Goal: Task Accomplishment & Management: Complete application form

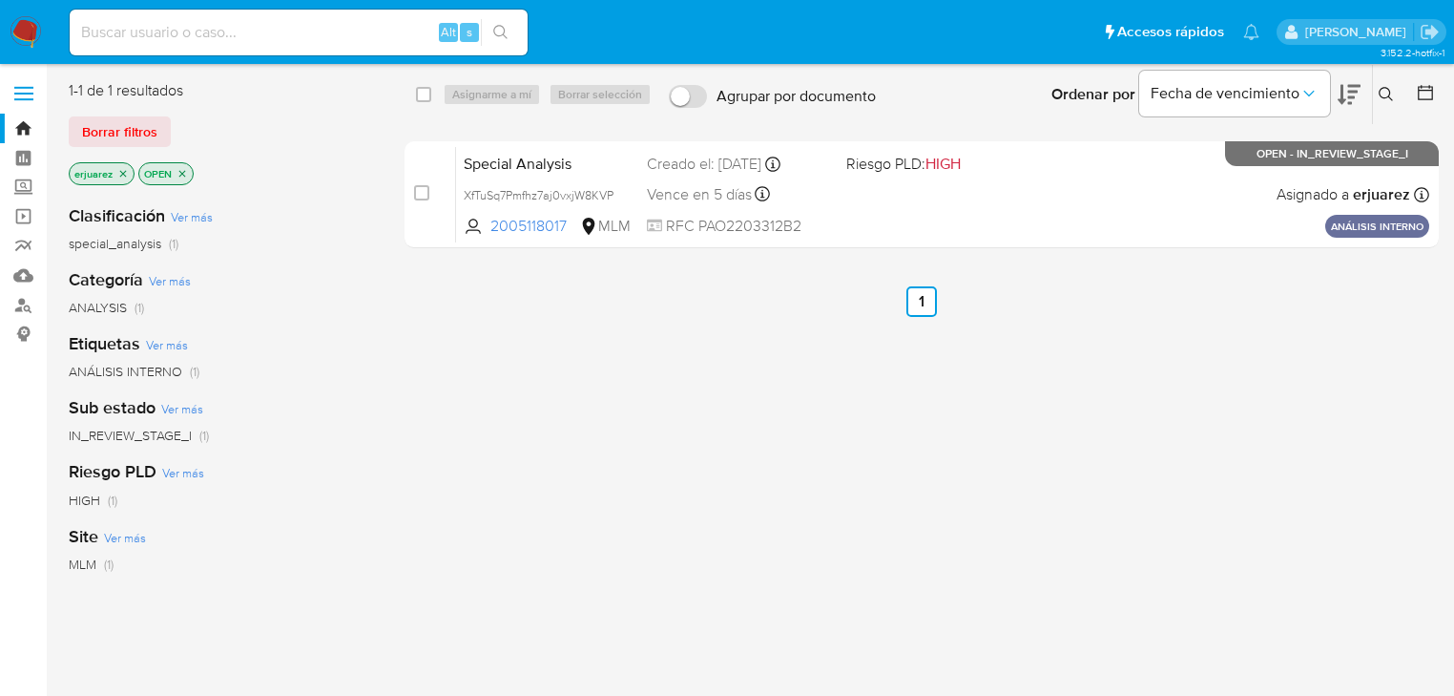
click at [182, 33] on input at bounding box center [299, 32] width 458 height 25
paste input "2566817524"
type input "2566817524"
click at [513, 31] on button "search-icon" at bounding box center [500, 32] width 39 height 27
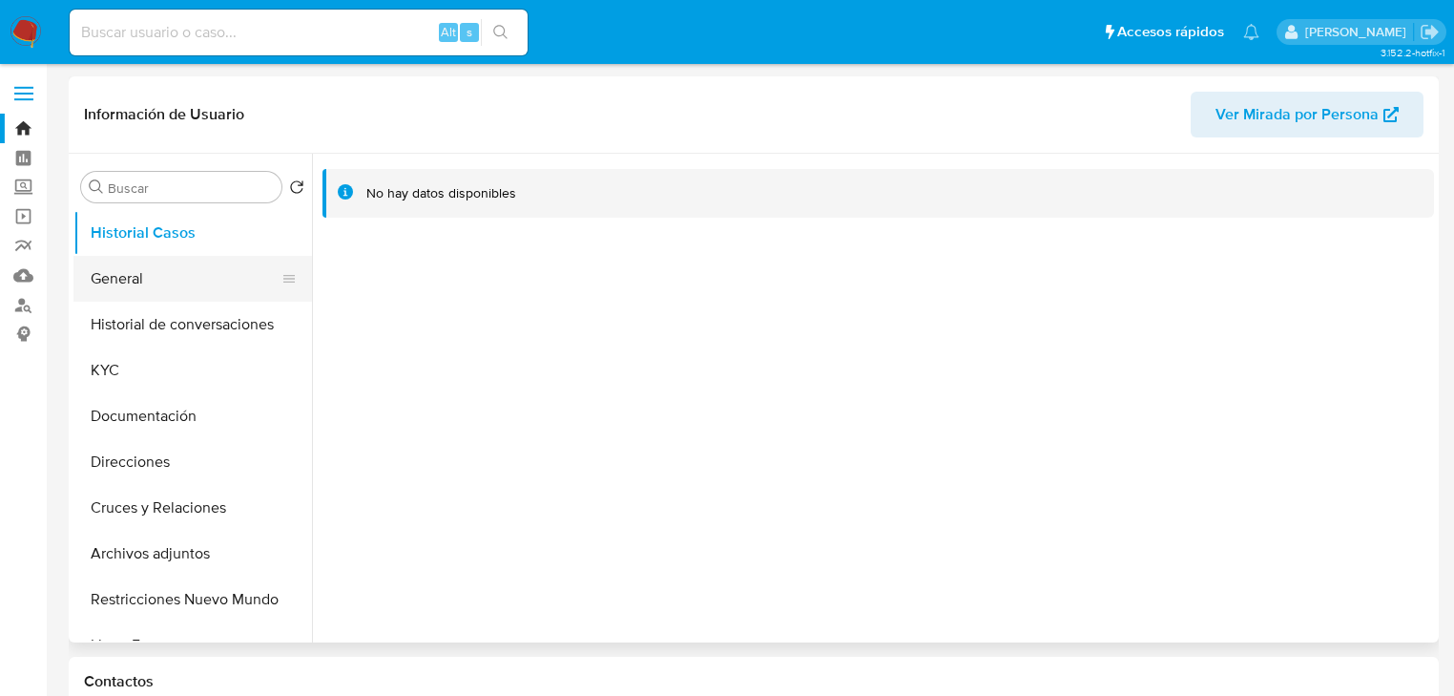
select select "10"
click at [104, 272] on button "General" at bounding box center [184, 279] width 223 height 46
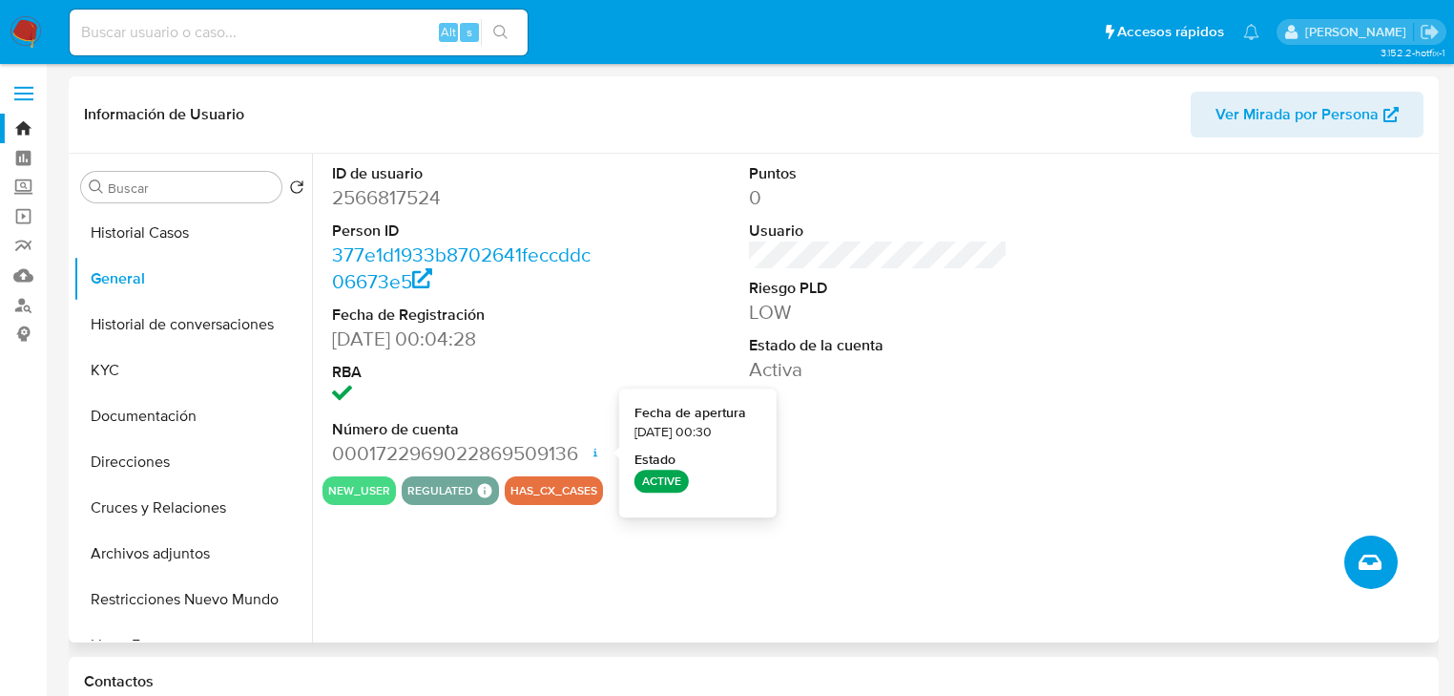
click at [1369, 548] on button "Crear caso manual" at bounding box center [1371, 561] width 53 height 53
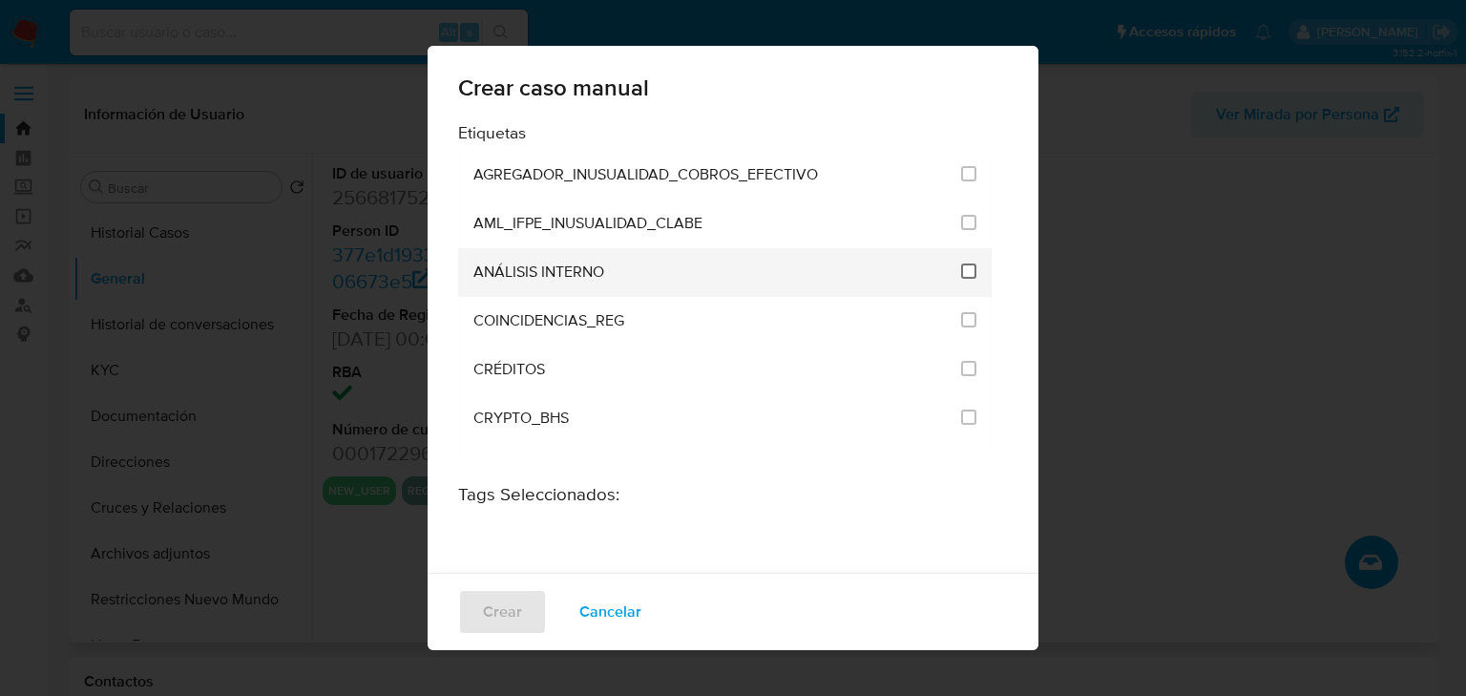
click at [961, 270] on input "1888" at bounding box center [968, 270] width 15 height 15
checkbox input "true"
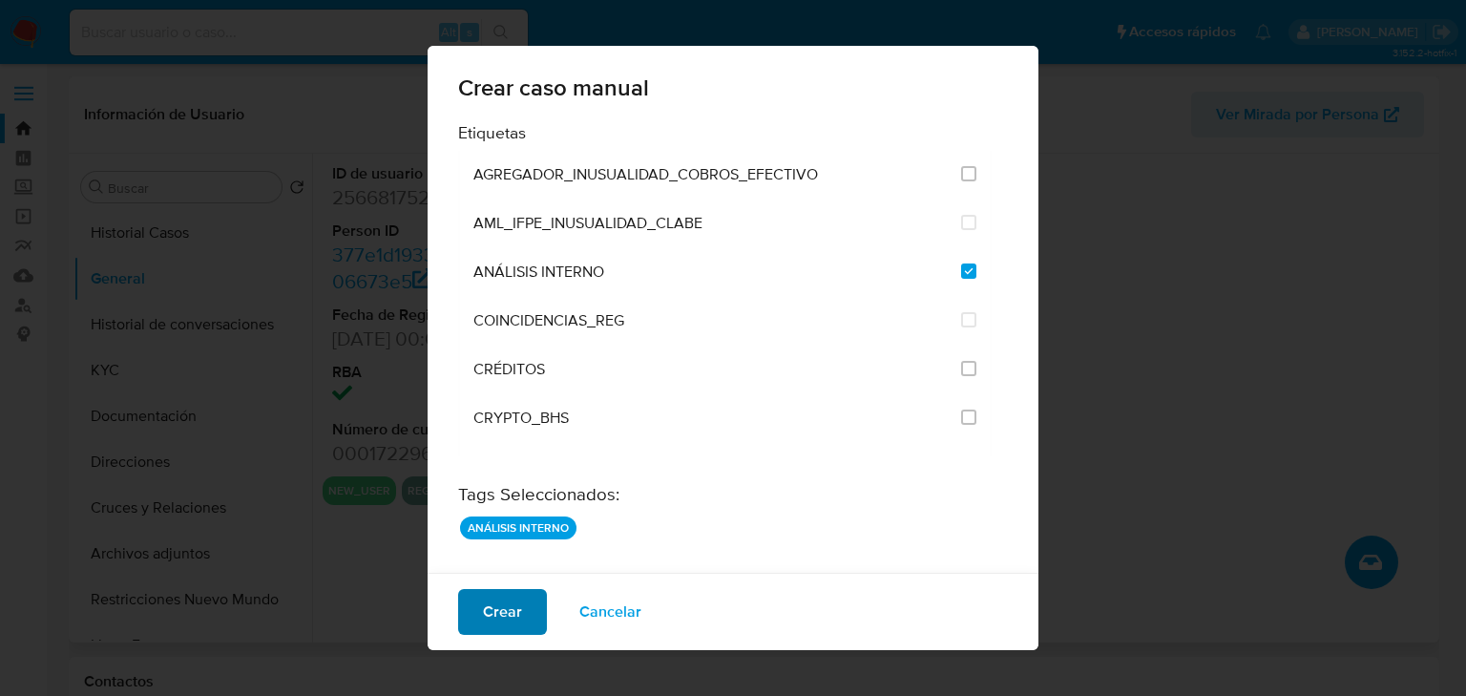
click at [487, 618] on span "Crear" at bounding box center [502, 612] width 39 height 42
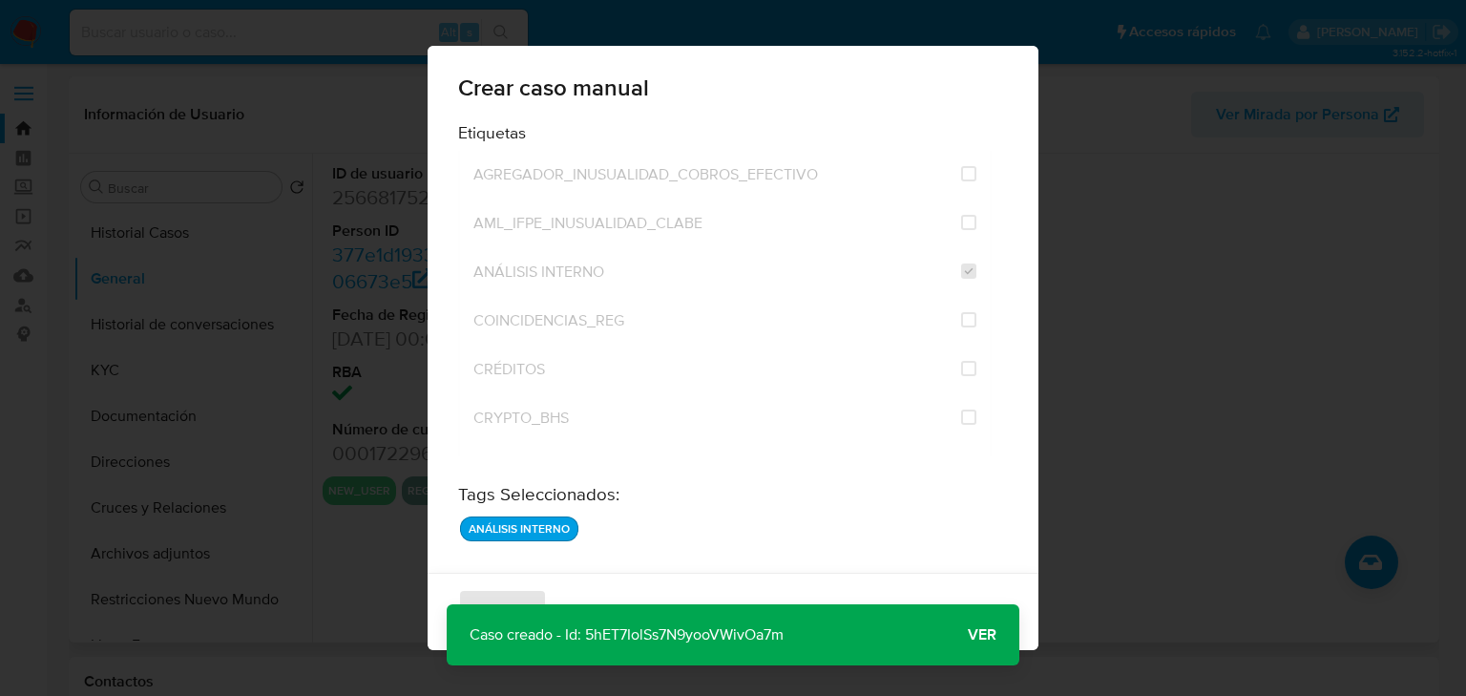
drag, startPoint x: 819, startPoint y: 632, endPoint x: 585, endPoint y: 637, distance: 233.9
click at [585, 637] on div "Caso creado - Id: 5hET7IolSs7N9yooVWivOa7m Caso creado - Id: 5hET7IolSs7N9yooVW…" at bounding box center [733, 634] width 573 height 61
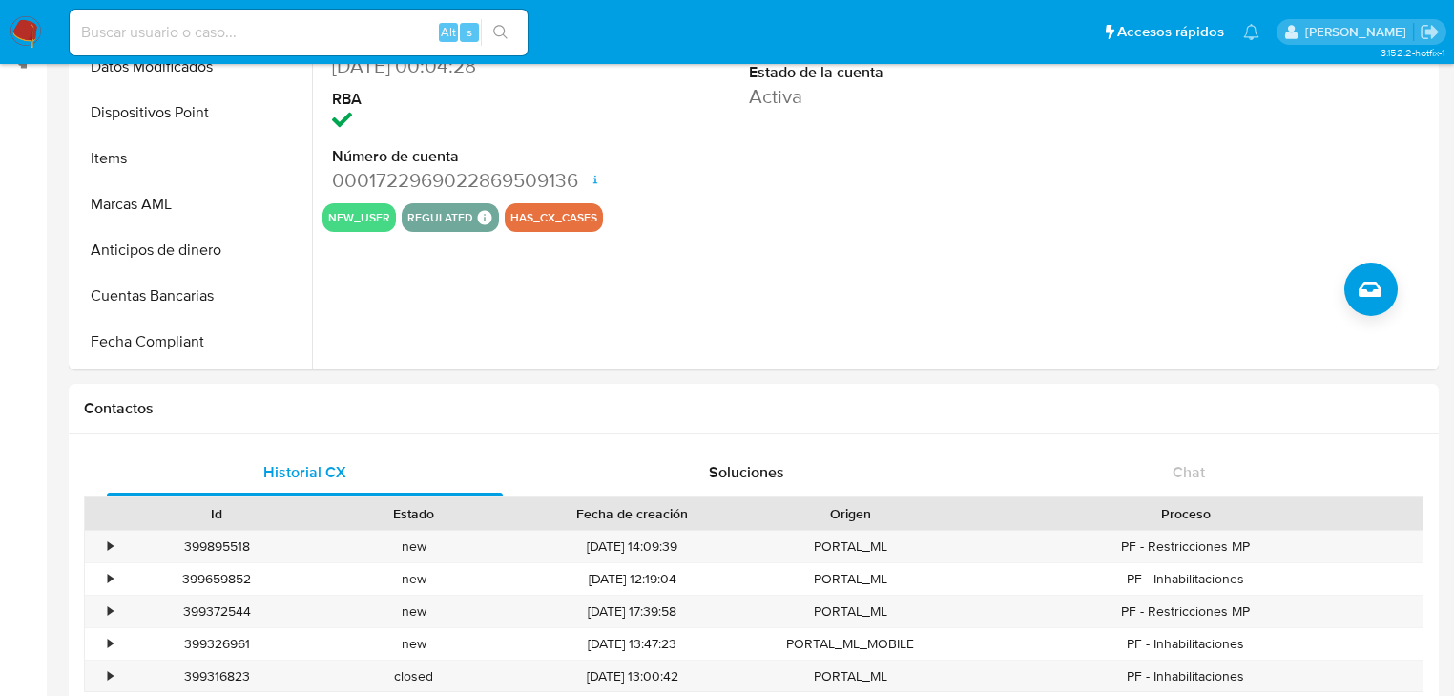
scroll to position [458, 0]
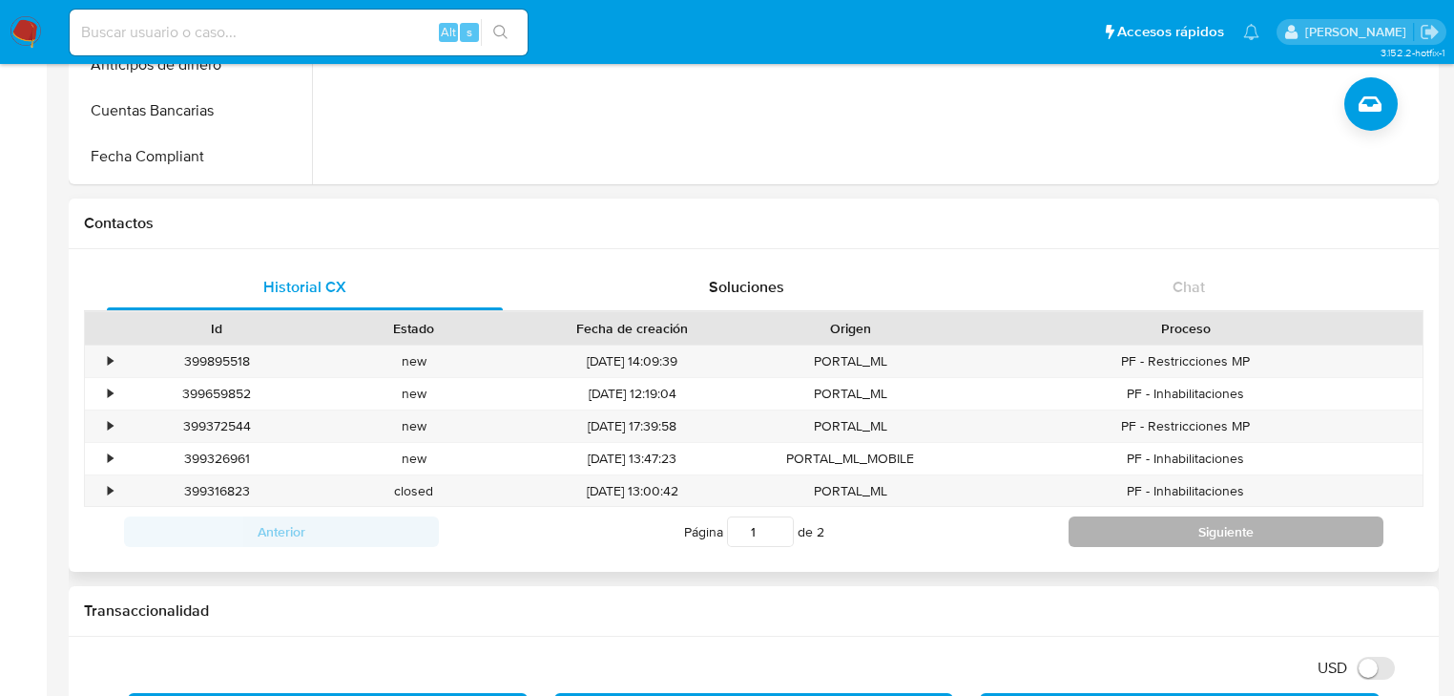
click at [1222, 534] on button "Siguiente" at bounding box center [1226, 531] width 315 height 31
type input "2"
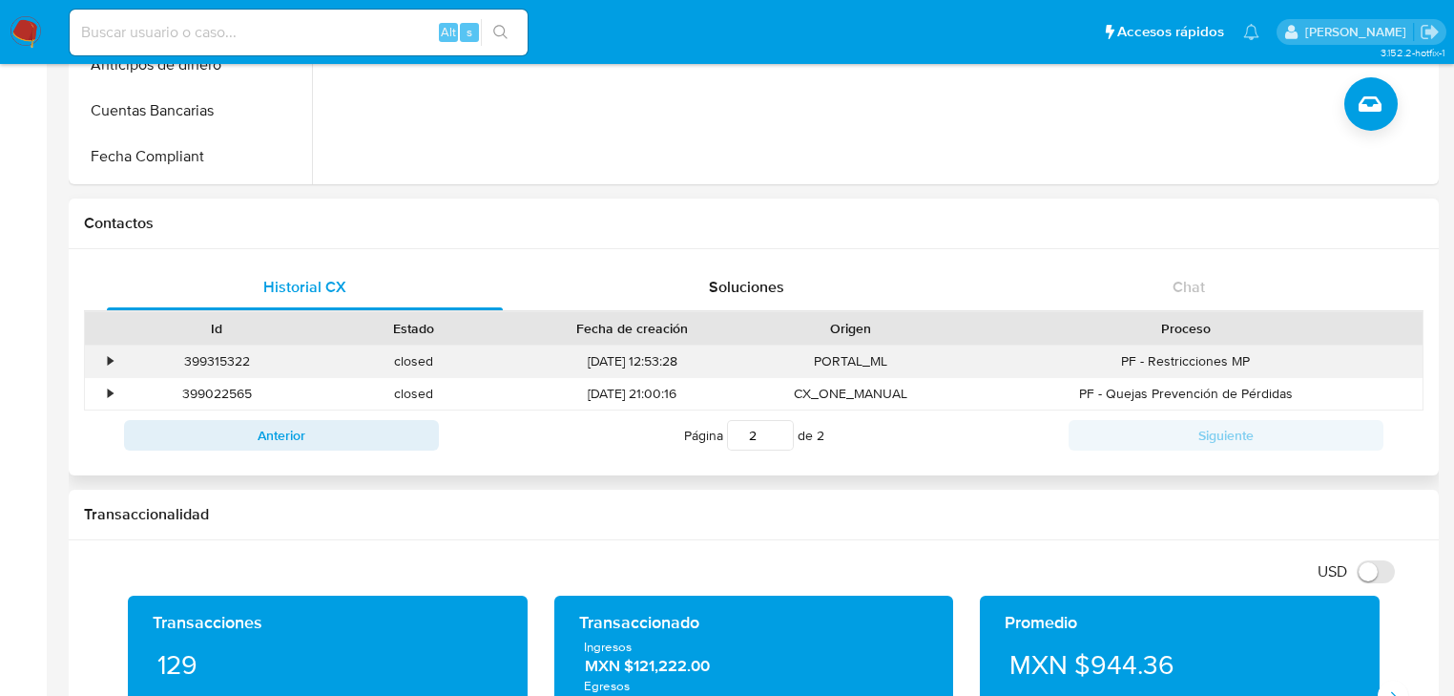
click at [103, 356] on div "•" at bounding box center [101, 360] width 33 height 31
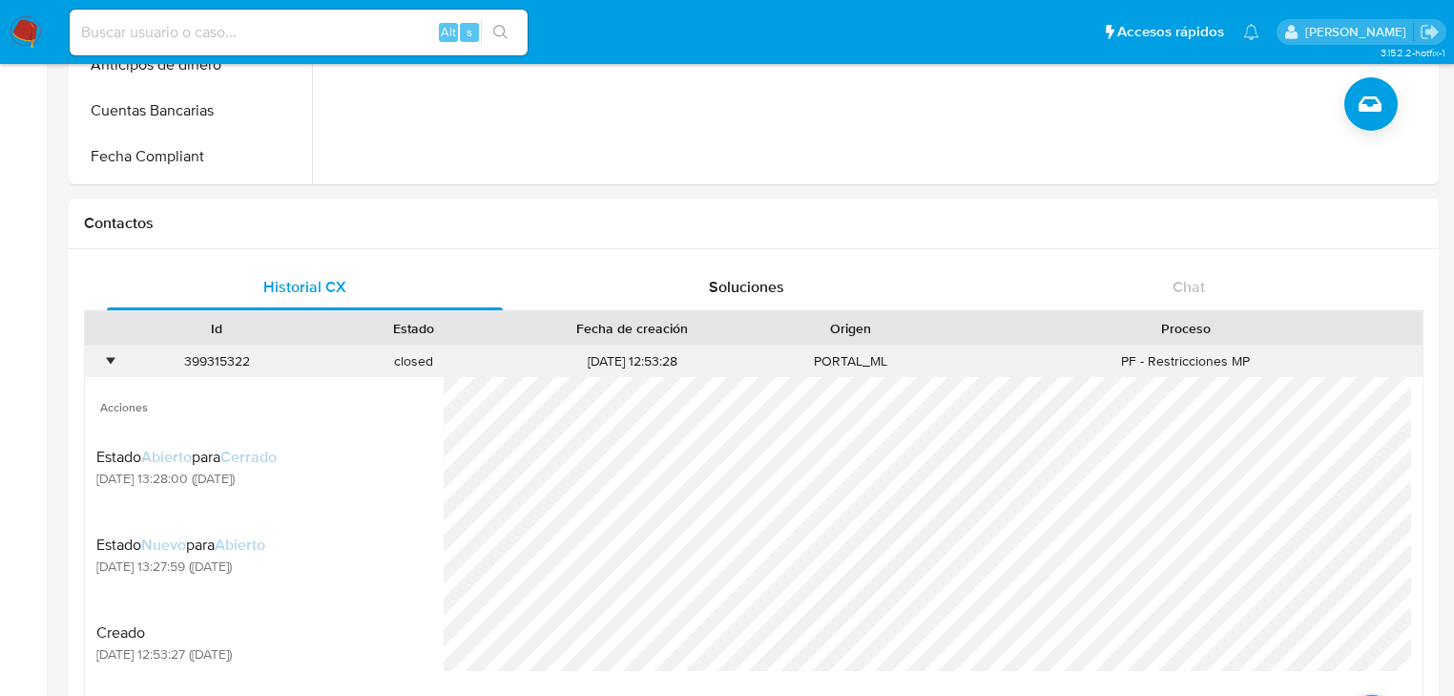
click at [103, 356] on div "•" at bounding box center [101, 360] width 33 height 31
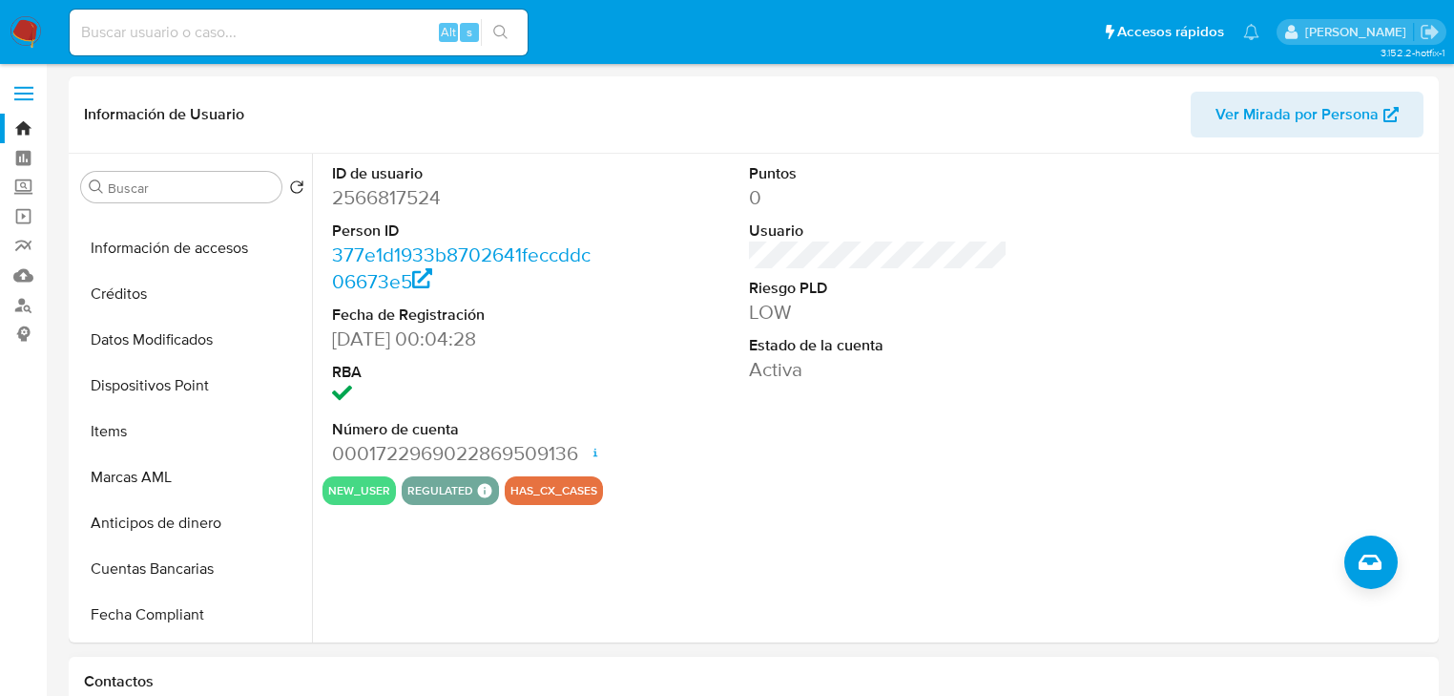
scroll to position [0, 0]
click at [169, 523] on button "Anticipos de dinero" at bounding box center [184, 523] width 223 height 46
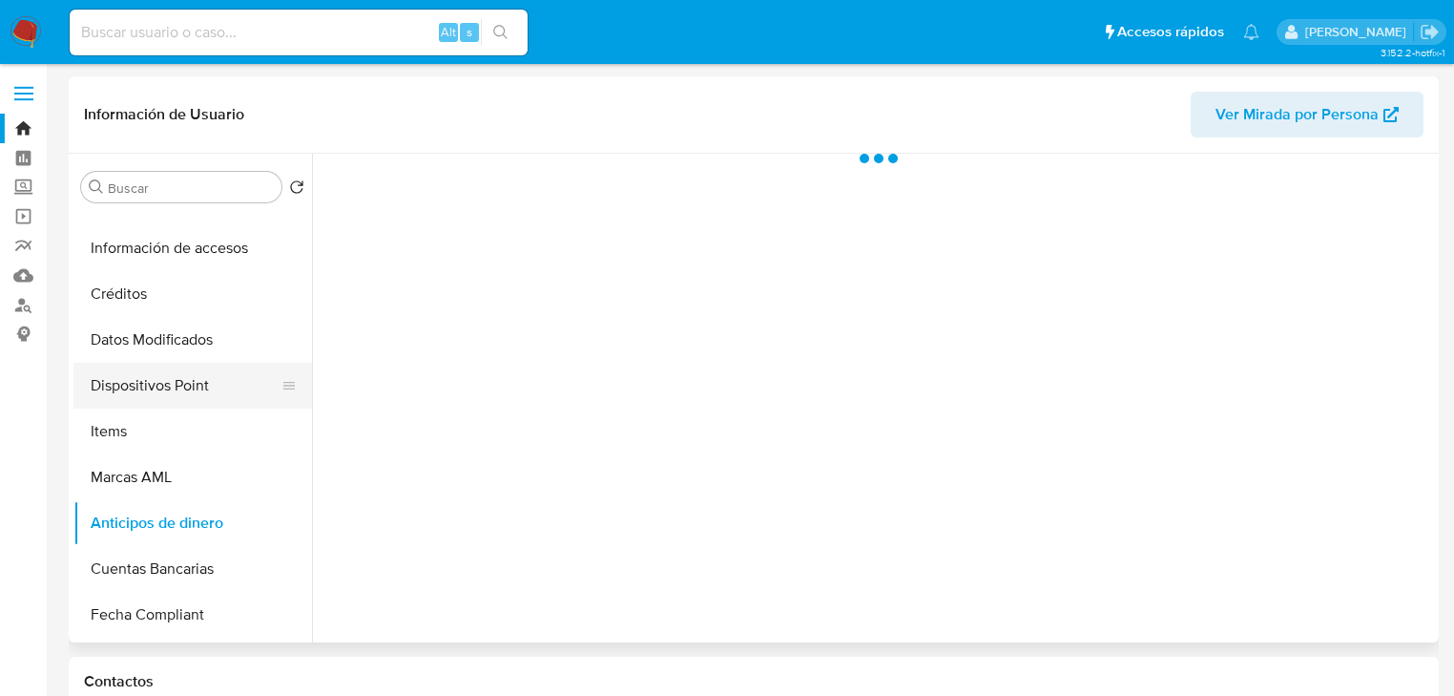
click at [134, 386] on button "Dispositivos Point" at bounding box center [184, 386] width 223 height 46
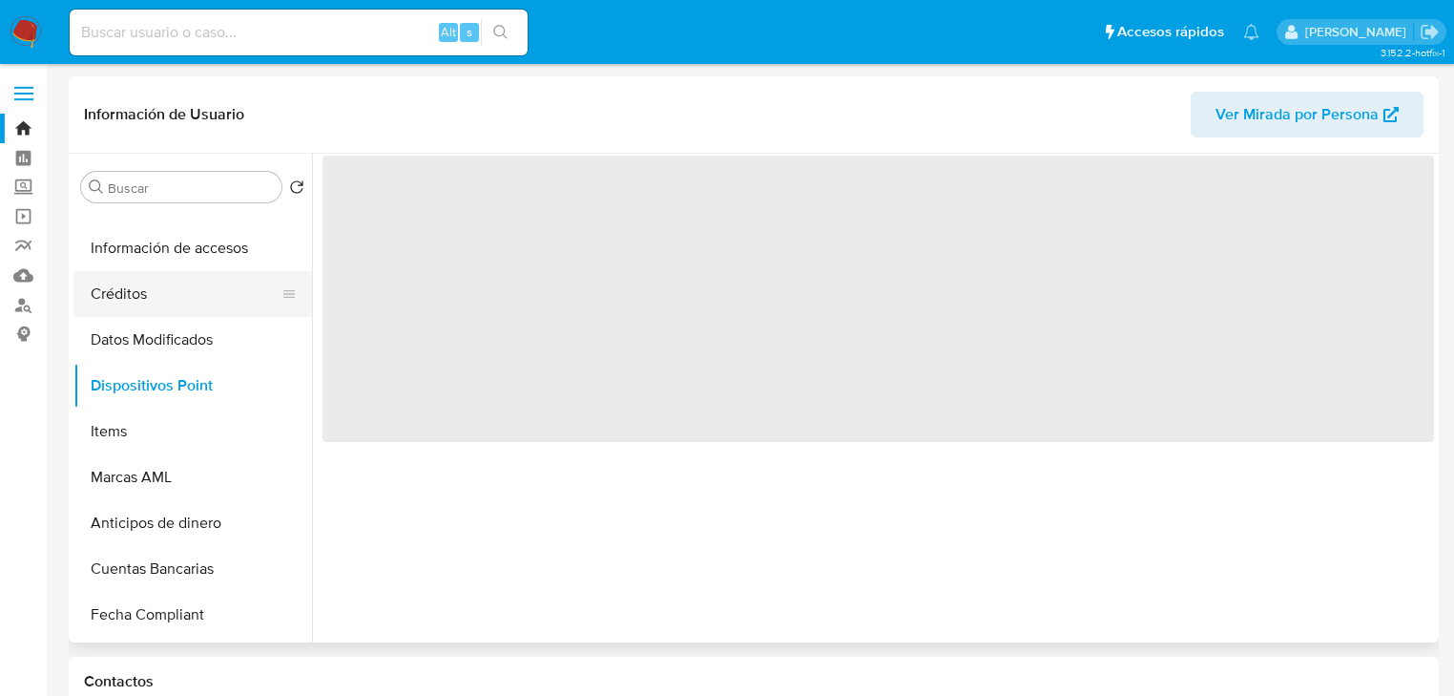
click at [154, 276] on button "Créditos" at bounding box center [184, 294] width 223 height 46
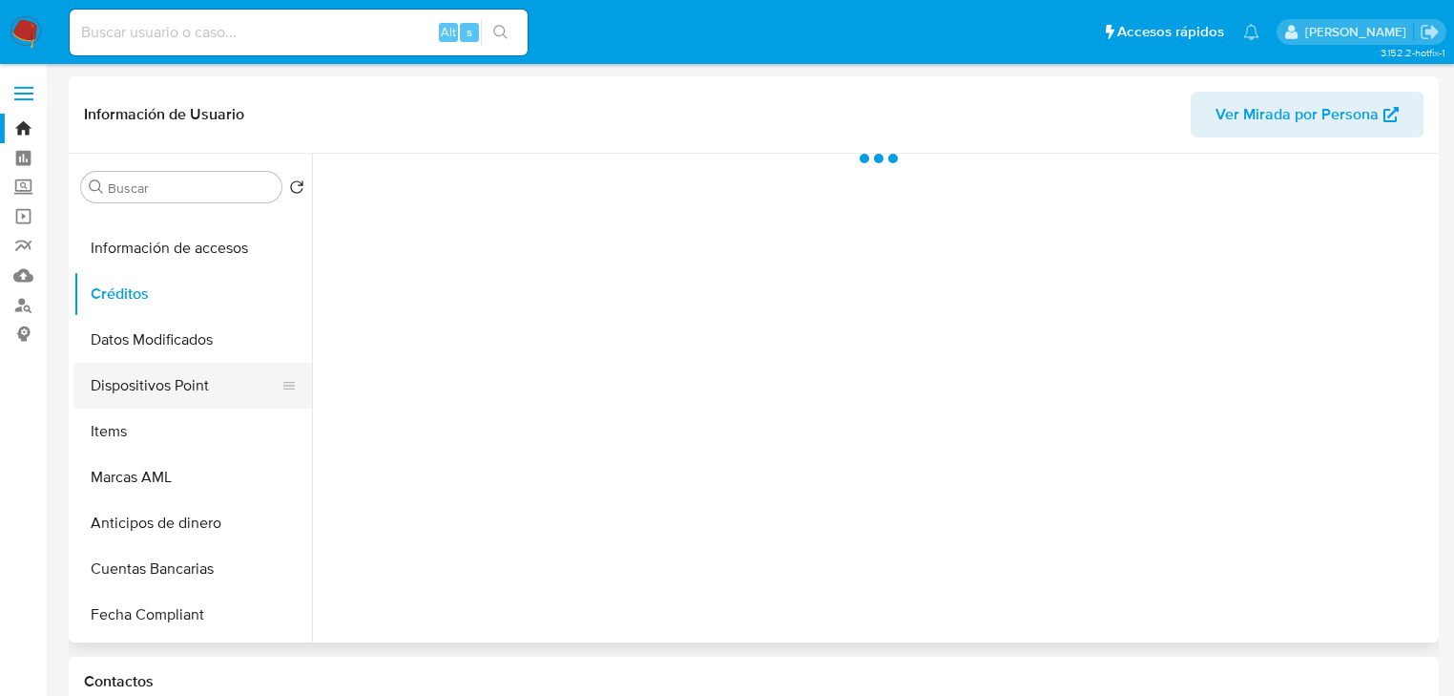
scroll to position [382, 0]
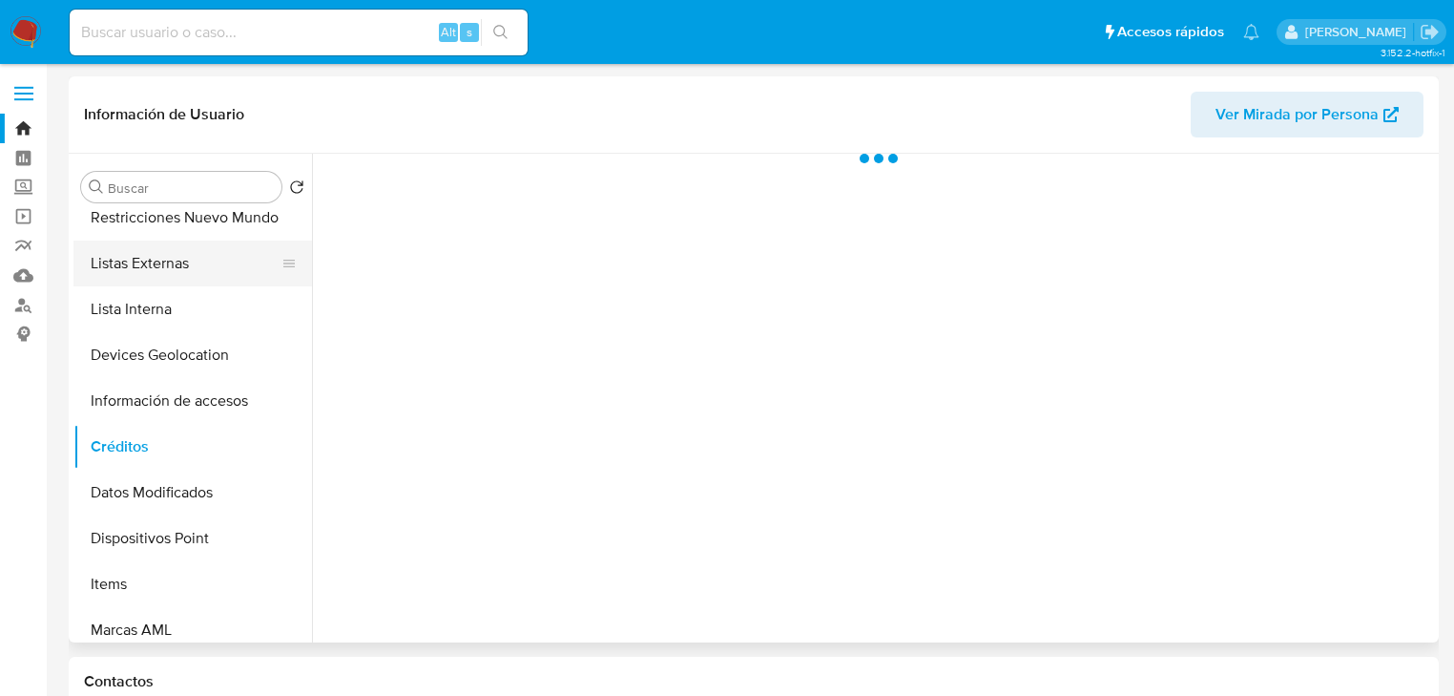
click at [159, 263] on button "Listas Externas" at bounding box center [184, 263] width 223 height 46
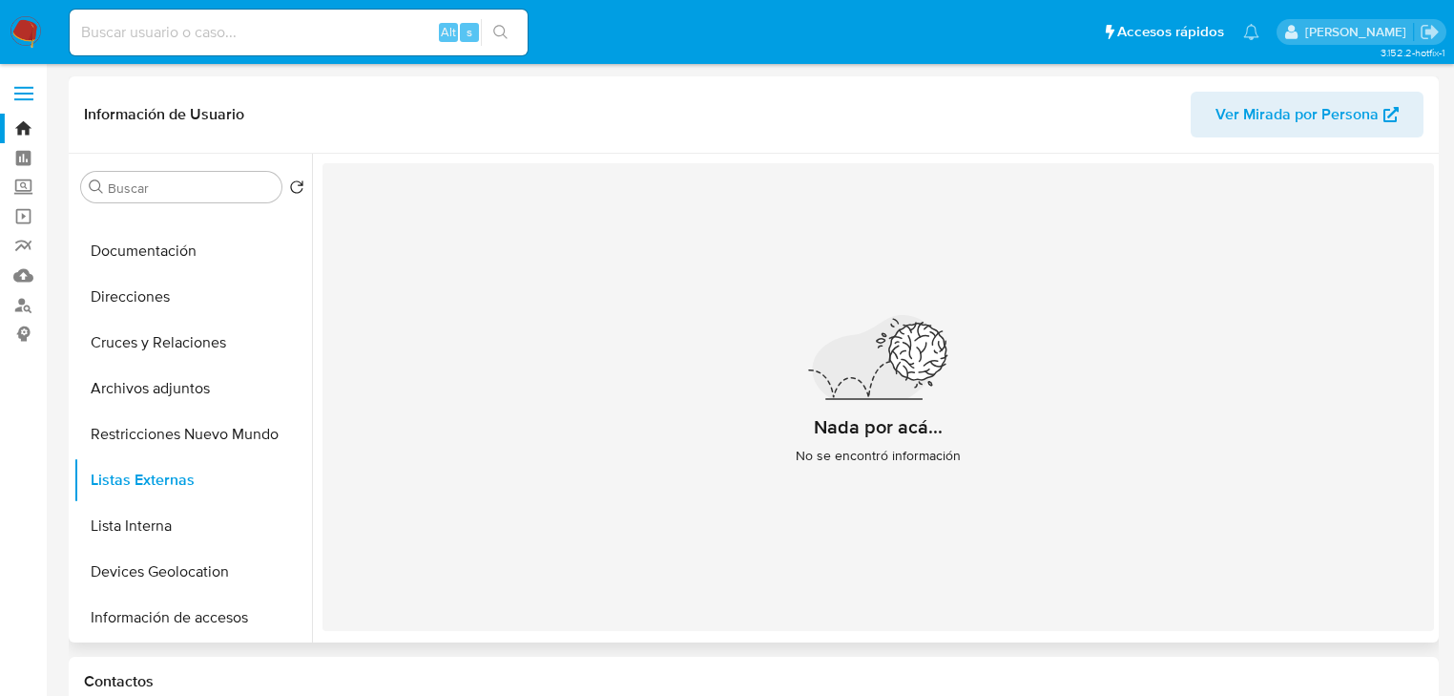
scroll to position [0, 0]
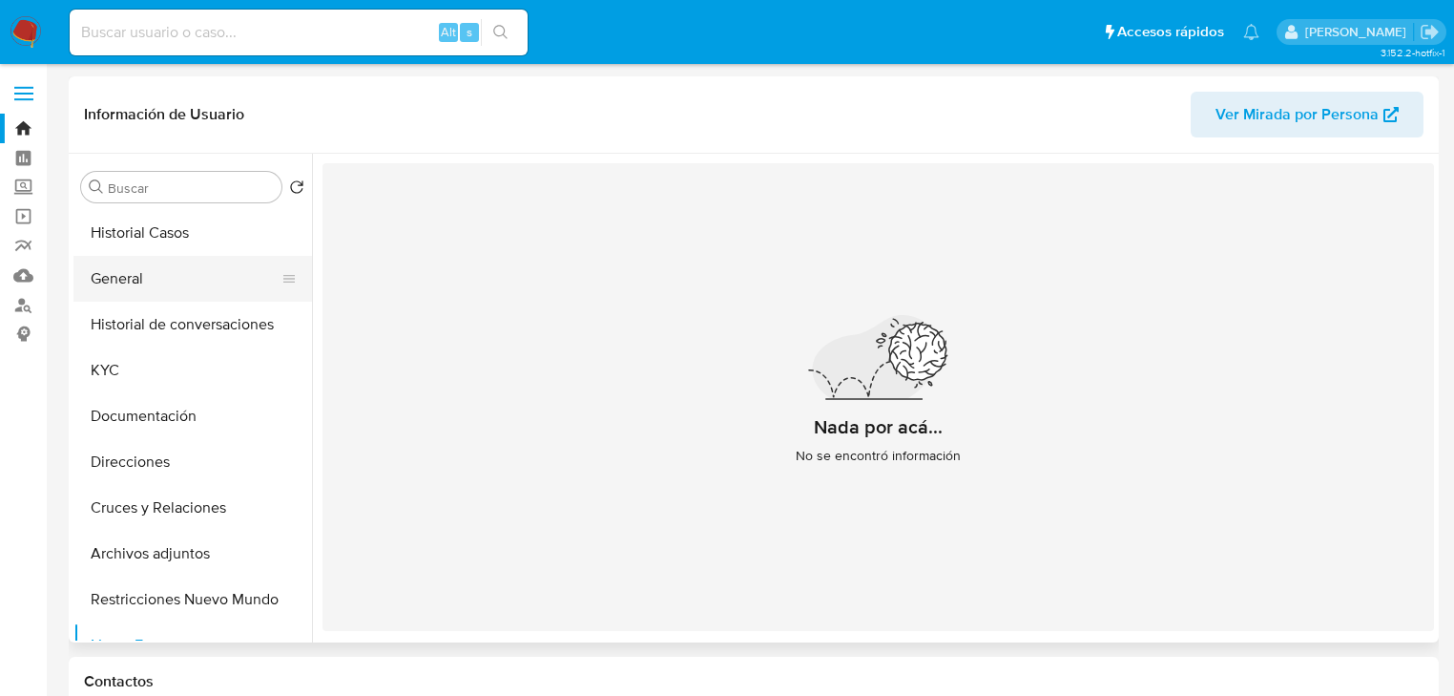
drag, startPoint x: 136, startPoint y: 275, endPoint x: 195, endPoint y: 282, distance: 58.6
click at [136, 275] on button "General" at bounding box center [184, 279] width 223 height 46
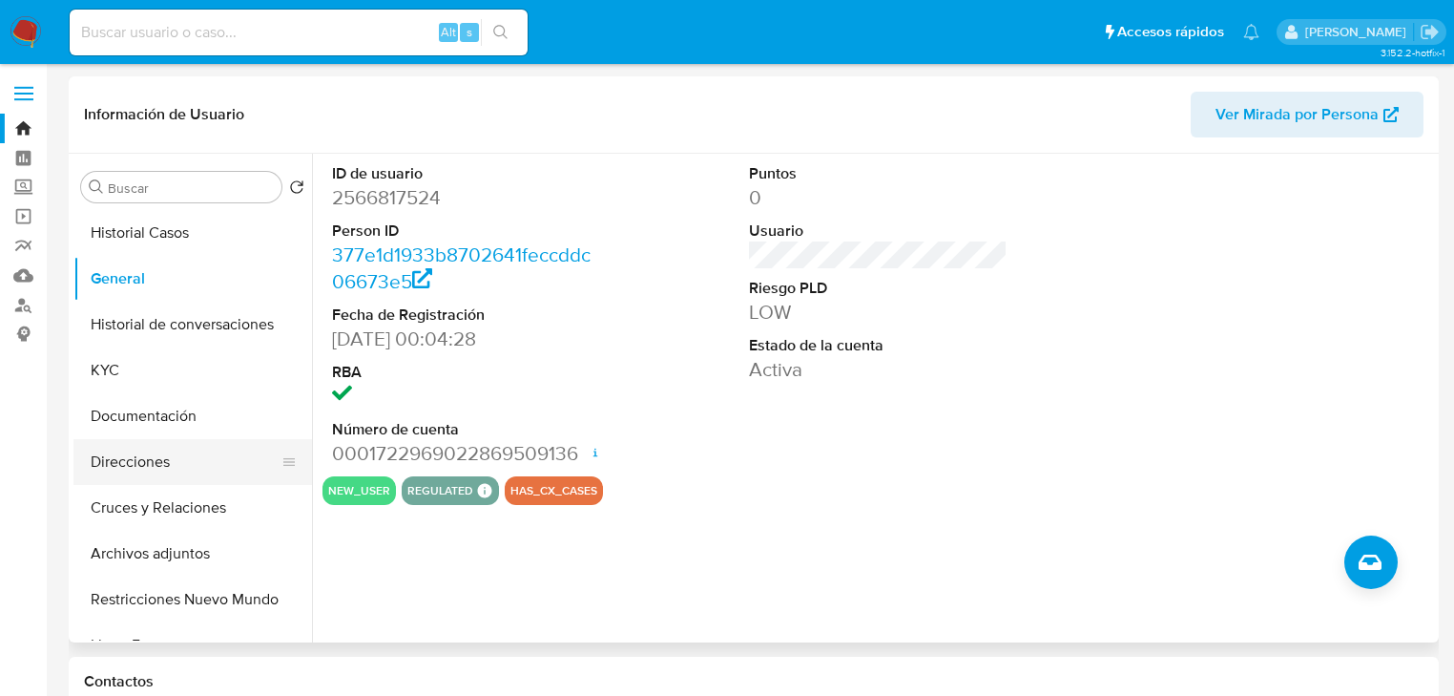
drag, startPoint x: 165, startPoint y: 422, endPoint x: 199, endPoint y: 439, distance: 38.4
click at [165, 422] on button "Documentación" at bounding box center [192, 416] width 239 height 46
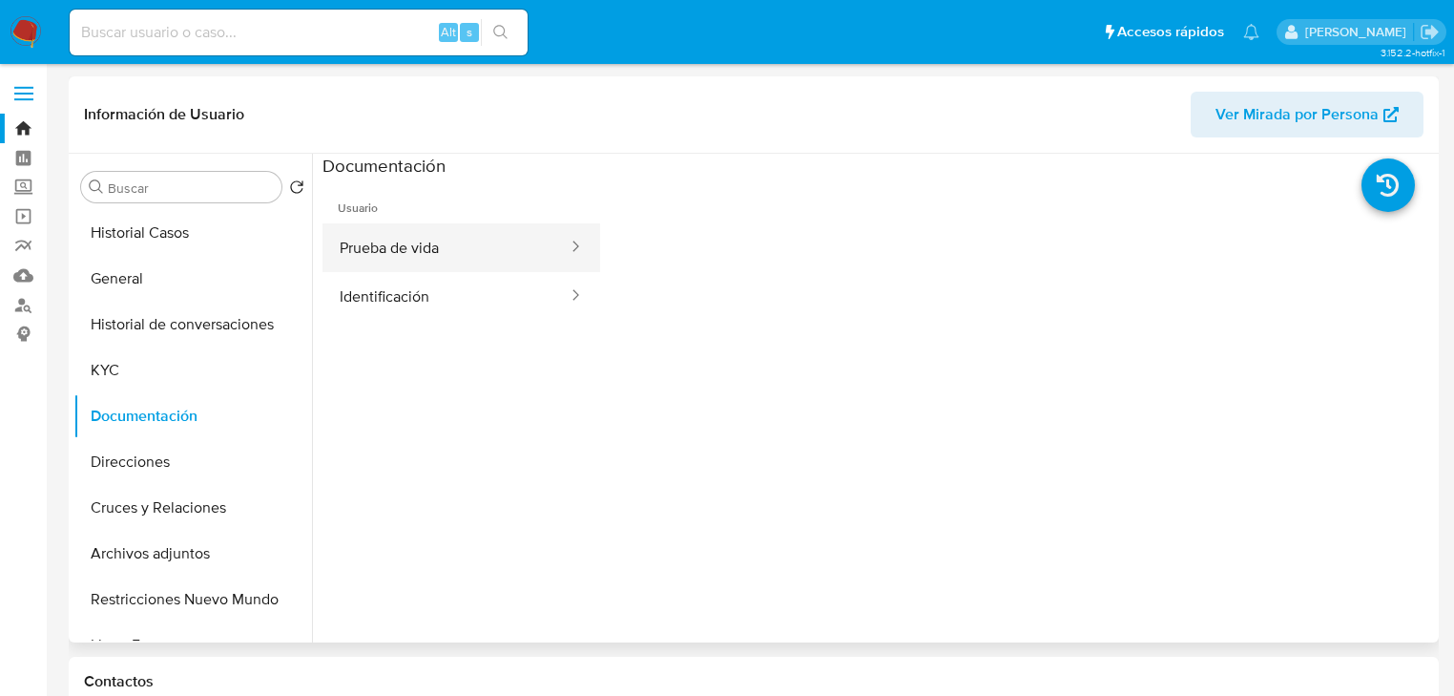
click at [383, 265] on button "Prueba de vida" at bounding box center [446, 247] width 247 height 49
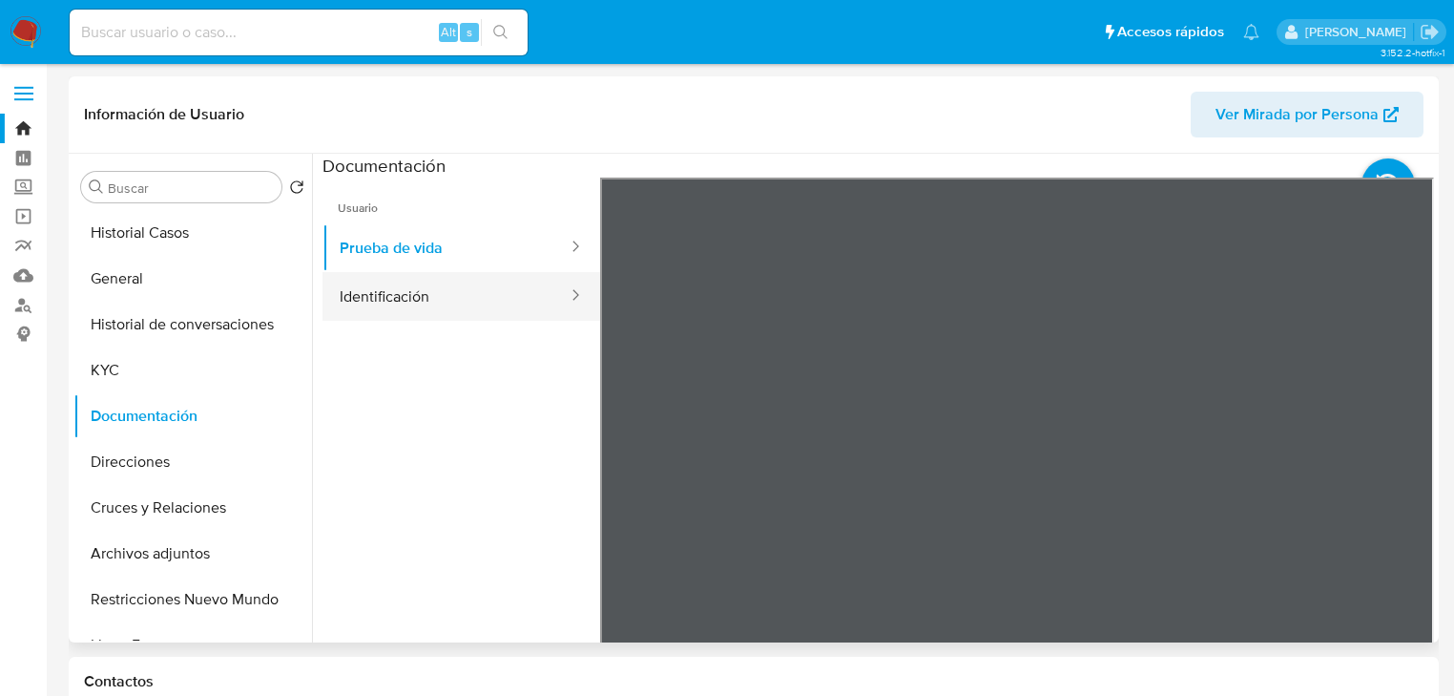
click at [389, 306] on button "Identificación" at bounding box center [446, 296] width 247 height 49
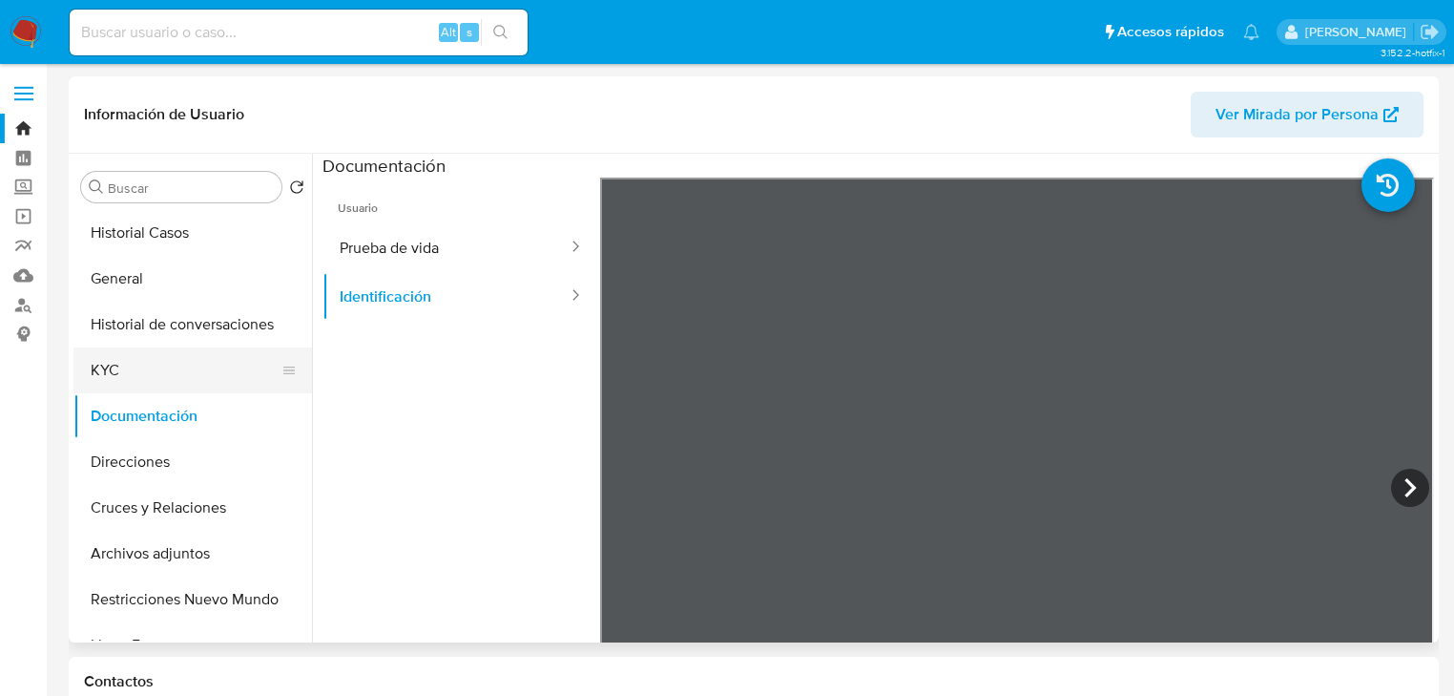
click at [130, 370] on button "KYC" at bounding box center [184, 370] width 223 height 46
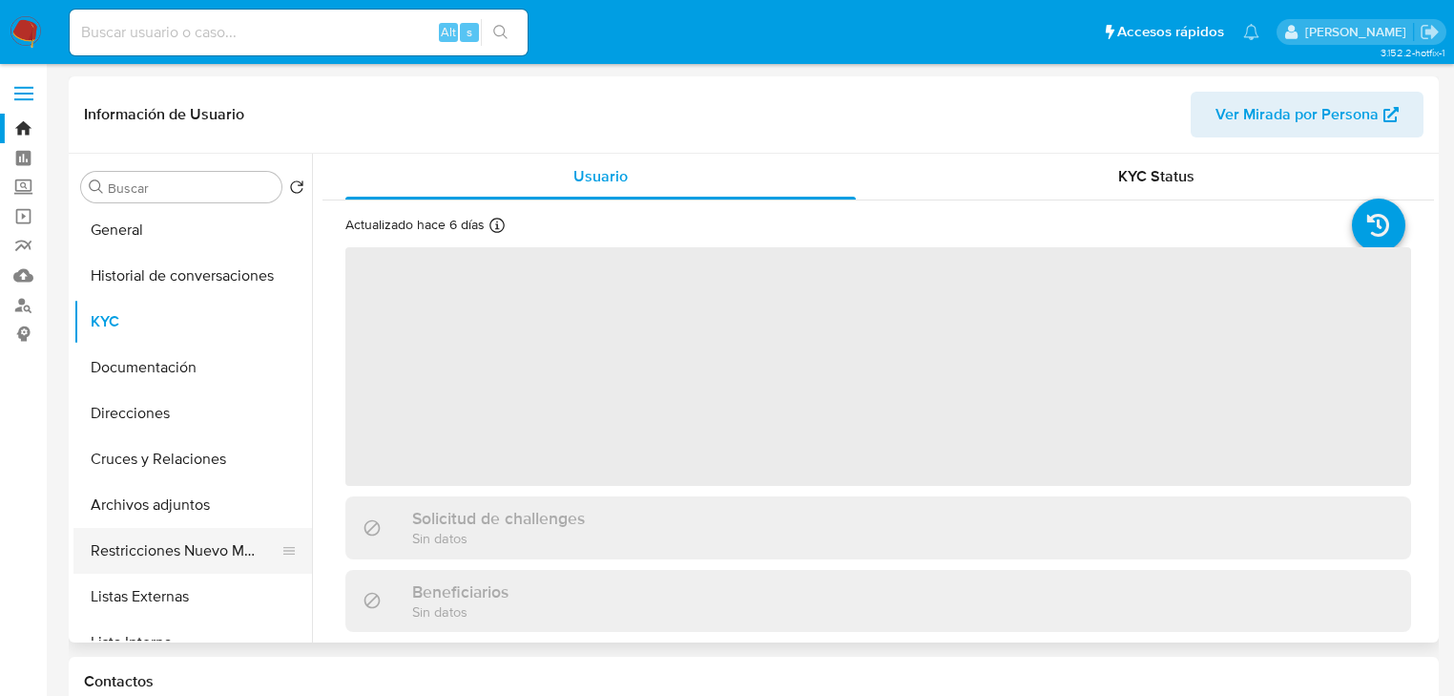
scroll to position [76, 0]
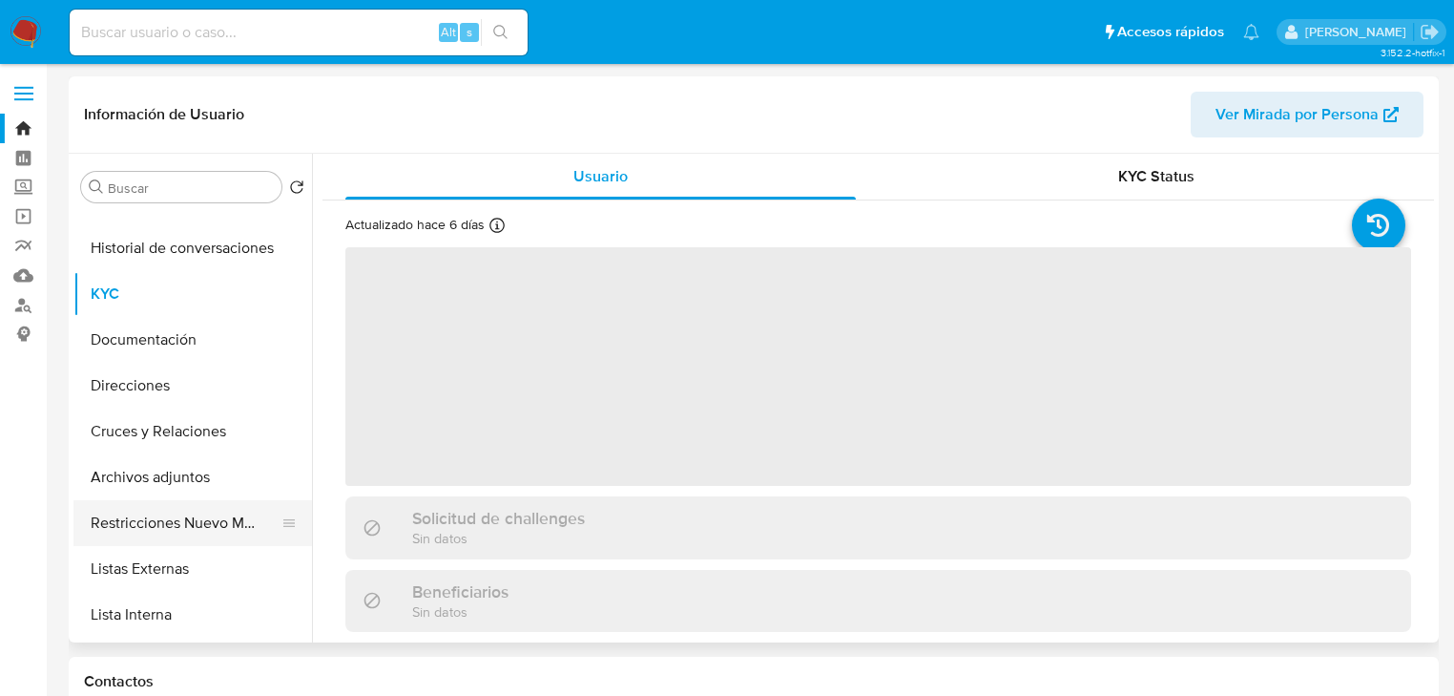
click at [210, 517] on button "Restricciones Nuevo Mundo" at bounding box center [184, 523] width 223 height 46
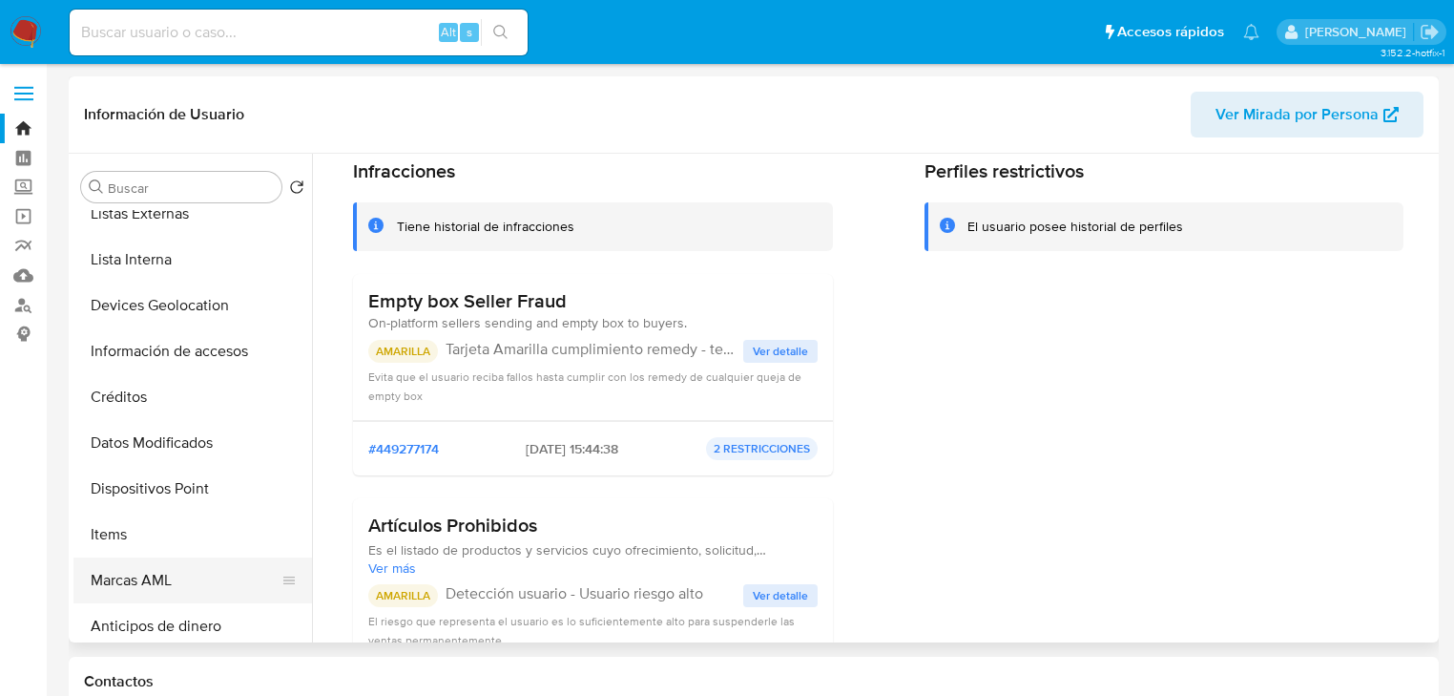
scroll to position [458, 0]
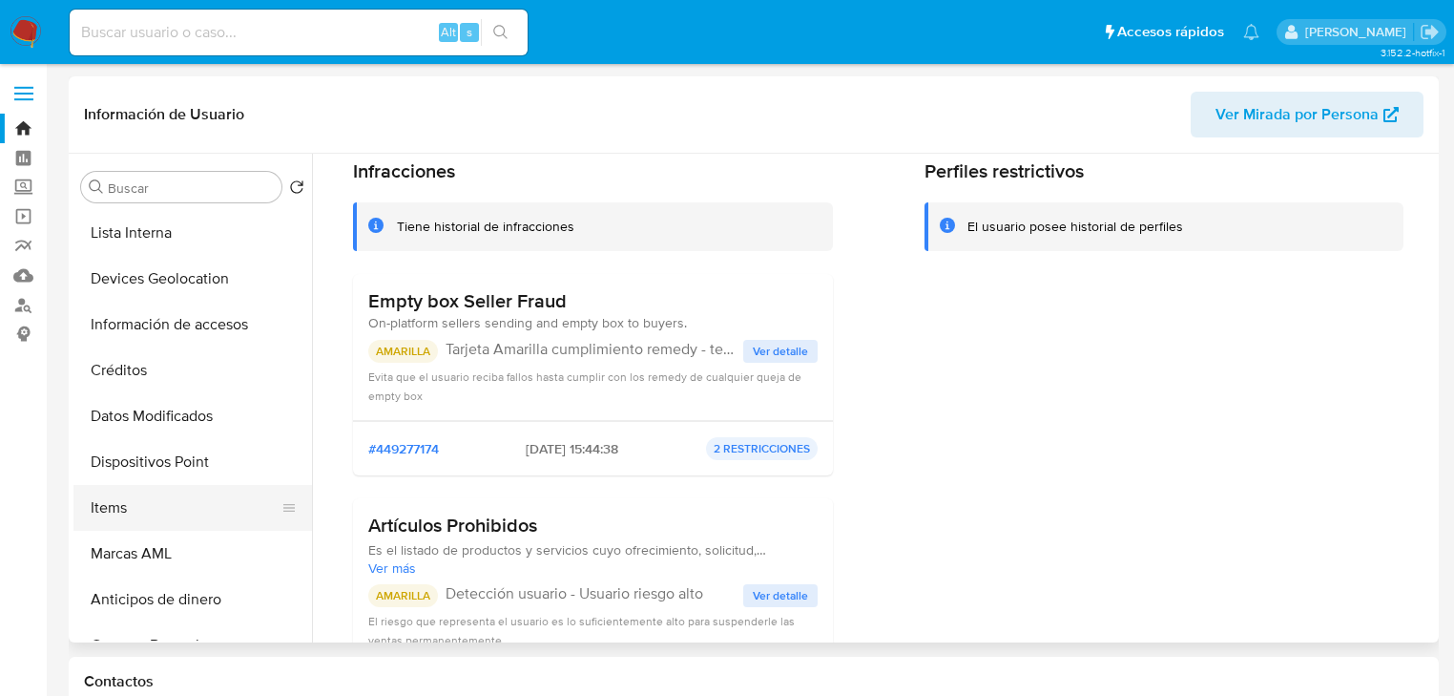
drag, startPoint x: 121, startPoint y: 504, endPoint x: 160, endPoint y: 504, distance: 39.1
click at [121, 504] on button "Items" at bounding box center [184, 508] width 223 height 46
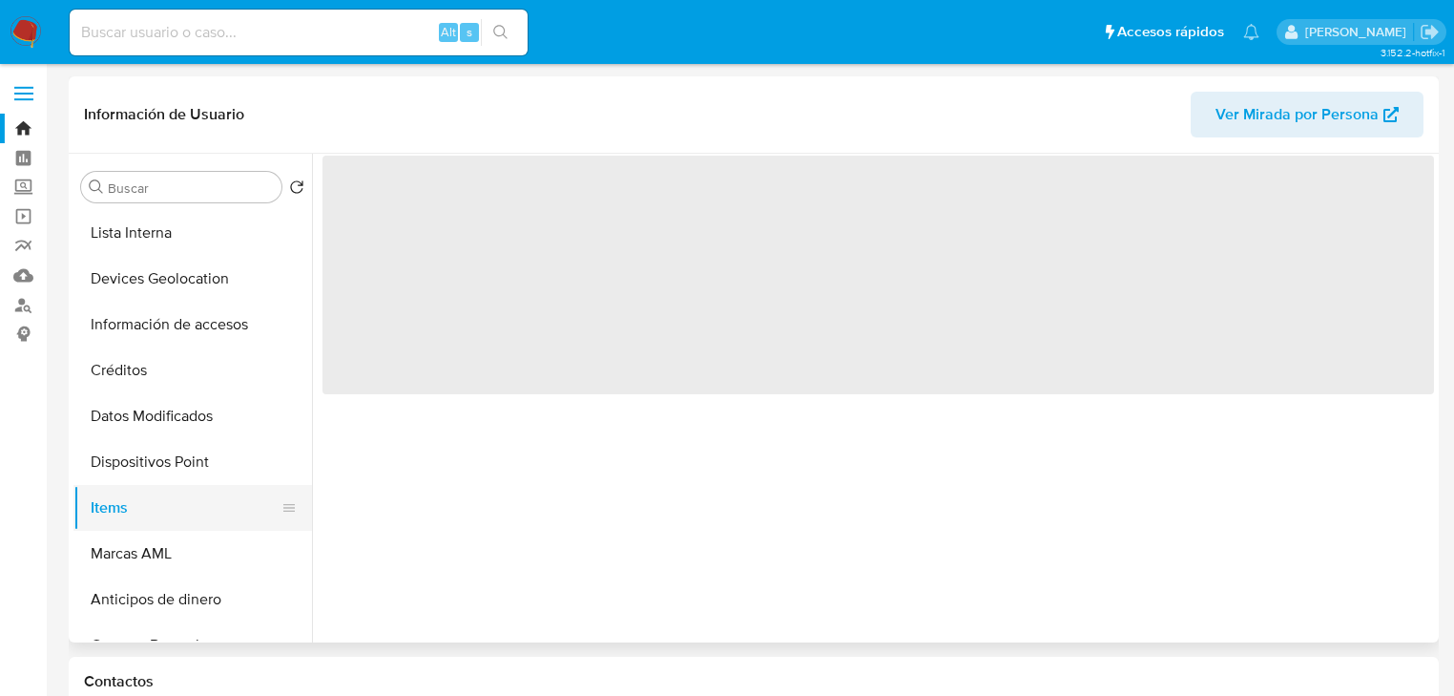
scroll to position [0, 0]
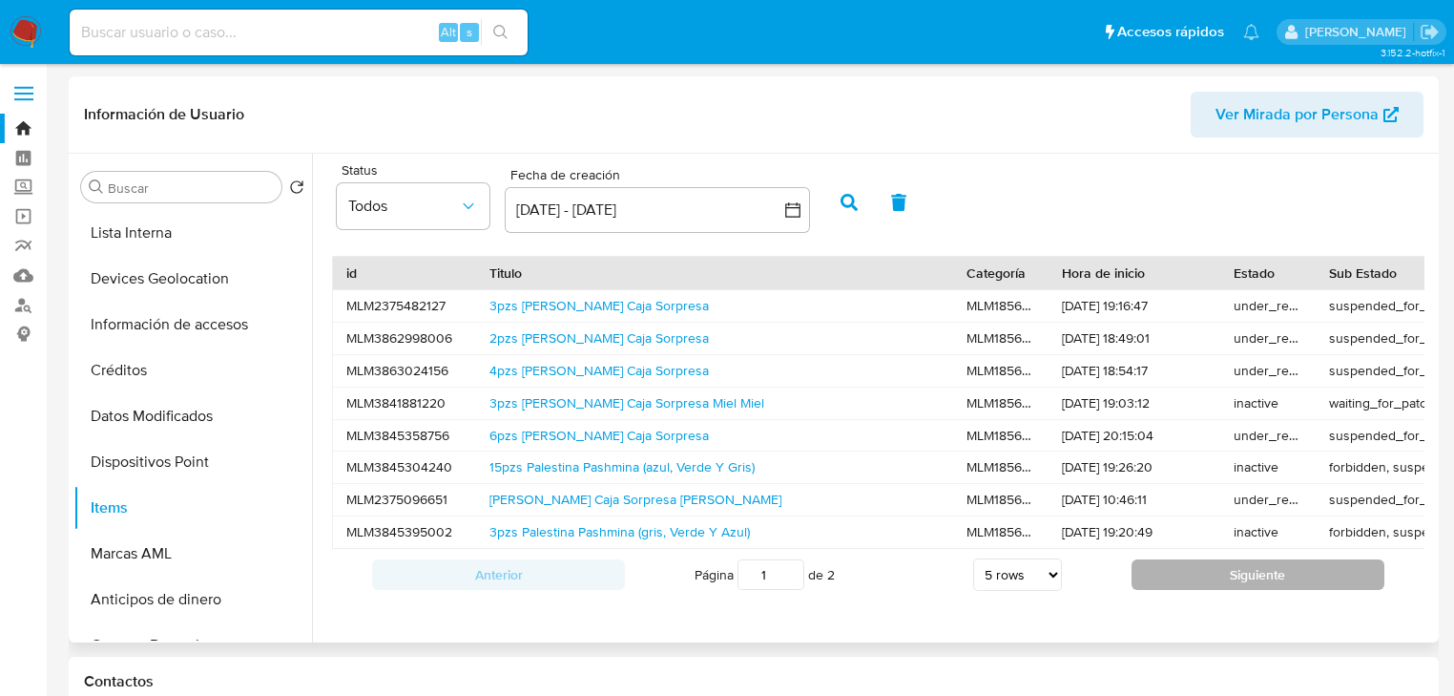
click at [1214, 590] on button "Siguiente" at bounding box center [1258, 574] width 253 height 31
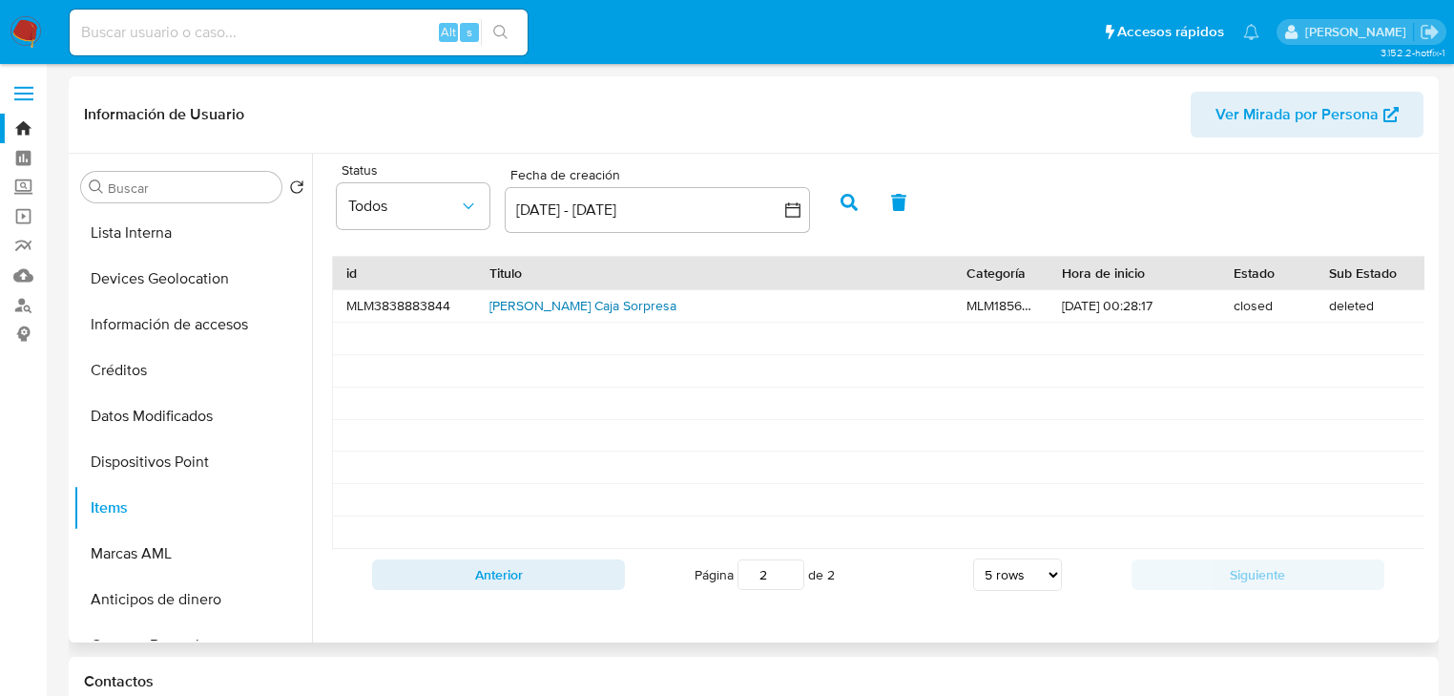
click at [534, 305] on link "Stich Caja Sorpresa" at bounding box center [583, 305] width 187 height 19
click at [29, 27] on img at bounding box center [26, 32] width 32 height 32
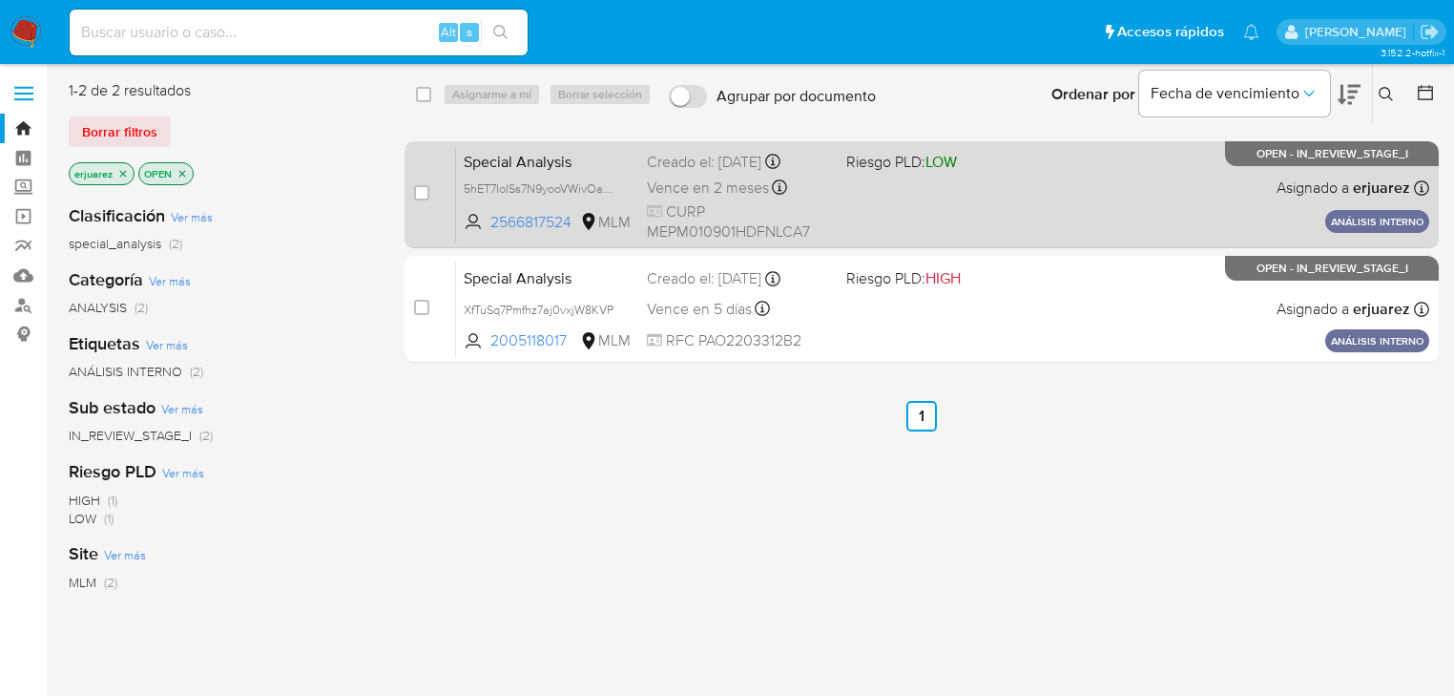
click at [1118, 184] on div "Special Analysis 5hET7IolSs7N9yooVWivOa7m 2566817524 MLM Riesgo PLD: LOW Creado…" at bounding box center [942, 194] width 973 height 96
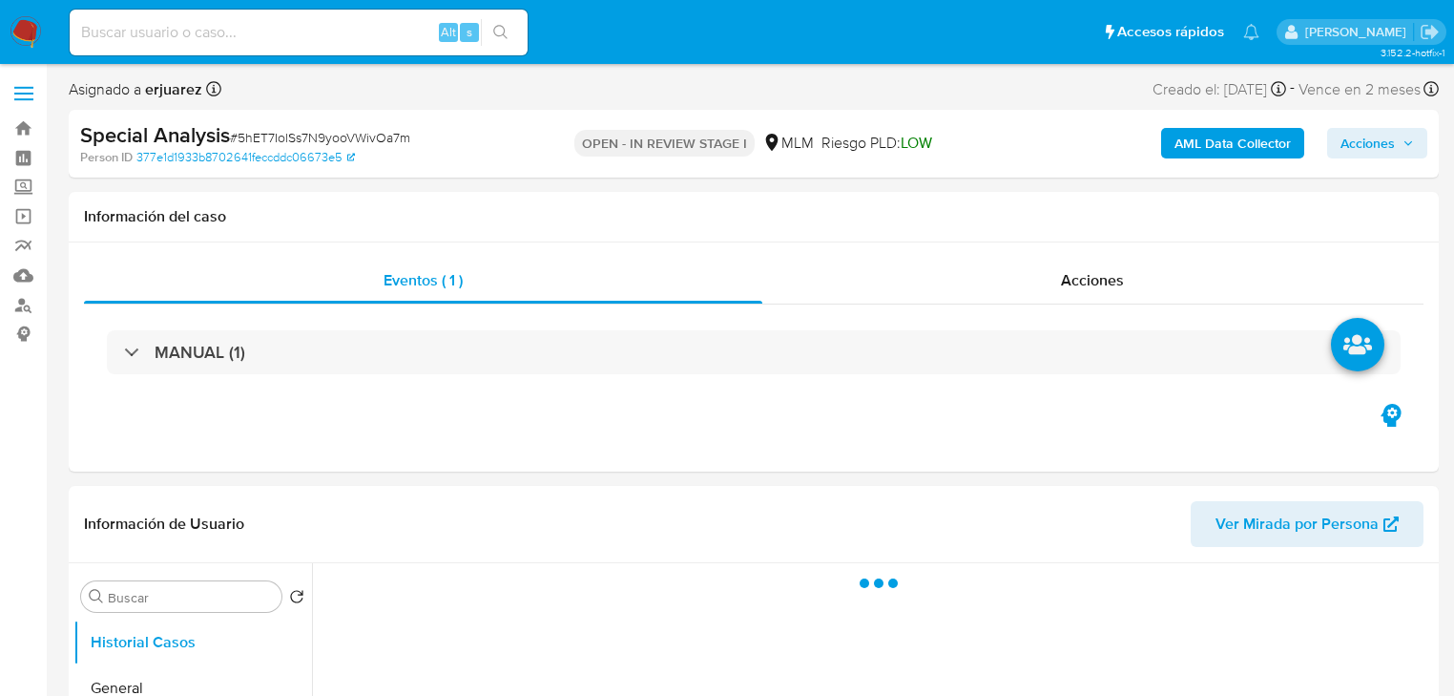
select select "10"
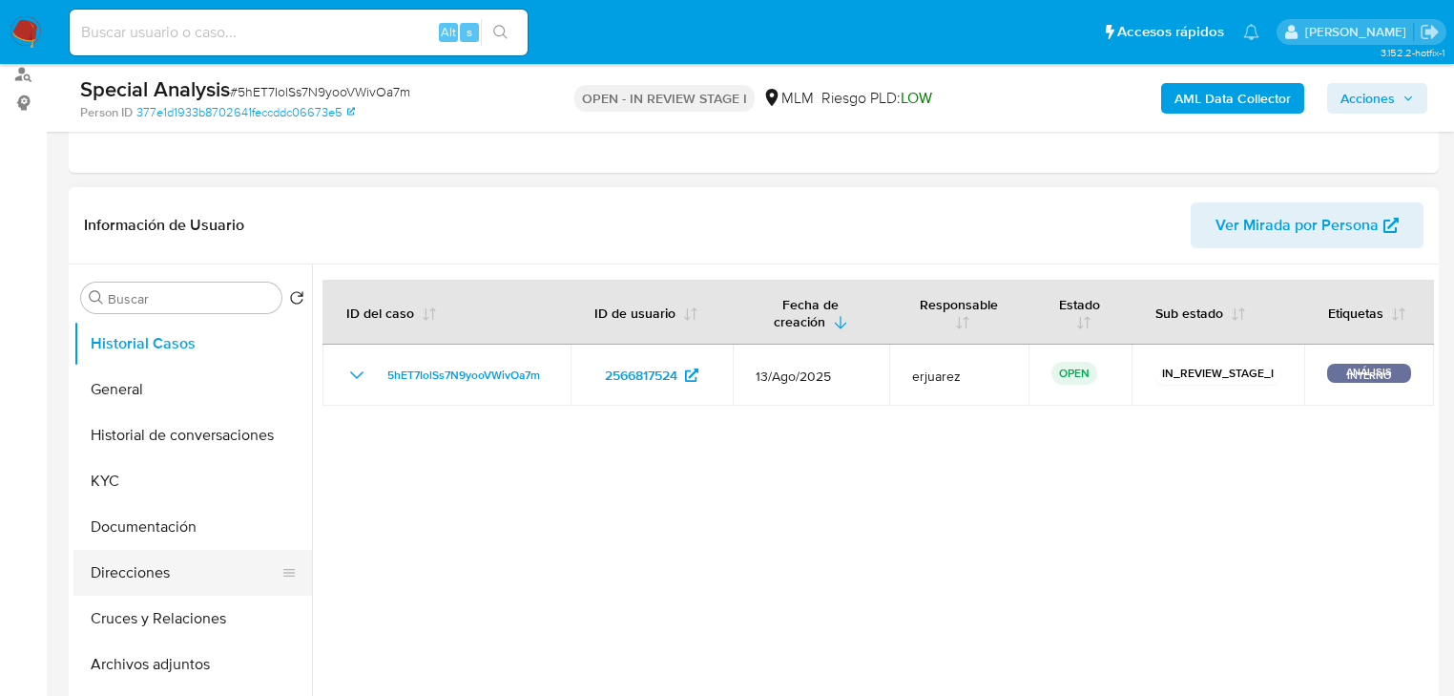
scroll to position [305, 0]
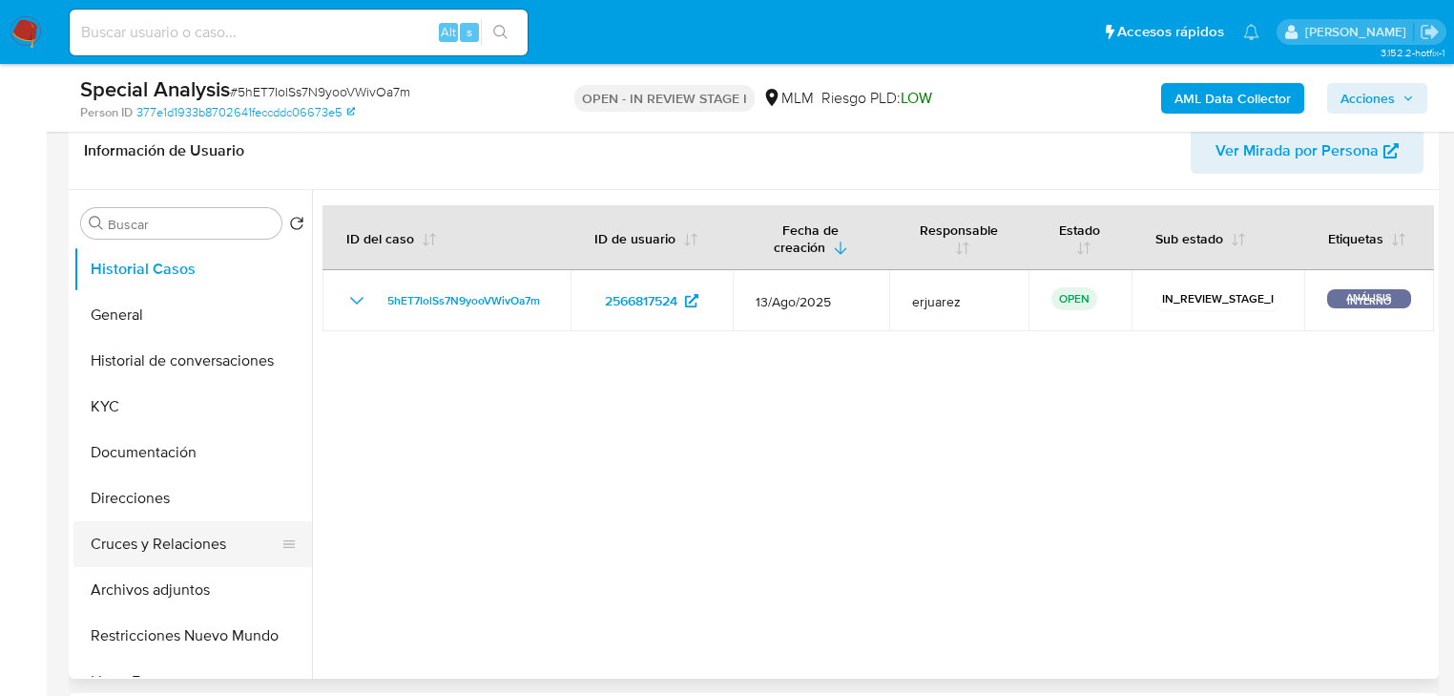
click at [176, 541] on button "Cruces y Relaciones" at bounding box center [184, 544] width 223 height 46
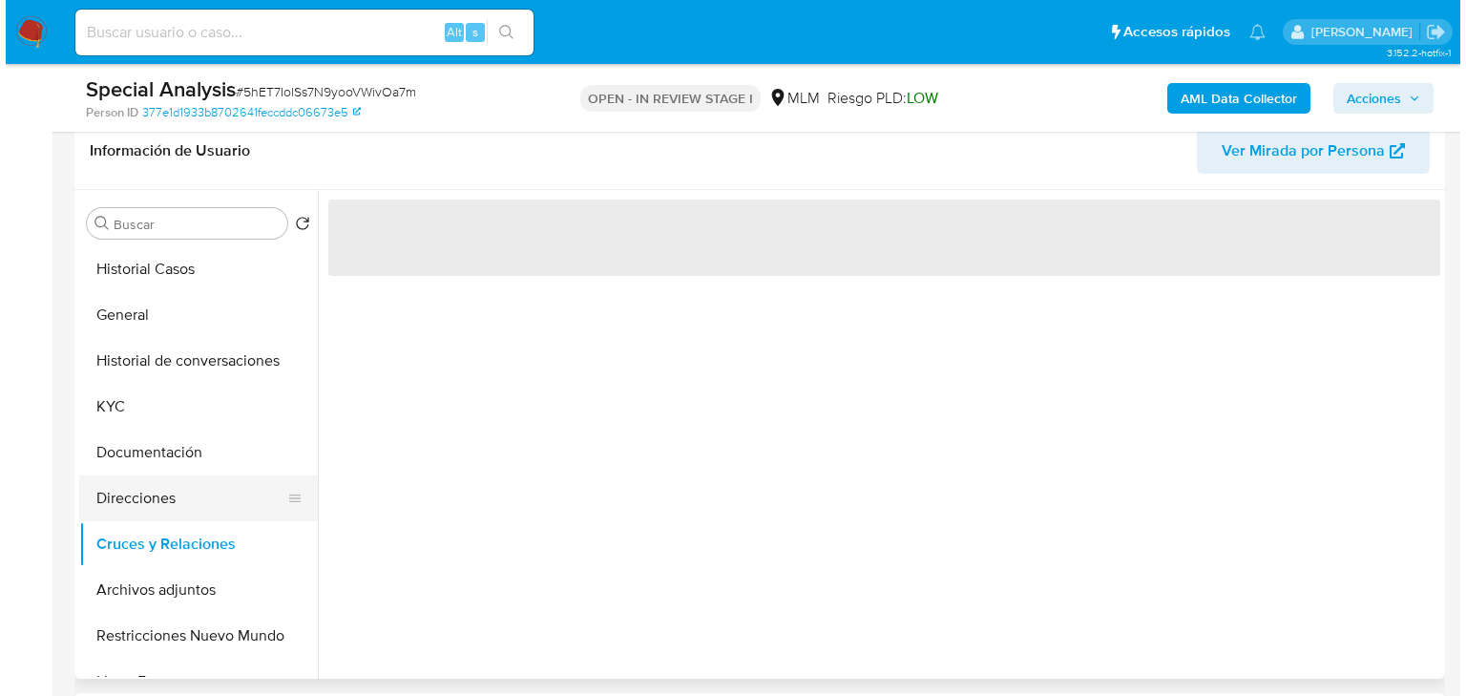
scroll to position [76, 0]
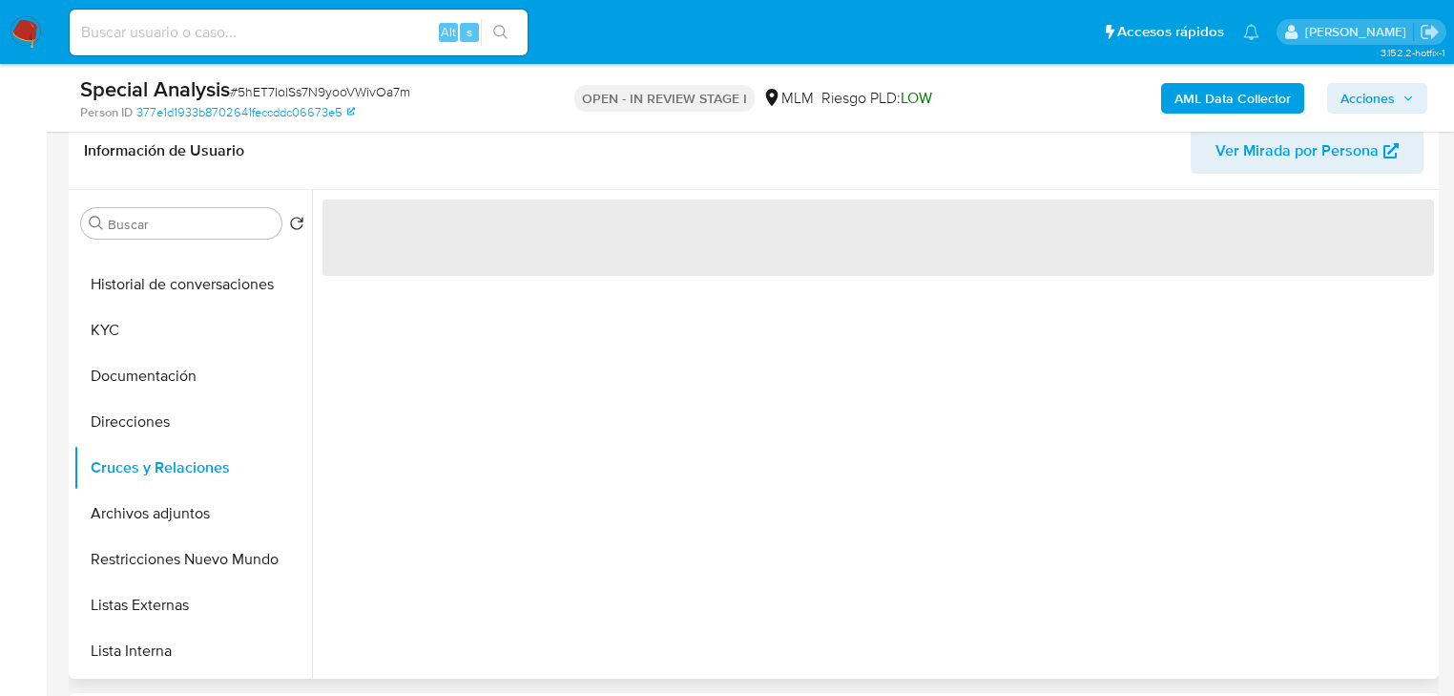
drag, startPoint x: 183, startPoint y: 508, endPoint x: 786, endPoint y: 395, distance: 613.6
click at [184, 509] on button "Archivos adjuntos" at bounding box center [192, 514] width 239 height 46
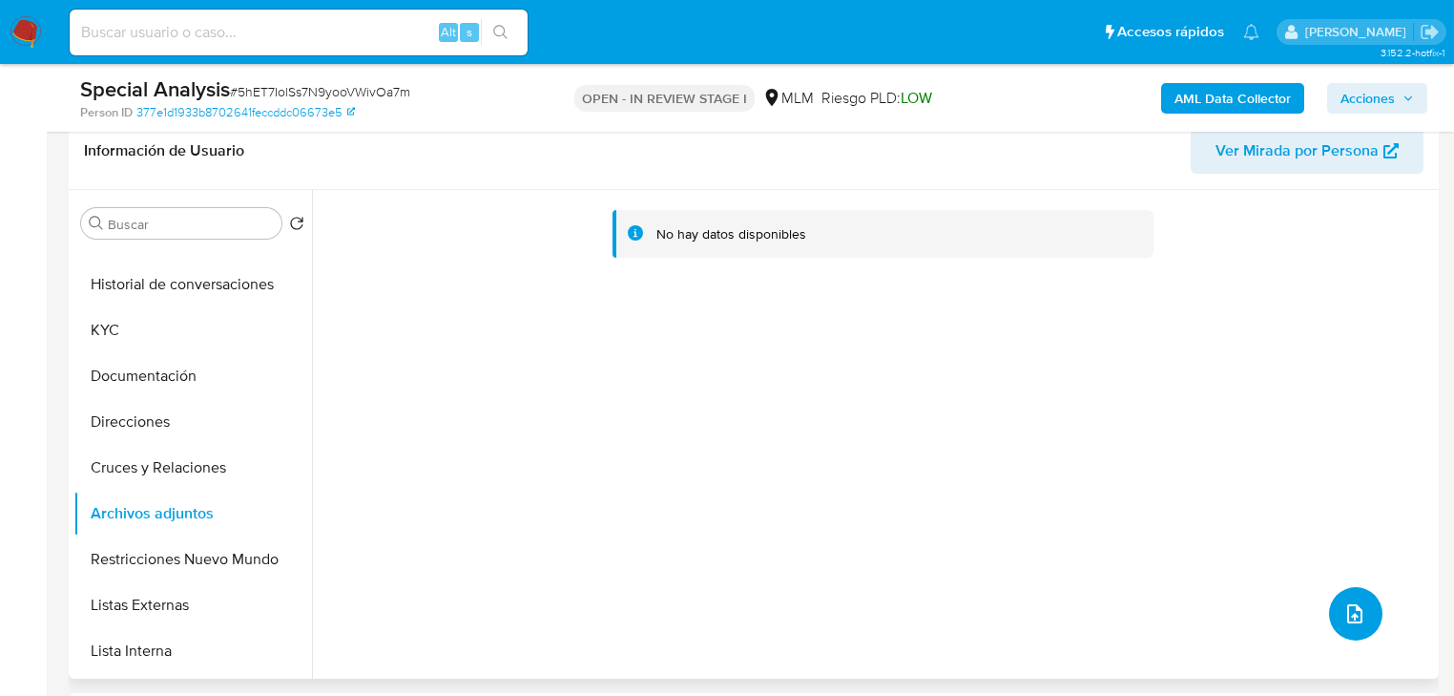
click at [1348, 591] on button "upload-file" at bounding box center [1355, 613] width 53 height 53
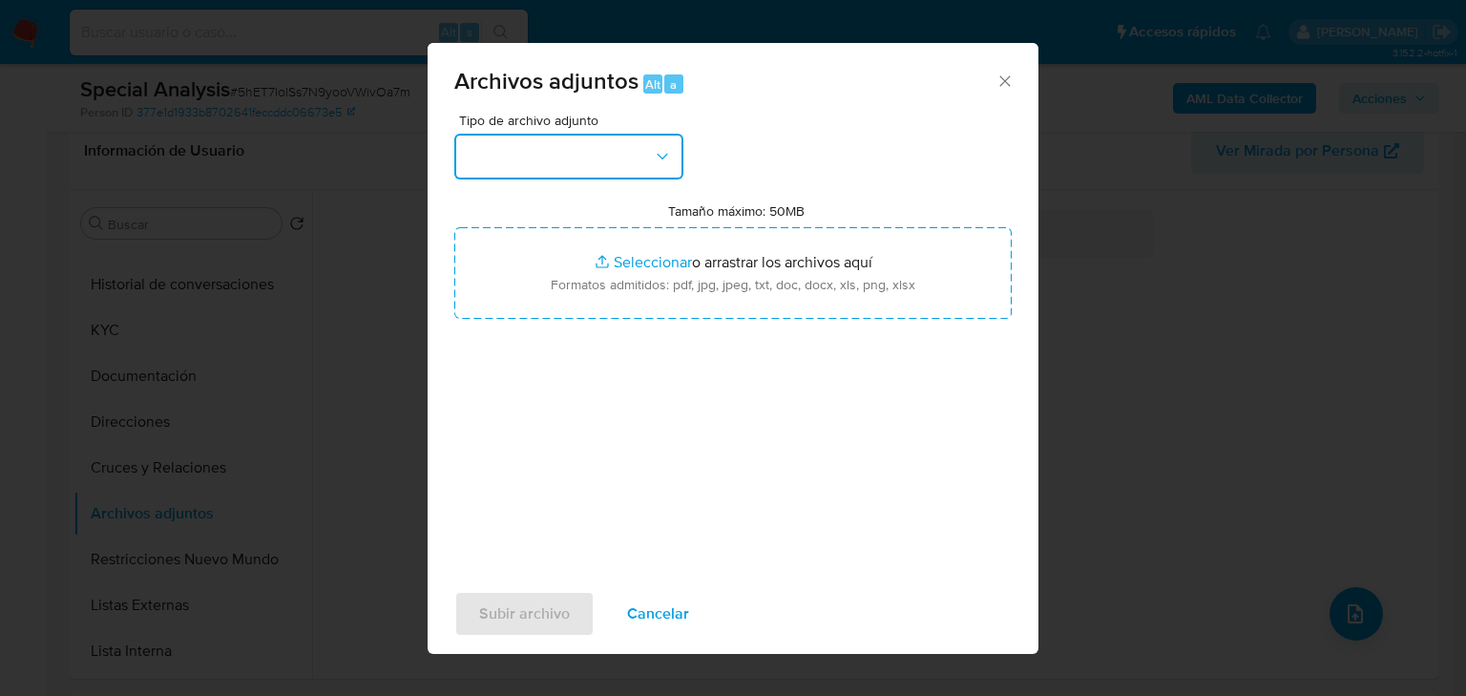
drag, startPoint x: 510, startPoint y: 155, endPoint x: 524, endPoint y: 171, distance: 21.6
click at [512, 155] on button "button" at bounding box center [568, 157] width 229 height 46
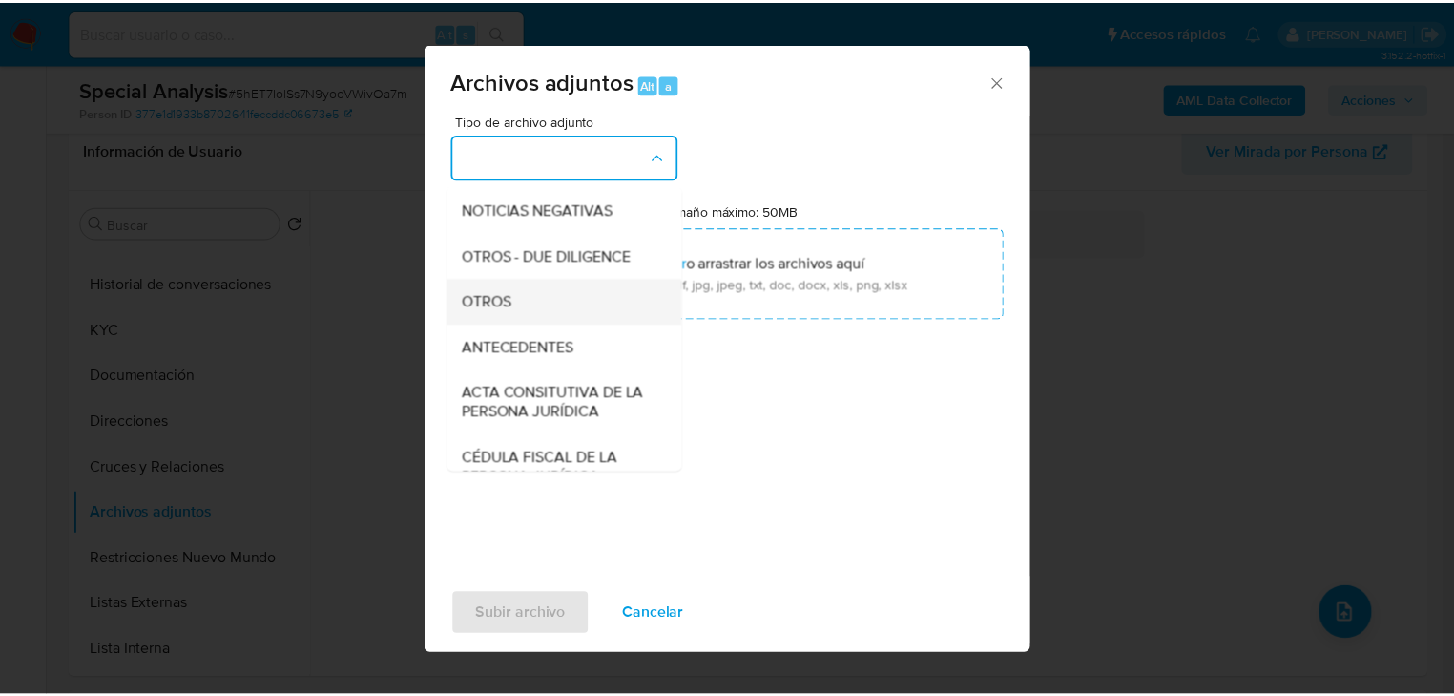
scroll to position [229, 0]
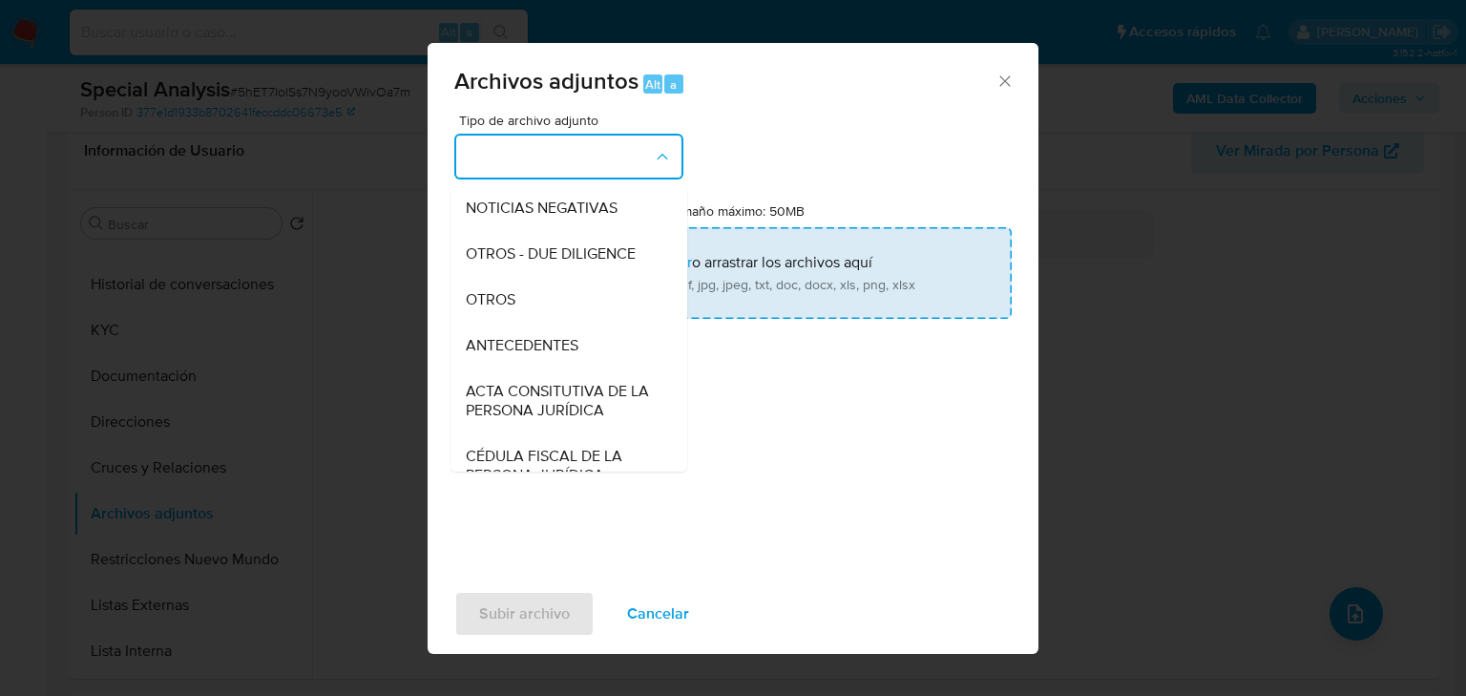
click at [512, 309] on span "OTROS" at bounding box center [491, 299] width 50 height 19
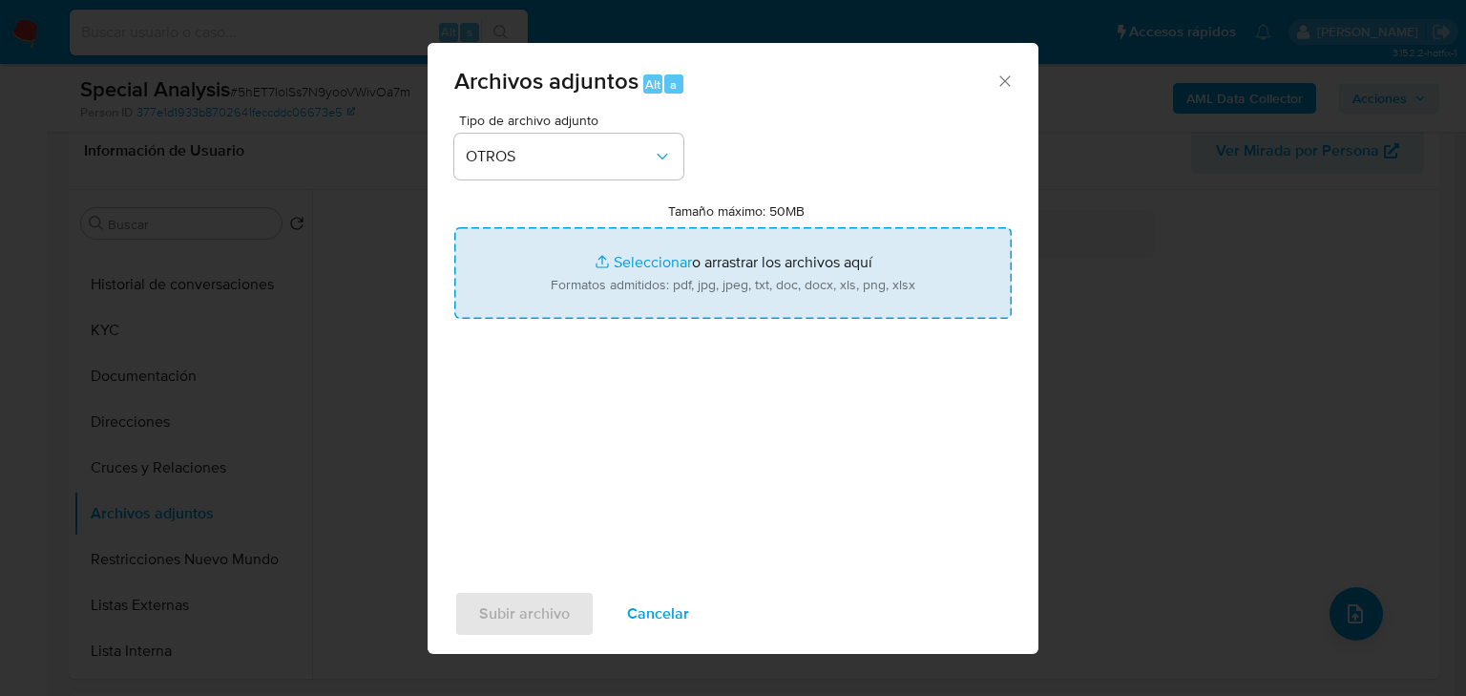
click at [674, 259] on input "Tamaño máximo: 50MB Seleccionar archivos" at bounding box center [732, 273] width 557 height 92
type input "C:\fakepath\2566817524_Michel Demian Mendoza Palma_Jul25.pdf"
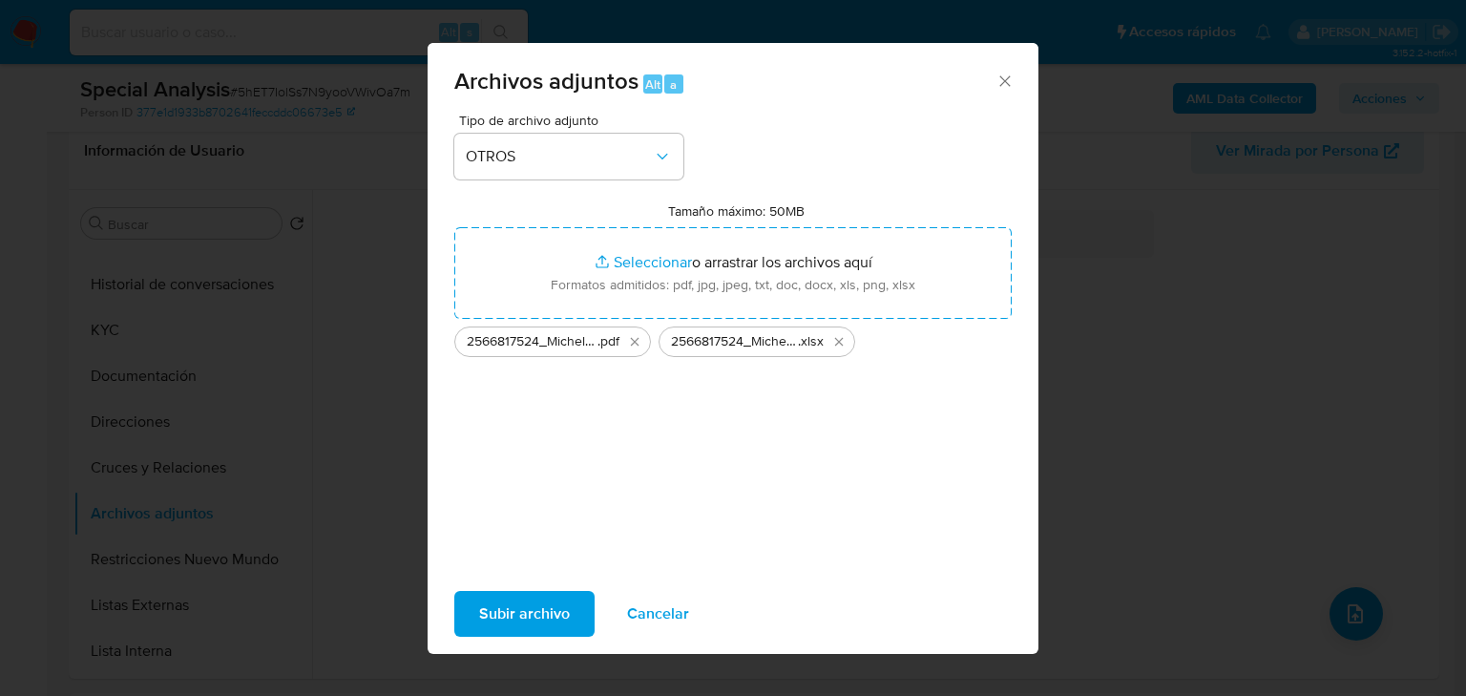
click at [527, 622] on span "Subir archivo" at bounding box center [524, 614] width 91 height 42
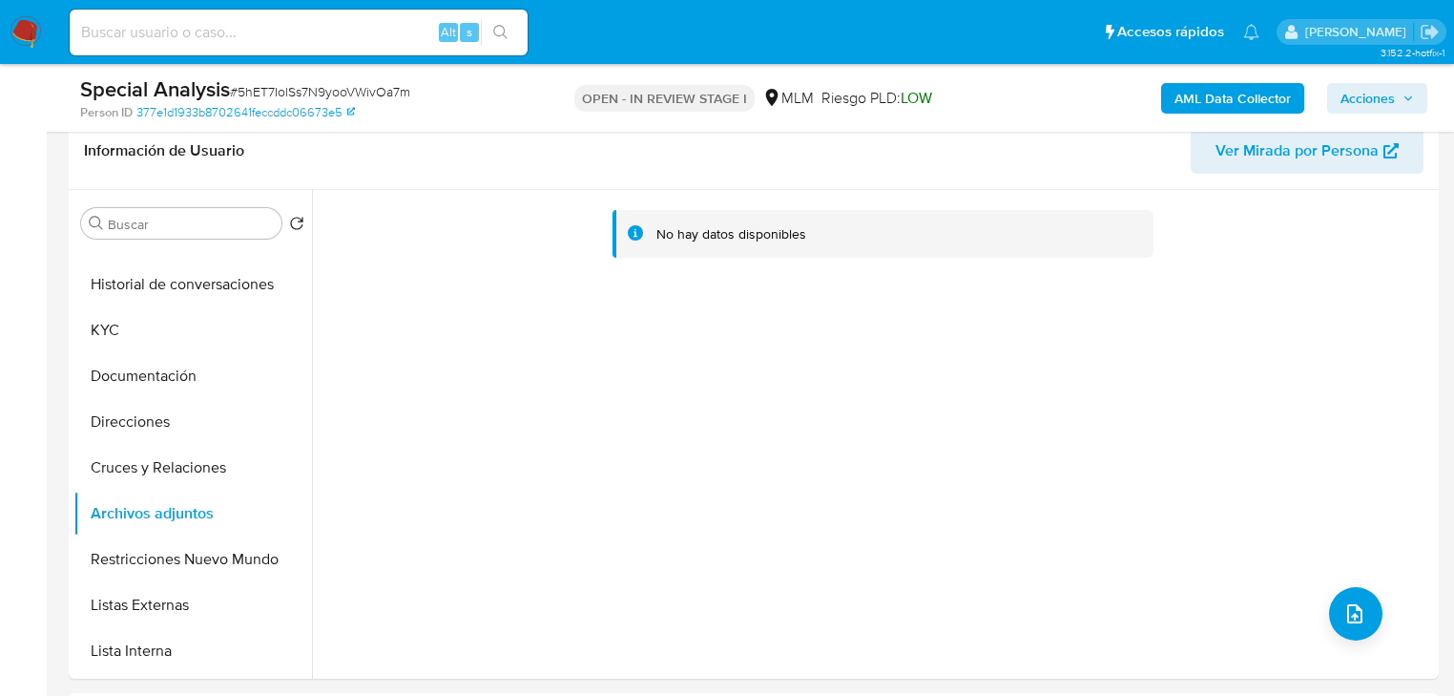
click at [1400, 94] on span "Acciones" at bounding box center [1377, 98] width 73 height 27
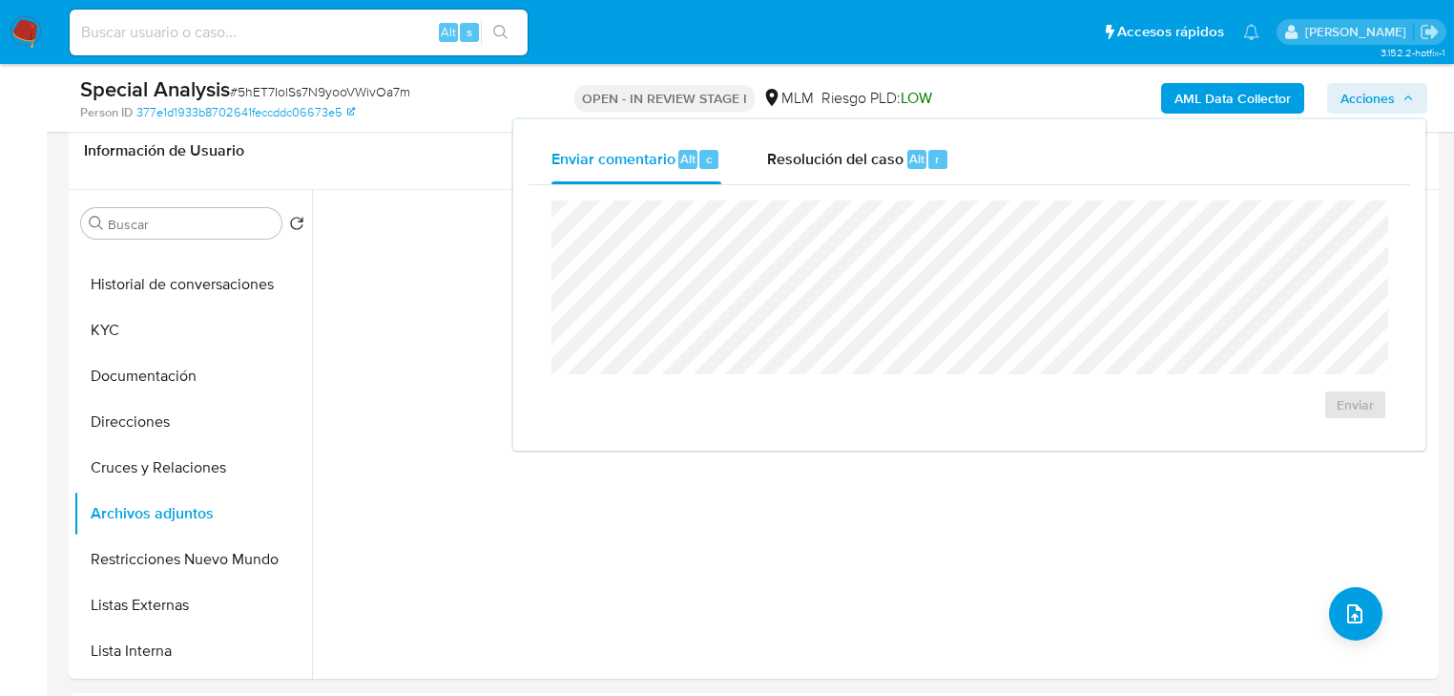
drag, startPoint x: 882, startPoint y: 165, endPoint x: 831, endPoint y: 195, distance: 58.6
click at [881, 165] on span "Resolución del caso" at bounding box center [835, 158] width 136 height 22
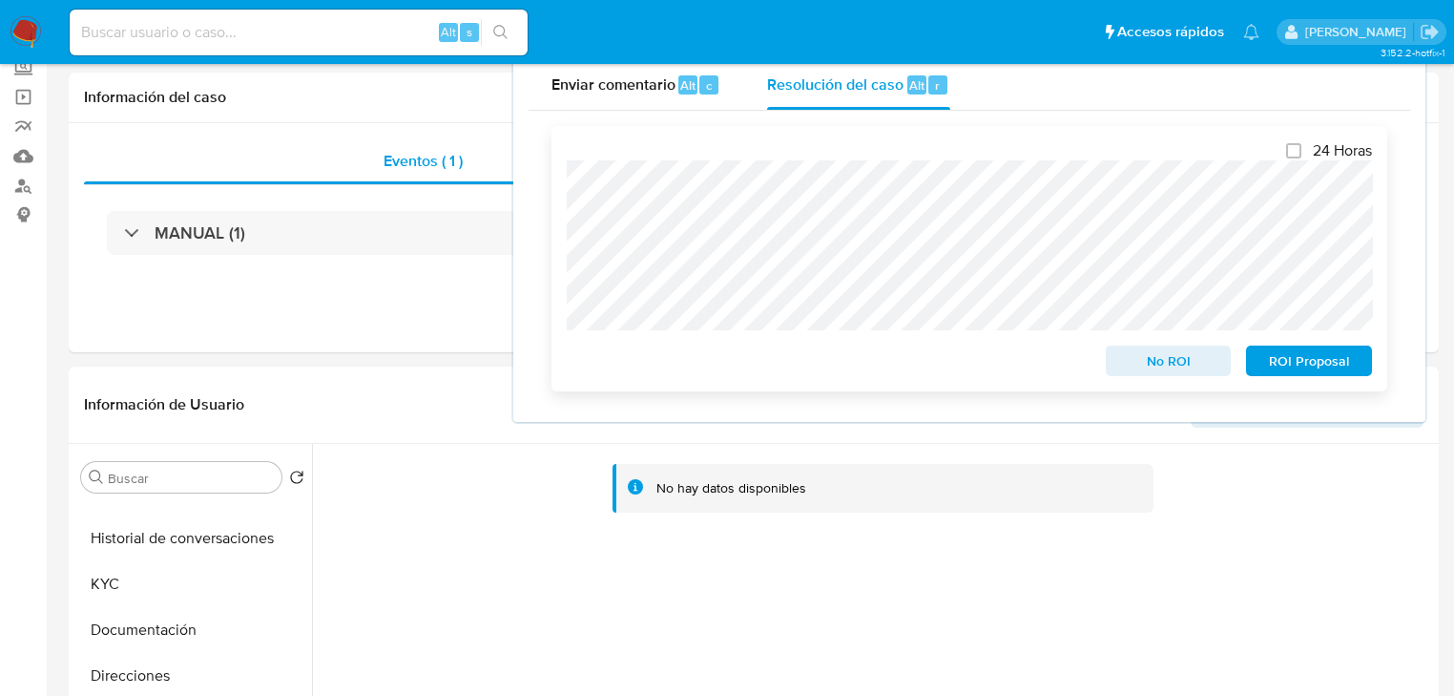
scroll to position [0, 0]
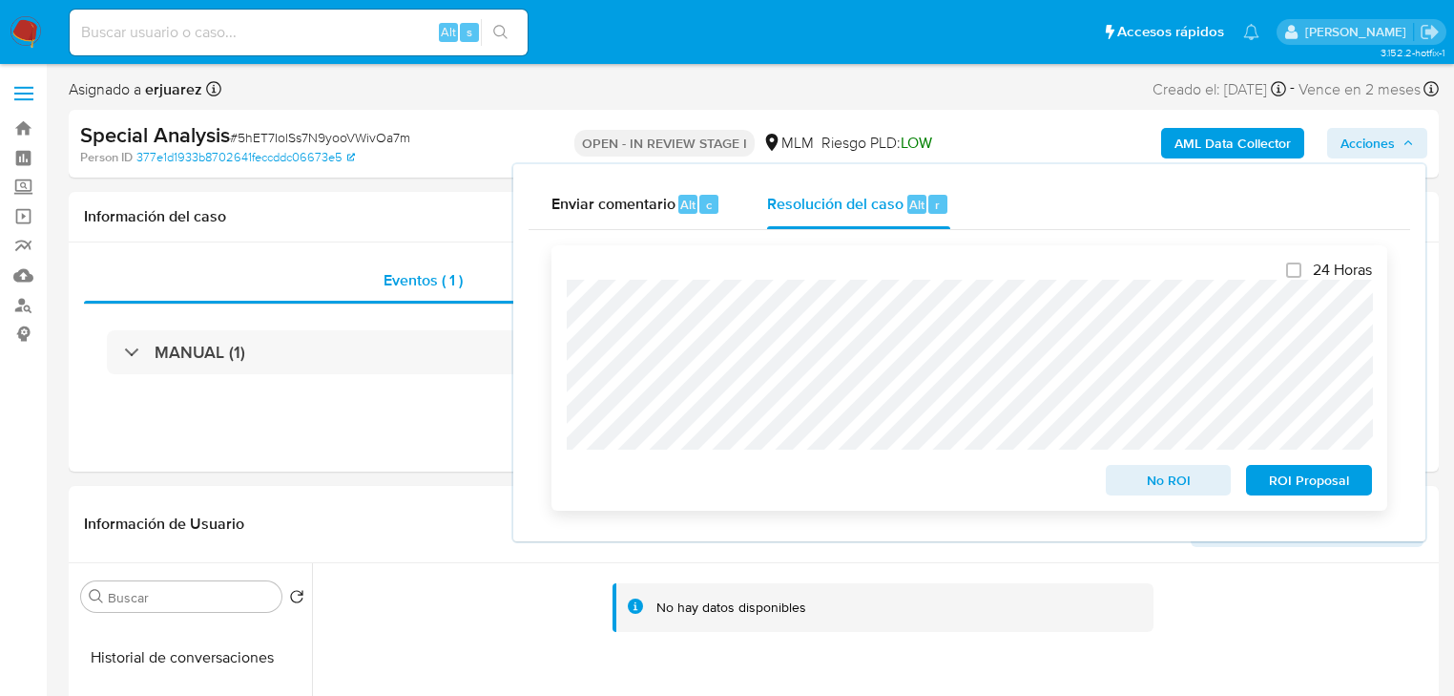
click at [567, 397] on div "24 Horas No ROI ROI Proposal" at bounding box center [970, 377] width 836 height 265
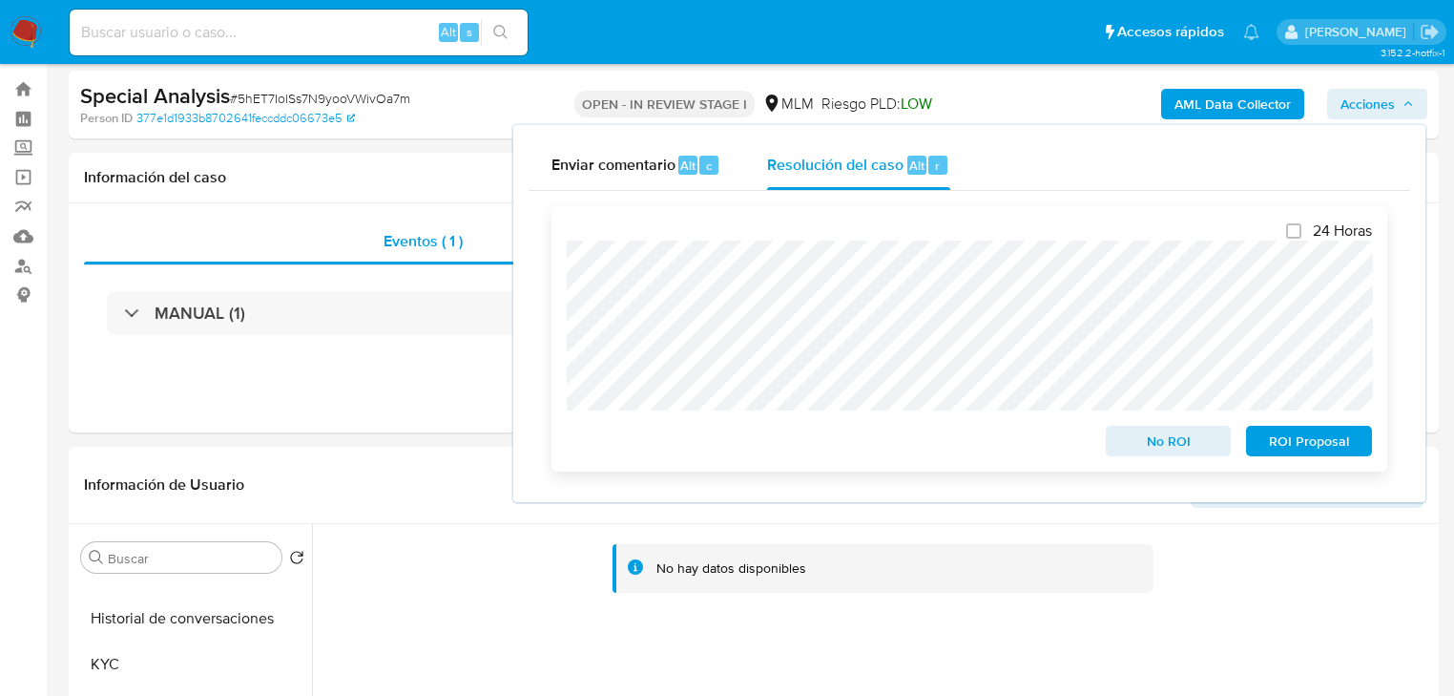
scroll to position [76, 0]
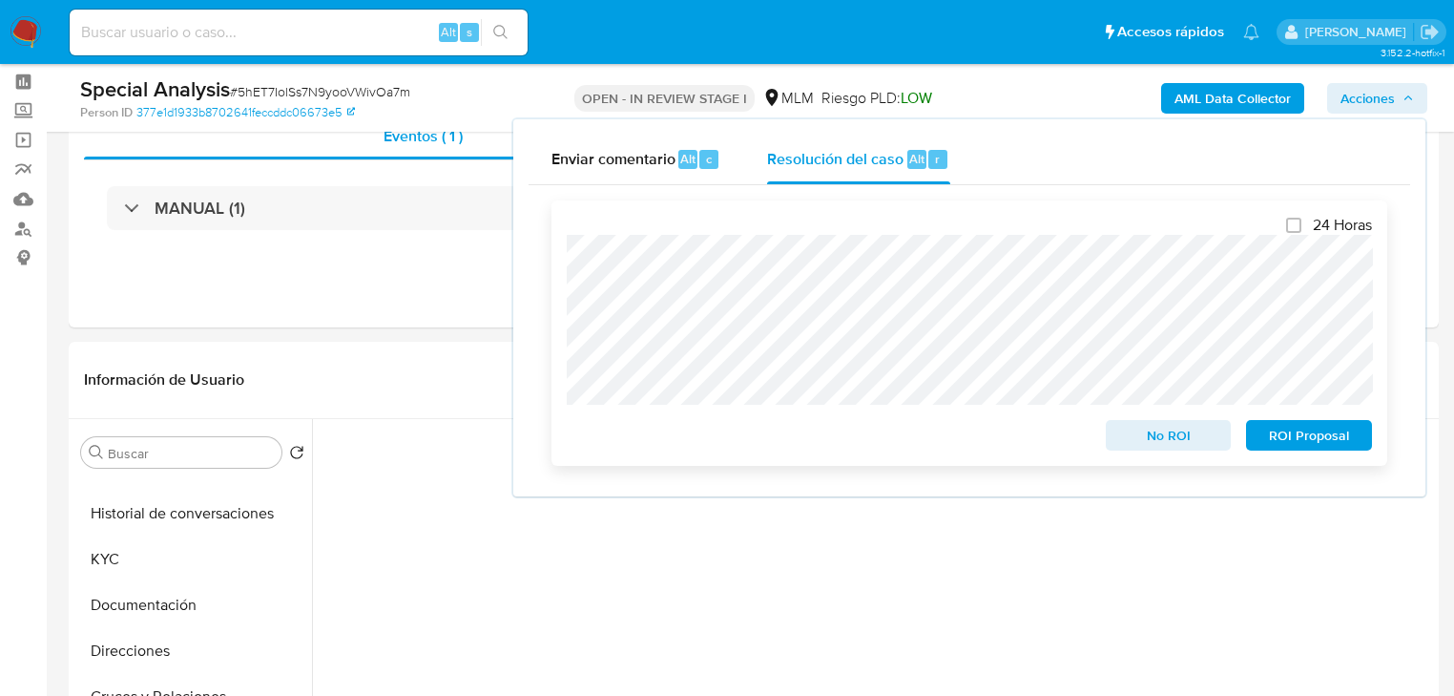
click at [1281, 432] on span "ROI Proposal" at bounding box center [1309, 435] width 99 height 27
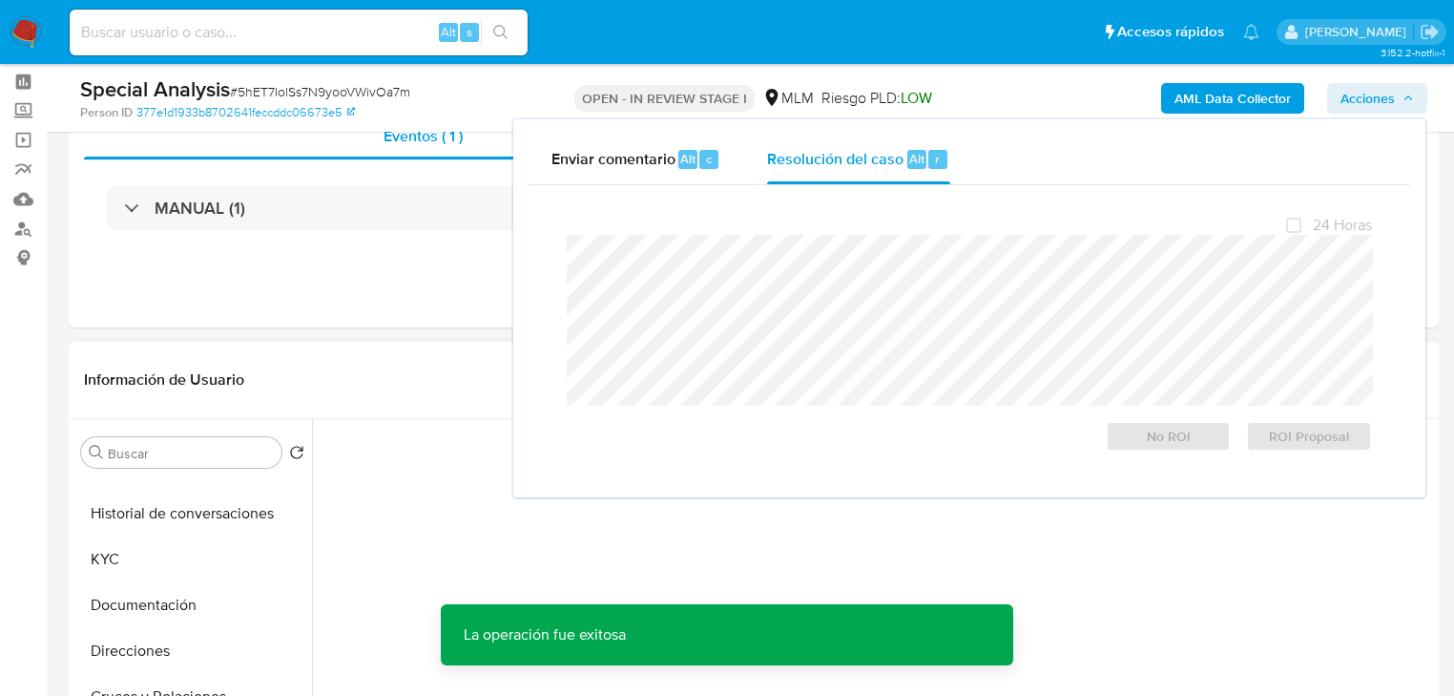
click at [428, 538] on div "No hay datos disponibles" at bounding box center [873, 663] width 1122 height 489
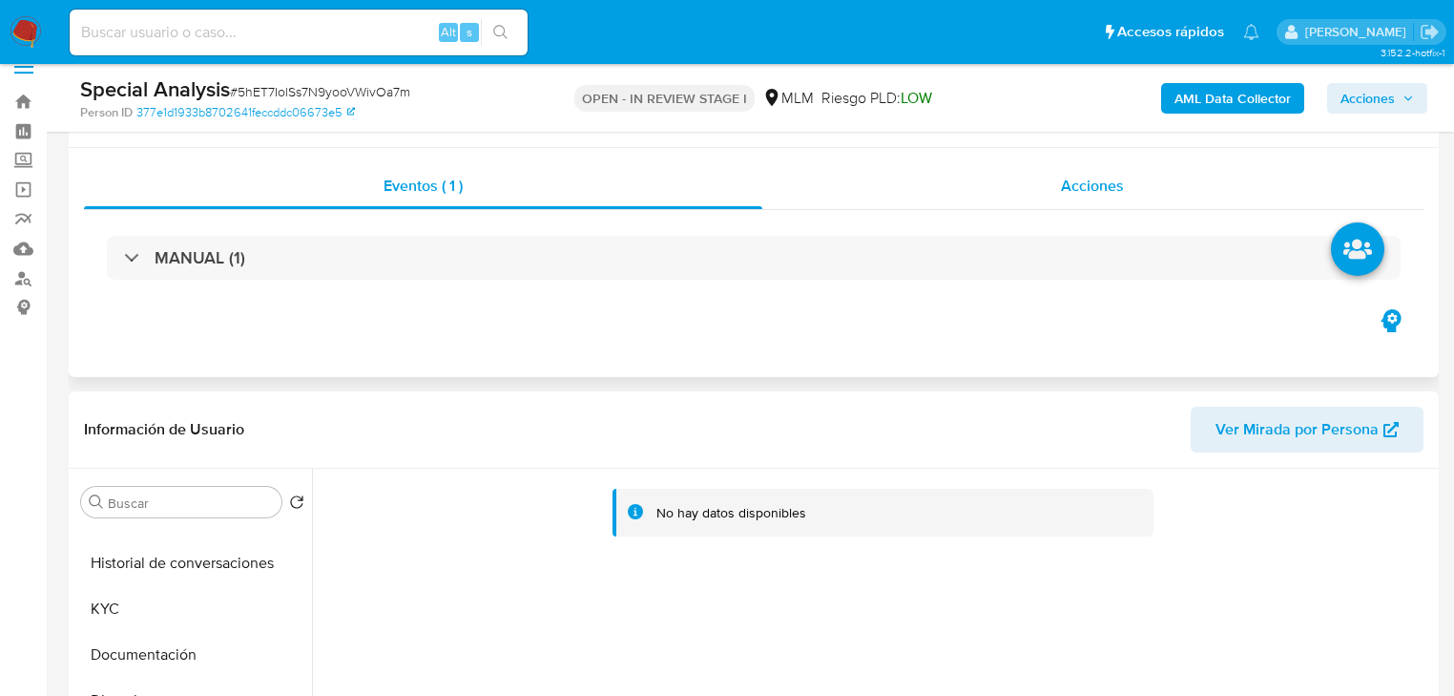
scroll to position [0, 0]
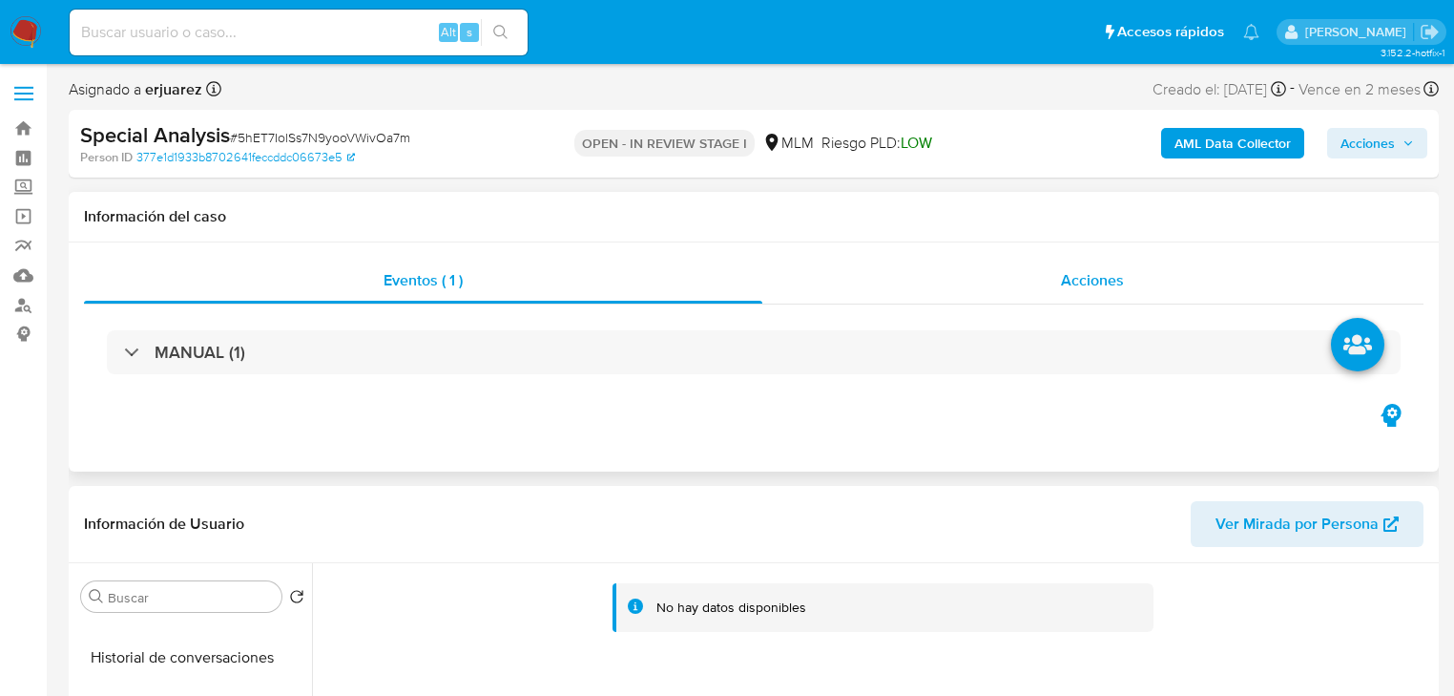
click at [889, 290] on div "Acciones" at bounding box center [1094, 281] width 662 height 46
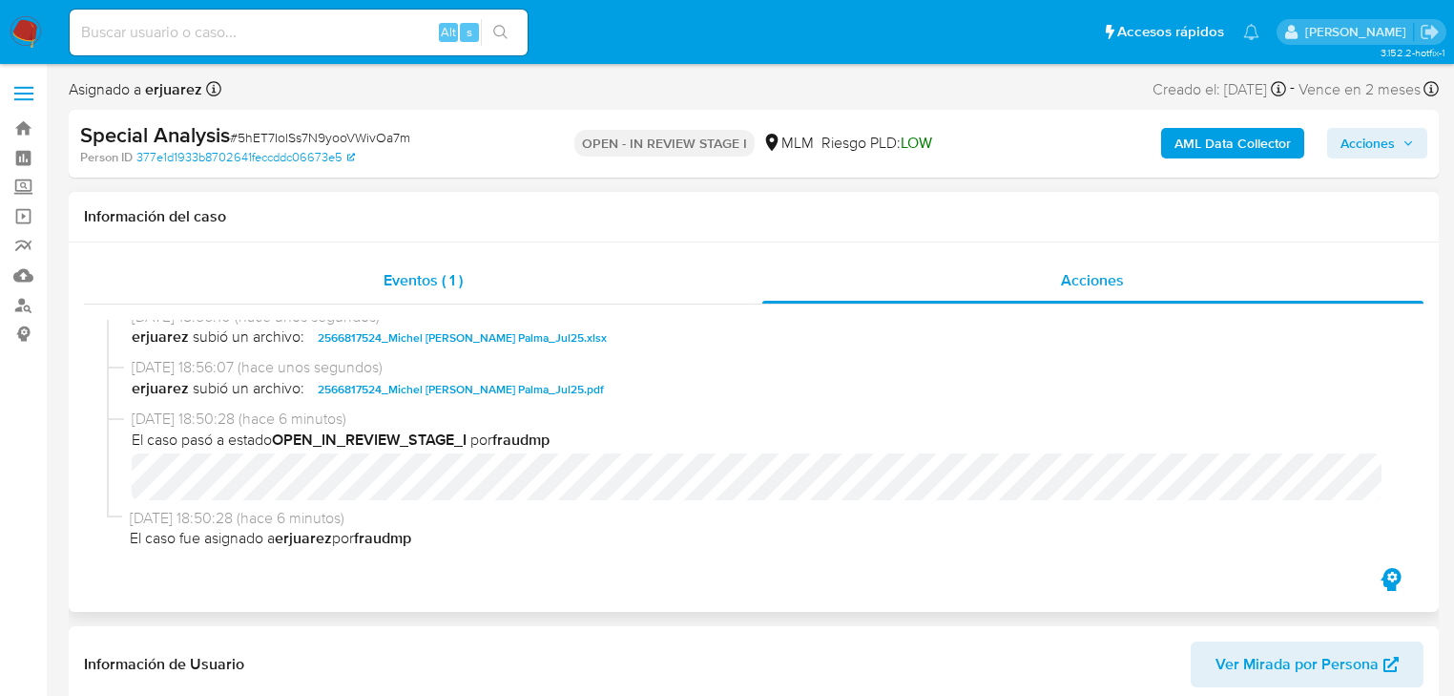
scroll to position [21, 0]
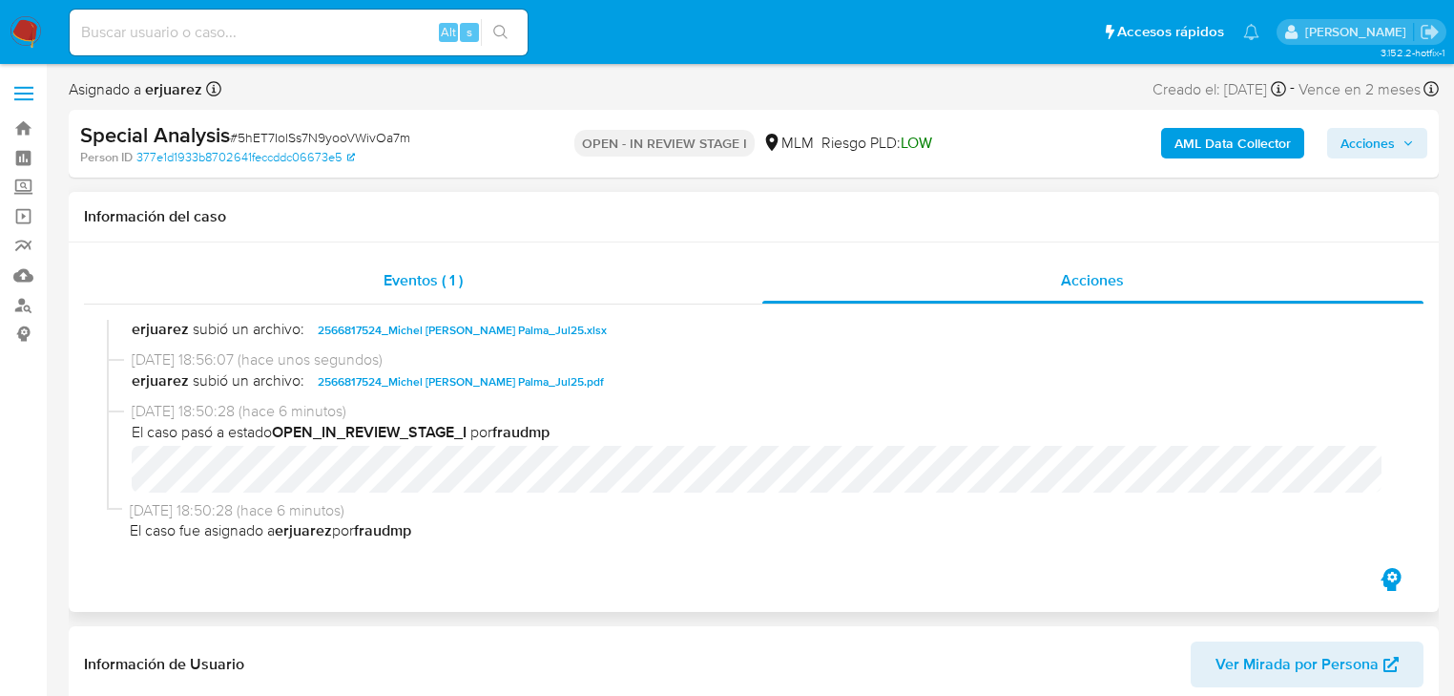
click at [413, 271] on span "Eventos ( 1 )" at bounding box center [423, 280] width 79 height 22
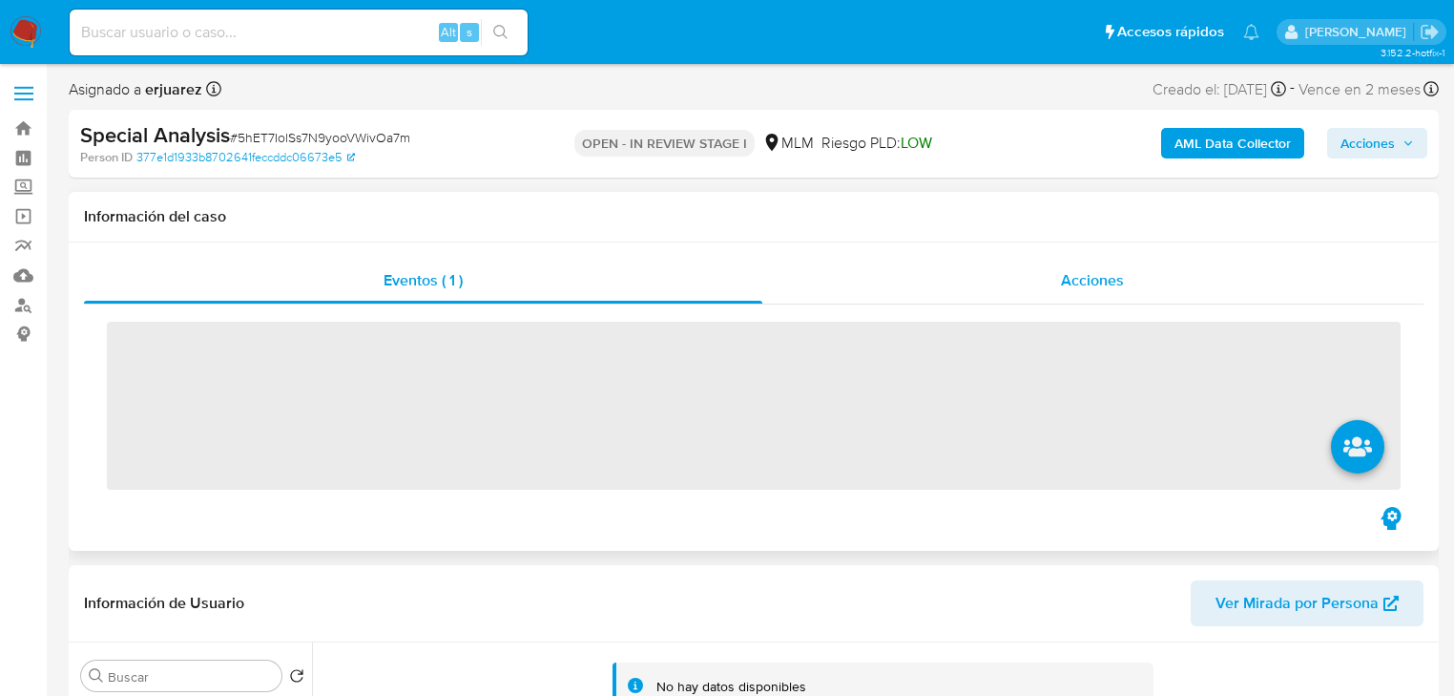
click at [918, 272] on div "Acciones" at bounding box center [1094, 281] width 662 height 46
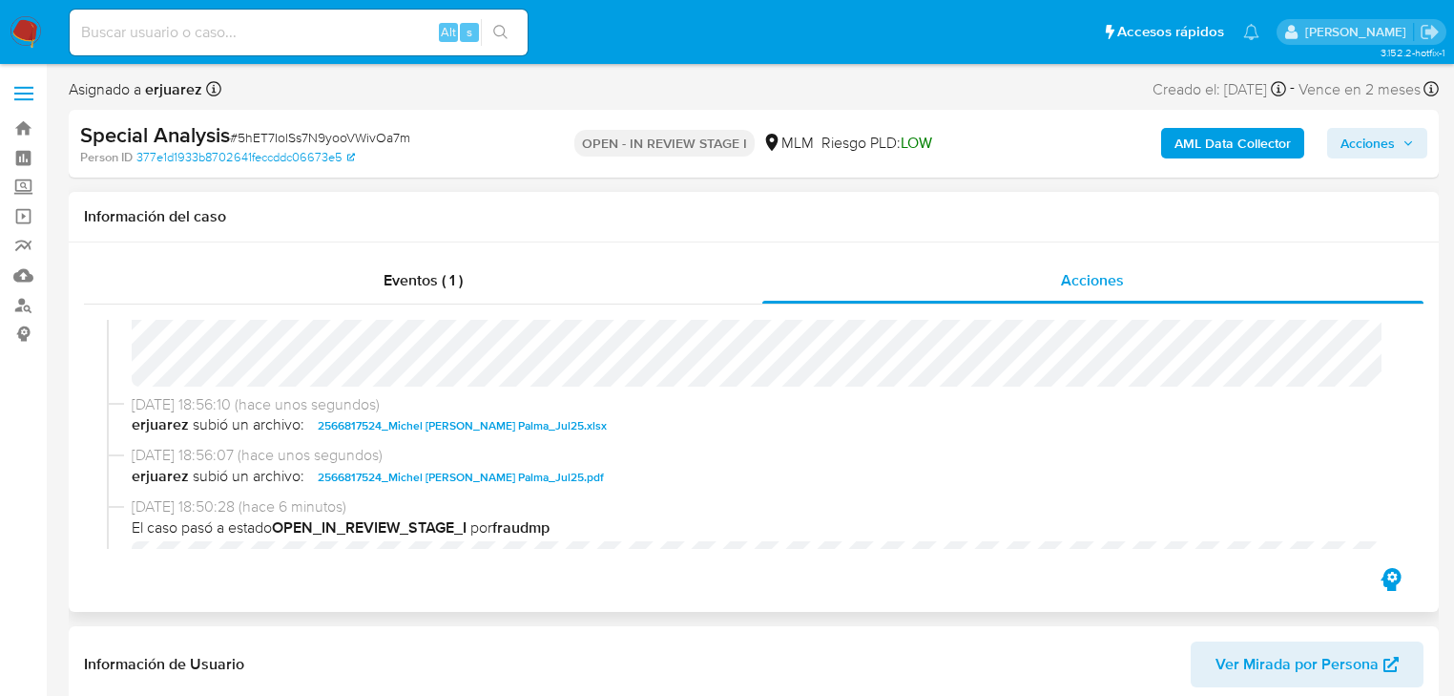
scroll to position [229, 0]
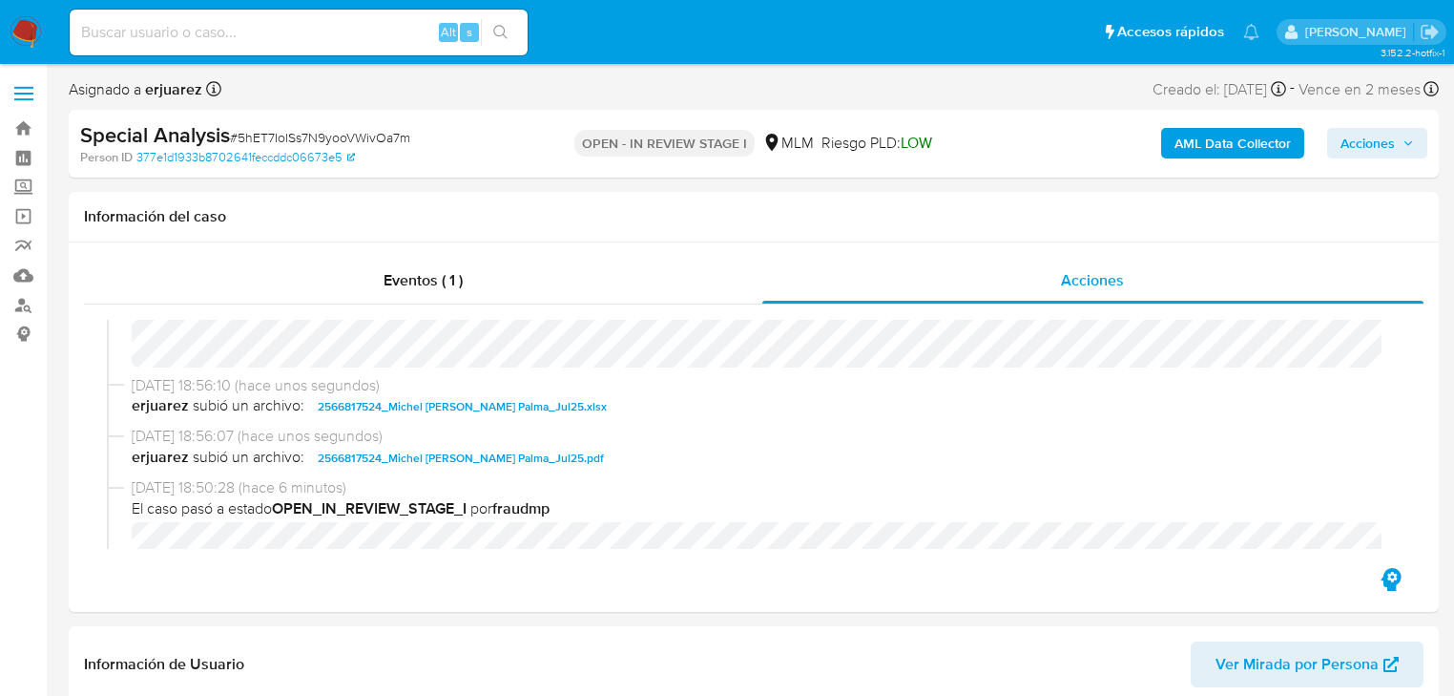
click at [26, 32] on img at bounding box center [26, 32] width 32 height 32
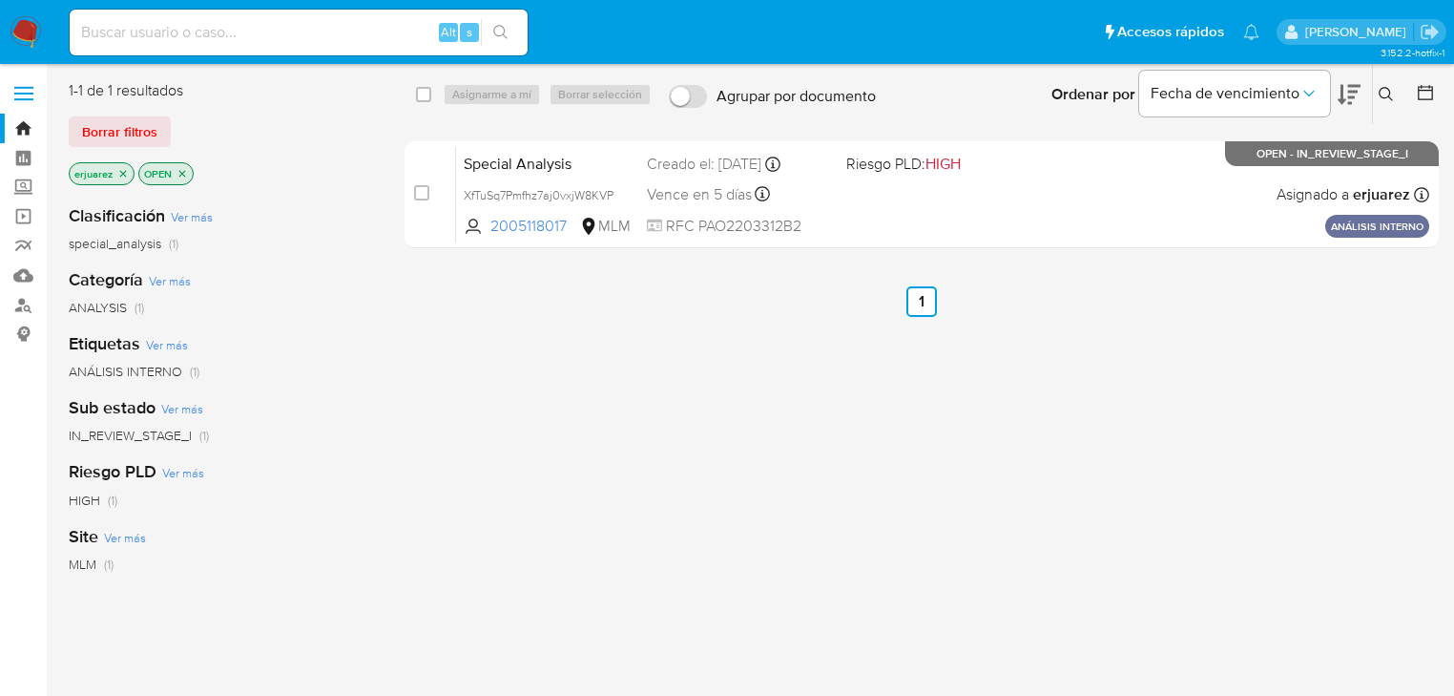
click at [127, 176] on icon "close-filter" at bounding box center [122, 173] width 11 height 11
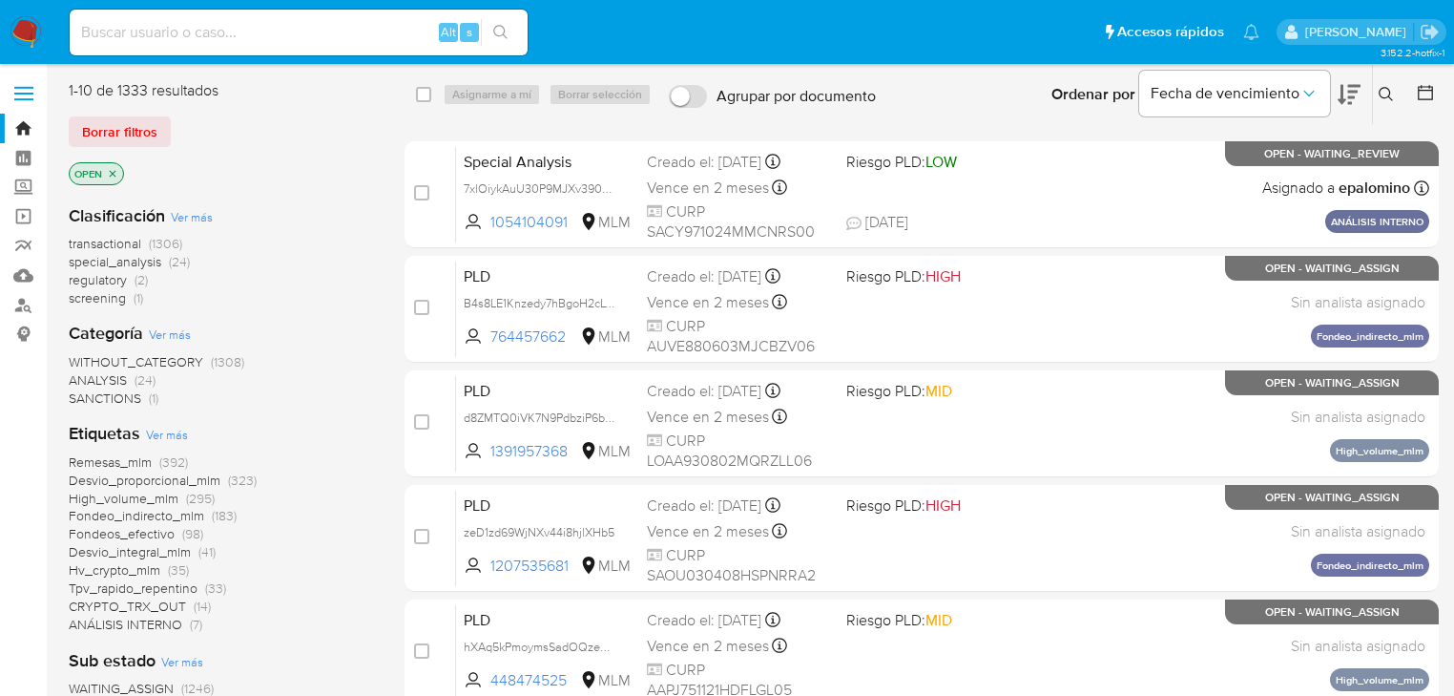
click at [1382, 92] on icon at bounding box center [1386, 94] width 15 height 15
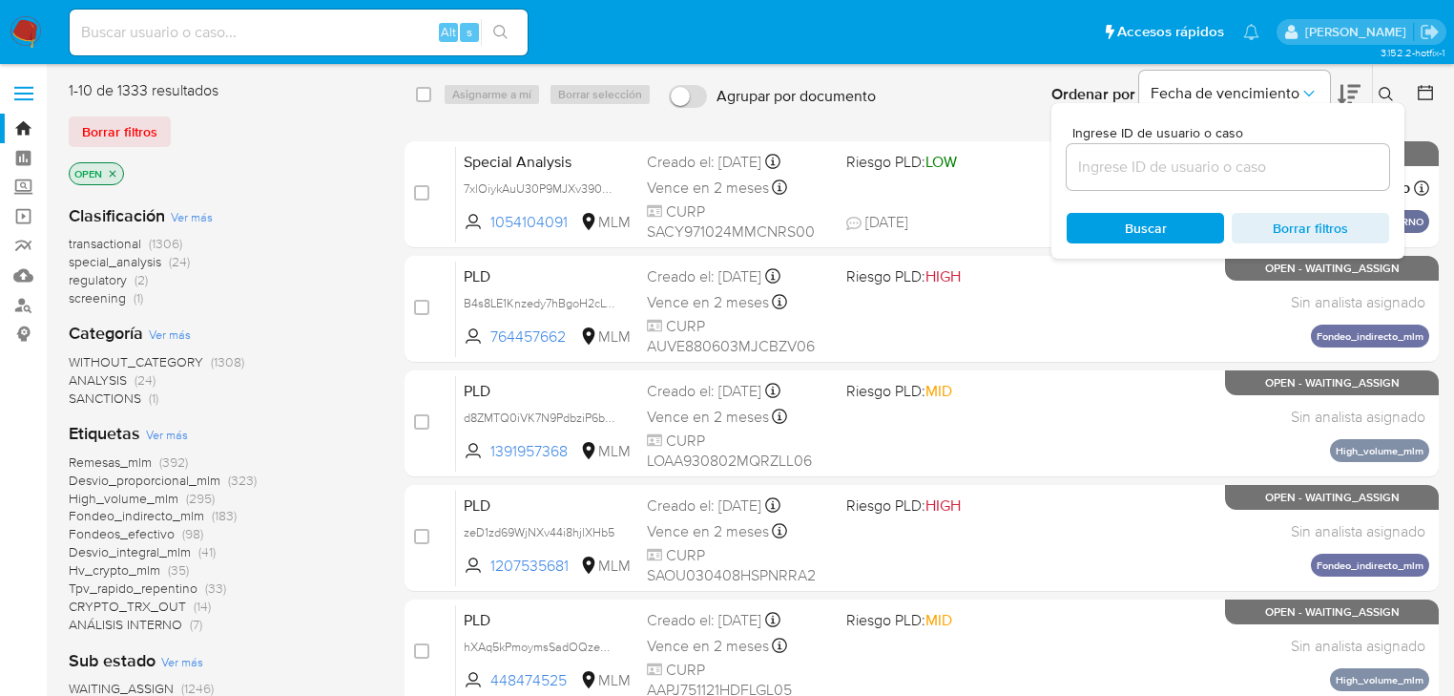
click at [1227, 161] on input at bounding box center [1228, 167] width 323 height 25
type input "19243669"
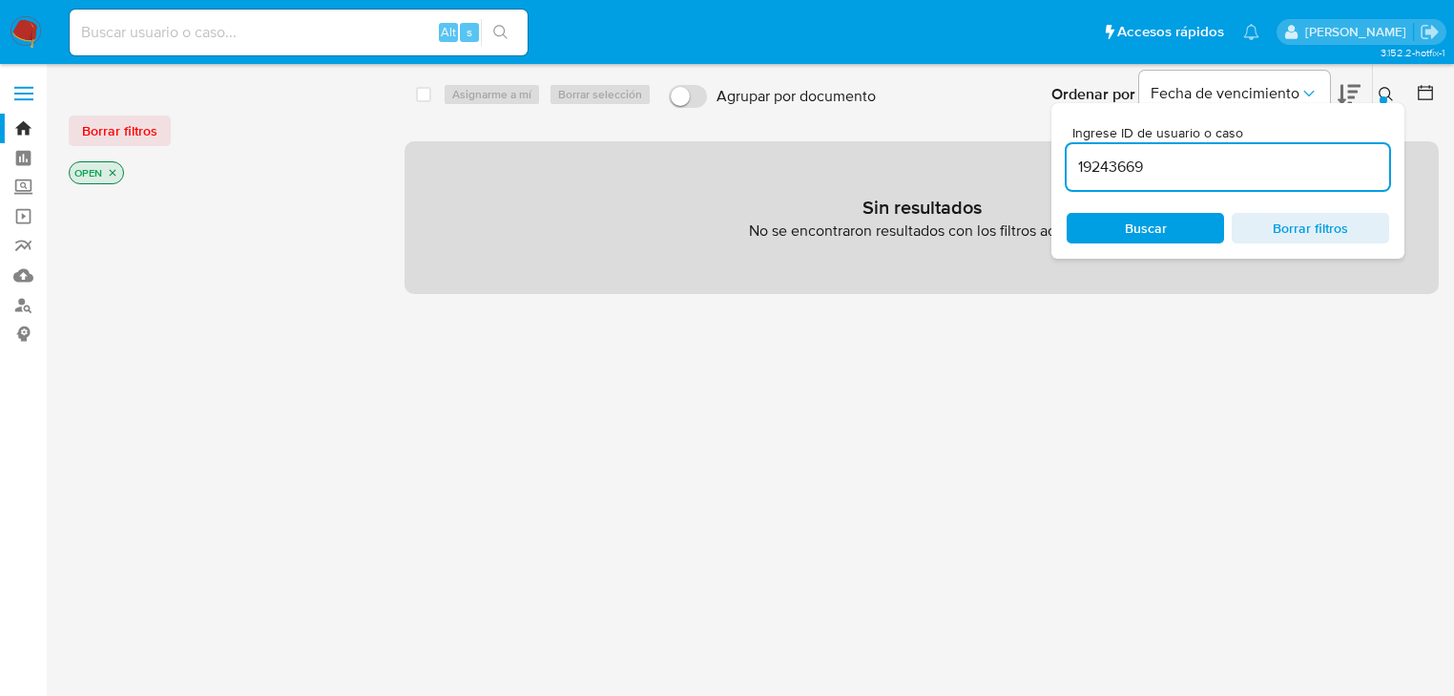
click at [225, 40] on input at bounding box center [299, 32] width 458 height 25
paste input "19243669"
type input "19243669"
click at [498, 27] on icon "search-icon" at bounding box center [500, 32] width 15 height 15
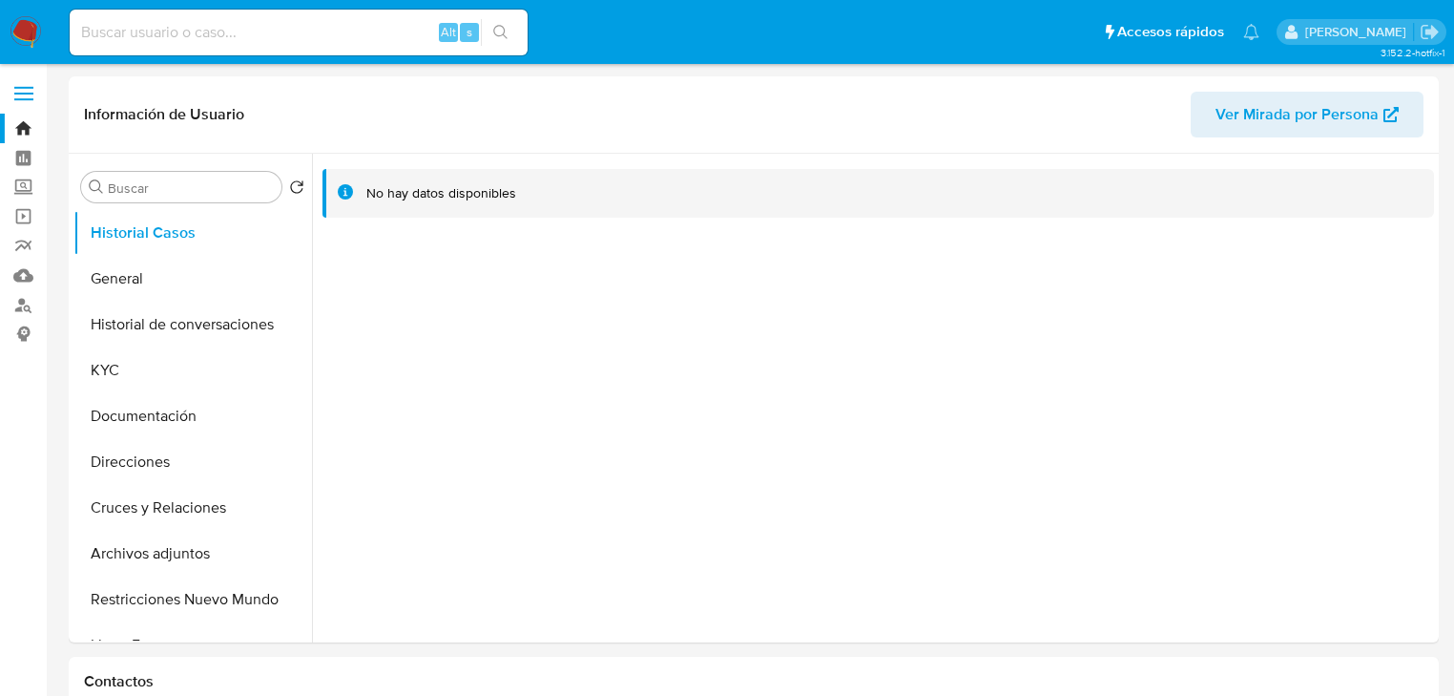
select select "10"
click at [102, 285] on button "General" at bounding box center [184, 279] width 223 height 46
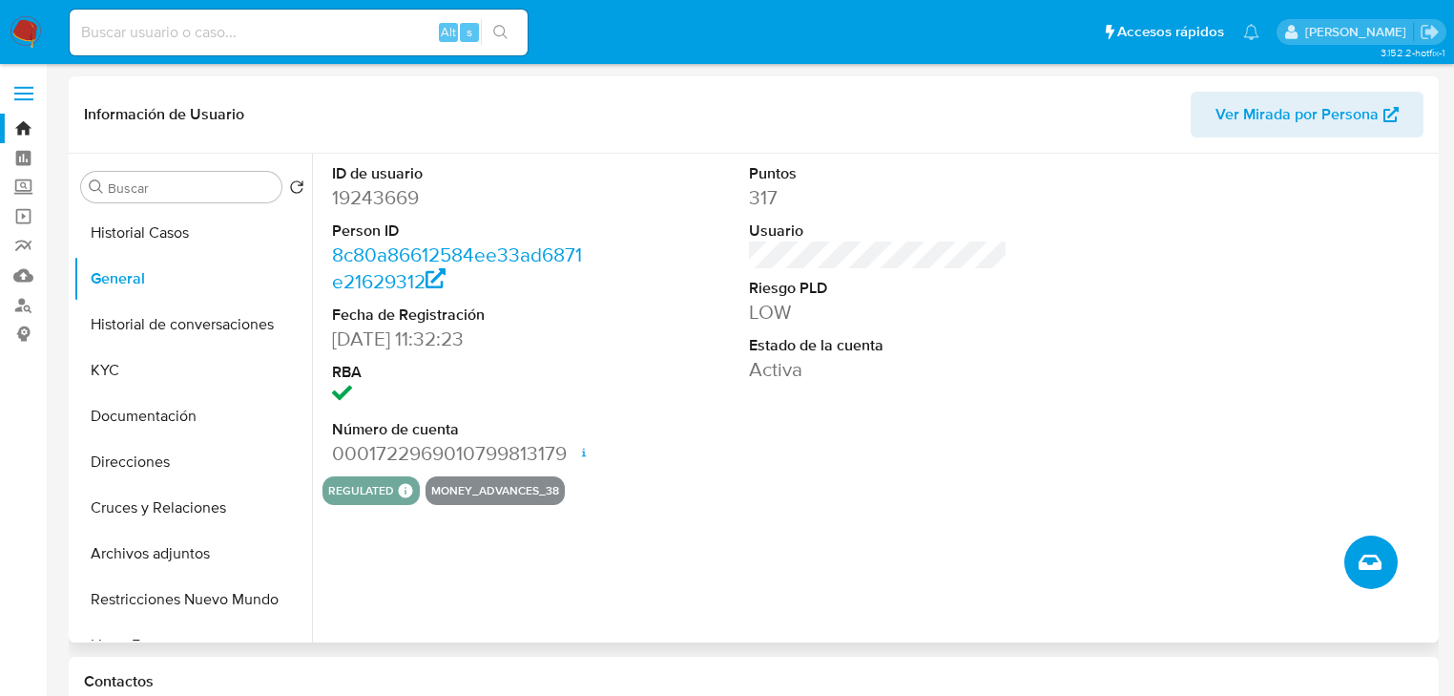
click at [1366, 576] on button "Crear caso manual" at bounding box center [1371, 561] width 53 height 53
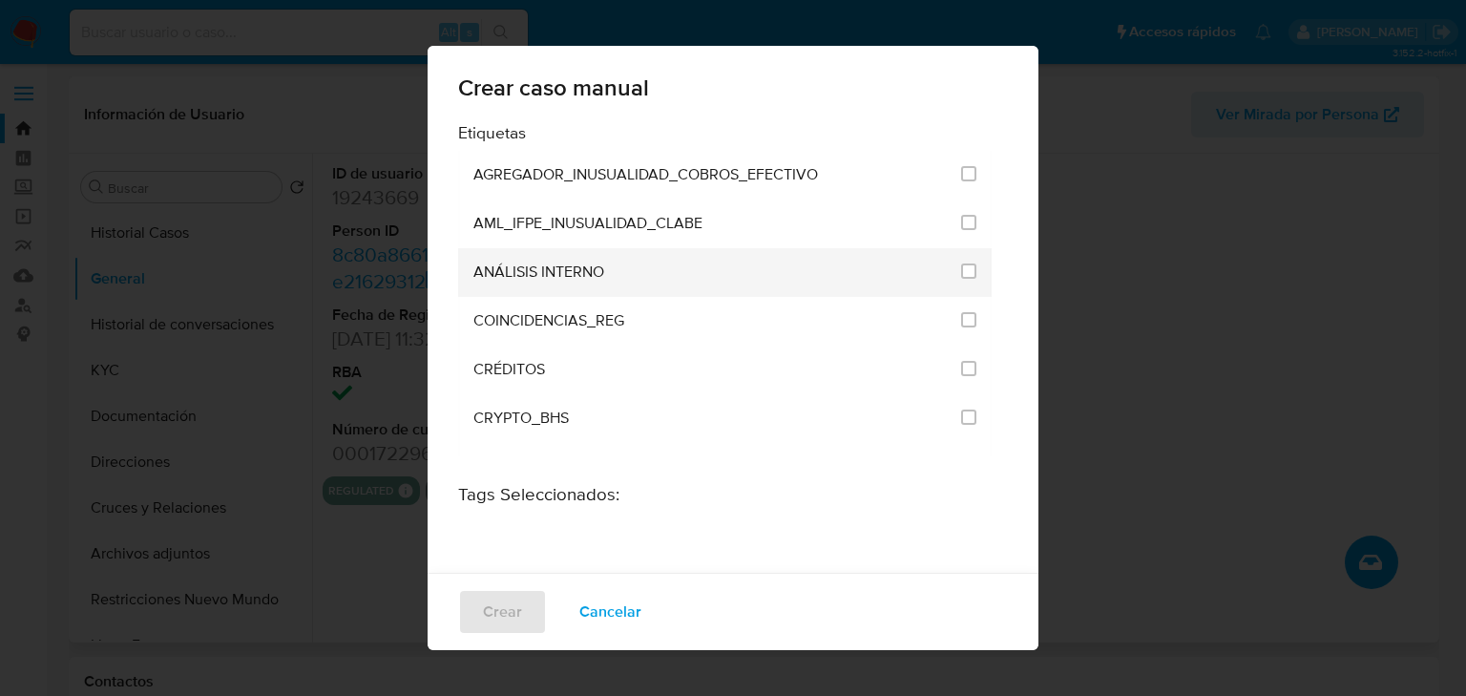
click at [943, 265] on li "ANÁLISIS INTERNO" at bounding box center [724, 272] width 533 height 49
click at [961, 263] on input "1888" at bounding box center [968, 270] width 15 height 15
checkbox input "true"
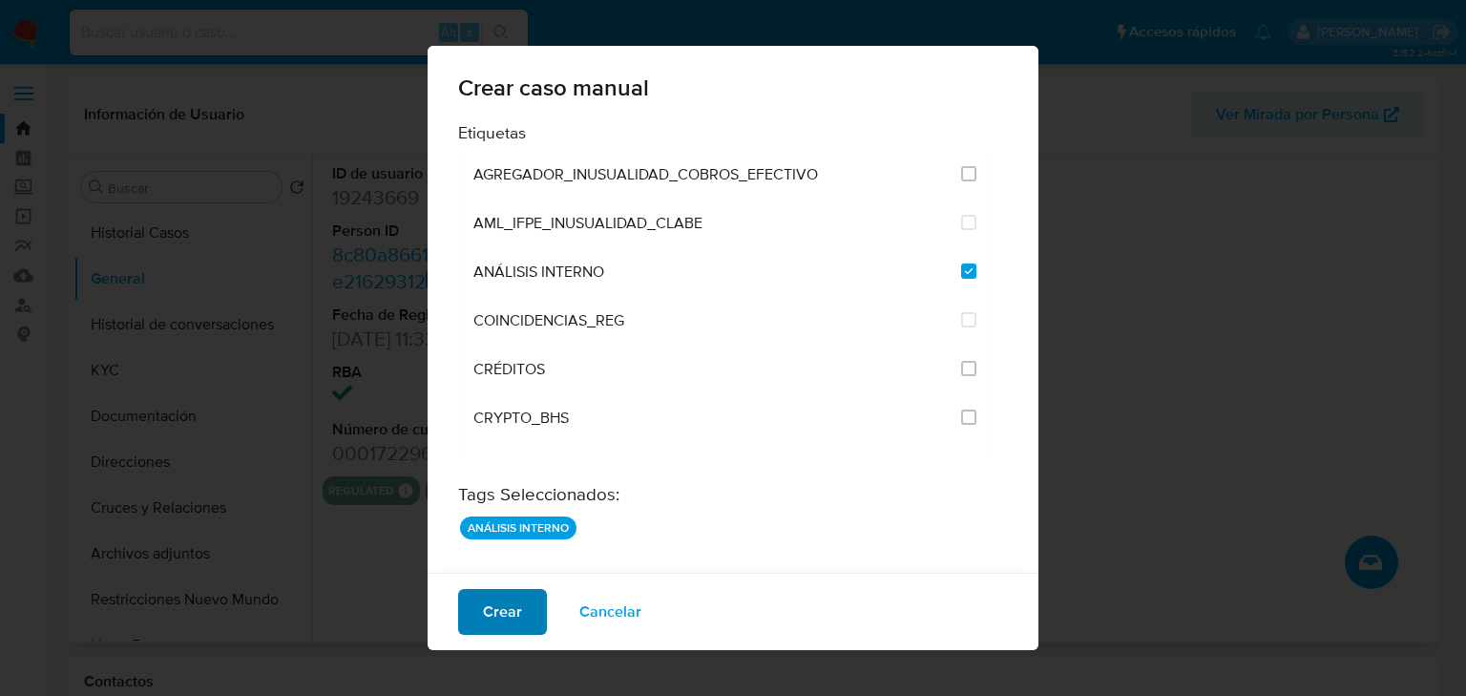
click at [531, 608] on button "Crear" at bounding box center [502, 612] width 89 height 46
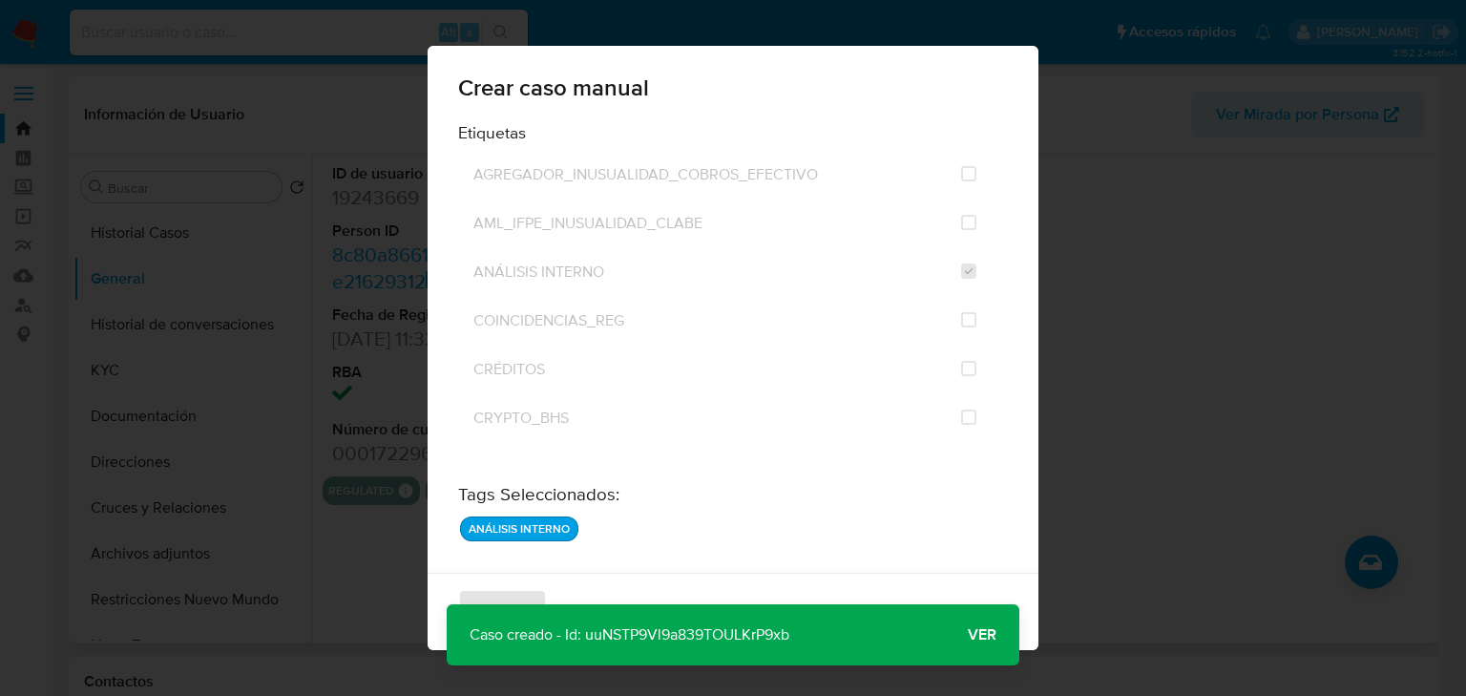
drag, startPoint x: 721, startPoint y: 626, endPoint x: 583, endPoint y: 631, distance: 138.5
click at [585, 630] on div "Caso creado - Id: uuNSTP9Vl9a839TOULKrP9xb Caso creado - Id: uuNSTP9Vl9a839TOUL…" at bounding box center [733, 634] width 573 height 61
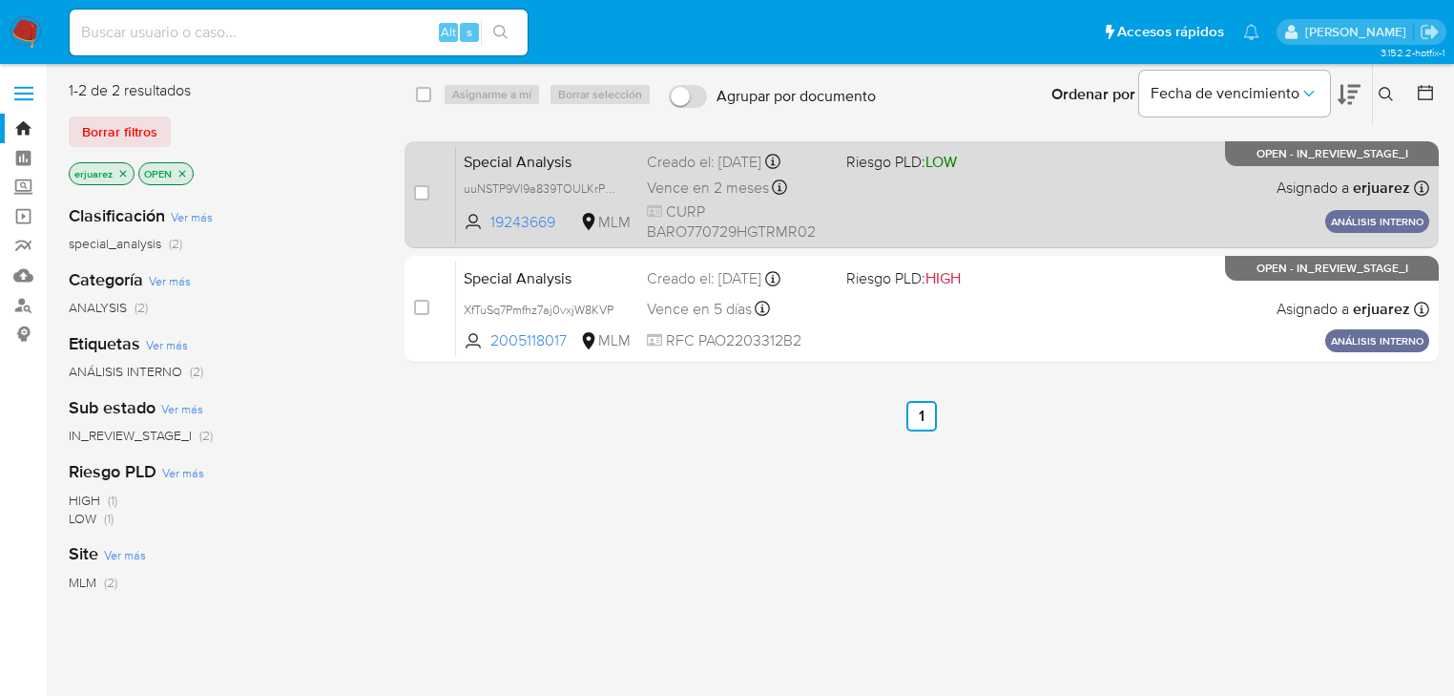
click at [871, 200] on div "Special Analysis uuNSTP9Vl9a839TOULKrP9xb 19243669 MLM Riesgo PLD: LOW Creado e…" at bounding box center [942, 194] width 973 height 96
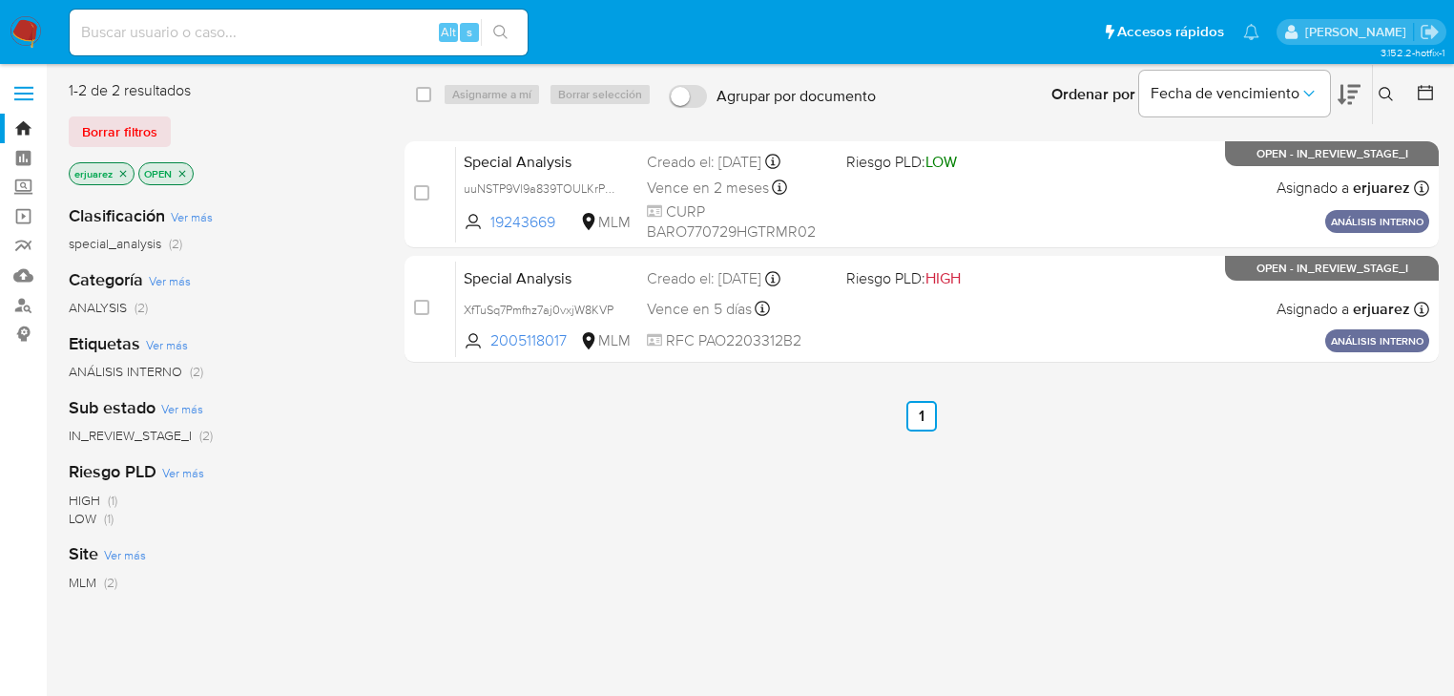
drag, startPoint x: 137, startPoint y: 32, endPoint x: 156, endPoint y: 31, distance: 18.2
click at [139, 32] on input at bounding box center [299, 32] width 458 height 25
paste input "2566817524"
type input "2566817524"
click at [502, 25] on icon "search-icon" at bounding box center [500, 32] width 15 height 15
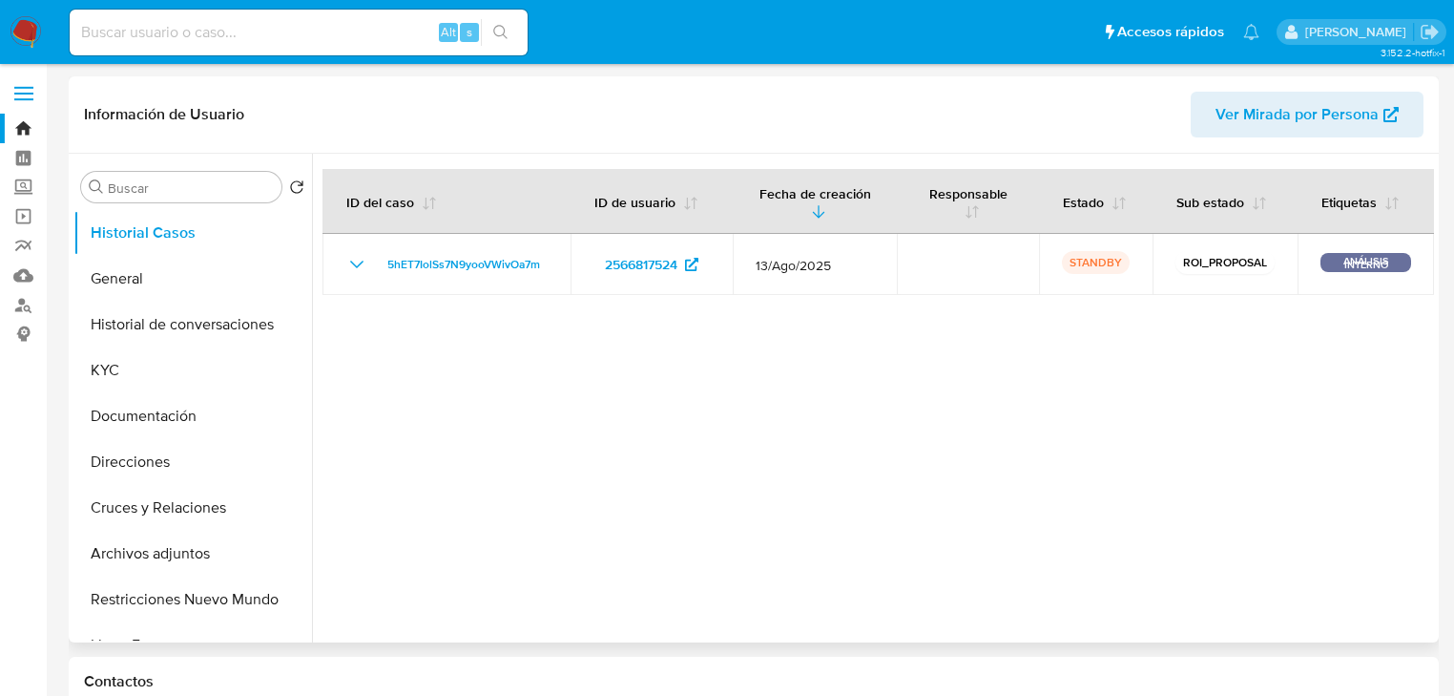
select select "10"
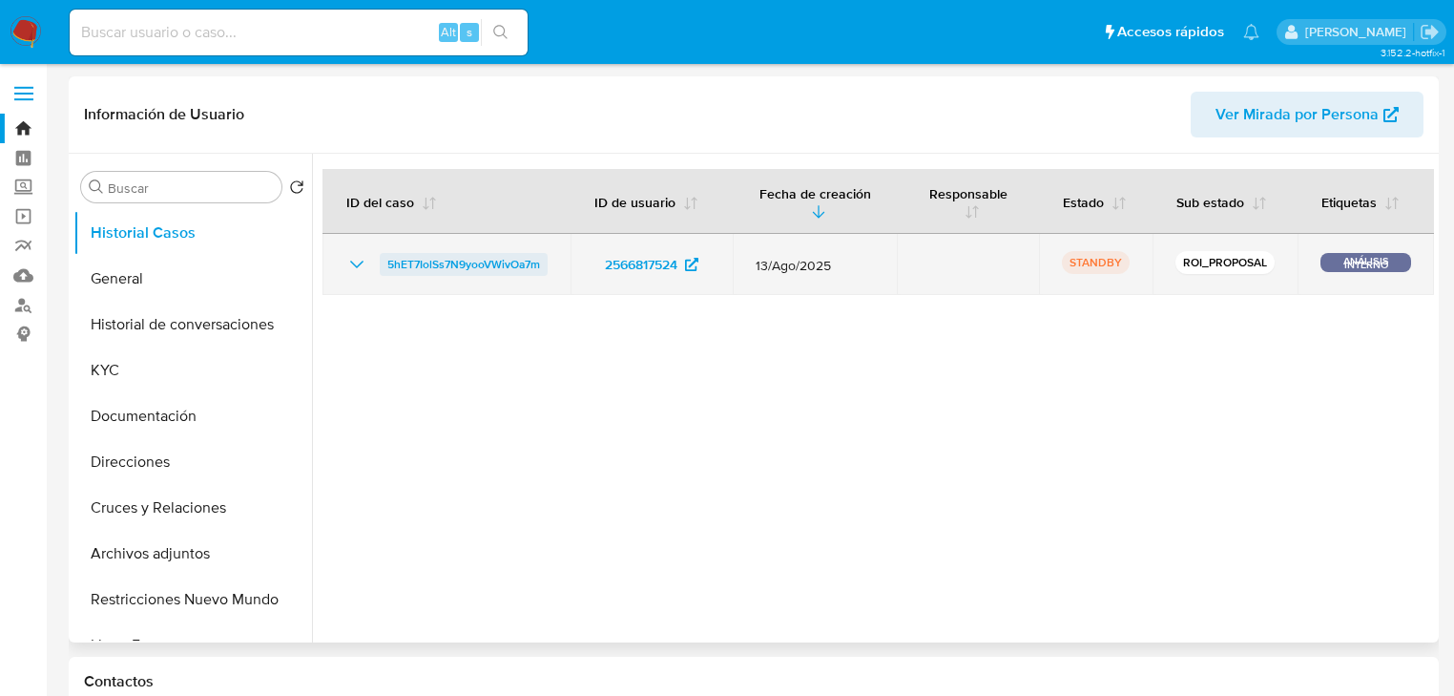
click at [478, 268] on span "5hET7IolSs7N9yooVWivOa7m" at bounding box center [463, 264] width 153 height 23
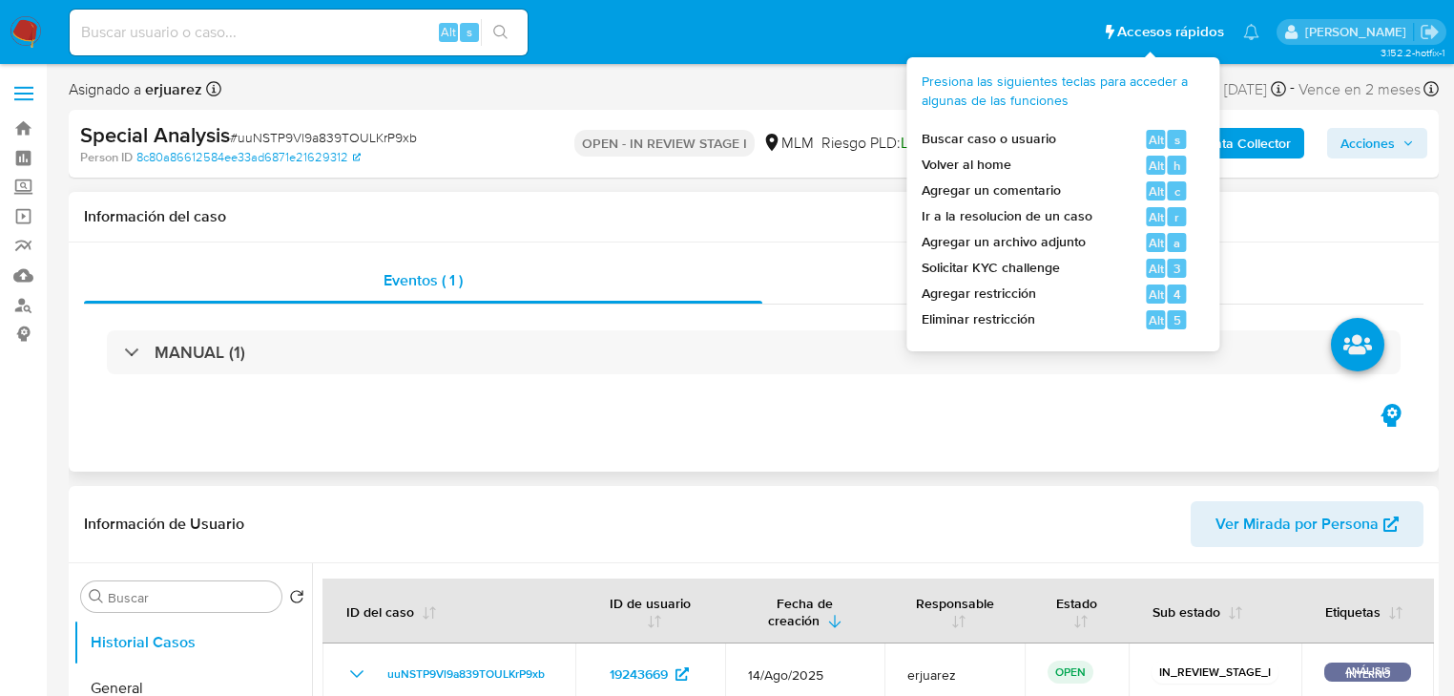
select select "10"
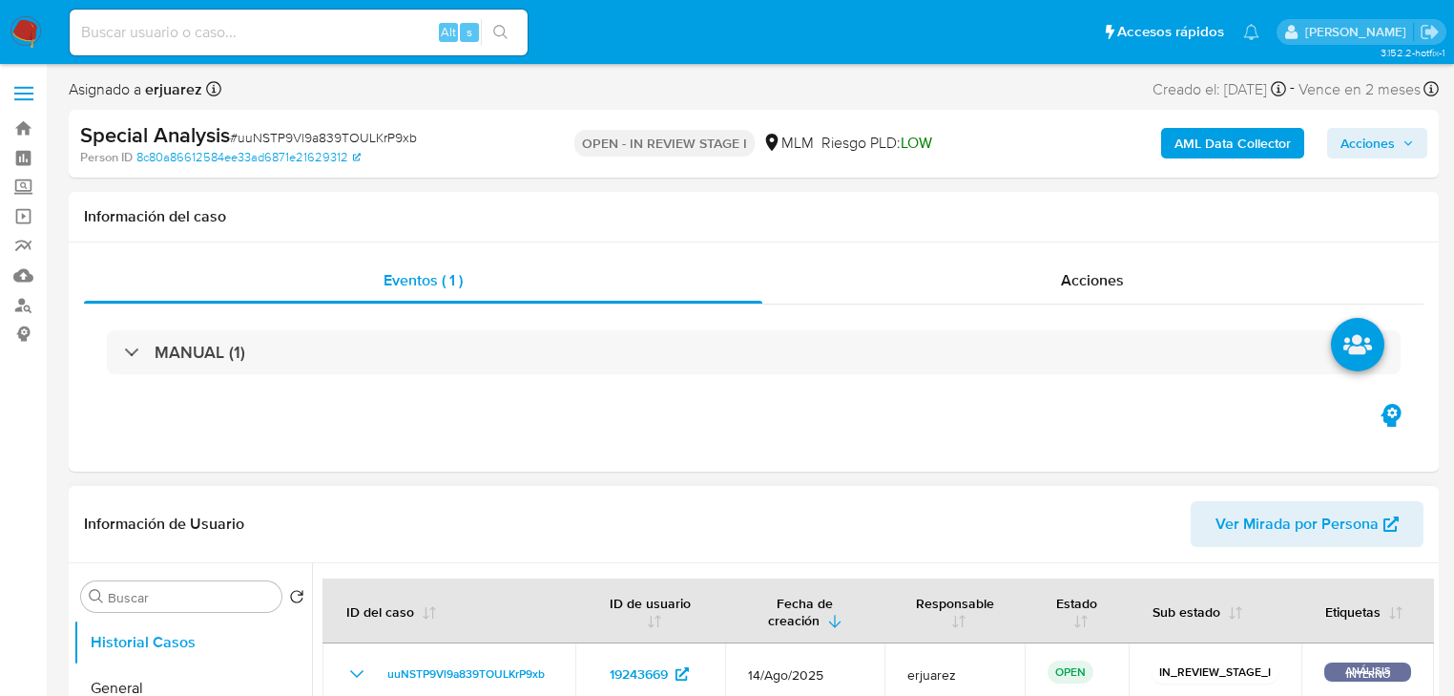
scroll to position [458, 0]
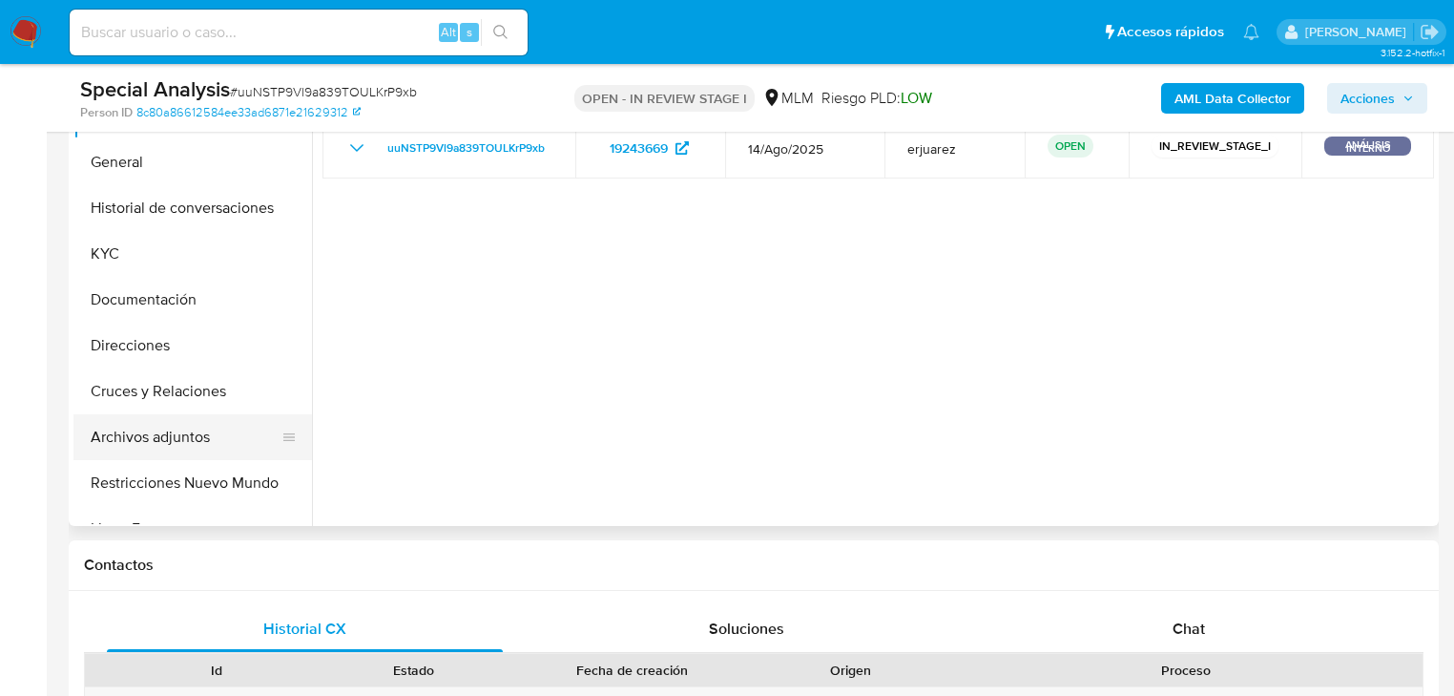
click at [179, 448] on button "Archivos adjuntos" at bounding box center [184, 437] width 223 height 46
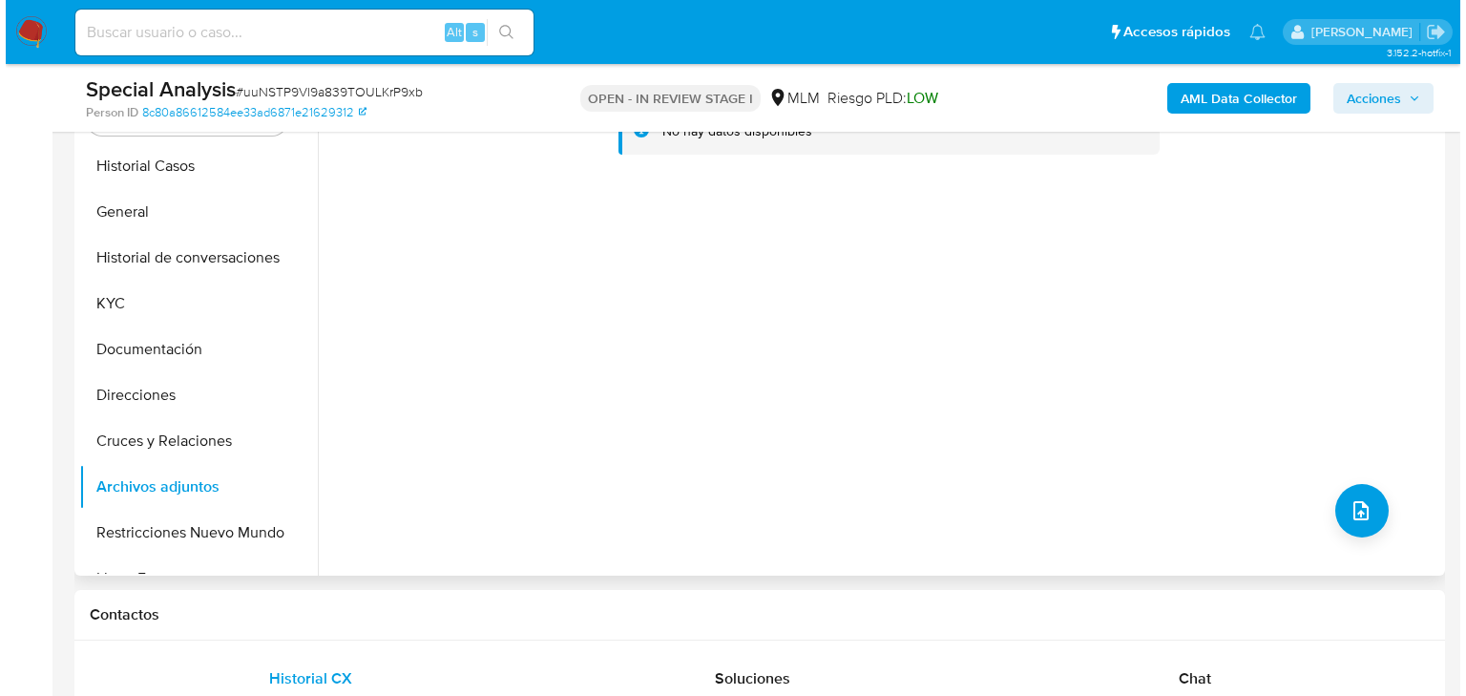
scroll to position [382, 0]
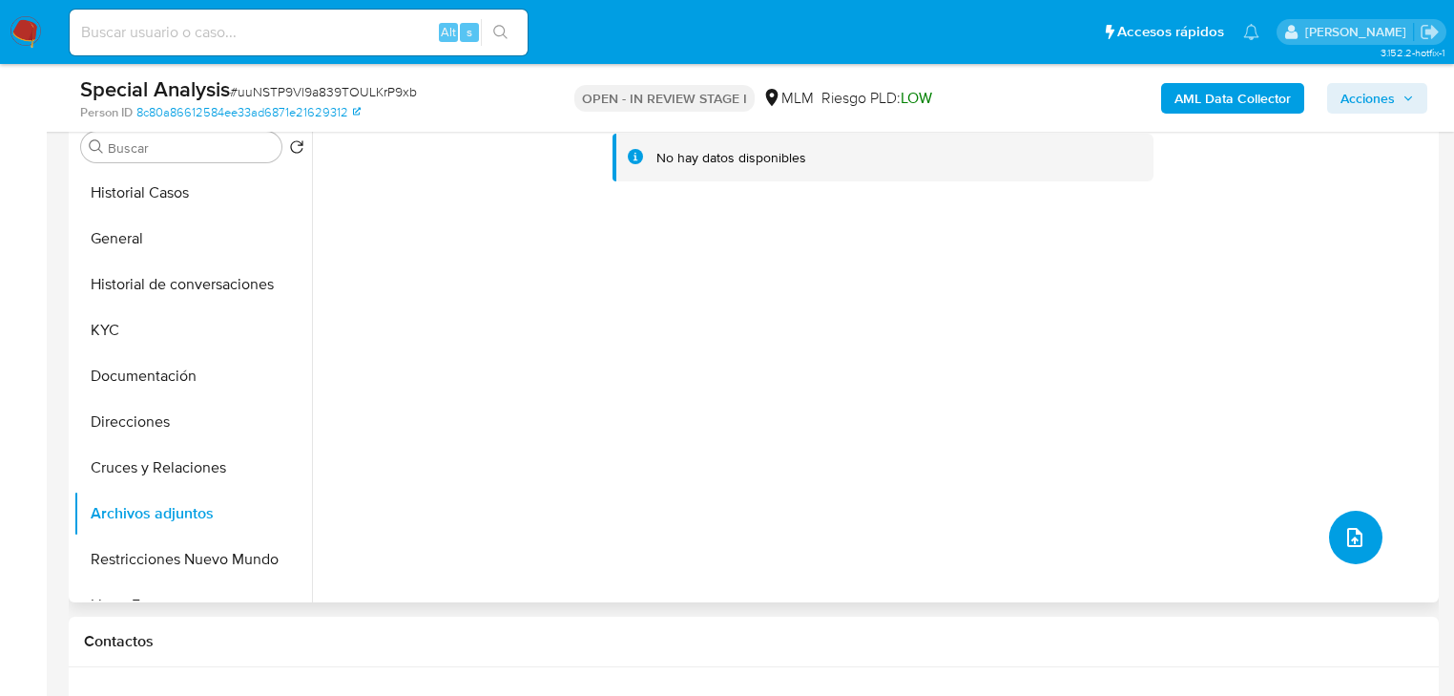
click at [1344, 531] on icon "upload-file" at bounding box center [1355, 537] width 23 height 23
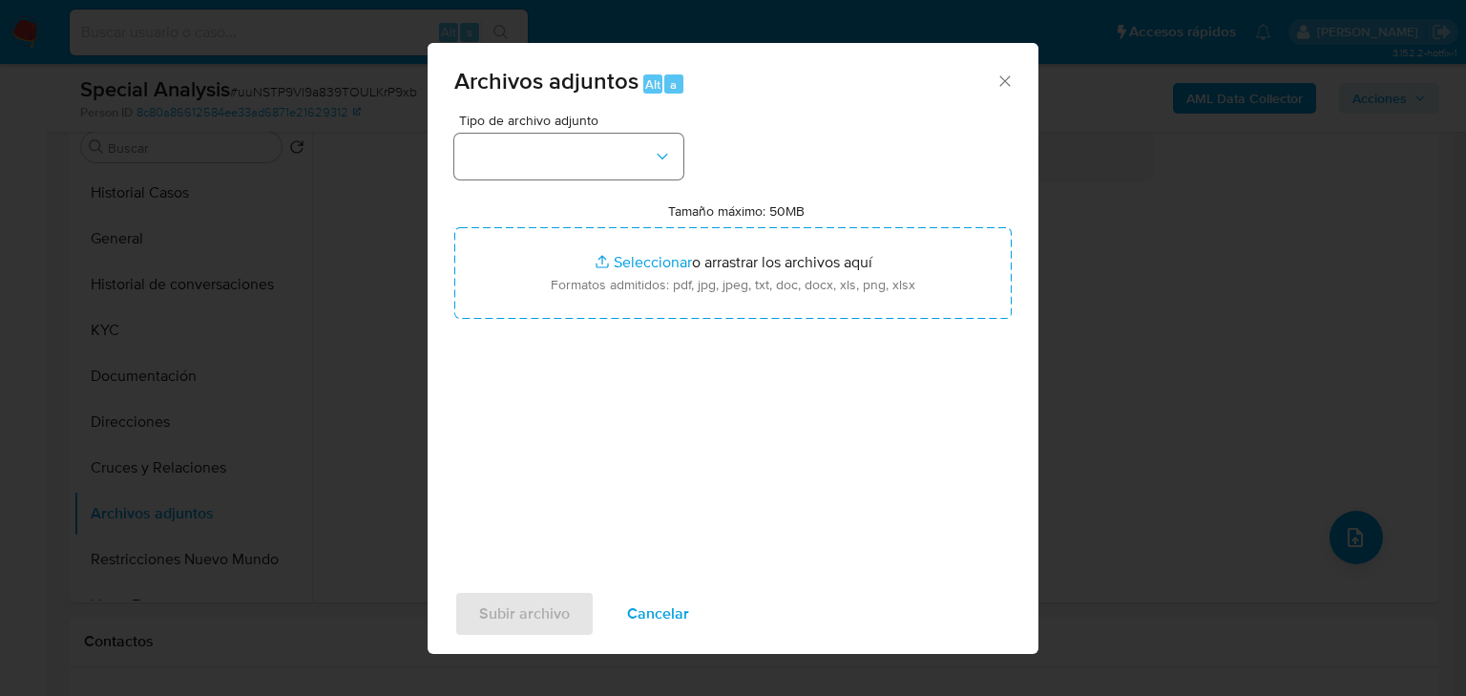
drag, startPoint x: 603, startPoint y: 132, endPoint x: 594, endPoint y: 153, distance: 23.1
click at [603, 137] on div "Tipo de archivo adjunto" at bounding box center [568, 147] width 229 height 66
click at [593, 154] on button "button" at bounding box center [568, 157] width 229 height 46
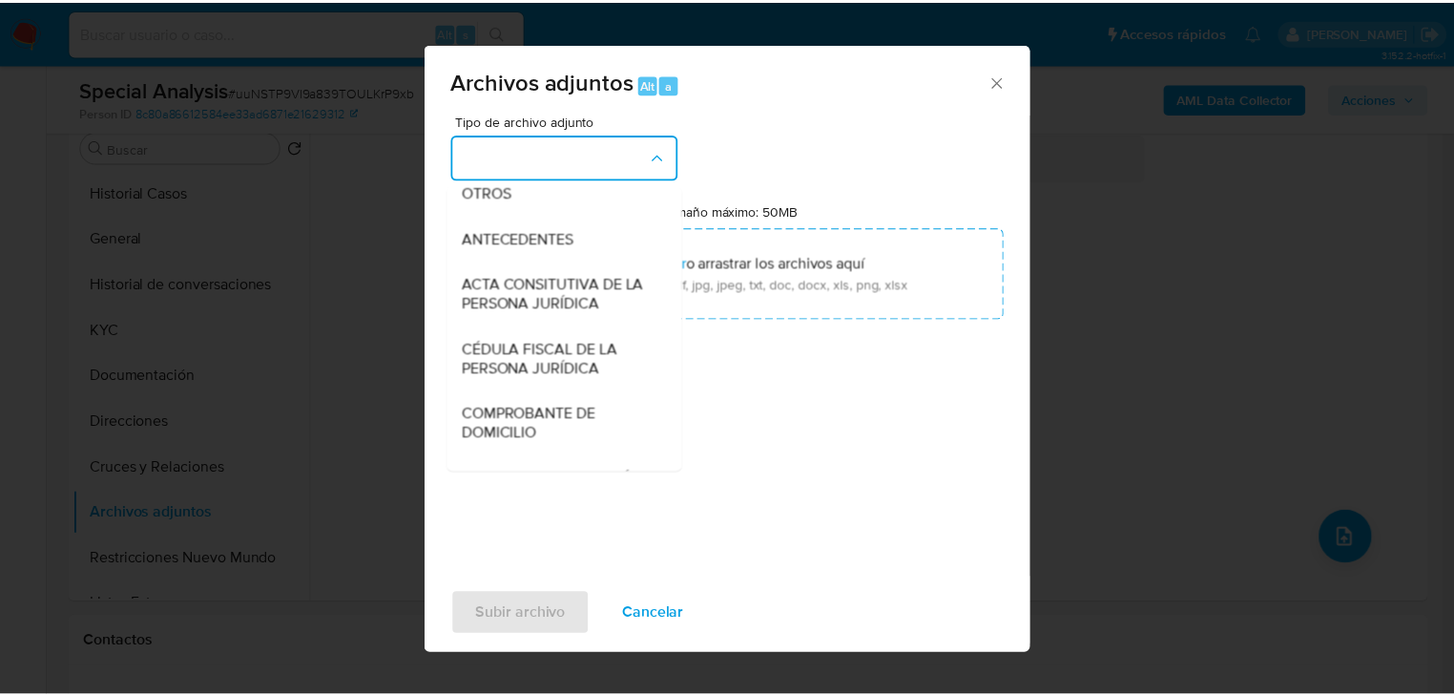
scroll to position [336, 0]
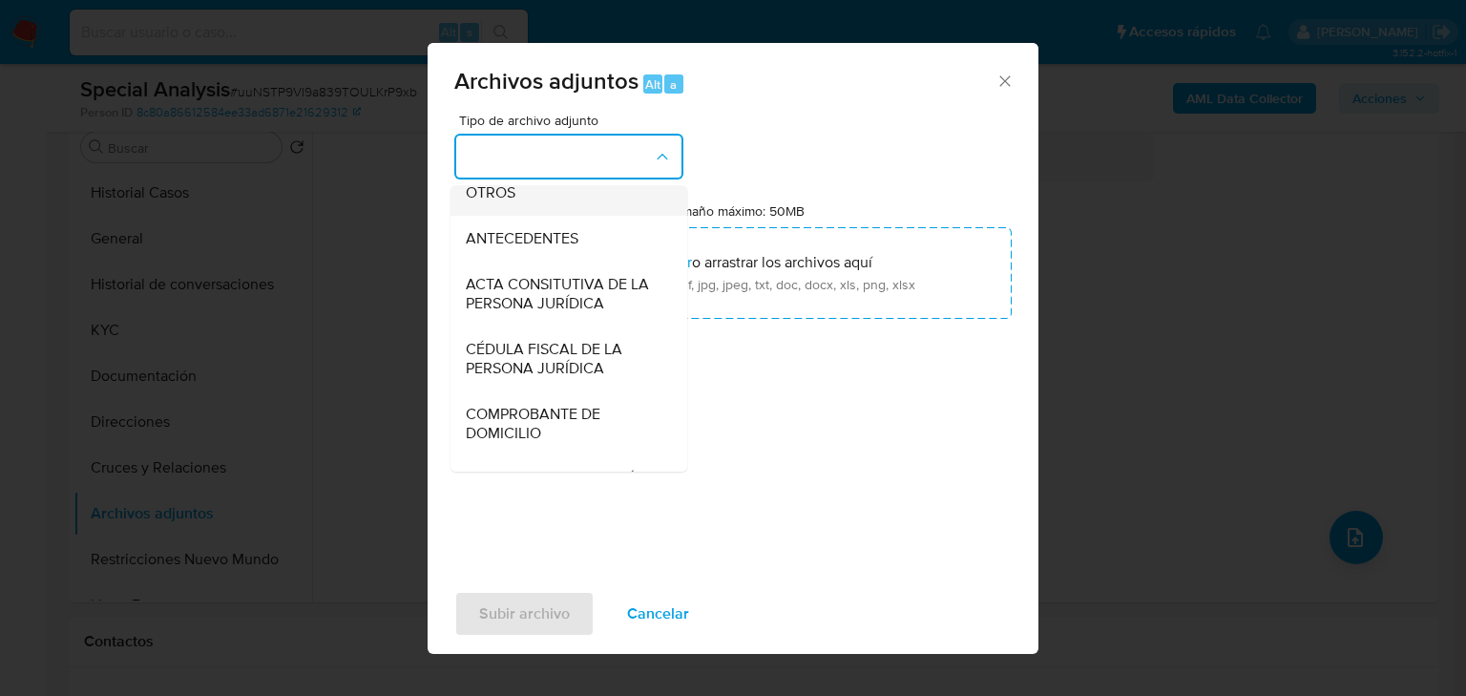
click at [509, 202] on span "OTROS" at bounding box center [491, 192] width 50 height 19
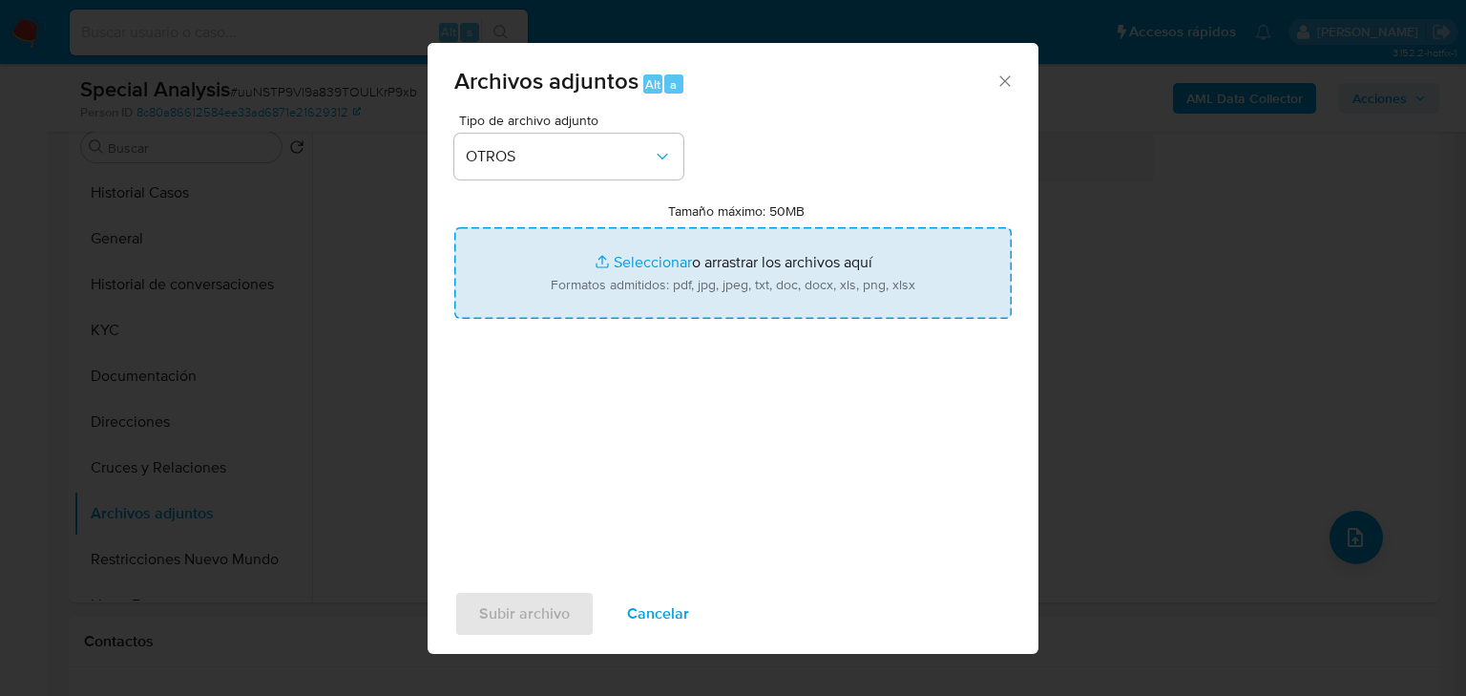
click at [627, 250] on input "Tamaño máximo: 50MB Seleccionar archivos" at bounding box center [732, 273] width 557 height 92
click at [638, 267] on input "Tamaño máximo: 50MB Seleccionar archivos" at bounding box center [732, 273] width 557 height 92
type input "C:\fakepath\19243669_Orlando Barranca Ramirez_Jul25.pdf"
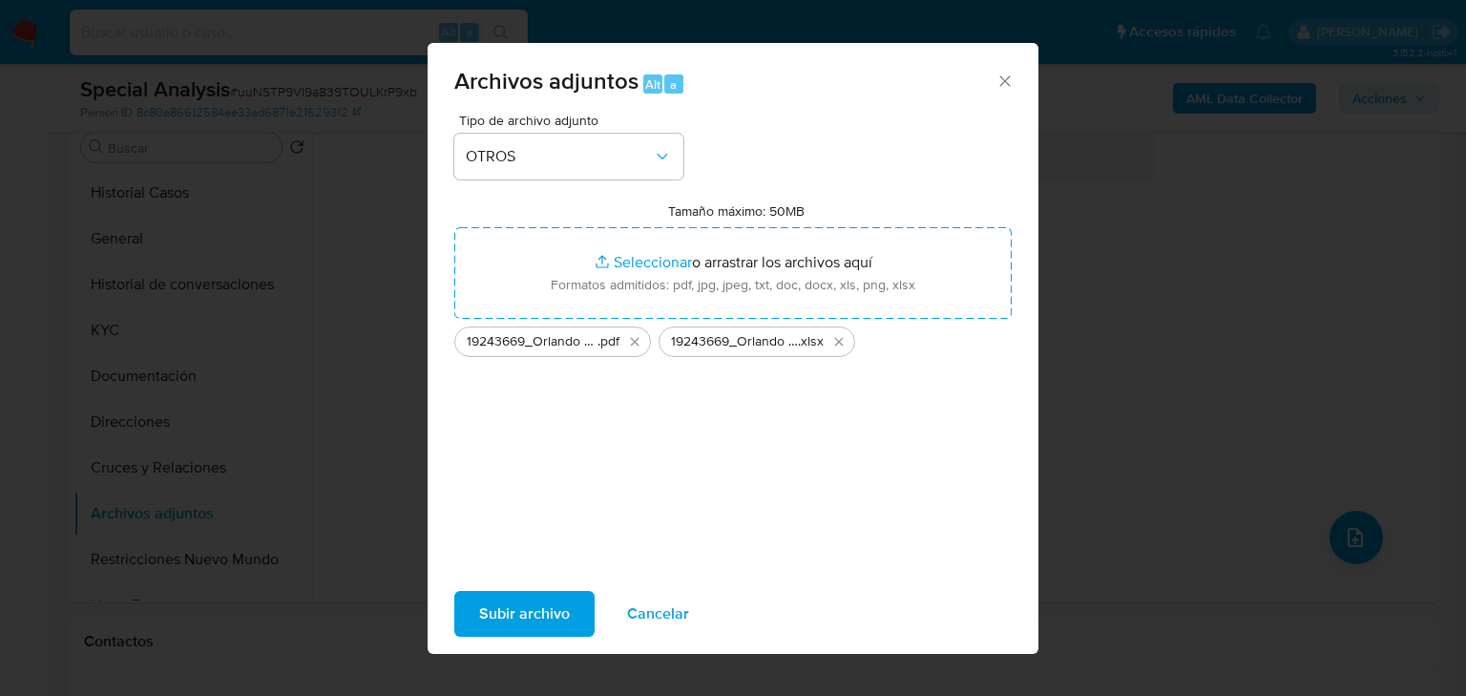
click at [532, 619] on span "Subir archivo" at bounding box center [524, 614] width 91 height 42
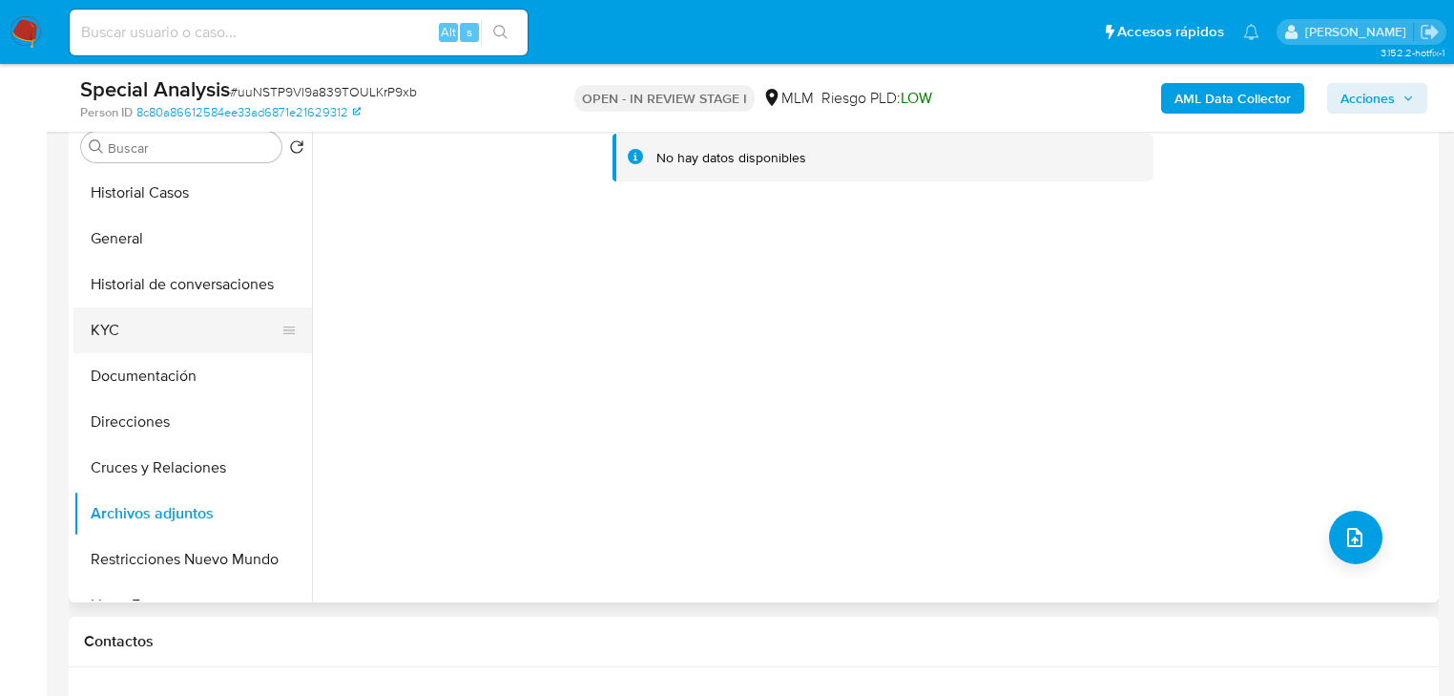
drag, startPoint x: 751, startPoint y: 441, endPoint x: 93, endPoint y: 309, distance: 671.5
click at [740, 443] on div "No hay datos disponibles" at bounding box center [873, 358] width 1122 height 489
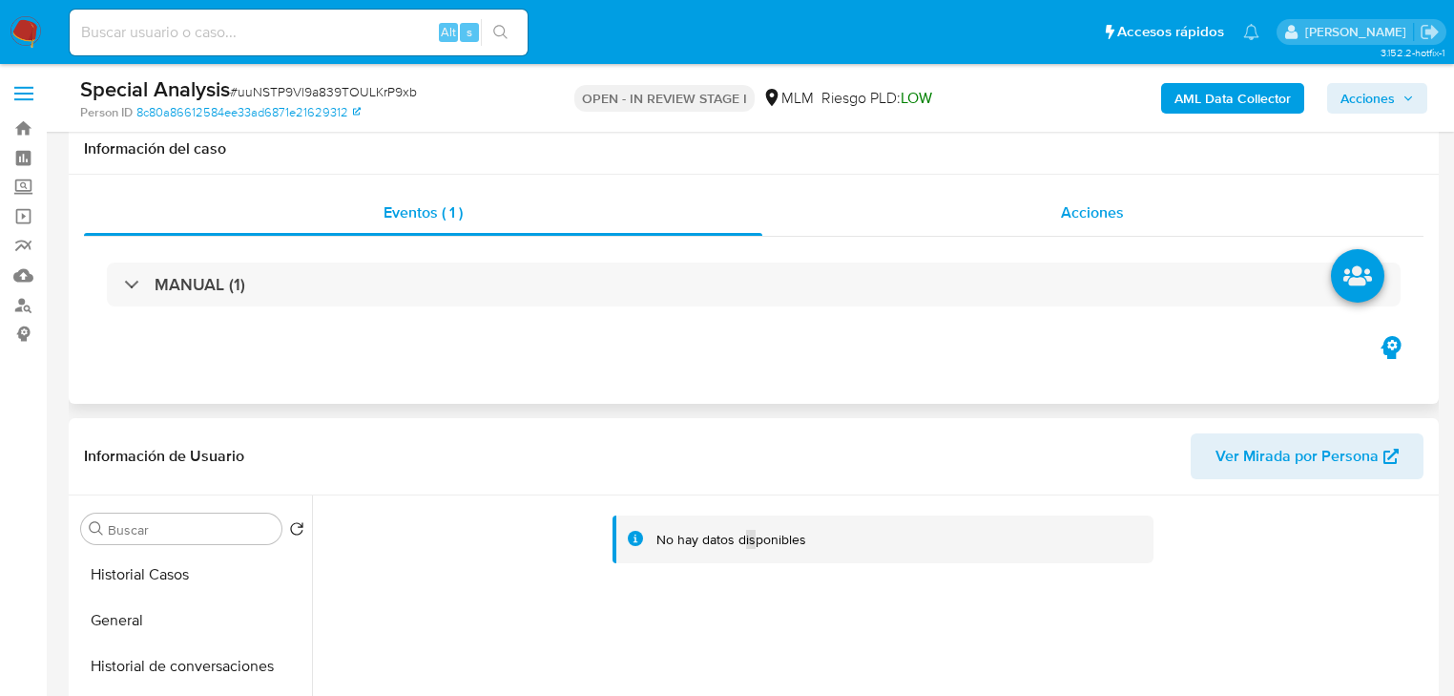
scroll to position [382, 0]
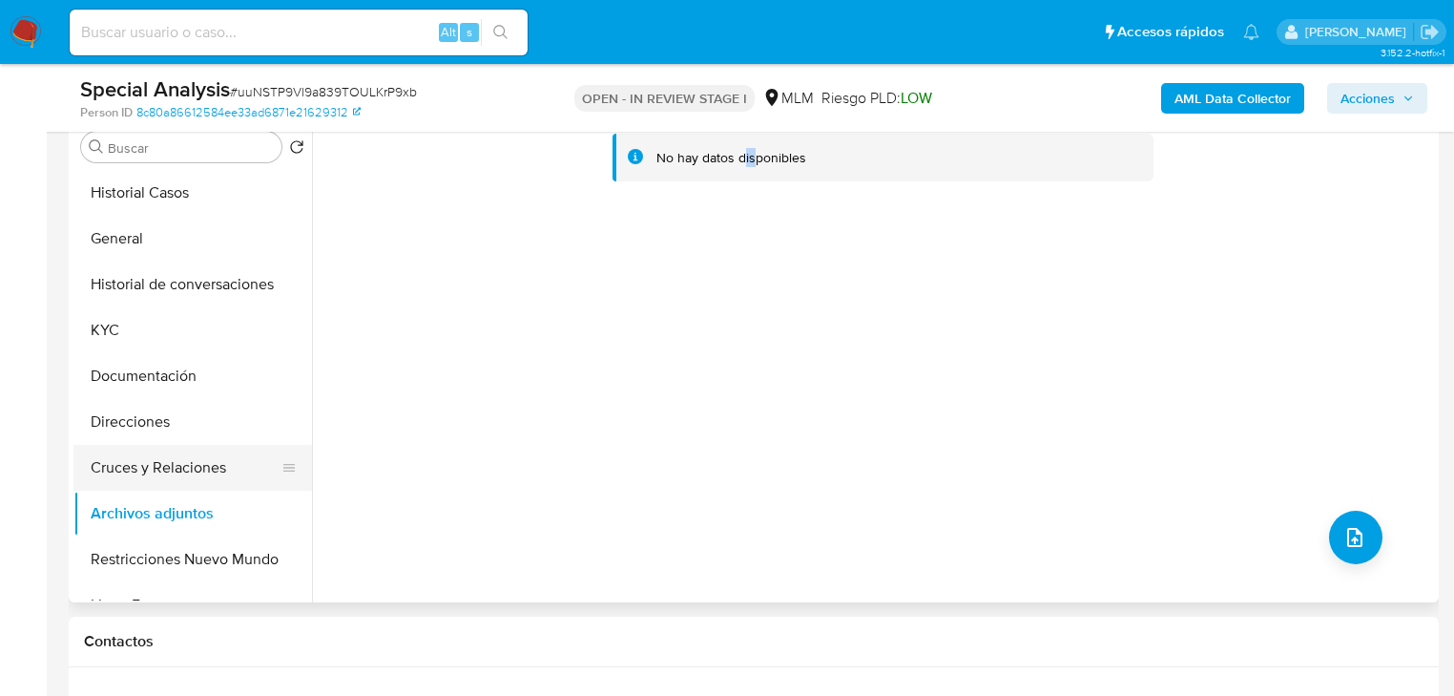
drag, startPoint x: 179, startPoint y: 331, endPoint x: 207, endPoint y: 455, distance: 127.1
click at [181, 335] on button "KYC" at bounding box center [192, 330] width 239 height 46
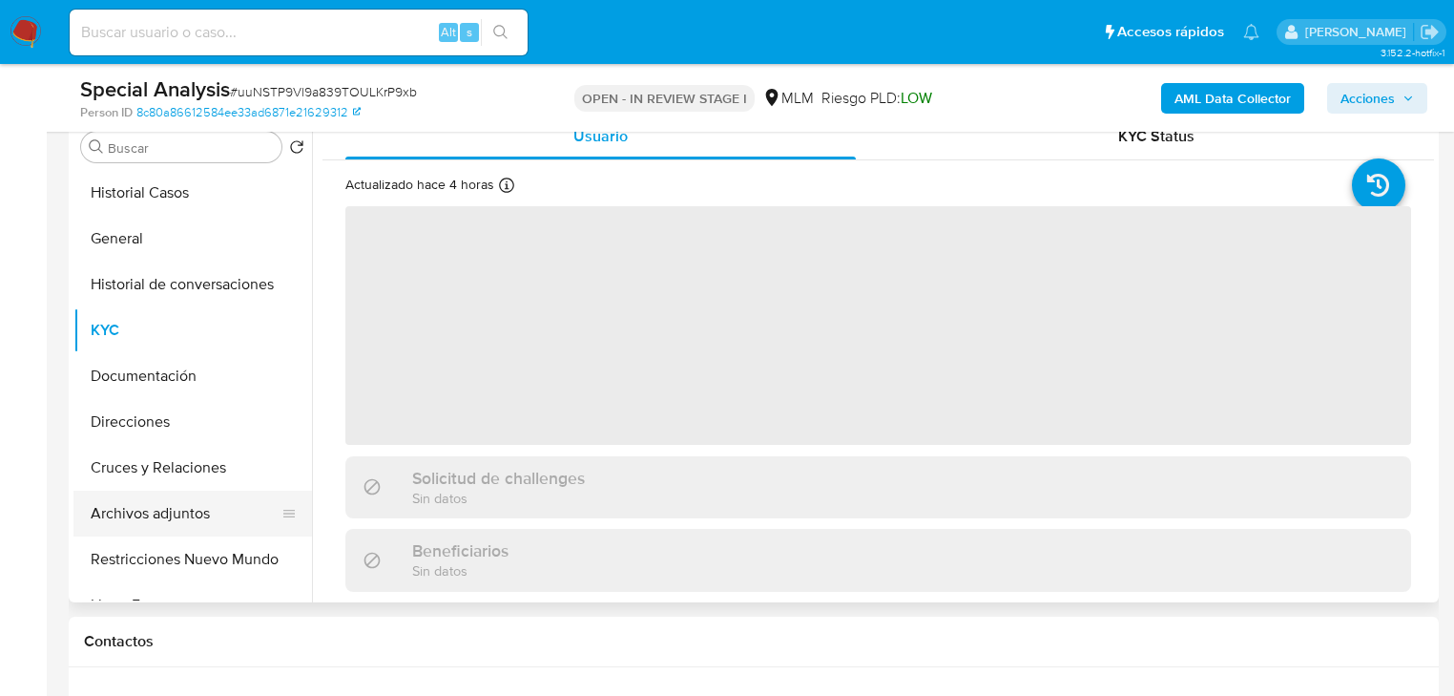
click at [201, 517] on button "Archivos adjuntos" at bounding box center [184, 514] width 223 height 46
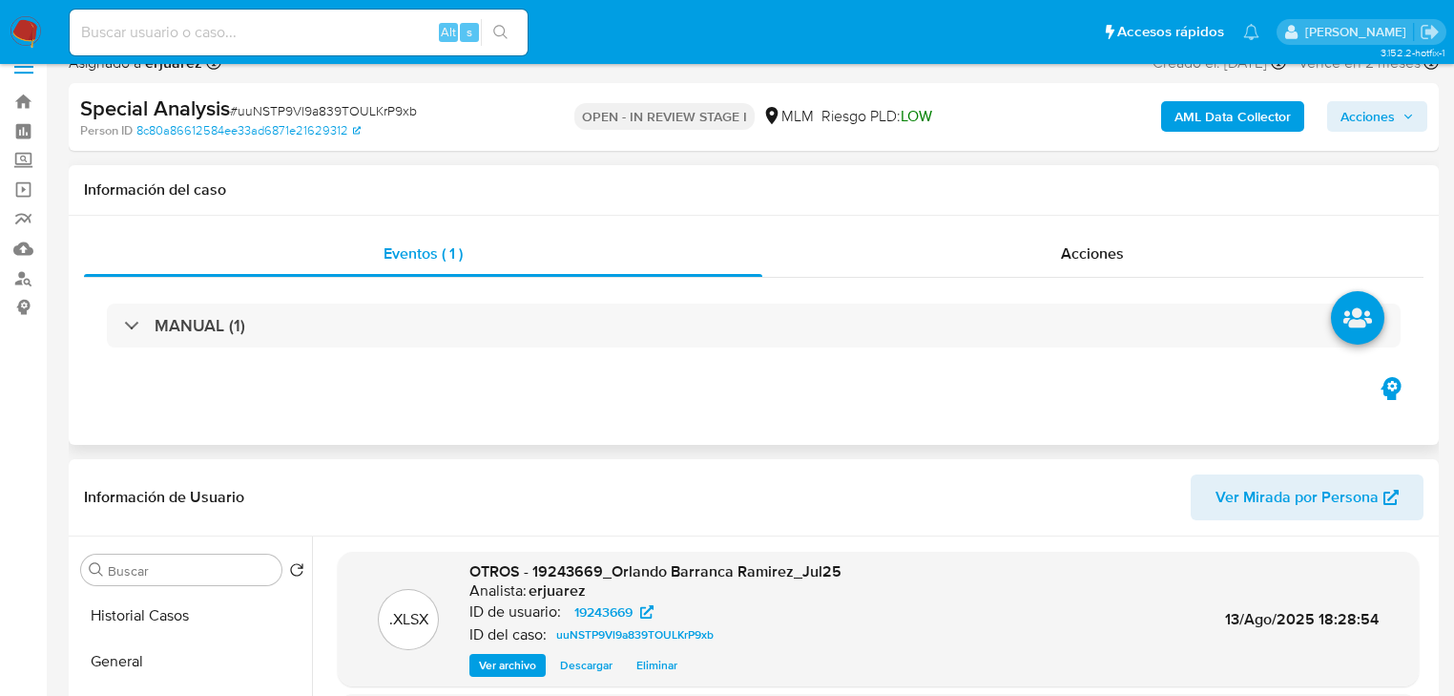
scroll to position [0, 0]
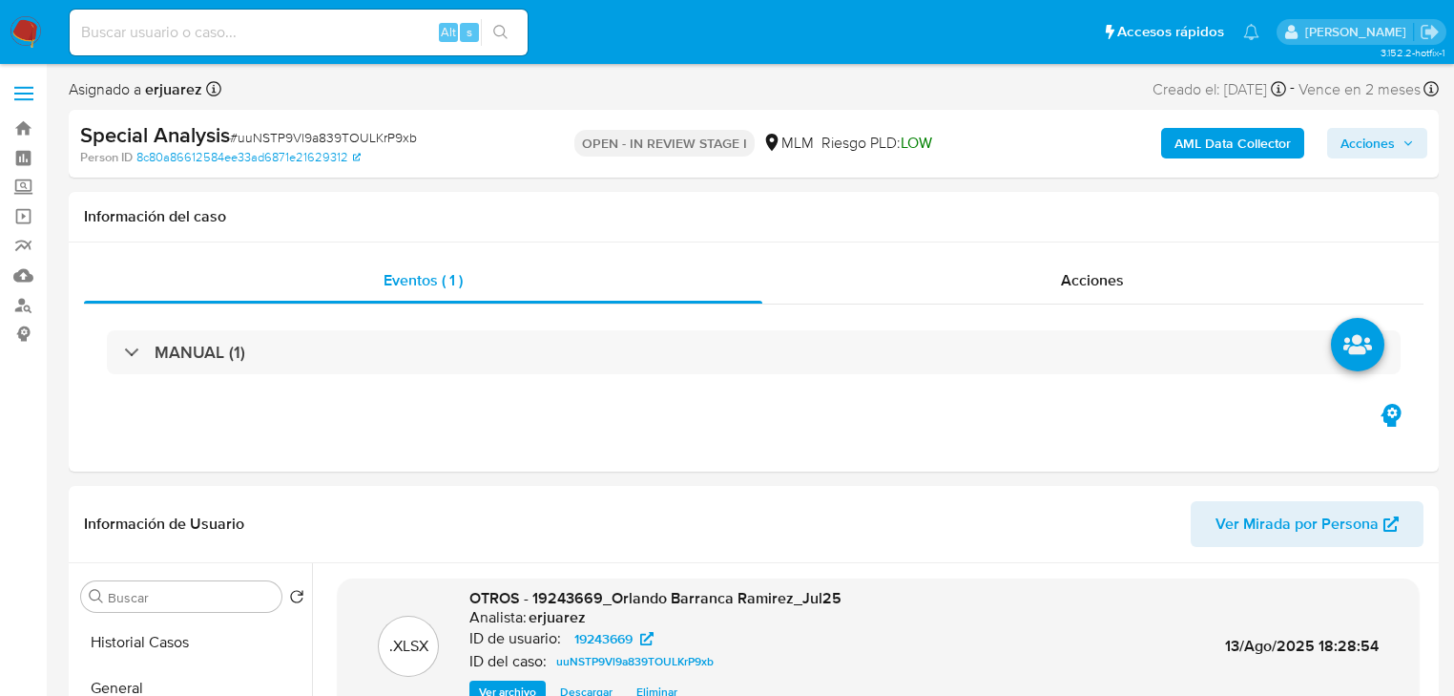
click at [1365, 144] on span "Acciones" at bounding box center [1368, 143] width 54 height 31
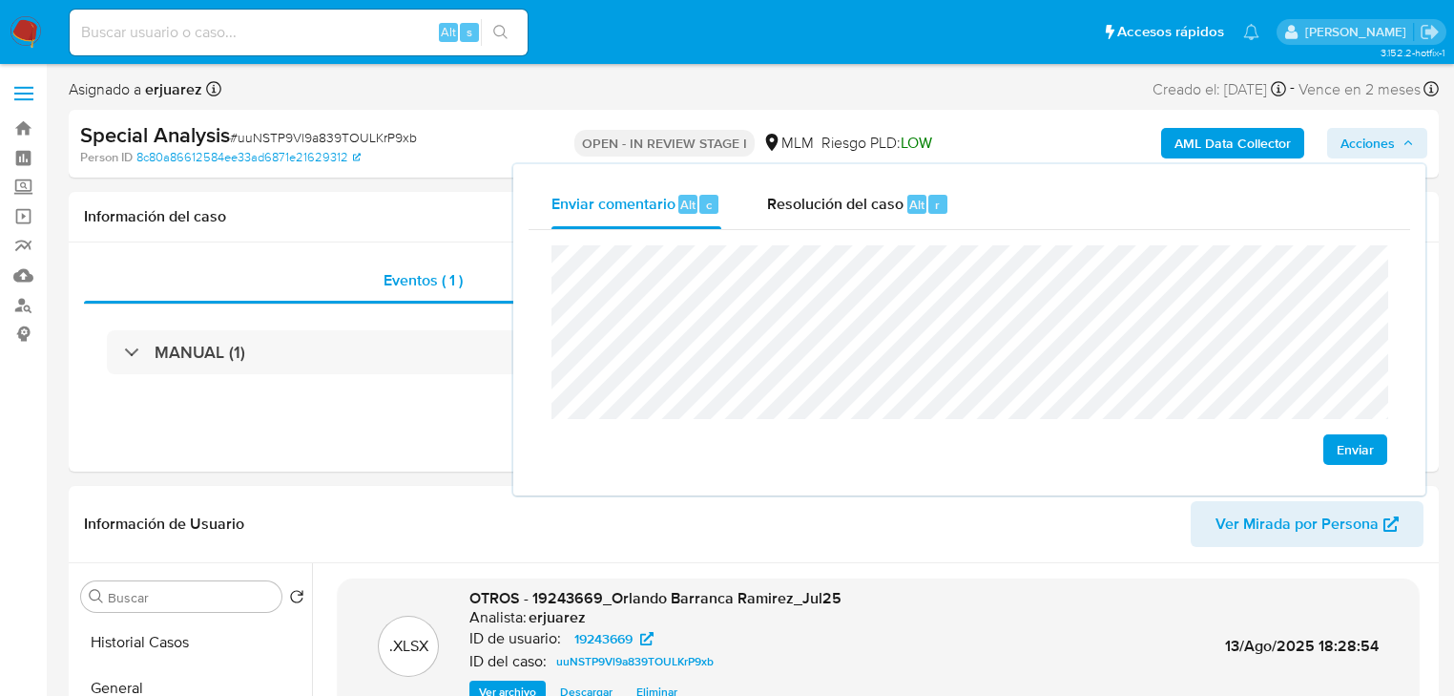
click at [1367, 443] on span "Enviar" at bounding box center [1355, 449] width 37 height 27
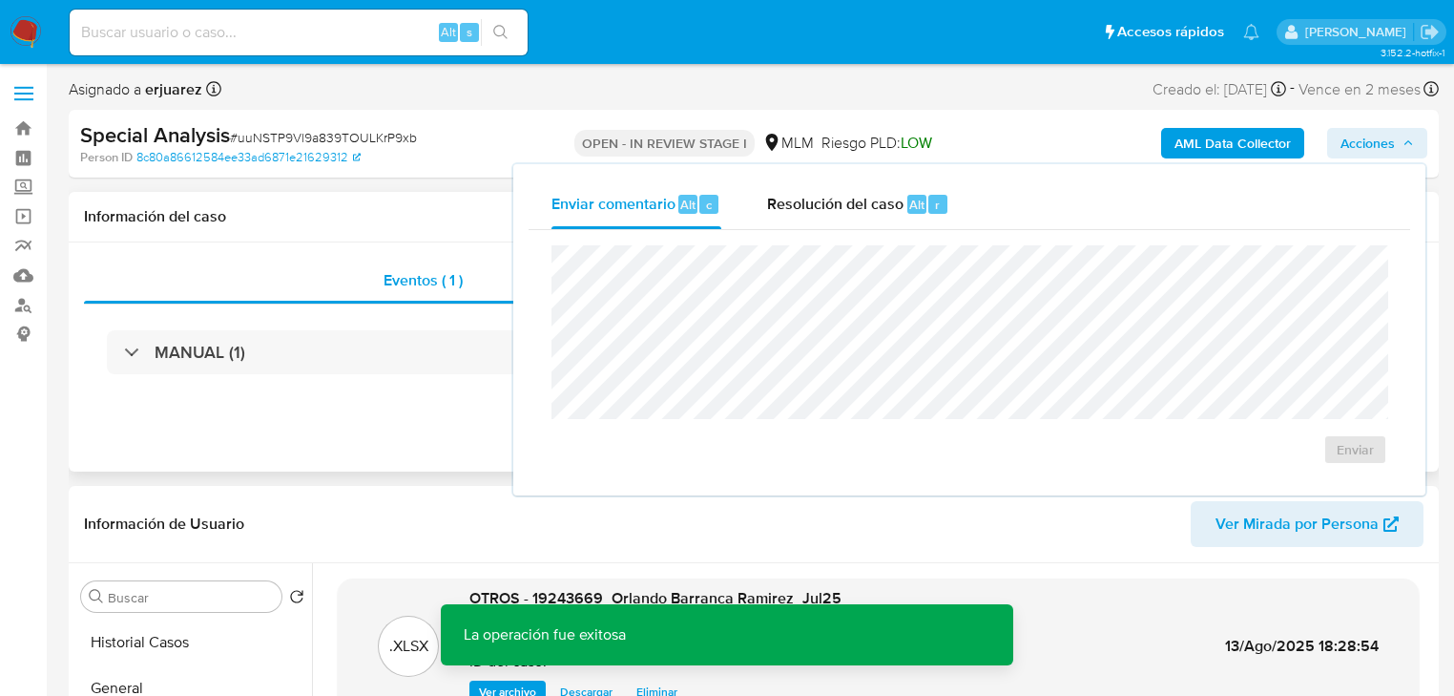
click at [405, 423] on div "Eventos ( 1 ) Acciones MANUAL (1)" at bounding box center [754, 356] width 1370 height 229
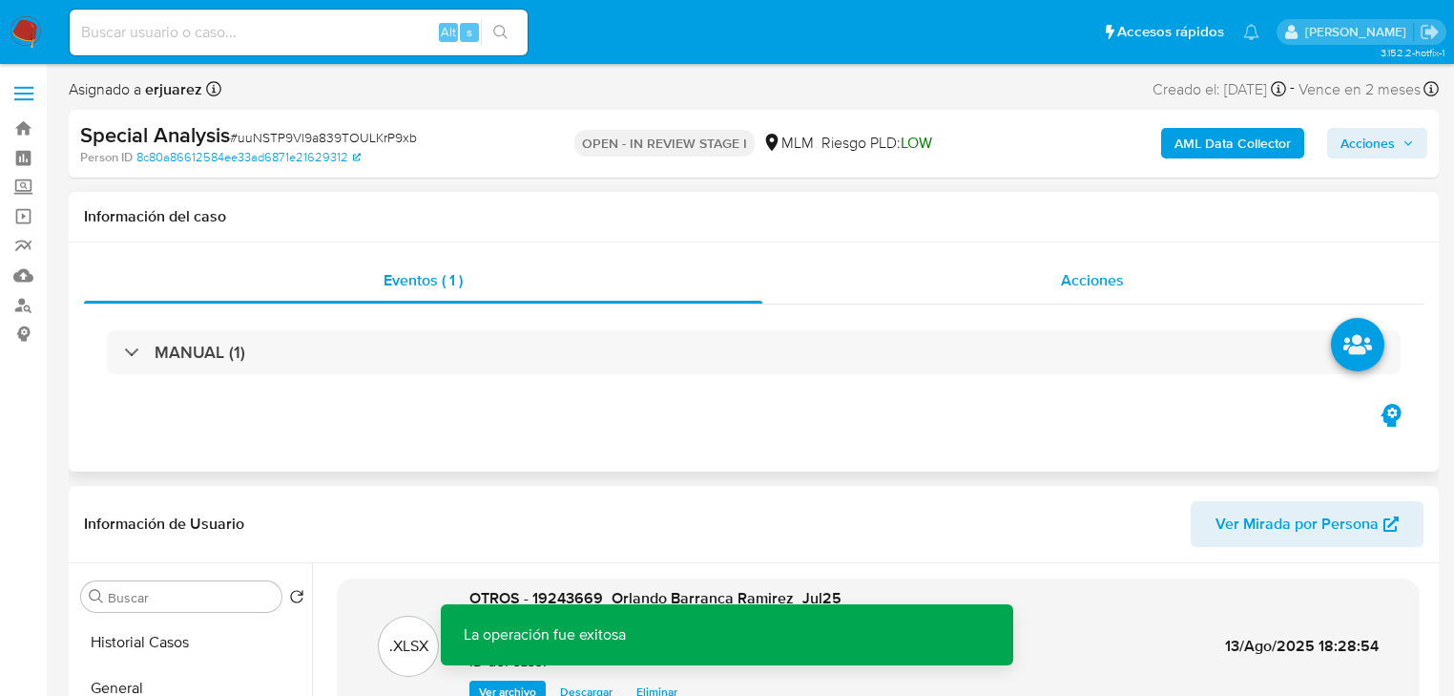
drag, startPoint x: 1008, startPoint y: 286, endPoint x: 957, endPoint y: 310, distance: 55.9
click at [1009, 287] on div "Acciones" at bounding box center [1094, 281] width 662 height 46
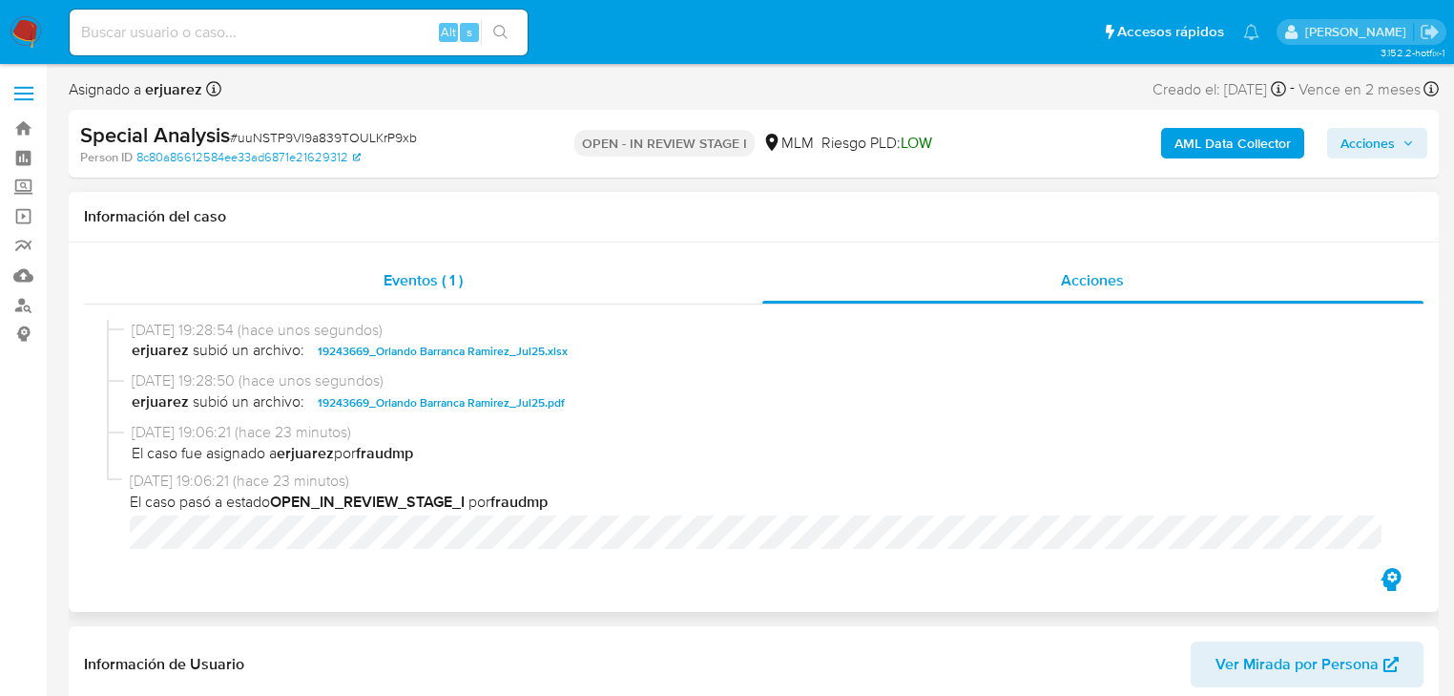
drag, startPoint x: 490, startPoint y: 297, endPoint x: 934, endPoint y: 304, distance: 444.8
click at [491, 296] on div "Eventos ( 1 )" at bounding box center [423, 281] width 679 height 46
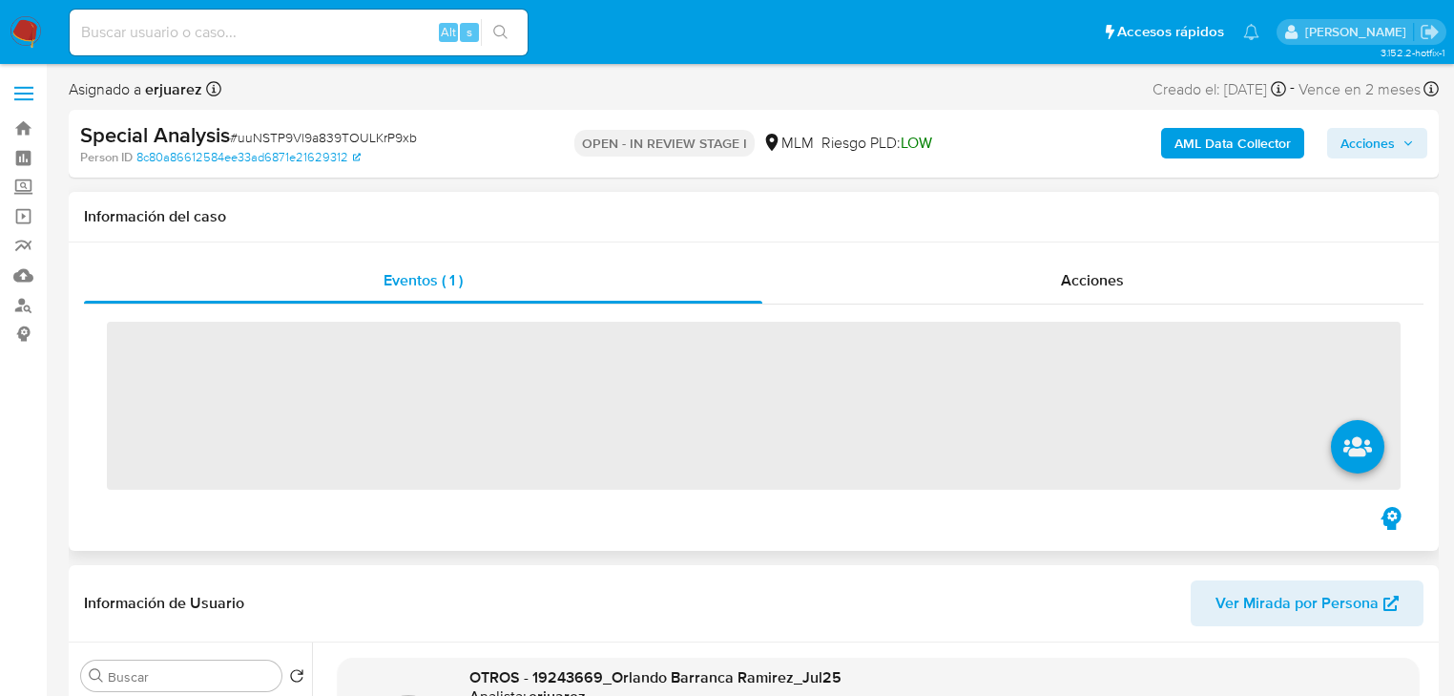
click at [935, 304] on div "‌" at bounding box center [754, 403] width 1340 height 198
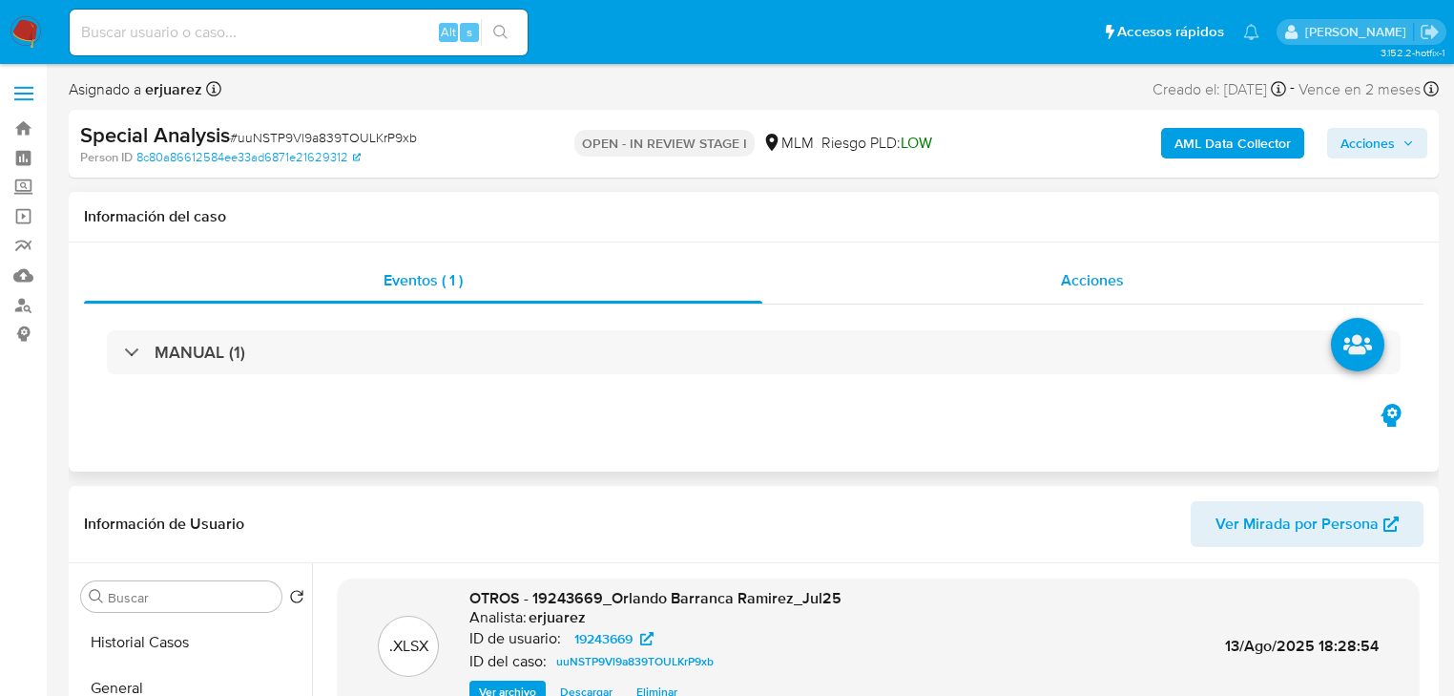
click at [1032, 299] on div "Acciones" at bounding box center [1094, 281] width 662 height 46
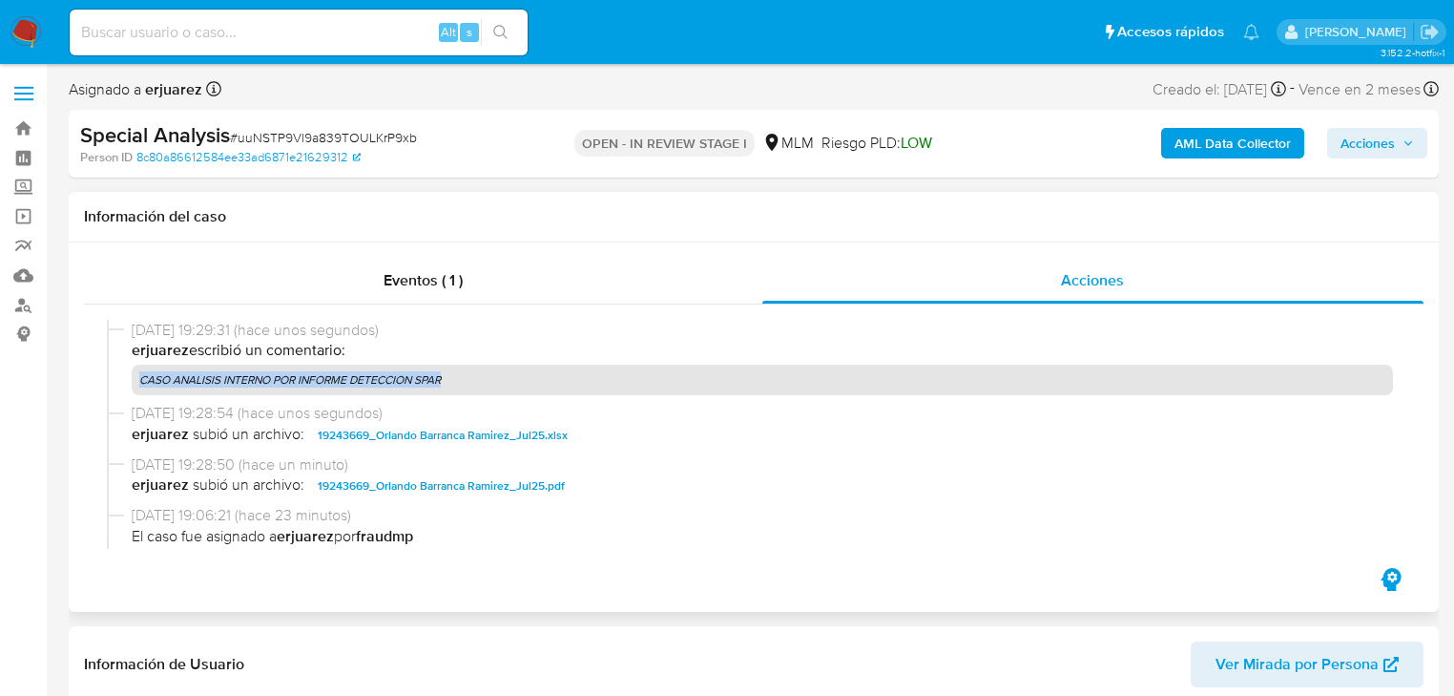
drag, startPoint x: 491, startPoint y: 381, endPoint x: 23, endPoint y: 408, distance: 468.4
click at [132, 387] on p "CASO ANALISIS INTERNO POR INFORME DETECCION SPAR" at bounding box center [763, 380] width 1262 height 31
copy p "CASO ANALISIS INTERNO POR INFORME DETECCION SPAR"
click at [1365, 157] on span "Acciones" at bounding box center [1368, 143] width 54 height 31
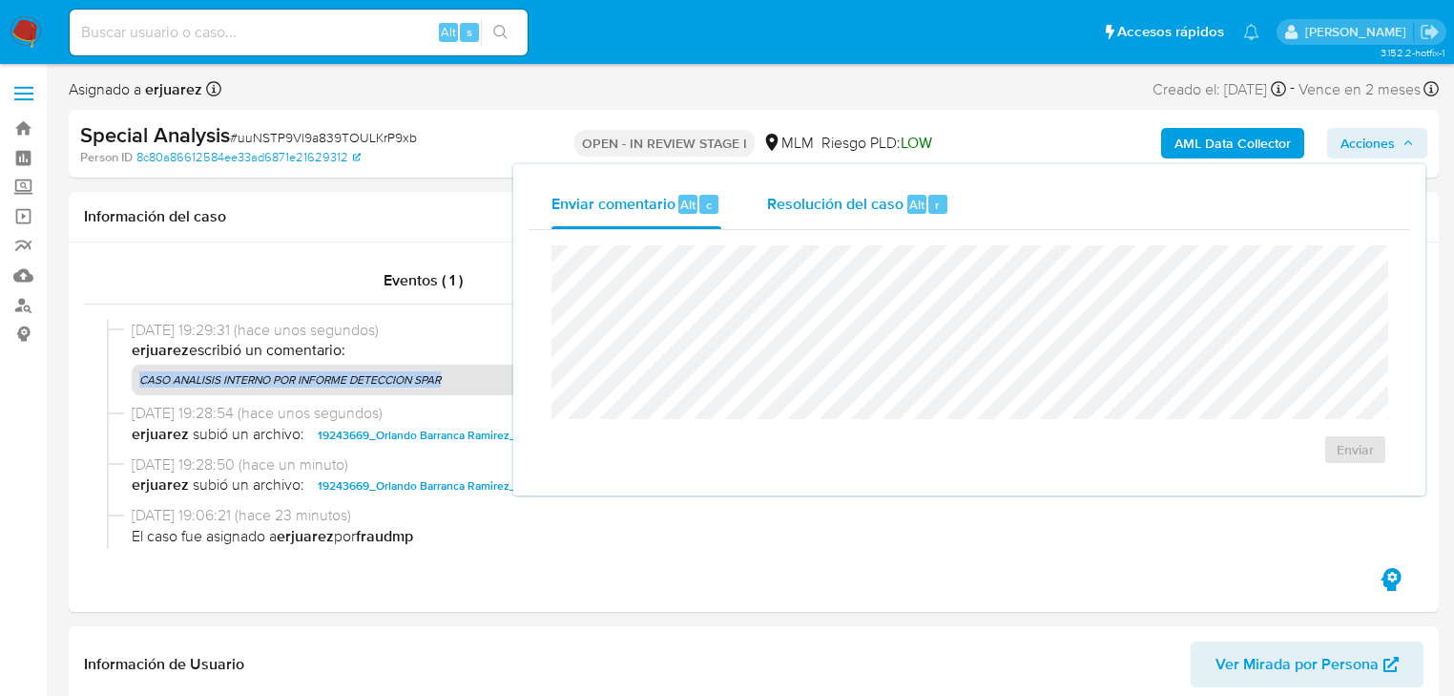
click at [871, 199] on span "Resolución del caso" at bounding box center [835, 204] width 136 height 22
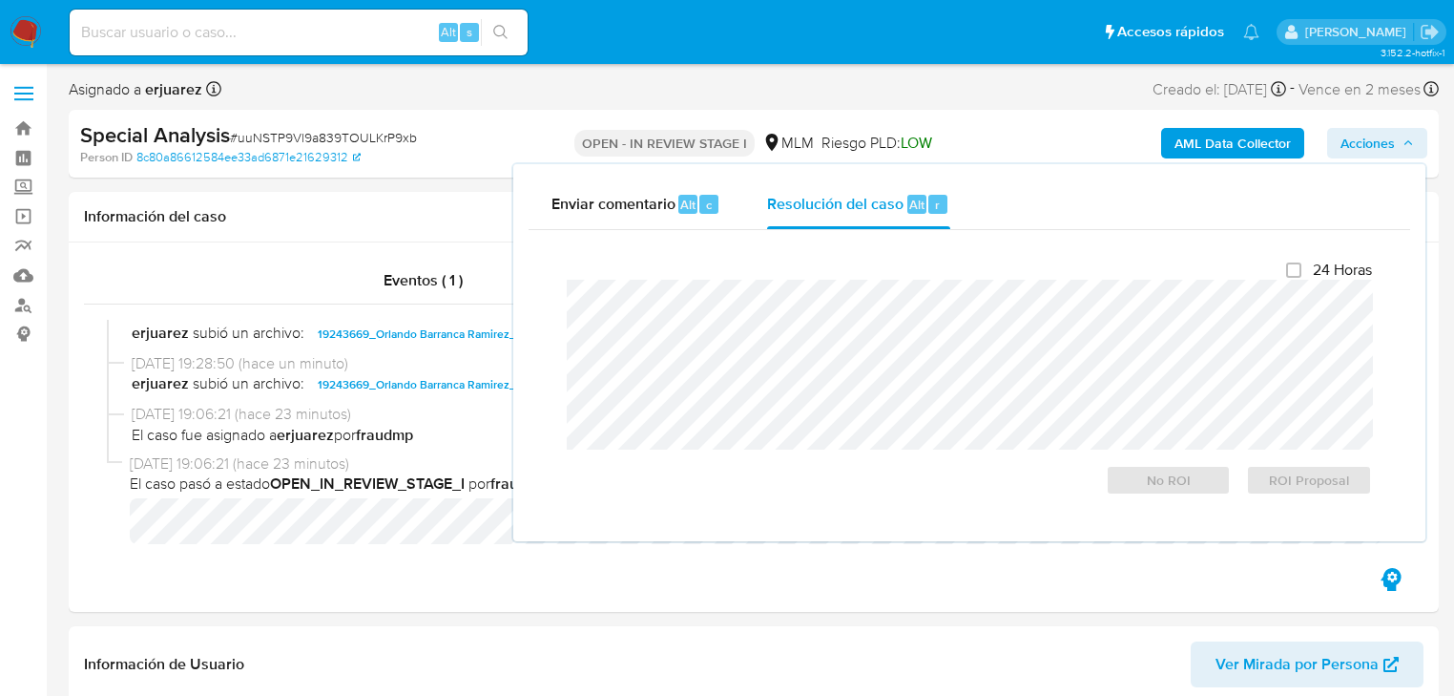
scroll to position [105, 0]
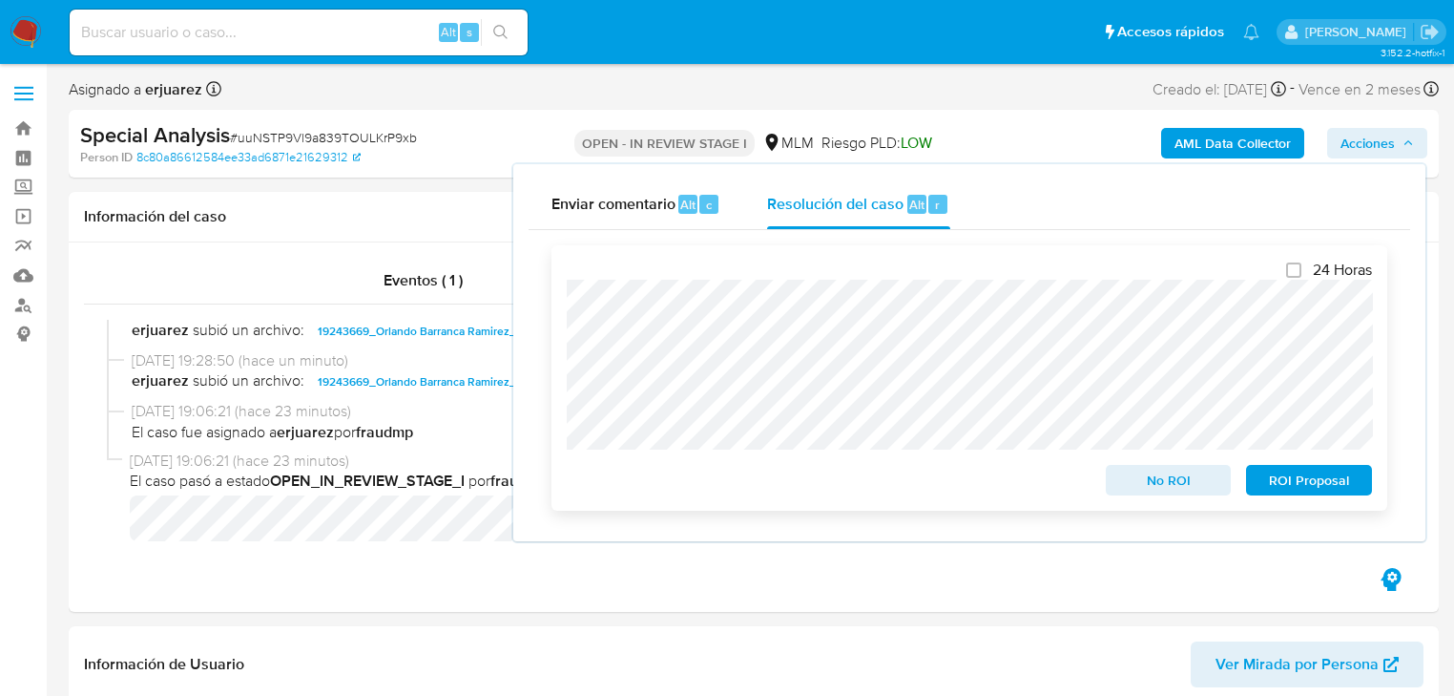
click at [1185, 483] on span "No ROI" at bounding box center [1168, 480] width 99 height 27
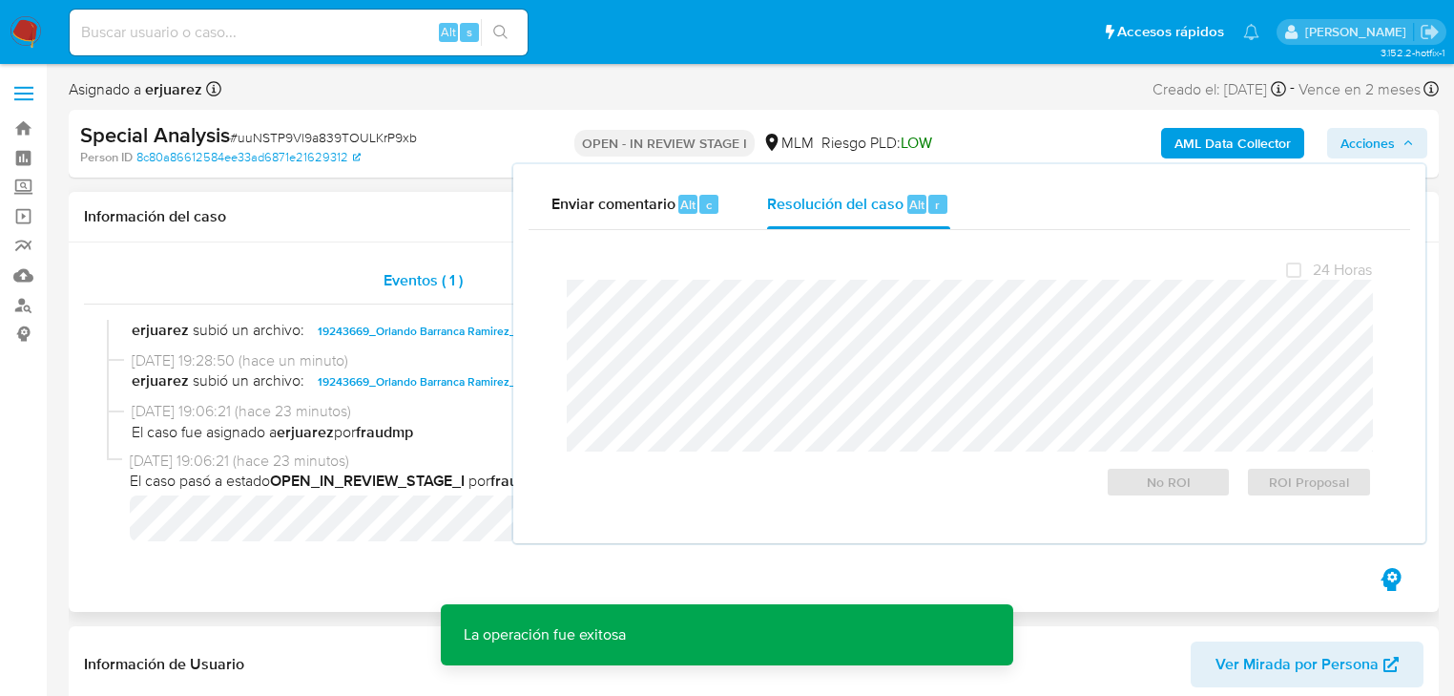
click at [332, 278] on div "Eventos ( 1 )" at bounding box center [423, 281] width 679 height 46
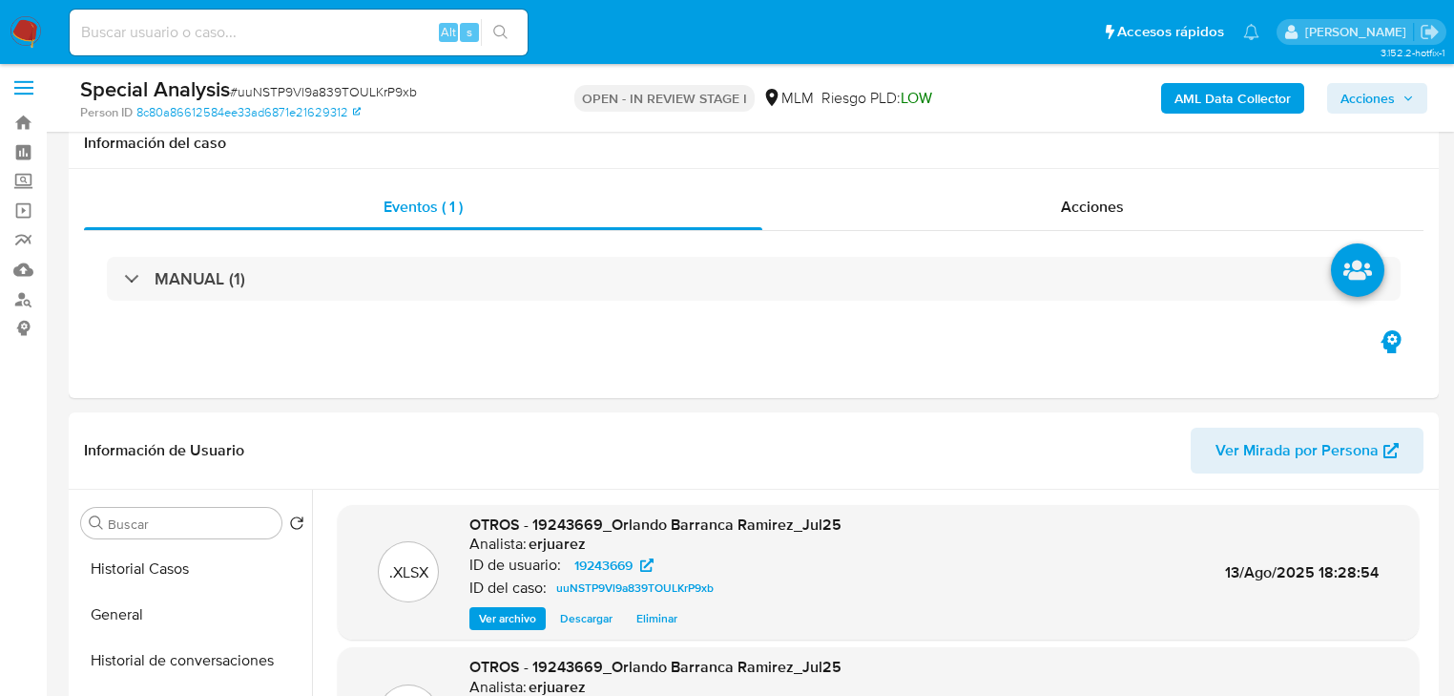
scroll to position [0, 0]
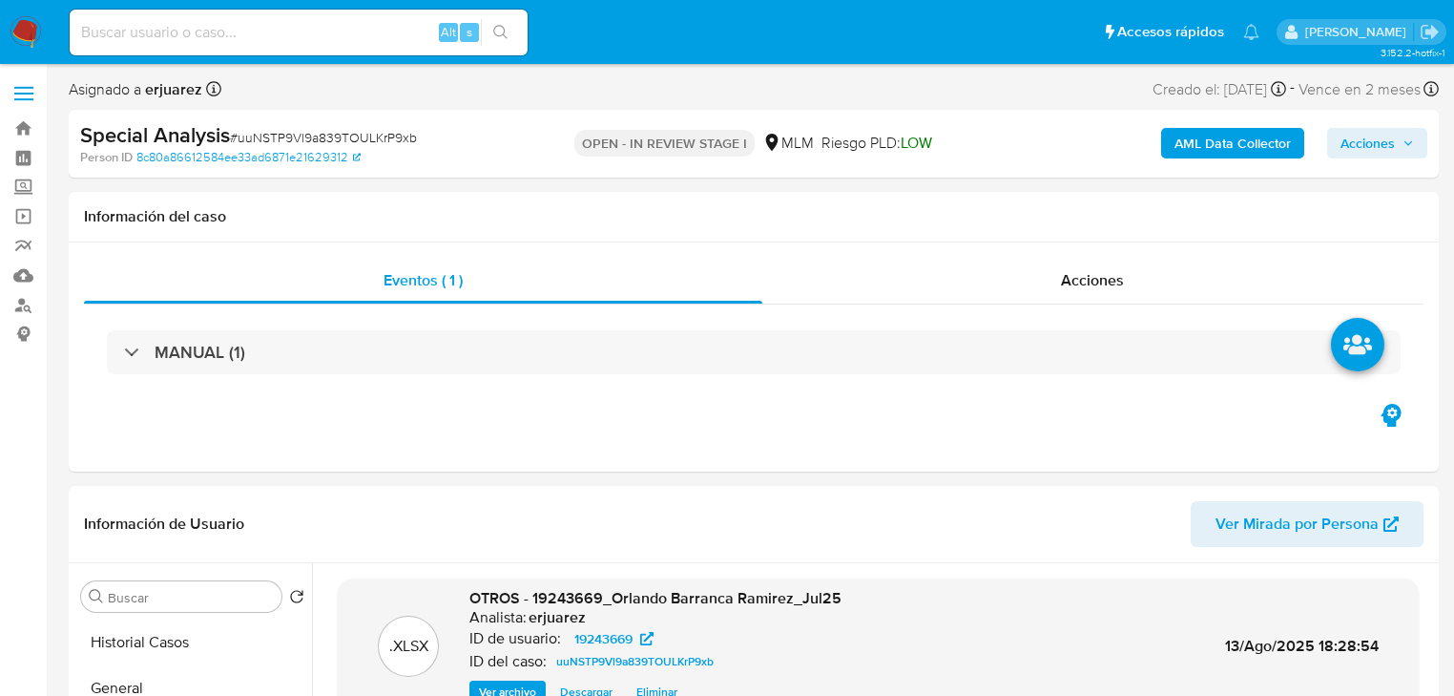
drag, startPoint x: 1403, startPoint y: 135, endPoint x: 1363, endPoint y: 137, distance: 40.2
click at [1402, 135] on span "Acciones" at bounding box center [1377, 143] width 73 height 27
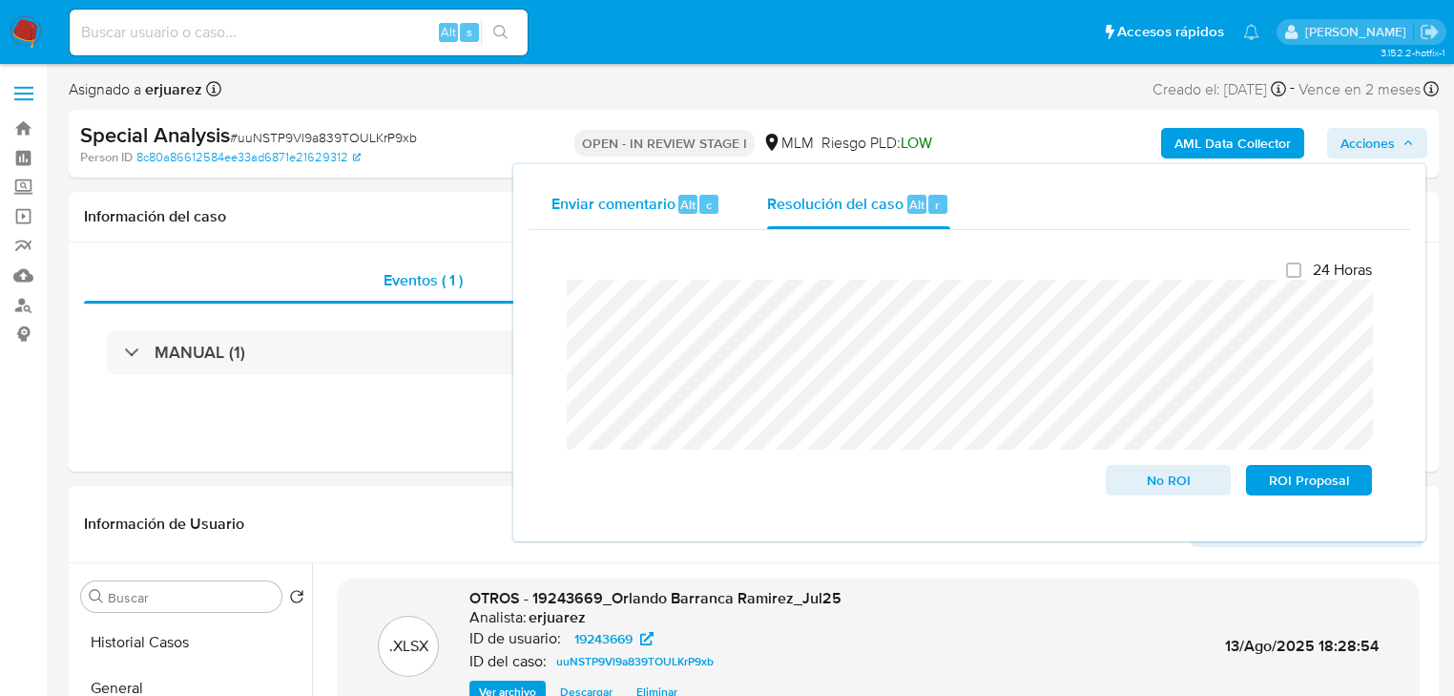
click at [666, 206] on span "Enviar comentario" at bounding box center [614, 204] width 124 height 22
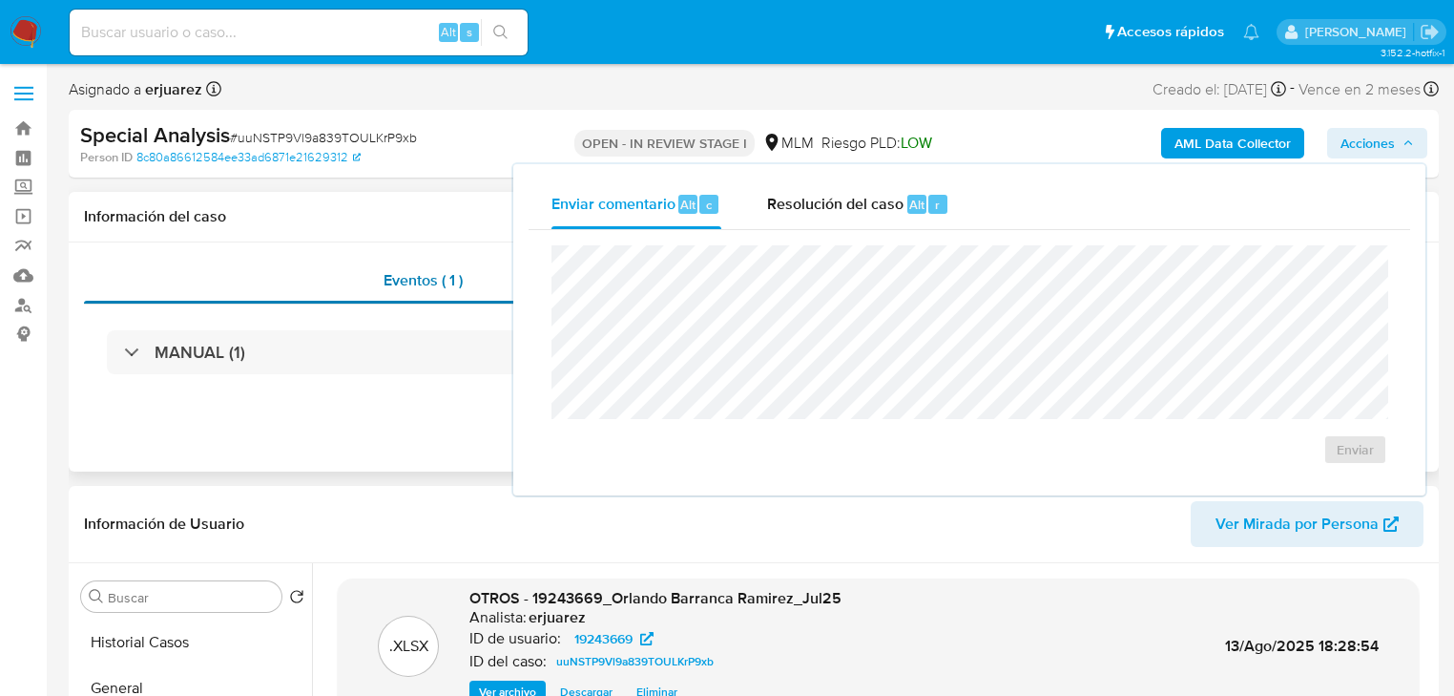
drag, startPoint x: 368, startPoint y: 300, endPoint x: 679, endPoint y: 300, distance: 310.2
click at [370, 300] on div "Eventos ( 1 )" at bounding box center [423, 281] width 679 height 46
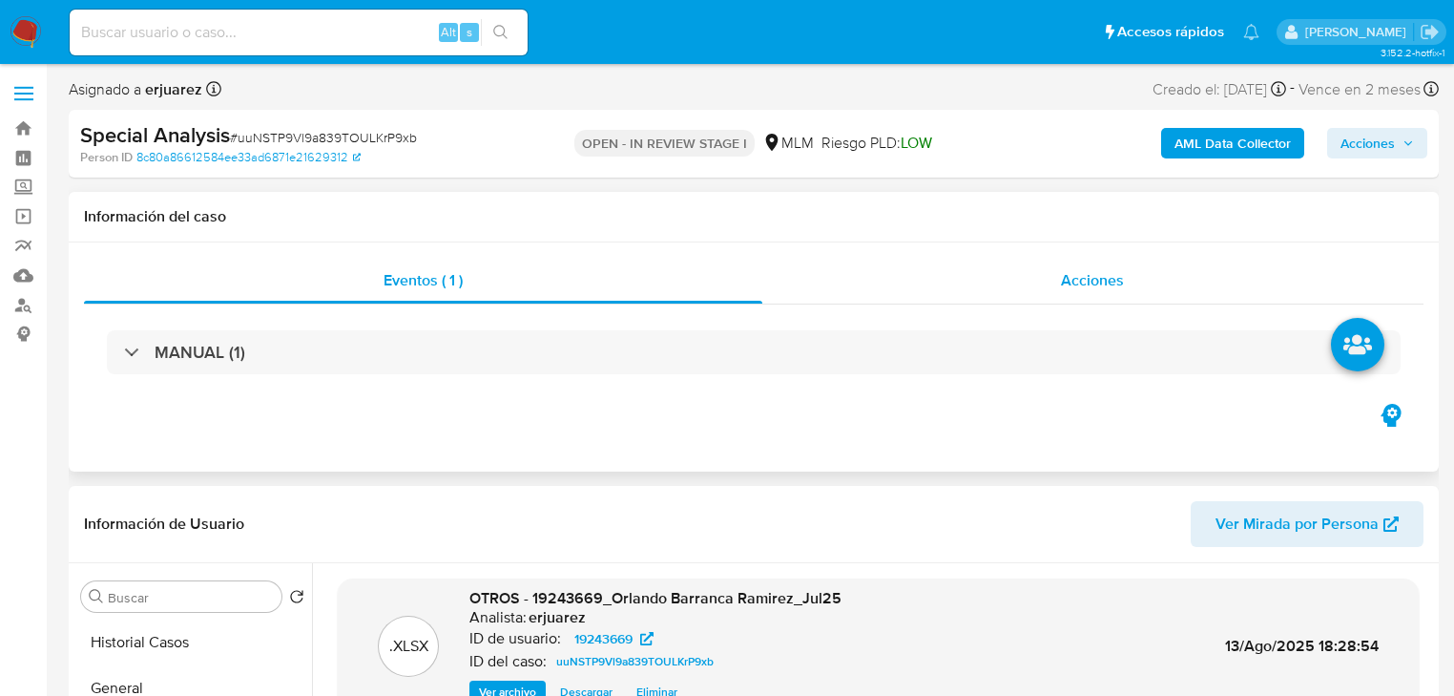
click at [854, 300] on div "Acciones" at bounding box center [1094, 281] width 662 height 46
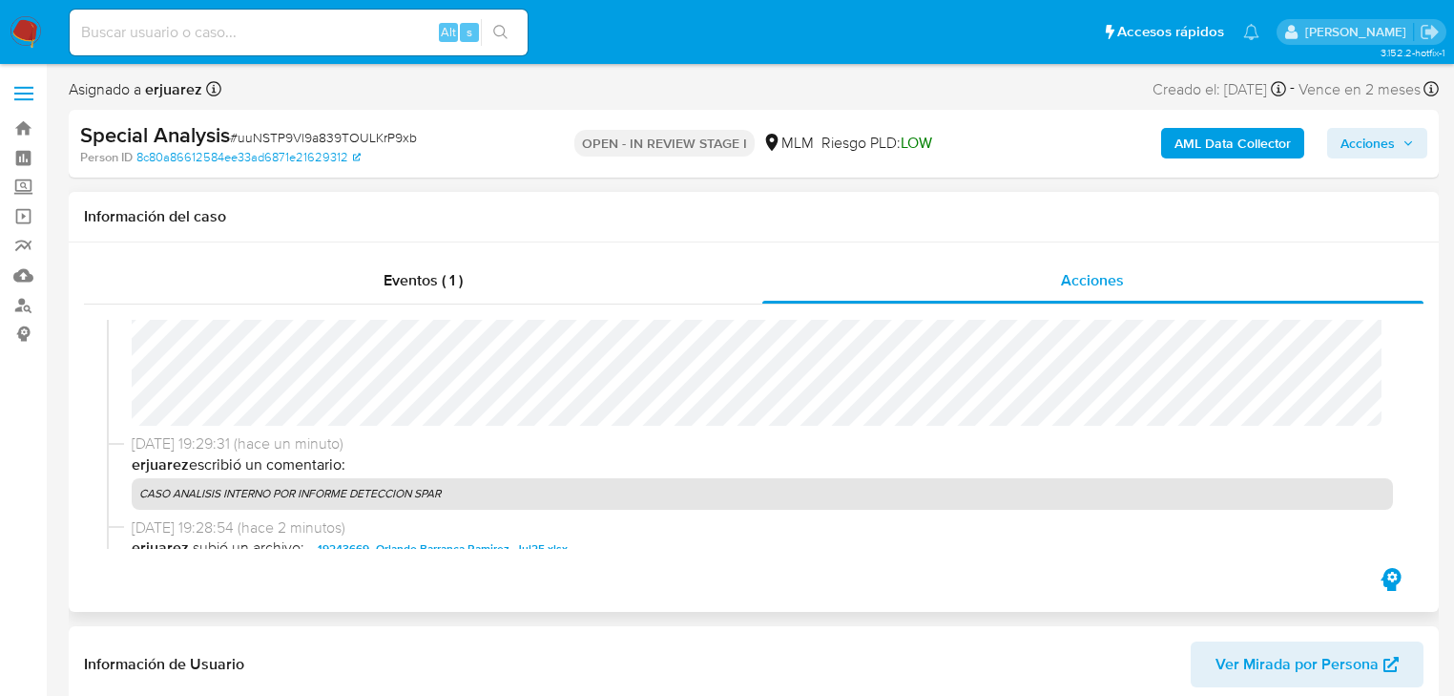
scroll to position [305, 0]
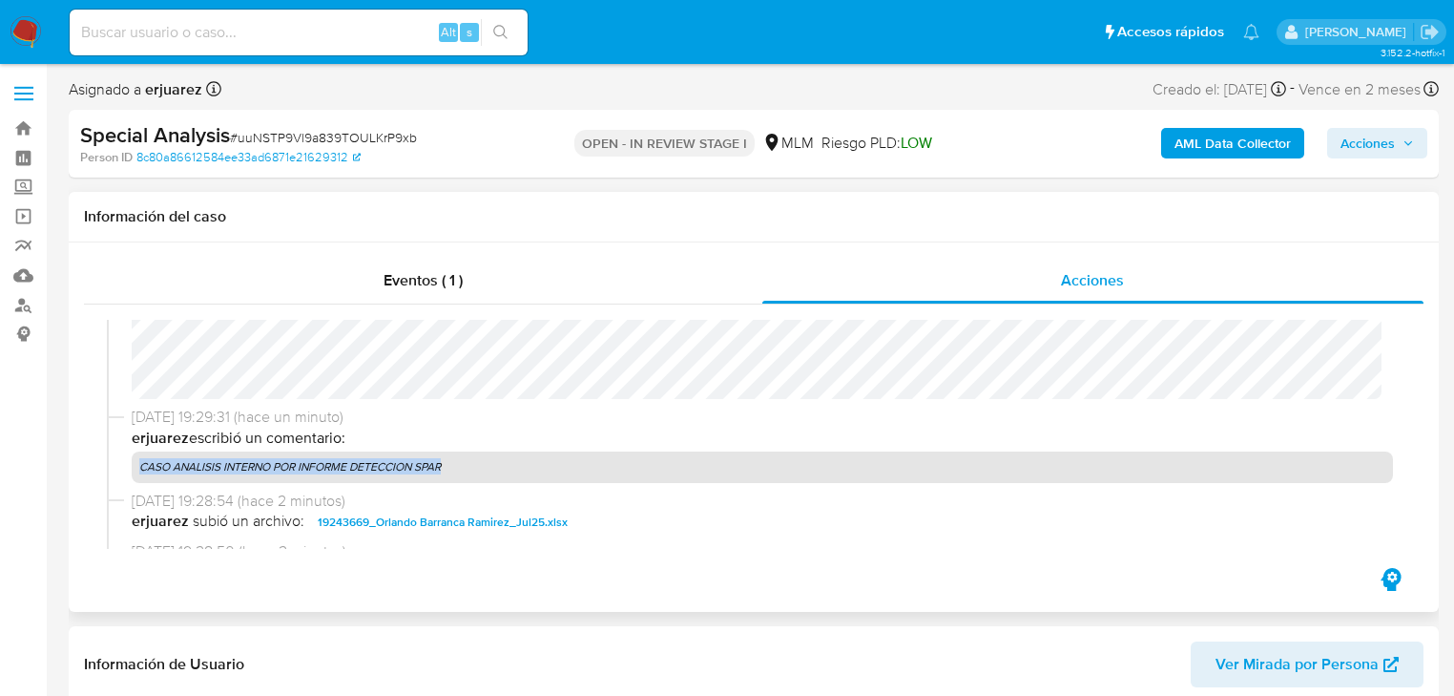
drag, startPoint x: 141, startPoint y: 467, endPoint x: 531, endPoint y: 470, distance: 389.4
click at [531, 470] on p "CASO ANALISIS INTERNO POR INFORME DETECCION SPAR" at bounding box center [763, 466] width 1262 height 31
copy p "CASO ANALISIS INTERNO POR INFORME DETECCION SPAR"
click at [1388, 139] on span "Acciones" at bounding box center [1368, 143] width 54 height 31
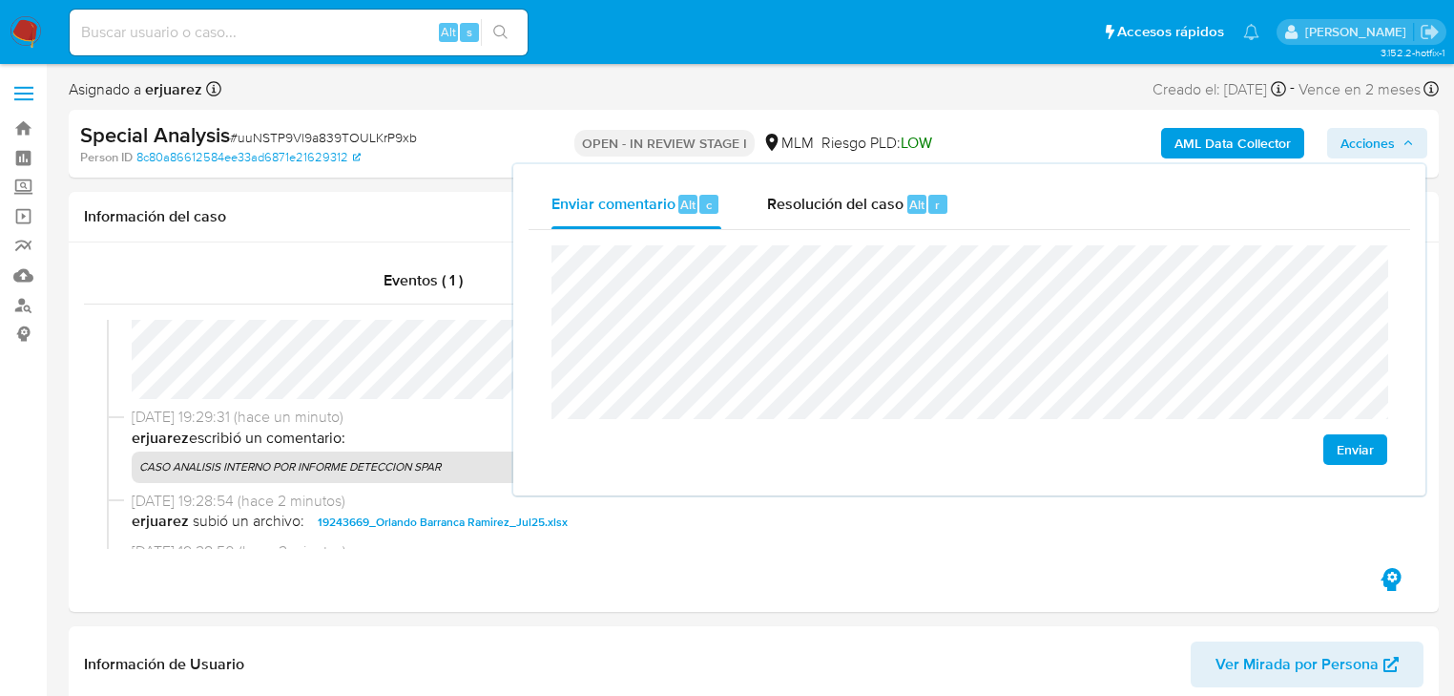
click at [1363, 443] on span "Enviar" at bounding box center [1355, 449] width 37 height 27
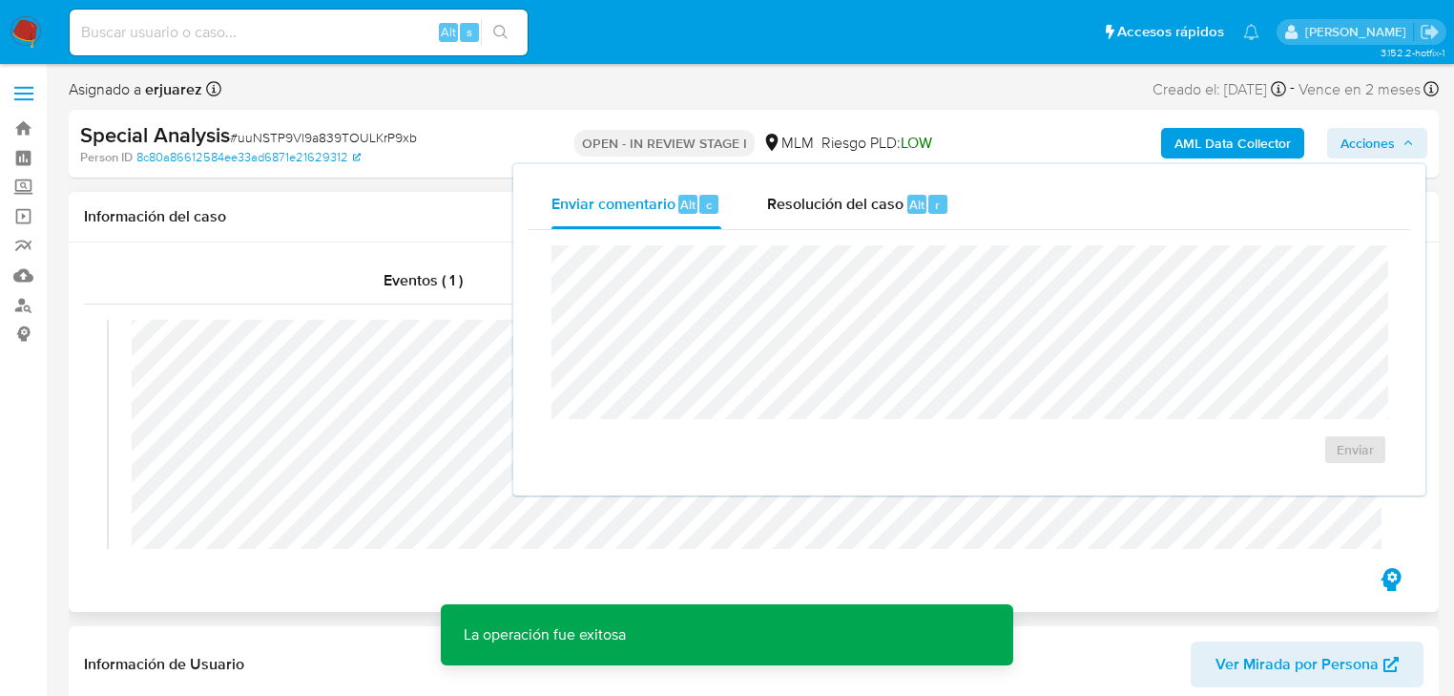
scroll to position [0, 0]
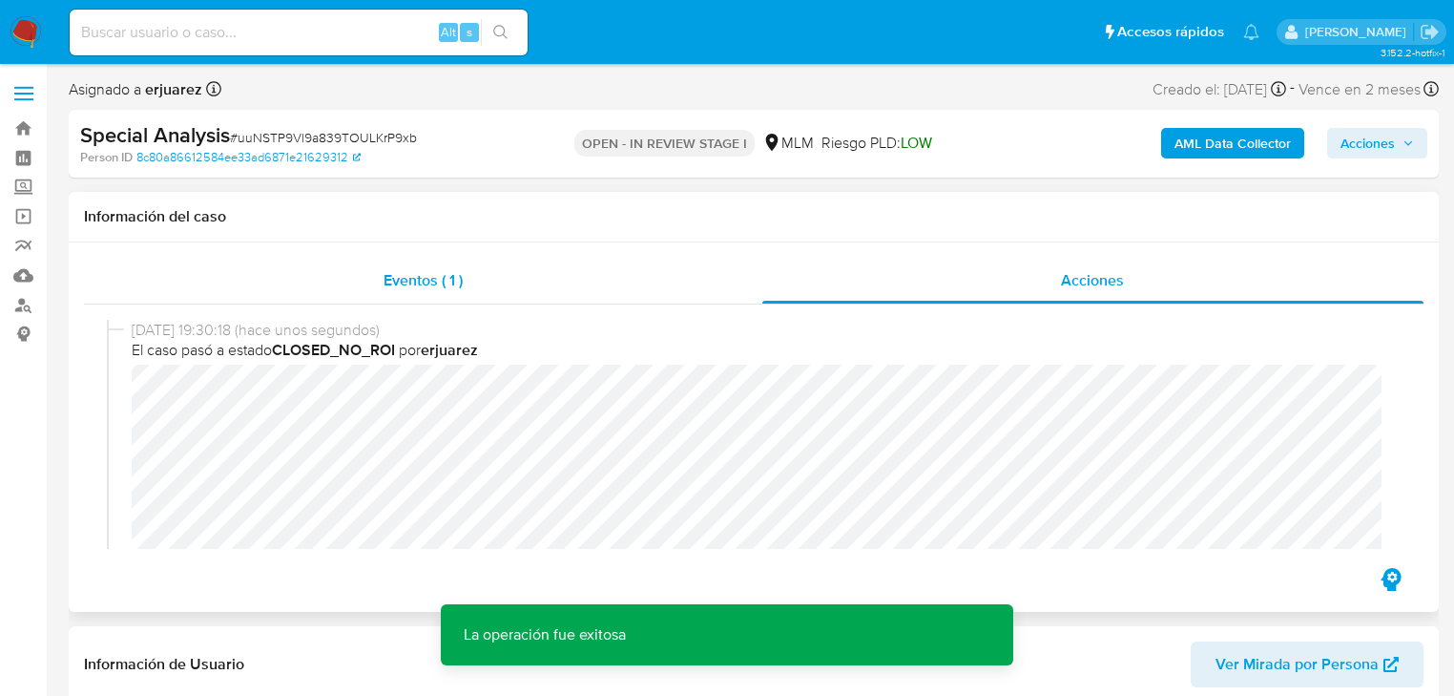
drag, startPoint x: 441, startPoint y: 282, endPoint x: 897, endPoint y: 289, distance: 456.2
click at [443, 282] on span "Eventos ( 1 )" at bounding box center [423, 280] width 79 height 22
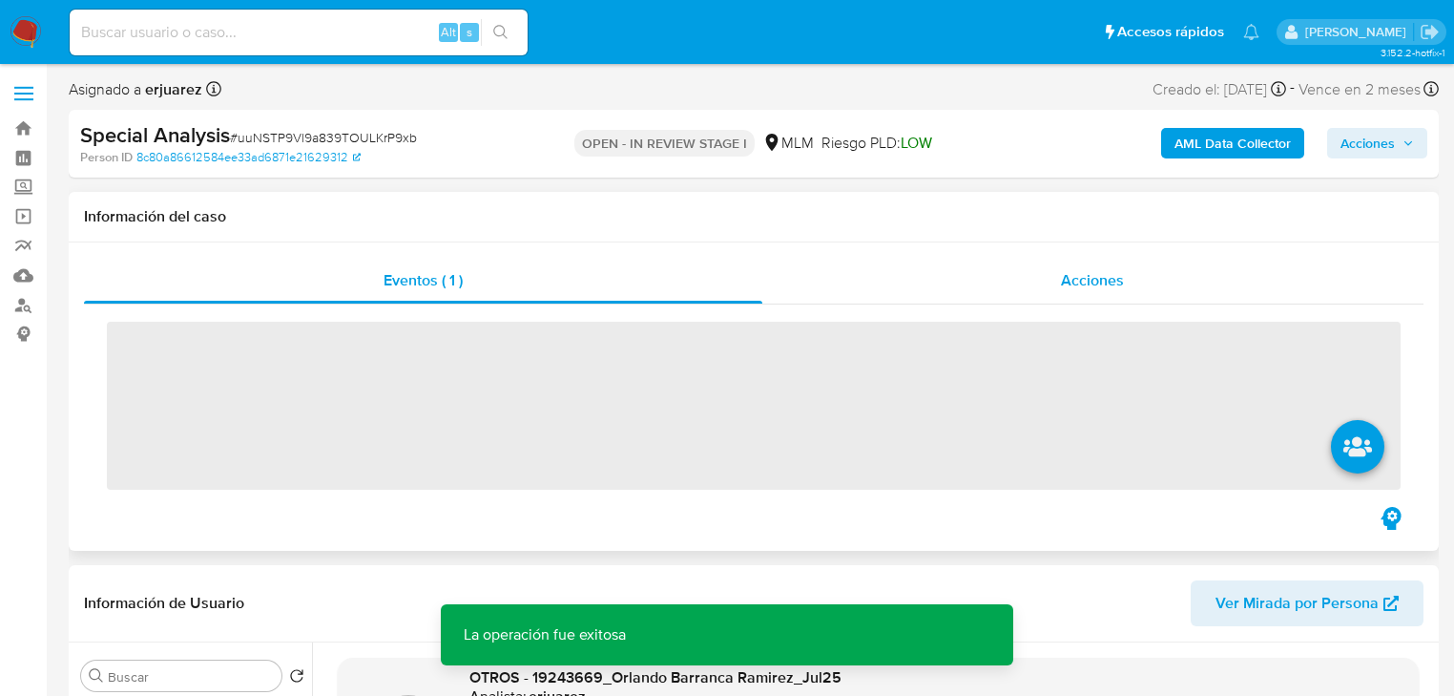
click at [916, 285] on div "Acciones" at bounding box center [1094, 281] width 662 height 46
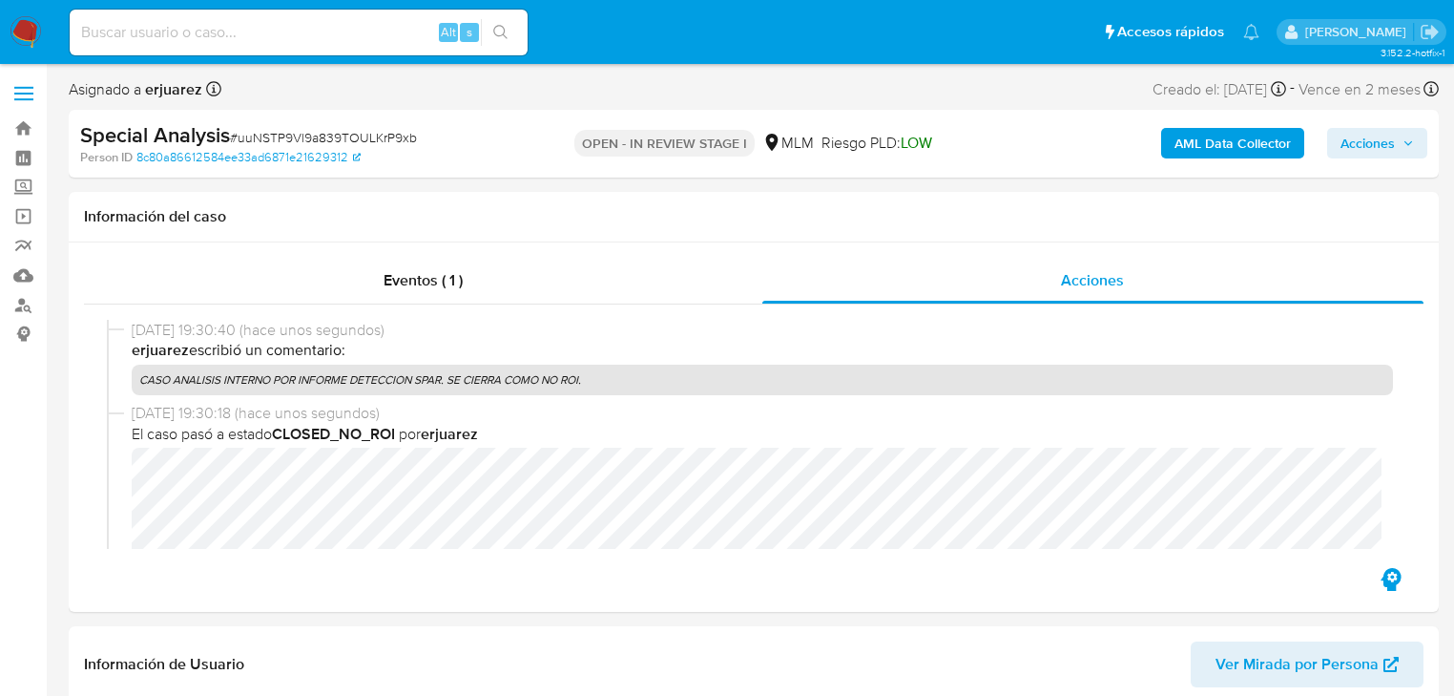
click at [29, 46] on img at bounding box center [26, 32] width 32 height 32
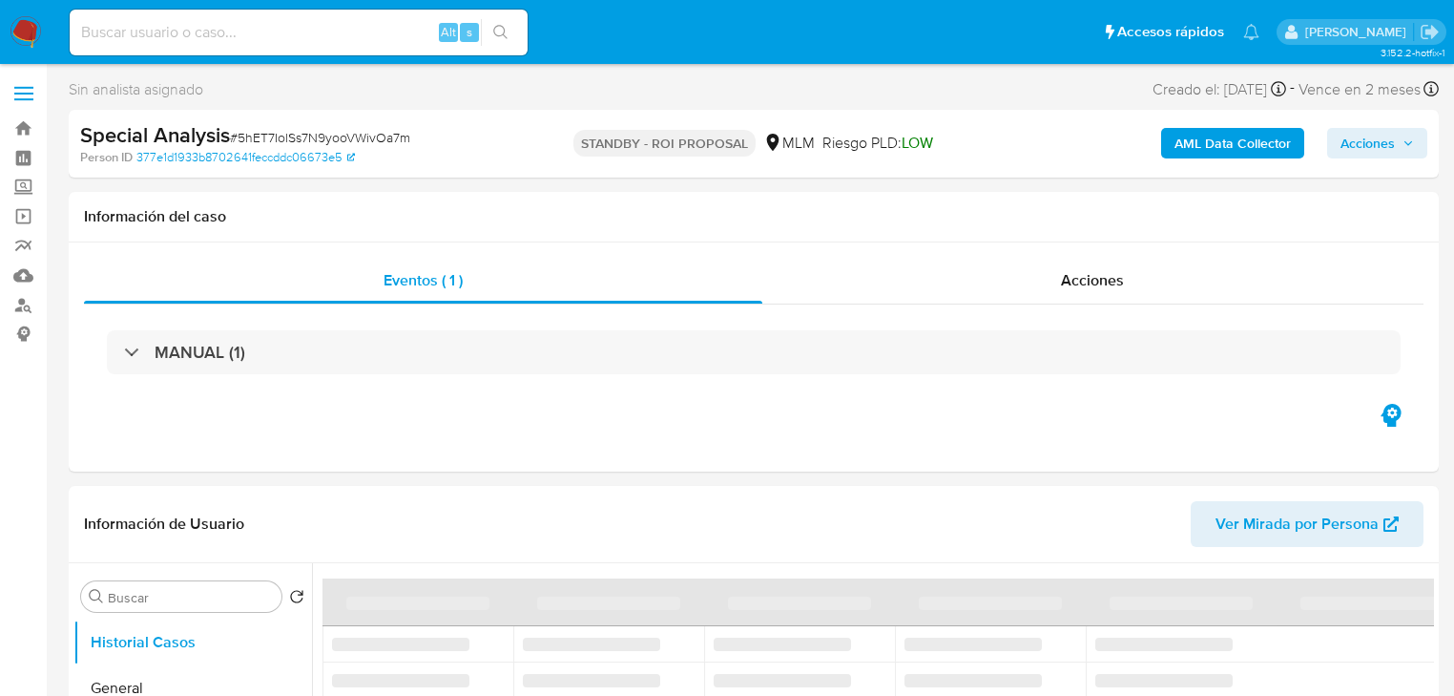
click at [1365, 149] on span "Acciones" at bounding box center [1368, 143] width 54 height 31
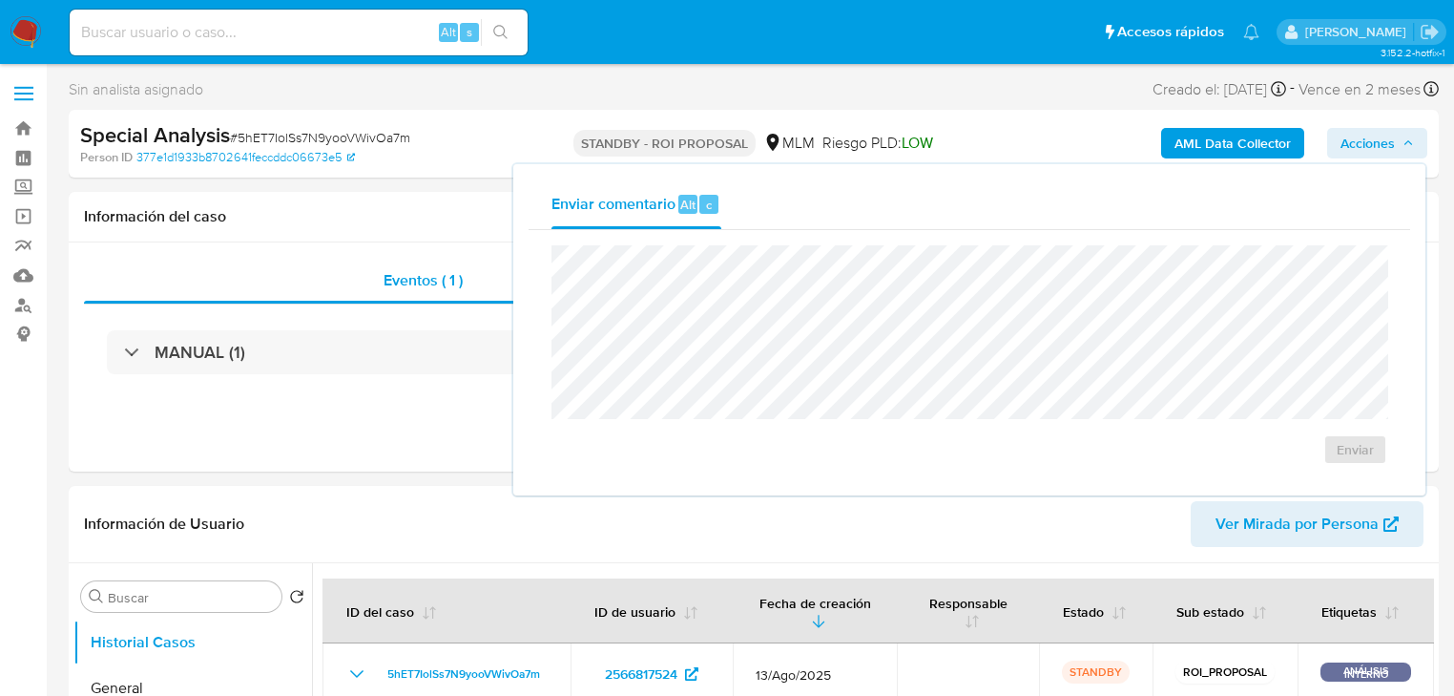
select select "10"
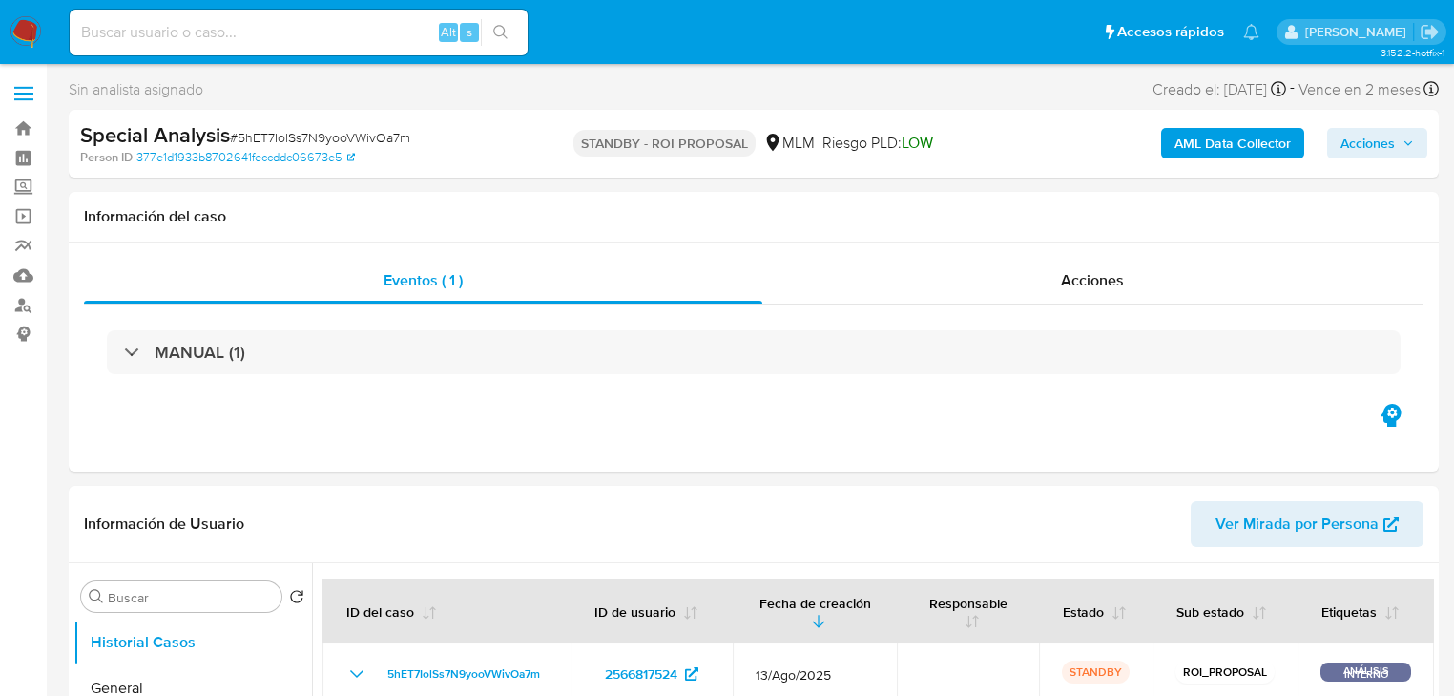
click at [1363, 146] on span "Acciones" at bounding box center [1368, 143] width 54 height 31
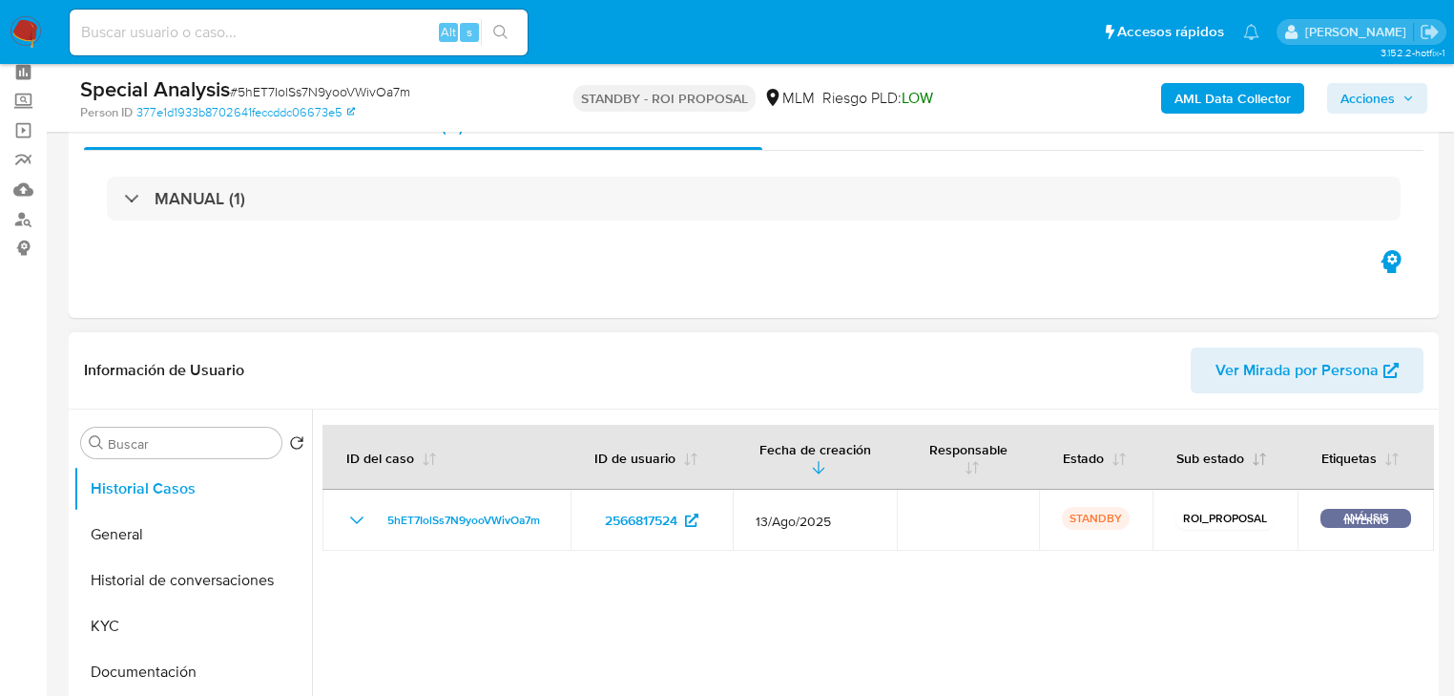
scroll to position [229, 0]
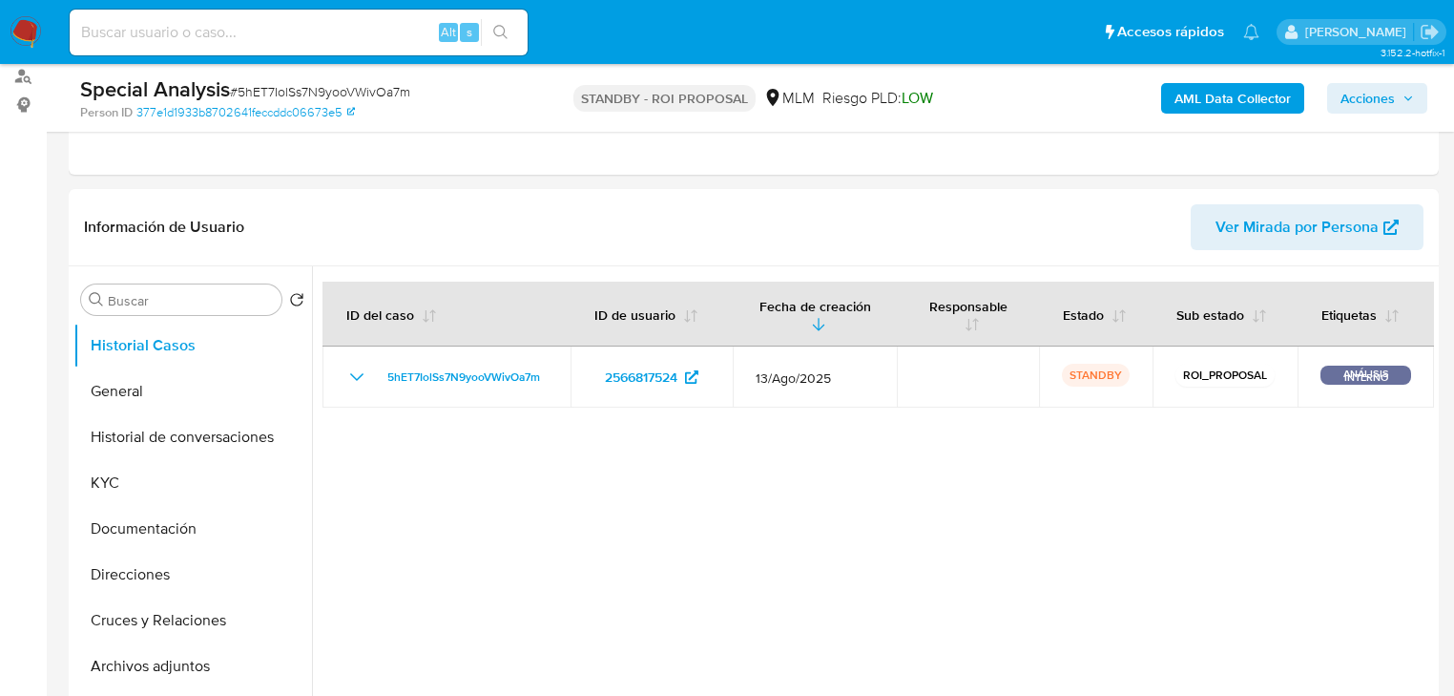
click at [1378, 95] on span "Acciones" at bounding box center [1368, 98] width 54 height 31
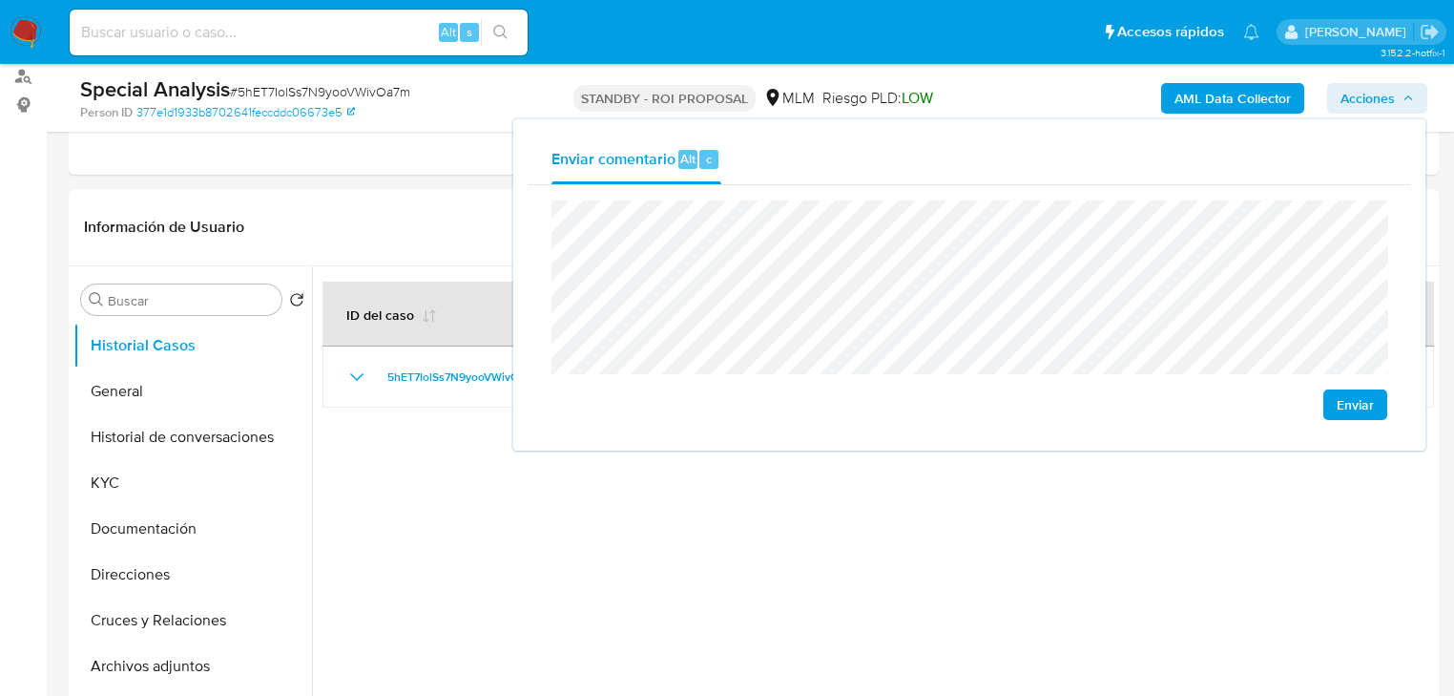
click at [515, 225] on div "Enviar comentario Alt c Enviar" at bounding box center [969, 284] width 912 height 331
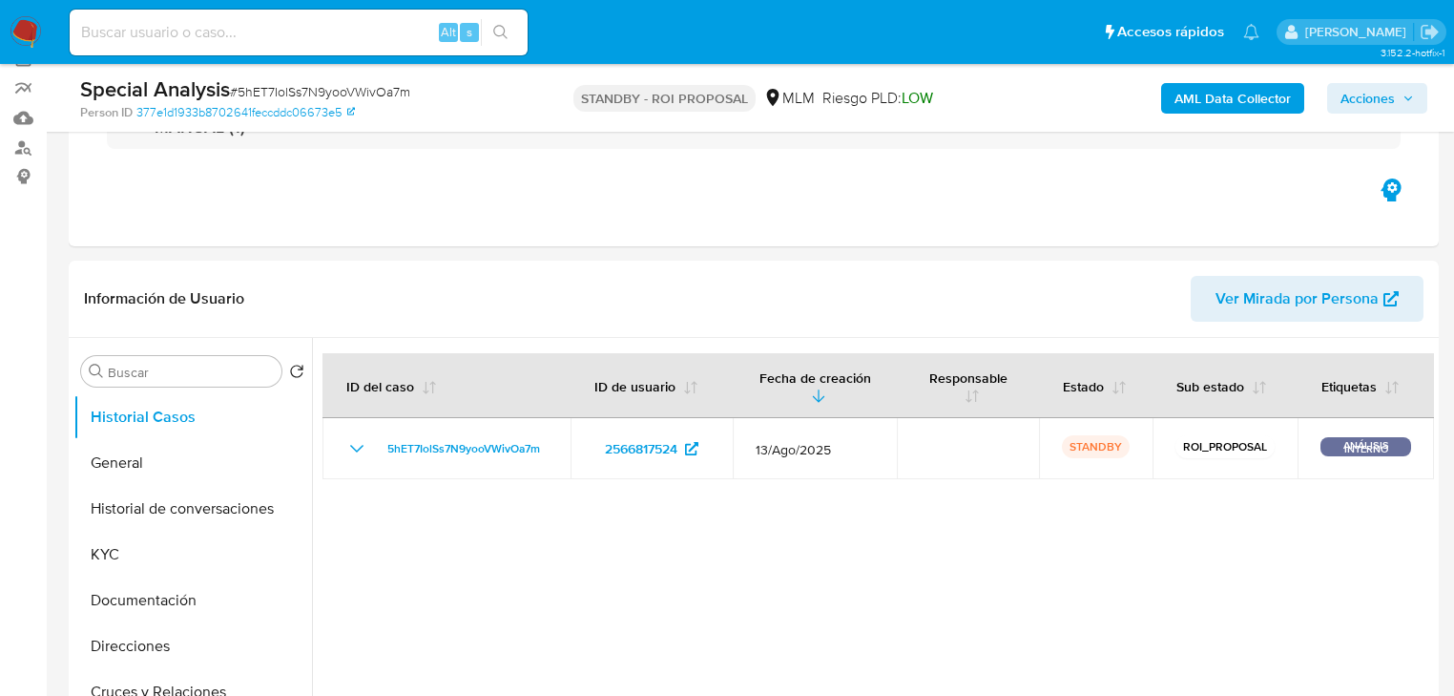
scroll to position [0, 0]
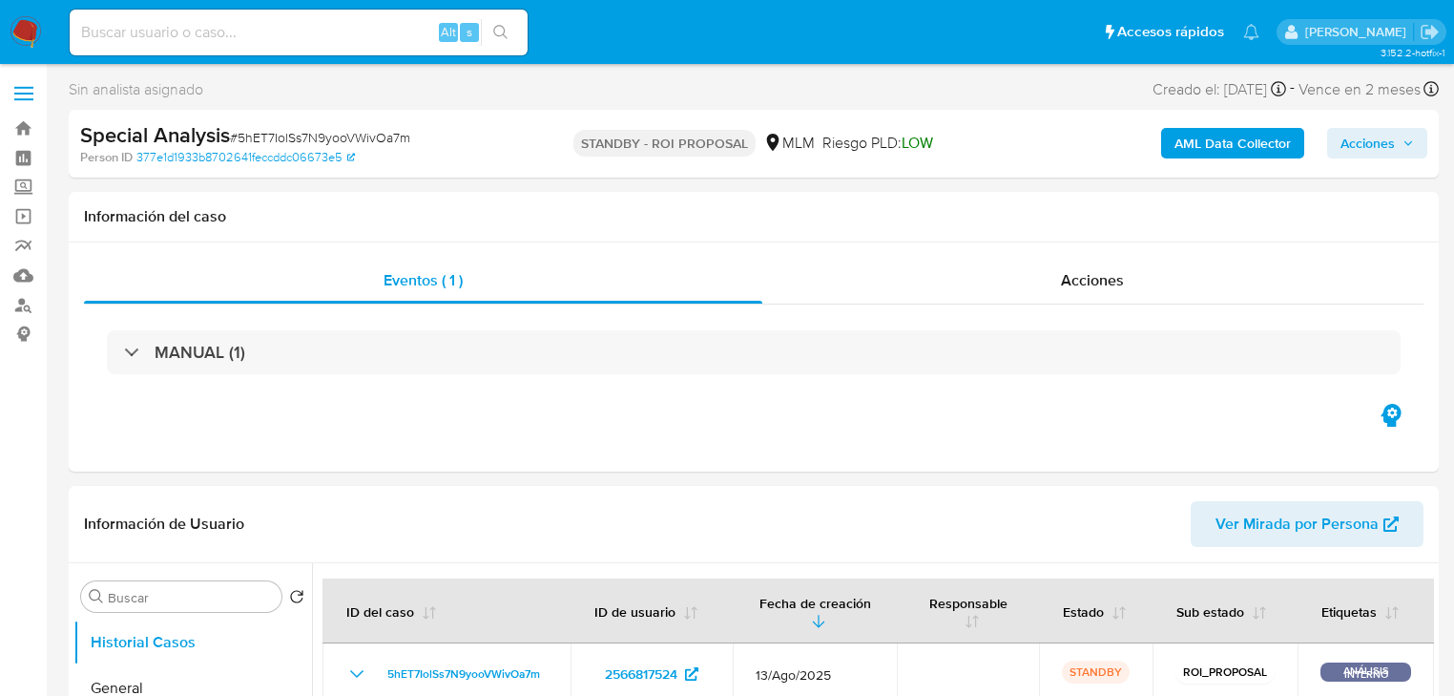
drag, startPoint x: 1369, startPoint y: 137, endPoint x: 1353, endPoint y: 146, distance: 17.5
click at [1369, 138] on span "Acciones" at bounding box center [1368, 143] width 54 height 31
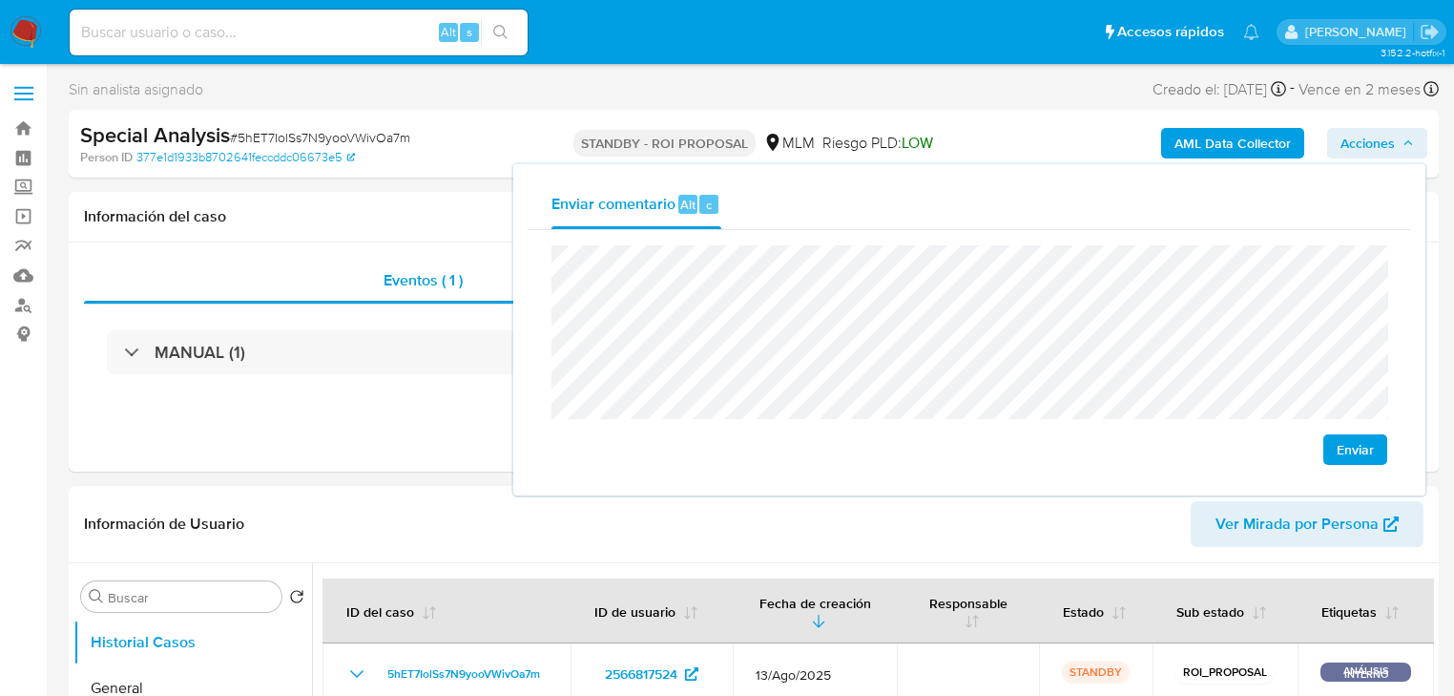
click at [531, 279] on div "Enviar" at bounding box center [970, 355] width 882 height 250
click at [522, 267] on div "Enviar comentario Alt c Enviar" at bounding box center [969, 329] width 912 height 331
click at [1343, 443] on span "Enviar" at bounding box center [1355, 449] width 37 height 27
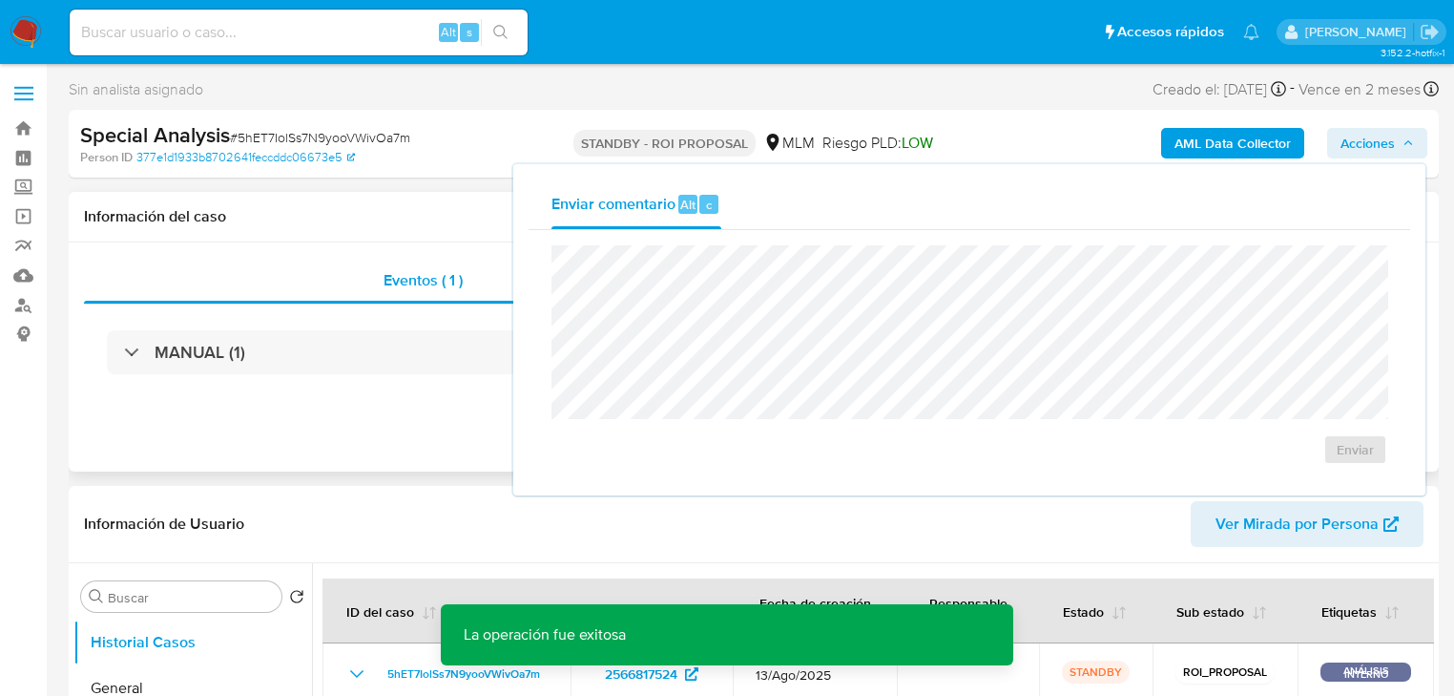
click at [368, 428] on div "Eventos ( 1 ) Acciones MANUAL (1)" at bounding box center [754, 356] width 1370 height 229
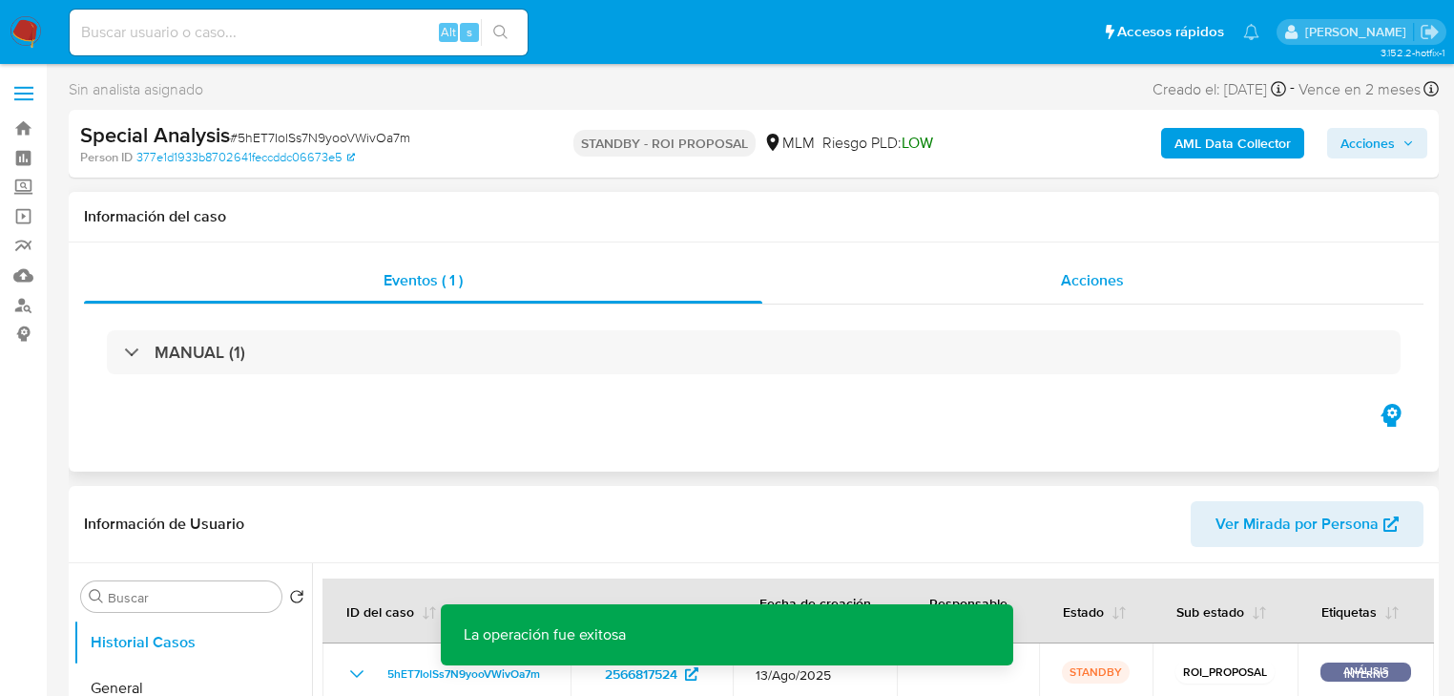
click at [931, 299] on div "Acciones" at bounding box center [1094, 281] width 662 height 46
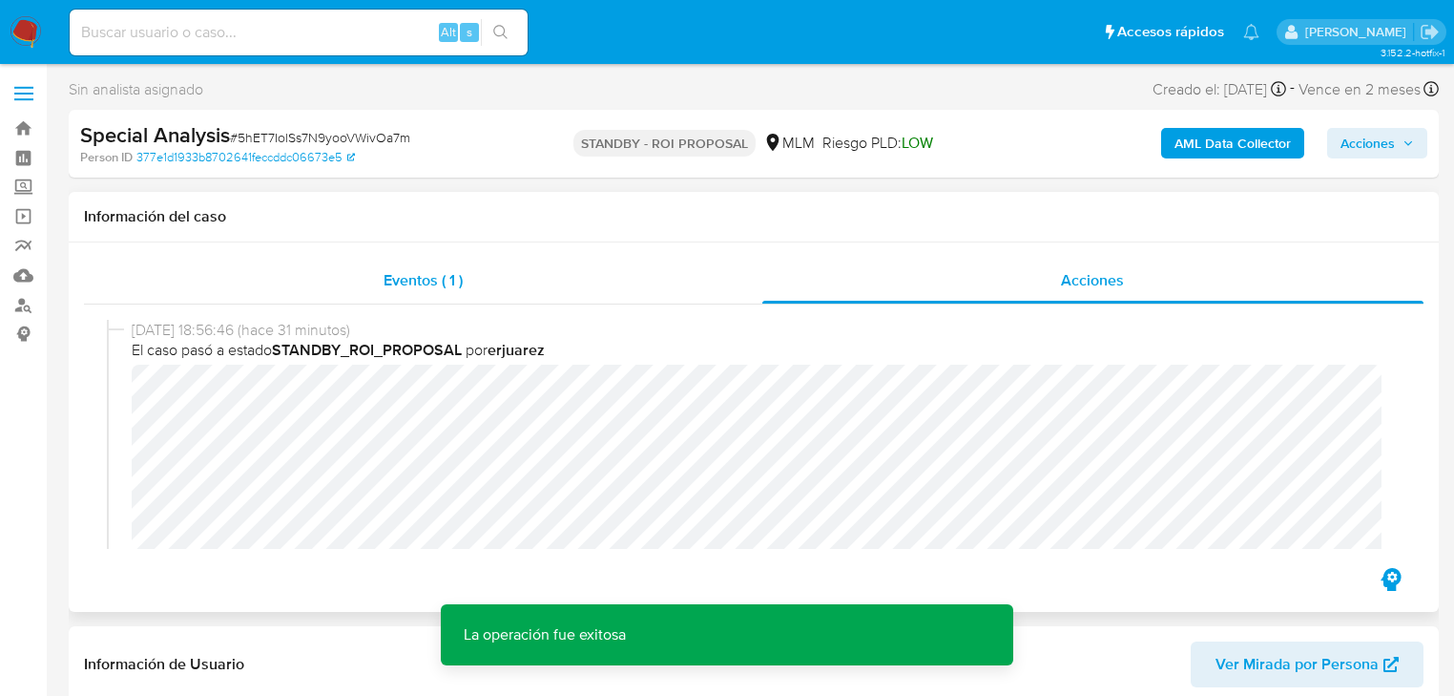
drag, startPoint x: 397, startPoint y: 286, endPoint x: 504, endPoint y: 290, distance: 107.0
click at [397, 285] on span "Eventos ( 1 )" at bounding box center [423, 280] width 79 height 22
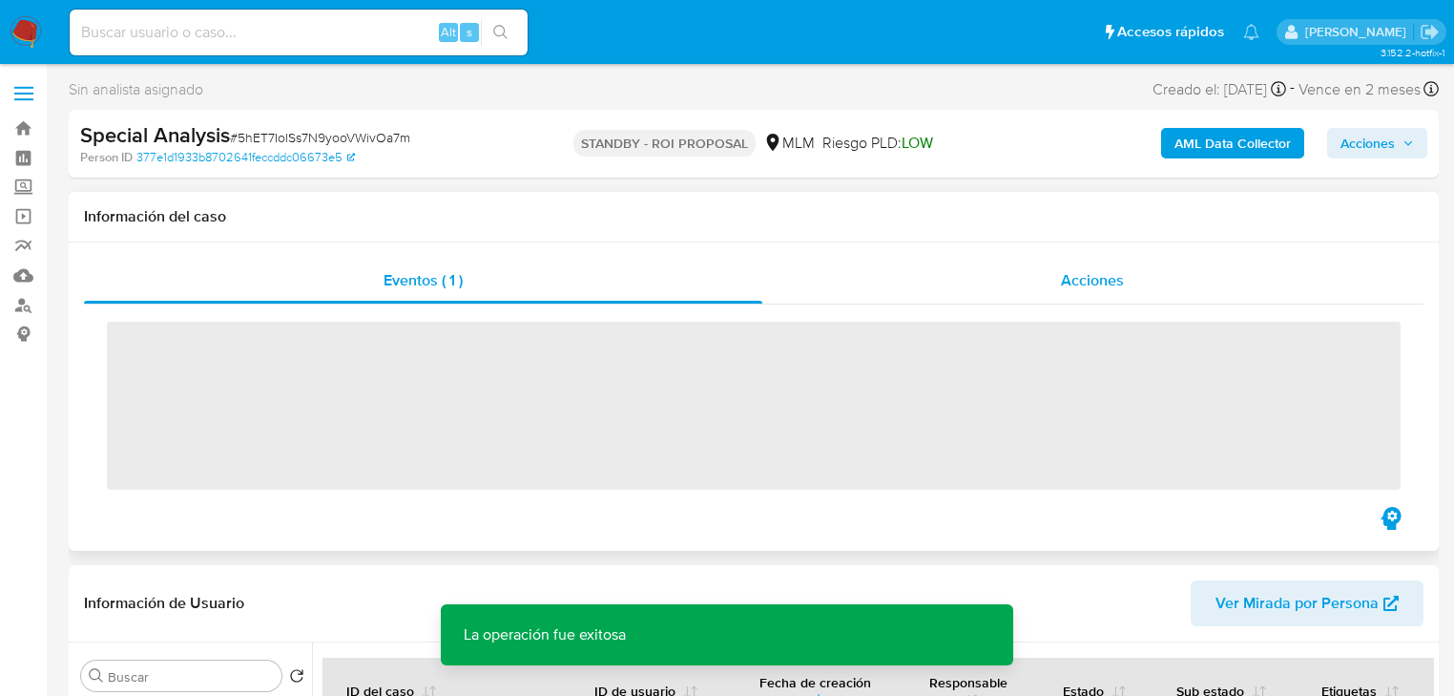
click at [867, 292] on div "Acciones" at bounding box center [1094, 281] width 662 height 46
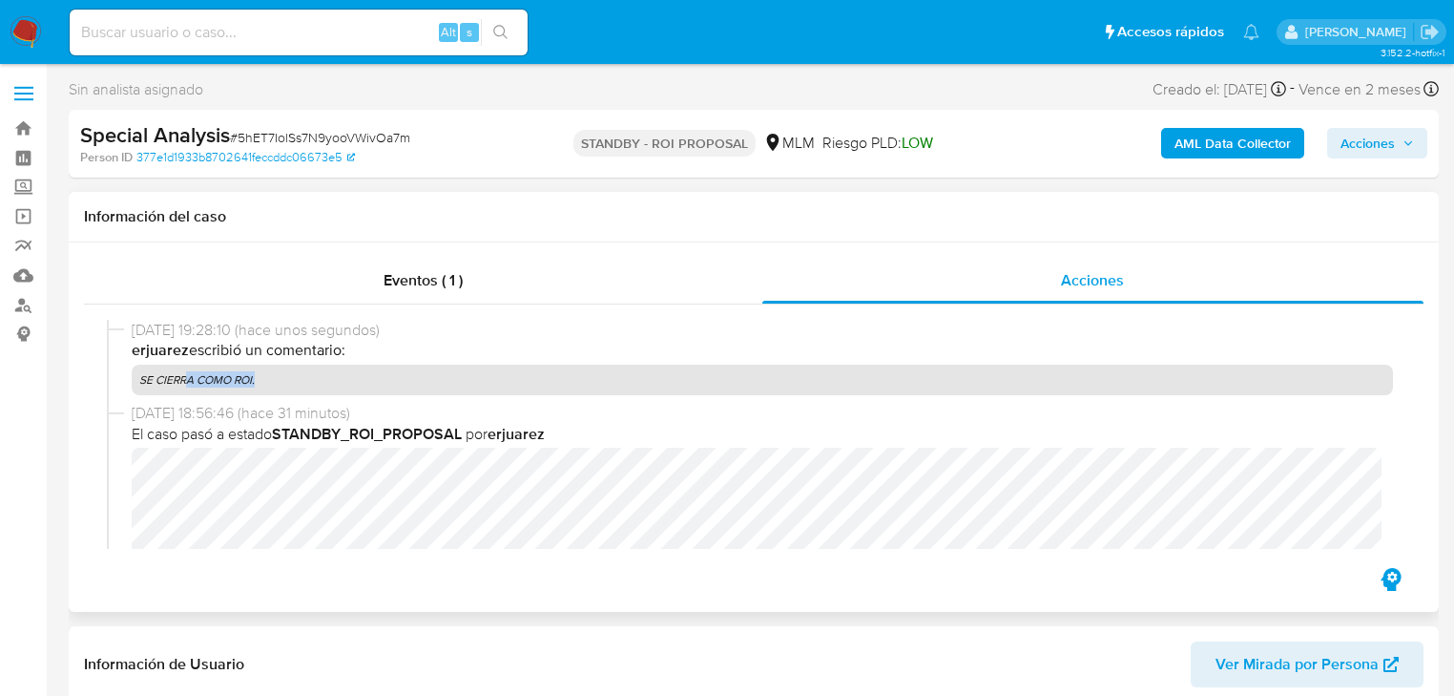
drag, startPoint x: 242, startPoint y: 379, endPoint x: 188, endPoint y: 379, distance: 54.4
click at [188, 379] on p "SE CIERRA COMO ROI." at bounding box center [763, 380] width 1262 height 31
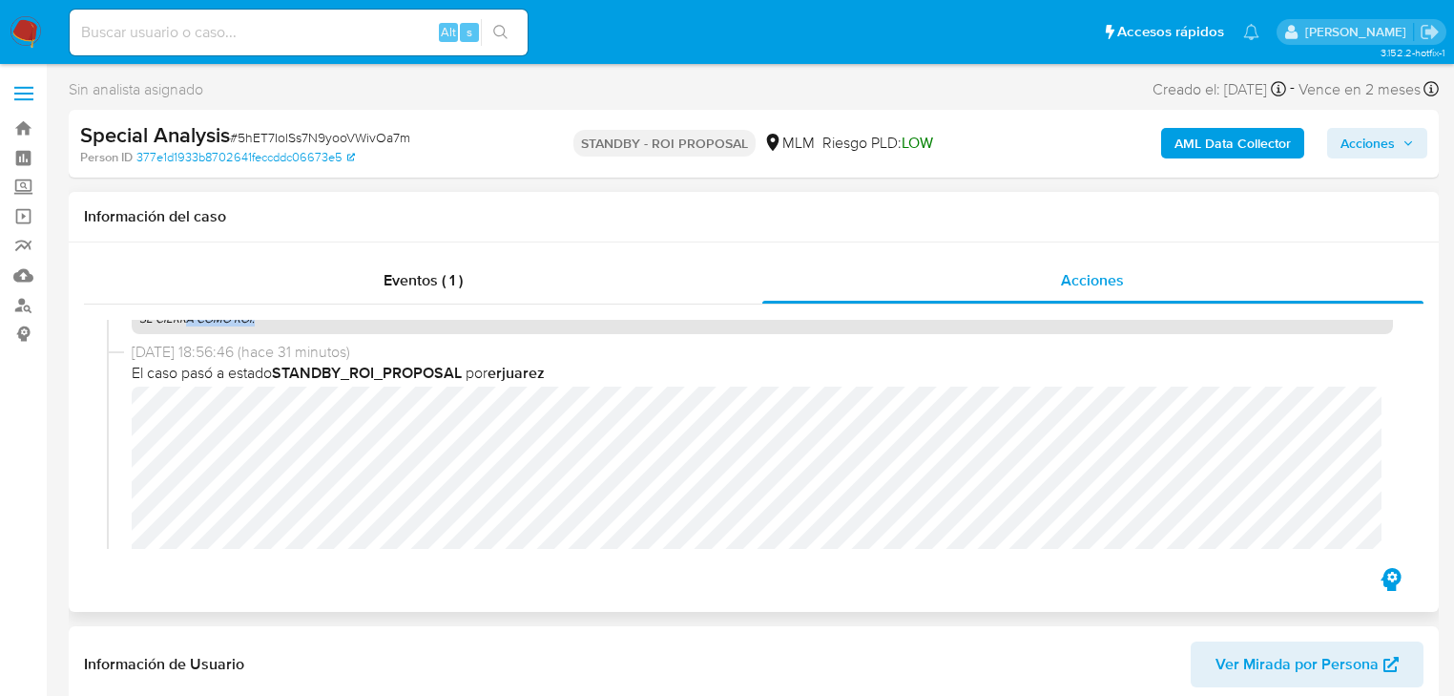
scroll to position [153, 0]
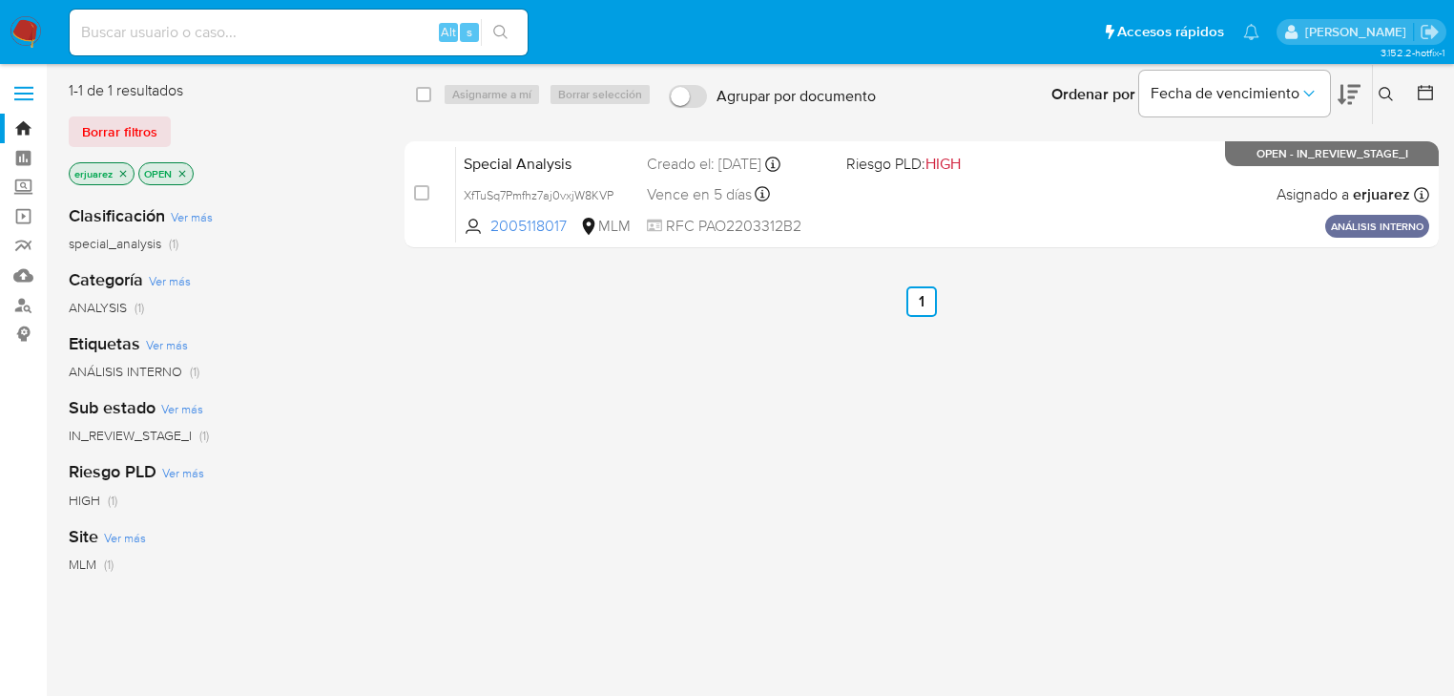
click at [302, 20] on input at bounding box center [299, 32] width 458 height 25
paste input "2534031337"
type input "2534031337"
click at [501, 33] on icon "search-icon" at bounding box center [500, 32] width 15 height 15
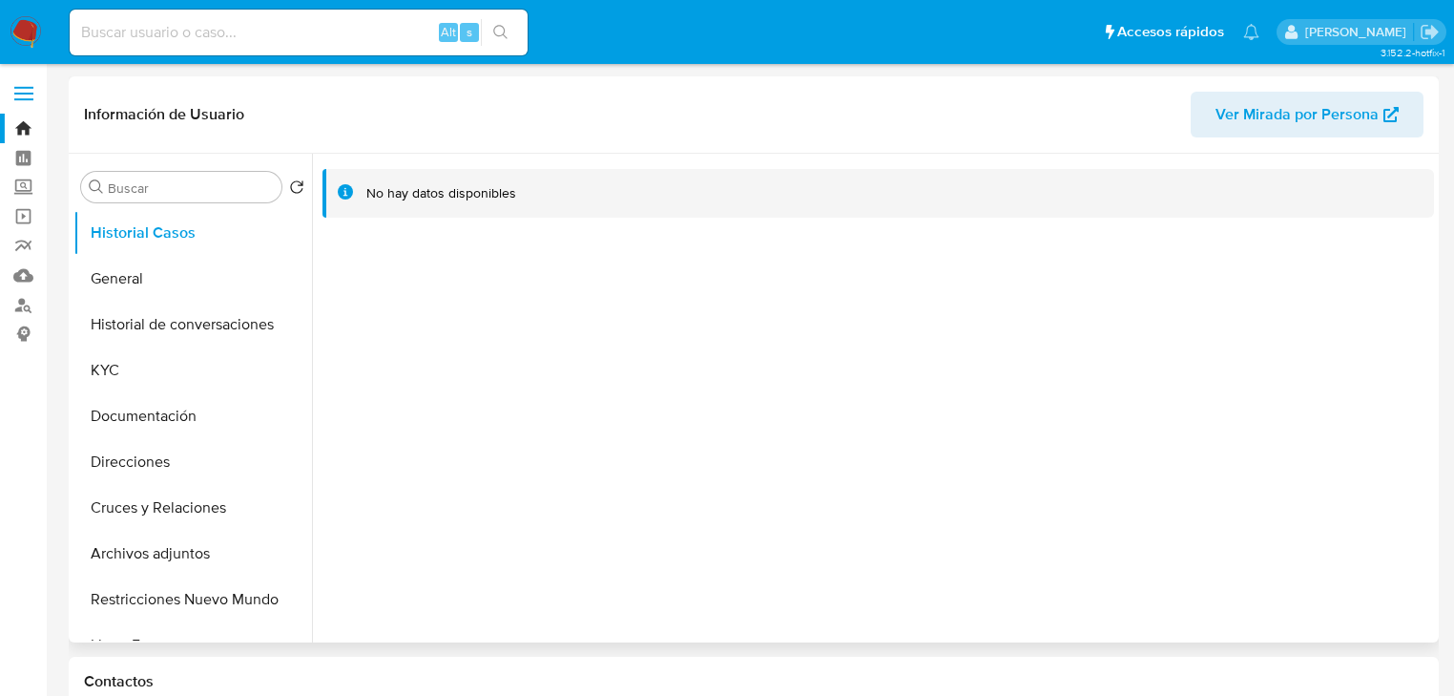
select select "10"
click at [156, 292] on button "General" at bounding box center [184, 279] width 223 height 46
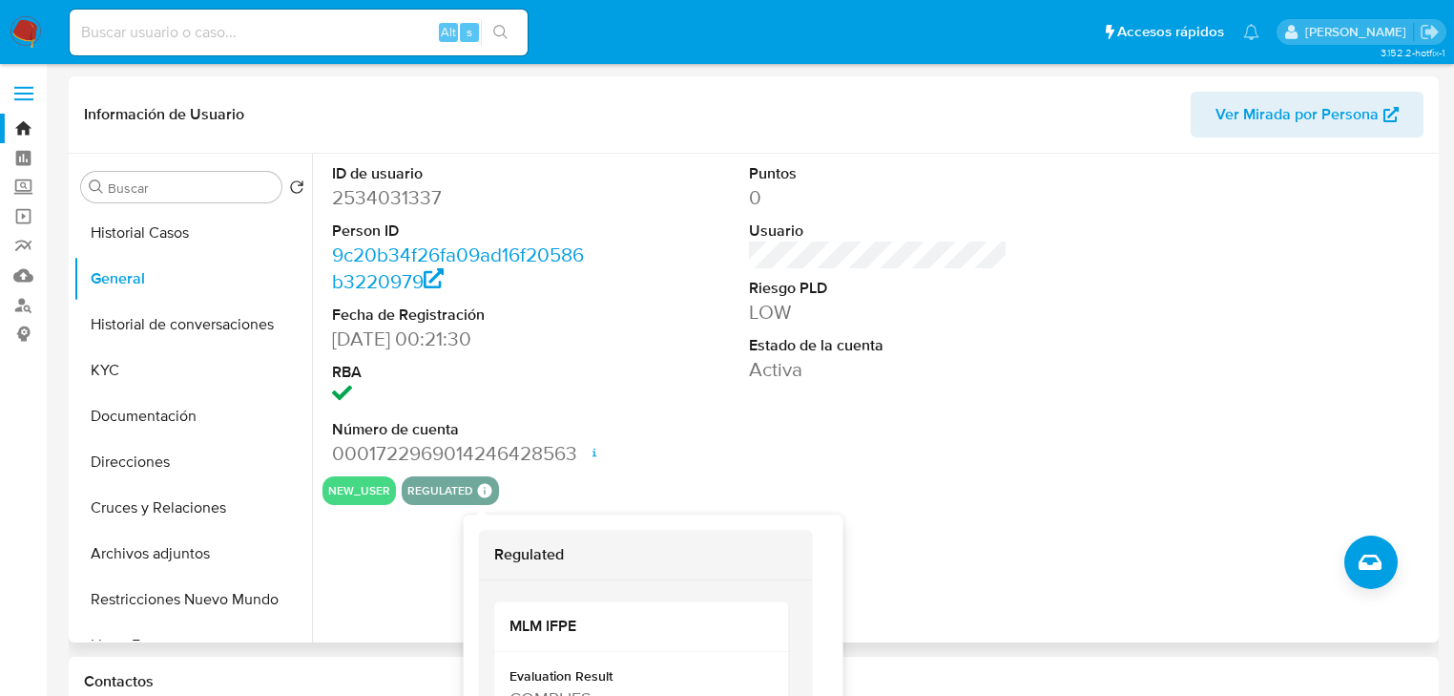
click at [487, 492] on icon at bounding box center [485, 491] width 14 height 14
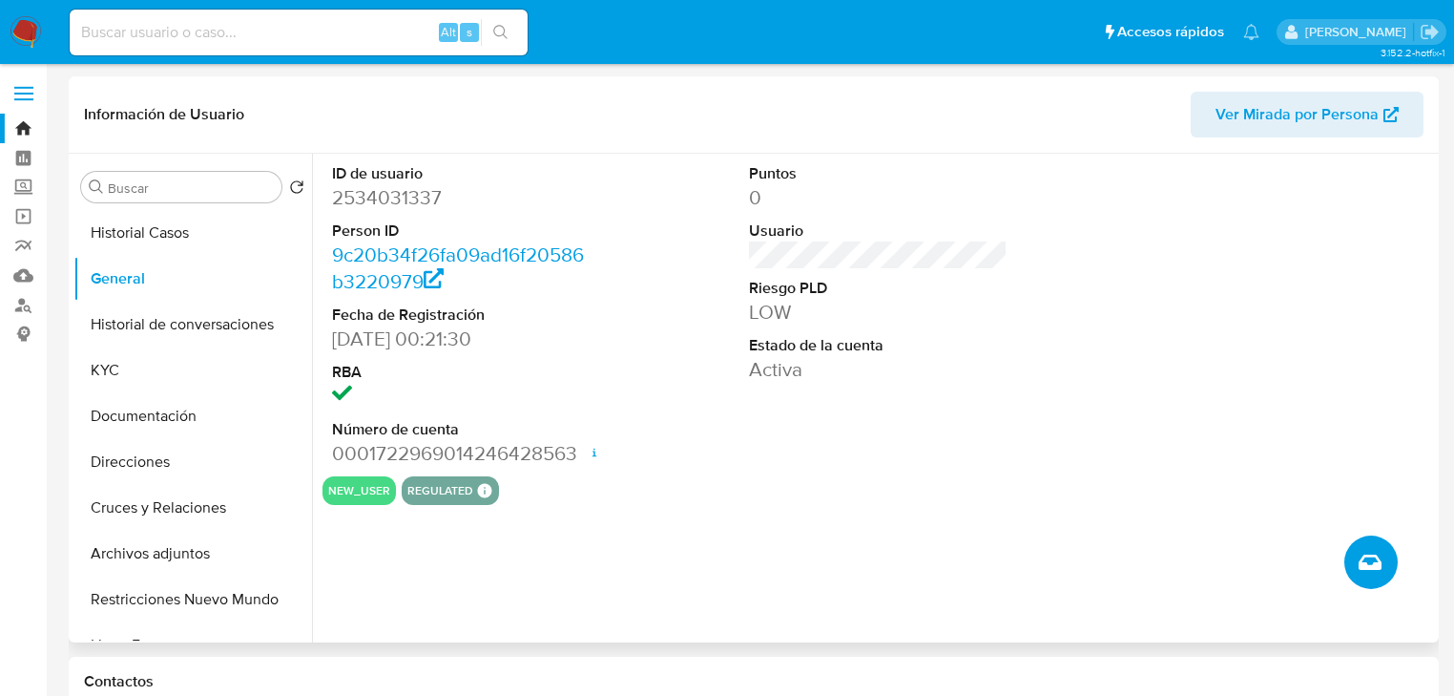
click at [1384, 561] on button "Crear caso manual" at bounding box center [1371, 561] width 53 height 53
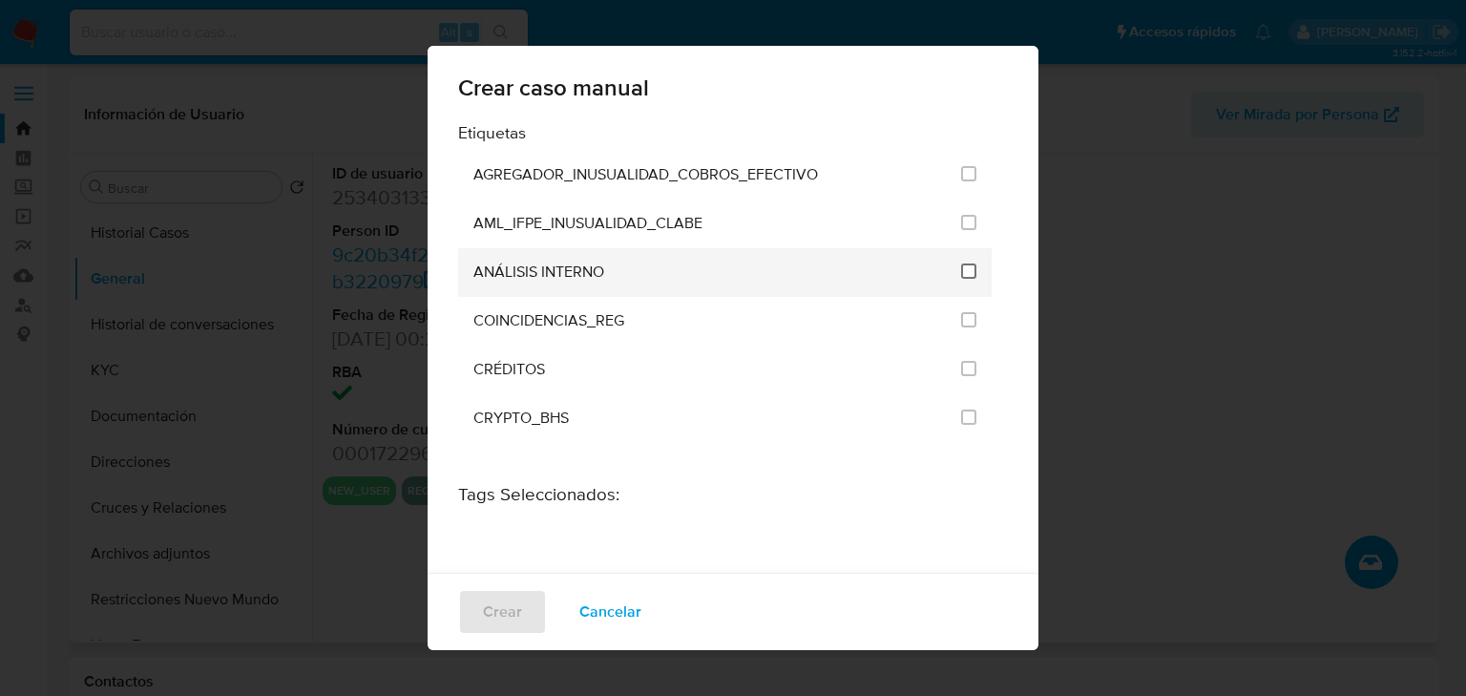
click at [961, 263] on input "1888" at bounding box center [968, 270] width 15 height 15
checkbox input "true"
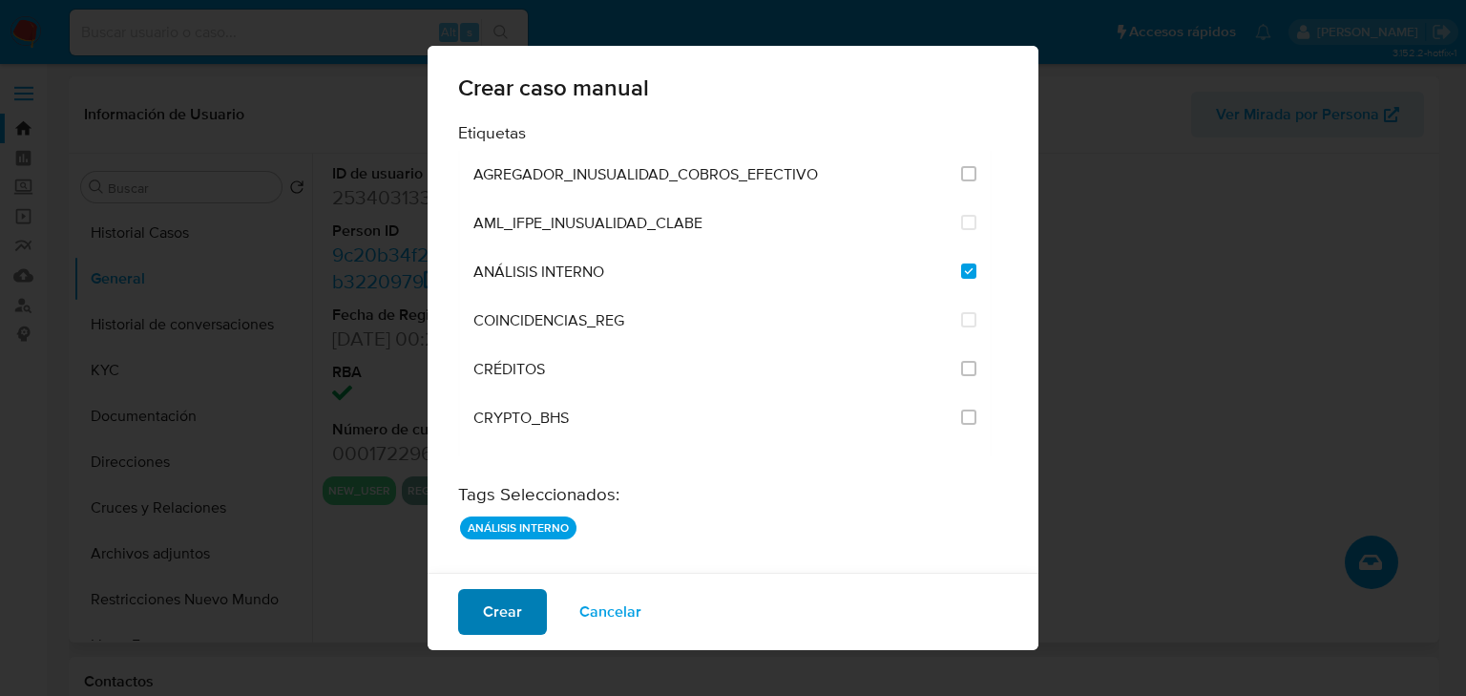
click at [490, 620] on span "Crear" at bounding box center [502, 612] width 39 height 42
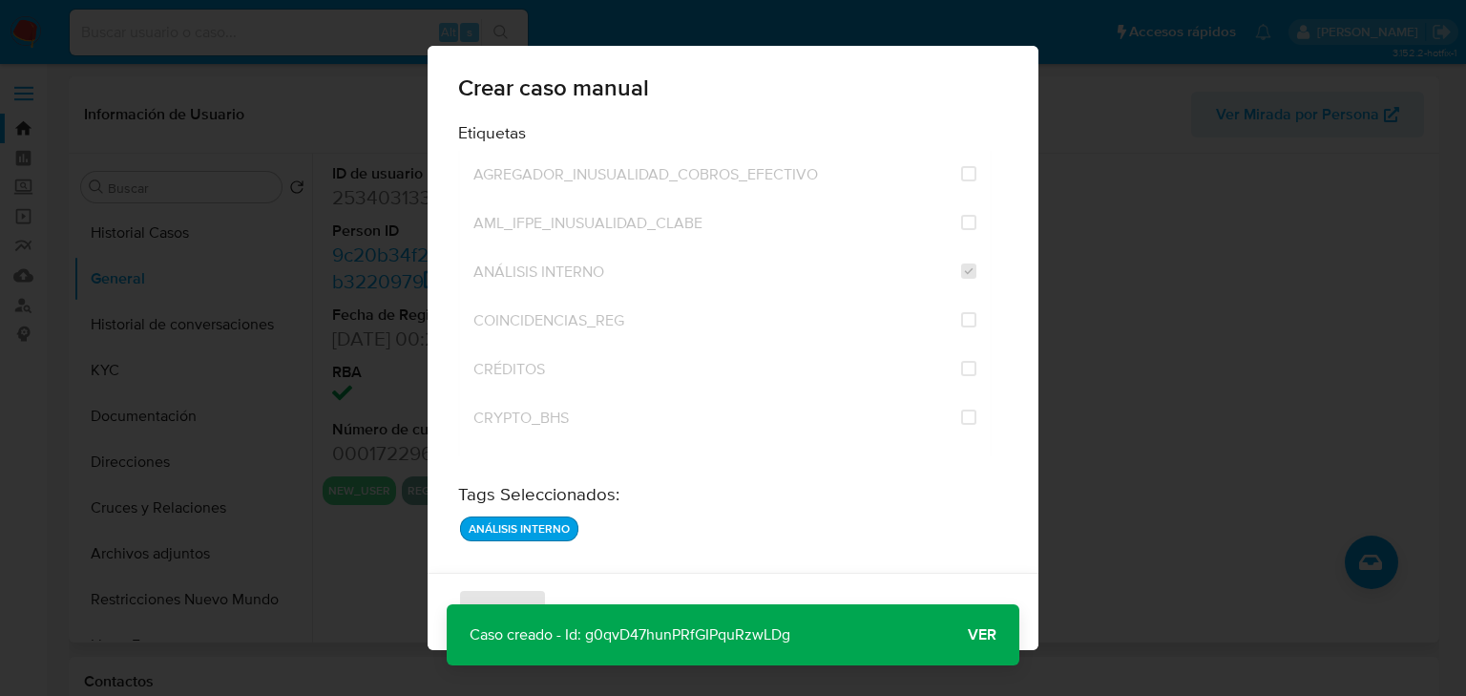
drag, startPoint x: 837, startPoint y: 634, endPoint x: 587, endPoint y: 641, distance: 250.1
click at [587, 641] on div "Caso creado - Id: g0qvD47hunPRfGIPquRzwLDg Caso creado - Id: g0qvD47hunPRfGIPqu…" at bounding box center [733, 634] width 573 height 61
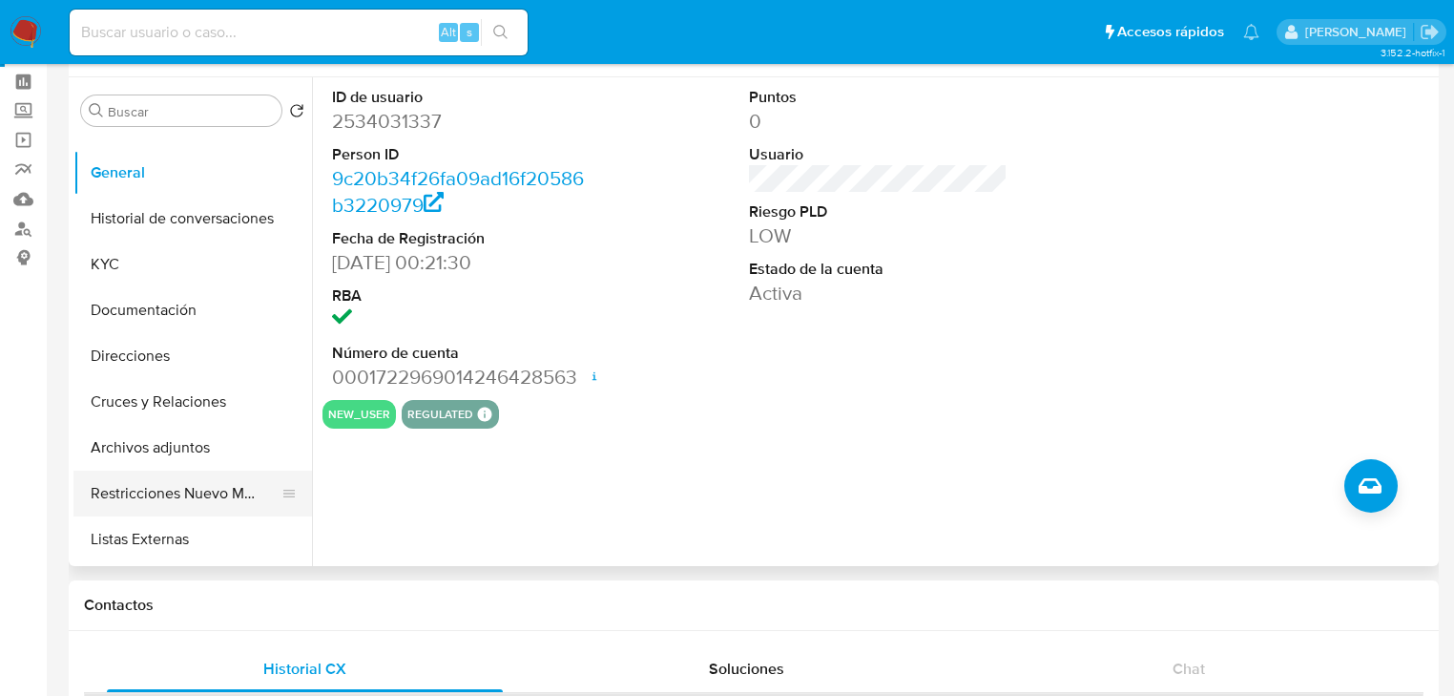
scroll to position [76, 0]
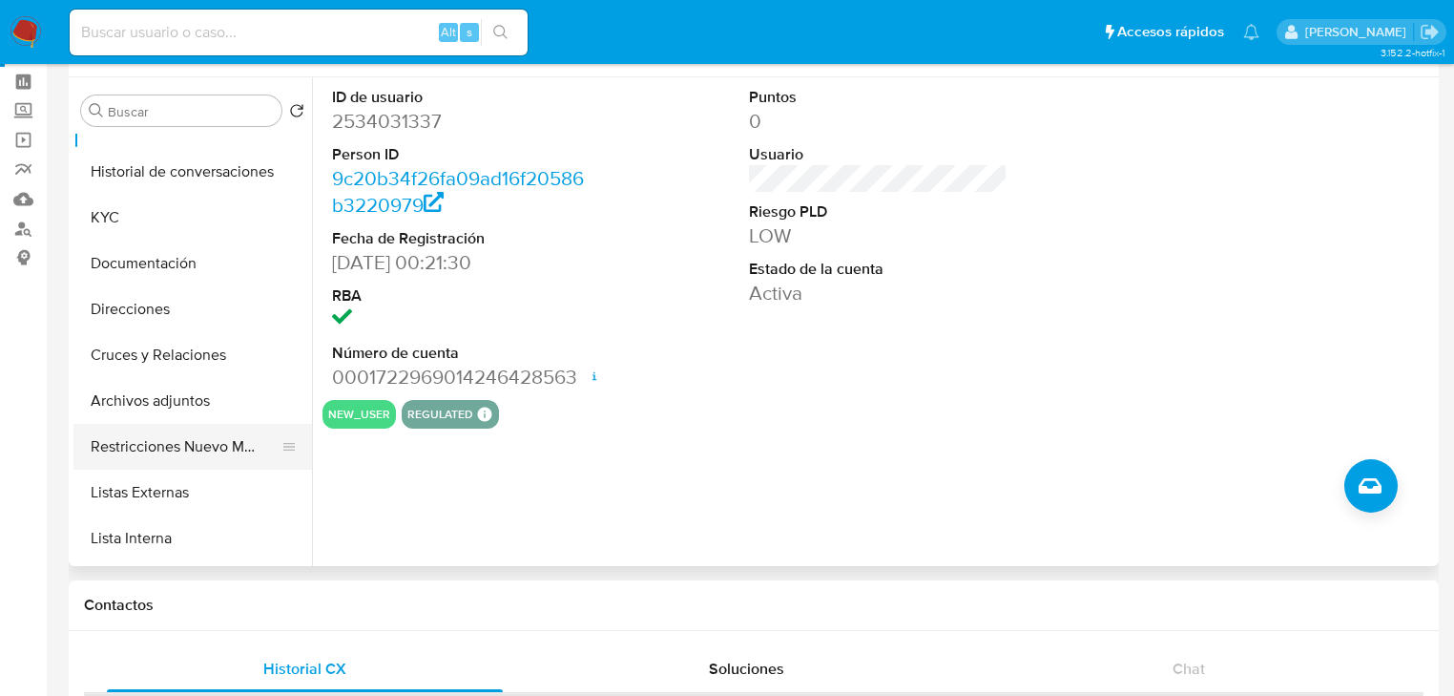
click at [179, 446] on button "Restricciones Nuevo Mundo" at bounding box center [184, 447] width 223 height 46
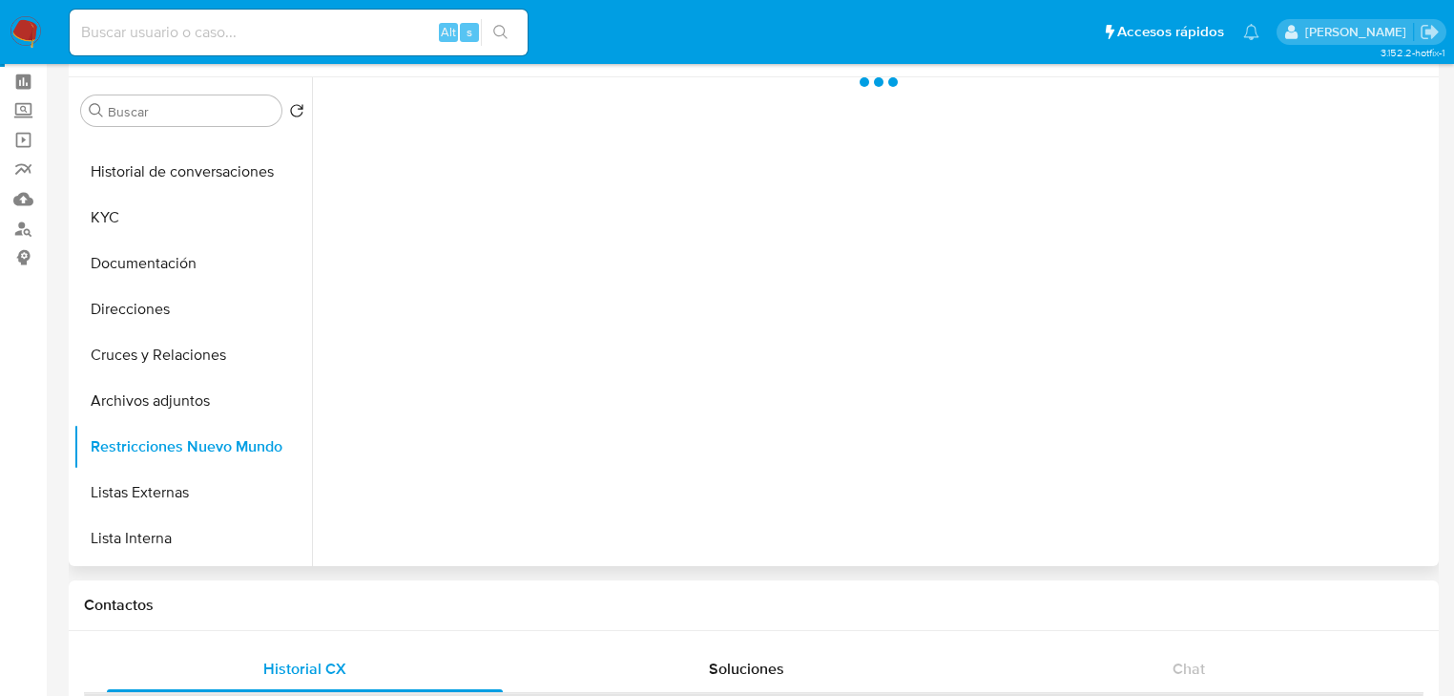
scroll to position [0, 0]
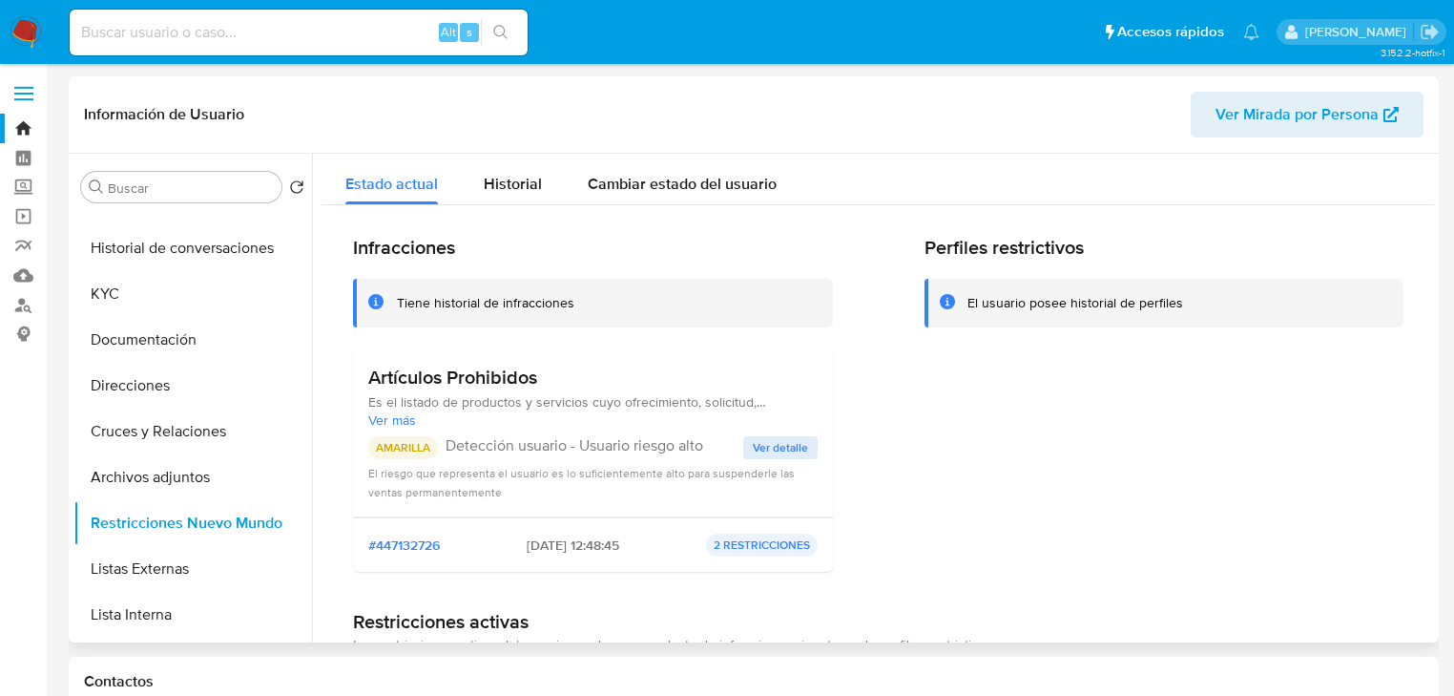
click at [773, 453] on span "Ver detalle" at bounding box center [780, 447] width 55 height 19
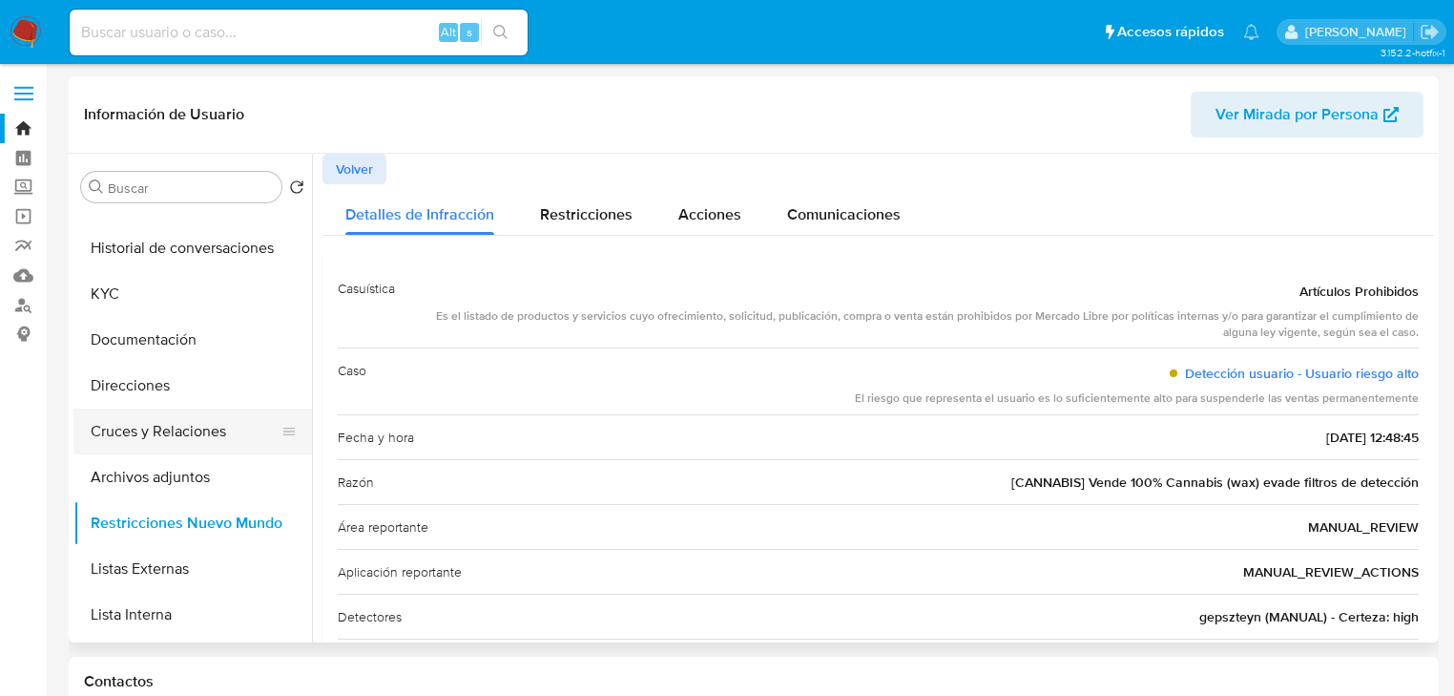
click at [164, 420] on button "Cruces y Relaciones" at bounding box center [184, 431] width 223 height 46
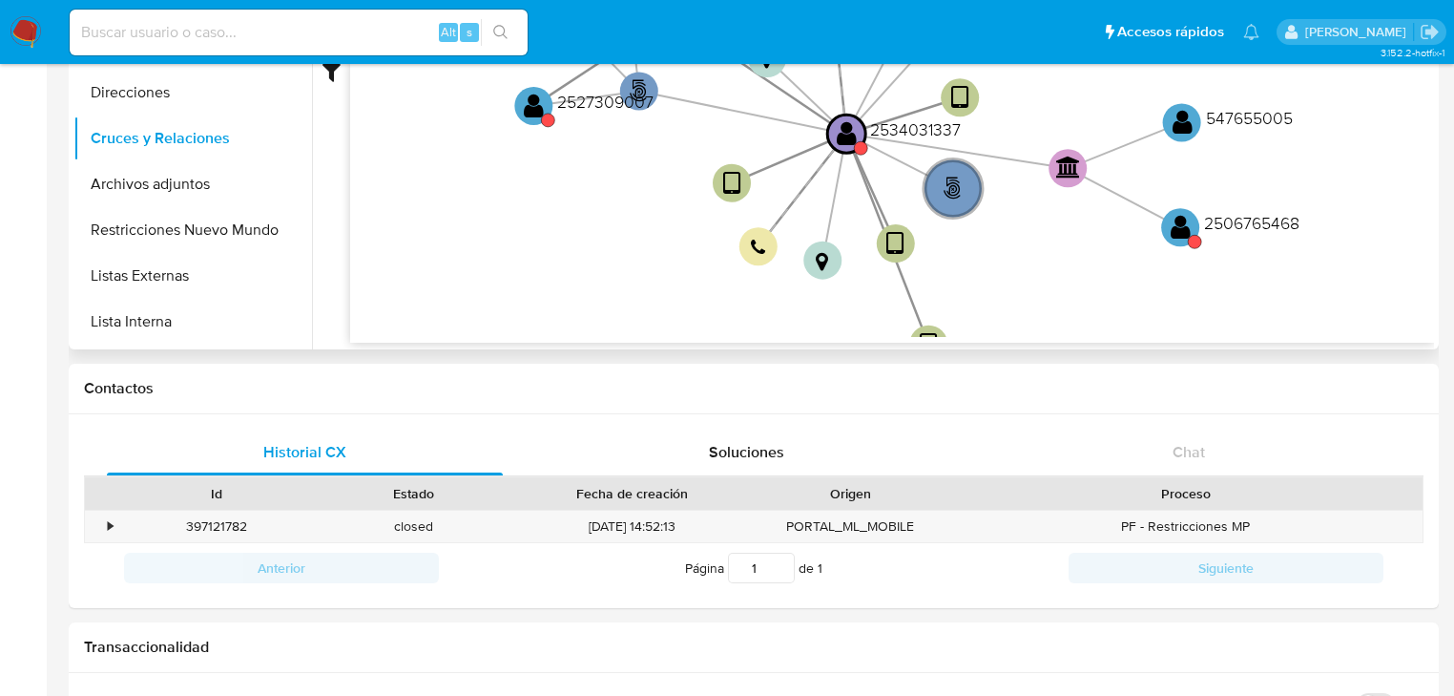
scroll to position [76, 0]
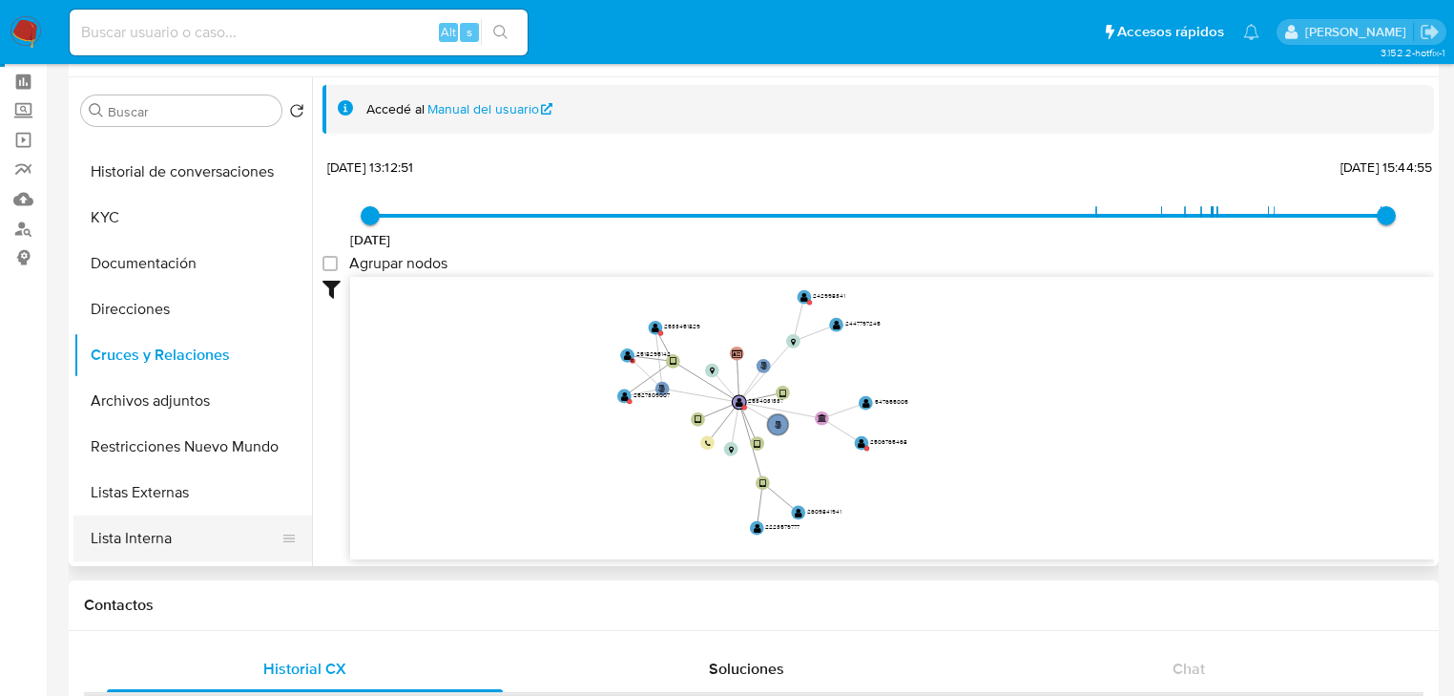
drag, startPoint x: 134, startPoint y: 536, endPoint x: 145, endPoint y: 531, distance: 12.8
click at [134, 537] on button "Lista Interna" at bounding box center [184, 538] width 223 height 46
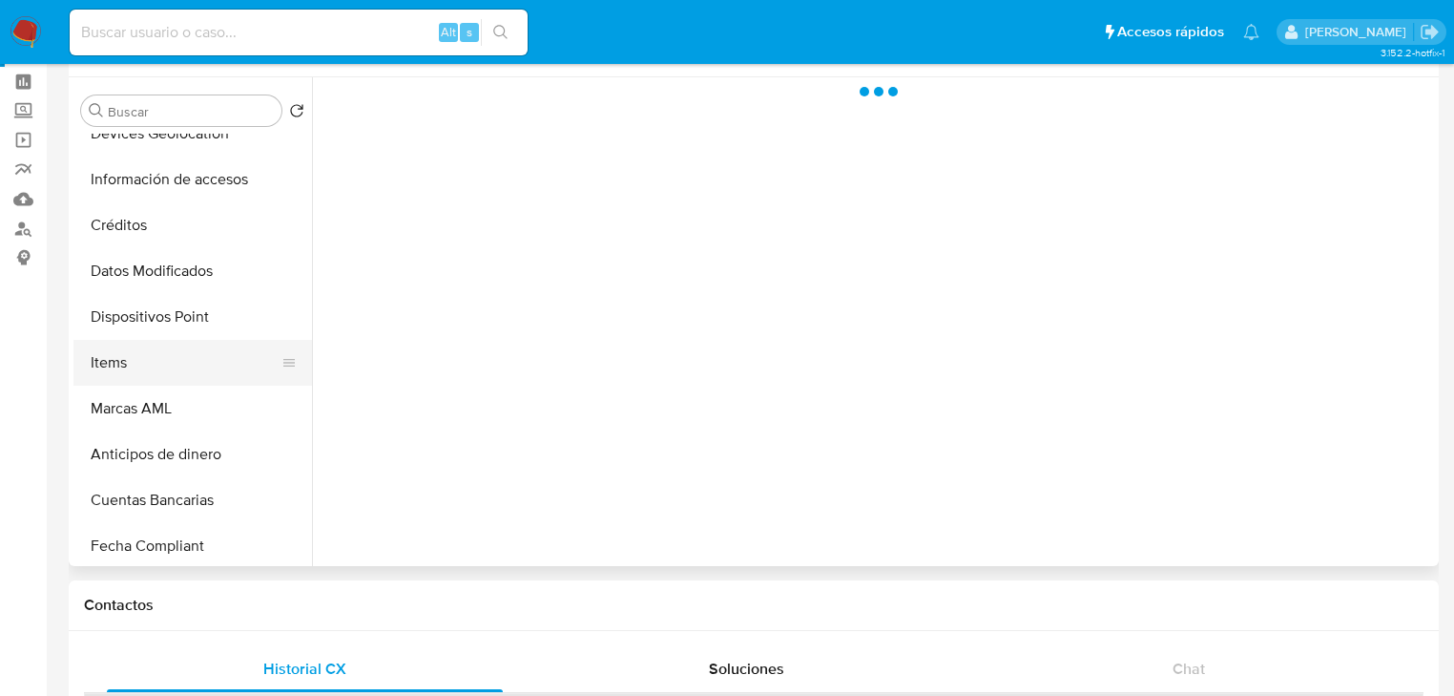
scroll to position [687, 0]
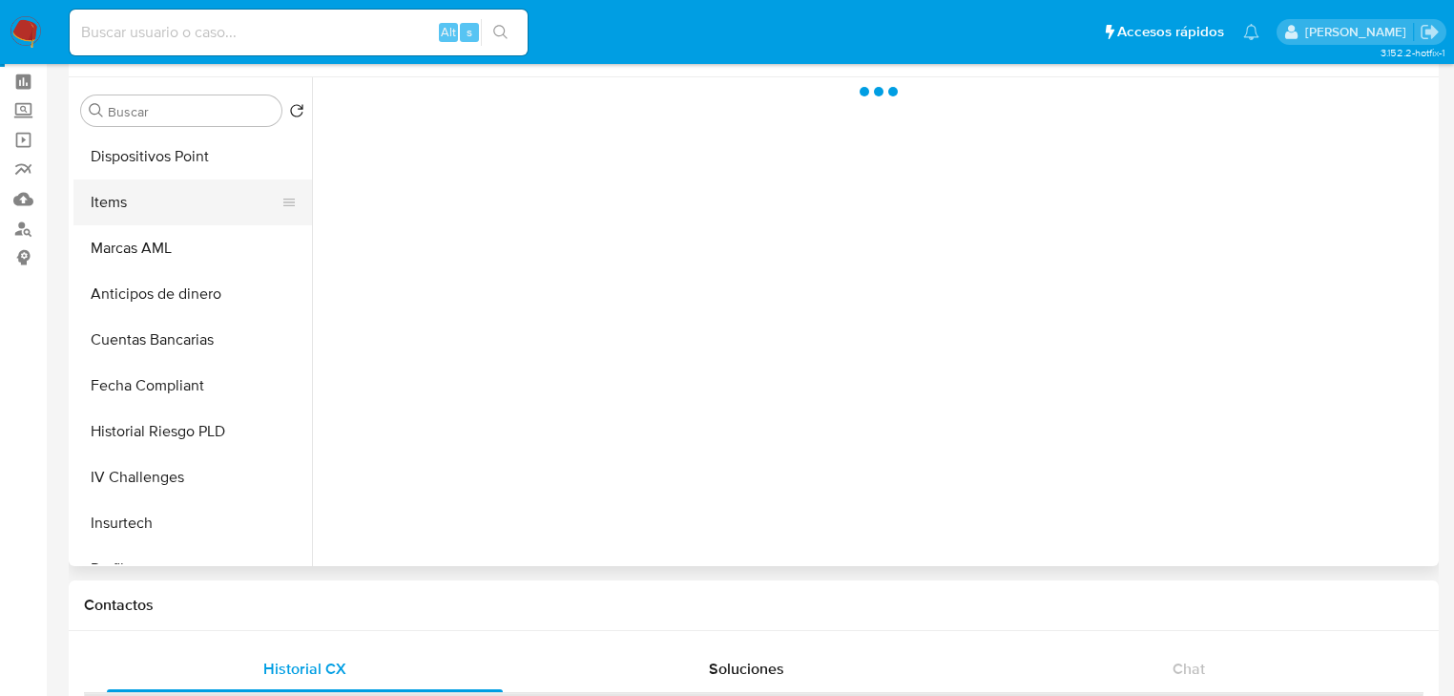
click at [124, 203] on button "Items" at bounding box center [184, 202] width 223 height 46
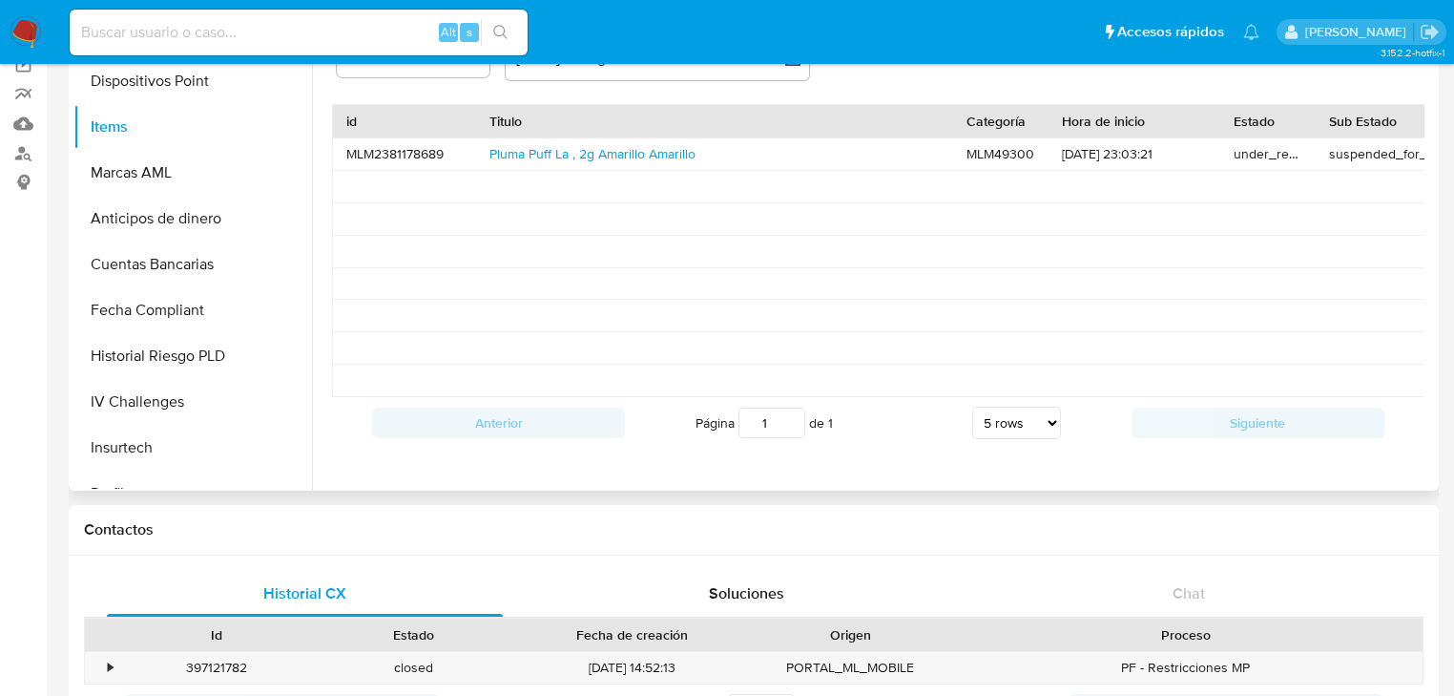
scroll to position [153, 0]
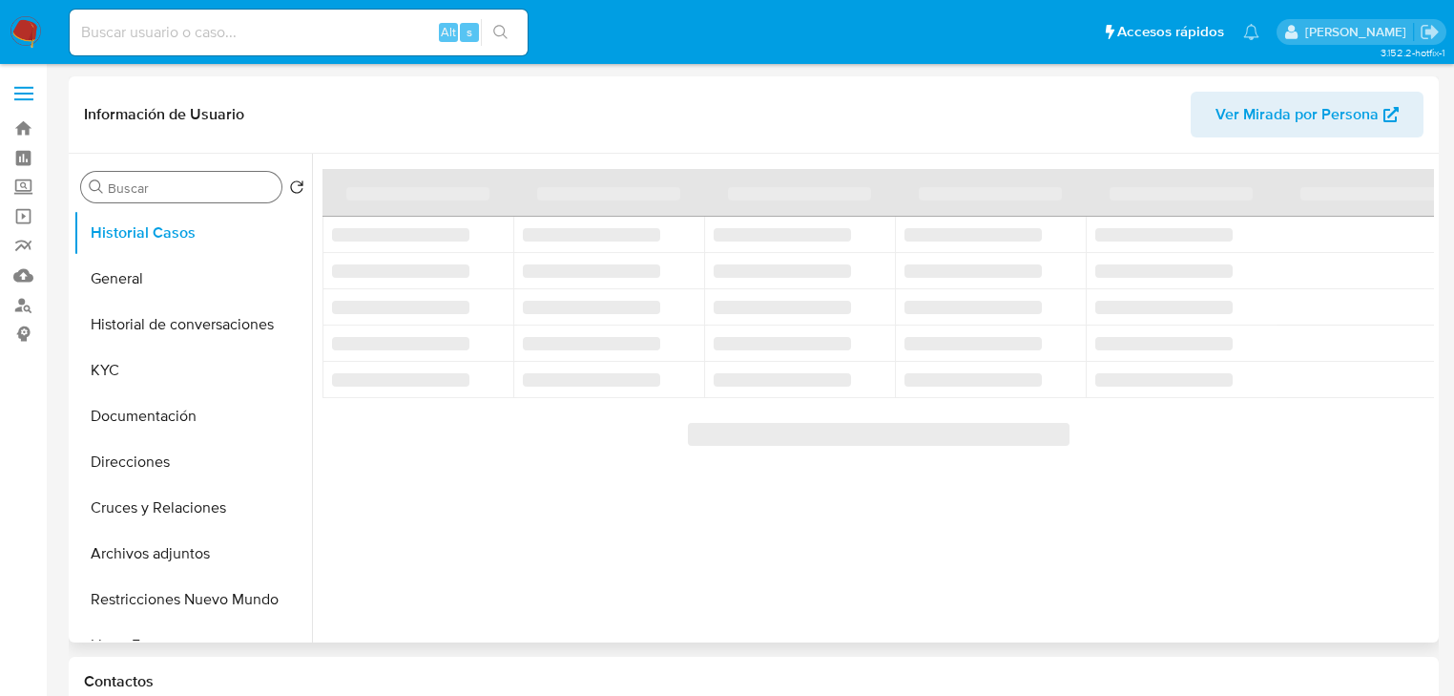
select select "10"
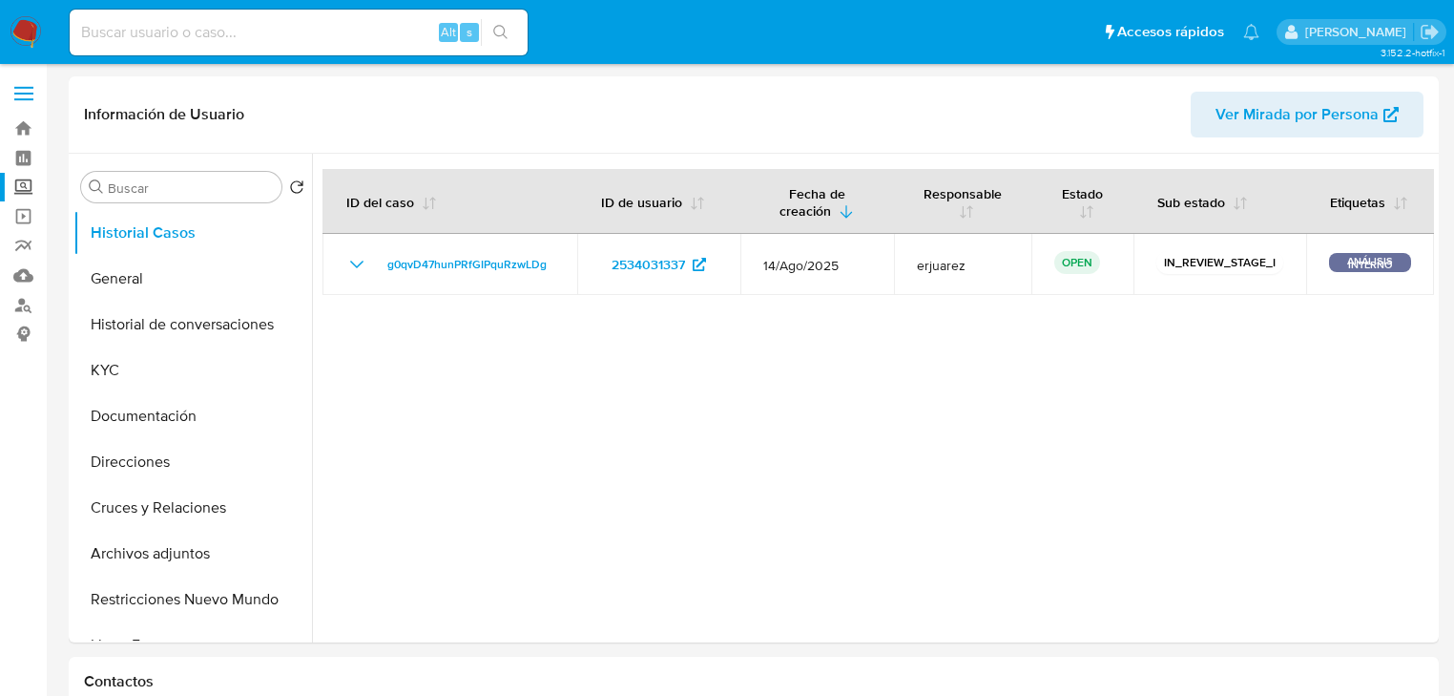
drag, startPoint x: 8, startPoint y: 181, endPoint x: 38, endPoint y: 185, distance: 30.8
click at [8, 182] on label "Screening" at bounding box center [113, 188] width 227 height 30
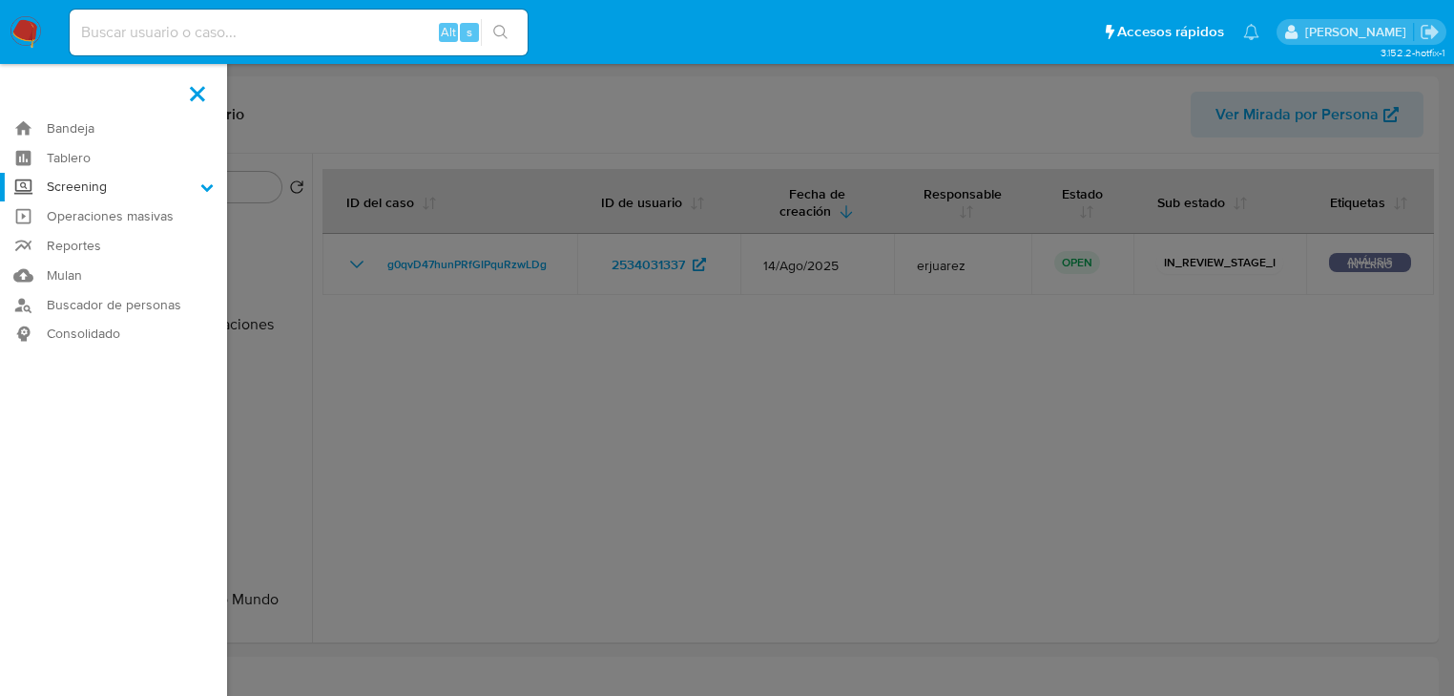
click at [0, 0] on input "Screening" at bounding box center [0, 0] width 0 height 0
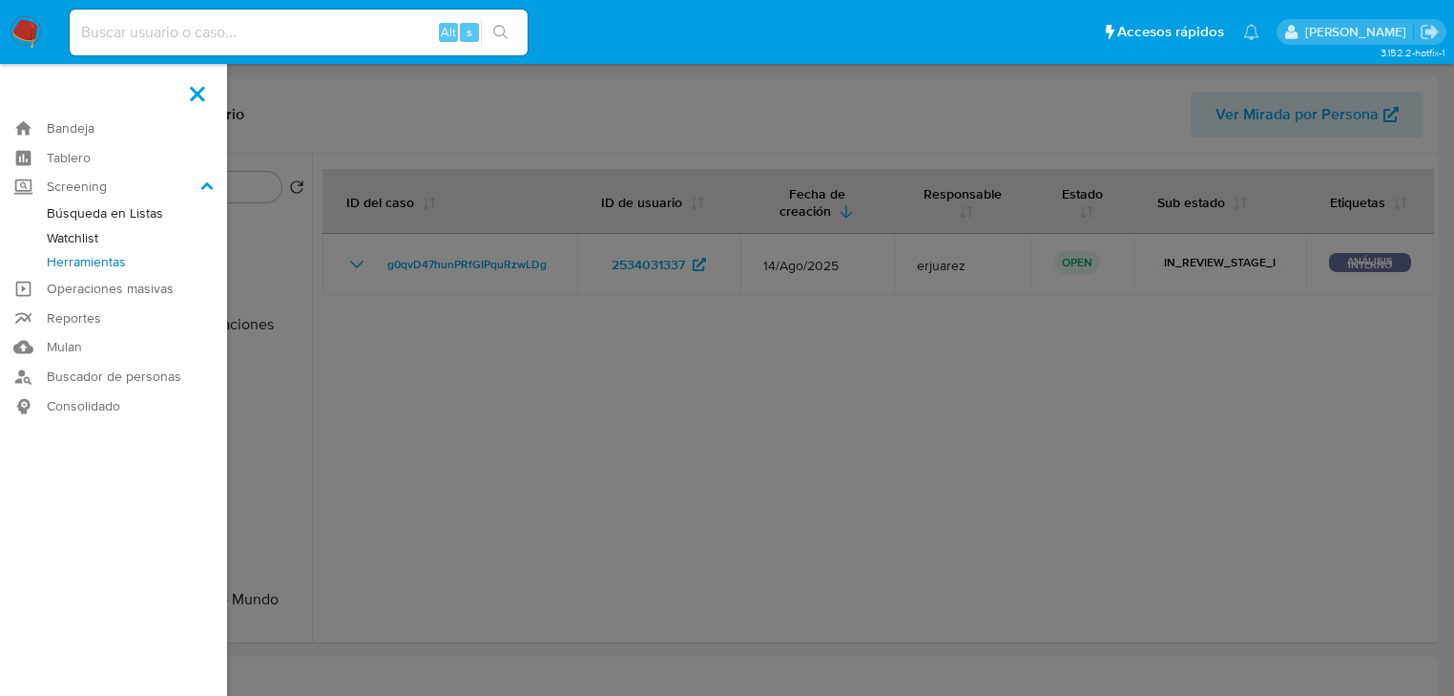
drag, startPoint x: 98, startPoint y: 261, endPoint x: 237, endPoint y: 274, distance: 139.0
click at [98, 262] on link "Herramientas" at bounding box center [113, 262] width 227 height 24
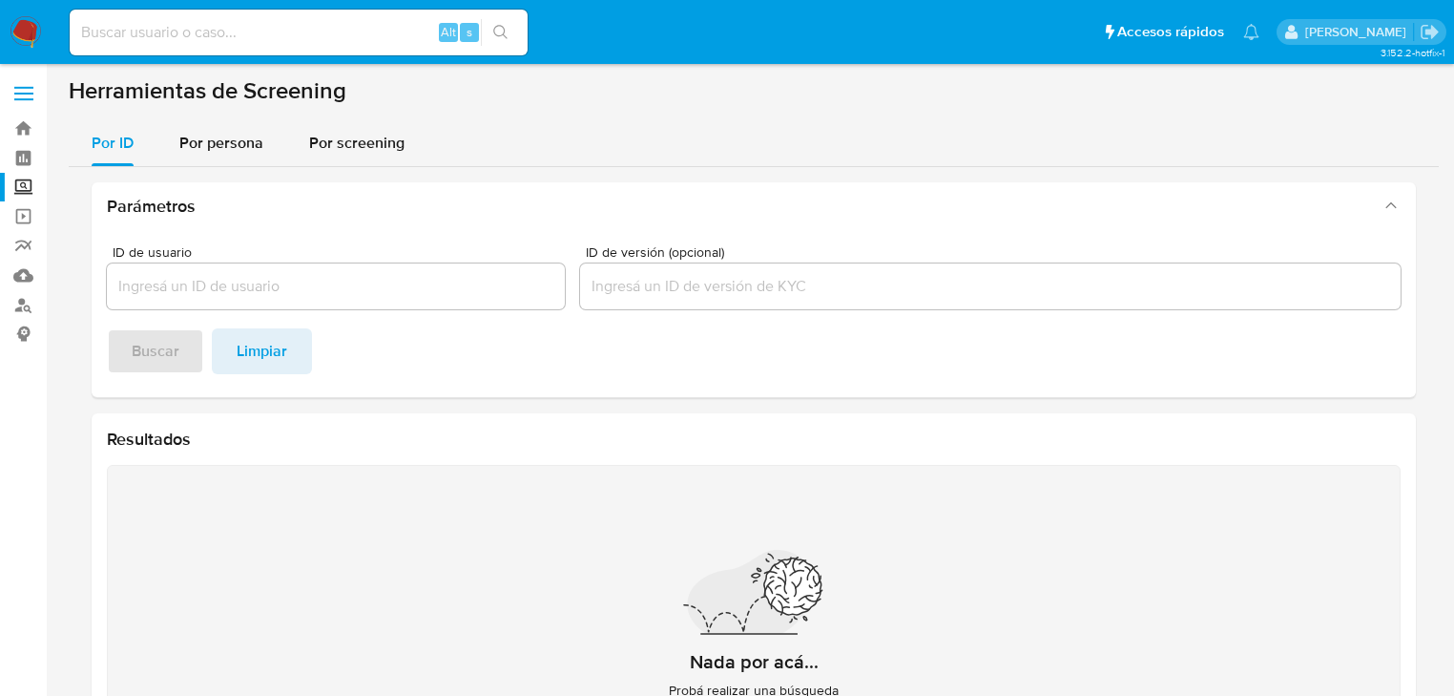
click at [158, 115] on section "Herramientas de Screening Por ID Por persona Por screening Parámetros ID de usu…" at bounding box center [754, 452] width 1370 height 753
drag, startPoint x: 180, startPoint y: 137, endPoint x: 193, endPoint y: 163, distance: 28.6
click at [180, 138] on span "Por persona" at bounding box center [221, 143] width 84 height 22
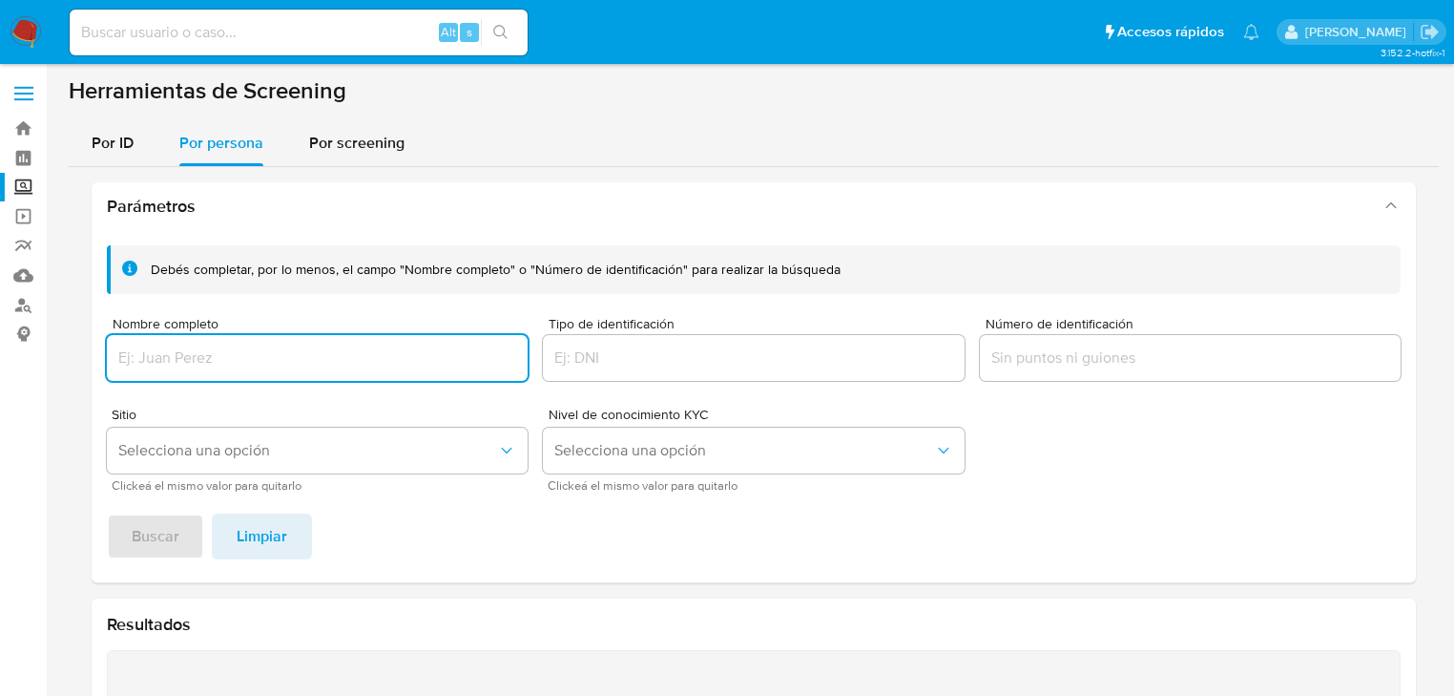
click at [158, 374] on div at bounding box center [317, 358] width 421 height 46
type input "[PERSON_NAME] [PERSON_NAME]"
click at [132, 544] on span "Buscar" at bounding box center [156, 536] width 48 height 42
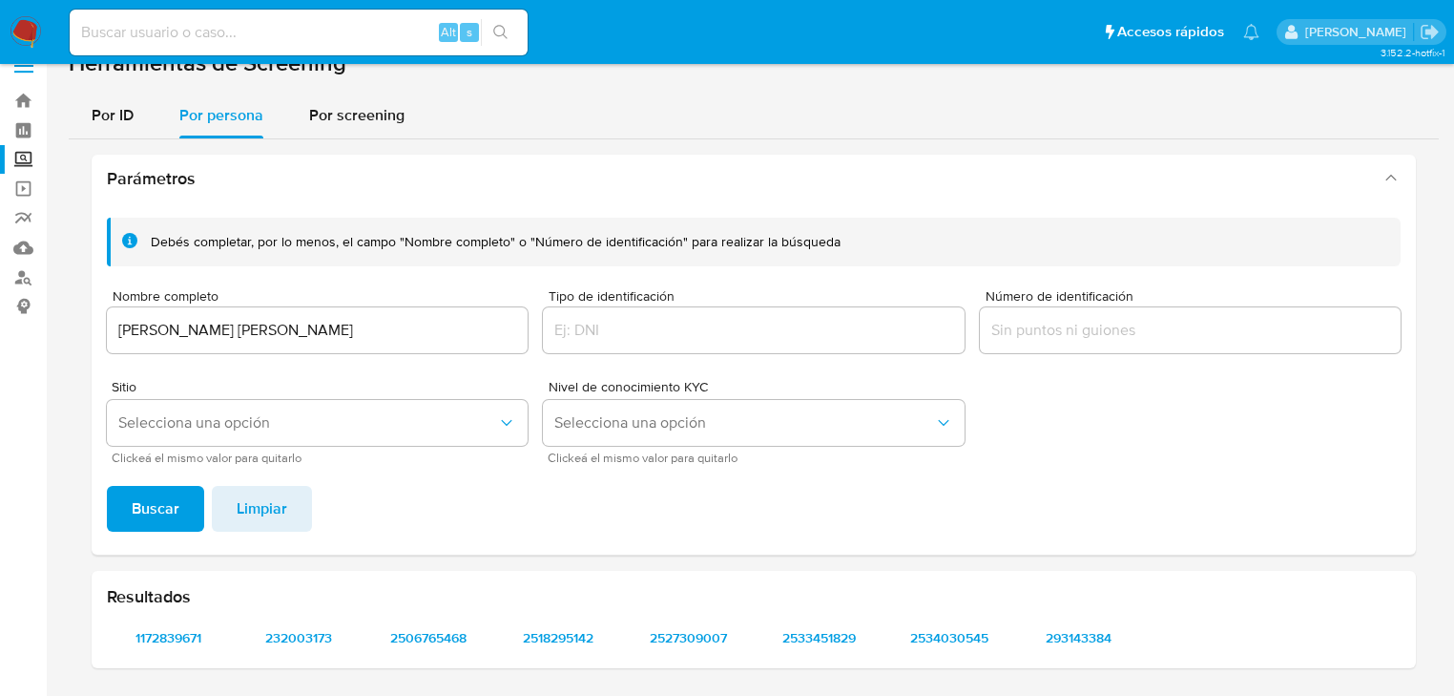
scroll to position [27, 0]
click at [399, 637] on span "2506765468" at bounding box center [428, 638] width 95 height 27
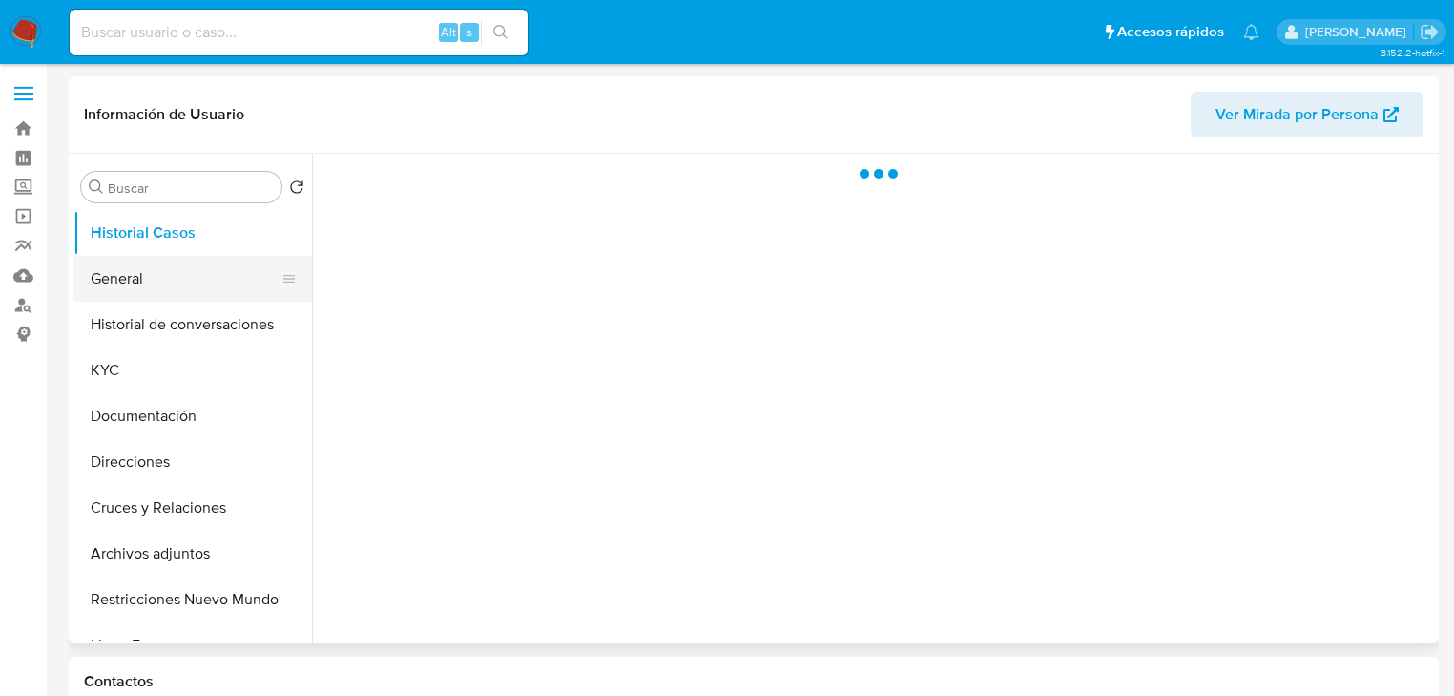
click at [137, 291] on button "General" at bounding box center [184, 279] width 223 height 46
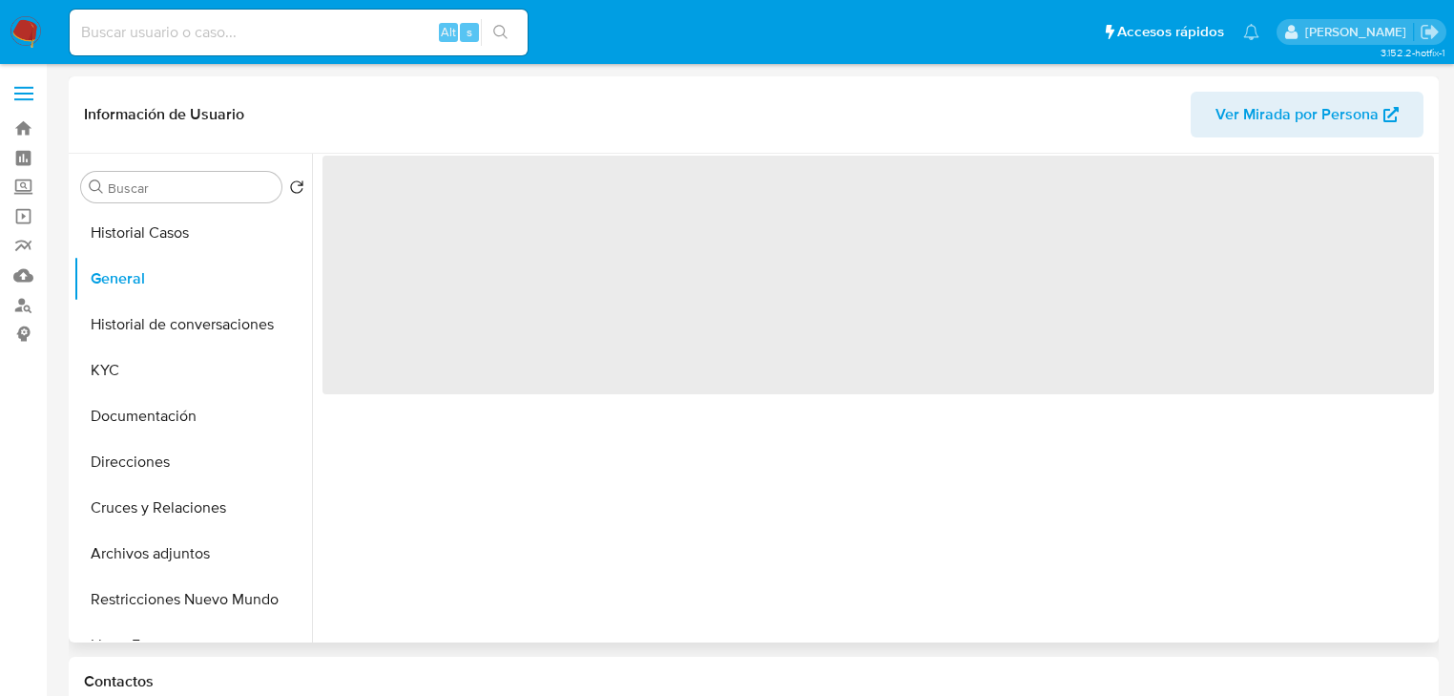
select select "10"
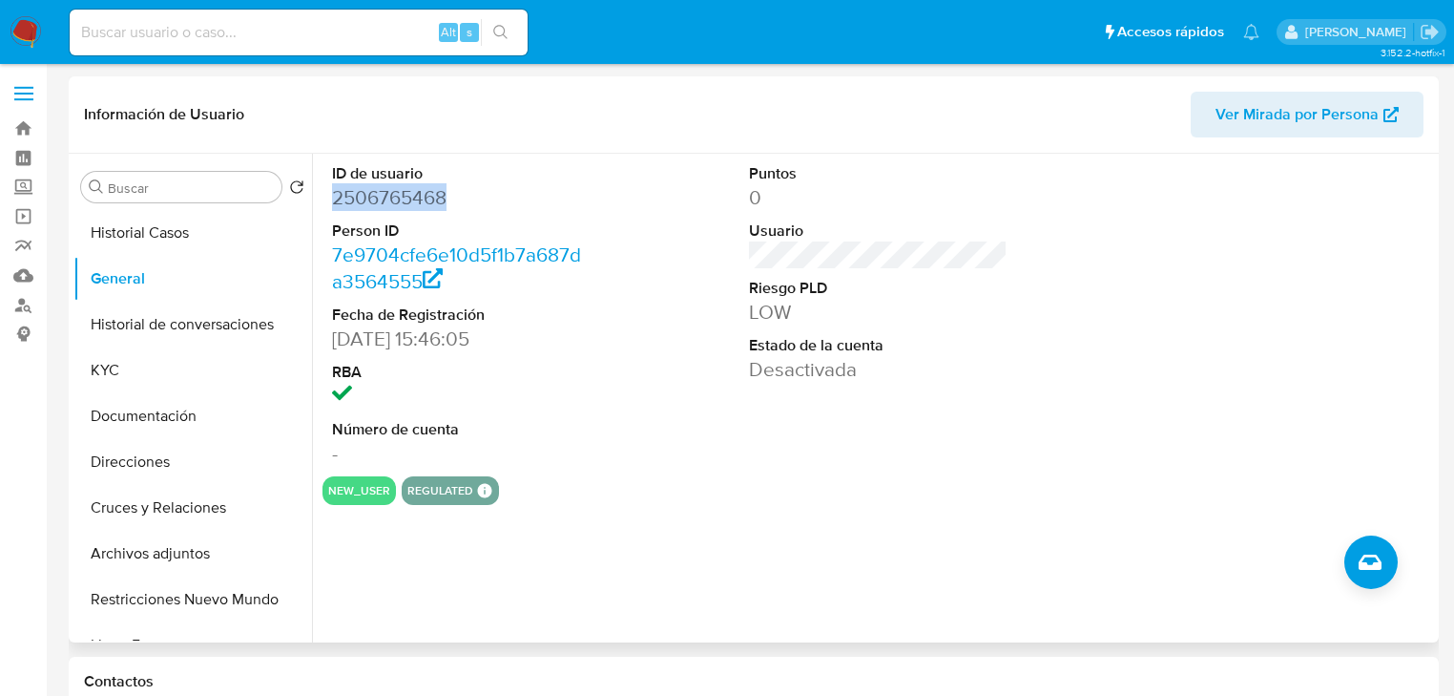
drag, startPoint x: 412, startPoint y: 207, endPoint x: 307, endPoint y: 209, distance: 105.0
click at [320, 206] on div "ID de usuario 2506765468 Person ID 7e9704cfe6e10d5f1b7a687da3564555 Fecha de Re…" at bounding box center [873, 398] width 1122 height 489
copy dd "2506765468"
click at [84, 355] on button "KYC" at bounding box center [184, 370] width 223 height 46
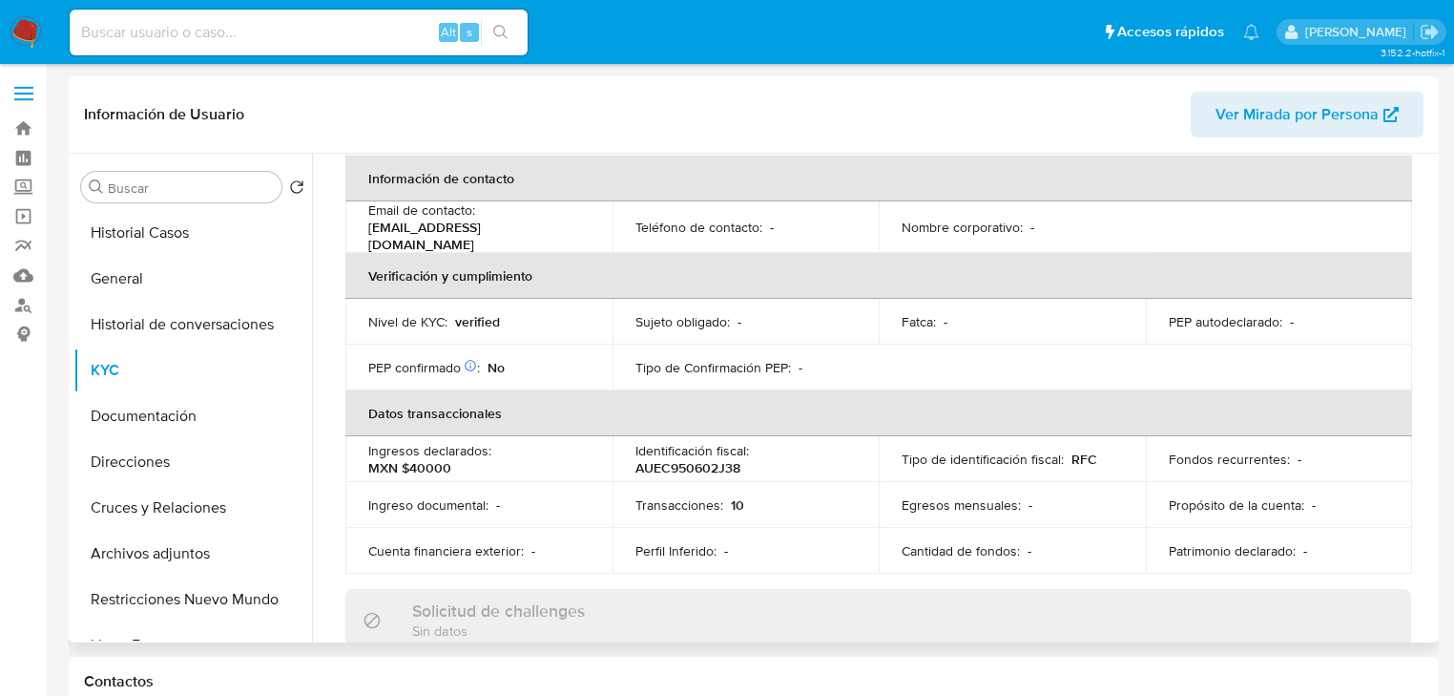
scroll to position [136, 0]
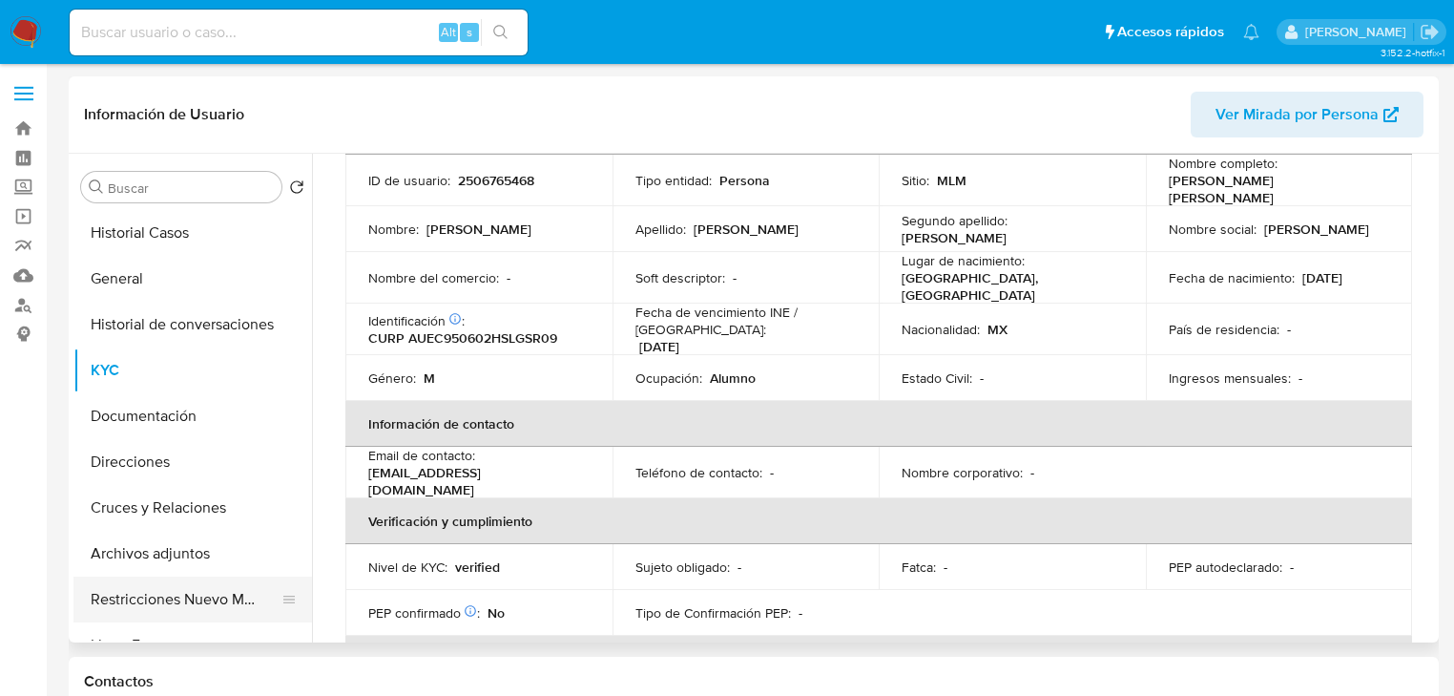
click at [221, 617] on button "Restricciones Nuevo Mundo" at bounding box center [184, 599] width 223 height 46
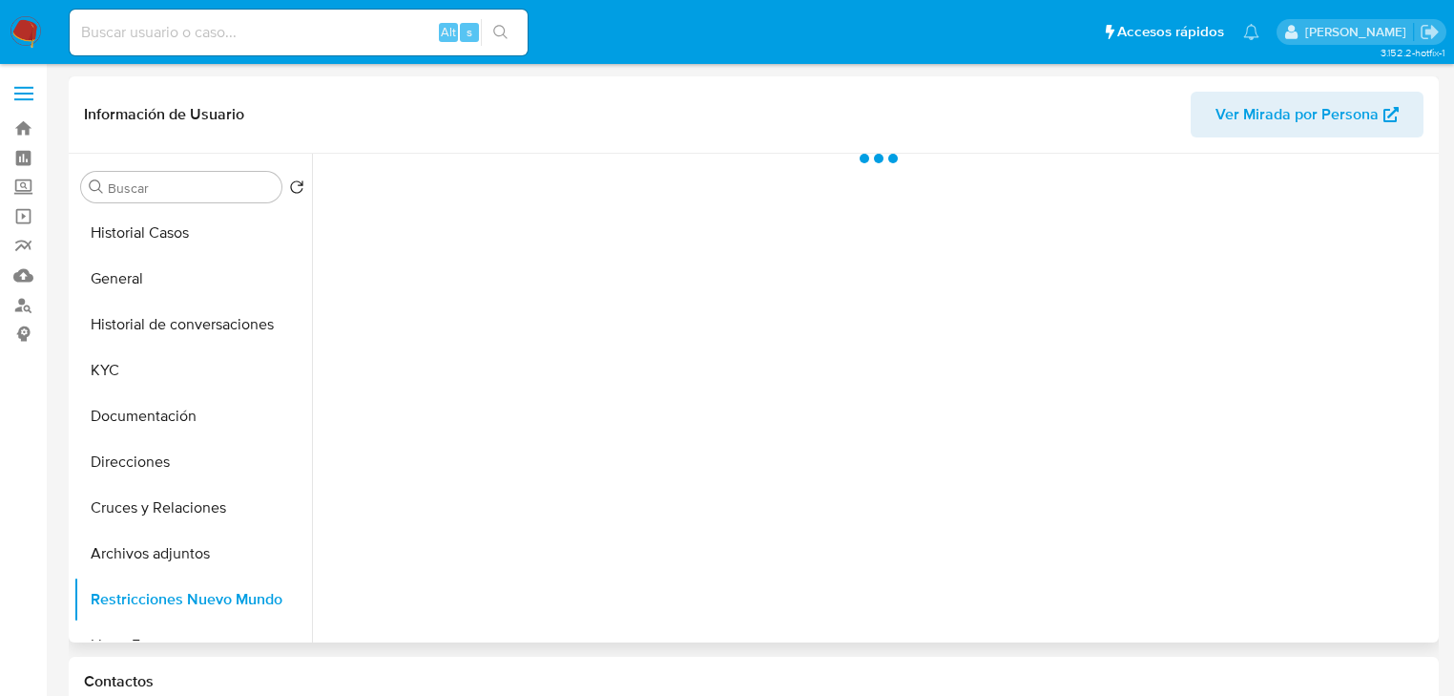
scroll to position [0, 0]
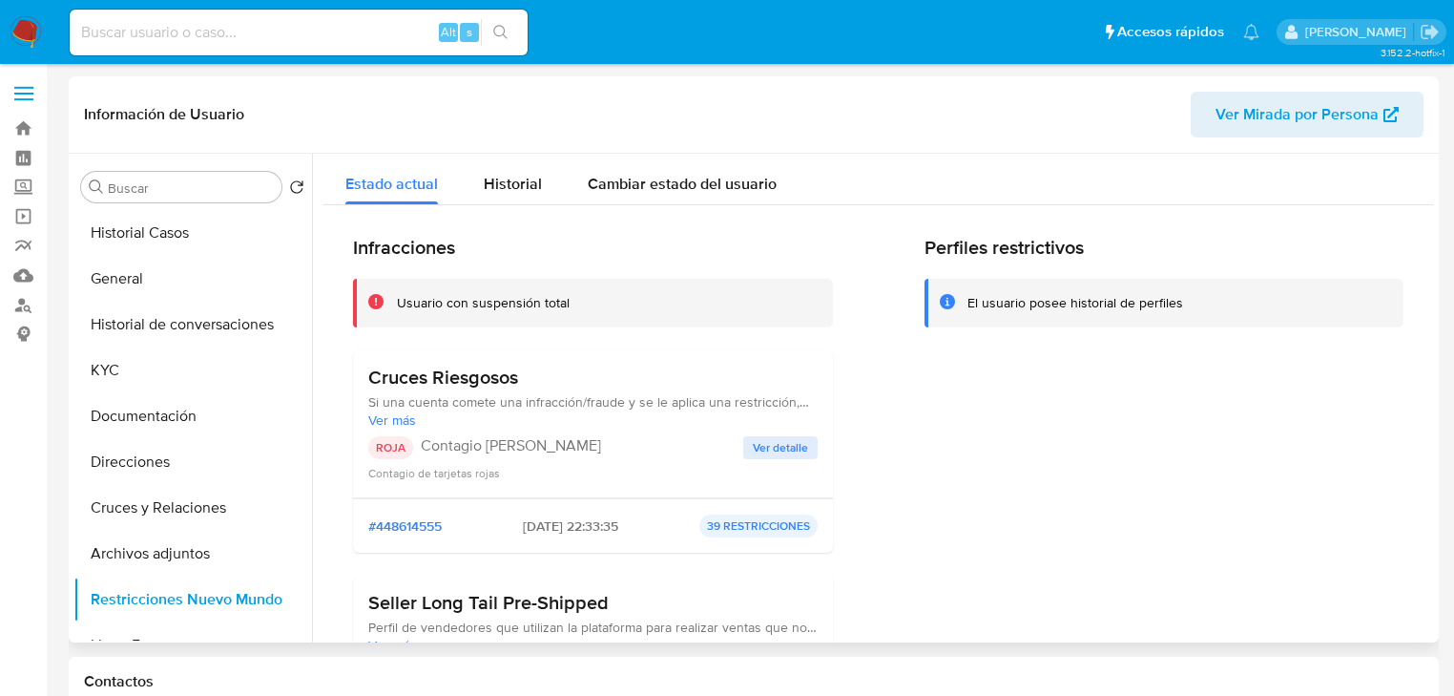
drag, startPoint x: 997, startPoint y: 468, endPoint x: 823, endPoint y: 460, distance: 174.8
click at [992, 465] on div "Perfiles restrictivos El usuario posee historial de perfiles" at bounding box center [1165, 627] width 480 height 783
click at [765, 432] on div "Cruces Riesgosos Si una cuenta comete una infracción/fraude y se le aplica una …" at bounding box center [592, 424] width 449 height 116
click at [783, 439] on span "Ver detalle" at bounding box center [780, 447] width 55 height 19
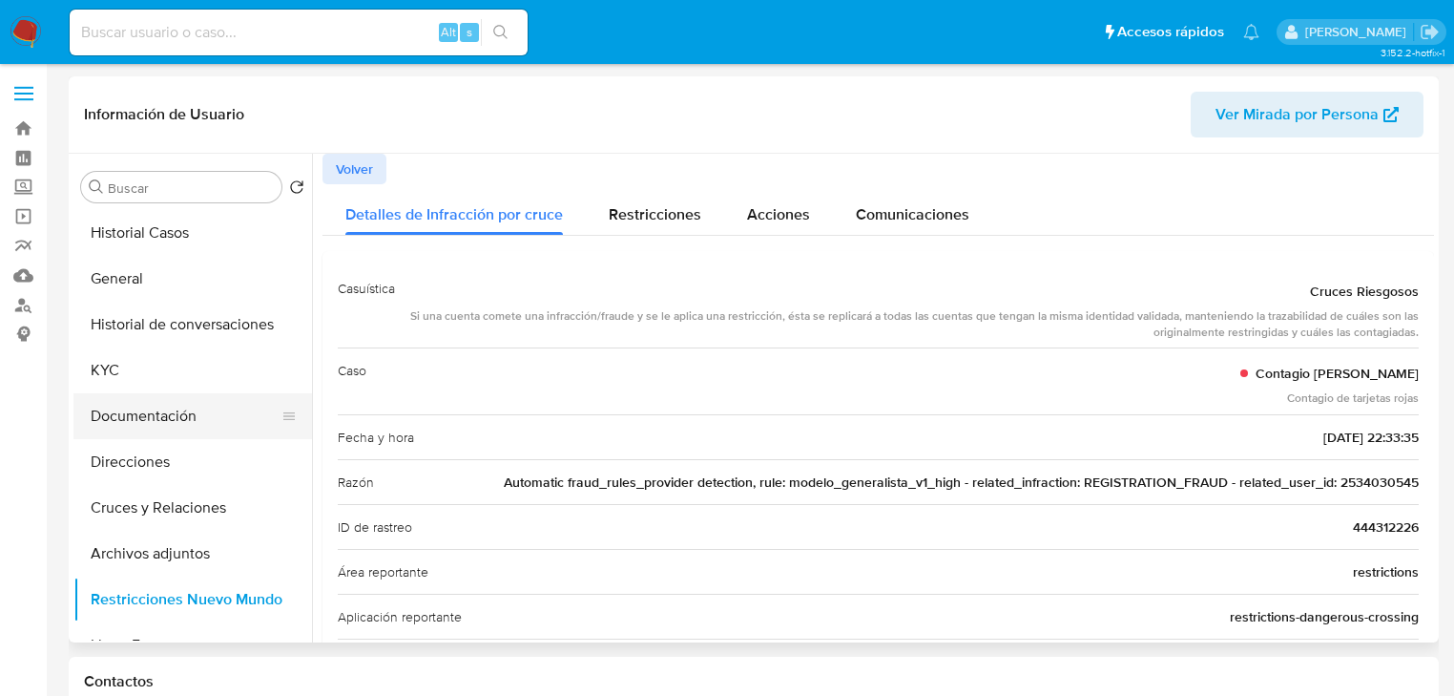
drag, startPoint x: 202, startPoint y: 412, endPoint x: 191, endPoint y: 417, distance: 12.4
click at [191, 417] on button "Documentación" at bounding box center [184, 416] width 223 height 46
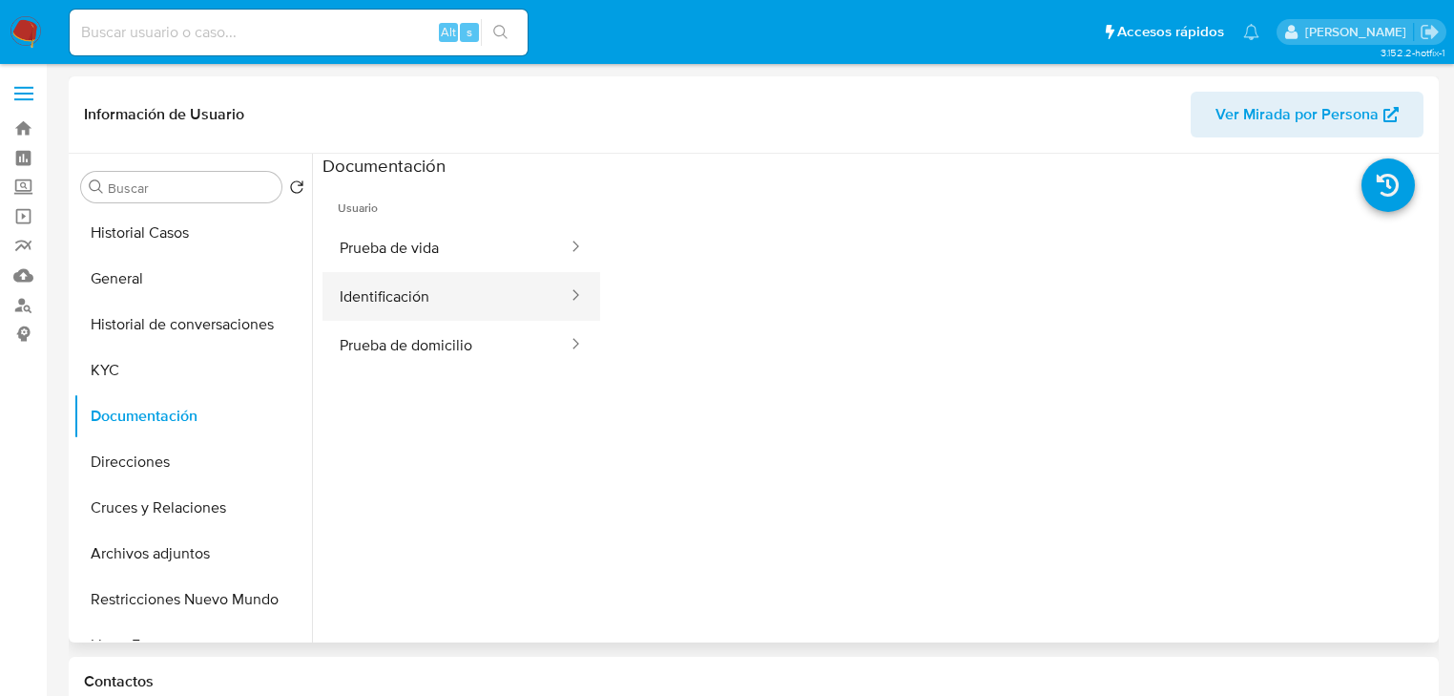
click at [410, 297] on button "Identificación" at bounding box center [446, 296] width 247 height 49
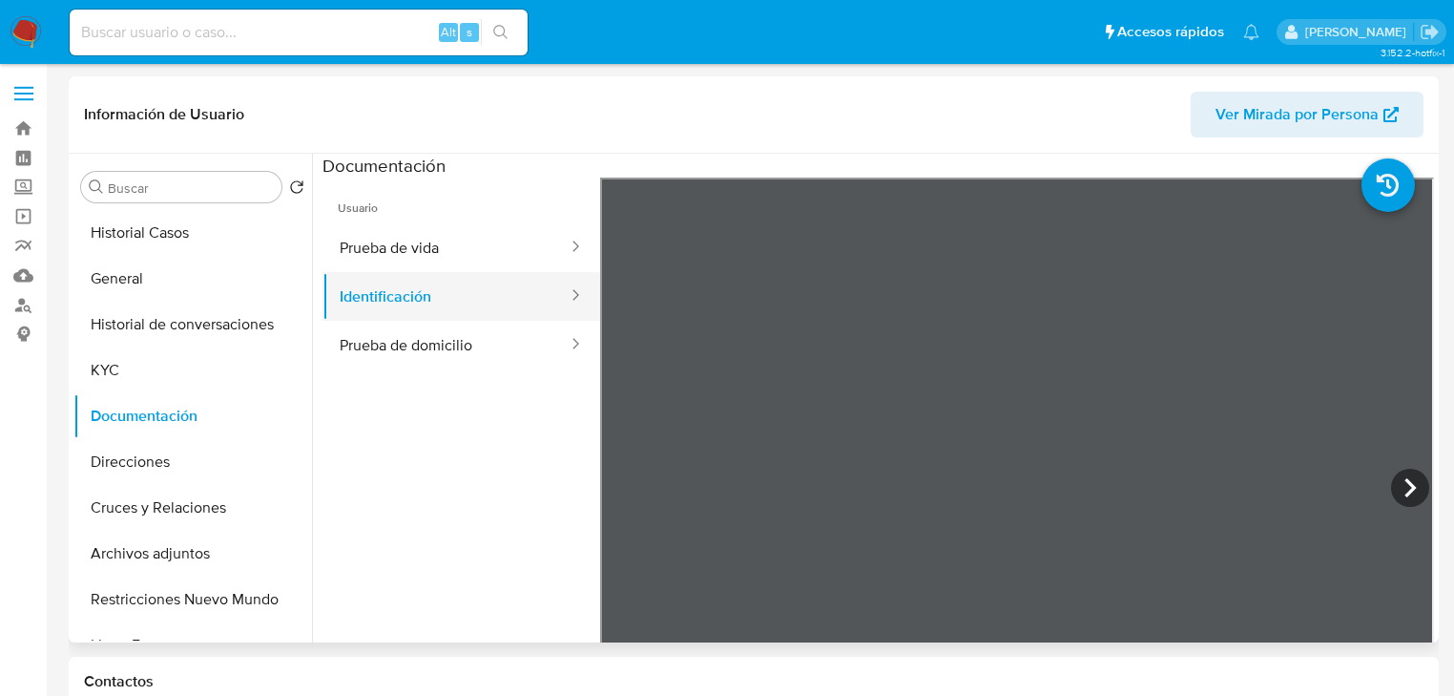
click at [404, 286] on button "Identificación" at bounding box center [446, 296] width 247 height 49
click at [407, 250] on button "Prueba de vida" at bounding box center [446, 247] width 247 height 49
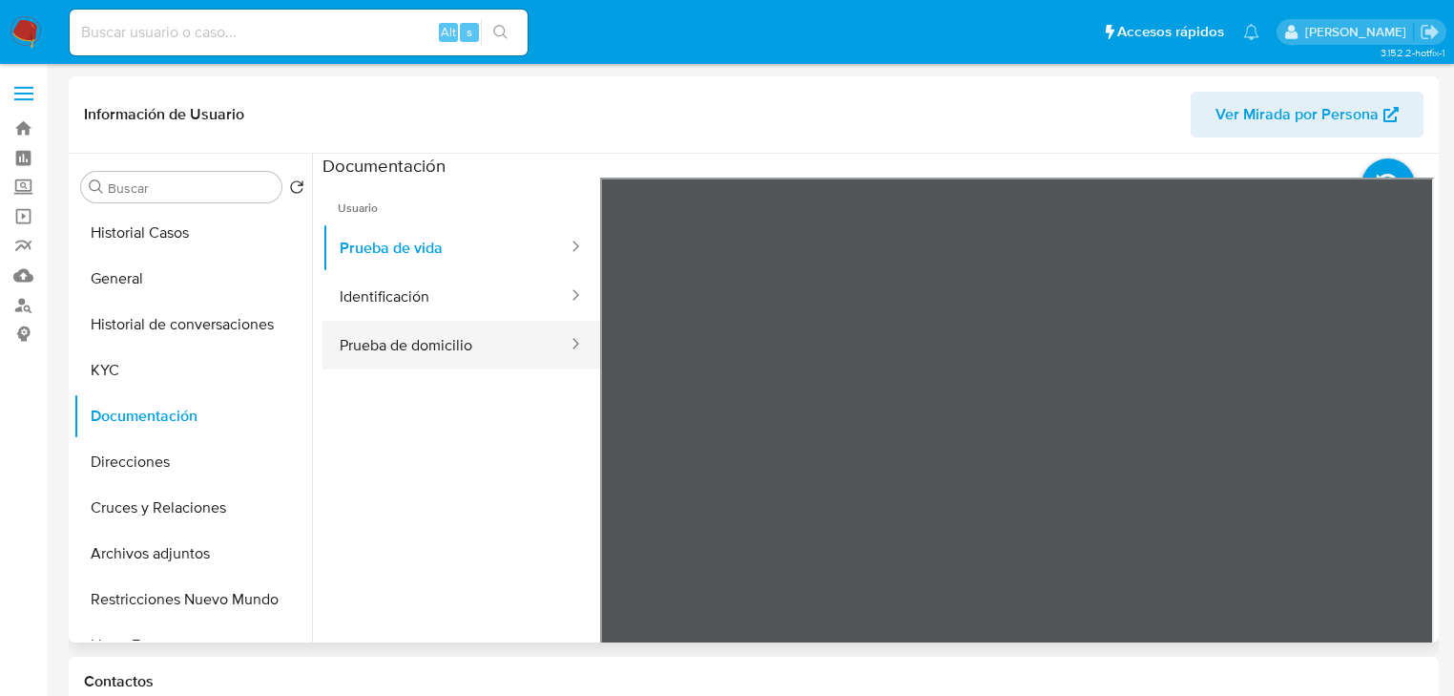
click at [414, 340] on button "Prueba de domicilio" at bounding box center [446, 345] width 247 height 49
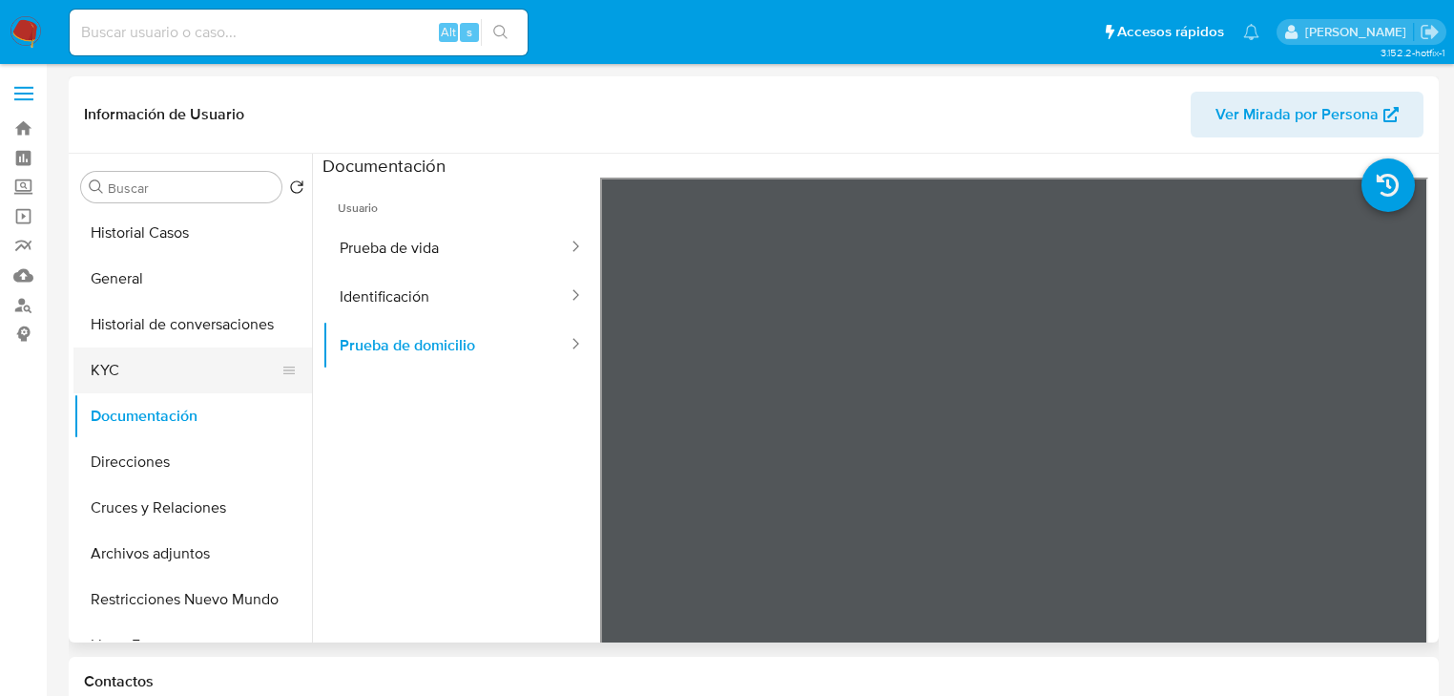
click at [133, 367] on button "KYC" at bounding box center [184, 370] width 223 height 46
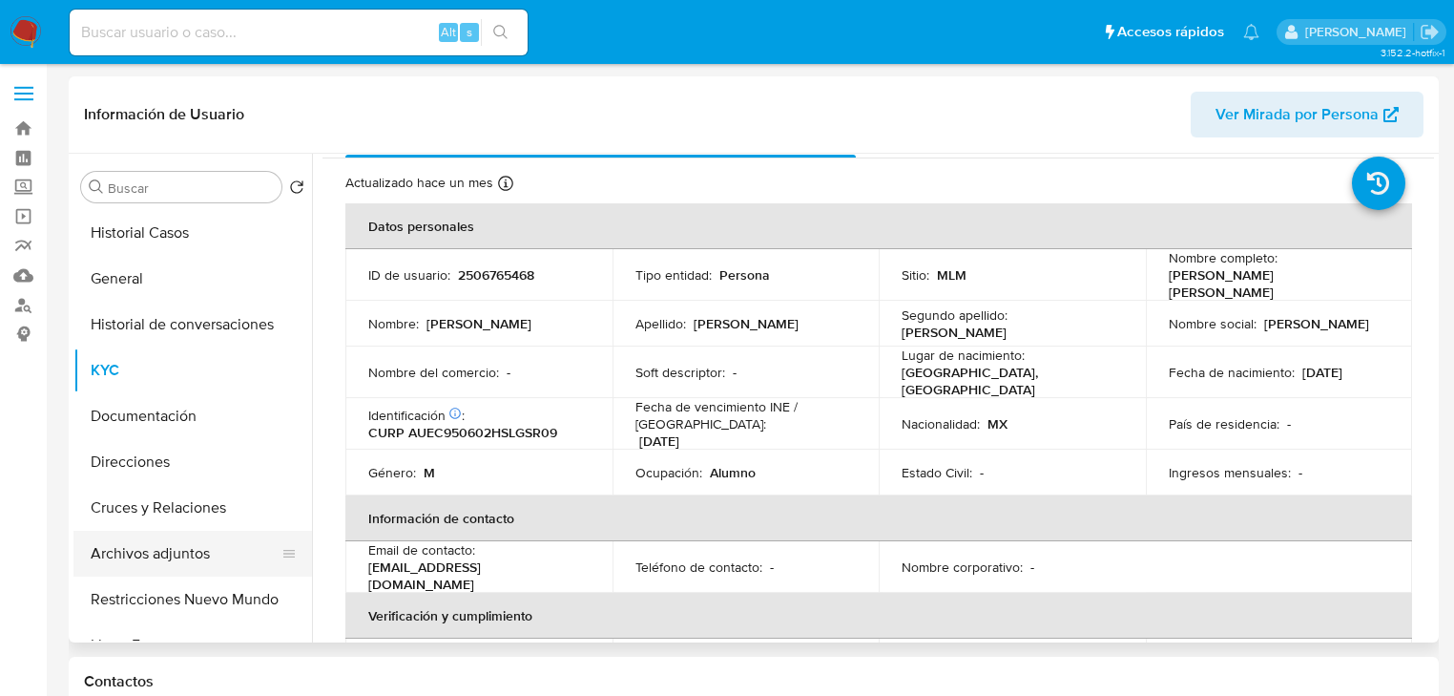
scroll to position [76, 0]
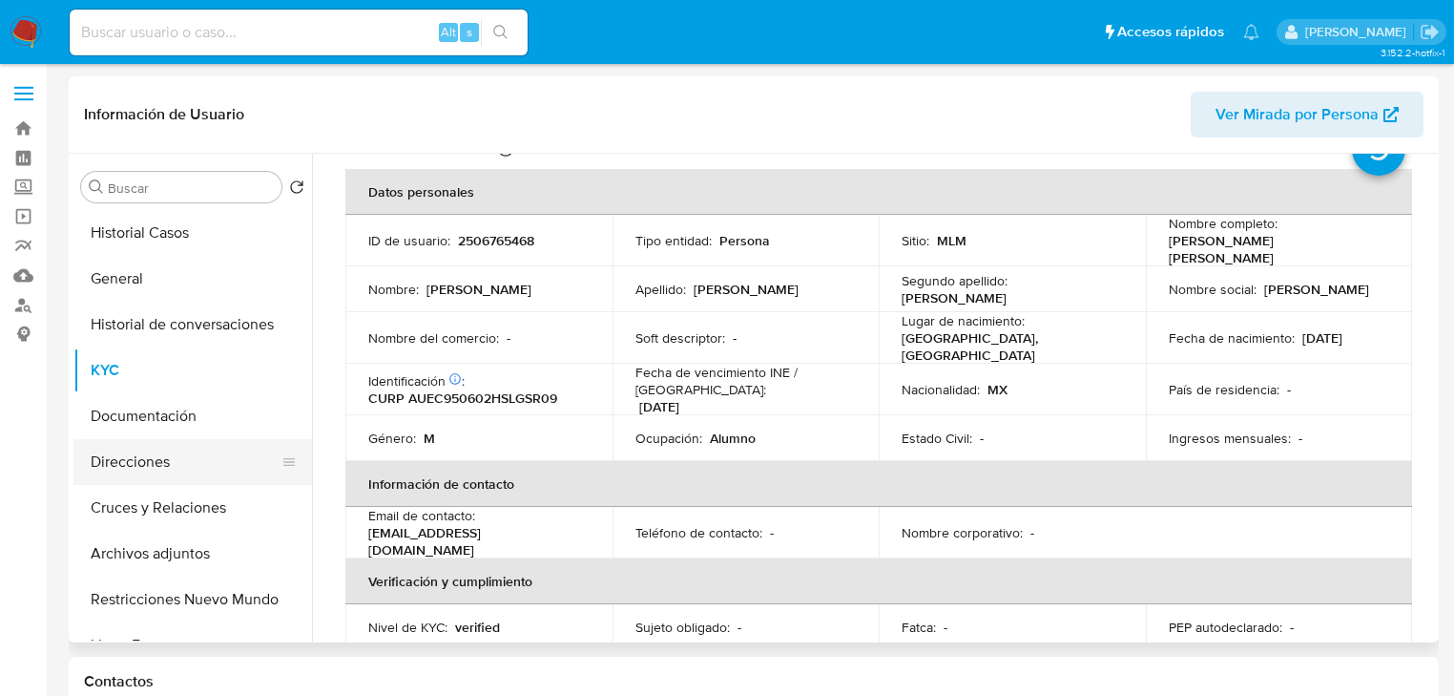
drag, startPoint x: 152, startPoint y: 595, endPoint x: 242, endPoint y: 470, distance: 155.2
click at [151, 593] on button "Restricciones Nuevo Mundo" at bounding box center [192, 599] width 239 height 46
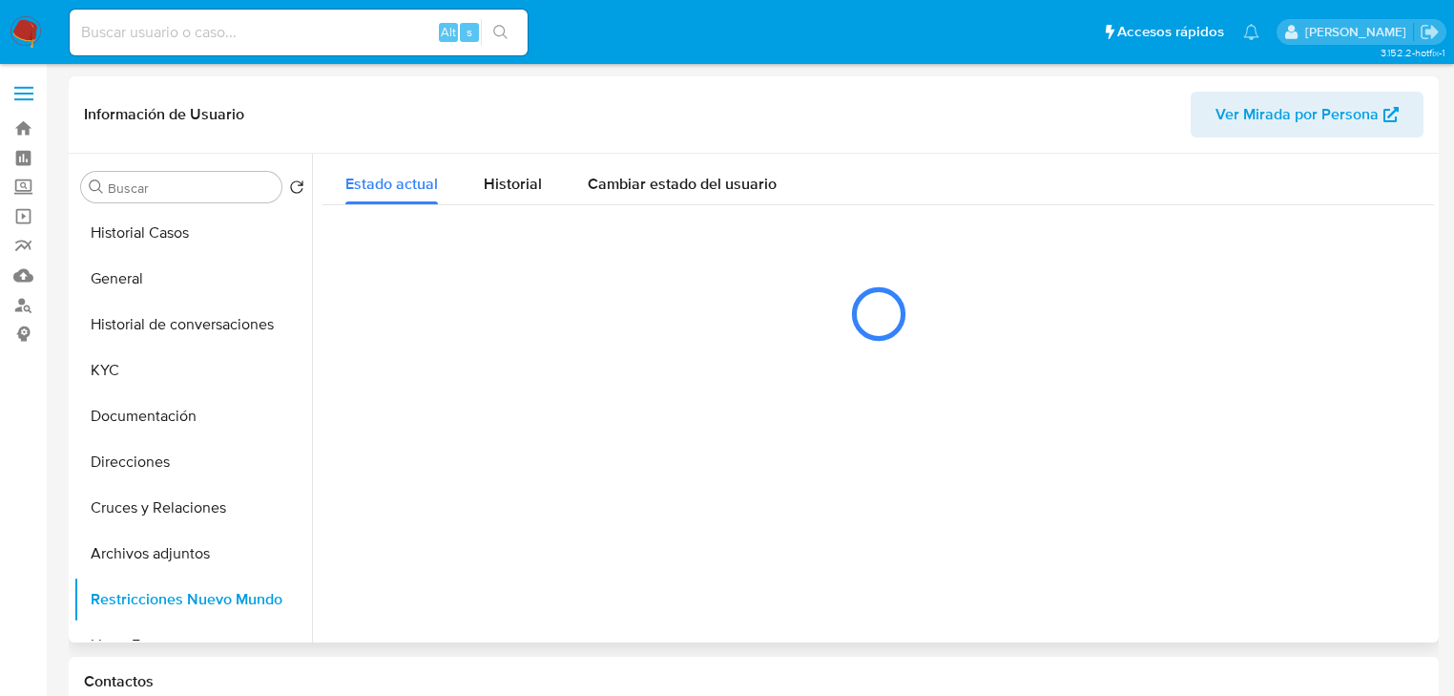
scroll to position [0, 0]
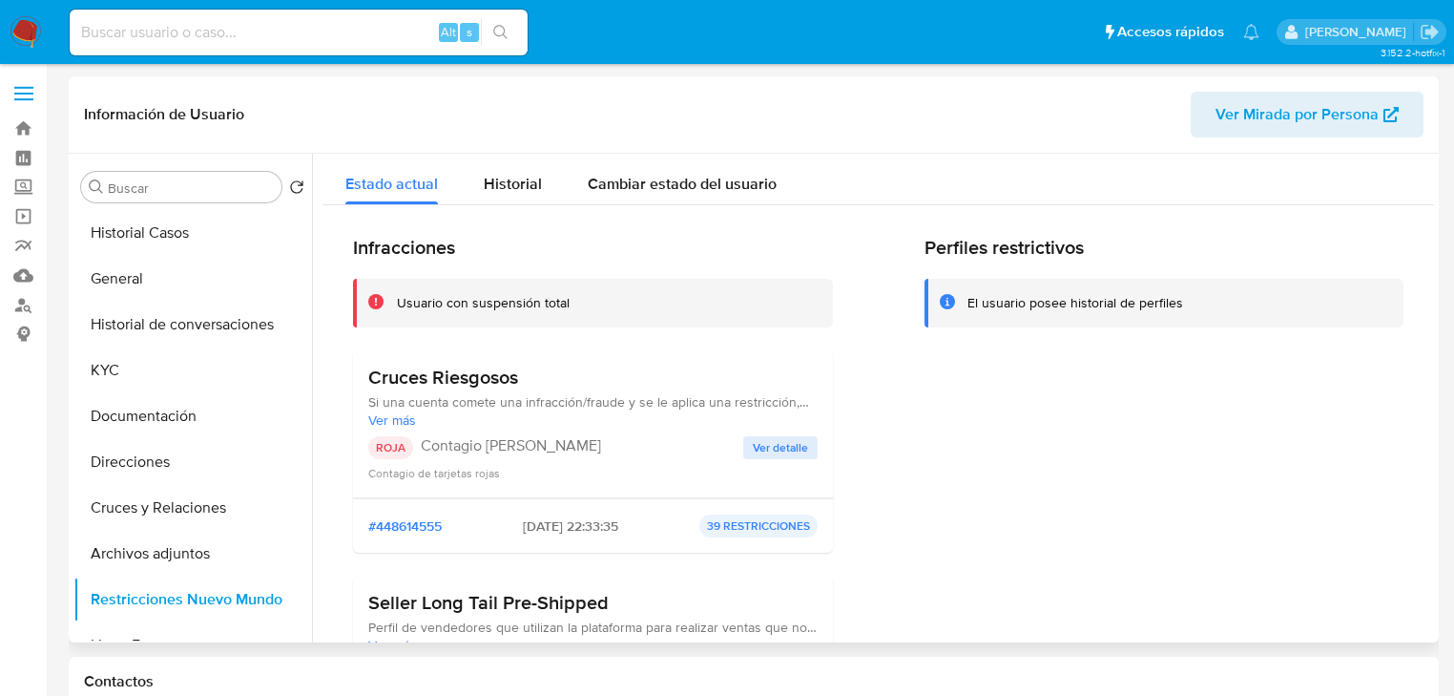
drag, startPoint x: 379, startPoint y: 407, endPoint x: 603, endPoint y: 407, distance: 224.3
click at [603, 407] on span "Si una cuenta comete una infracción/fraude y se le aplica una restricción, ésta…" at bounding box center [592, 401] width 449 height 17
click at [187, 39] on input at bounding box center [299, 32] width 458 height 25
paste input "2534031337"
type input "2534031337"
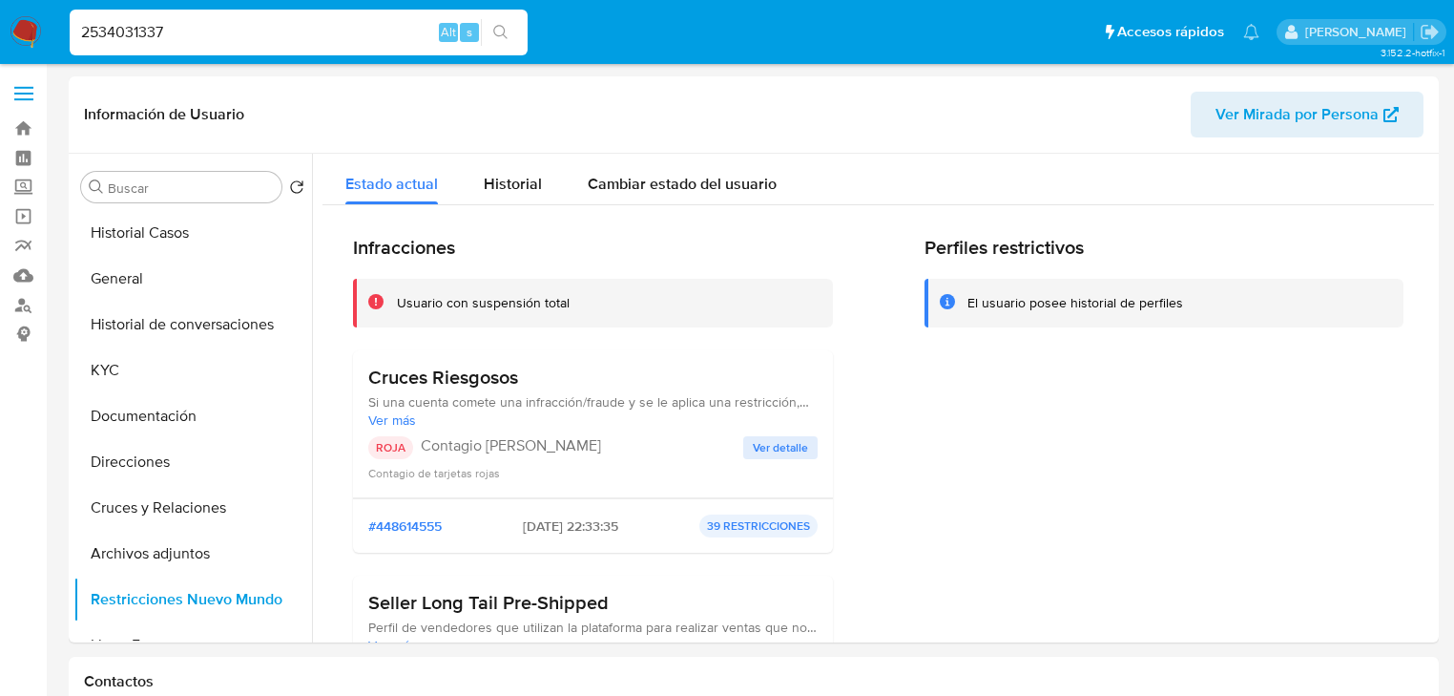
click at [507, 31] on icon "search-icon" at bounding box center [500, 32] width 15 height 15
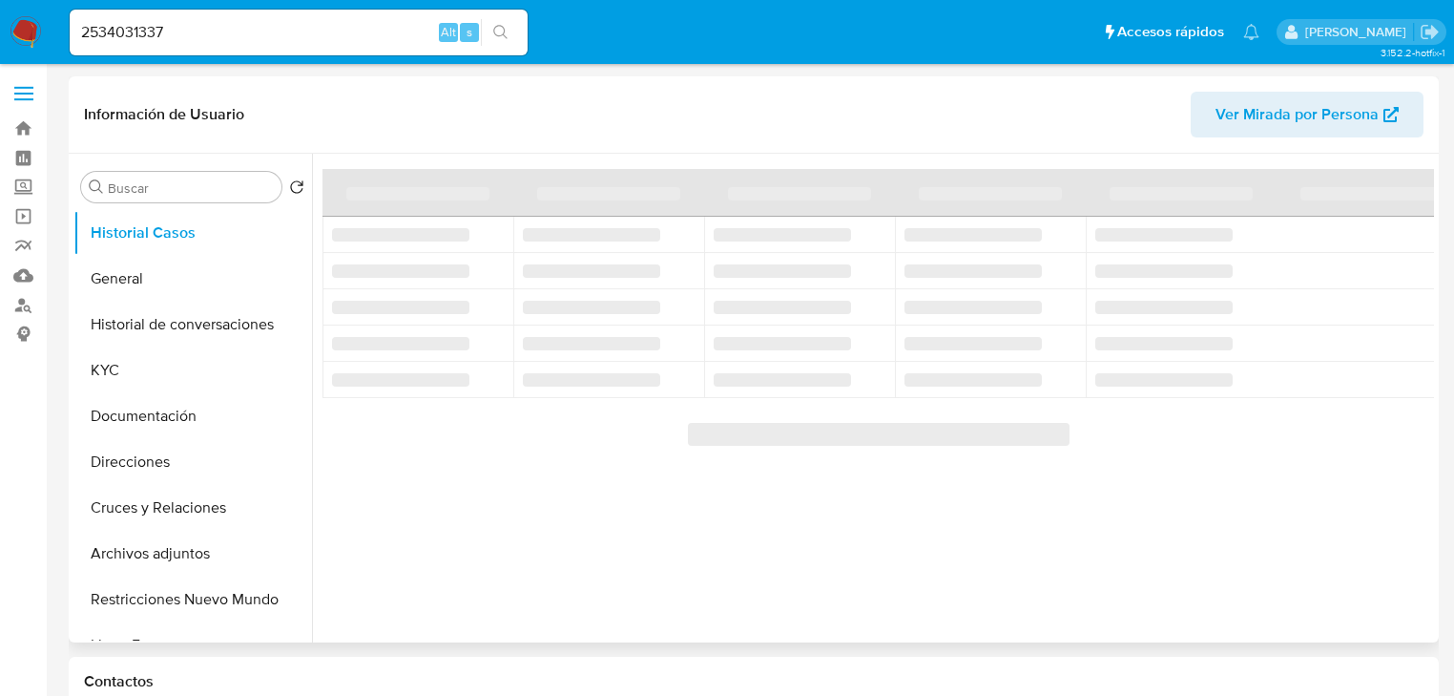
select select "10"
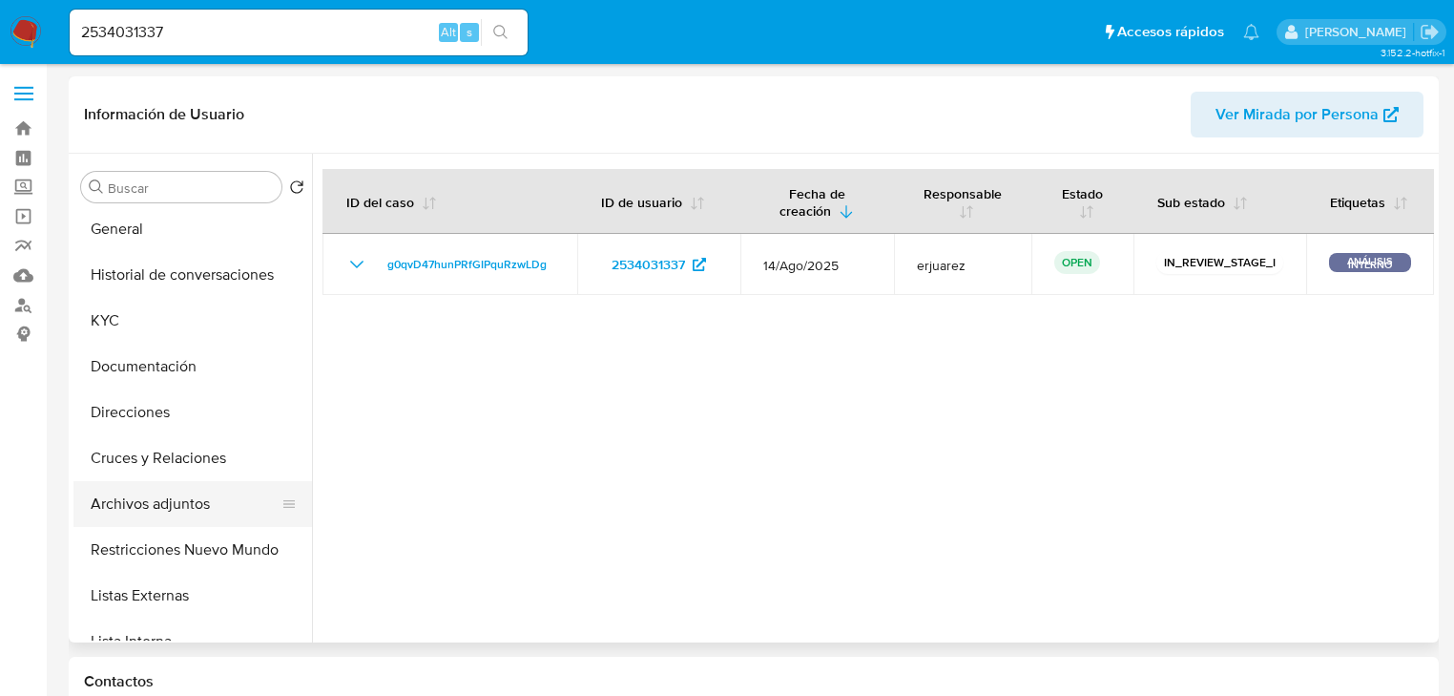
scroll to position [76, 0]
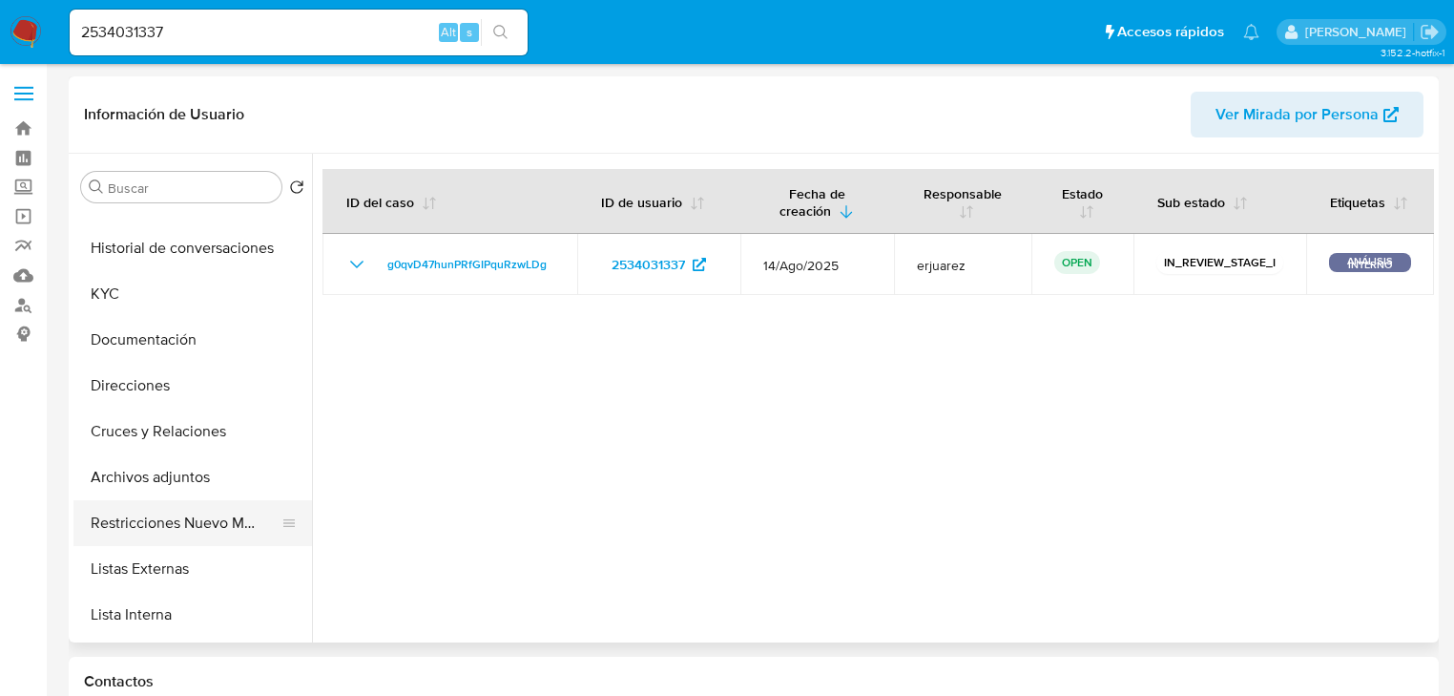
click at [174, 538] on button "Restricciones Nuevo Mundo" at bounding box center [184, 523] width 223 height 46
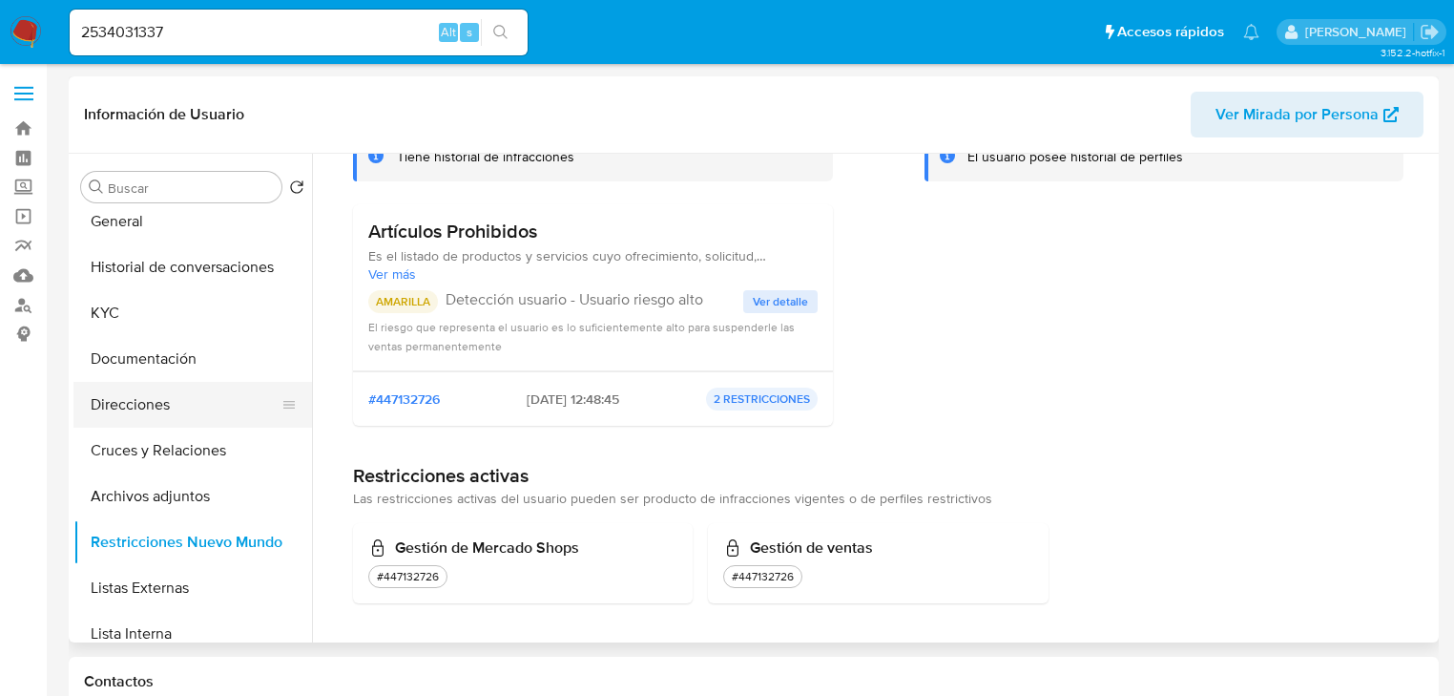
scroll to position [0, 0]
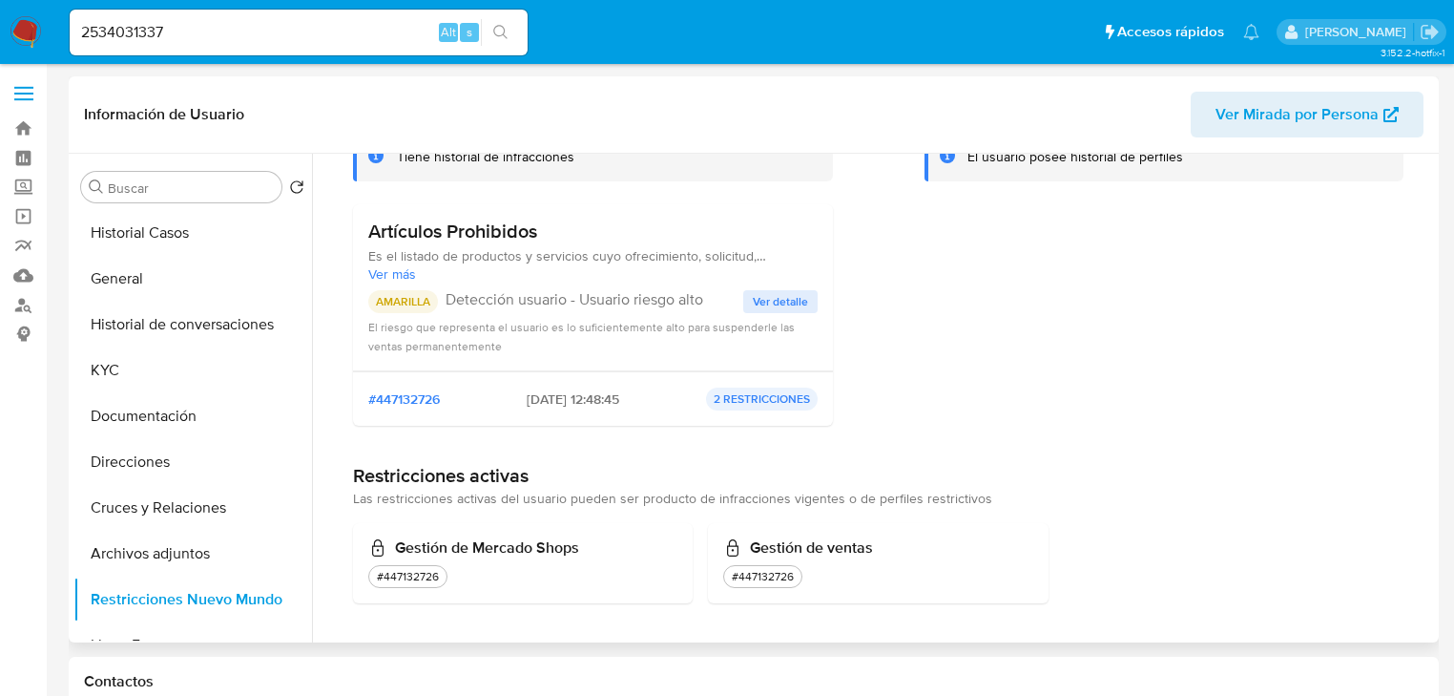
click at [780, 306] on span "Ver detalle" at bounding box center [780, 301] width 55 height 19
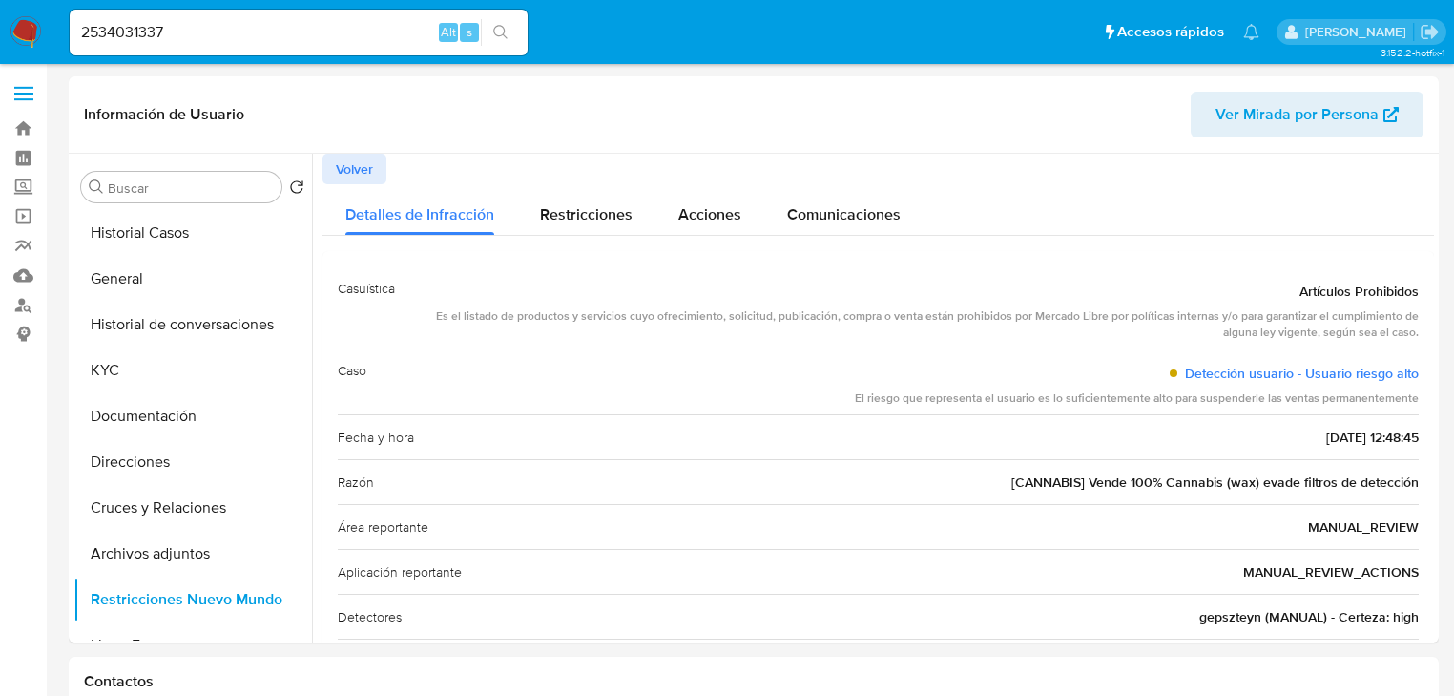
click at [27, 22] on img at bounding box center [26, 32] width 32 height 32
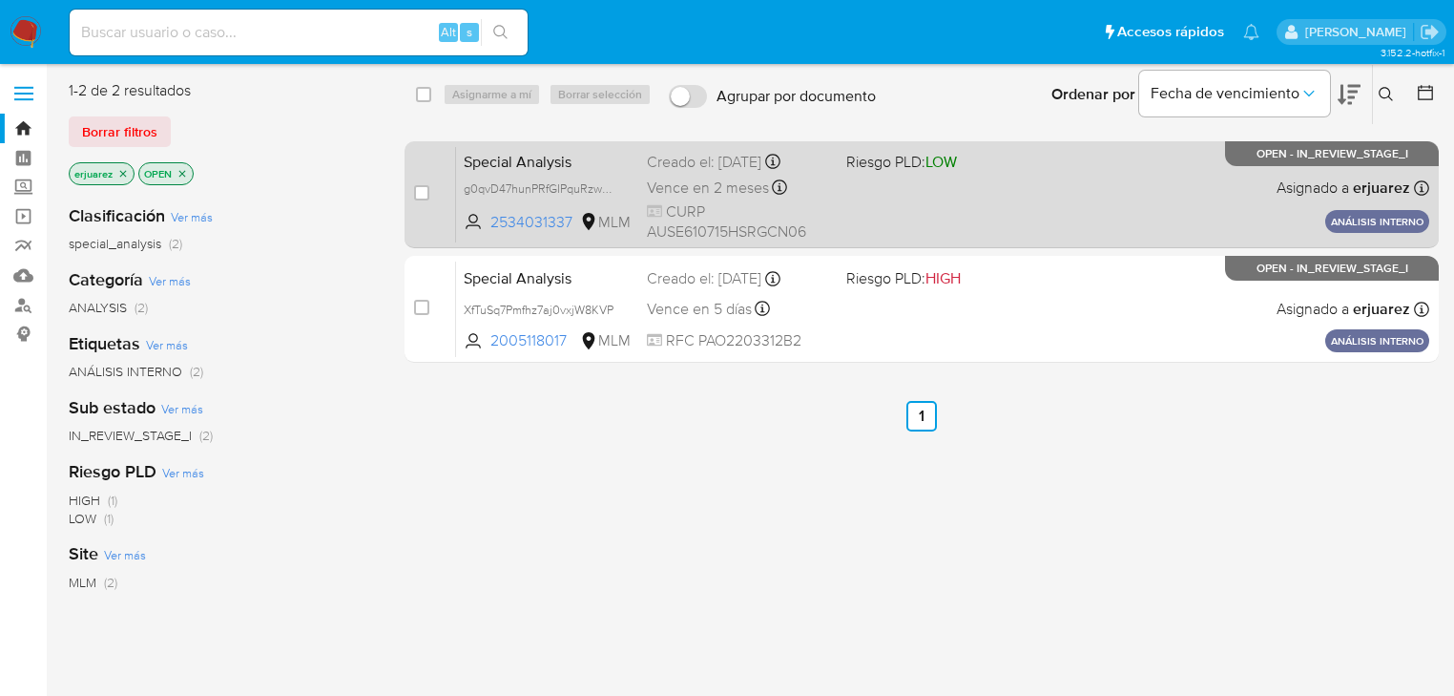
click at [1080, 182] on div "Special Analysis g0qvD47hunPRfGIPquRzwLDg 2534031337 MLM Riesgo PLD: LOW Creado…" at bounding box center [942, 194] width 973 height 96
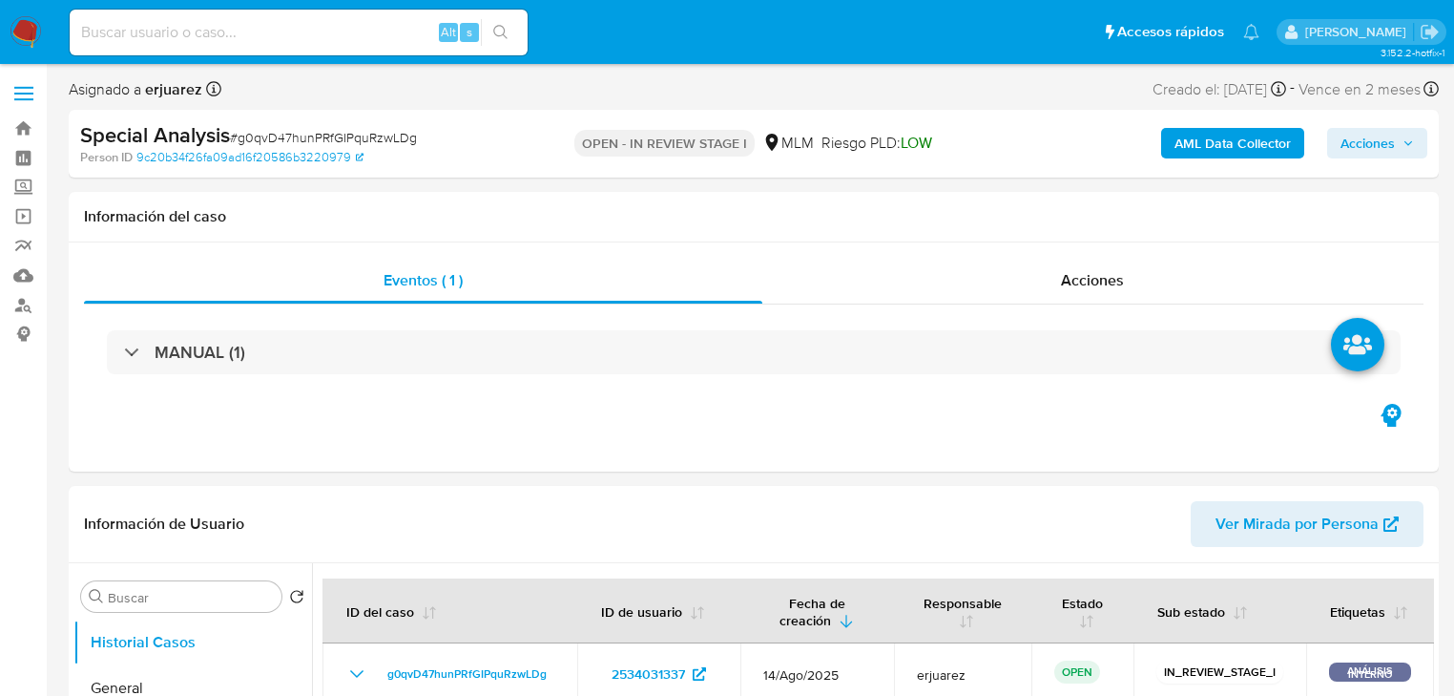
select select "10"
click at [1365, 142] on span "Acciones" at bounding box center [1368, 143] width 54 height 31
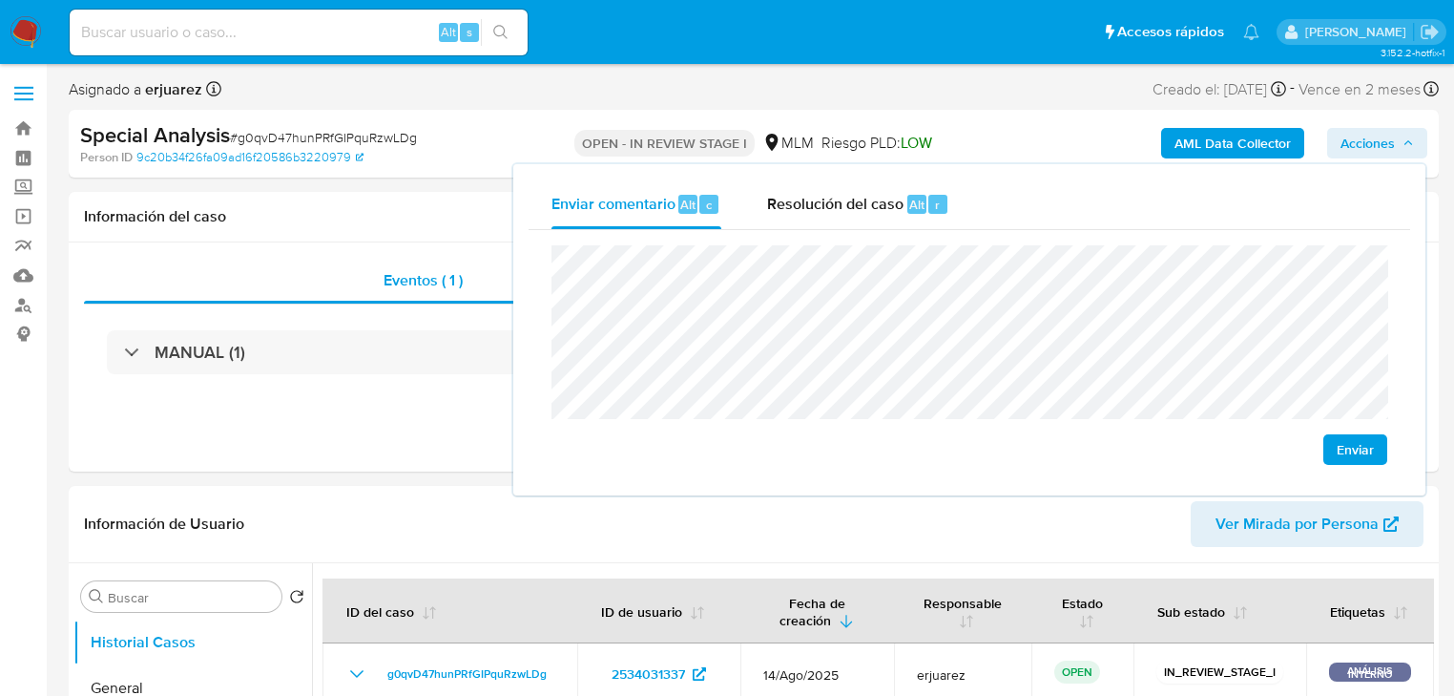
click at [1348, 444] on span "Enviar" at bounding box center [1355, 449] width 37 height 27
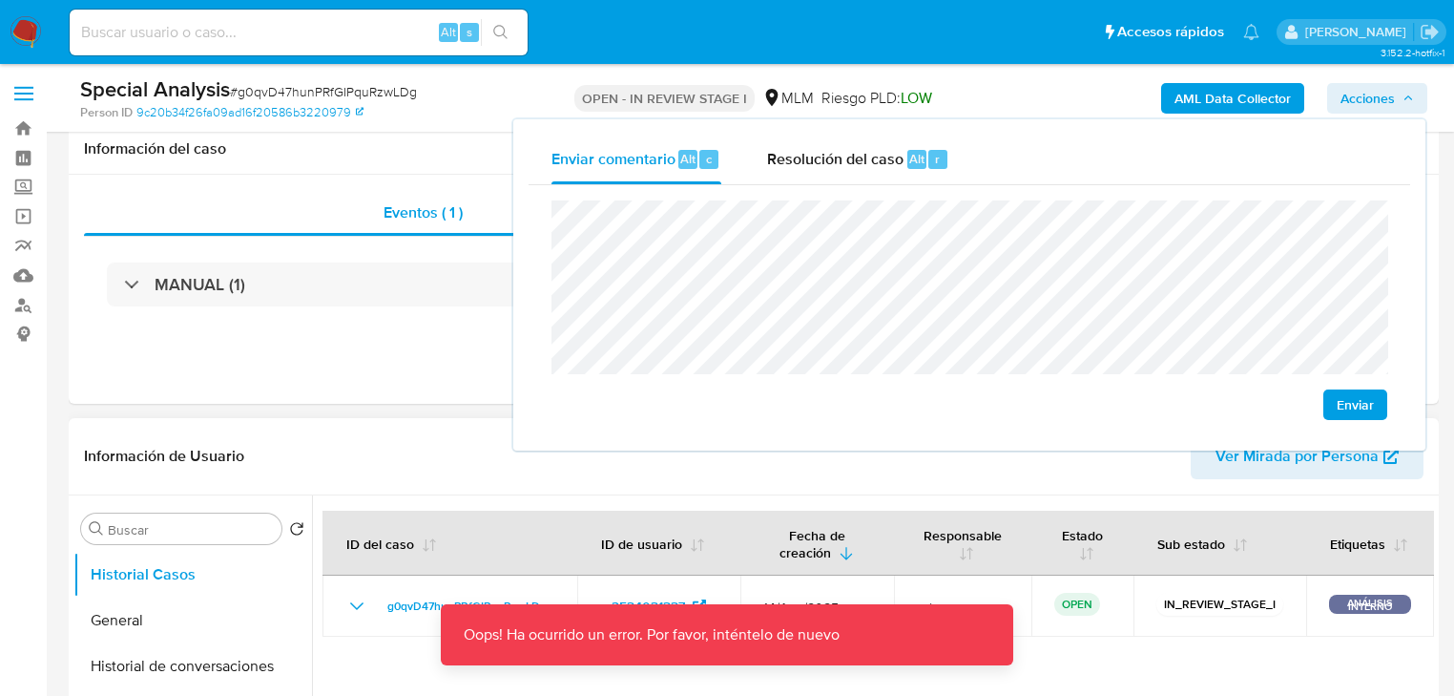
scroll to position [305, 0]
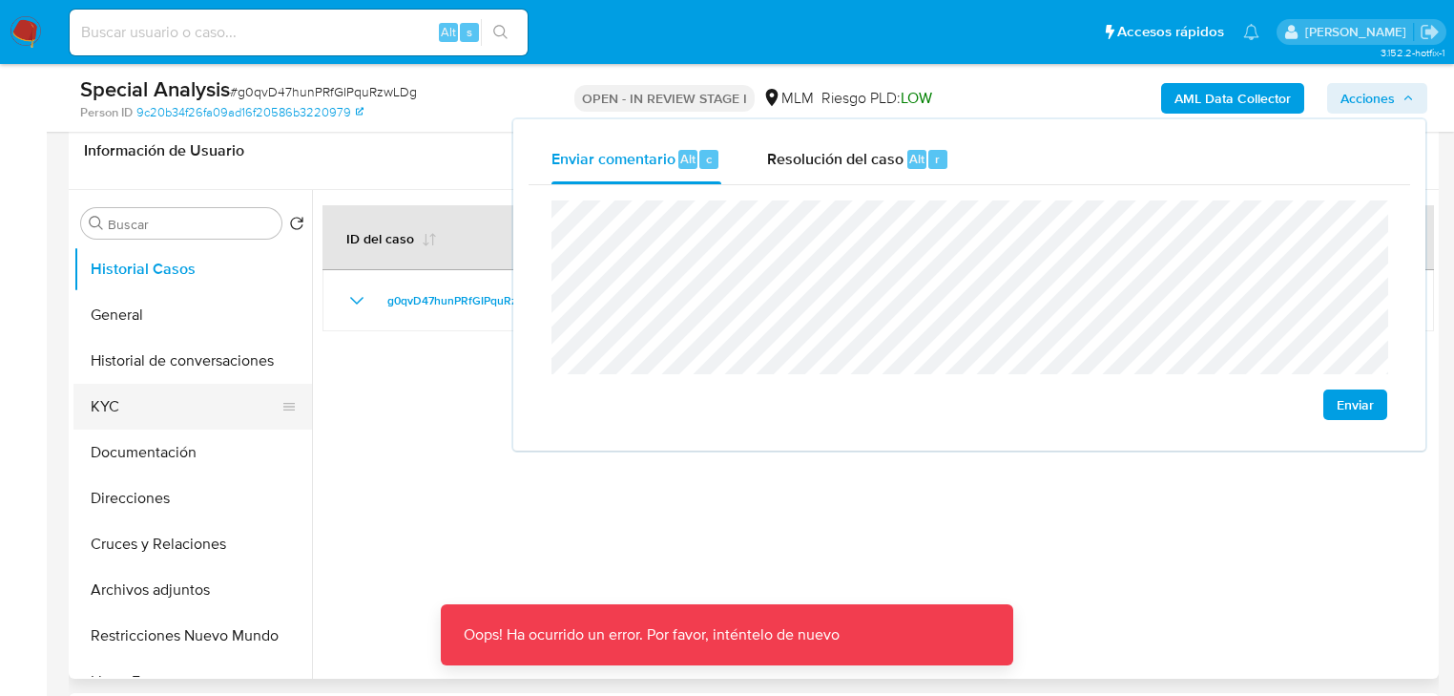
click at [98, 404] on button "KYC" at bounding box center [184, 407] width 223 height 46
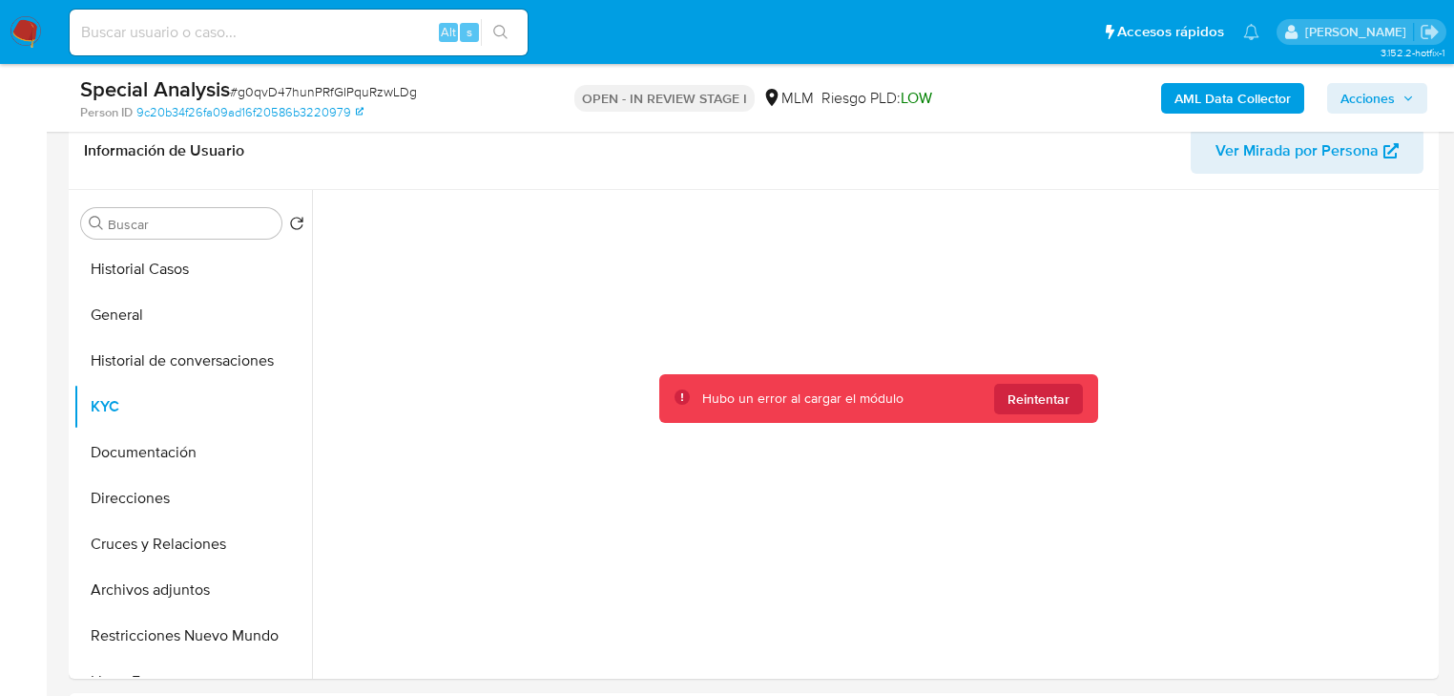
click at [27, 22] on img at bounding box center [26, 32] width 32 height 32
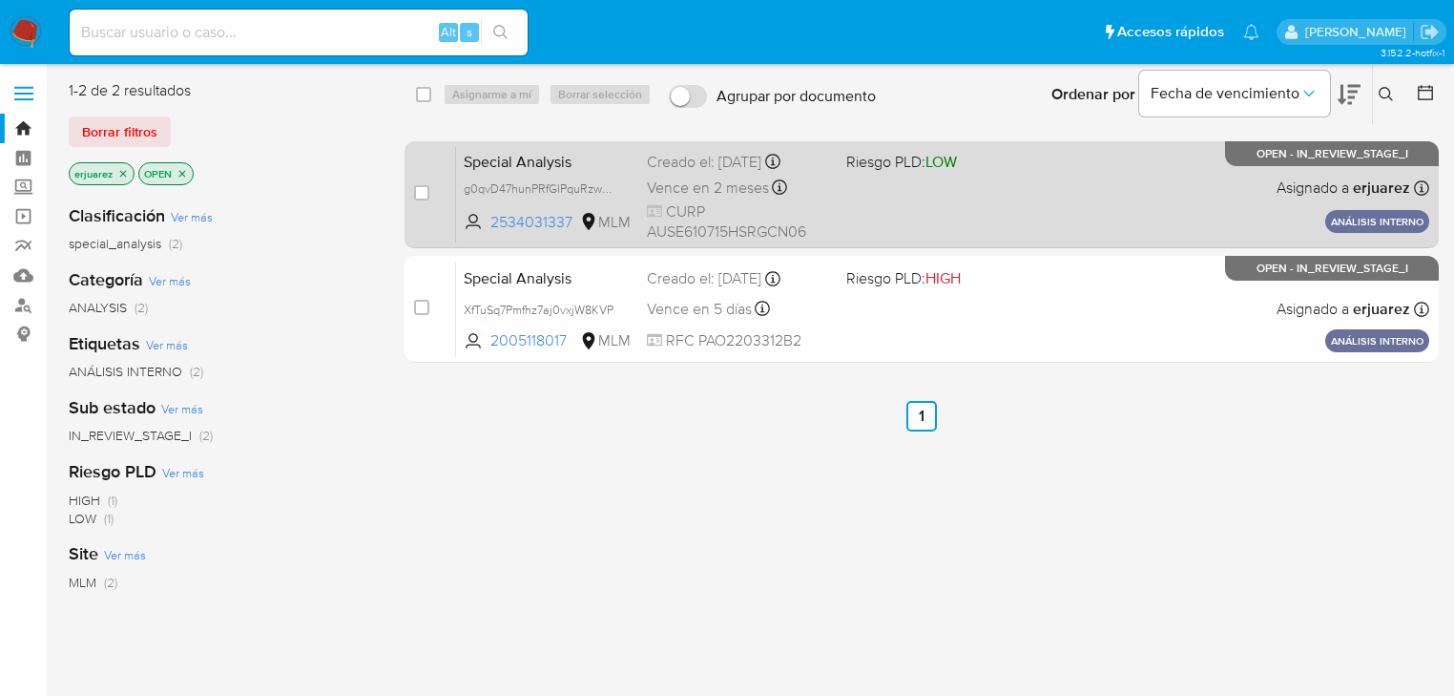
click at [1260, 200] on div "Special Analysis g0qvD47hunPRfGIPquRzwLDg 2534031337 MLM Riesgo PLD: LOW Creado…" at bounding box center [942, 194] width 973 height 96
click at [653, 191] on span "Vence en 2 meses" at bounding box center [708, 188] width 122 height 21
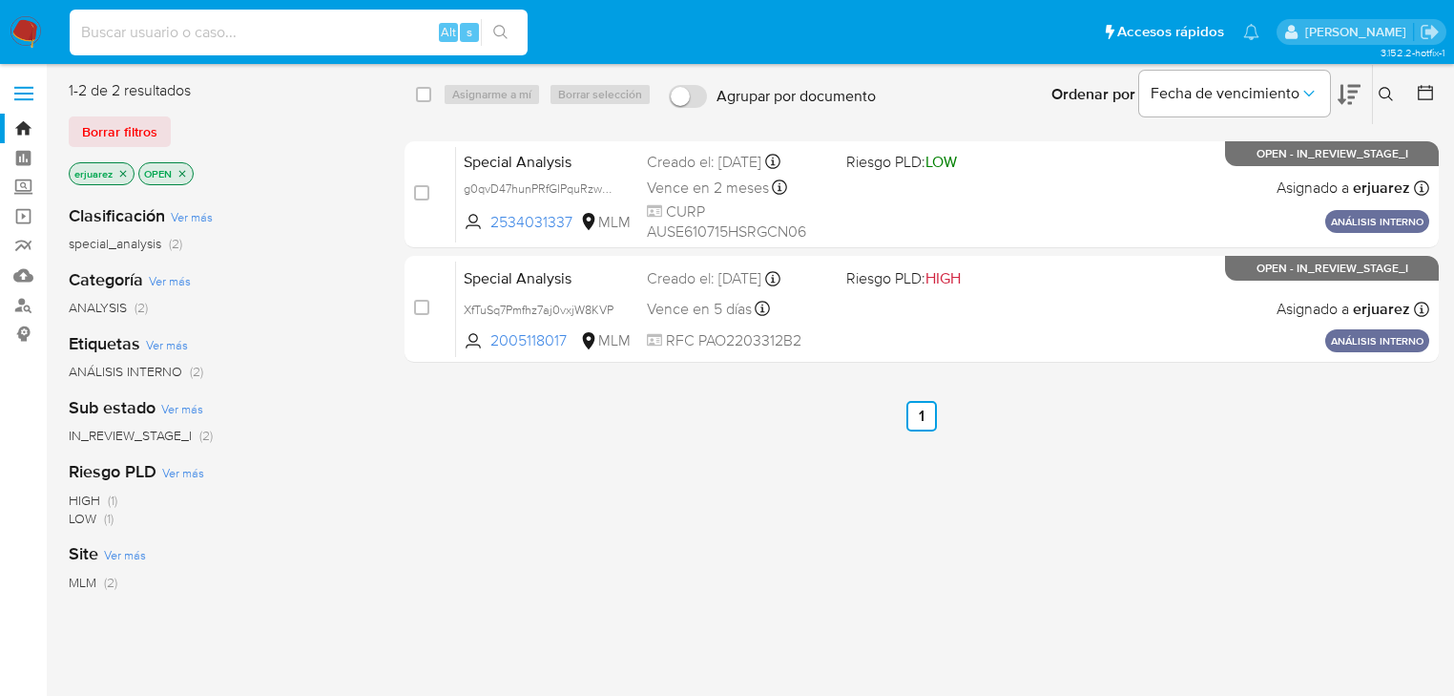
click at [123, 32] on input at bounding box center [299, 32] width 458 height 25
paste input "2566817524"
type input "2566817524"
click at [506, 25] on icon "search-icon" at bounding box center [500, 32] width 15 height 15
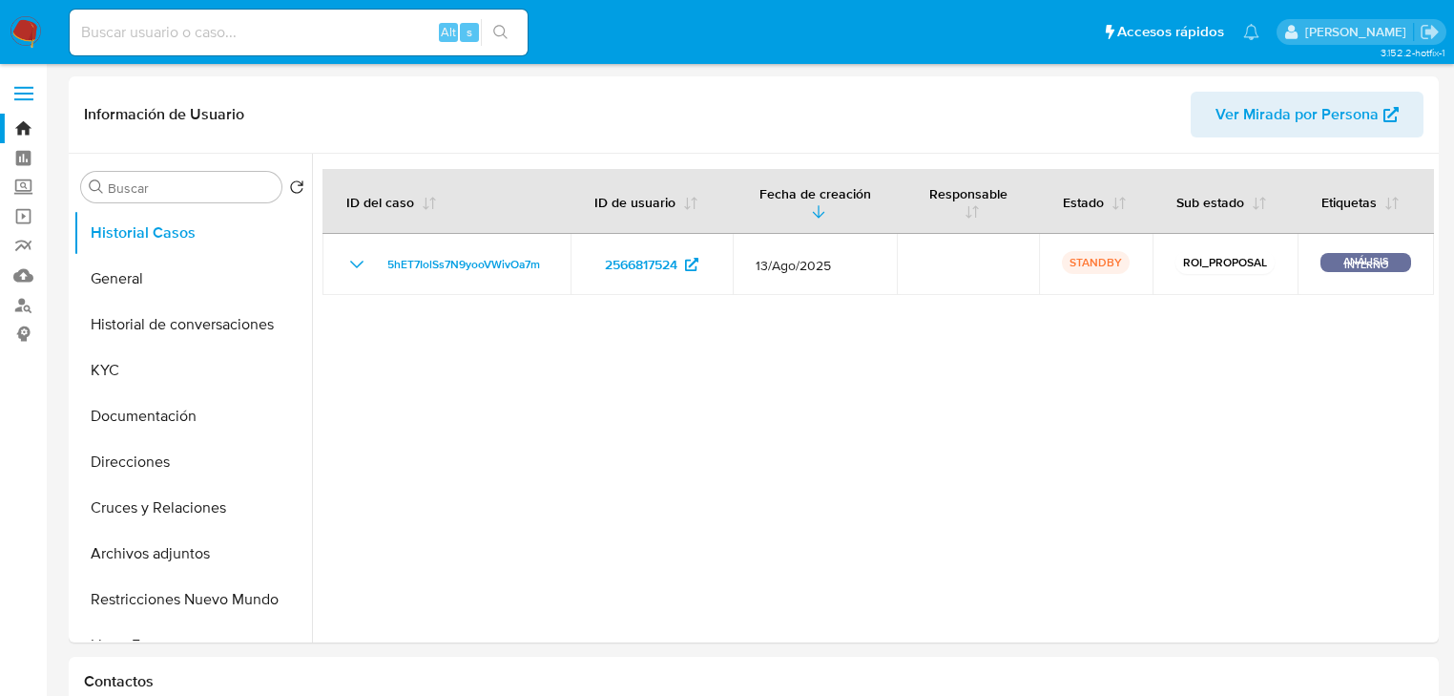
select select "10"
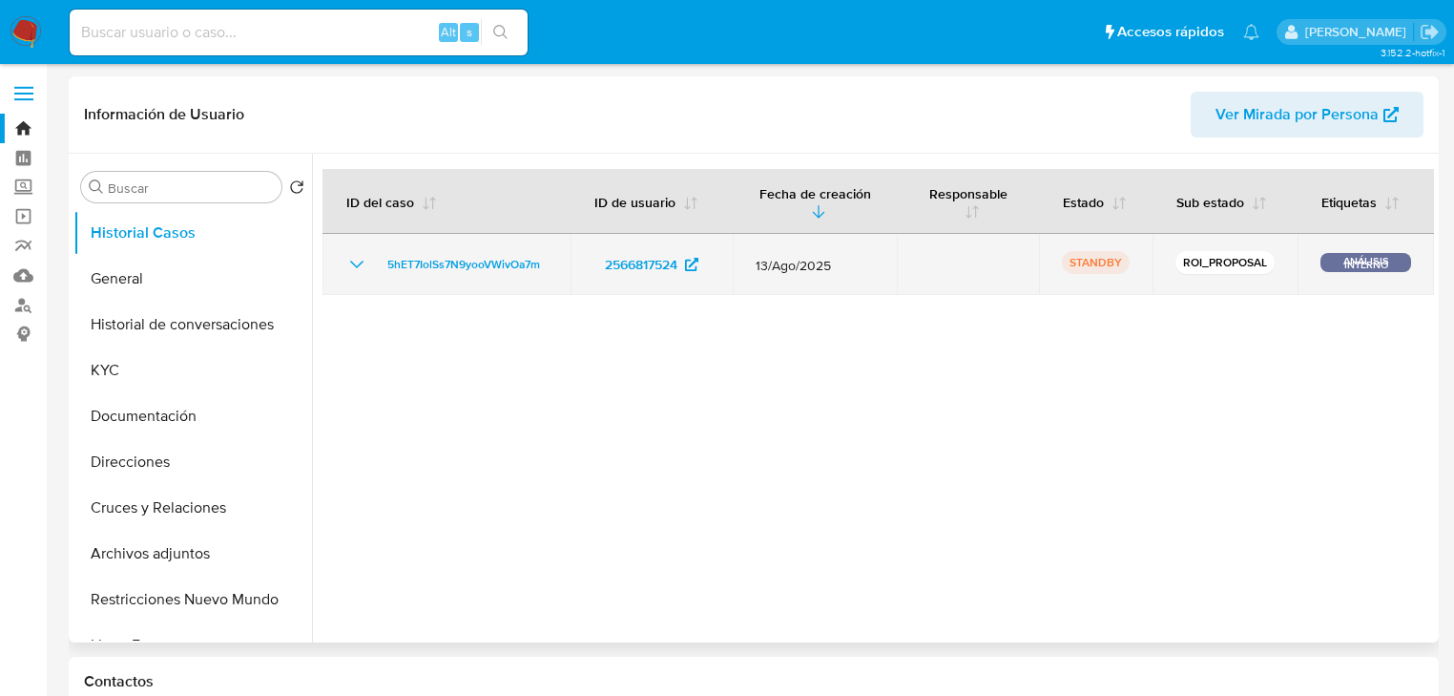
click at [399, 248] on td "5hET7IolSs7N9yooVWivOa7m" at bounding box center [447, 264] width 248 height 61
click at [413, 263] on span "5hET7IolSs7N9yooVWivOa7m" at bounding box center [463, 264] width 153 height 23
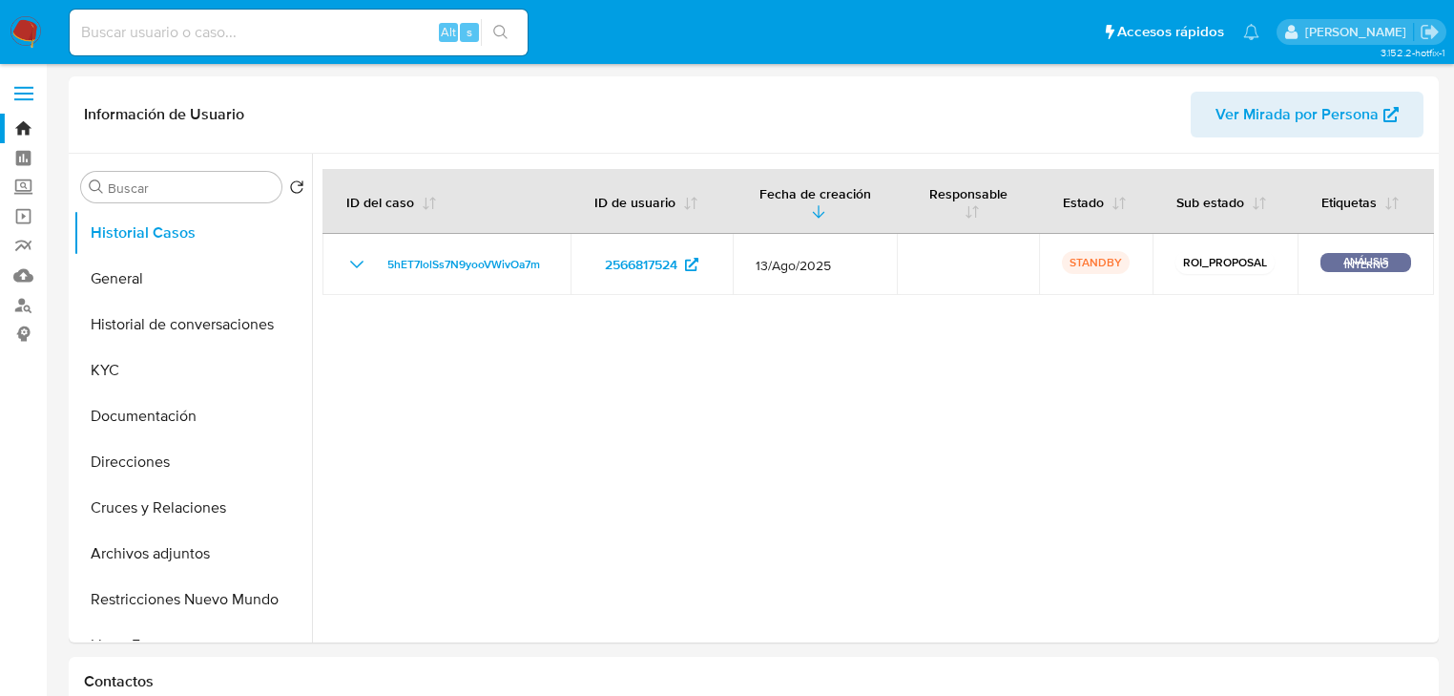
click at [21, 33] on img at bounding box center [26, 32] width 32 height 32
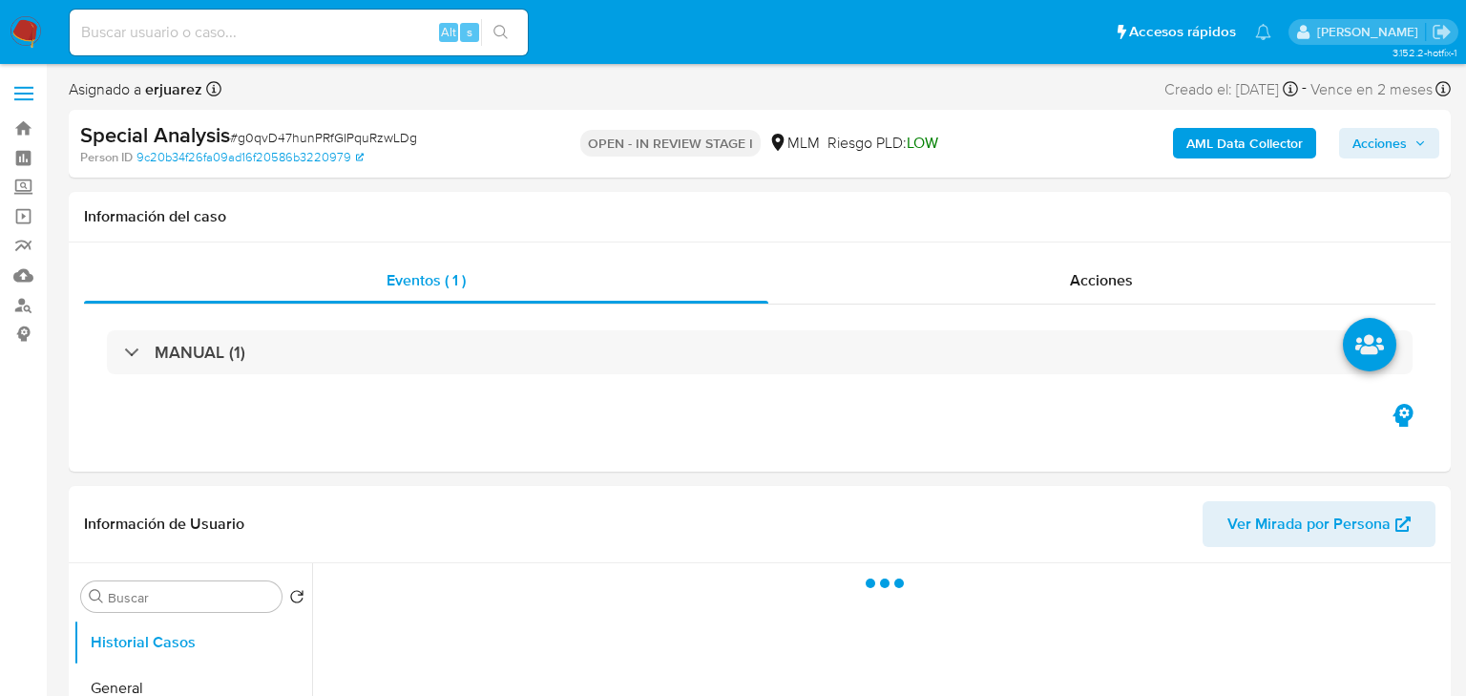
select select "10"
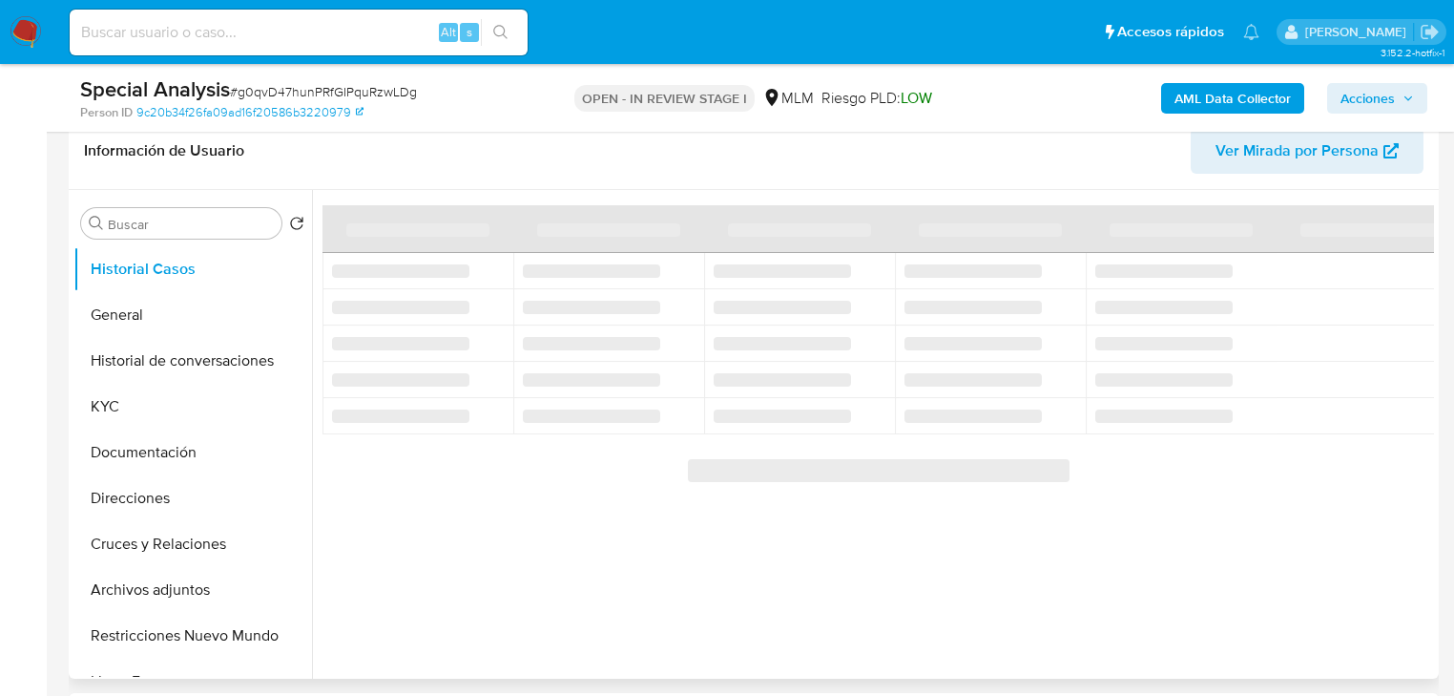
select select "10"
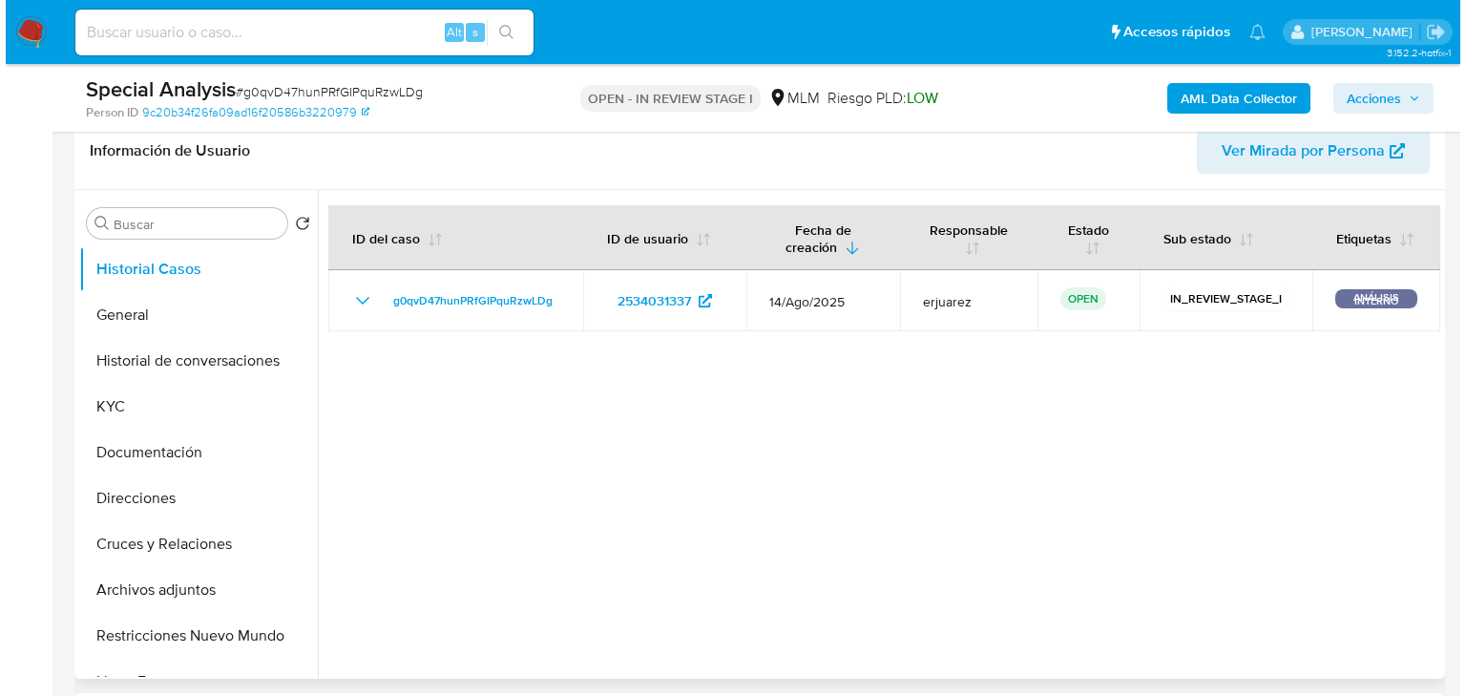
scroll to position [382, 0]
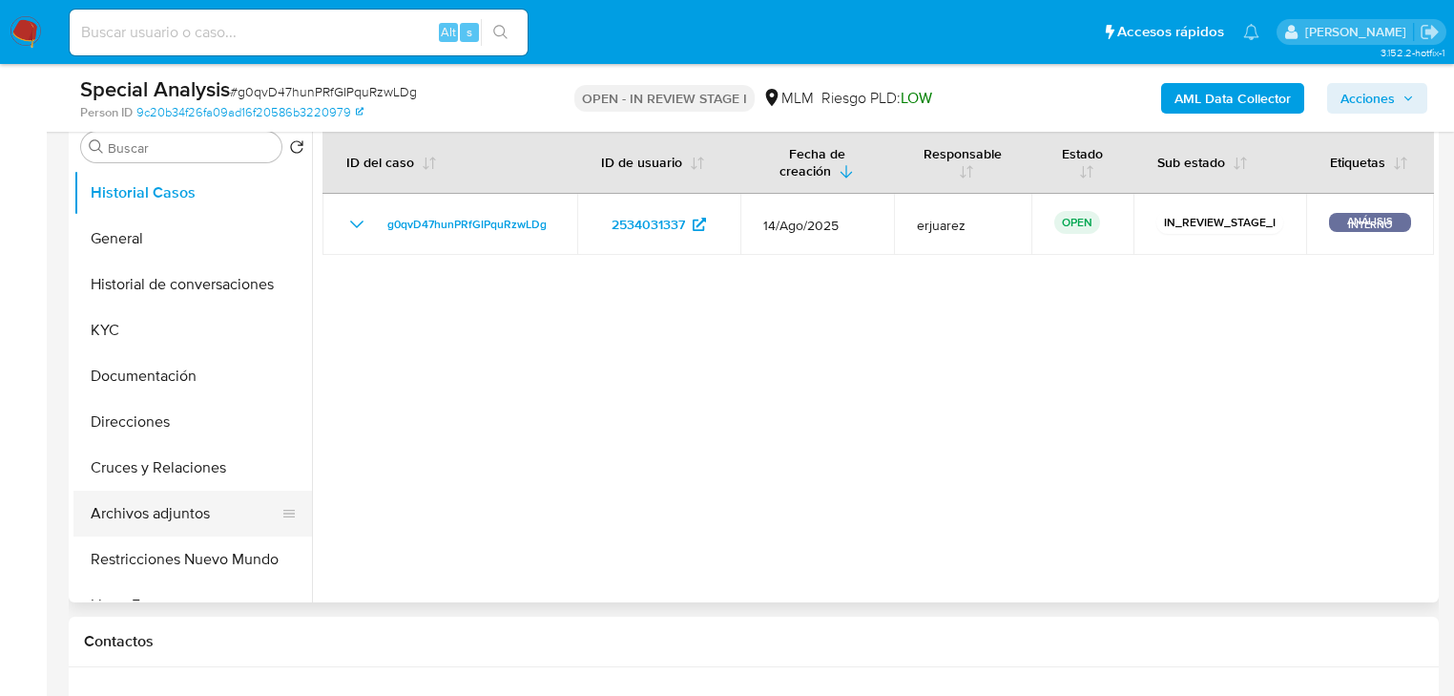
click at [164, 509] on button "Archivos adjuntos" at bounding box center [184, 514] width 223 height 46
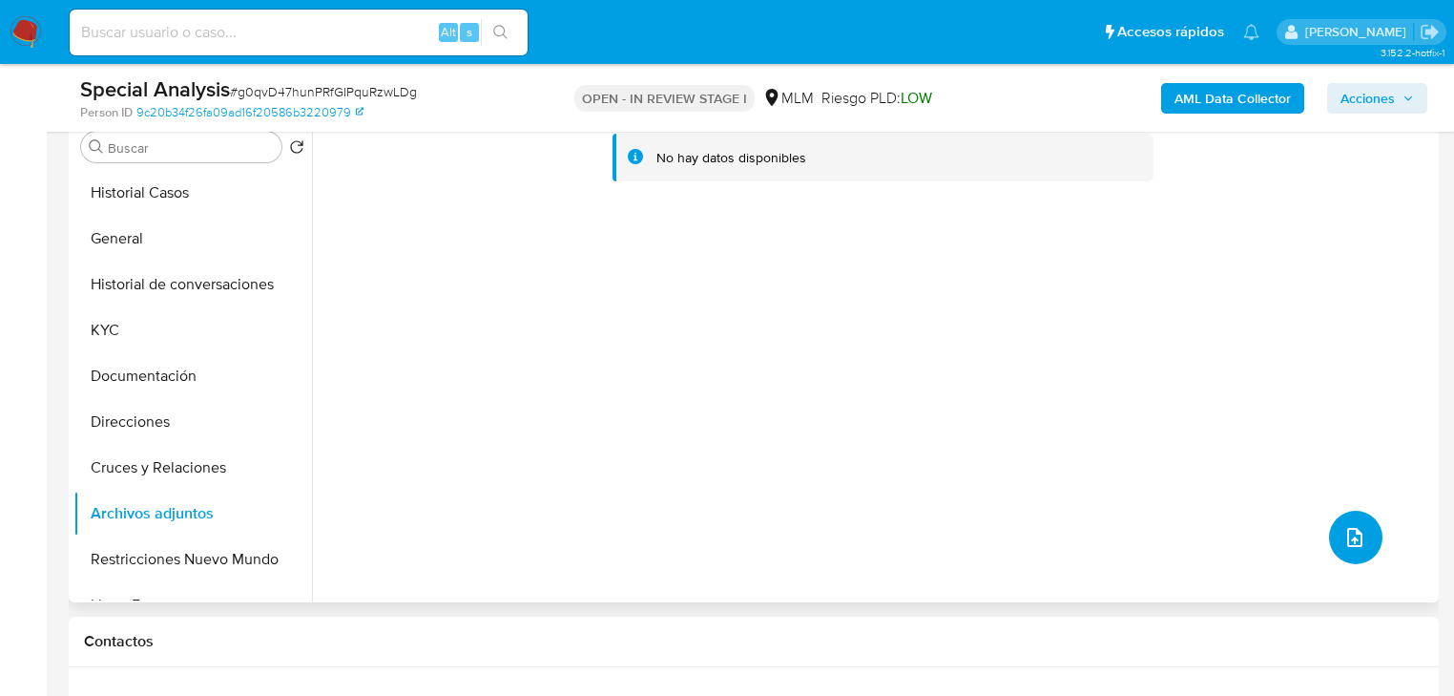
click at [1355, 529] on icon "upload-file" at bounding box center [1355, 537] width 23 height 23
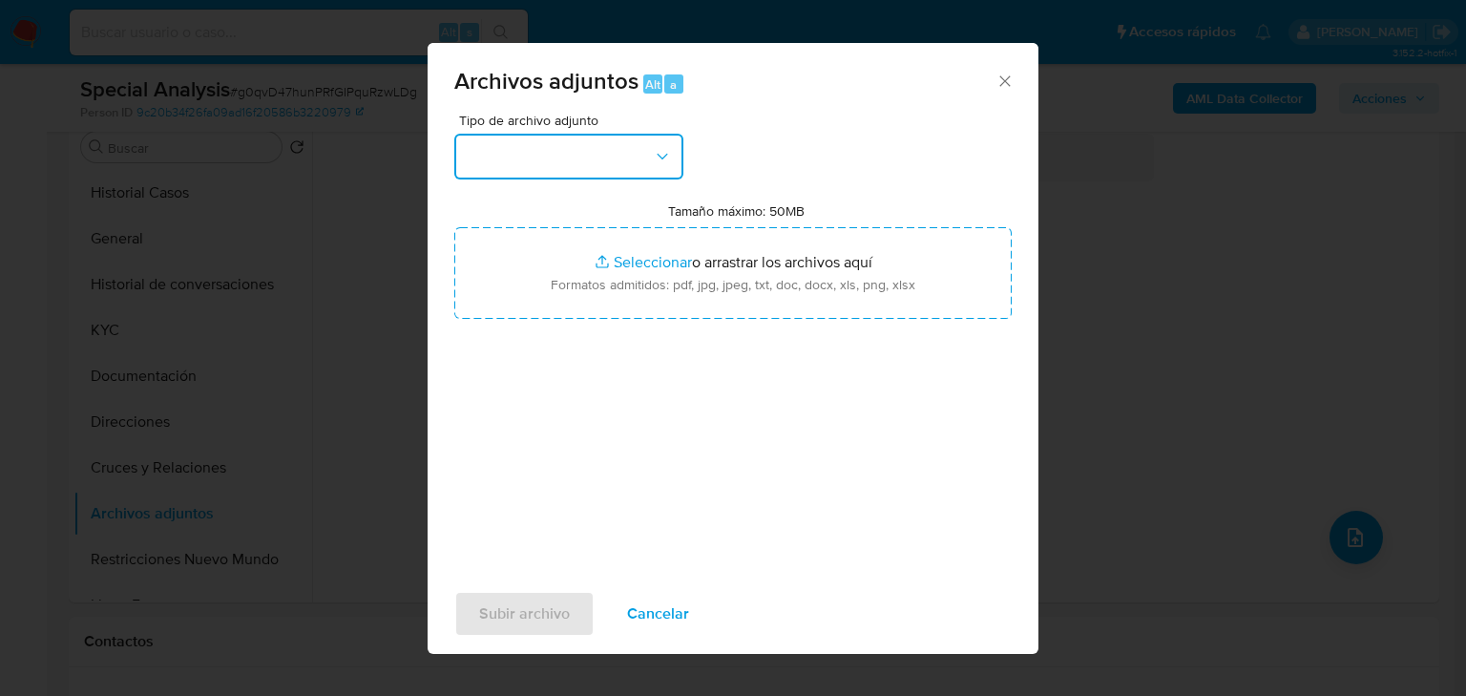
click at [565, 156] on button "button" at bounding box center [568, 157] width 229 height 46
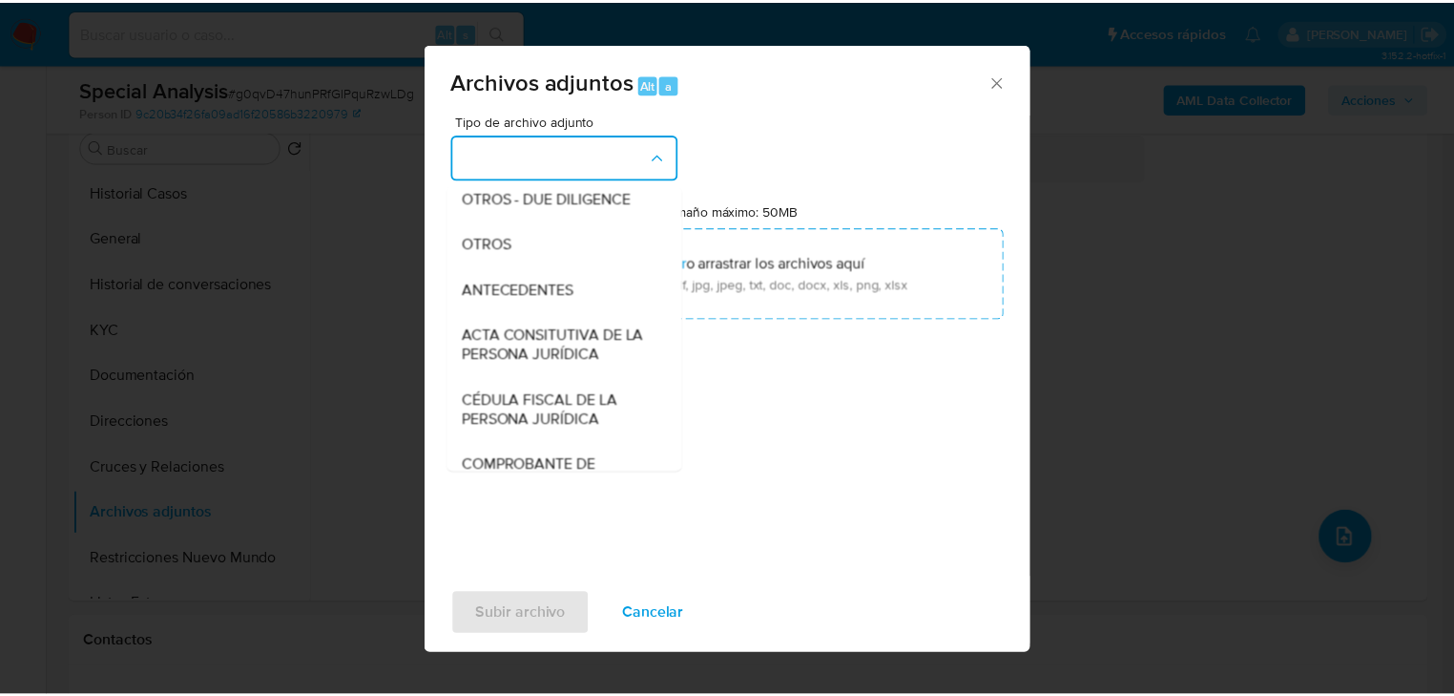
scroll to position [305, 0]
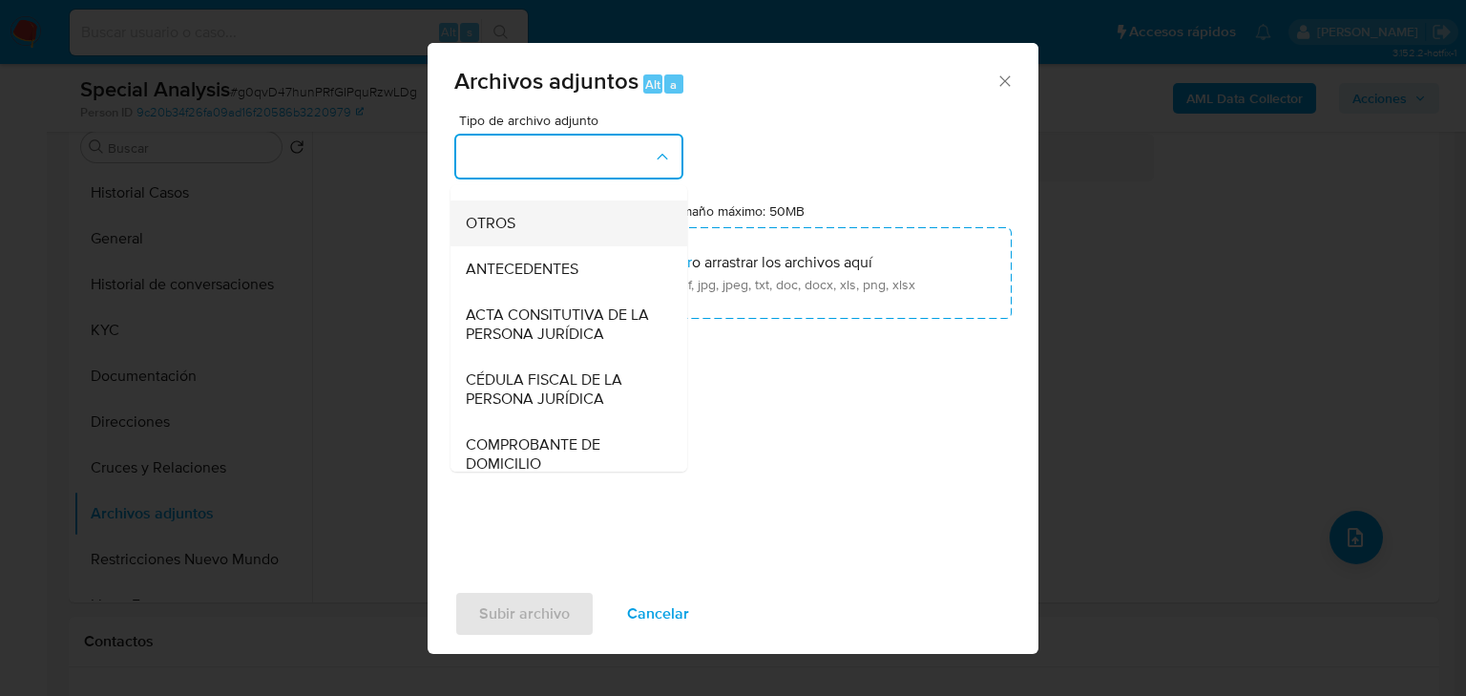
click at [493, 222] on div "OTROS" at bounding box center [563, 223] width 195 height 46
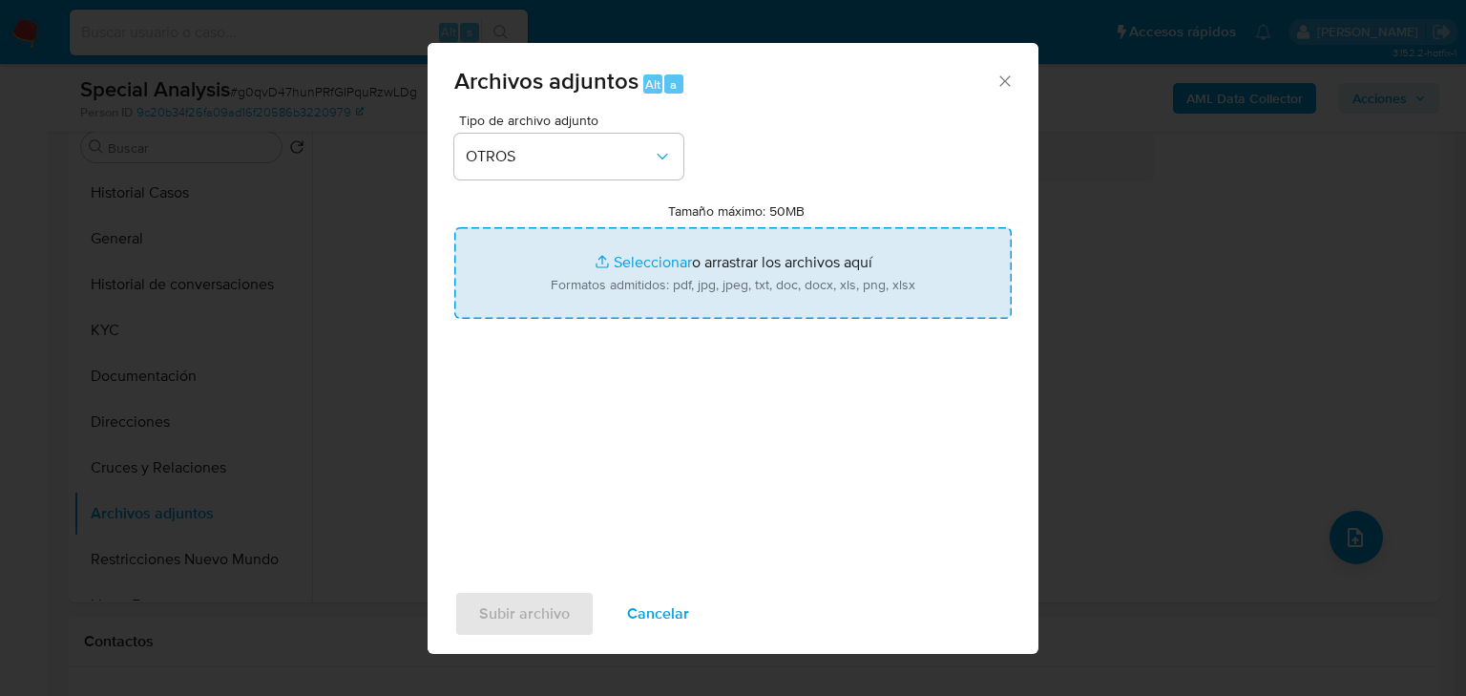
click at [605, 258] on input "Tamaño máximo: 50MB Seleccionar archivos" at bounding box center [732, 273] width 557 height 92
type input "C:\fakepath\2534031337_Enrique Javier Aguilar Schwidder_Jul25.xlsx"
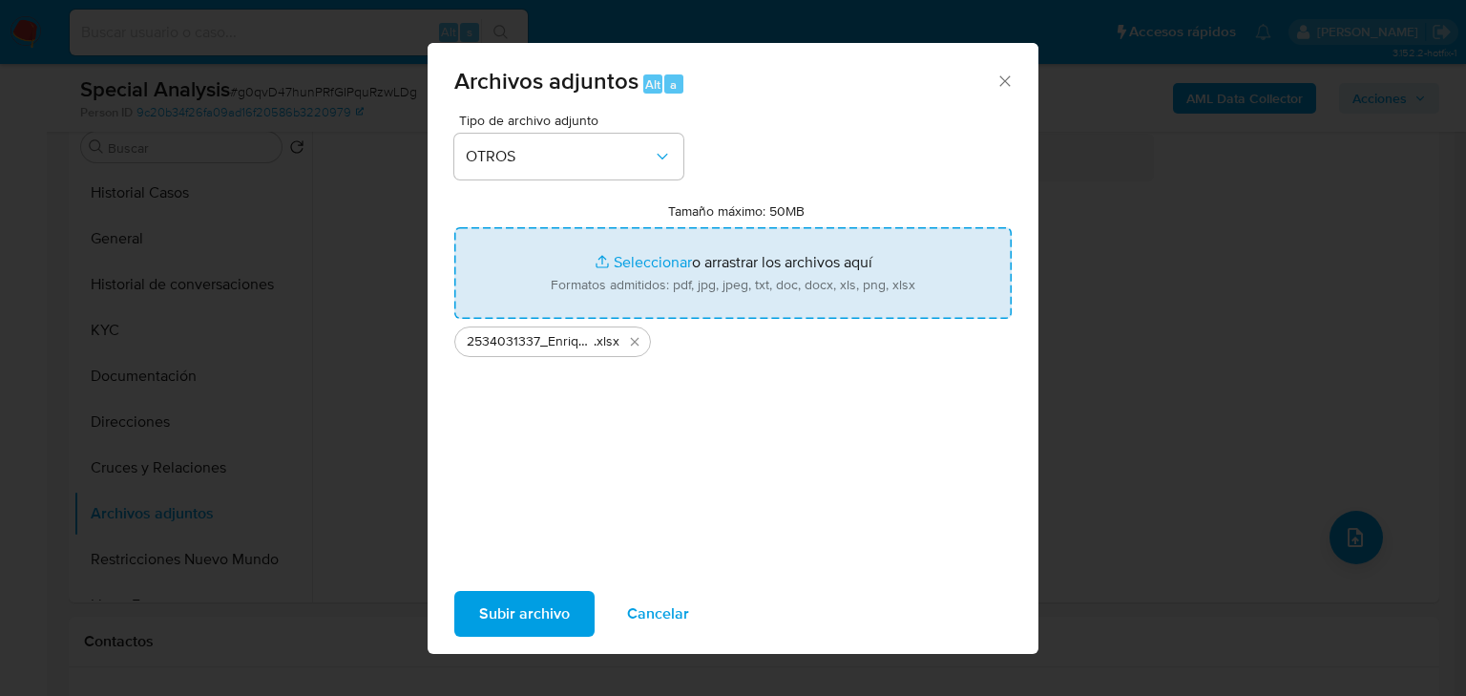
click at [622, 252] on input "Tamaño máximo: 50MB Seleccionar archivos" at bounding box center [732, 273] width 557 height 92
type input "C:\fakepath\2534031337_Enrique Javier Aguilar Schwidder_Jul25.pdf"
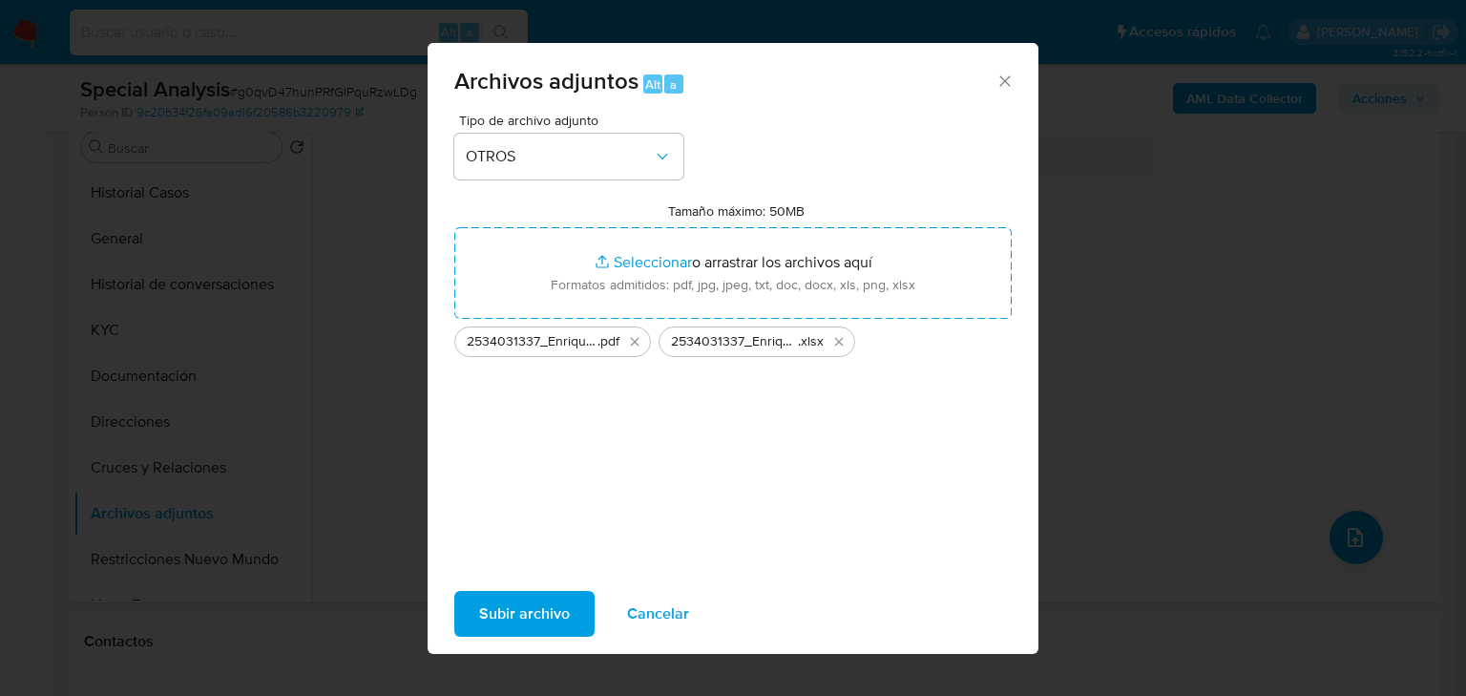
click at [565, 616] on span "Subir archivo" at bounding box center [524, 614] width 91 height 42
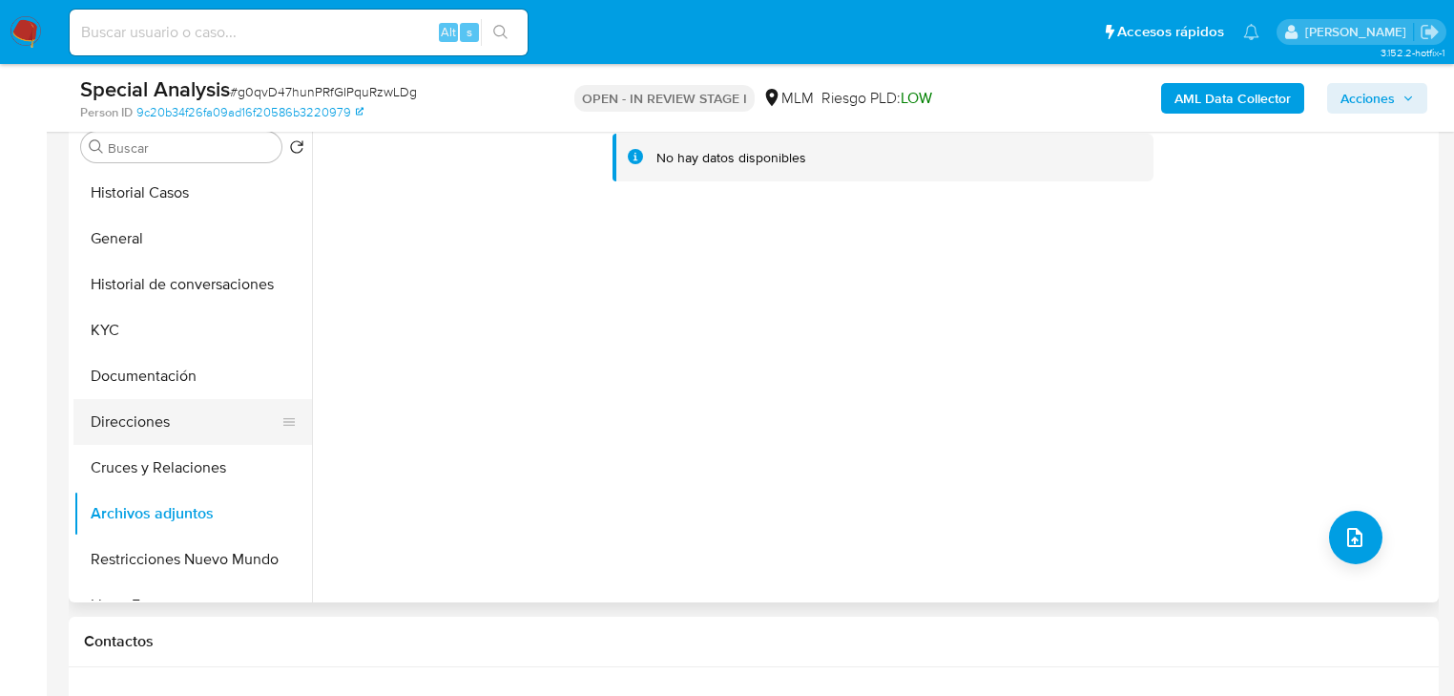
click at [192, 405] on button "Direcciones" at bounding box center [184, 422] width 223 height 46
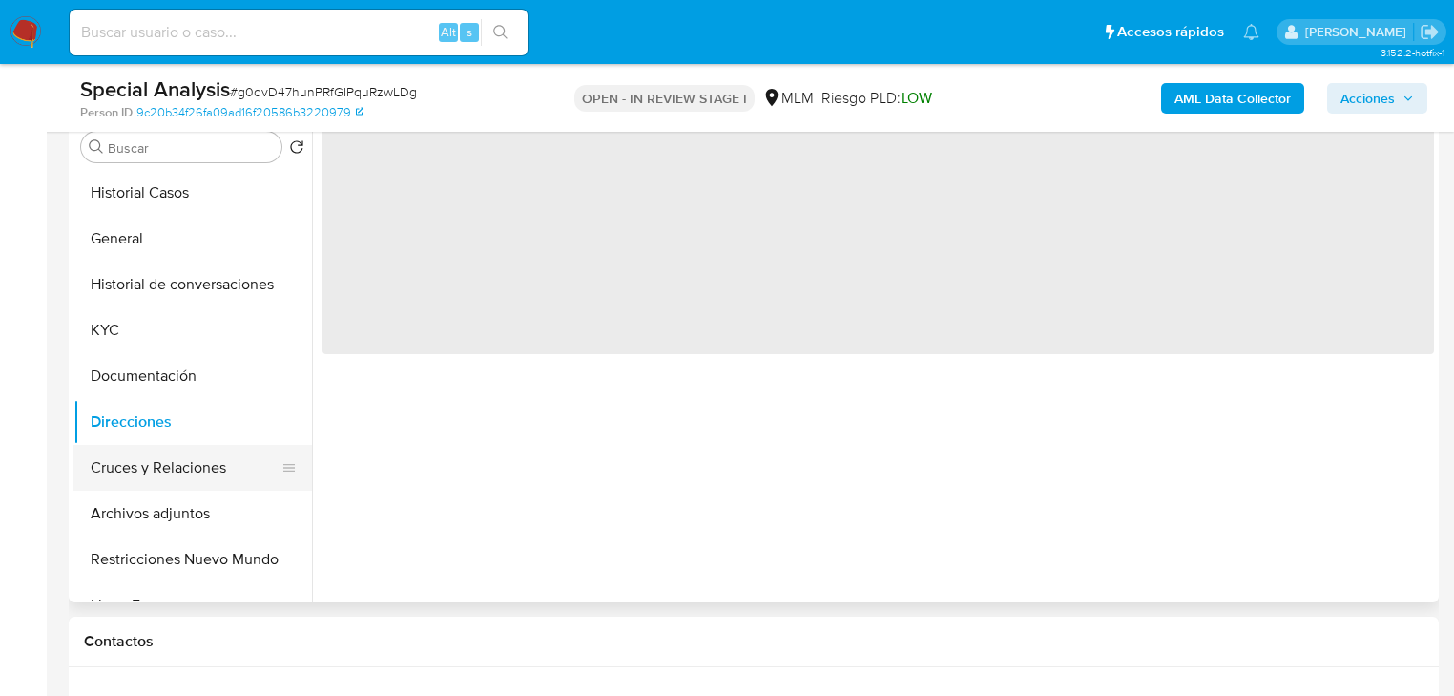
click at [183, 464] on button "Cruces y Relaciones" at bounding box center [184, 468] width 223 height 46
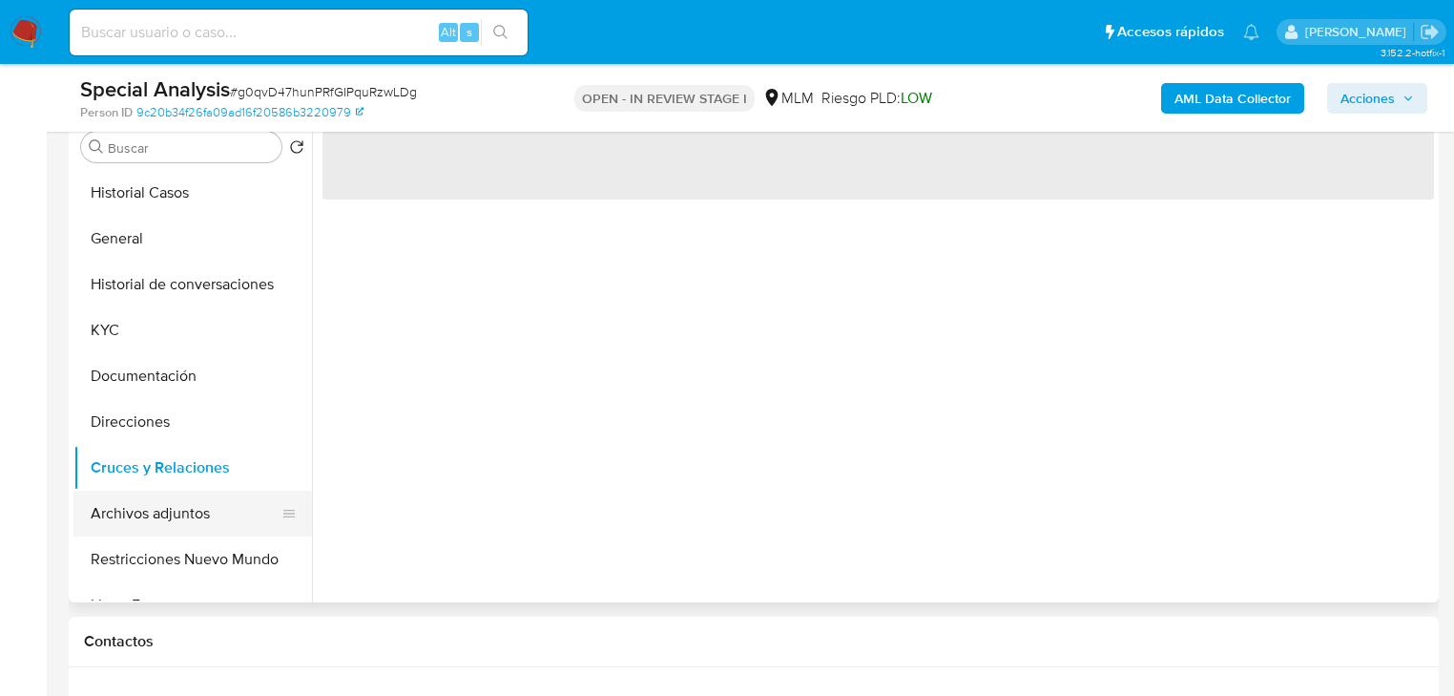
click at [178, 496] on button "Archivos adjuntos" at bounding box center [184, 514] width 223 height 46
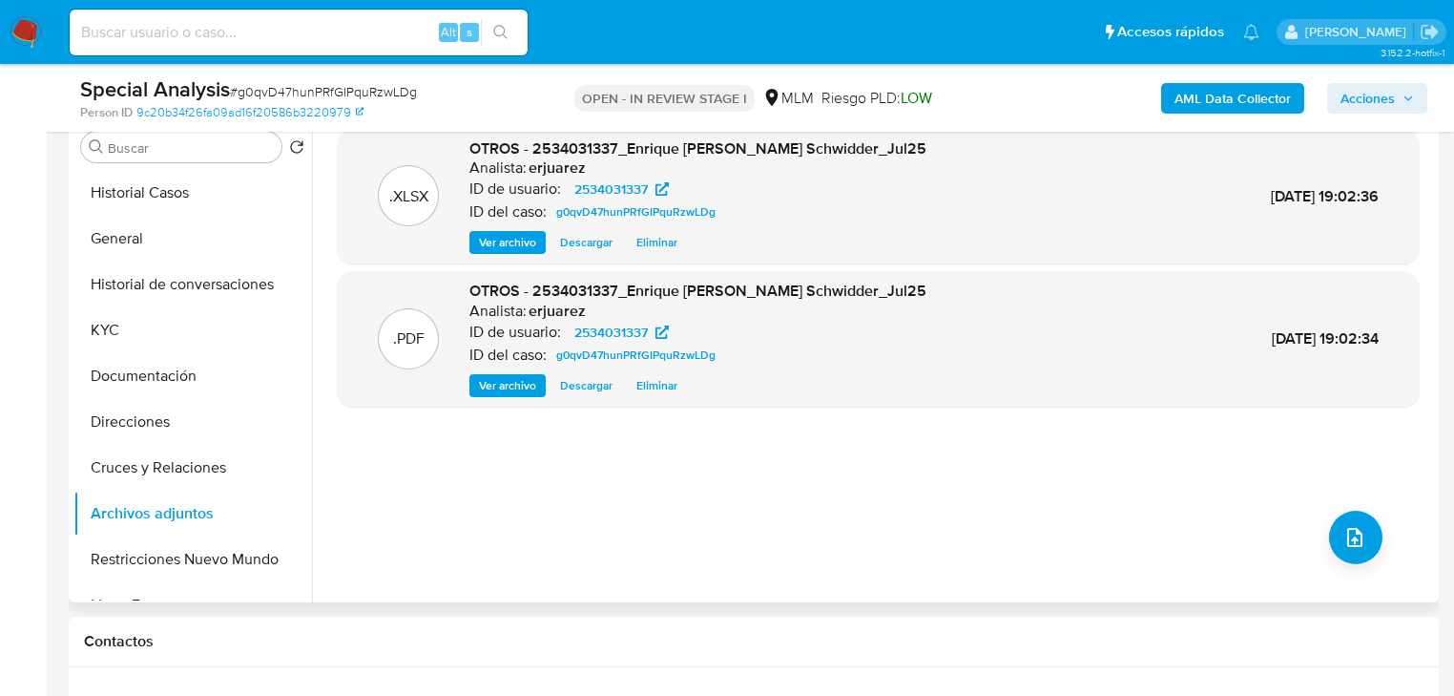
click at [496, 376] on span "Ver archivo" at bounding box center [507, 385] width 57 height 19
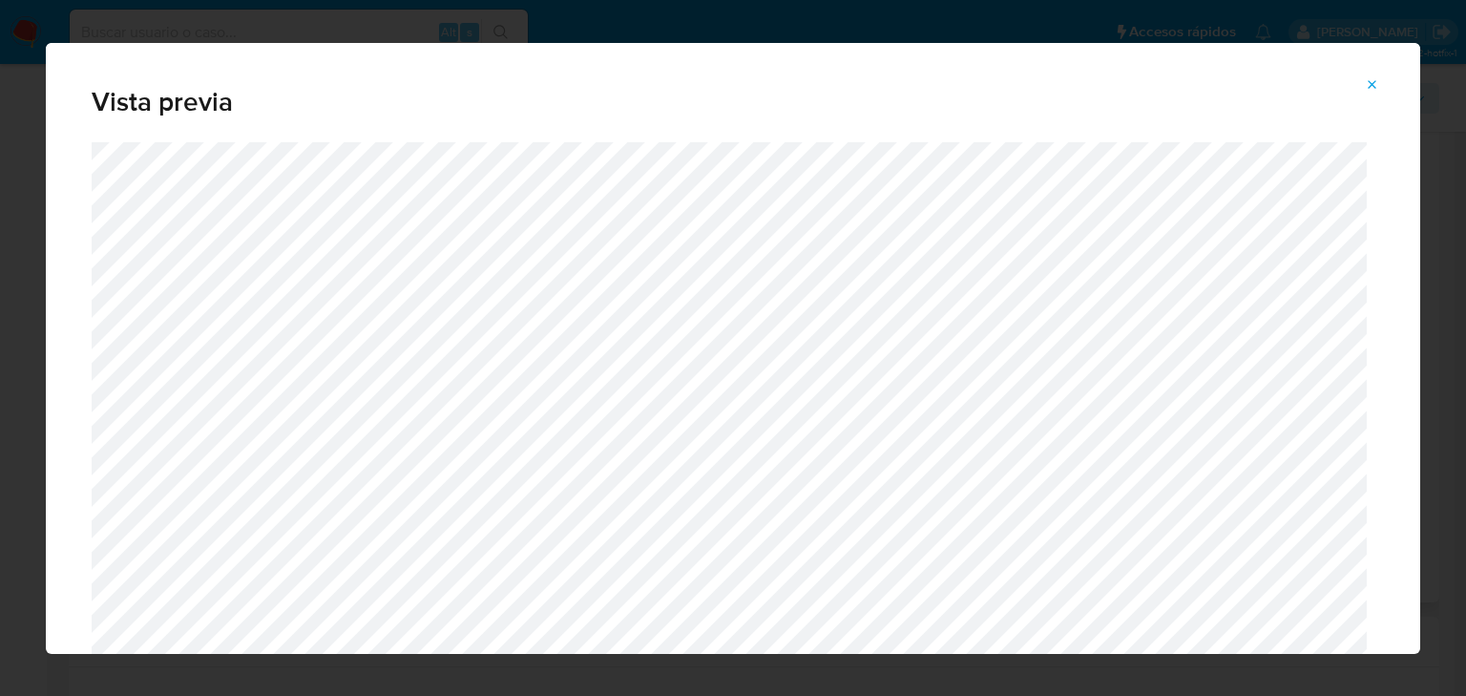
click at [1368, 92] on icon "Attachment preview" at bounding box center [1372, 84] width 15 height 15
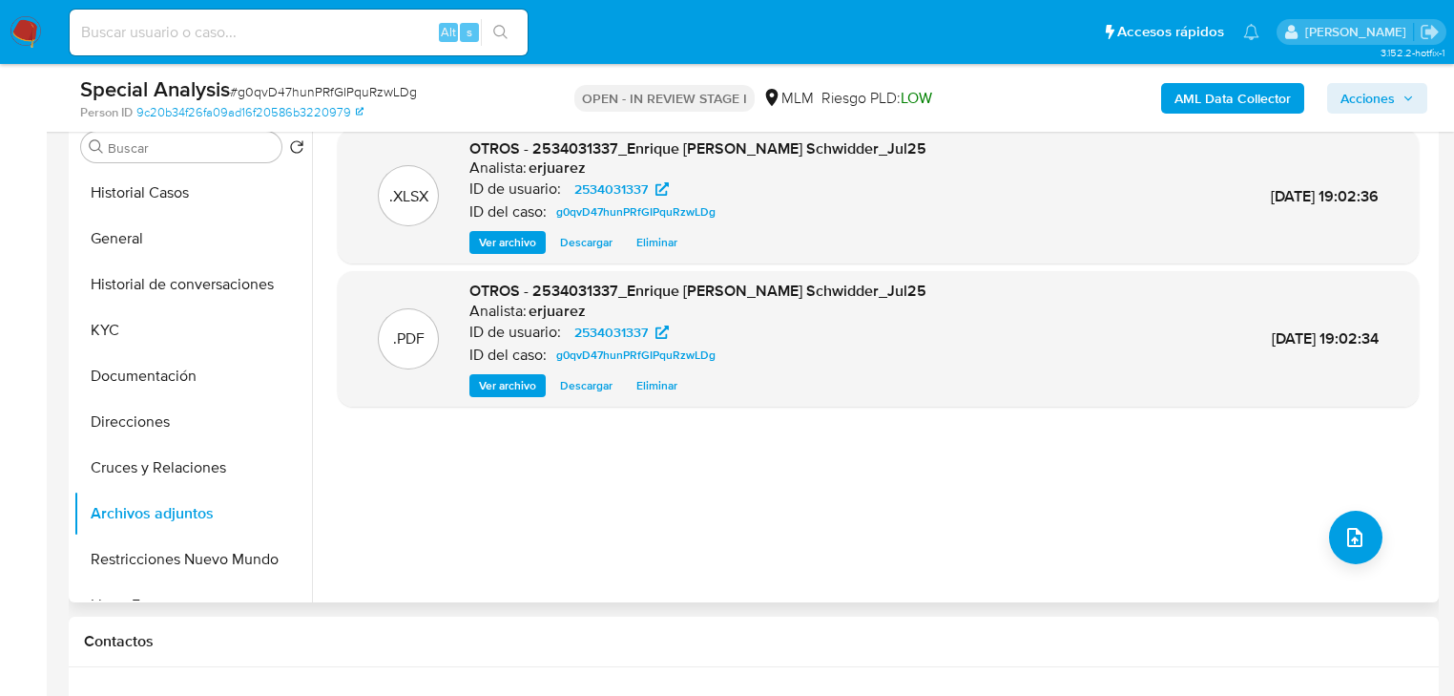
click at [1389, 93] on span "Acciones" at bounding box center [1368, 98] width 54 height 31
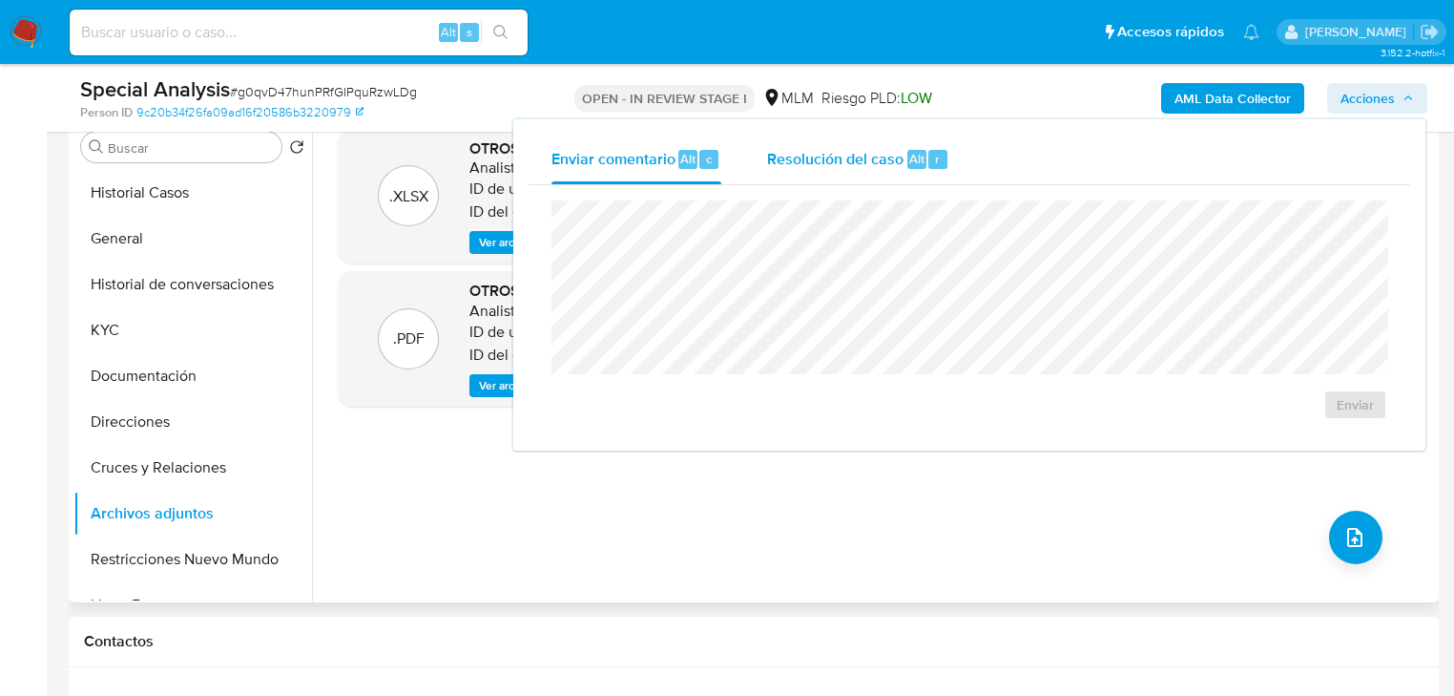
click at [859, 149] on span "Resolución del caso" at bounding box center [835, 158] width 136 height 22
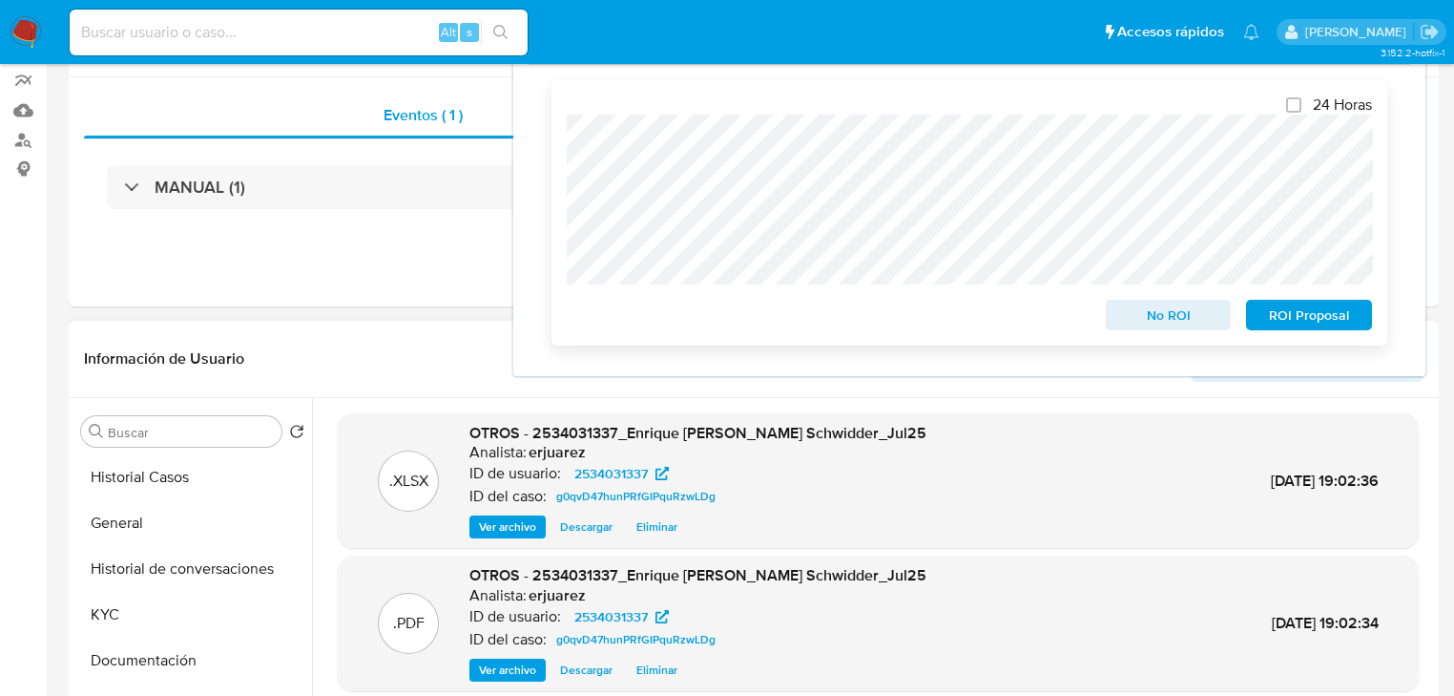
scroll to position [0, 0]
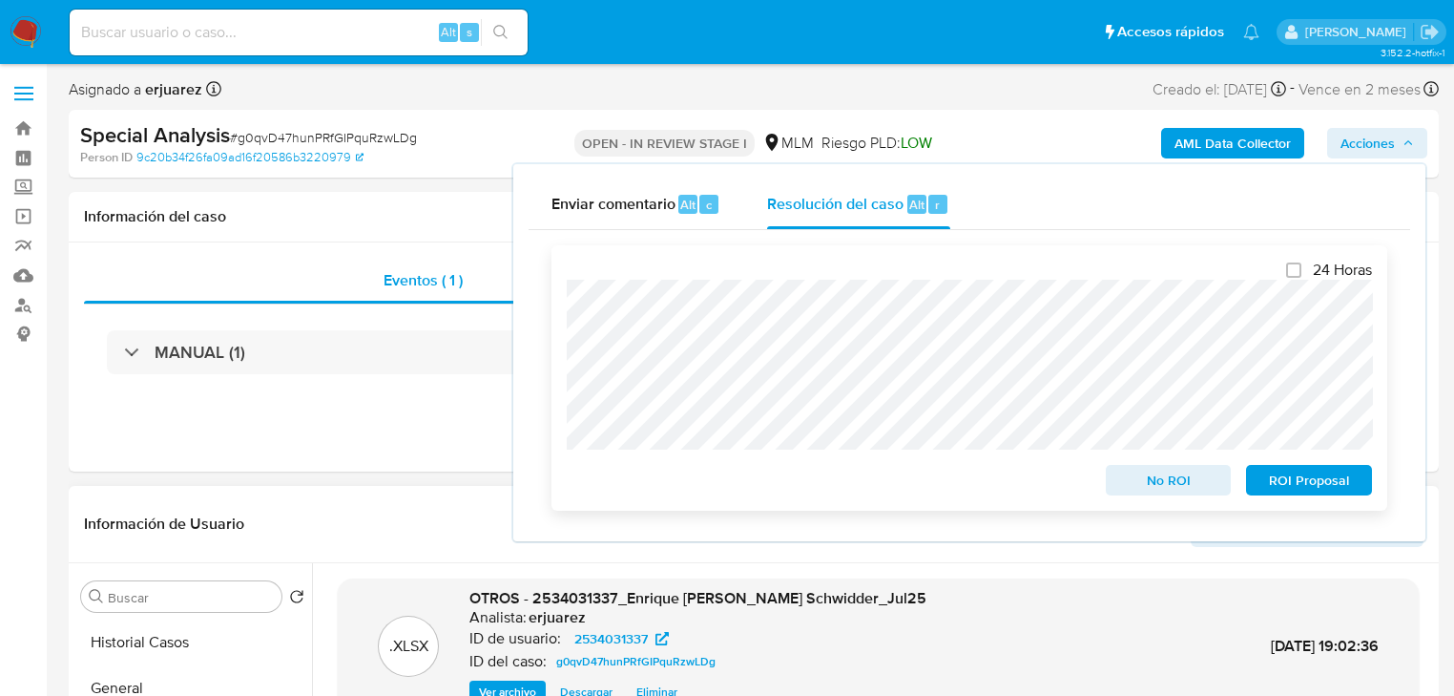
click at [1301, 487] on span "ROI Proposal" at bounding box center [1309, 480] width 99 height 27
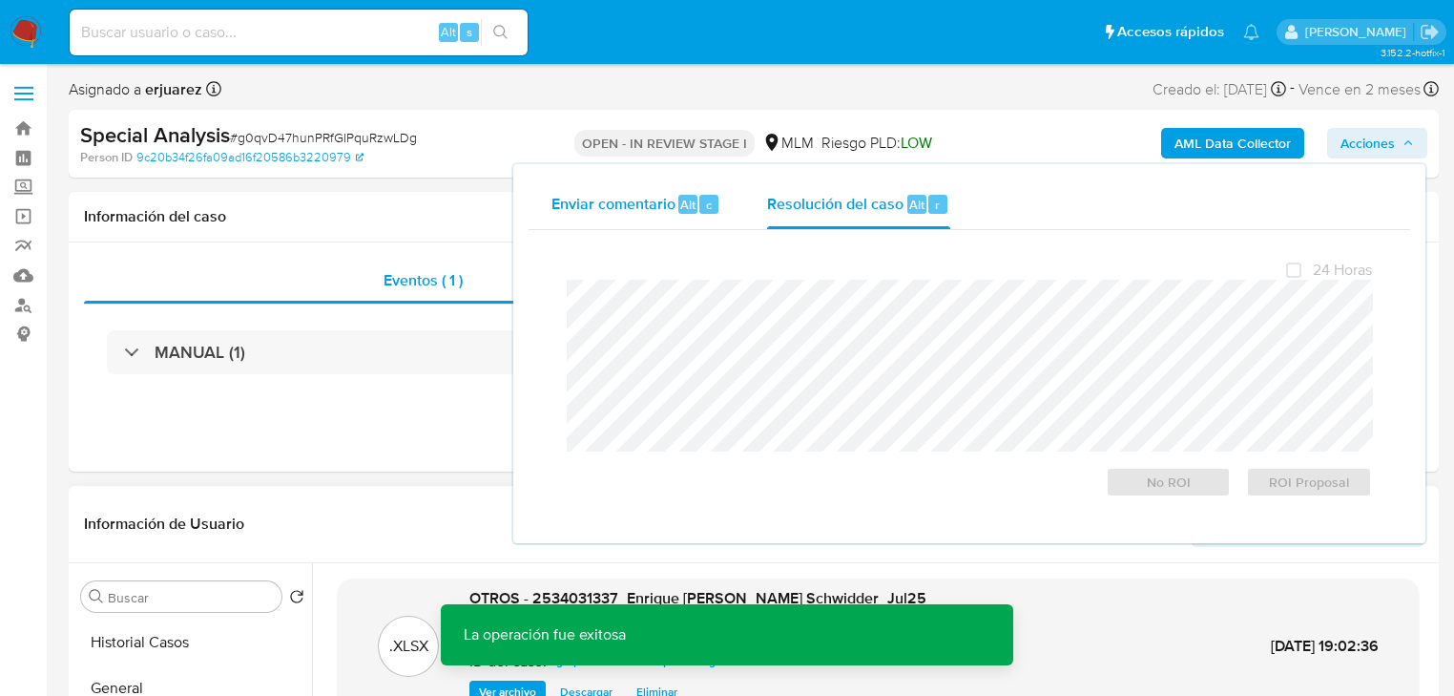
click at [658, 211] on span "Enviar comentario" at bounding box center [614, 204] width 124 height 22
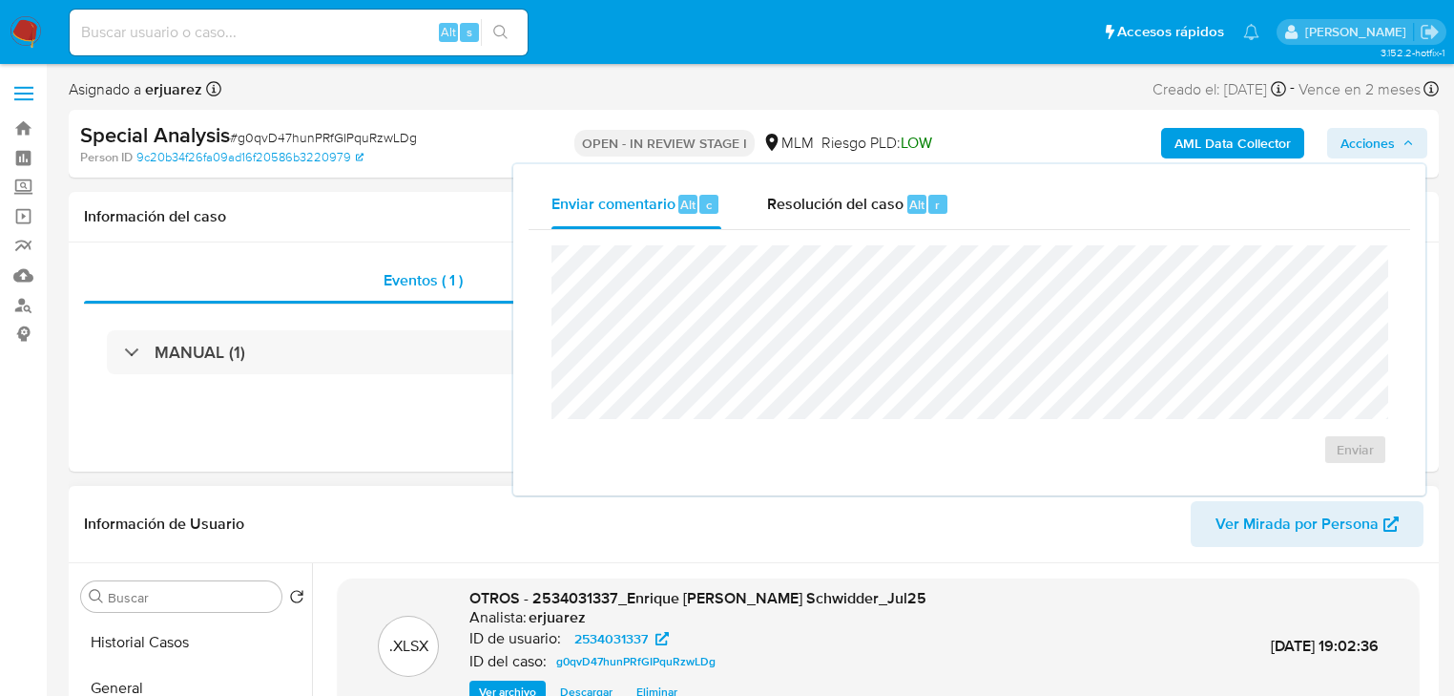
click at [158, 35] on input at bounding box center [299, 32] width 458 height 25
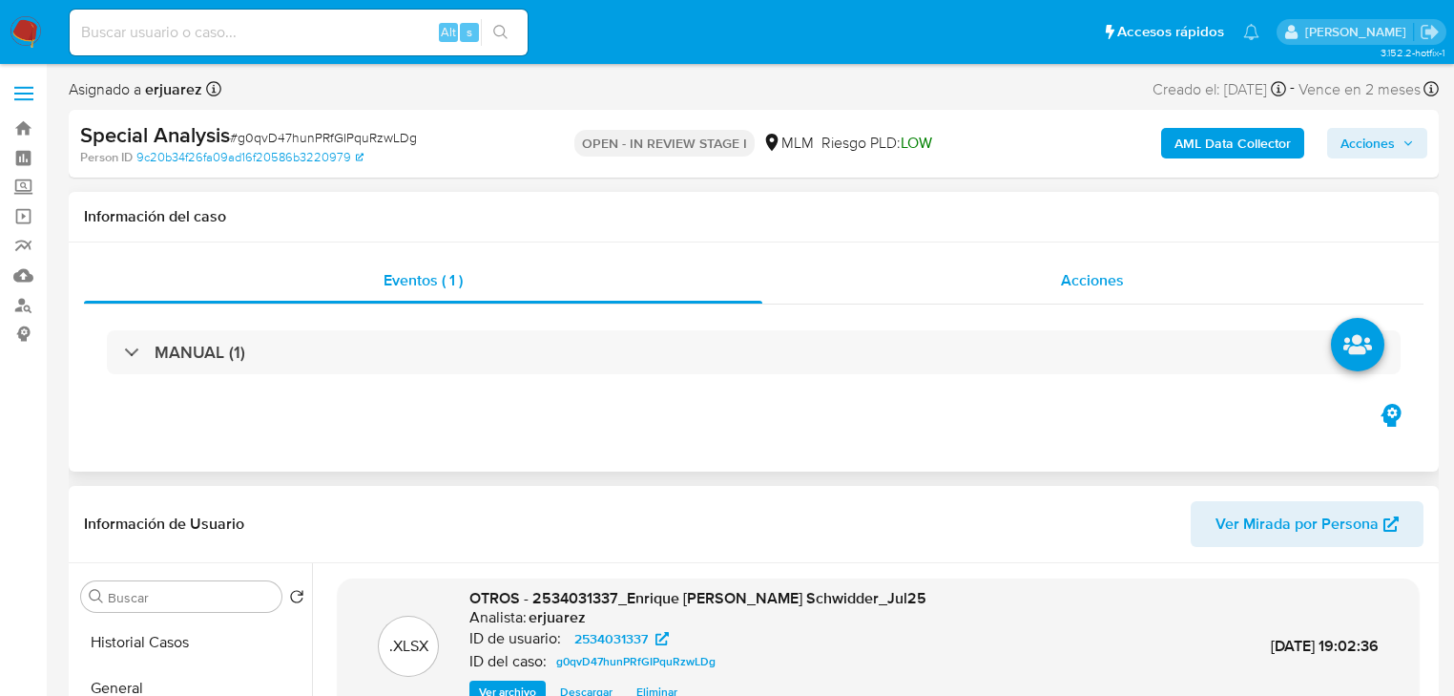
click at [1044, 275] on div "Acciones" at bounding box center [1094, 281] width 662 height 46
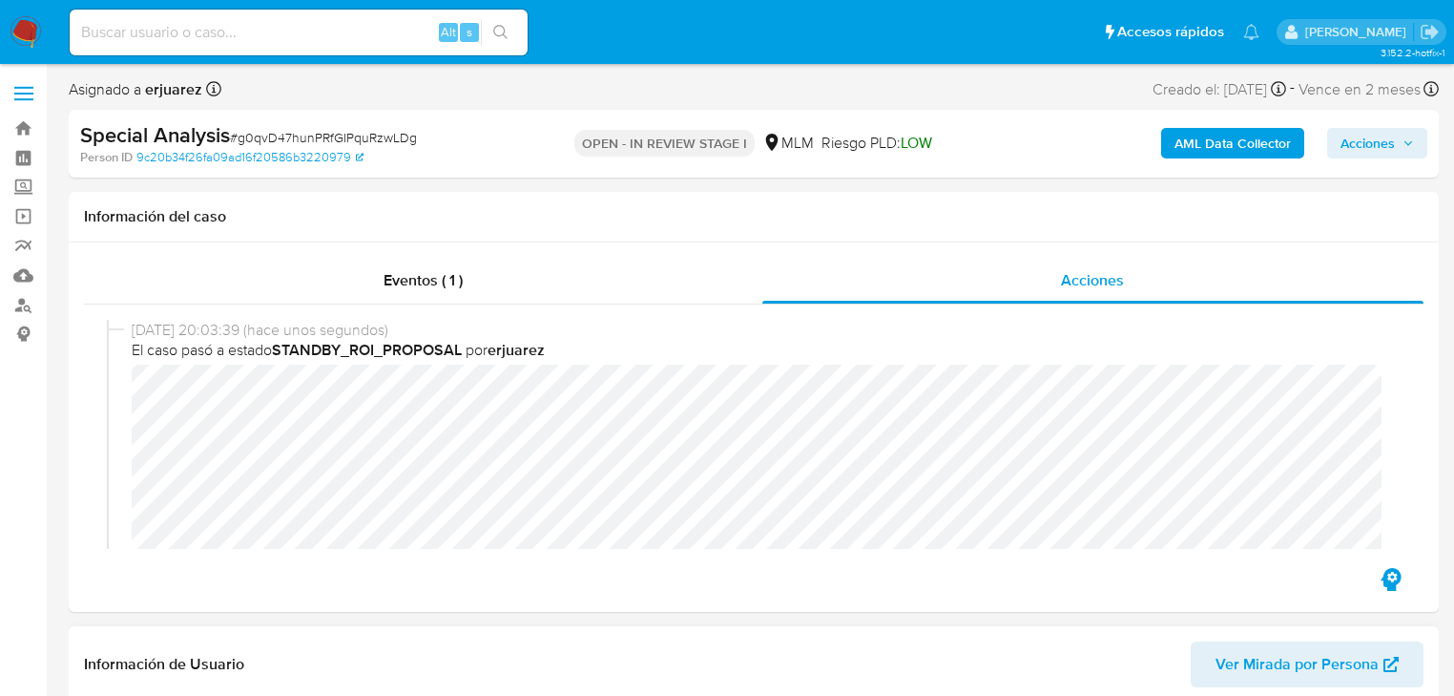
click at [1368, 146] on span "Acciones" at bounding box center [1368, 143] width 54 height 31
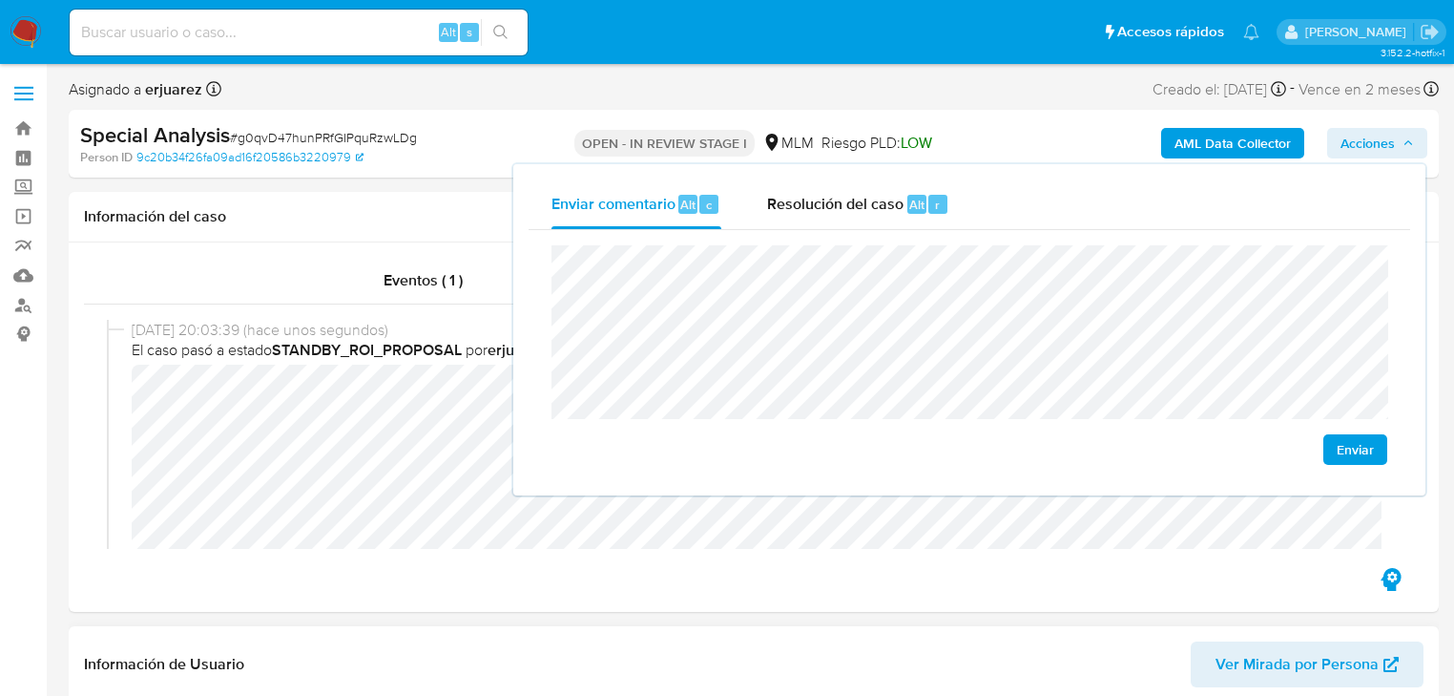
click at [1339, 450] on span "Enviar" at bounding box center [1355, 449] width 37 height 27
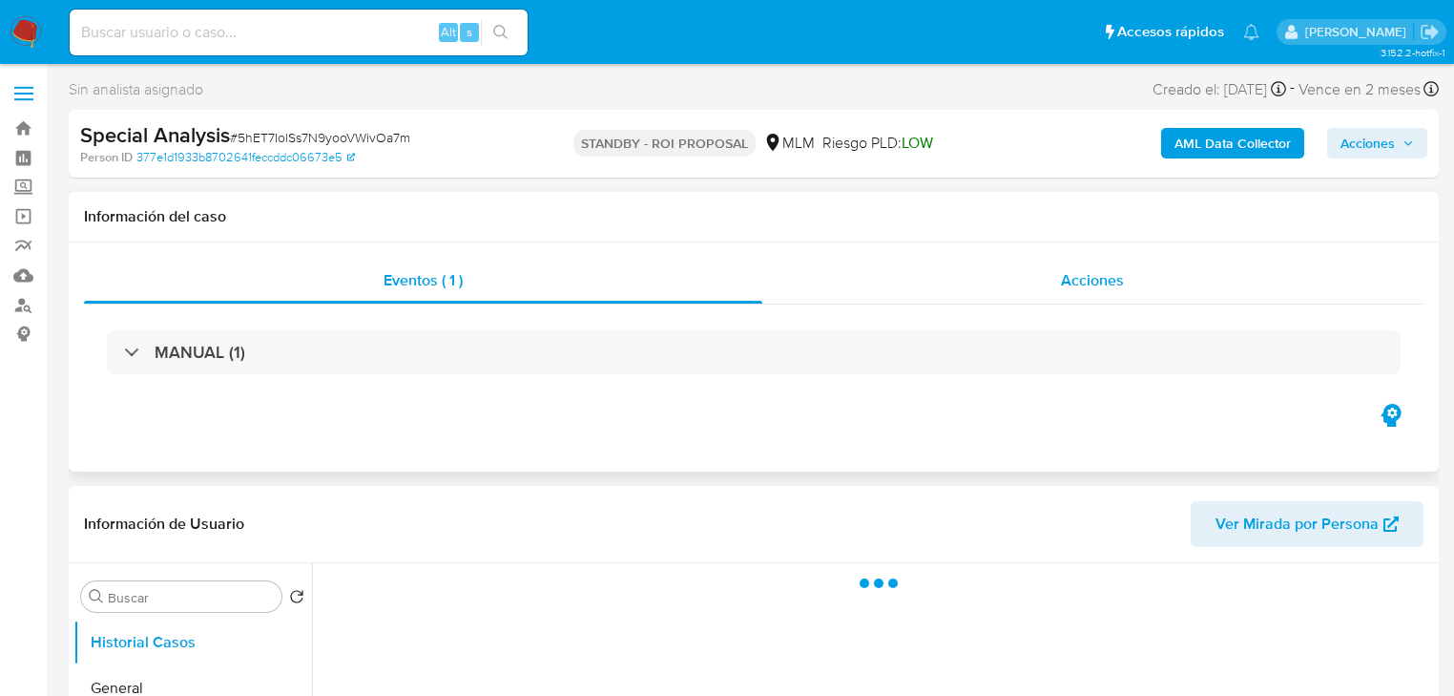
click at [1058, 274] on div "Acciones" at bounding box center [1094, 281] width 662 height 46
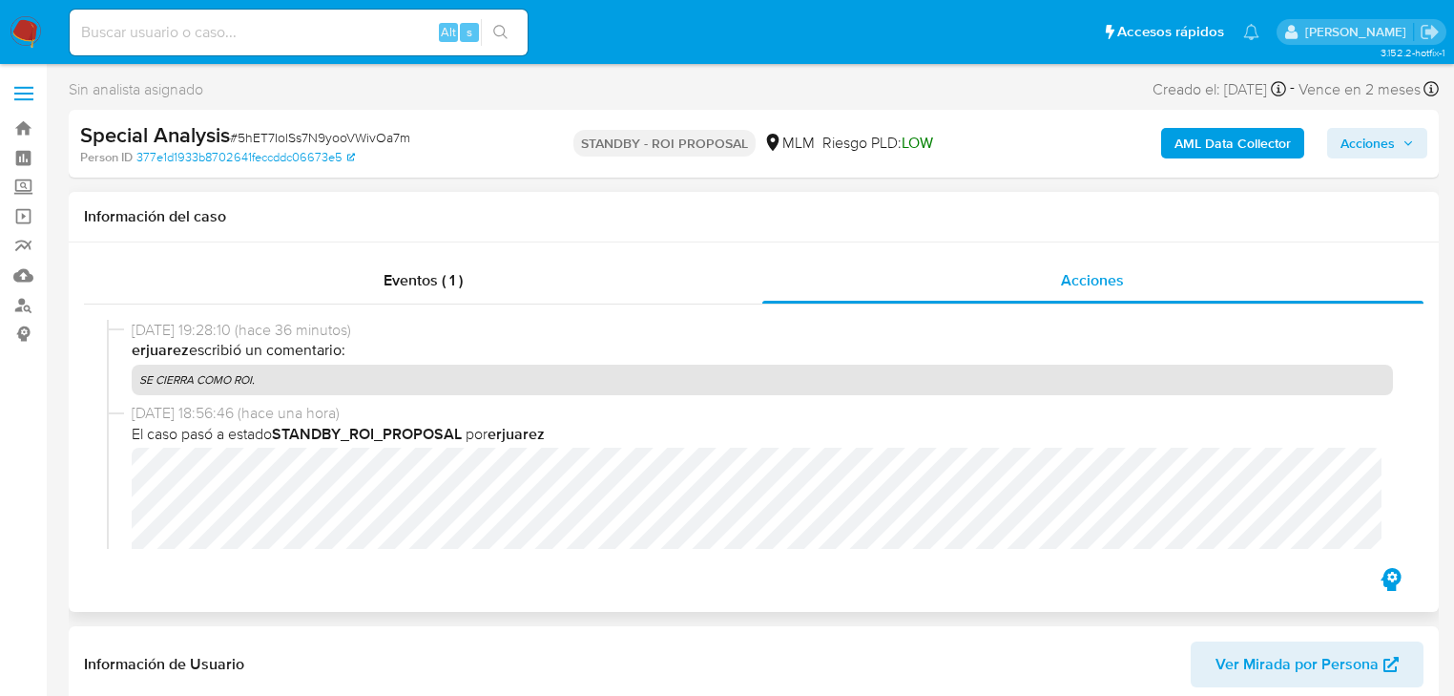
select select "10"
drag, startPoint x: 138, startPoint y: 380, endPoint x: 310, endPoint y: 373, distance: 171.9
click at [310, 373] on p "SE CIERRA COMO ROI." at bounding box center [763, 380] width 1262 height 31
copy p "SE CIERRA COMO ROI."
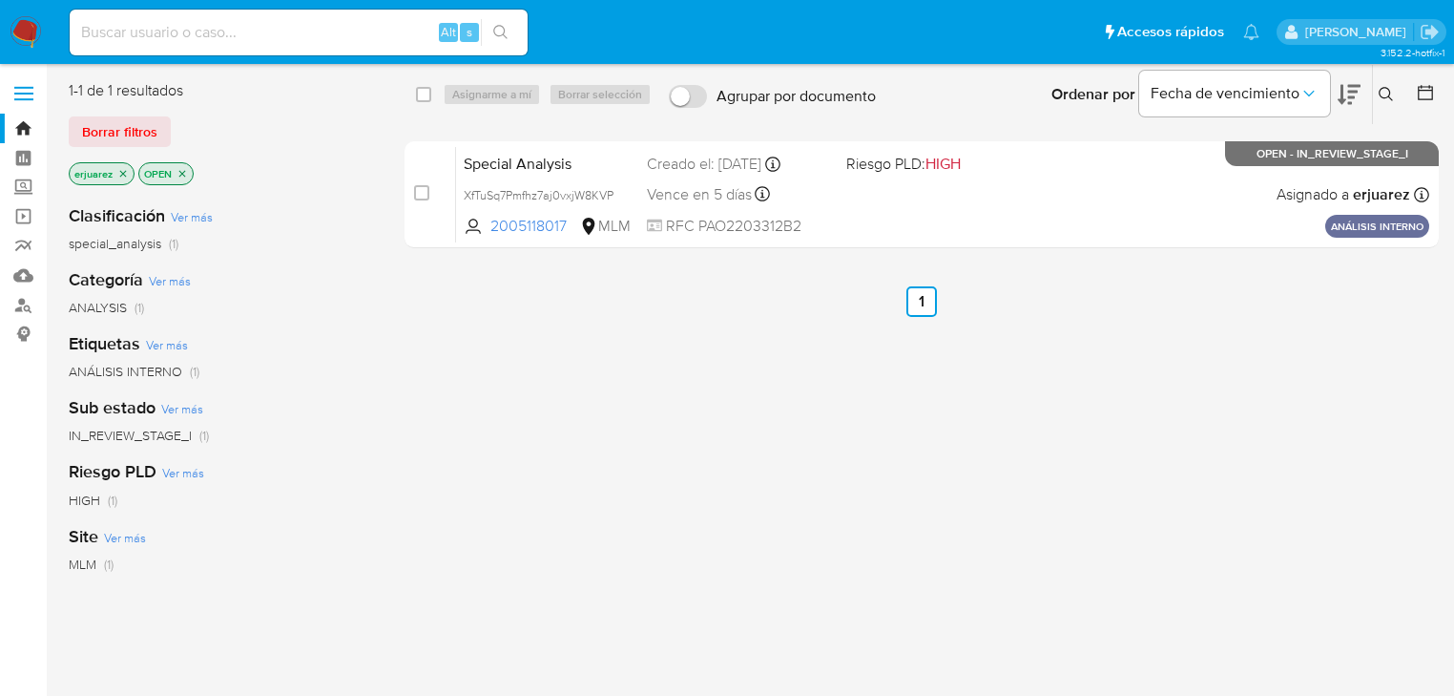
click at [349, 32] on input at bounding box center [299, 32] width 458 height 25
paste input "2609422930"
type input "2609422930"
click at [499, 25] on icon "search-icon" at bounding box center [500, 32] width 15 height 15
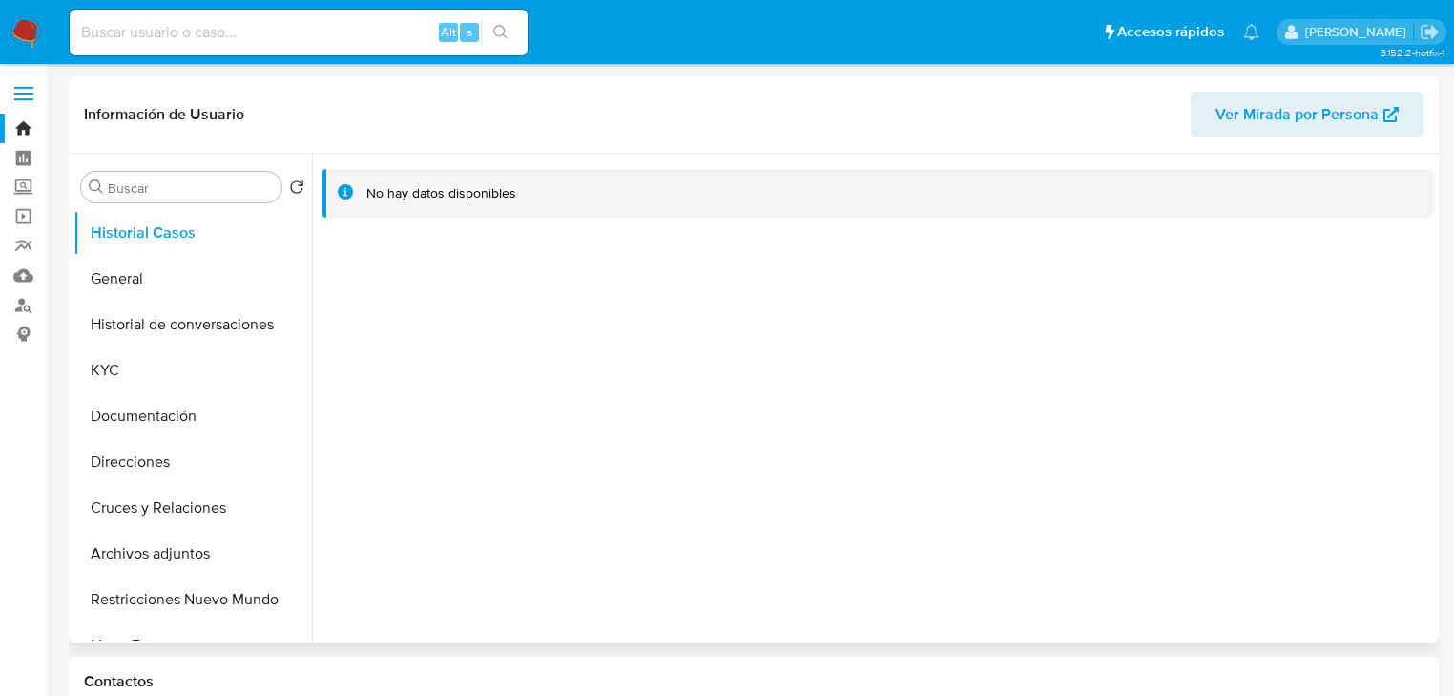
select select "10"
click at [147, 286] on button "General" at bounding box center [184, 279] width 223 height 46
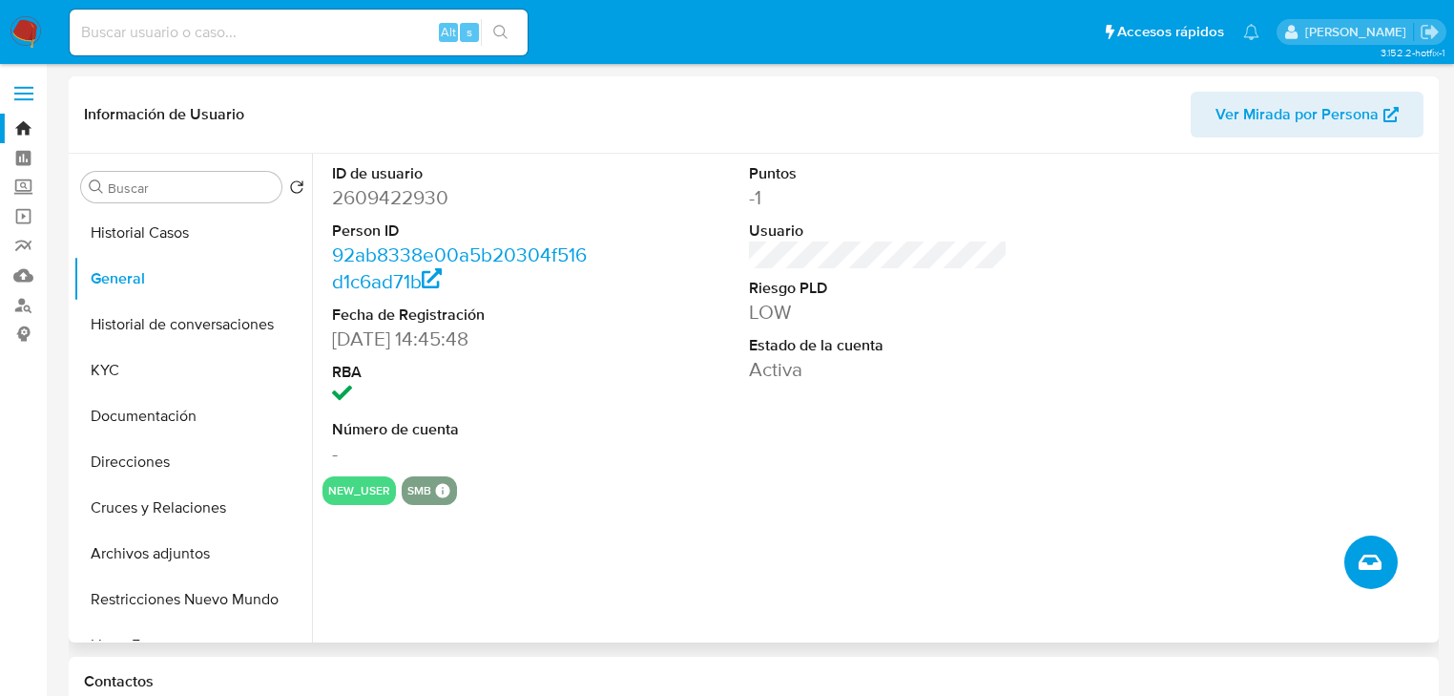
click at [1364, 542] on button "Crear caso manual" at bounding box center [1371, 561] width 53 height 53
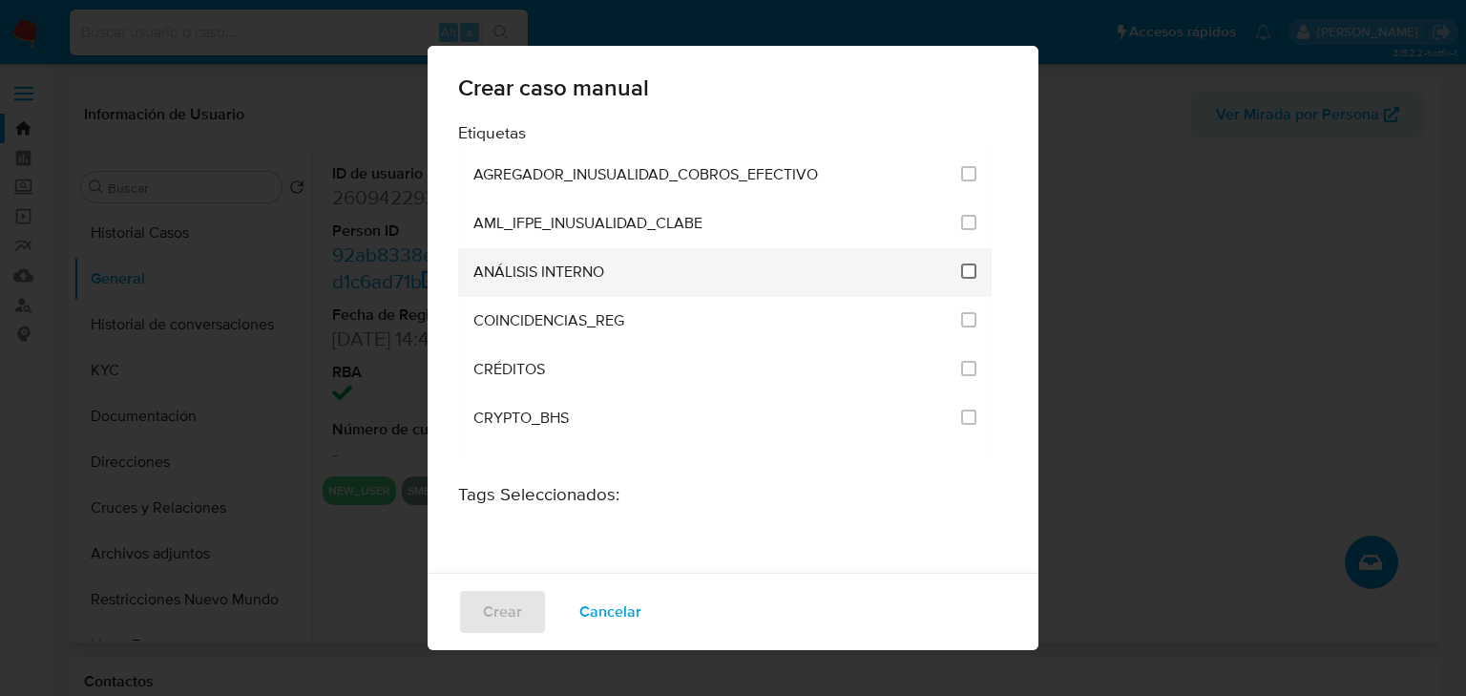
click at [961, 266] on input "1888" at bounding box center [968, 270] width 15 height 15
checkbox input "true"
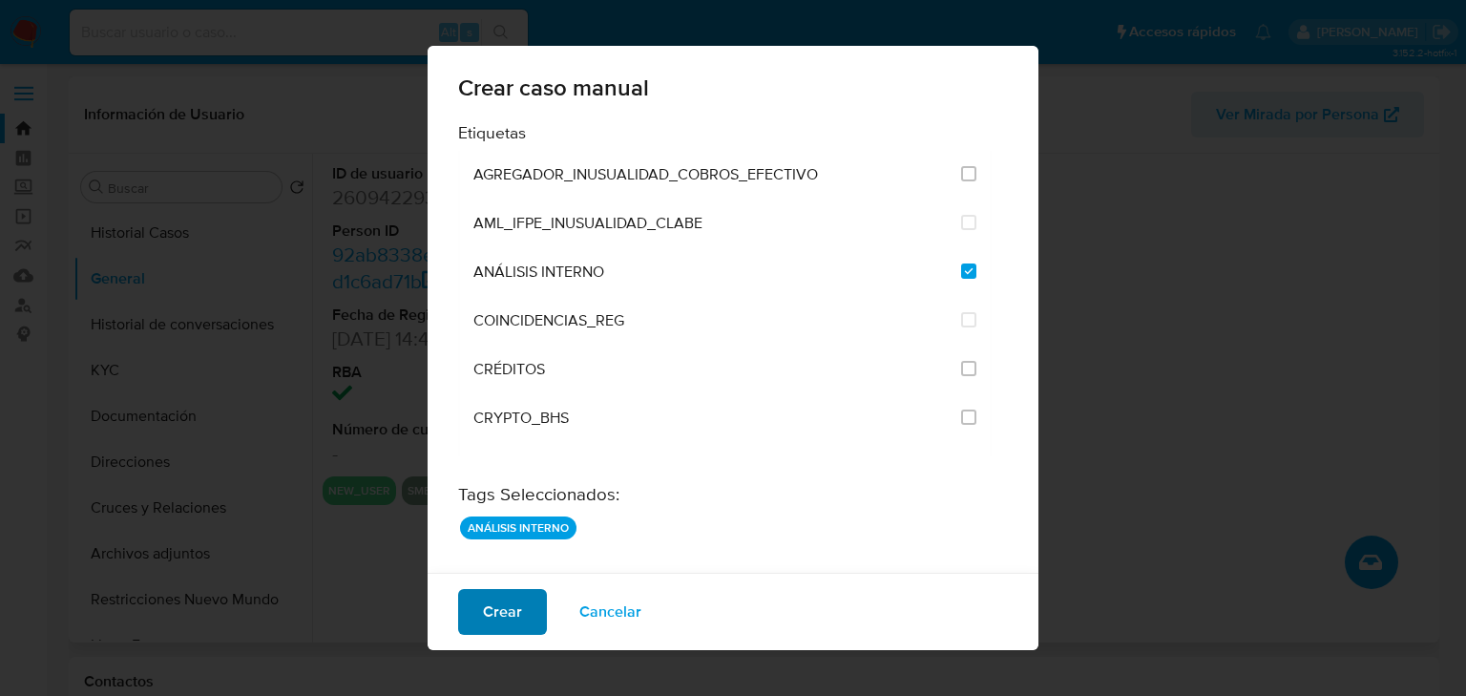
click at [512, 618] on span "Crear" at bounding box center [502, 612] width 39 height 42
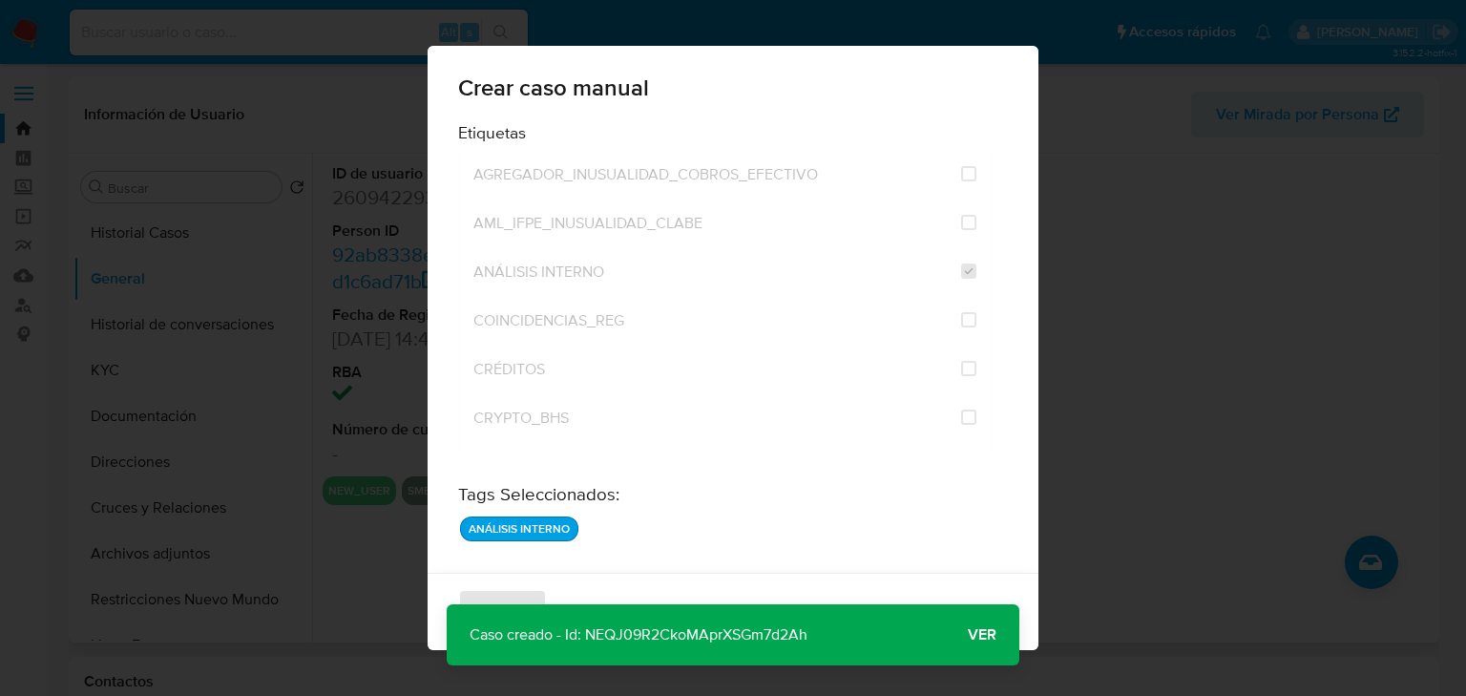
drag, startPoint x: 824, startPoint y: 627, endPoint x: 588, endPoint y: 628, distance: 235.7
click at [588, 628] on p "Caso creado - Id: NEQJ09R2CkoMAprXSGm7d2Ah" at bounding box center [639, 634] width 384 height 61
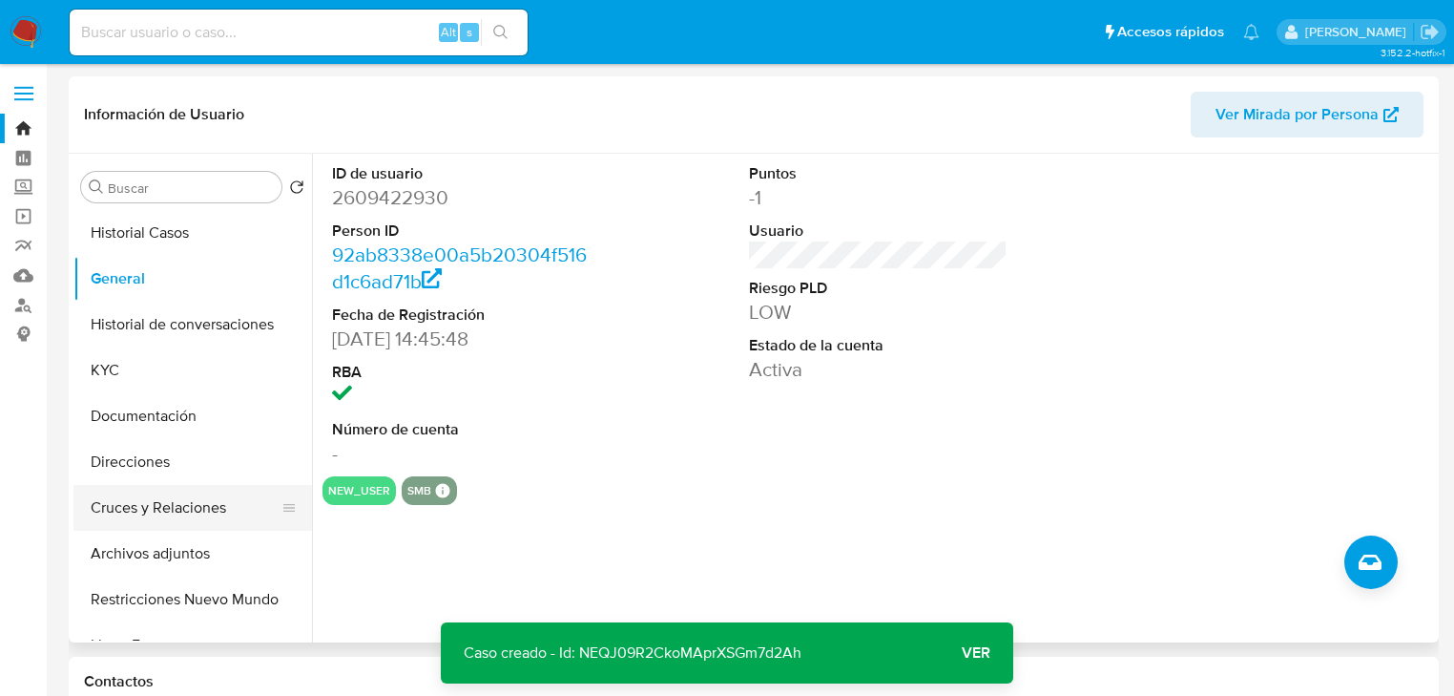
scroll to position [229, 0]
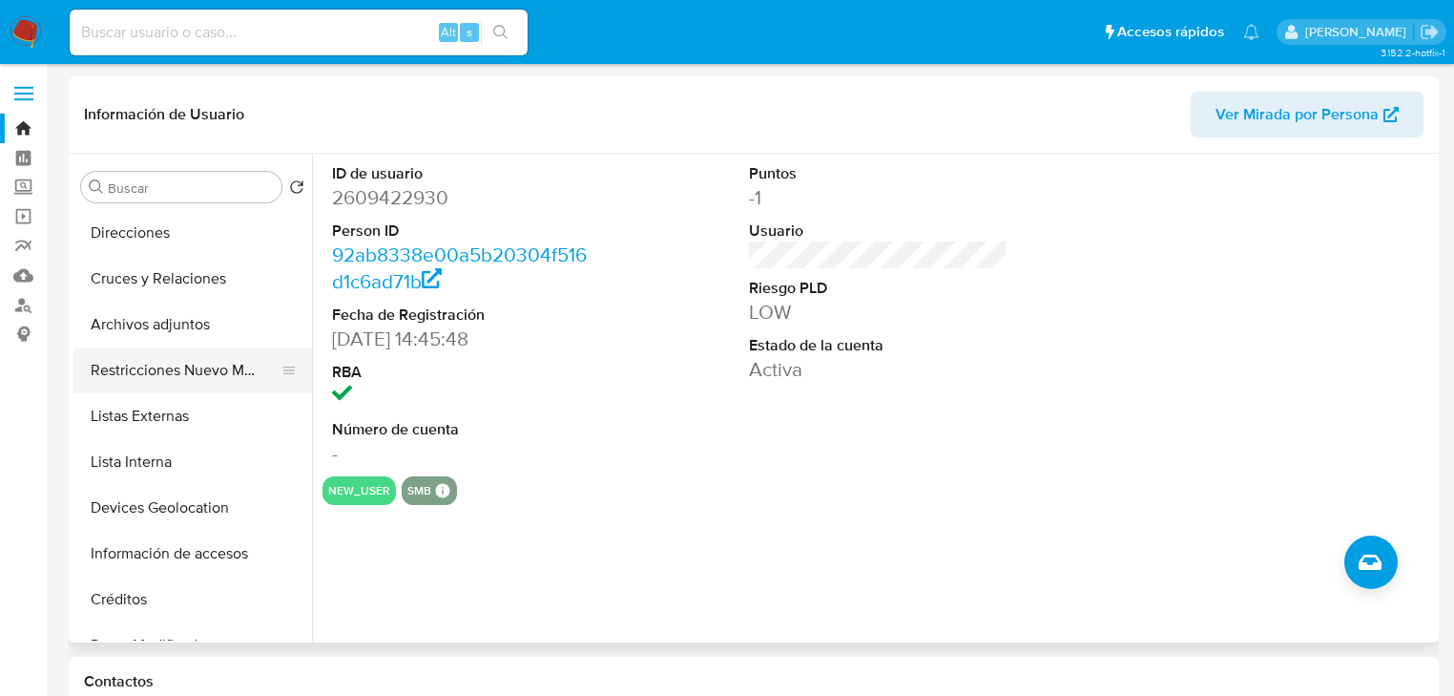
click at [178, 375] on button "Restricciones Nuevo Mundo" at bounding box center [184, 370] width 223 height 46
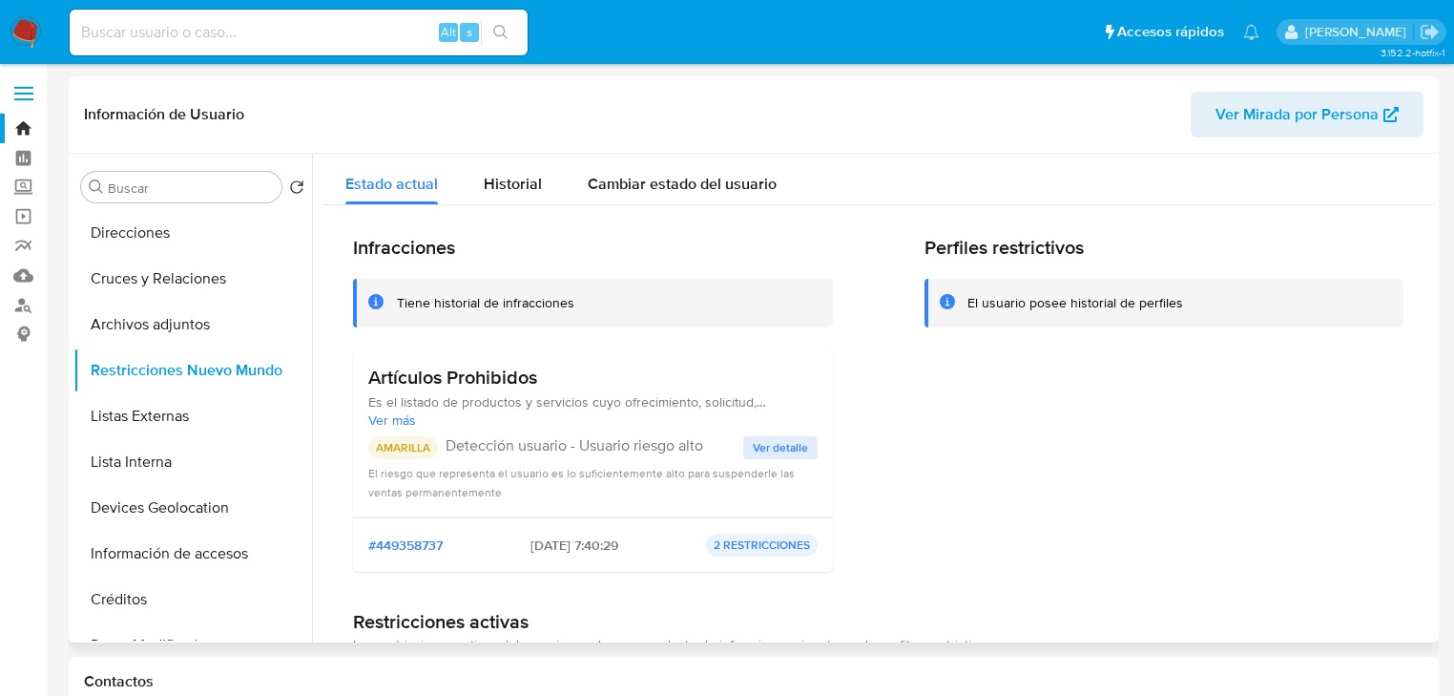
click at [802, 448] on span "Ver detalle" at bounding box center [780, 447] width 55 height 19
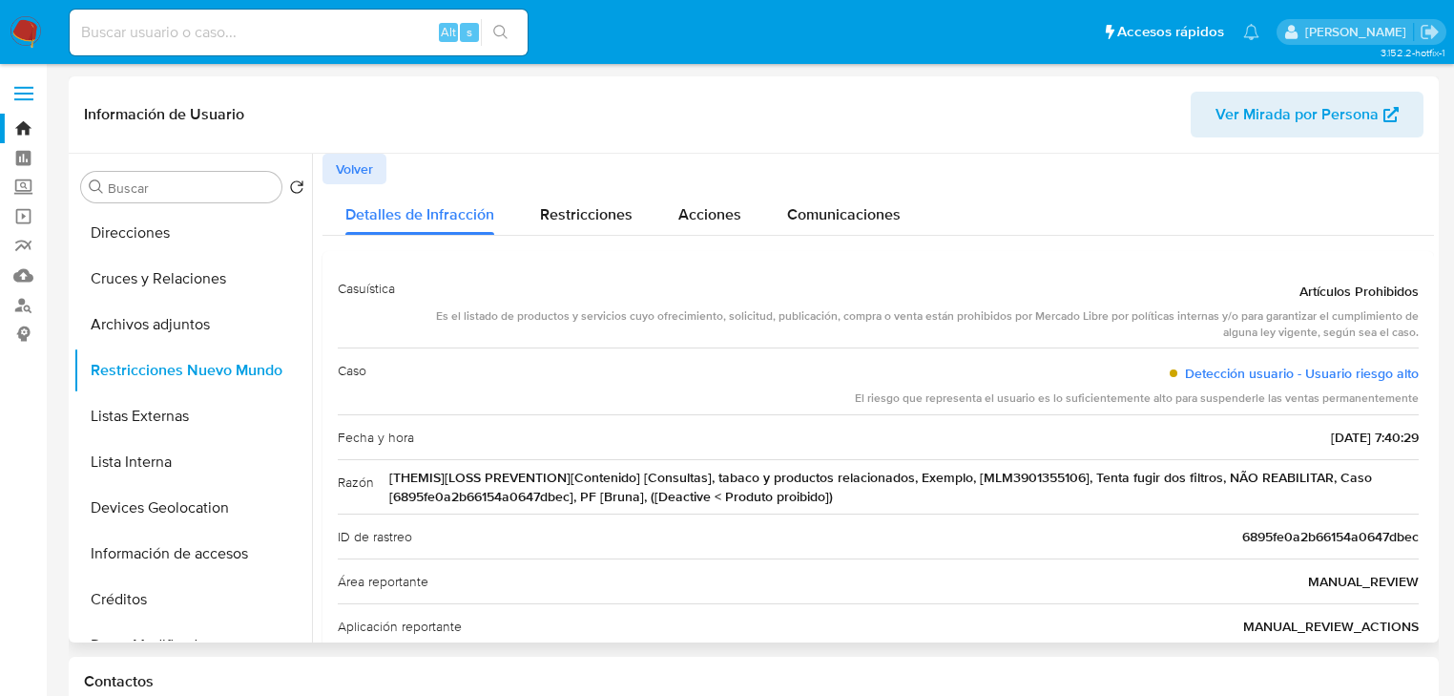
drag, startPoint x: 714, startPoint y: 475, endPoint x: 905, endPoint y: 473, distance: 190.9
click at [905, 473] on span "[THEMIS][LOSS PREVENTION][Contenido] [Consultas], tabaco y productos relacionad…" at bounding box center [904, 487] width 1030 height 38
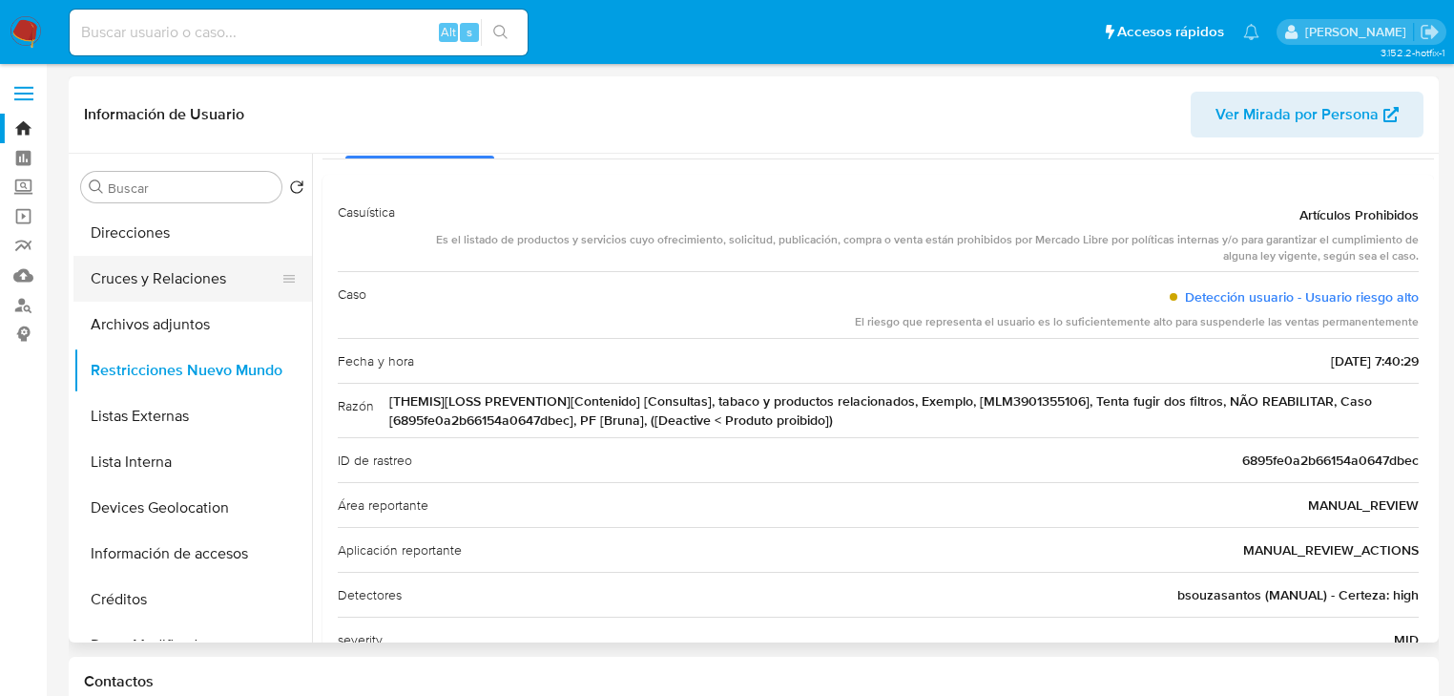
click at [198, 285] on button "Cruces y Relaciones" at bounding box center [184, 279] width 223 height 46
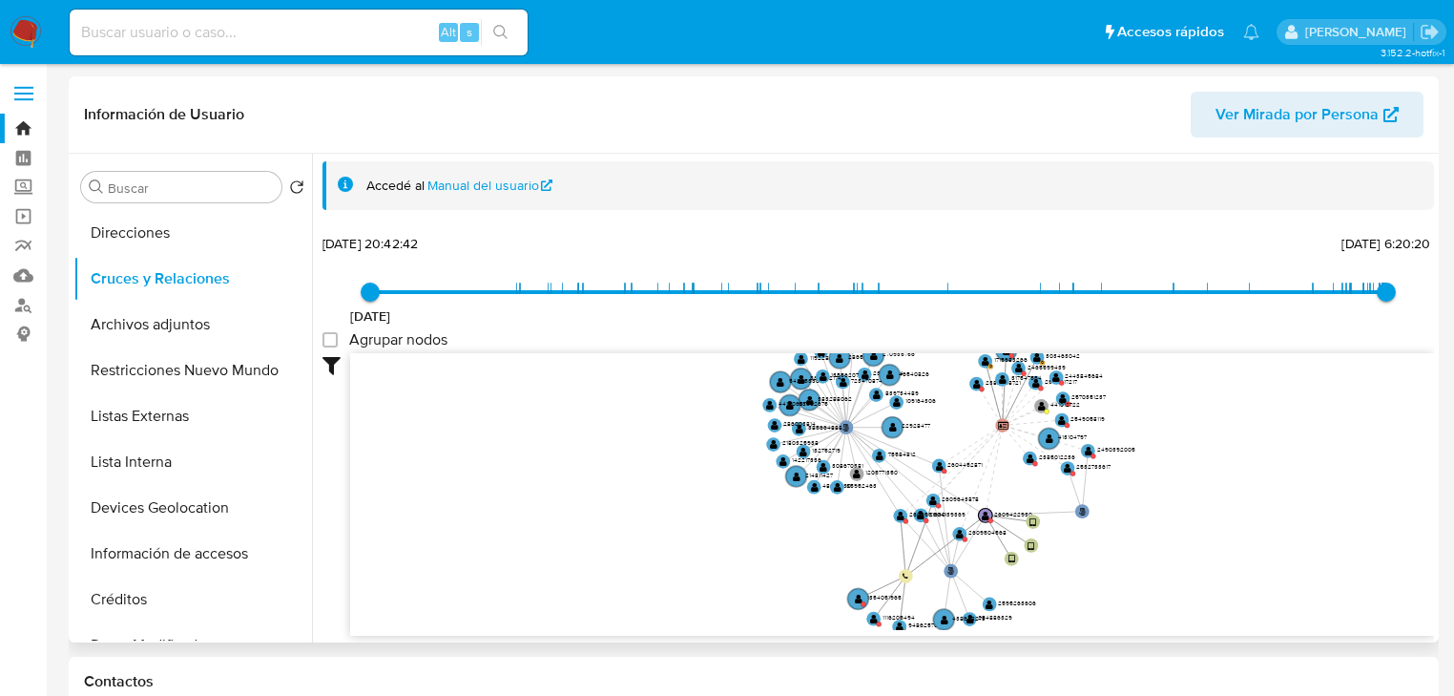
drag, startPoint x: 864, startPoint y: 507, endPoint x: 721, endPoint y: 501, distance: 142.3
click at [721, 501] on icon "user-2609422930  2609422930 phone-b451f898a79e06a717c400ae74d04588  person-74…" at bounding box center [892, 491] width 1084 height 277
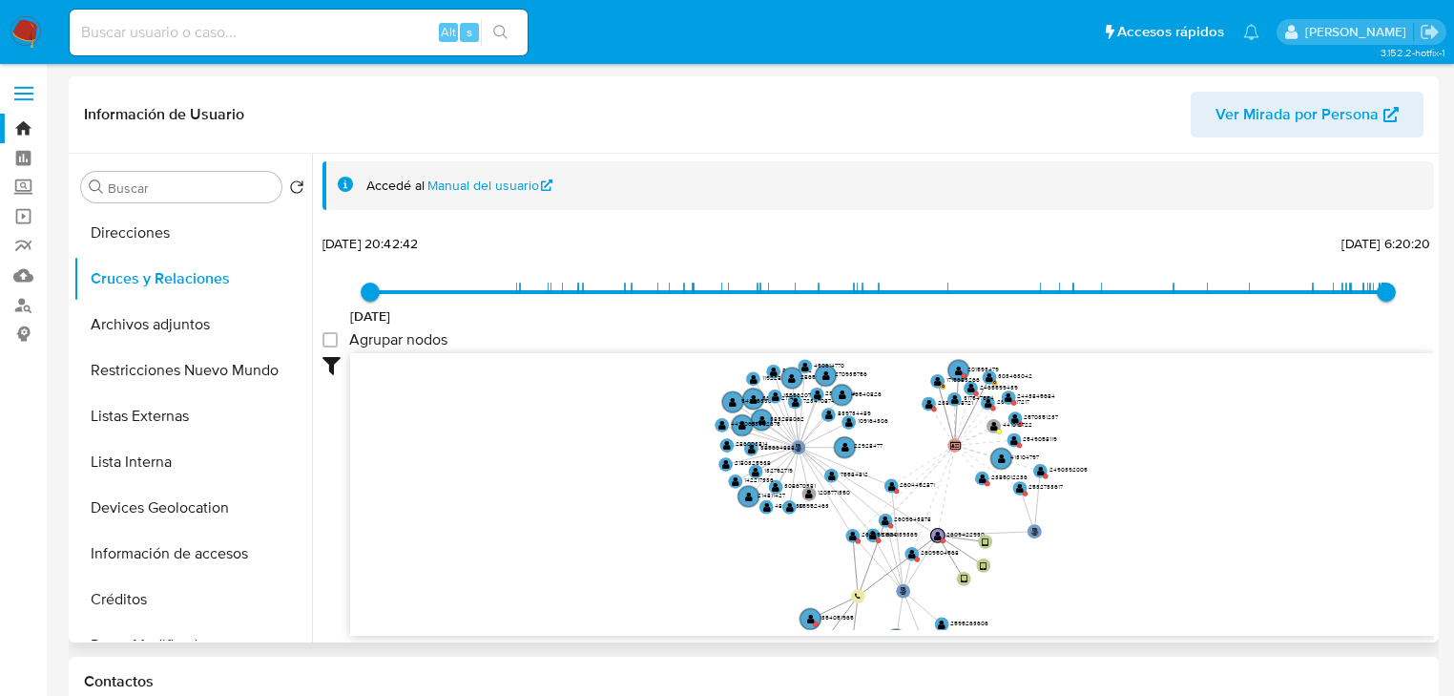
drag, startPoint x: 1222, startPoint y: 443, endPoint x: 1217, endPoint y: 462, distance: 19.9
click at [1217, 462] on icon "user-2609422930  2609422930 phone-b451f898a79e06a717c400ae74d04588  person-74…" at bounding box center [892, 491] width 1084 height 277
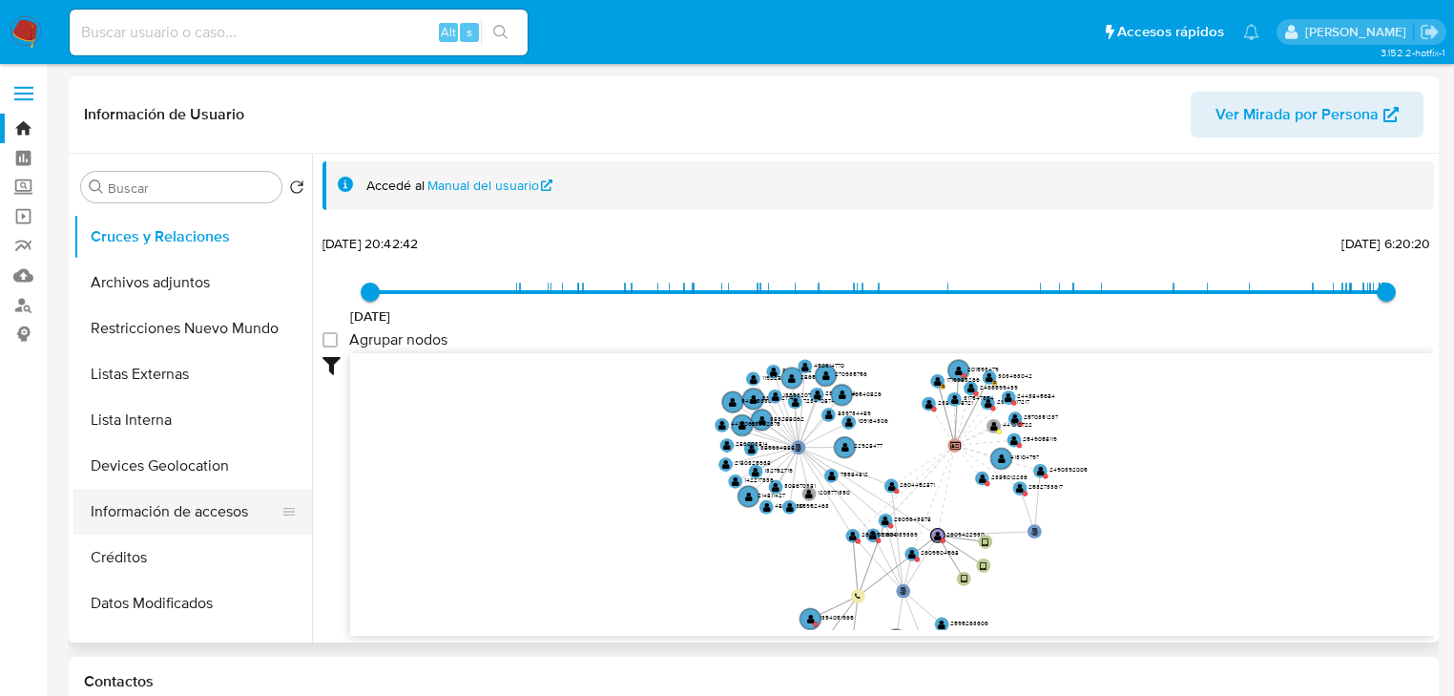
scroll to position [305, 0]
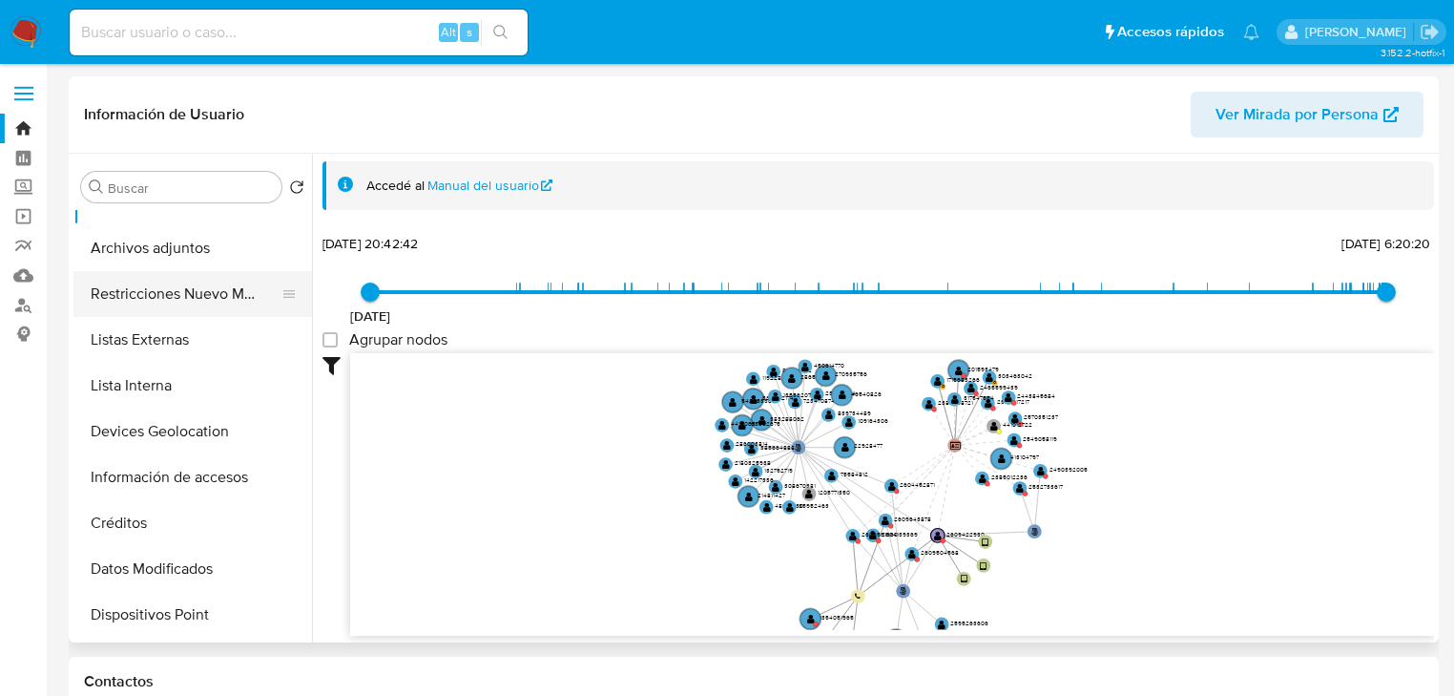
click at [181, 281] on button "Restricciones Nuevo Mundo" at bounding box center [184, 294] width 223 height 46
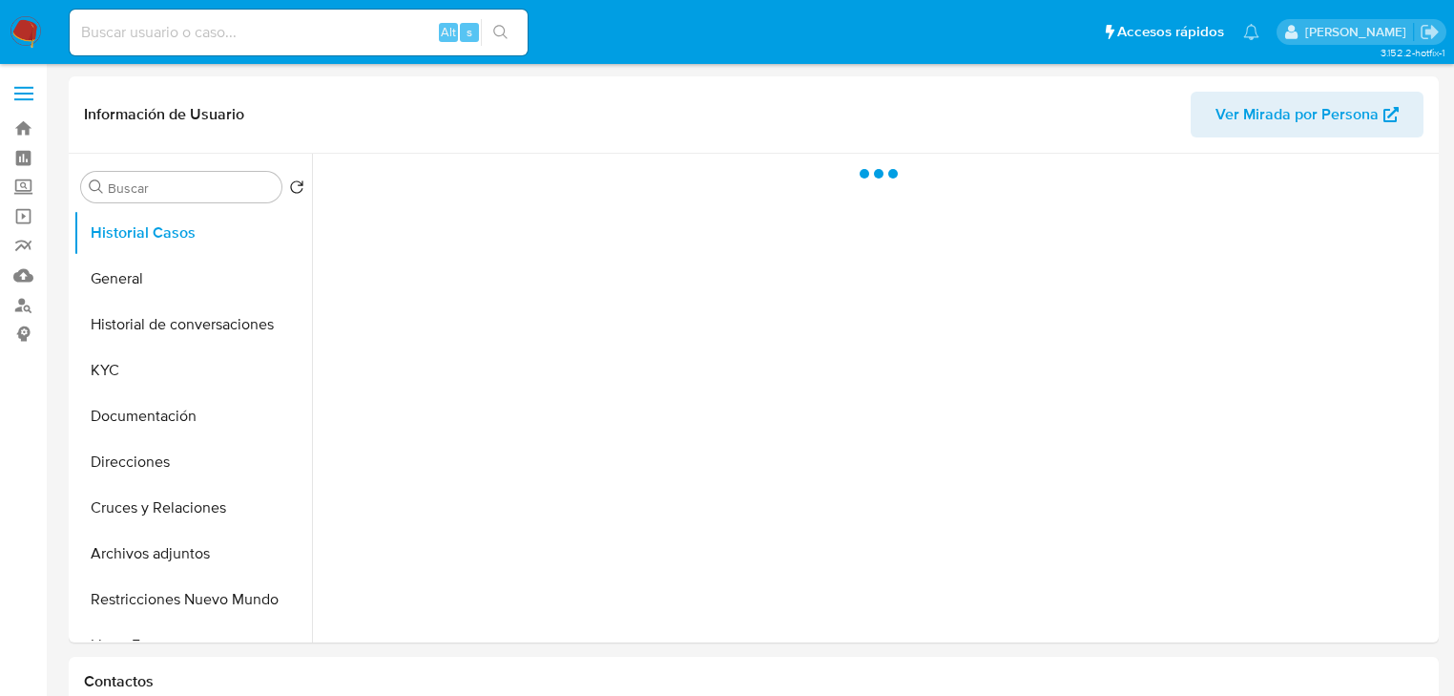
select select "10"
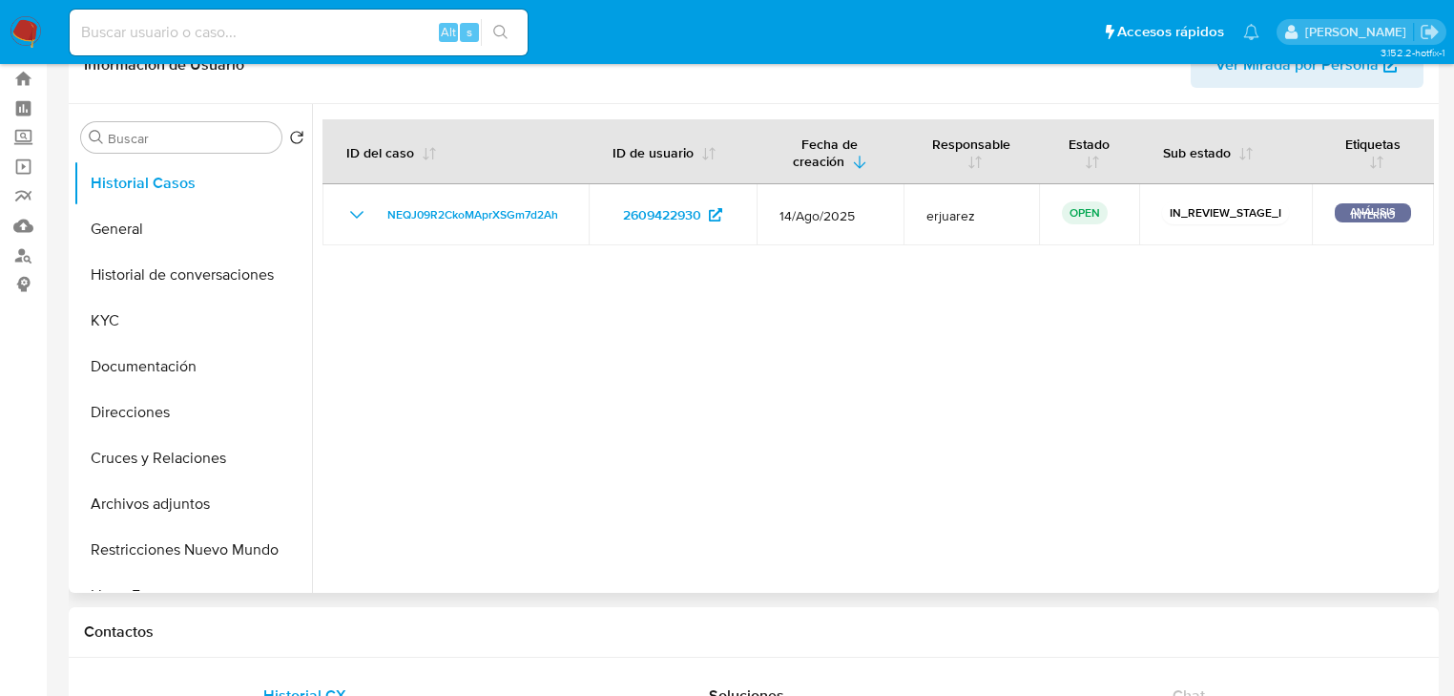
scroll to position [76, 0]
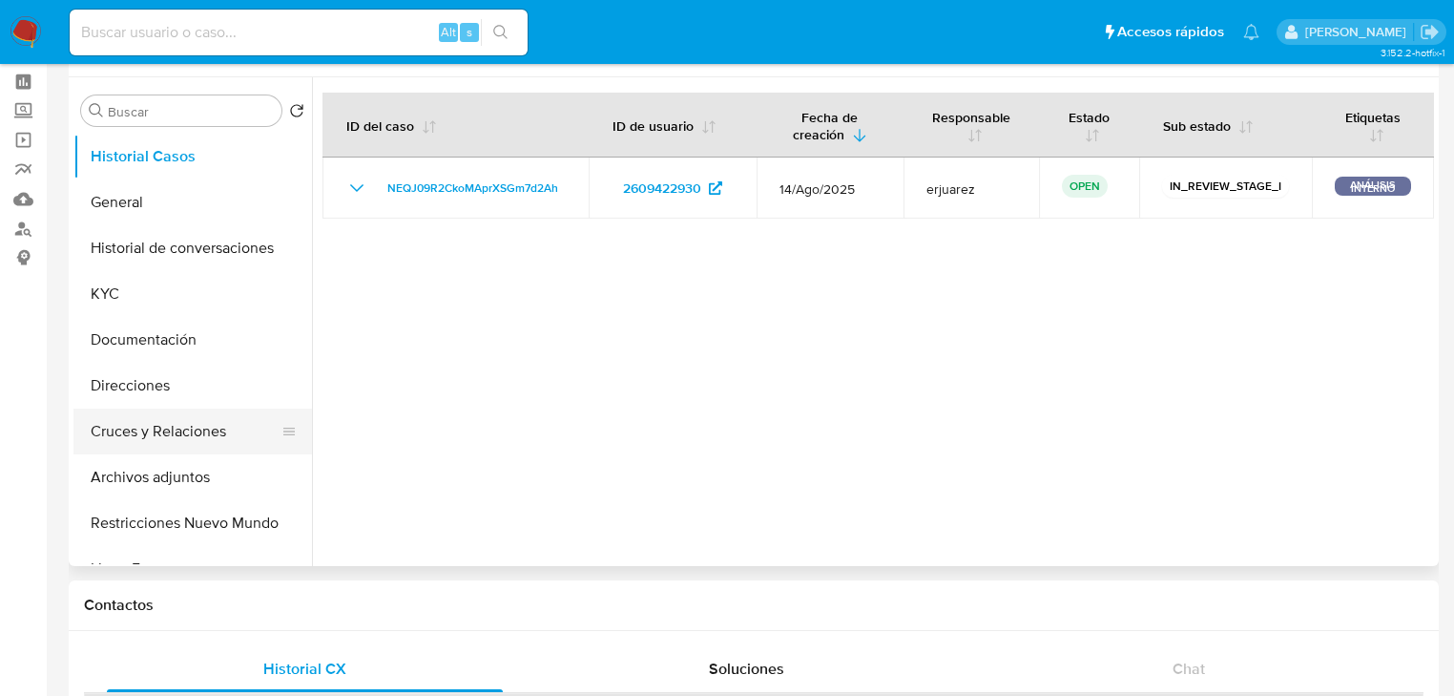
click at [192, 434] on button "Cruces y Relaciones" at bounding box center [184, 431] width 223 height 46
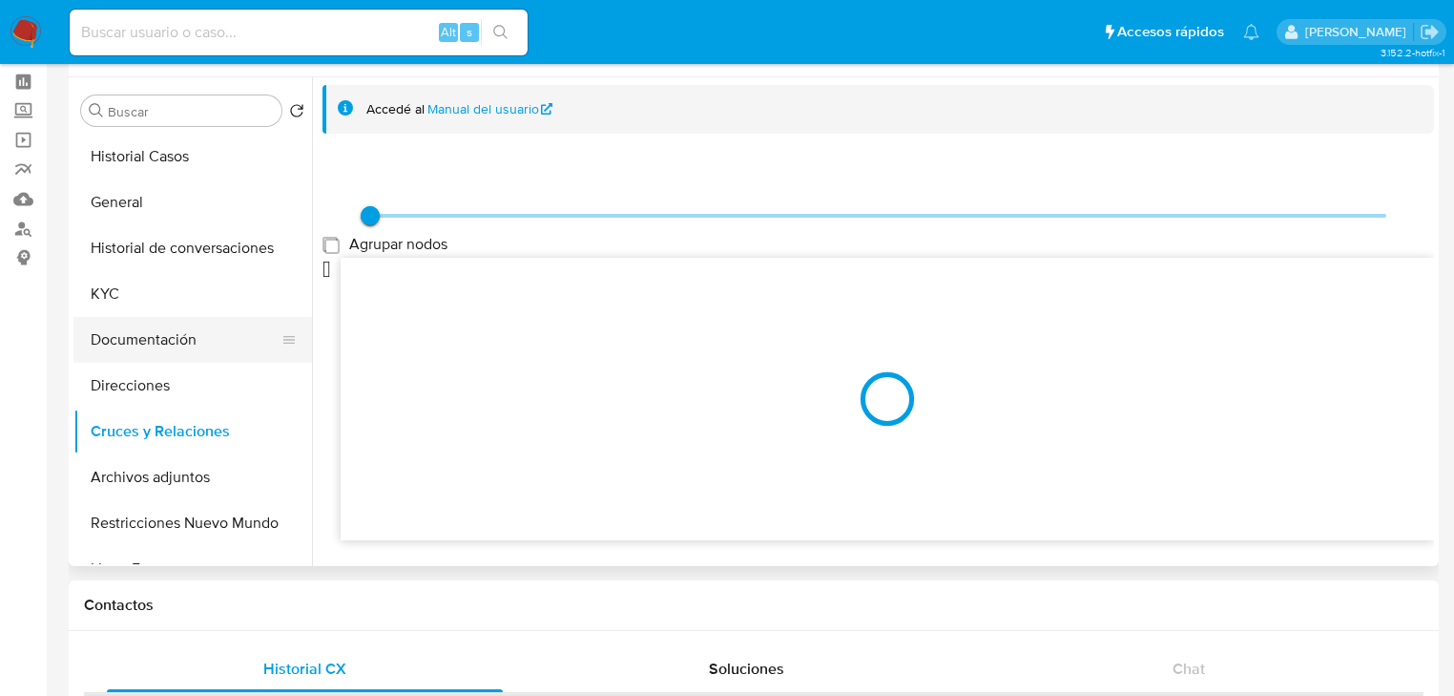
scroll to position [0, 0]
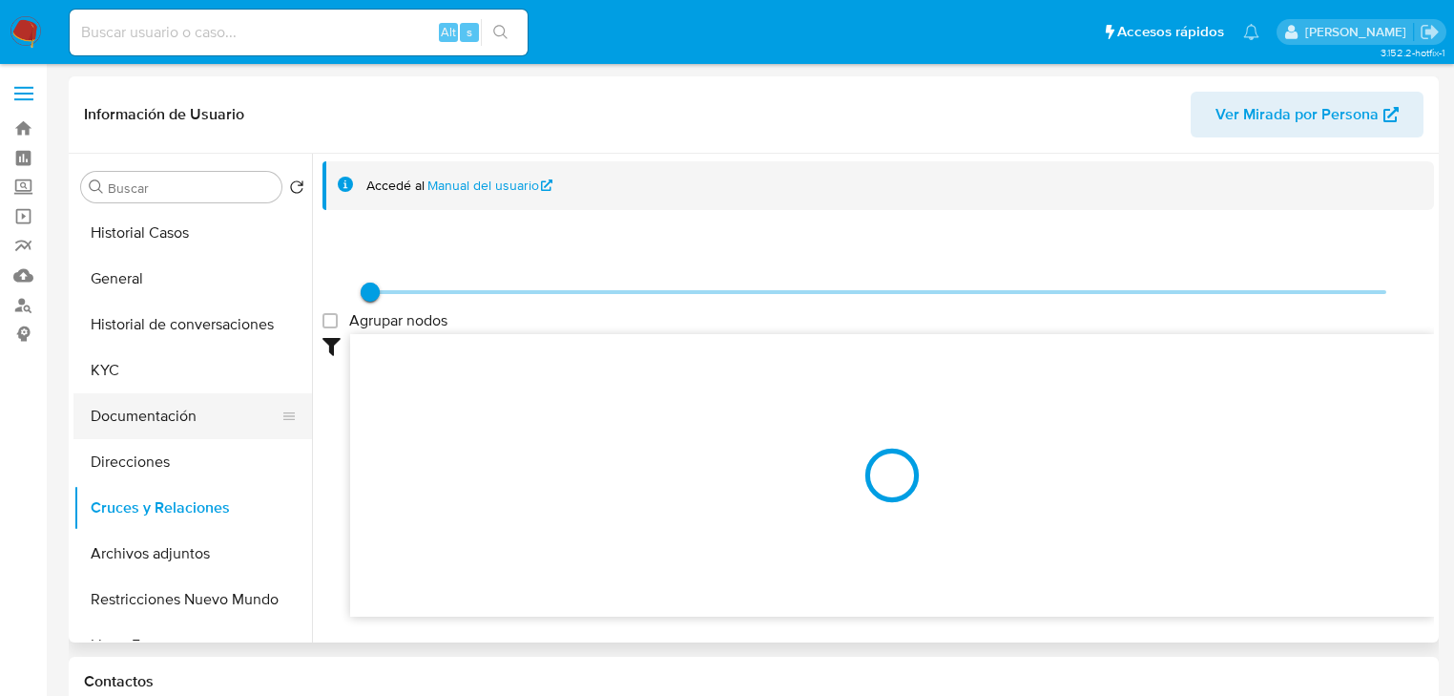
drag, startPoint x: 110, startPoint y: 369, endPoint x: 245, endPoint y: 396, distance: 138.1
click at [110, 370] on button "KYC" at bounding box center [192, 370] width 239 height 46
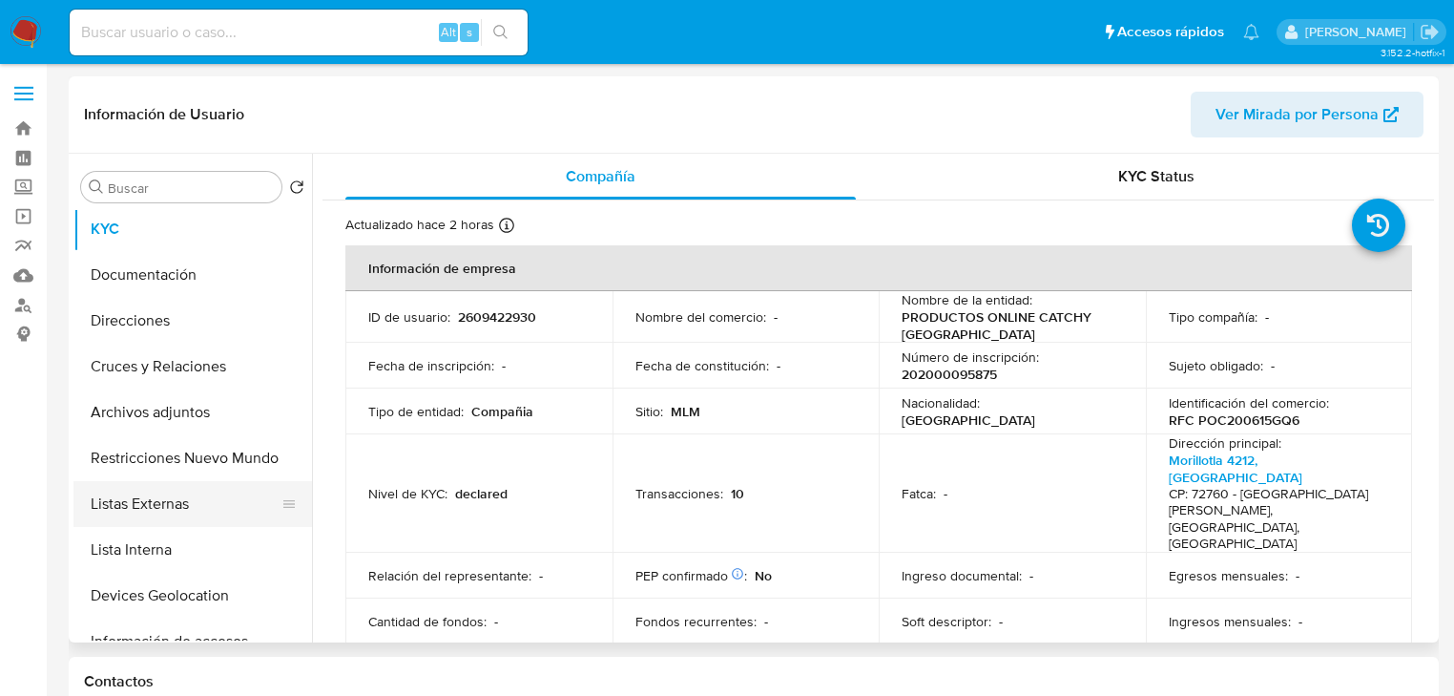
scroll to position [153, 0]
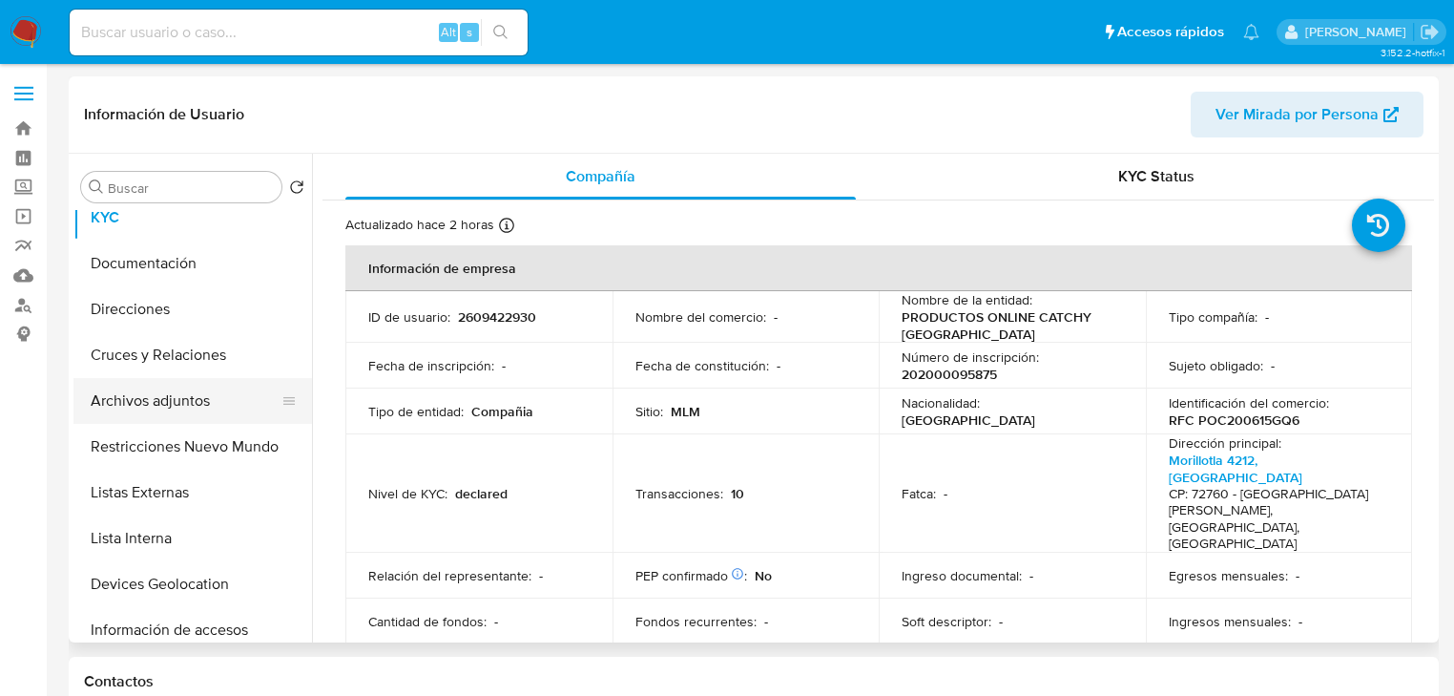
click at [168, 408] on button "Archivos adjuntos" at bounding box center [184, 401] width 223 height 46
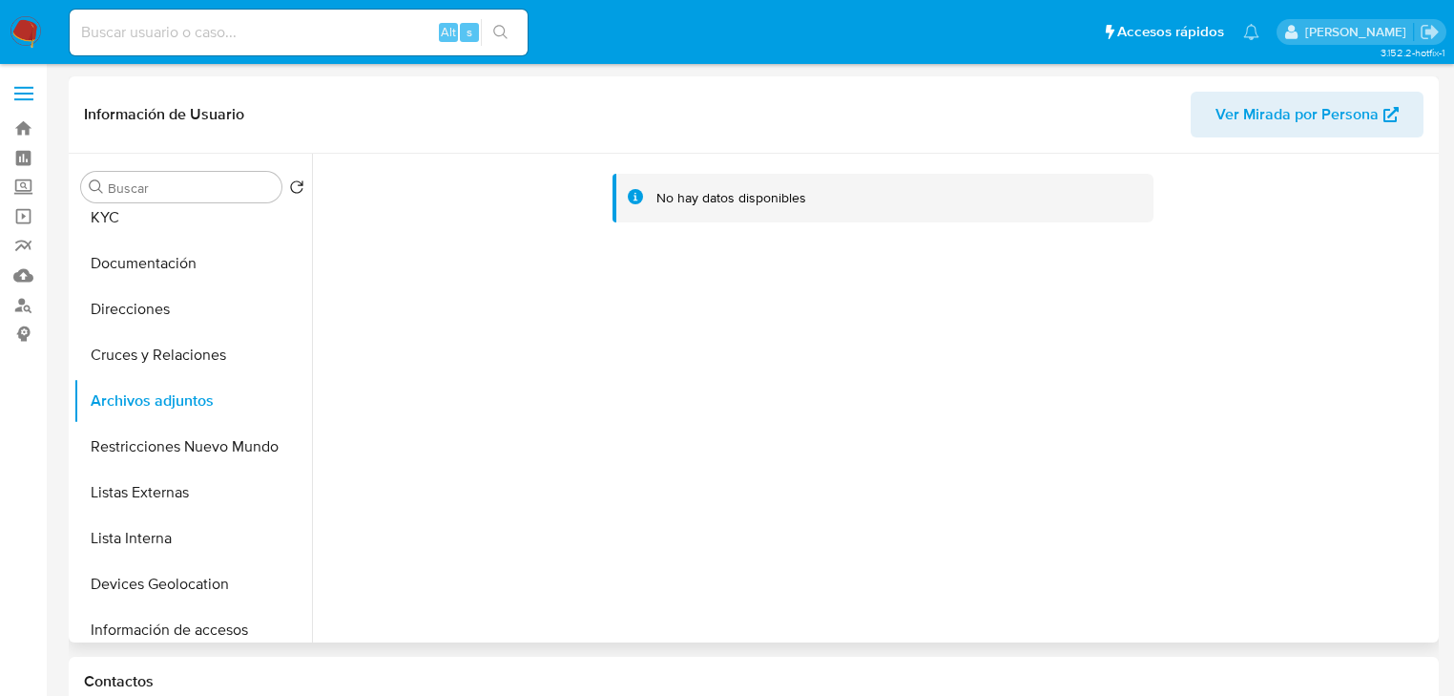
drag, startPoint x: 1338, startPoint y: 580, endPoint x: 809, endPoint y: 363, distance: 571.7
click at [1318, 567] on div "No hay datos disponibles" at bounding box center [873, 398] width 1122 height 489
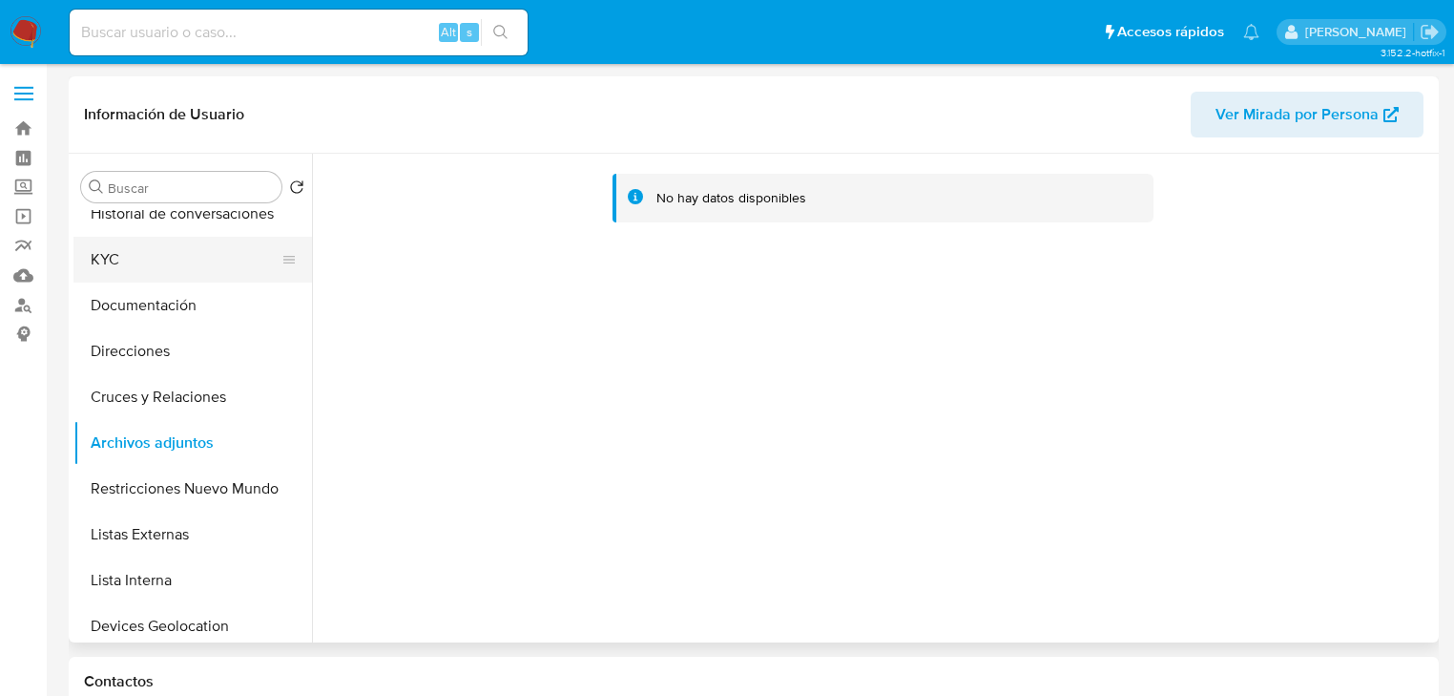
scroll to position [0, 0]
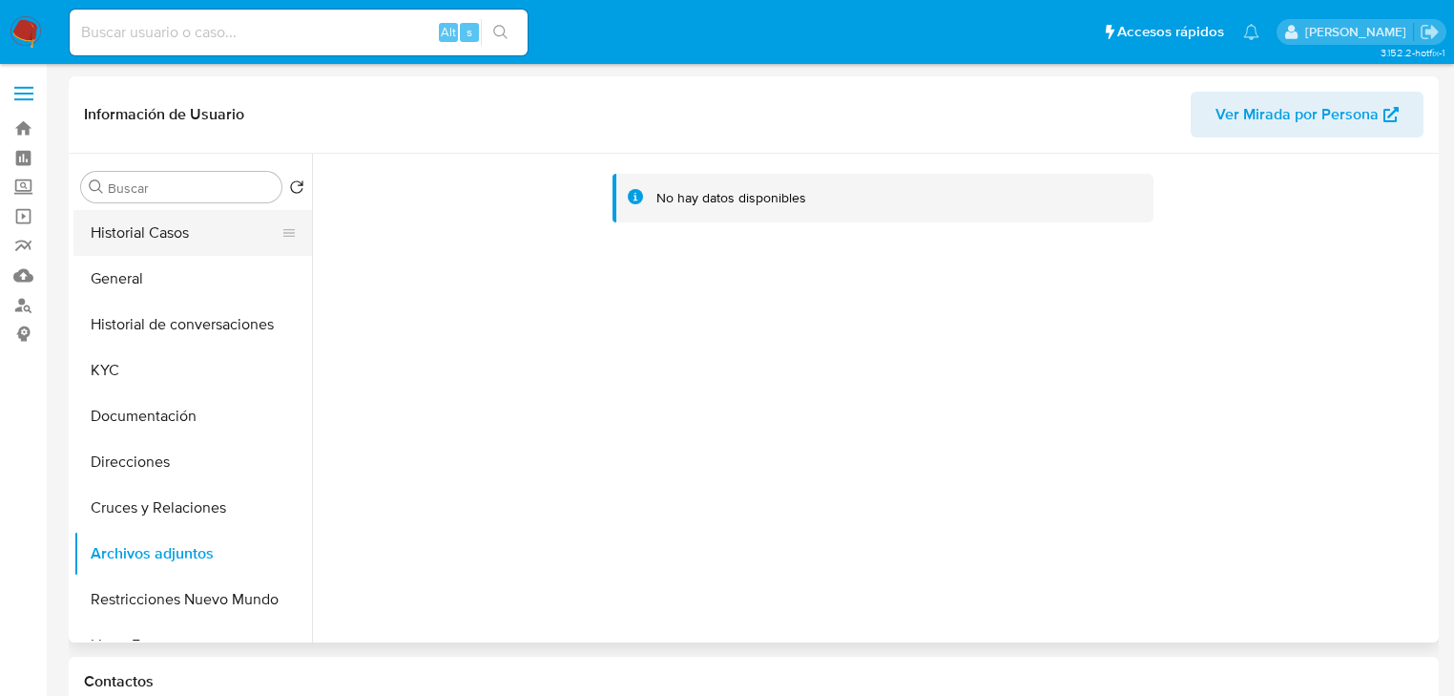
click at [146, 240] on button "Historial Casos" at bounding box center [184, 233] width 223 height 46
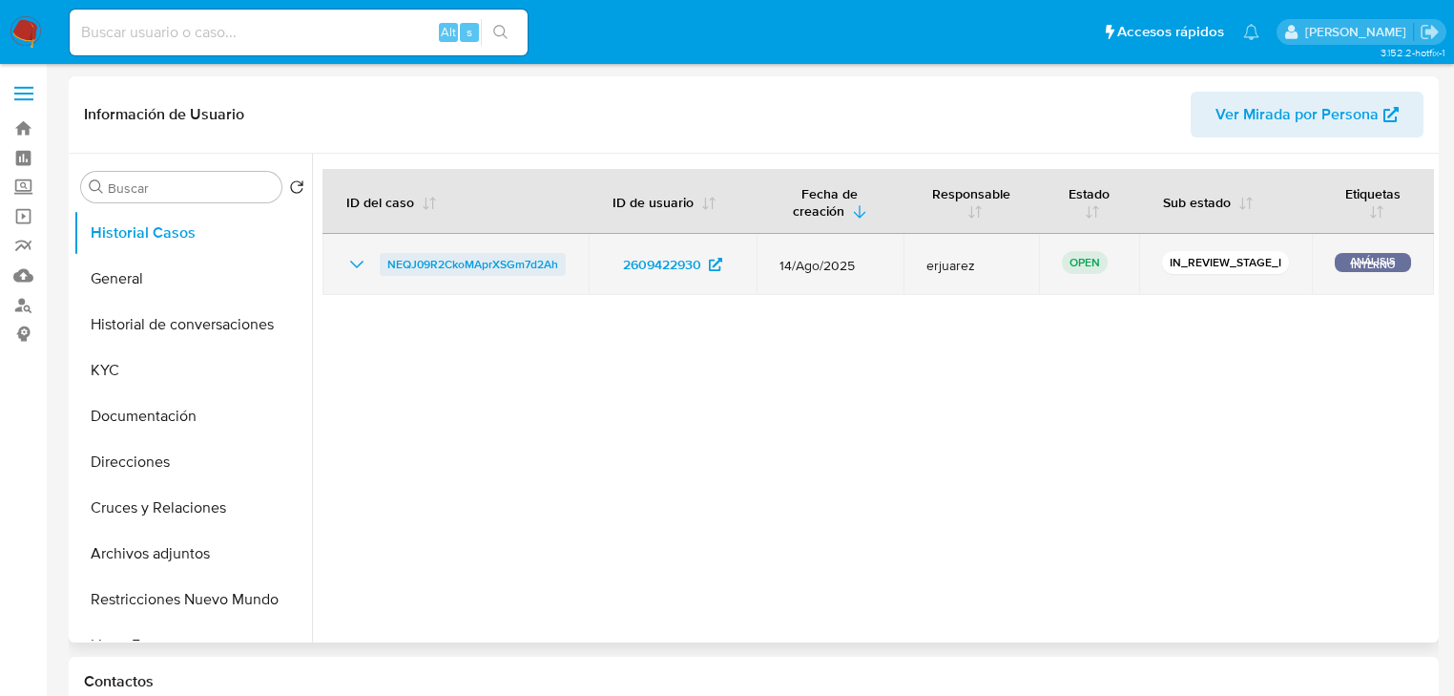
click at [484, 261] on span "NEQJ09R2CkoMAprXSGm7d2Ah" at bounding box center [472, 264] width 171 height 23
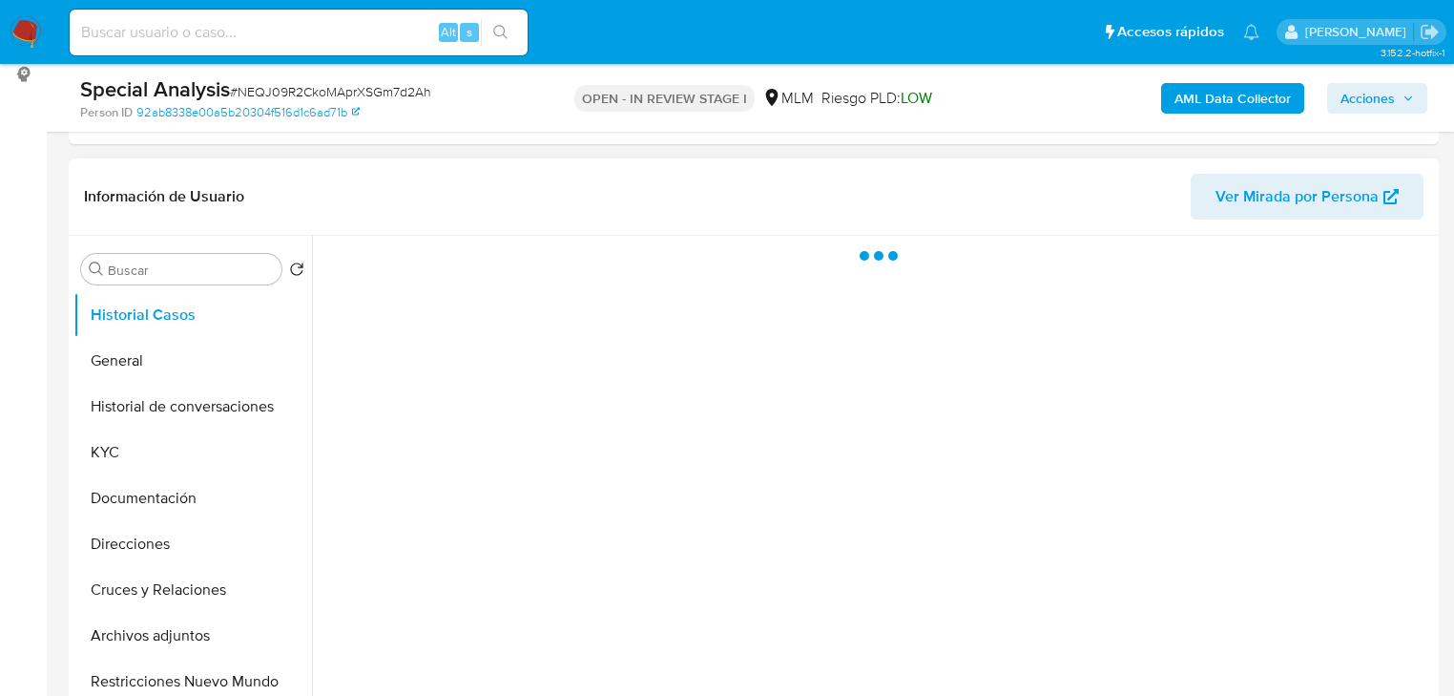
scroll to position [305, 0]
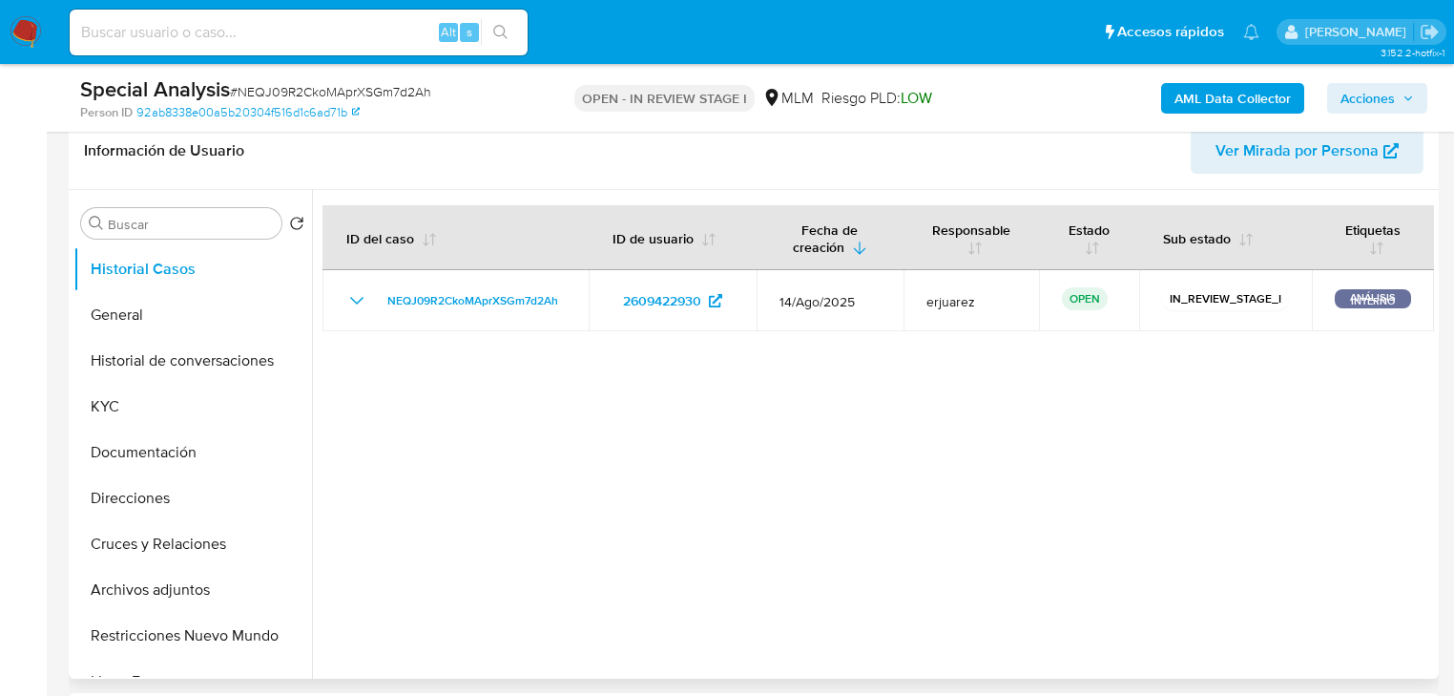
select select "10"
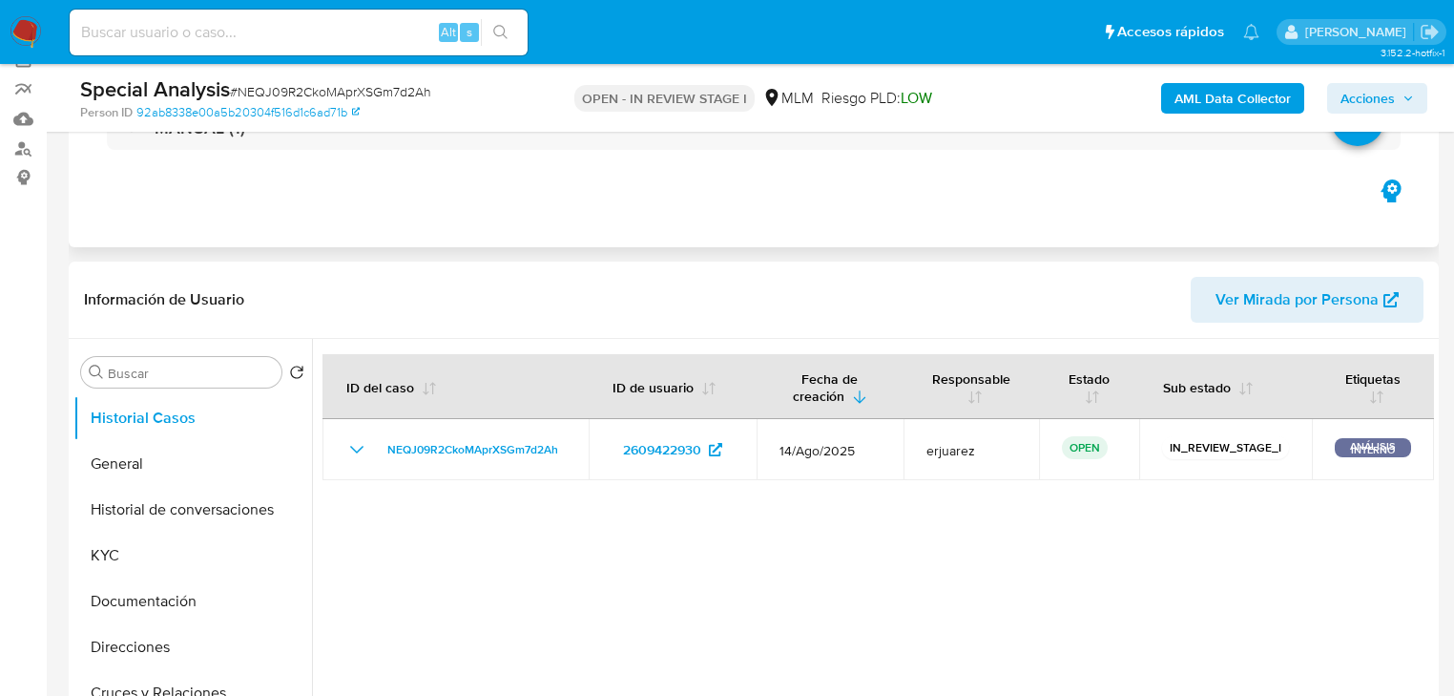
scroll to position [0, 0]
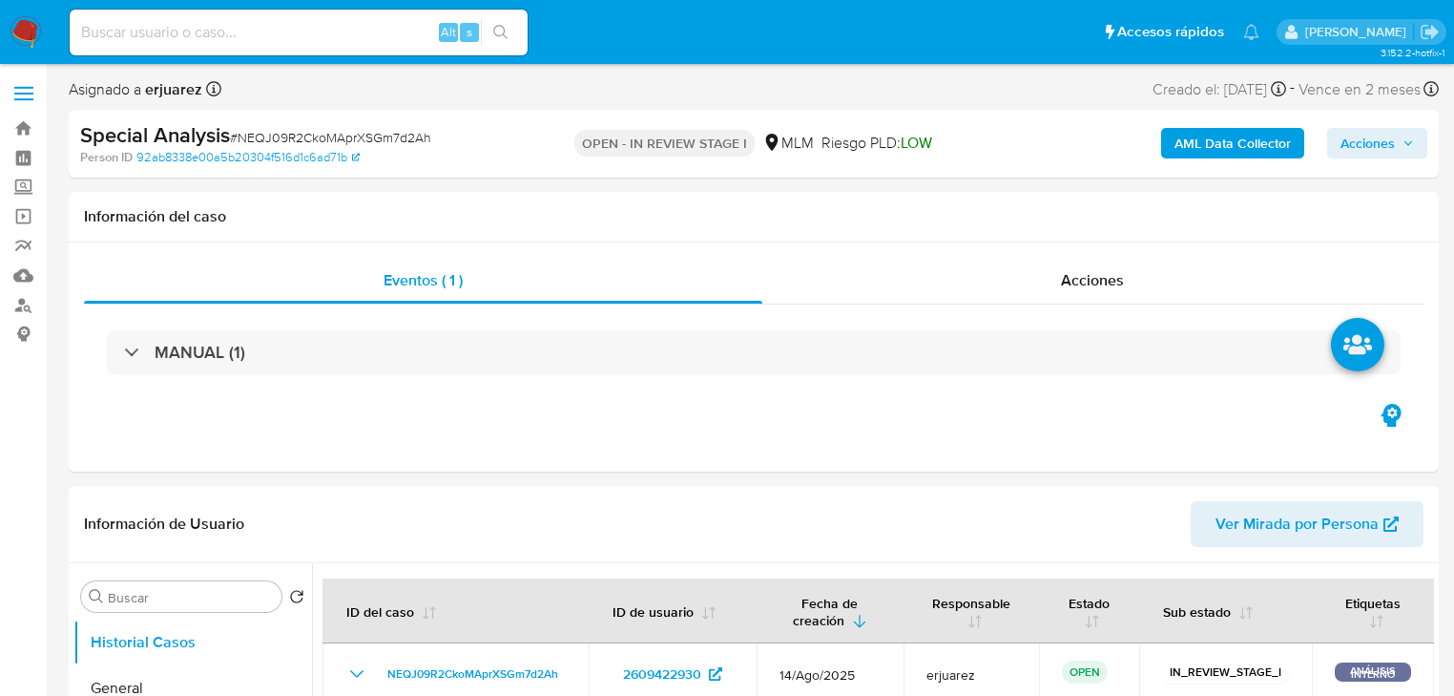
click at [1410, 145] on icon "button" at bounding box center [1408, 142] width 11 height 11
click at [1372, 140] on span "Acciones" at bounding box center [1368, 143] width 54 height 31
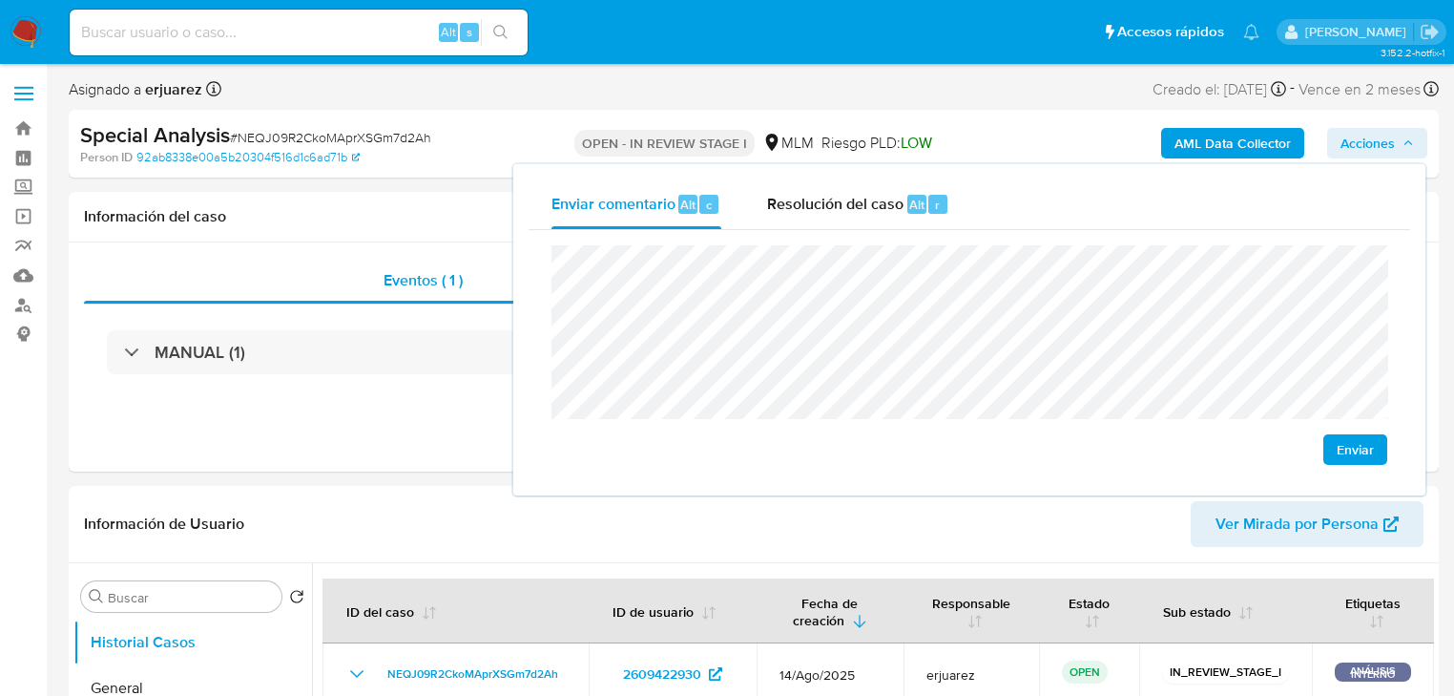
click at [1332, 437] on button "Enviar" at bounding box center [1356, 449] width 64 height 31
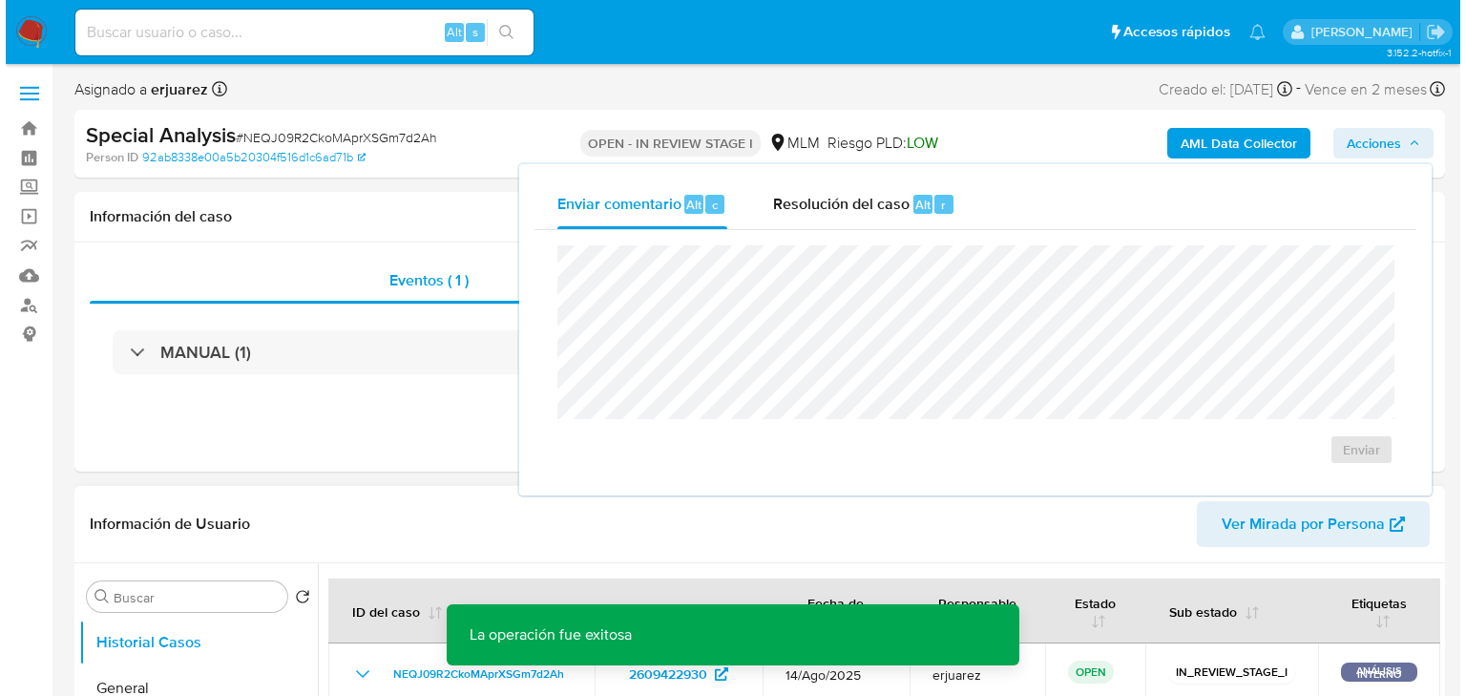
scroll to position [305, 0]
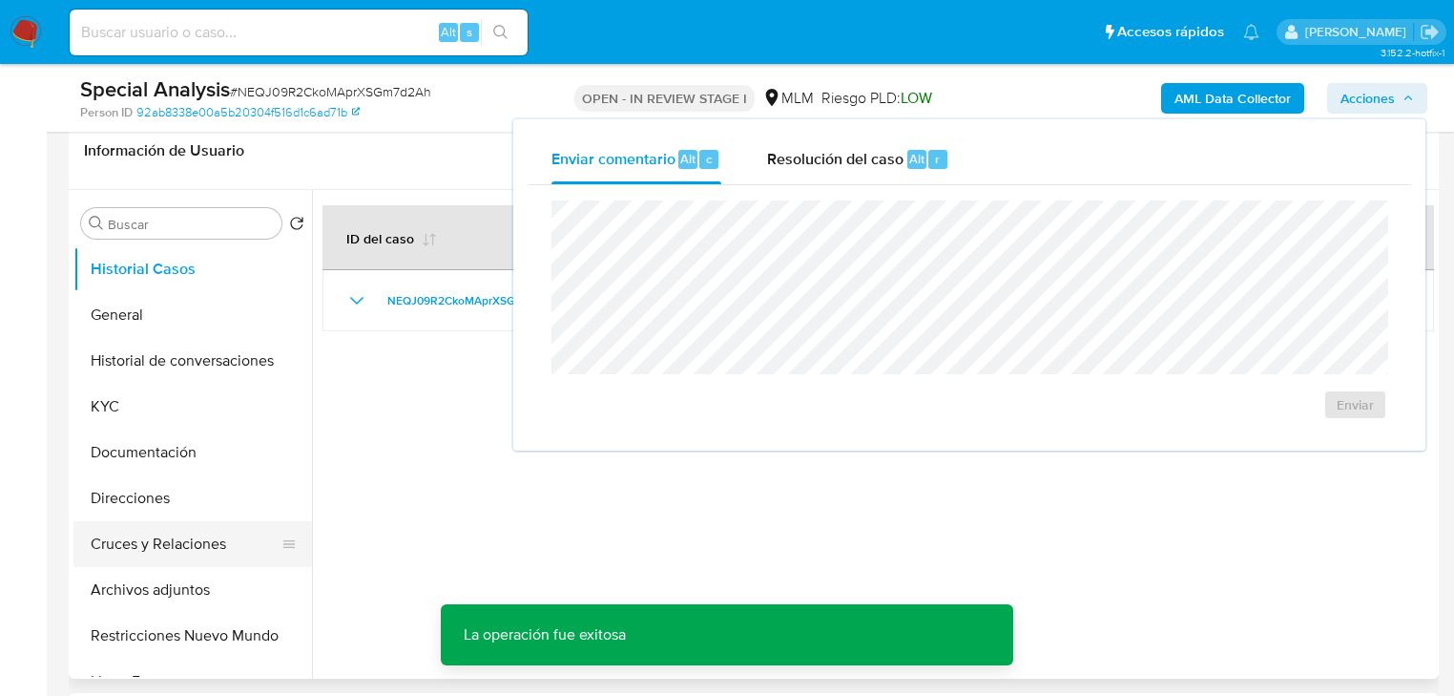
click at [198, 546] on button "Cruces y Relaciones" at bounding box center [184, 544] width 223 height 46
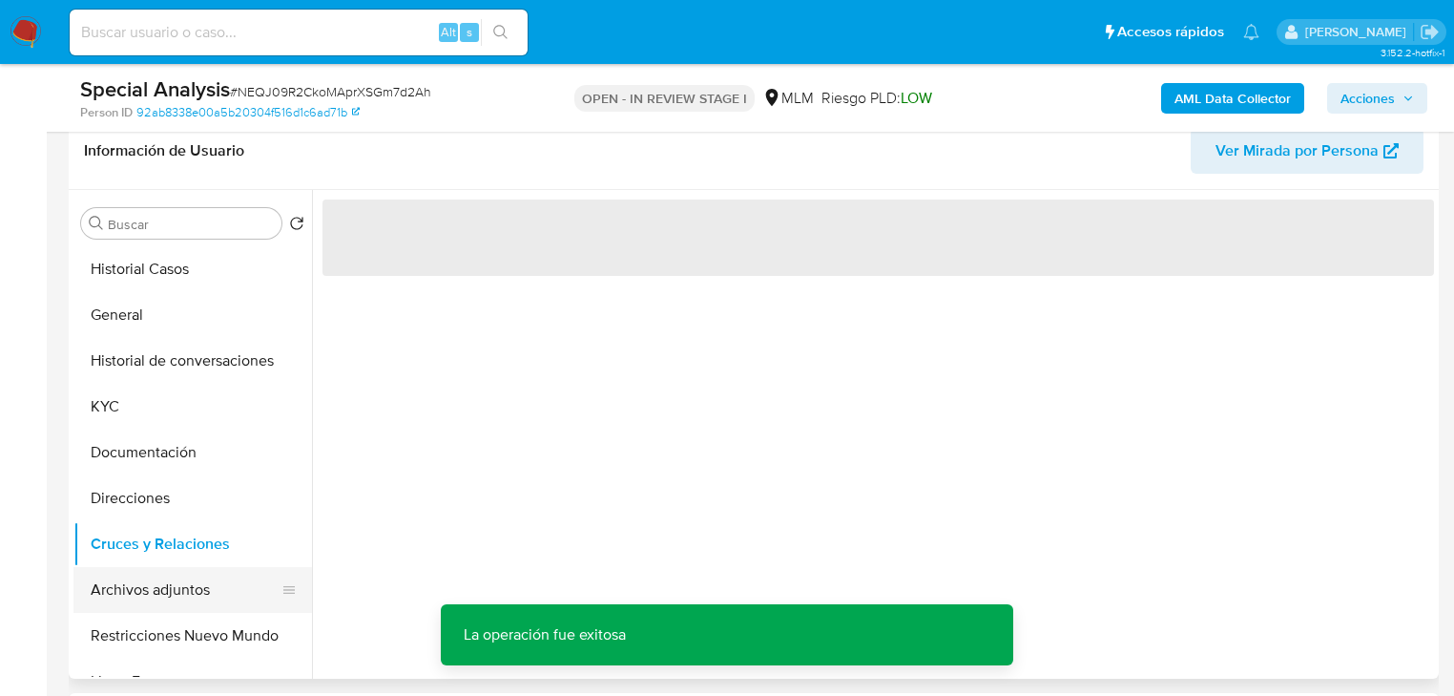
drag, startPoint x: 185, startPoint y: 592, endPoint x: 389, endPoint y: 593, distance: 204.2
click at [185, 593] on button "Archivos adjuntos" at bounding box center [192, 590] width 239 height 46
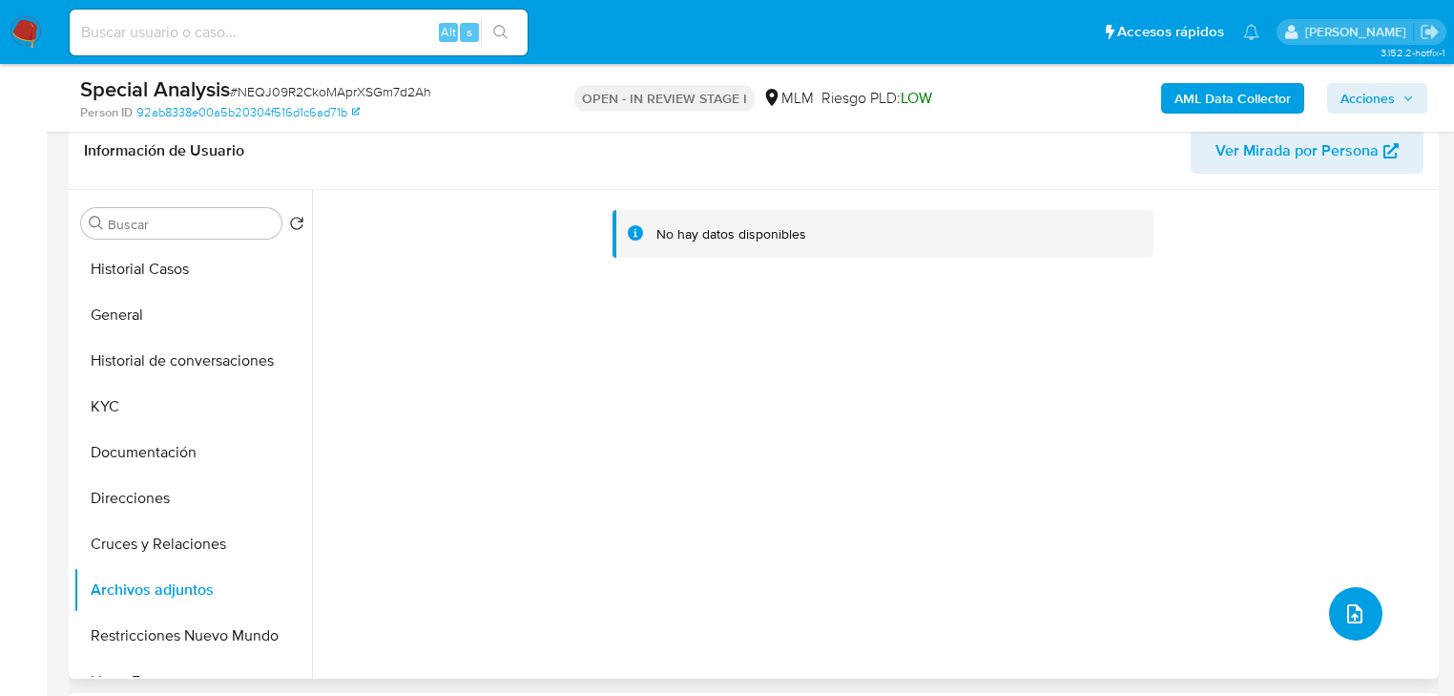
click at [1331, 607] on button "upload-file" at bounding box center [1355, 613] width 53 height 53
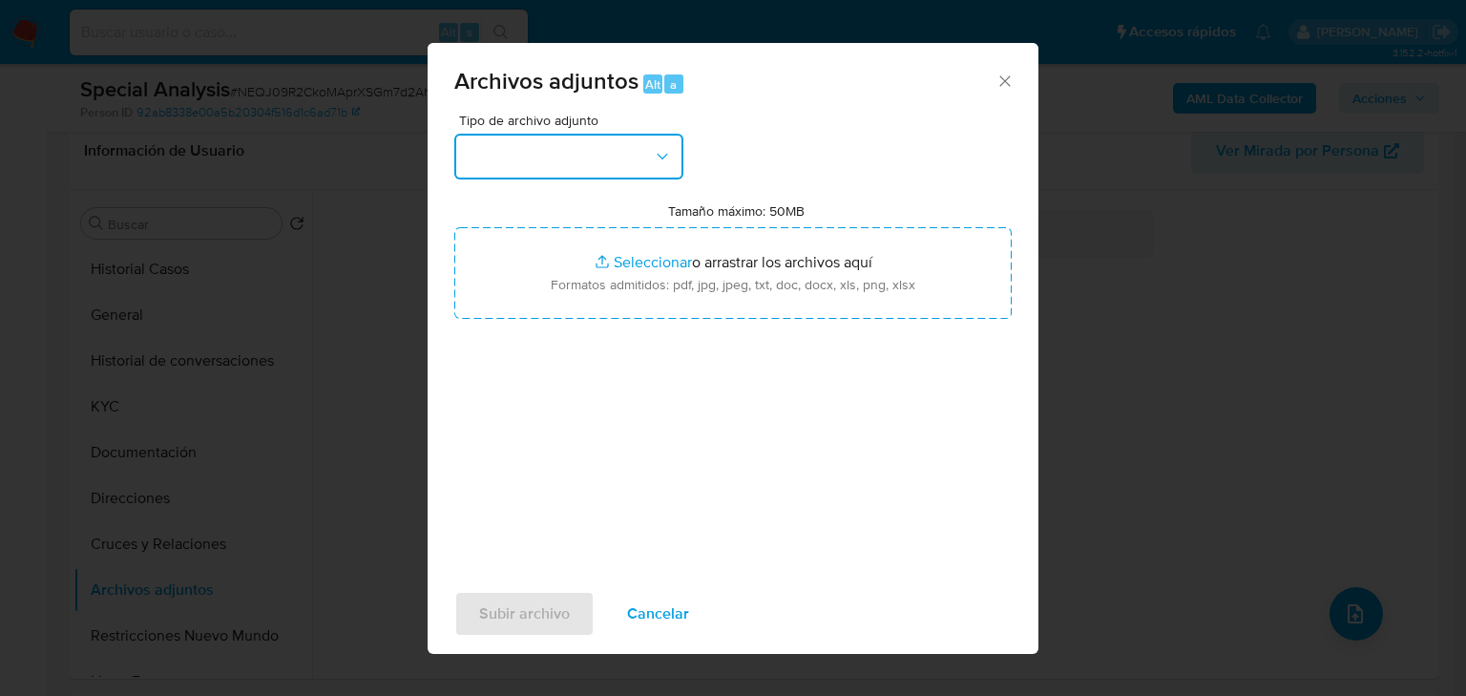
click at [527, 168] on button "button" at bounding box center [568, 157] width 229 height 46
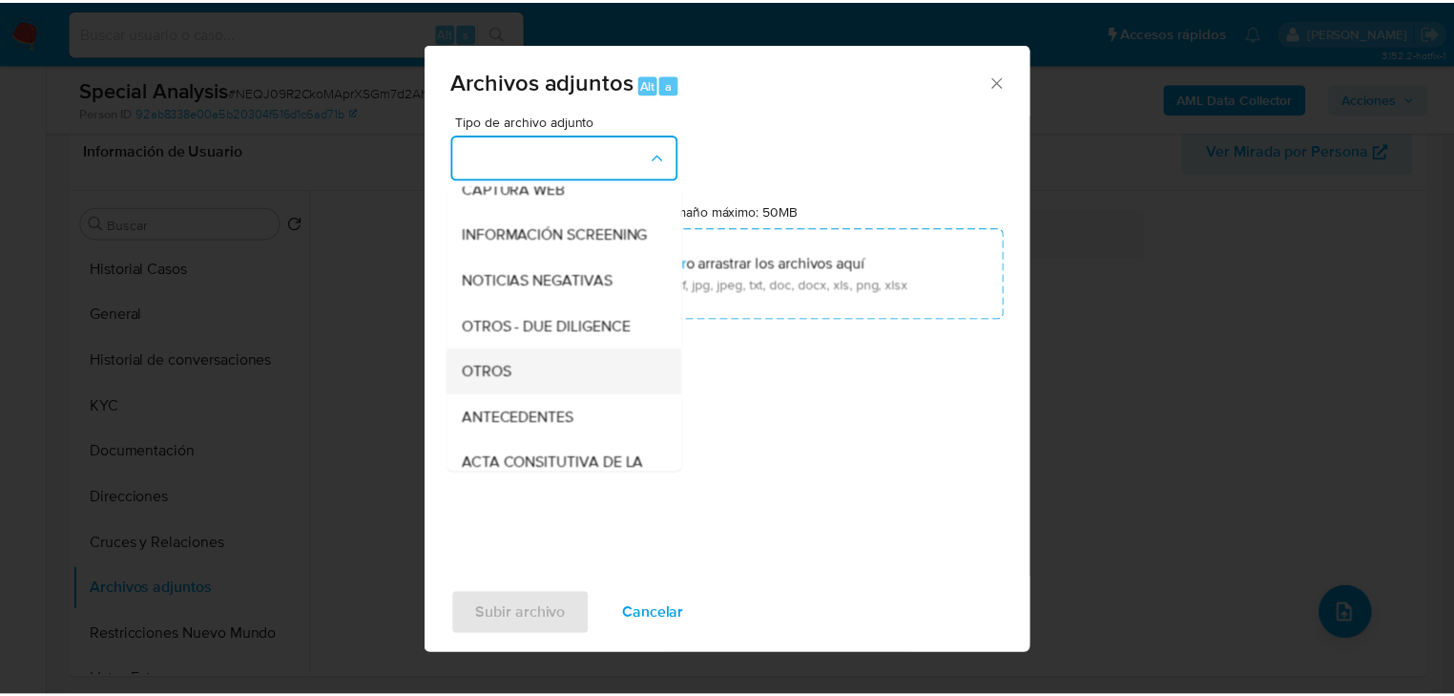
scroll to position [183, 0]
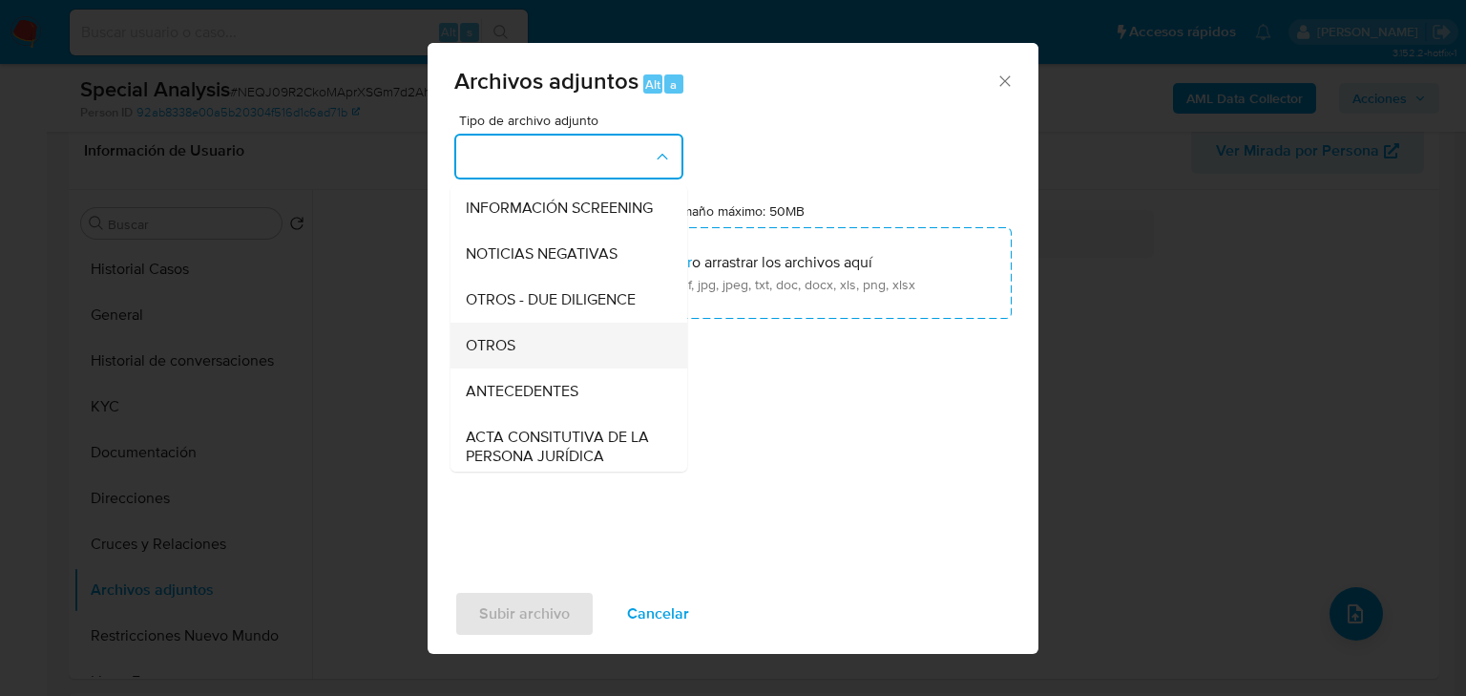
click at [519, 368] on div "OTROS" at bounding box center [563, 346] width 195 height 46
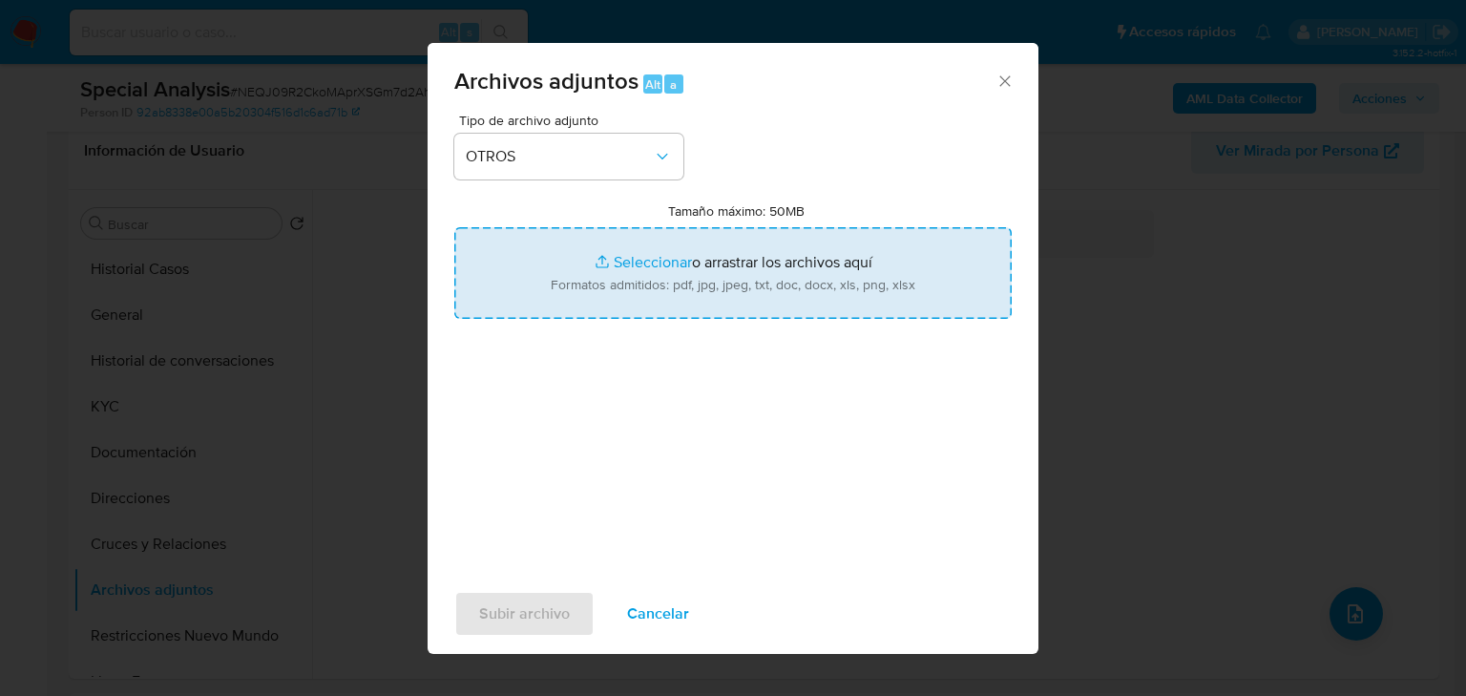
click at [646, 262] on input "Tamaño máximo: 50MB Seleccionar archivos" at bounding box center [732, 273] width 557 height 92
type input "C:\fakepath\2609422930_PRODUCTOS ONLINE CATCHY MEXICO_Jul25.pdf"
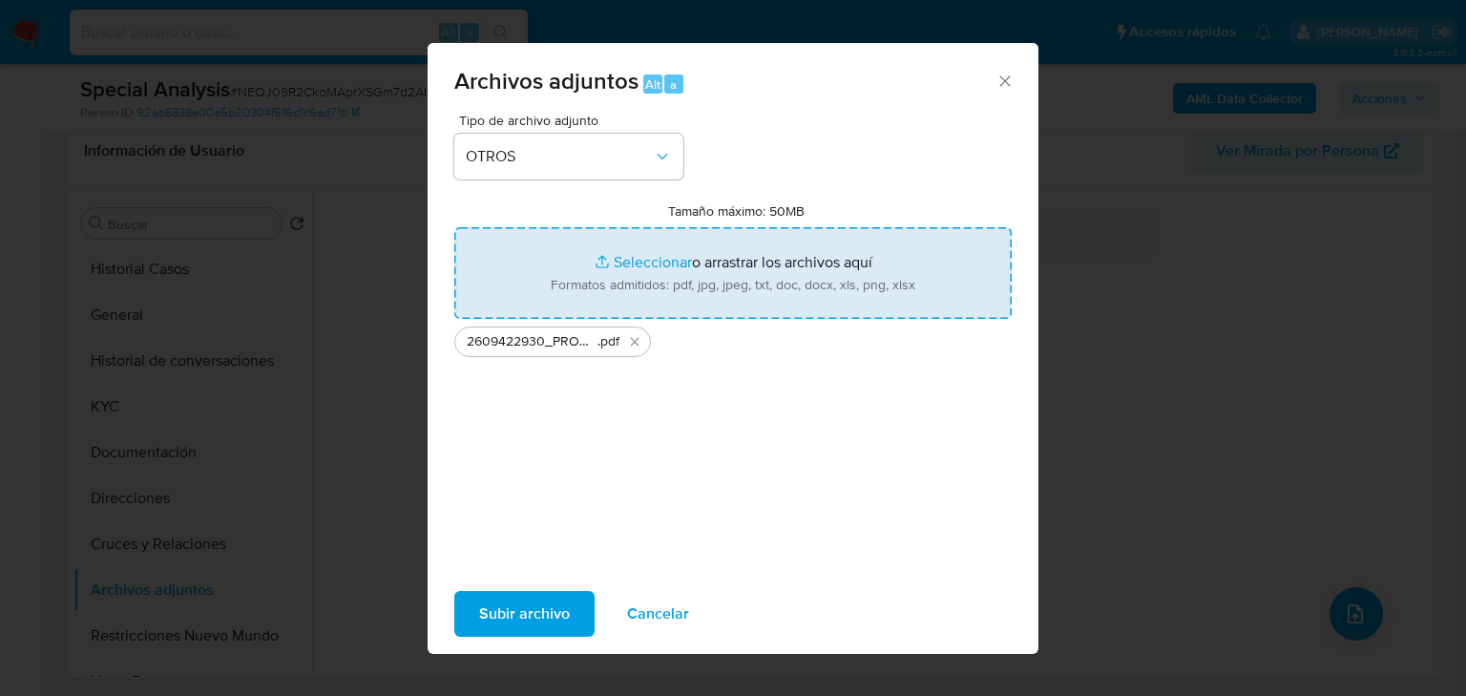
click at [612, 262] on input "Tamaño máximo: 50MB Seleccionar archivos" at bounding box center [732, 273] width 557 height 92
type input "C:\fakepath\2609422930_PRODUCTOS ONLINE CATCHY MEXICO_Jul25.xlsx"
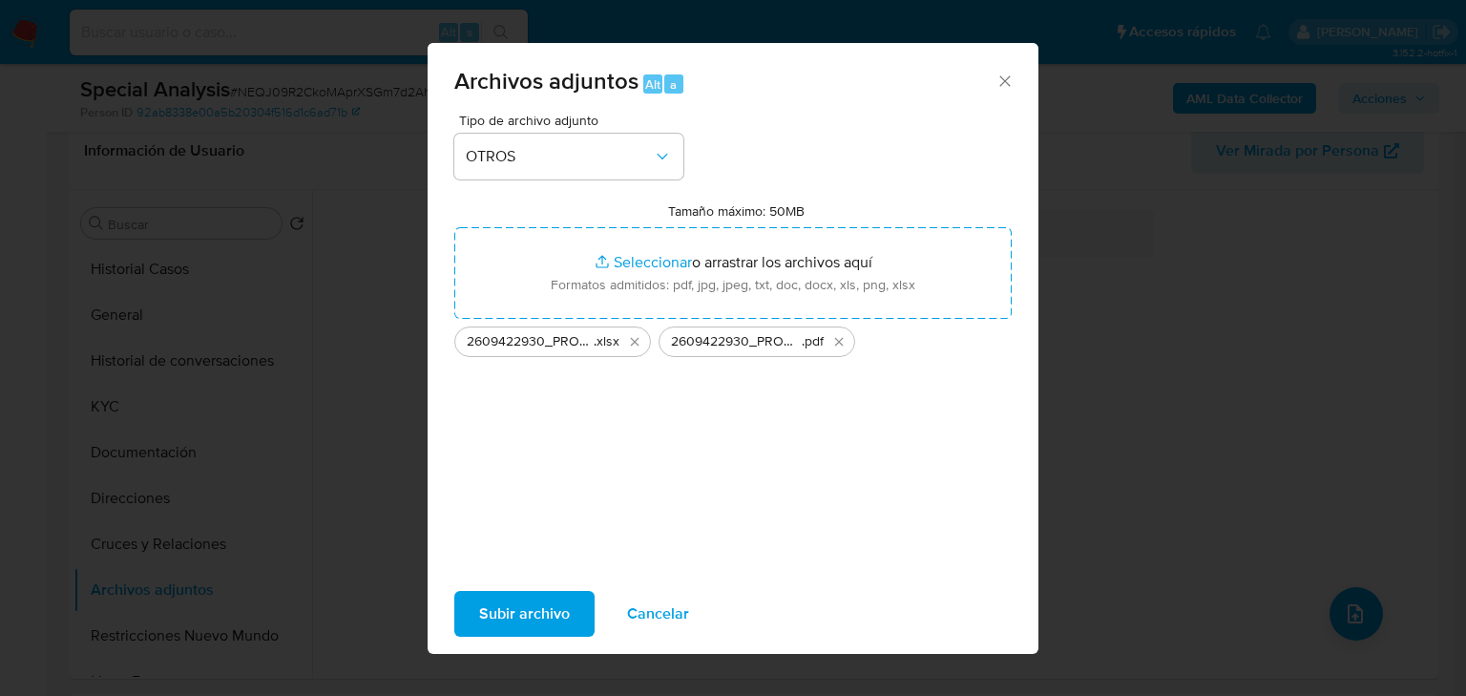
click at [521, 616] on span "Subir archivo" at bounding box center [524, 614] width 91 height 42
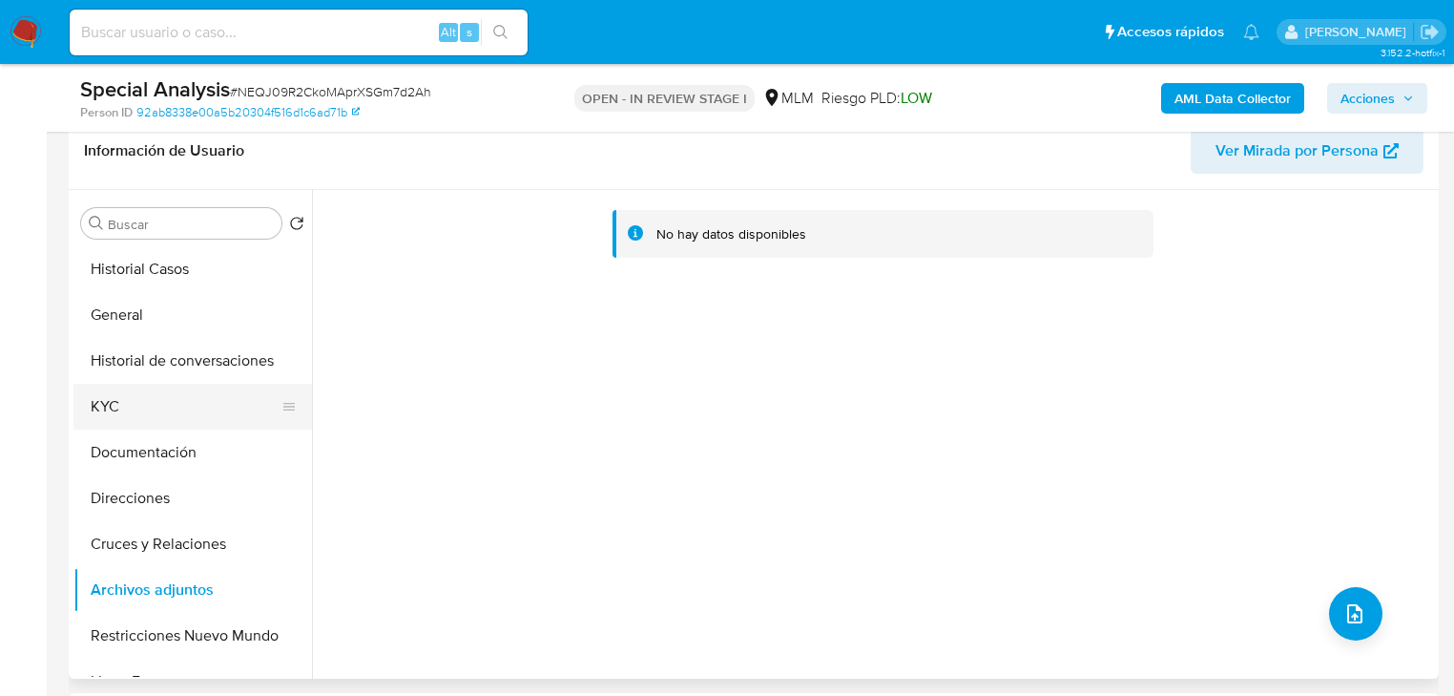
drag, startPoint x: 161, startPoint y: 409, endPoint x: 183, endPoint y: 402, distance: 23.2
click at [161, 409] on button "KYC" at bounding box center [184, 407] width 223 height 46
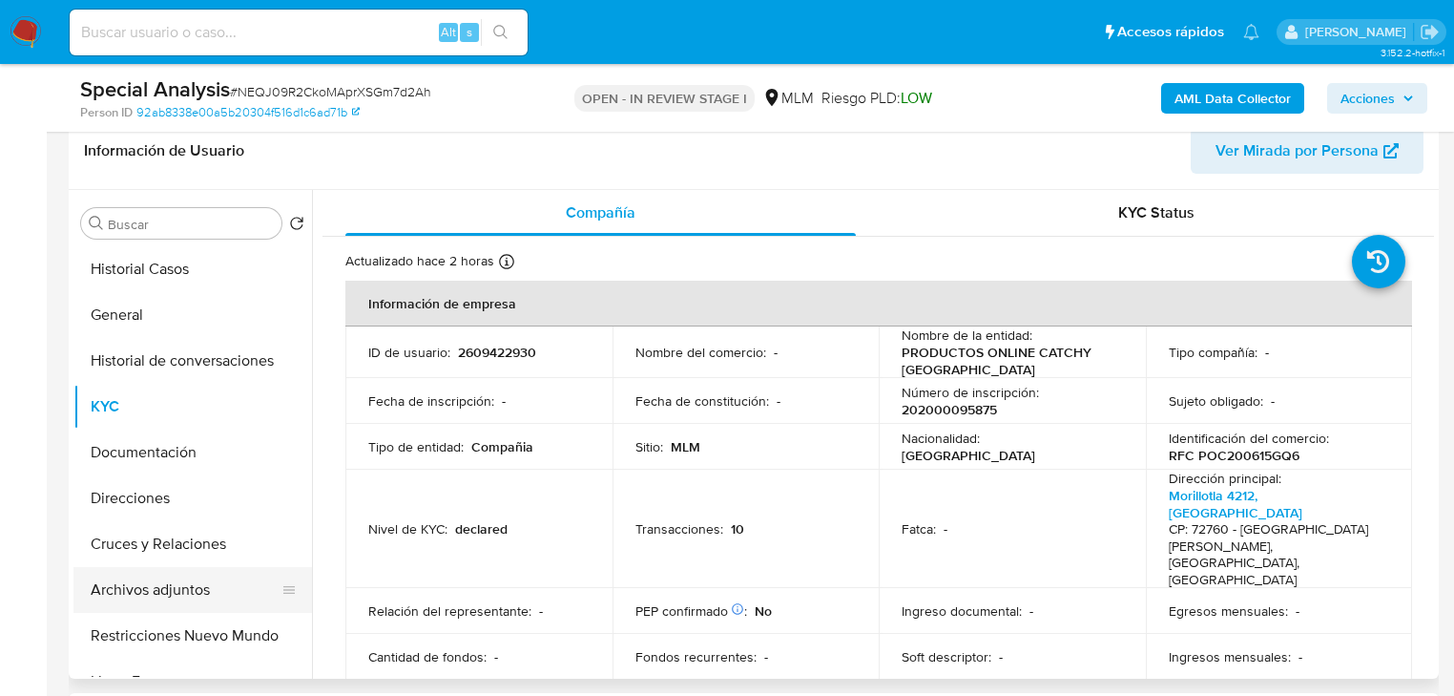
click at [189, 586] on button "Archivos adjuntos" at bounding box center [184, 590] width 223 height 46
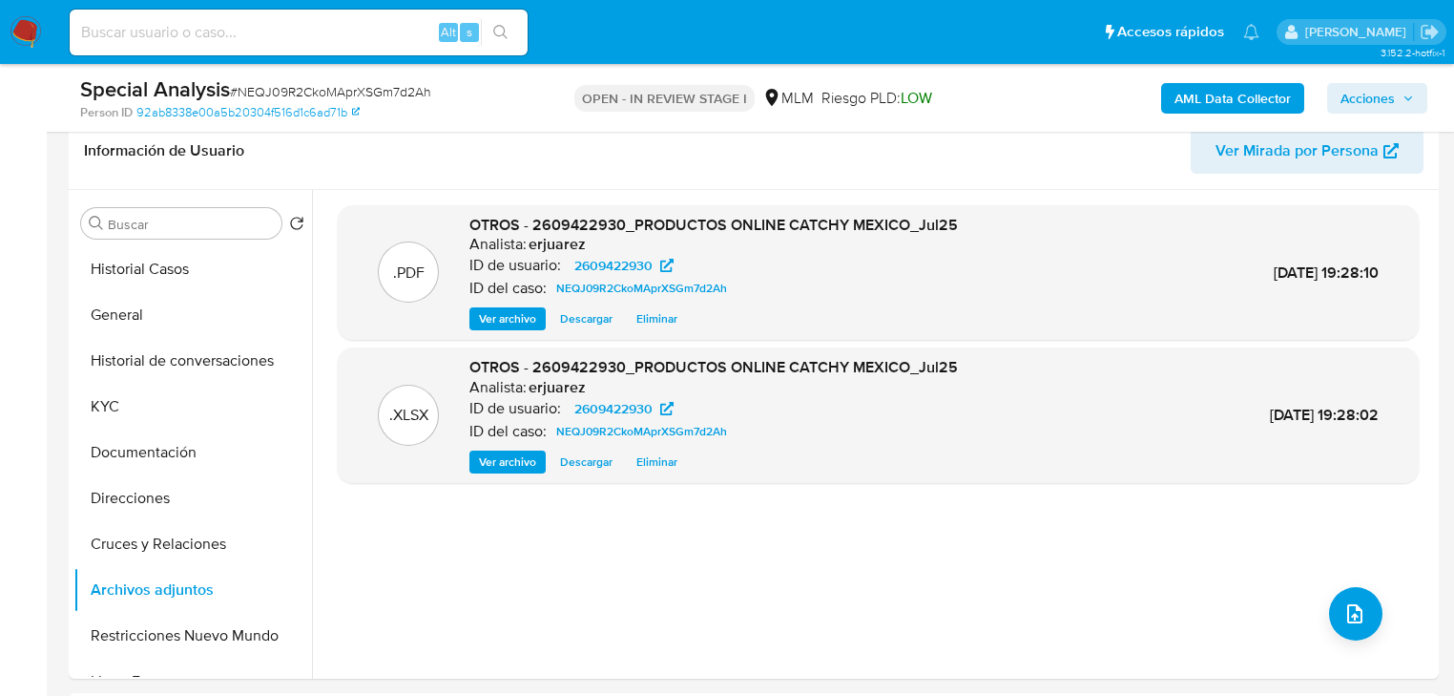
click at [1367, 90] on span "Acciones" at bounding box center [1368, 98] width 54 height 31
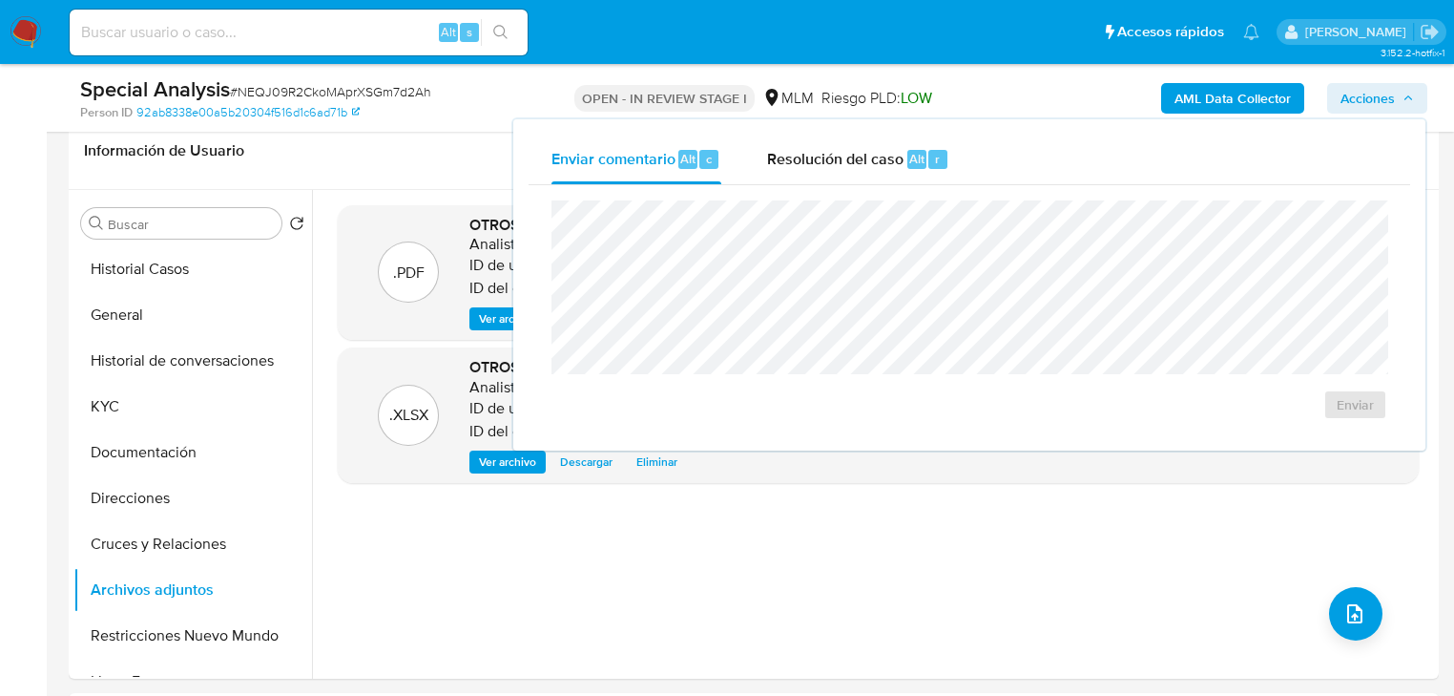
drag, startPoint x: 917, startPoint y: 164, endPoint x: 868, endPoint y: 184, distance: 52.6
click at [915, 164] on span "Alt" at bounding box center [916, 159] width 15 height 18
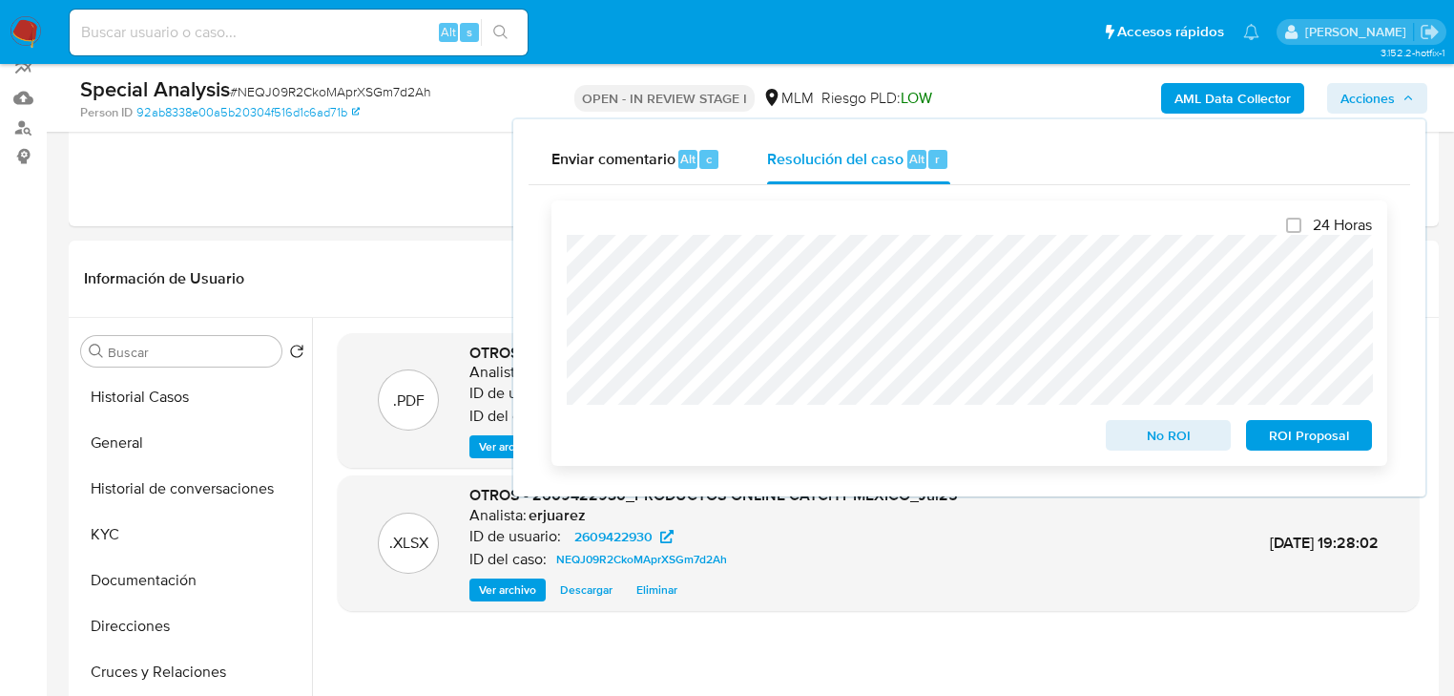
scroll to position [0, 0]
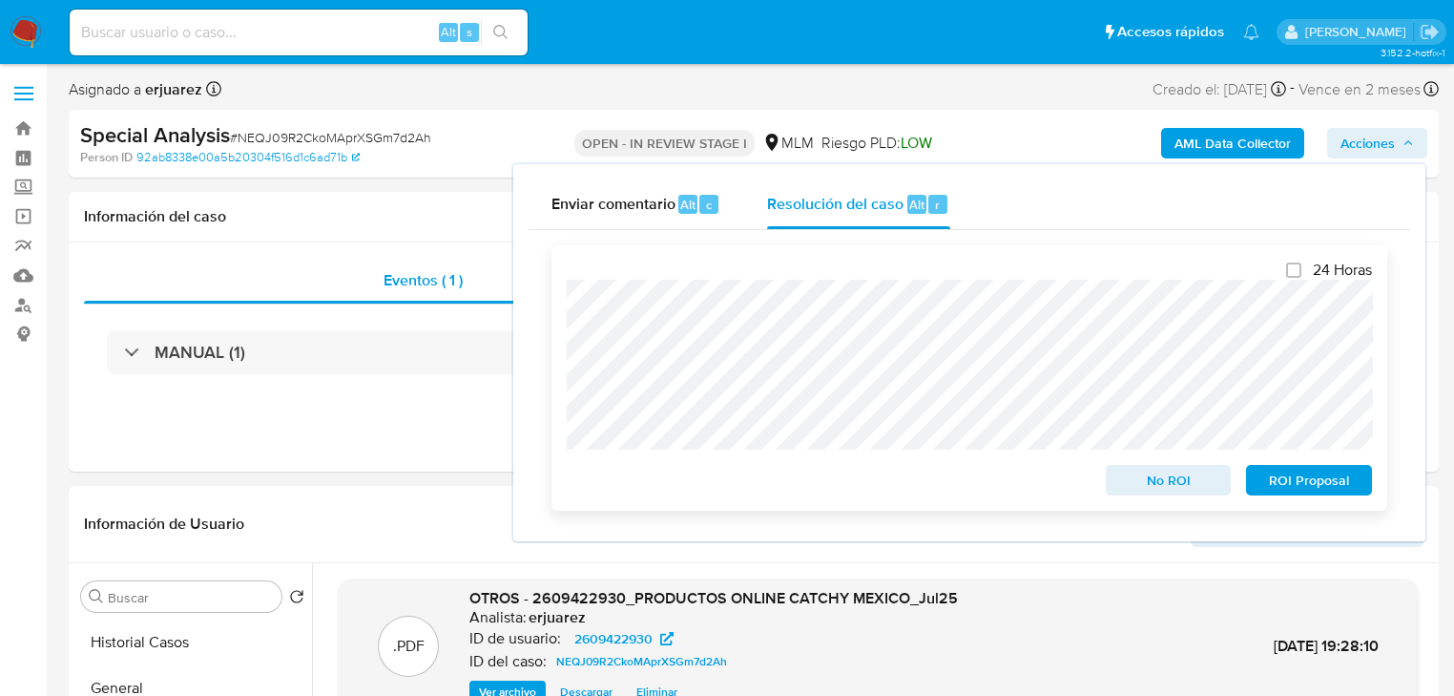
click at [1295, 489] on span "ROI Proposal" at bounding box center [1309, 480] width 99 height 27
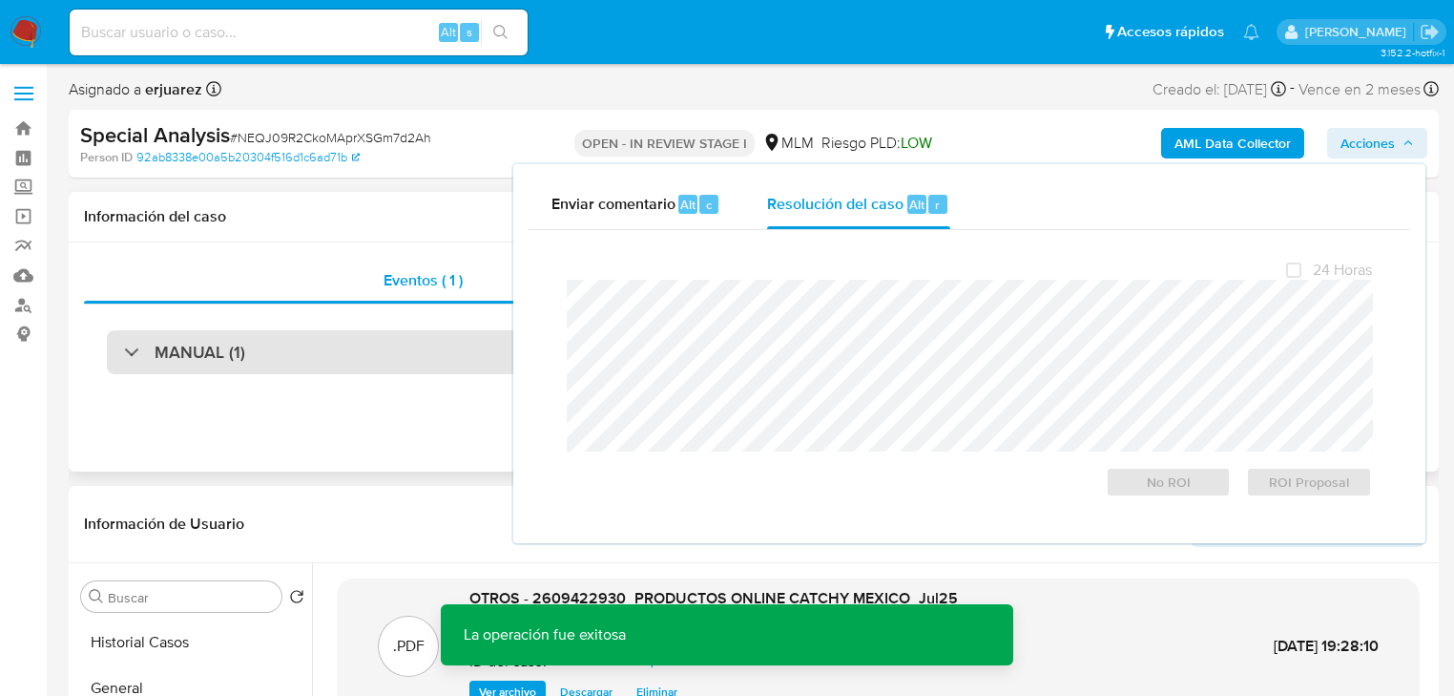
drag, startPoint x: 282, startPoint y: 483, endPoint x: 795, endPoint y: 336, distance: 533.1
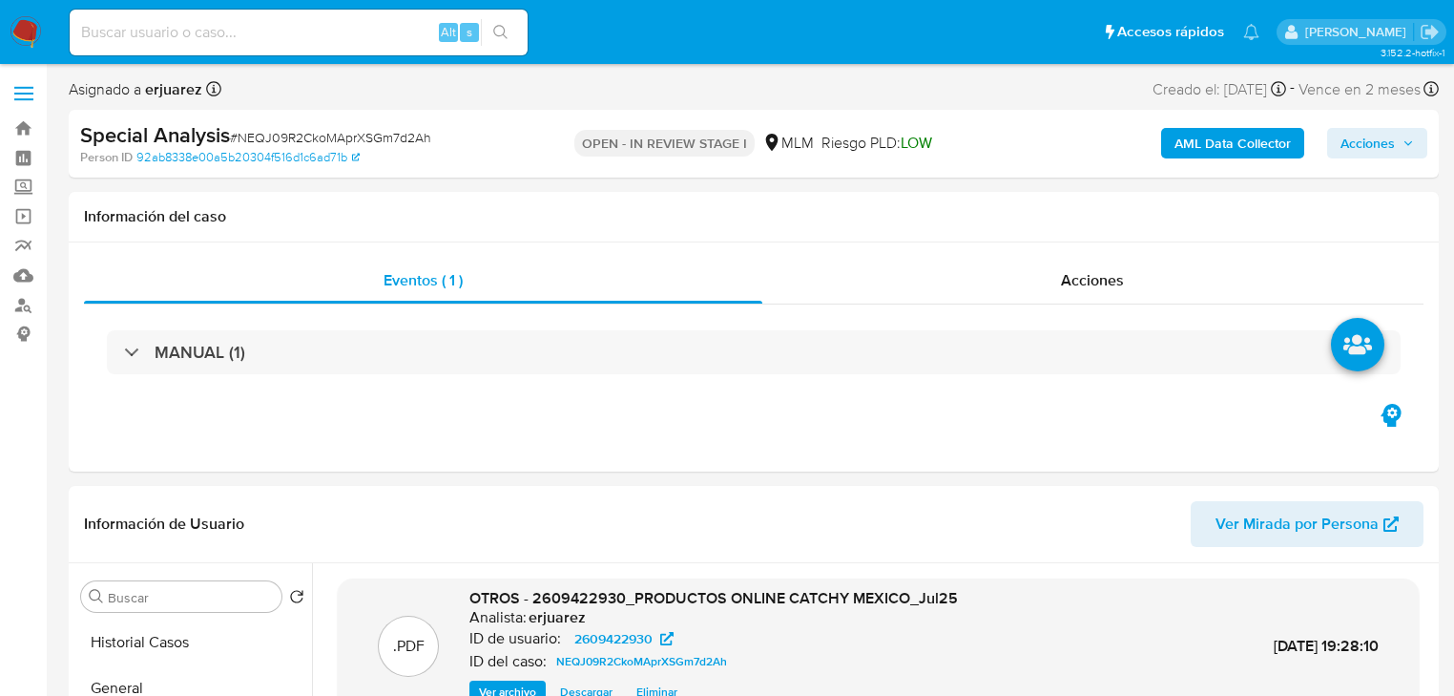
click at [1364, 149] on span "Acciones" at bounding box center [1368, 143] width 54 height 31
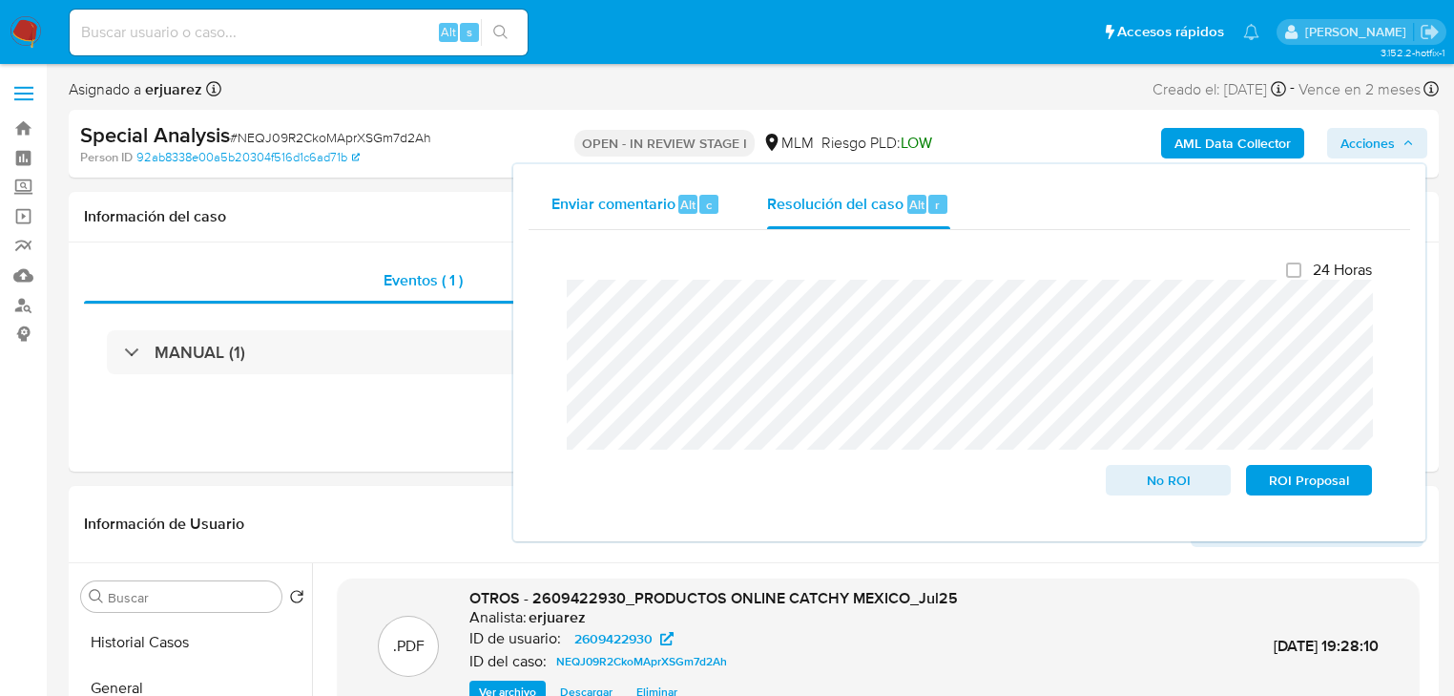
click at [616, 214] on span "Enviar comentario" at bounding box center [614, 204] width 124 height 22
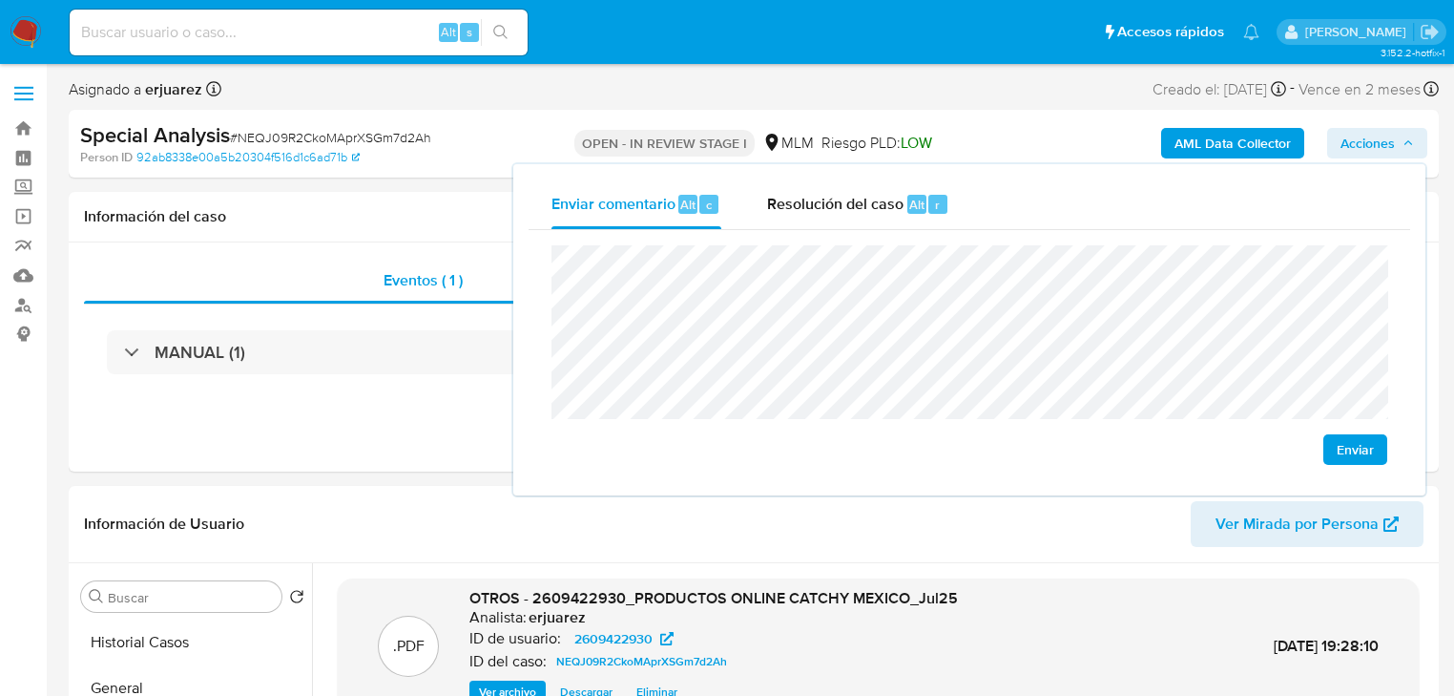
click at [1349, 446] on span "Enviar" at bounding box center [1355, 449] width 37 height 27
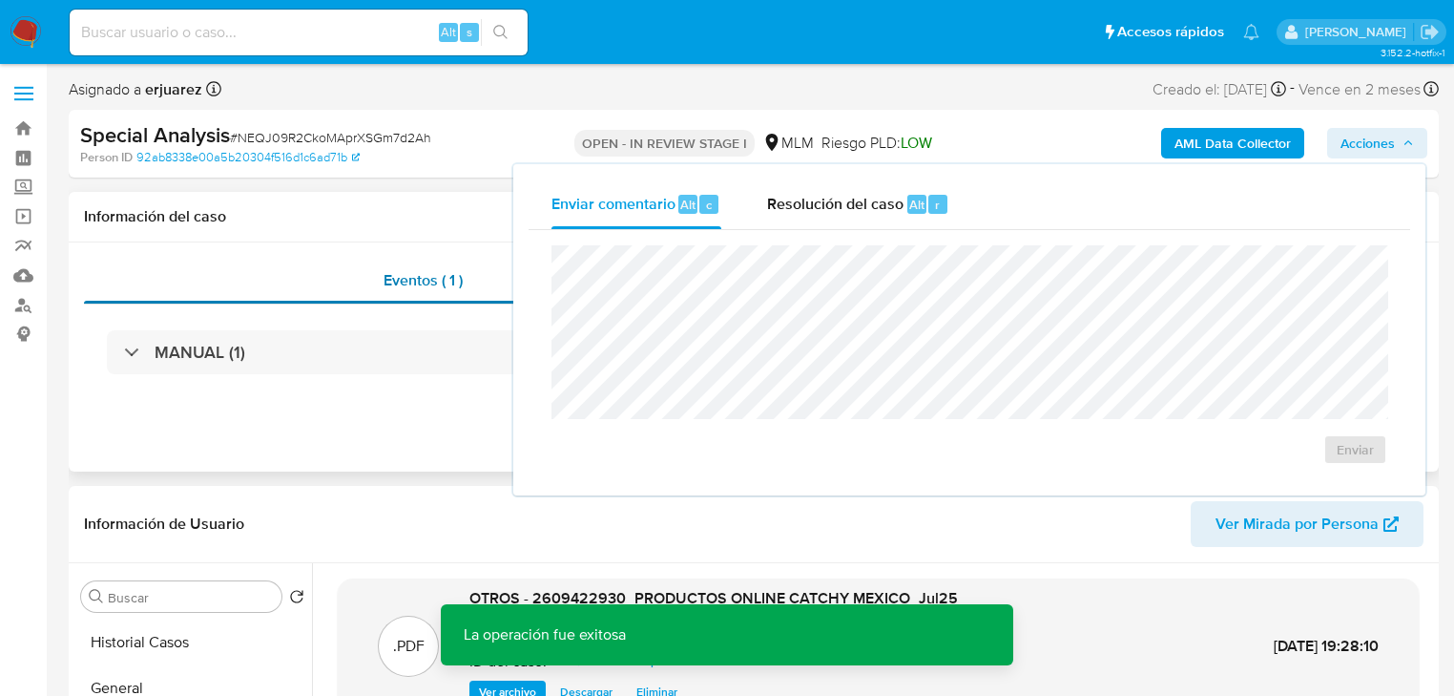
drag, startPoint x: 366, startPoint y: 286, endPoint x: 695, endPoint y: 286, distance: 328.3
click at [367, 286] on div "Eventos ( 1 )" at bounding box center [423, 281] width 679 height 46
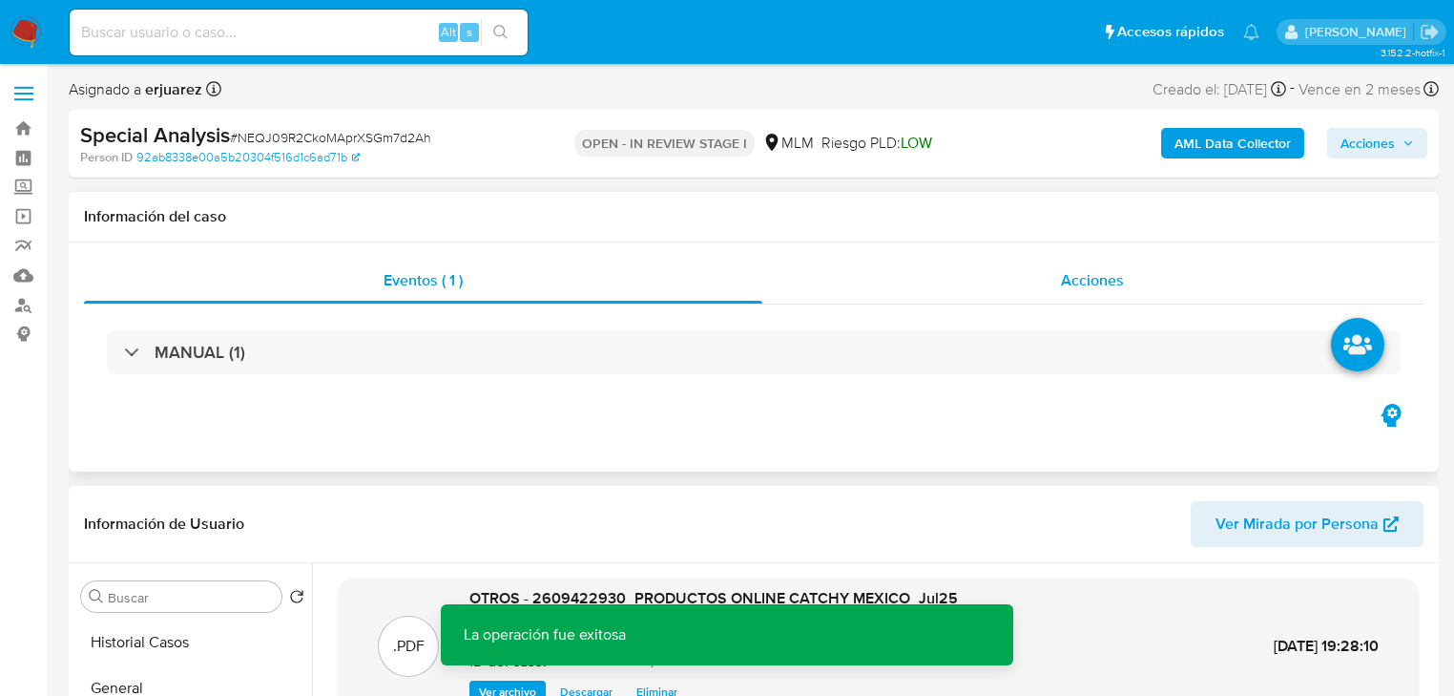
click at [840, 288] on div "Acciones" at bounding box center [1094, 281] width 662 height 46
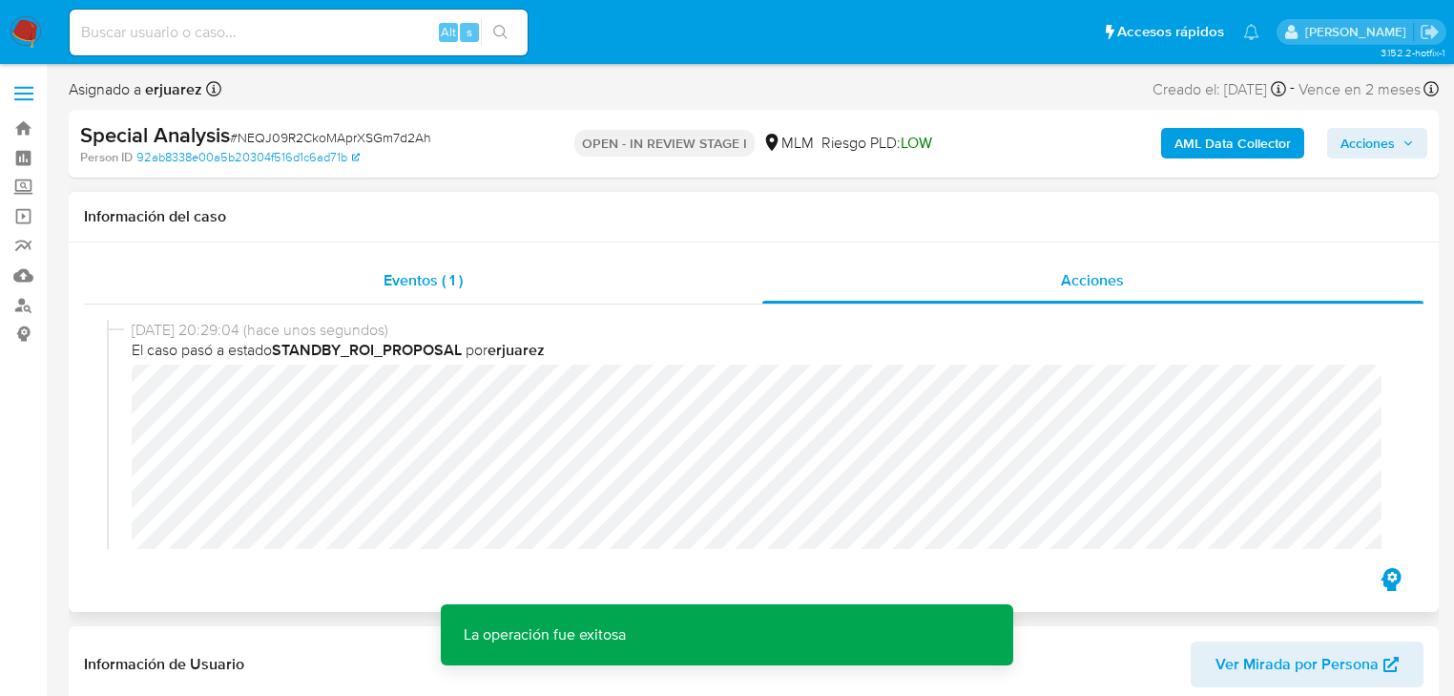
click at [421, 281] on span "Eventos ( 1 )" at bounding box center [423, 280] width 79 height 22
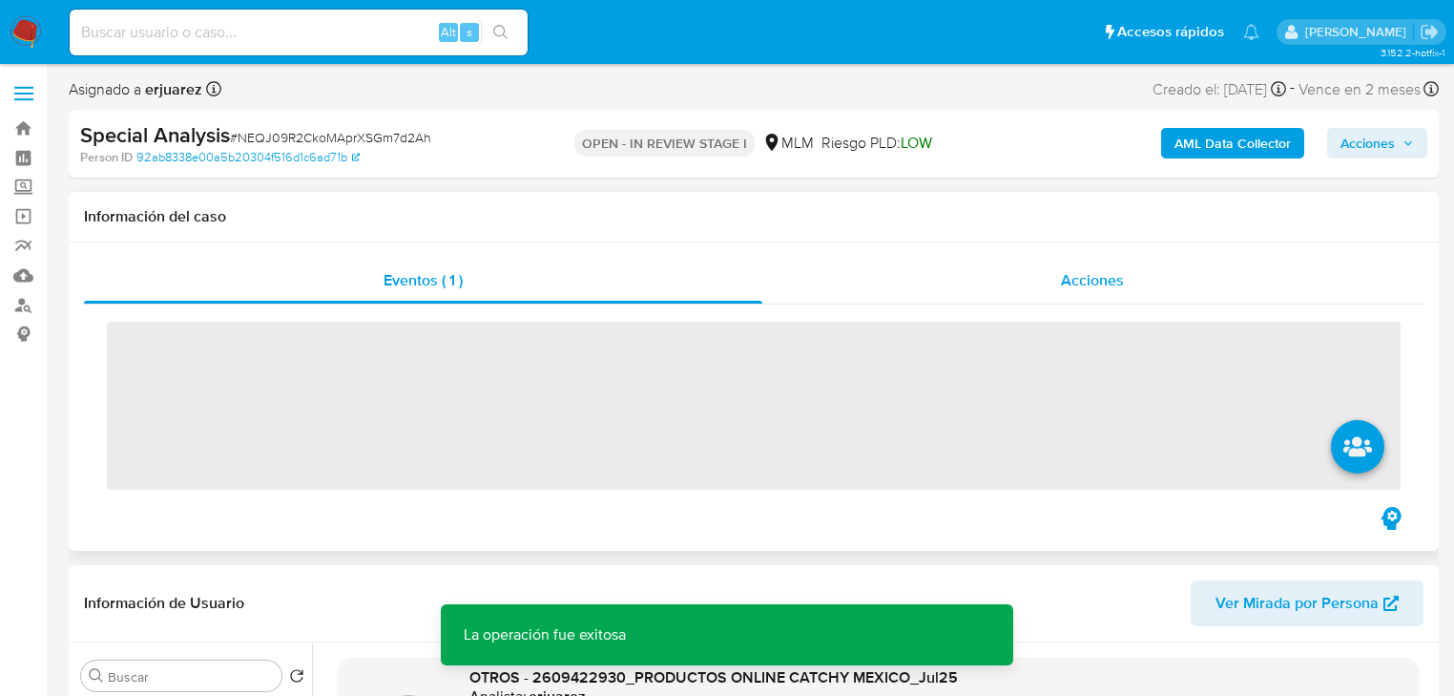
click at [1001, 285] on div "Acciones" at bounding box center [1094, 281] width 662 height 46
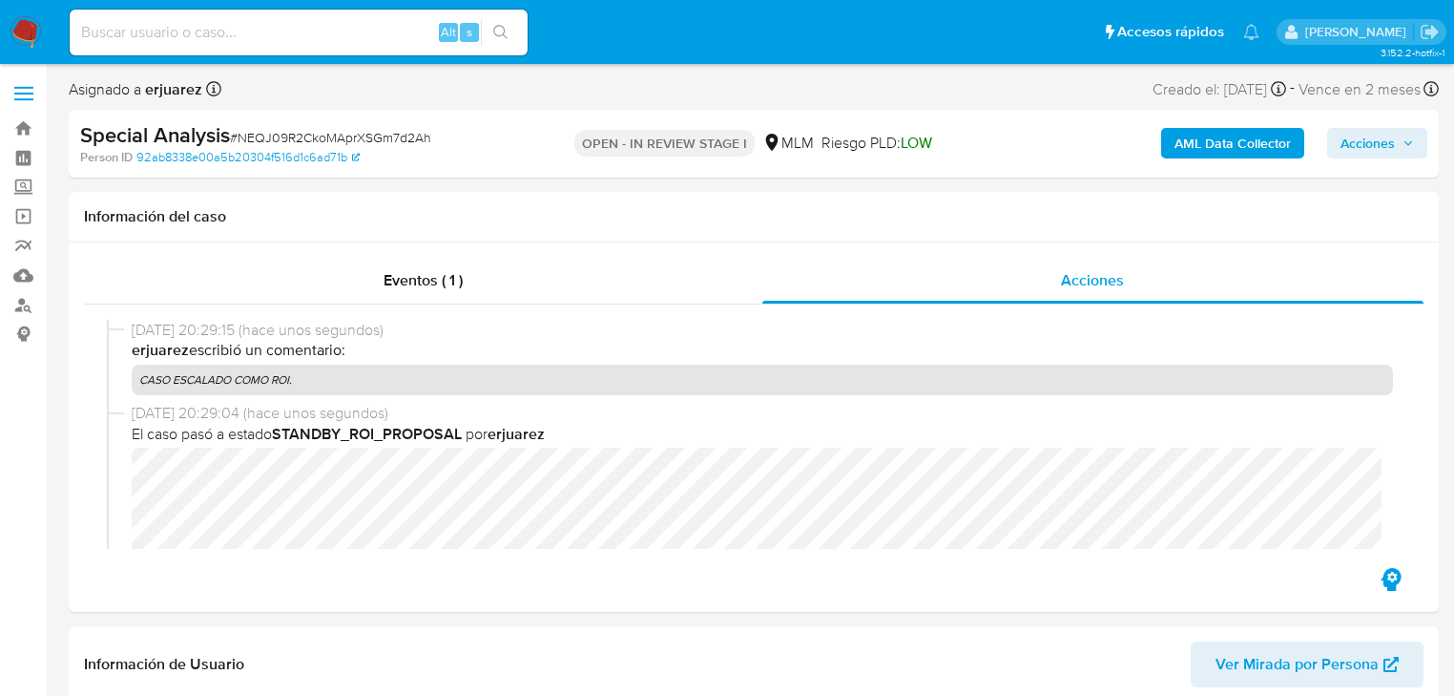
click at [29, 28] on img at bounding box center [26, 32] width 32 height 32
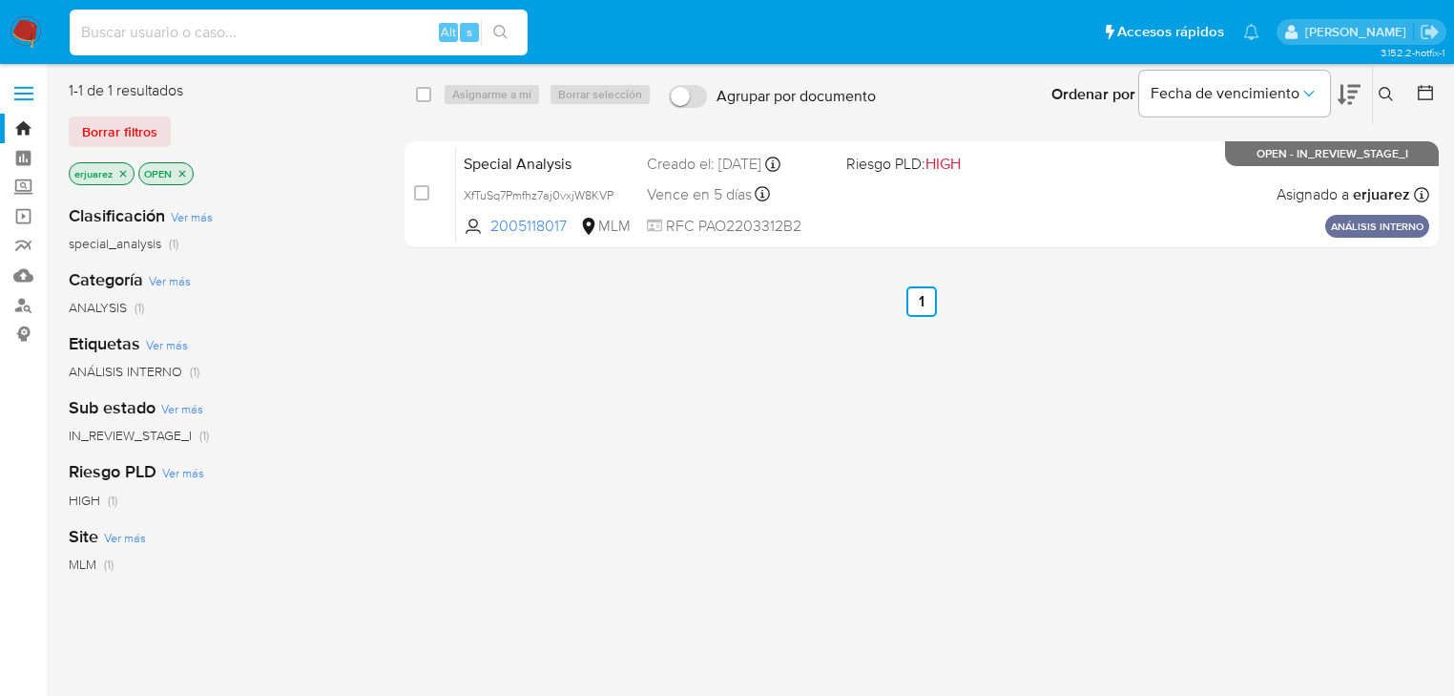
click at [319, 41] on input at bounding box center [299, 32] width 458 height 25
paste input "2610514532"
type input "2610514532"
click at [505, 31] on icon "search-icon" at bounding box center [500, 32] width 15 height 15
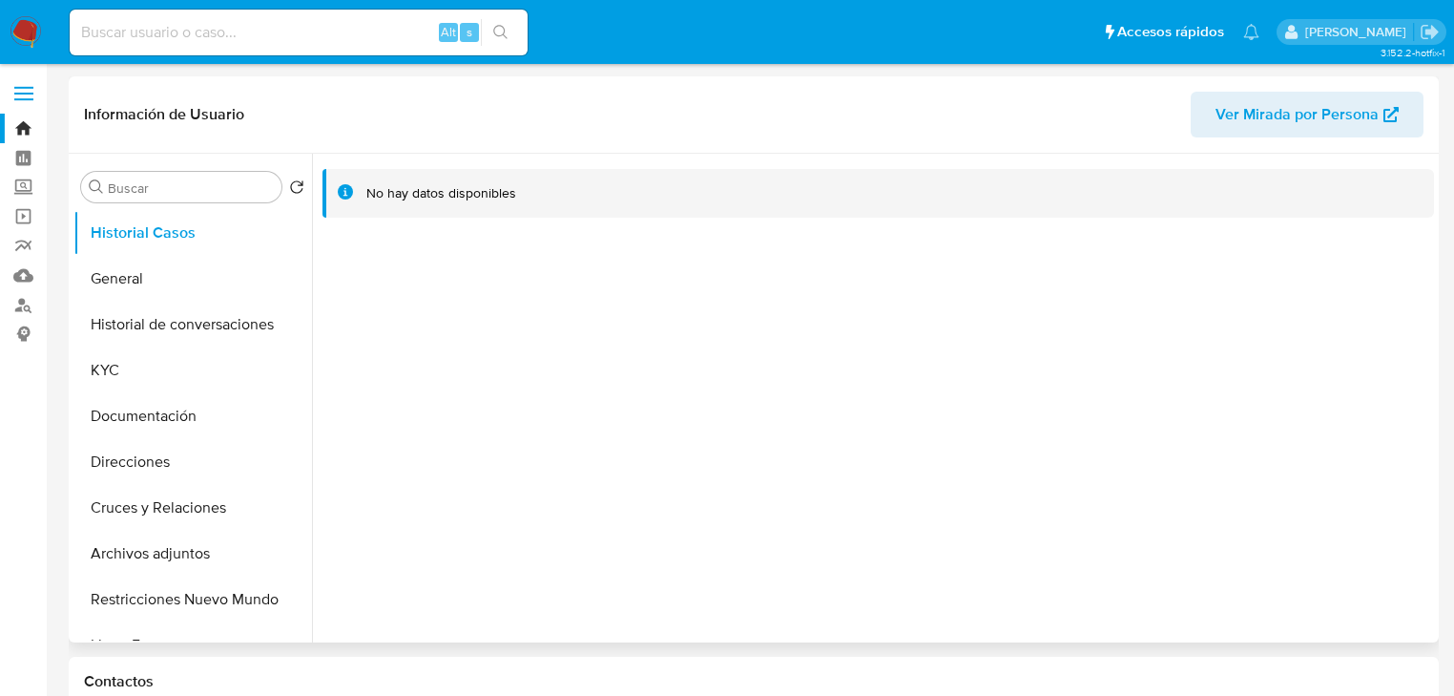
select select "10"
click at [98, 273] on button "General" at bounding box center [184, 279] width 223 height 46
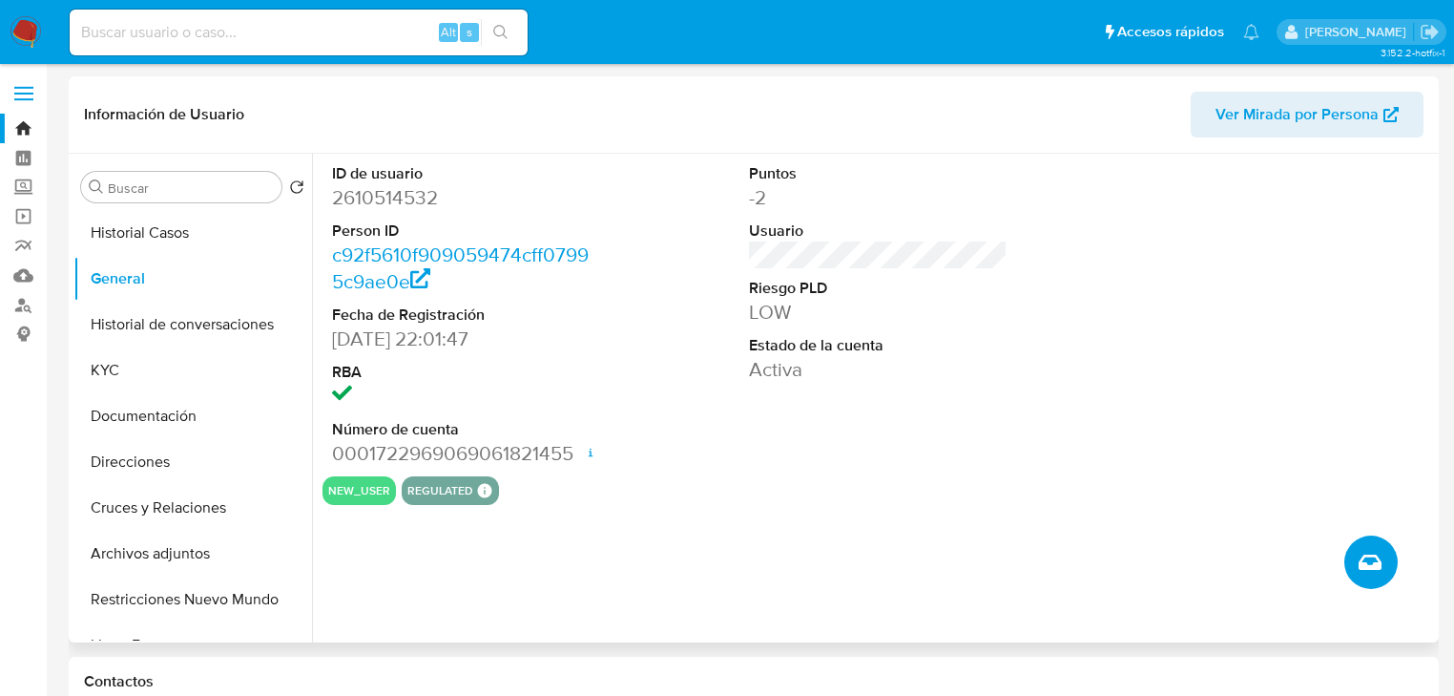
click at [1364, 542] on button "Crear caso manual" at bounding box center [1371, 561] width 53 height 53
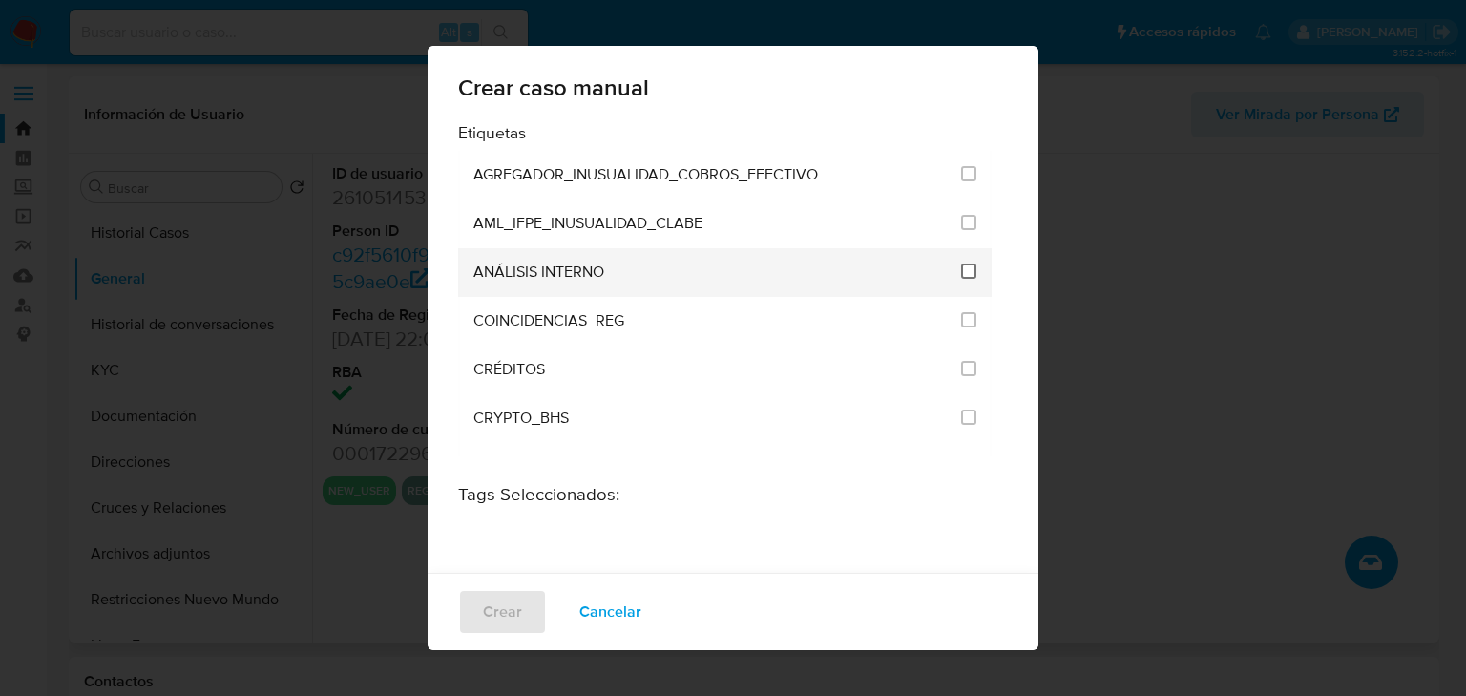
click at [961, 269] on input "1888" at bounding box center [968, 270] width 15 height 15
checkbox input "true"
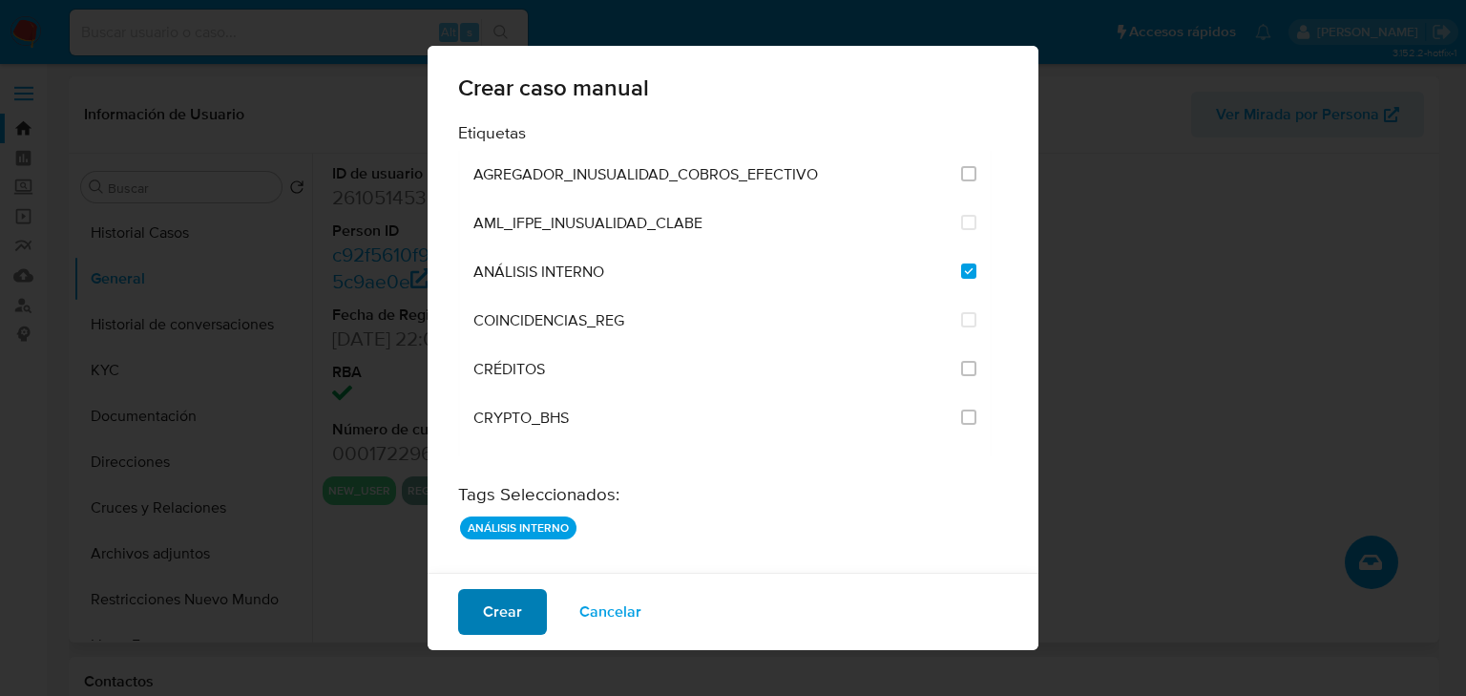
click at [518, 605] on span "Crear" at bounding box center [502, 612] width 39 height 42
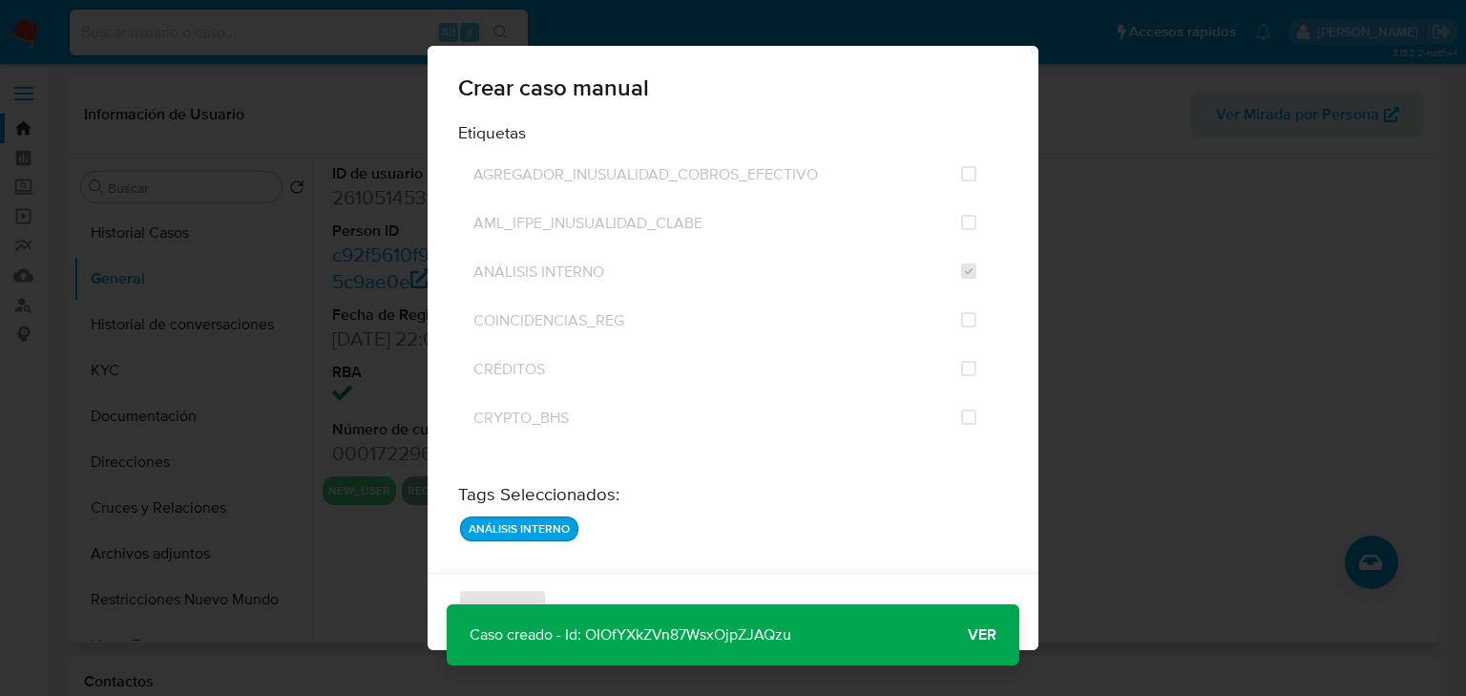
drag, startPoint x: 817, startPoint y: 636, endPoint x: 588, endPoint y: 637, distance: 229.0
click at [588, 637] on div "Caso creado - Id: OIOfYXkZVn87WsxOjpZJAQzu Caso creado - Id: OIOfYXkZVn87WsxOjp…" at bounding box center [733, 634] width 573 height 61
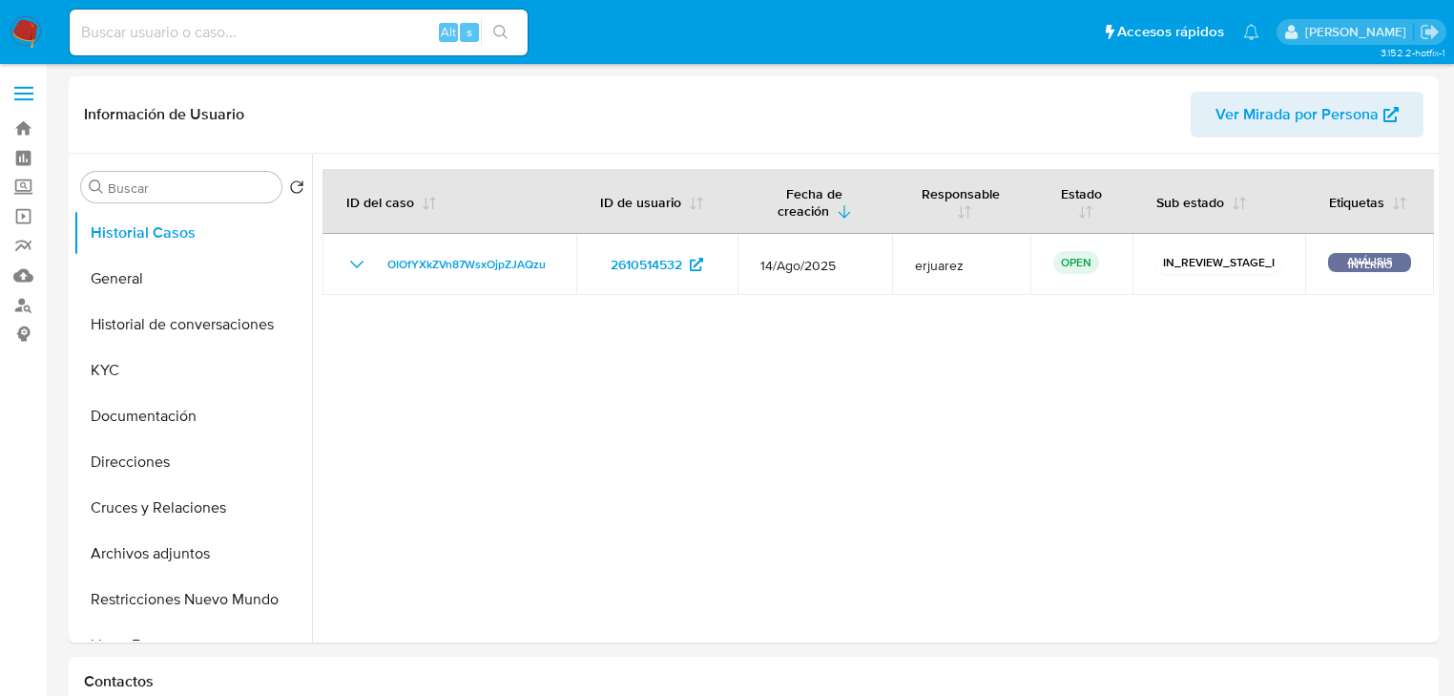
select select "10"
click at [123, 294] on button "General" at bounding box center [184, 279] width 223 height 46
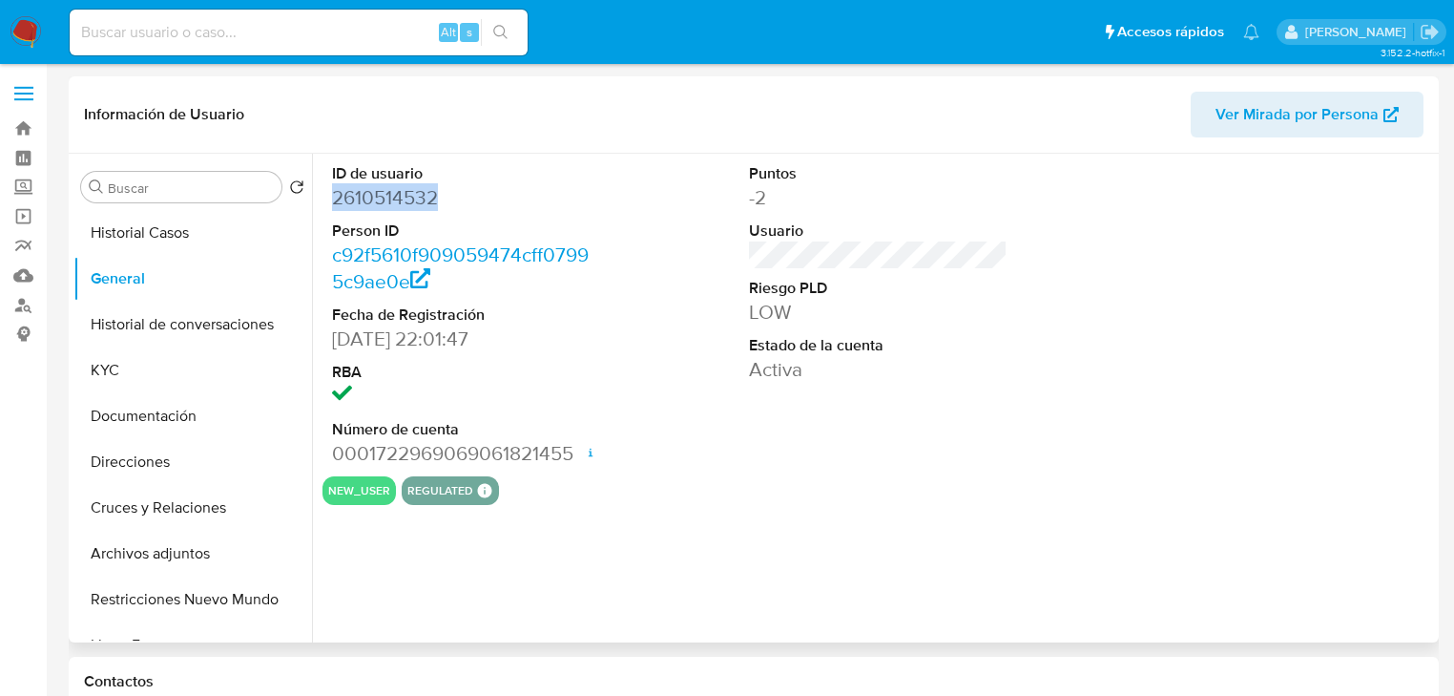
drag, startPoint x: 442, startPoint y: 197, endPoint x: 313, endPoint y: 197, distance: 128.8
click at [313, 197] on div "ID de usuario 2610514532 Person ID c92f5610f909059474cff07995c9ae0e Fecha de Re…" at bounding box center [873, 398] width 1122 height 489
copy dd "2610514532"
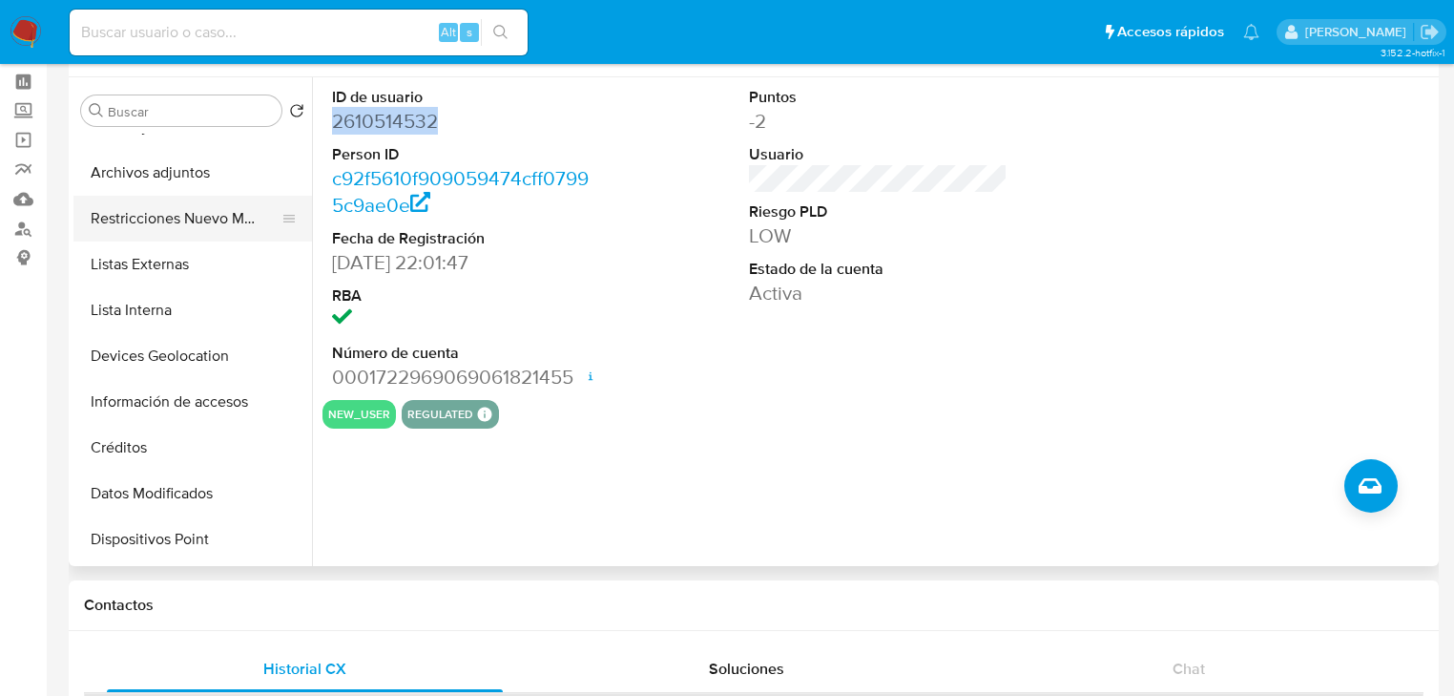
scroll to position [305, 0]
click at [190, 342] on button "Devices Geolocation" at bounding box center [184, 355] width 223 height 46
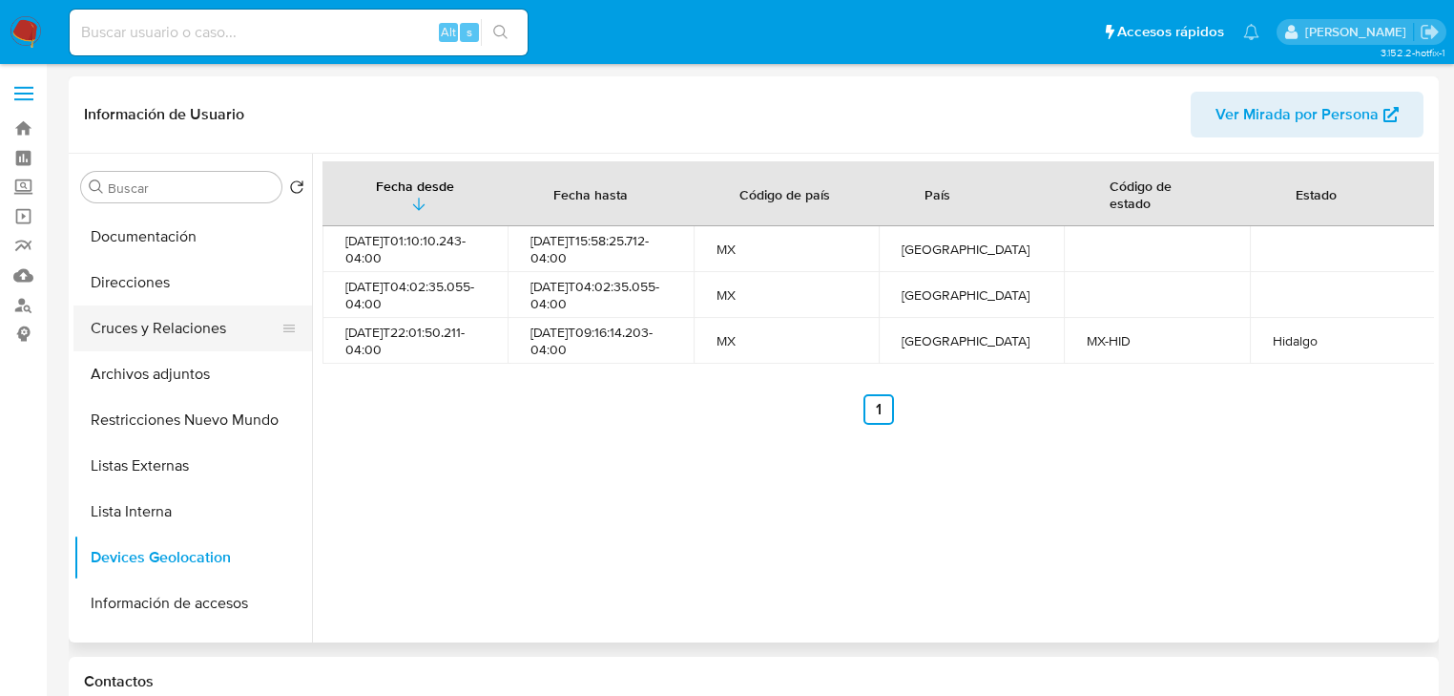
scroll to position [153, 0]
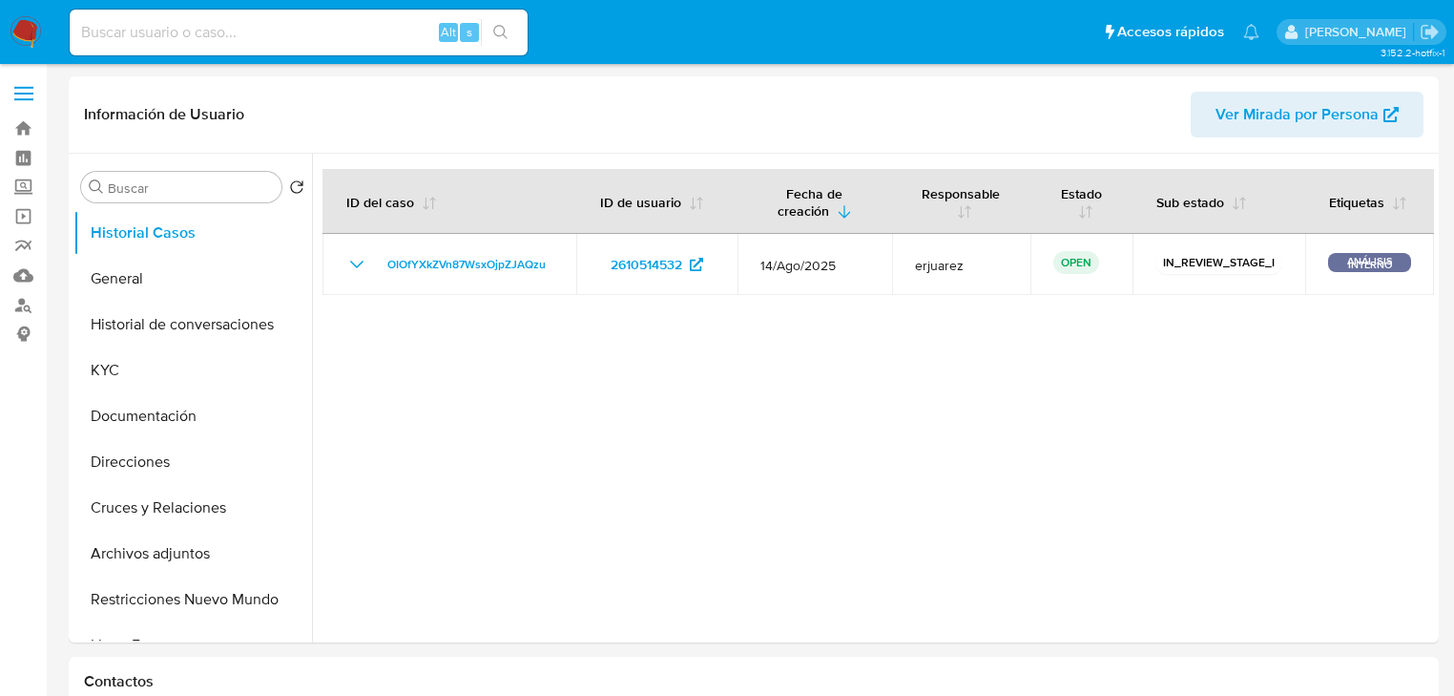
select select "10"
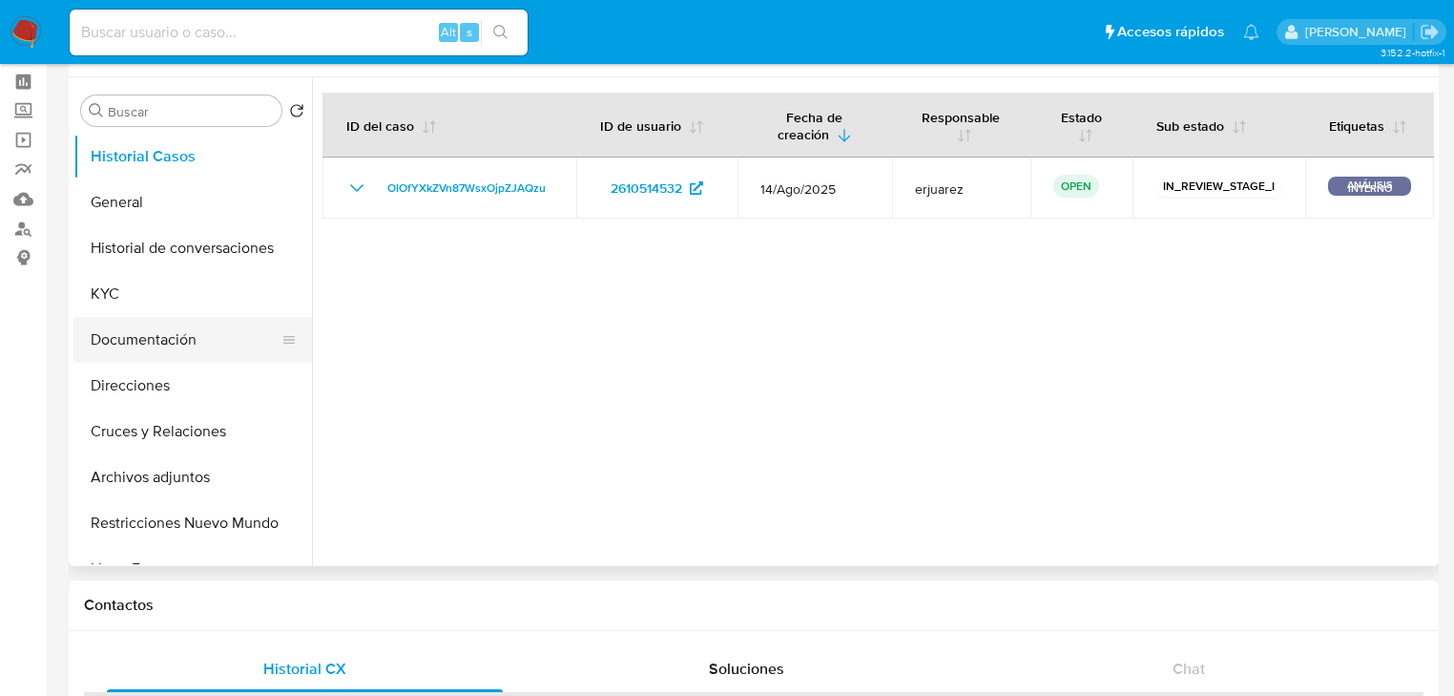
click at [159, 321] on button "Documentación" at bounding box center [184, 340] width 223 height 46
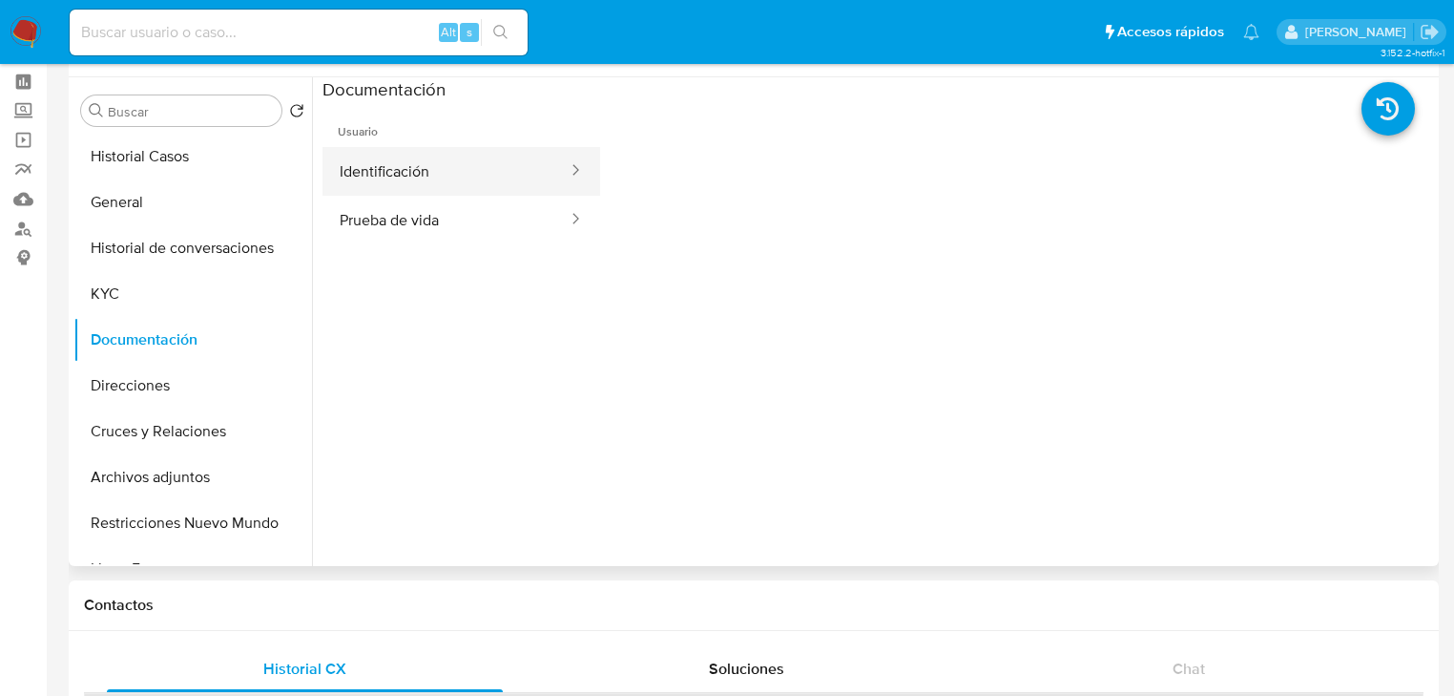
click at [432, 173] on button "Identificación" at bounding box center [446, 171] width 247 height 49
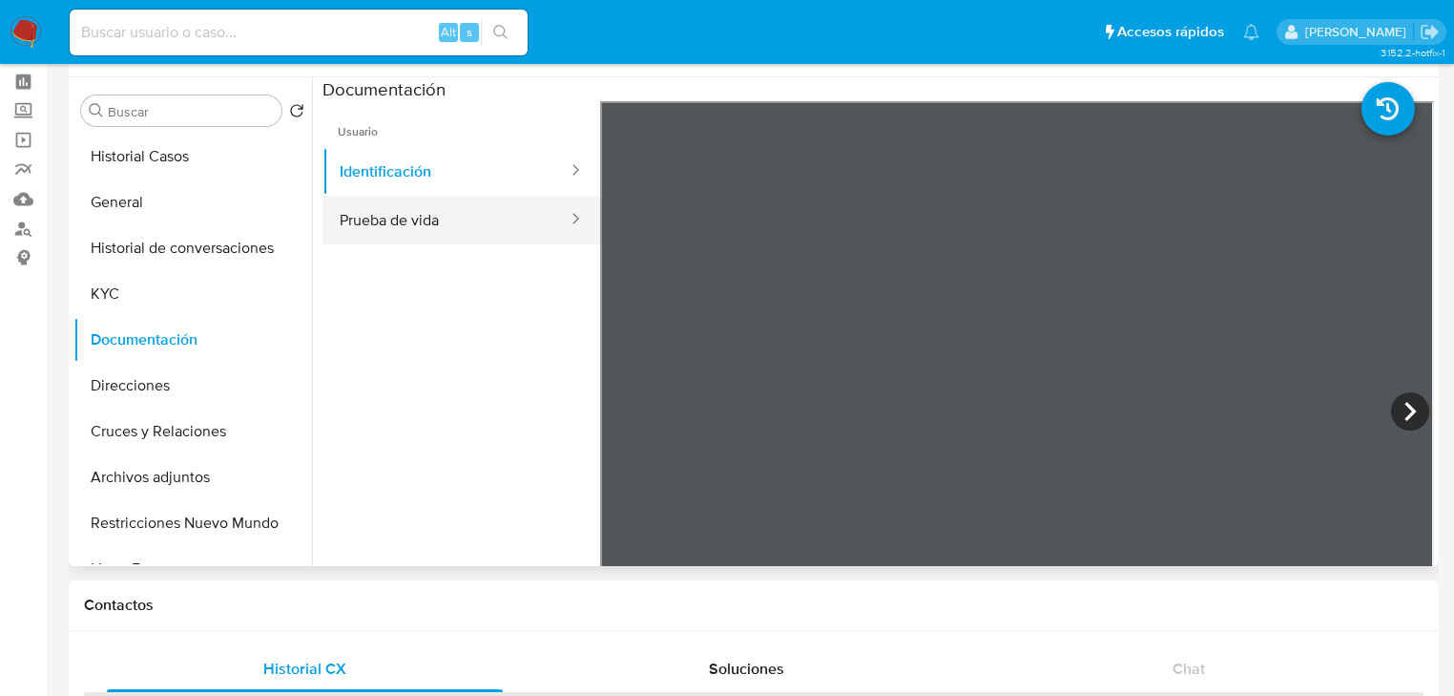
click at [447, 216] on button "Prueba de vida" at bounding box center [446, 220] width 247 height 49
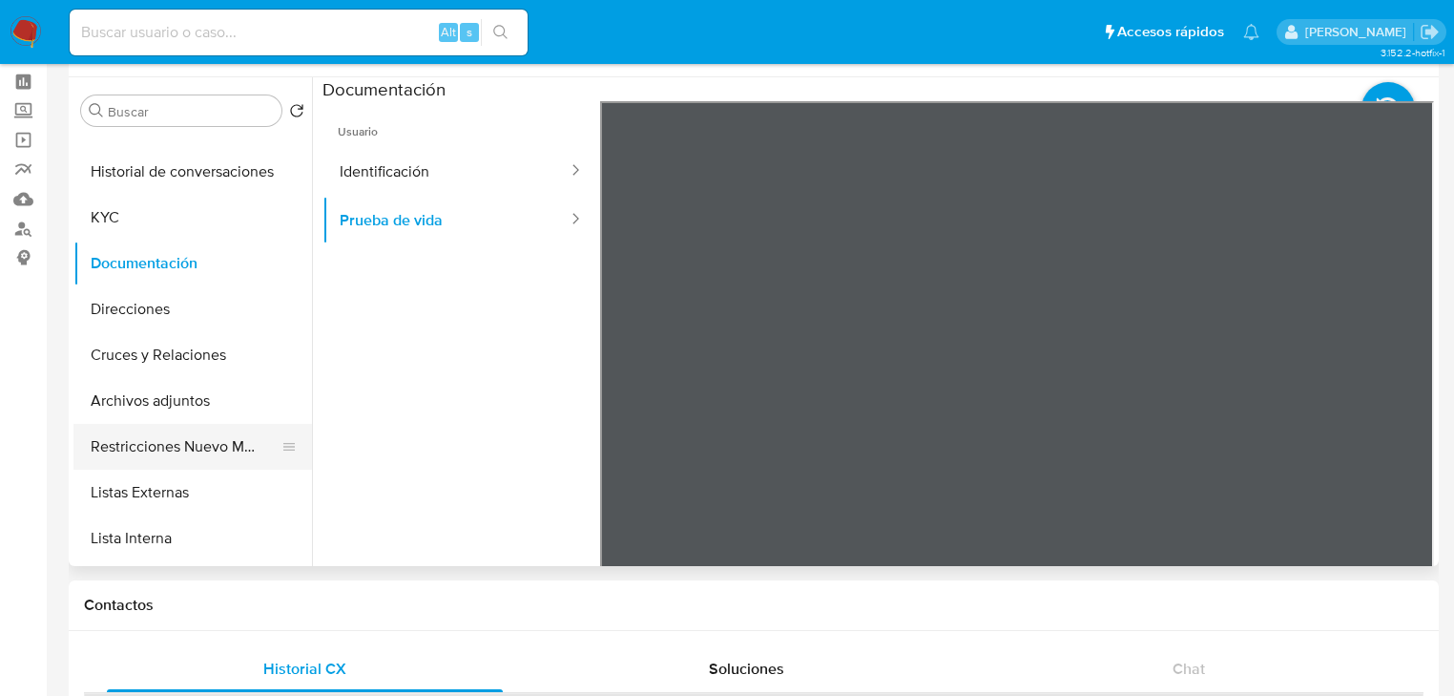
click at [188, 439] on button "Restricciones Nuevo Mundo" at bounding box center [184, 447] width 223 height 46
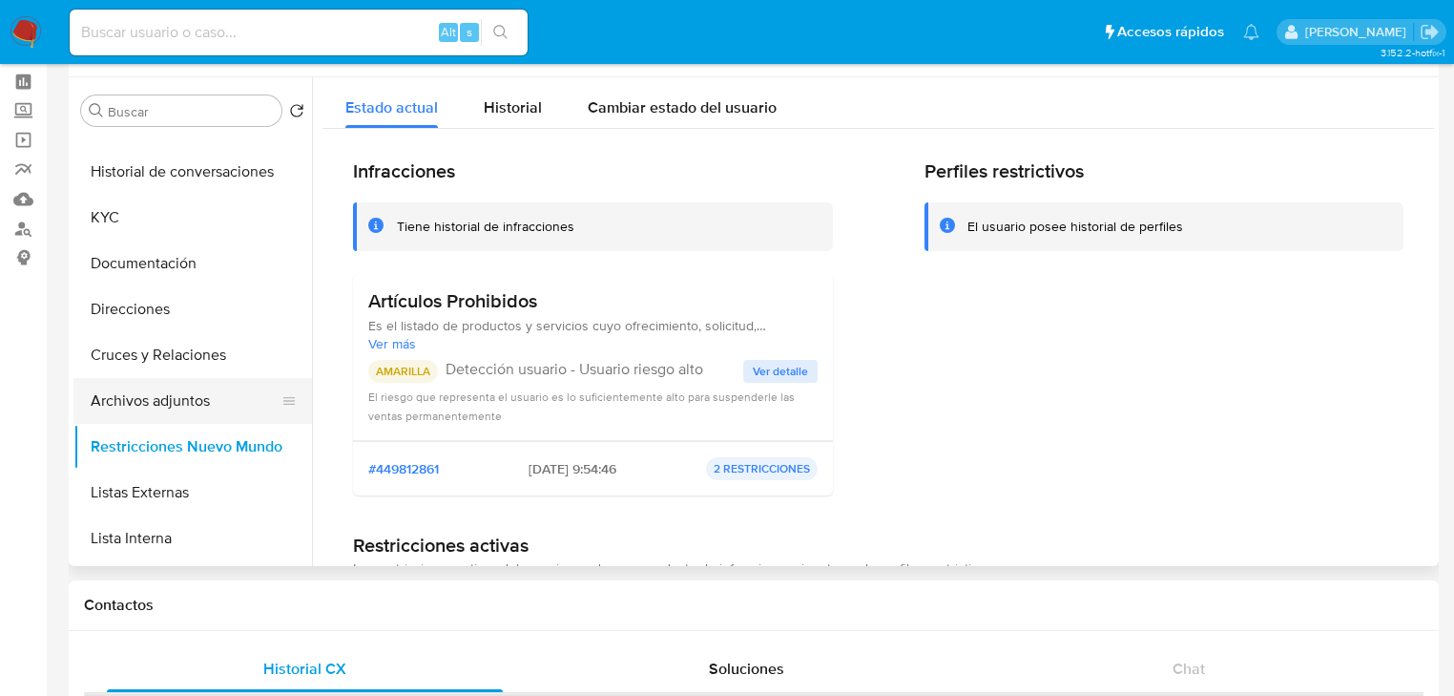
click at [183, 396] on button "Archivos adjuntos" at bounding box center [184, 401] width 223 height 46
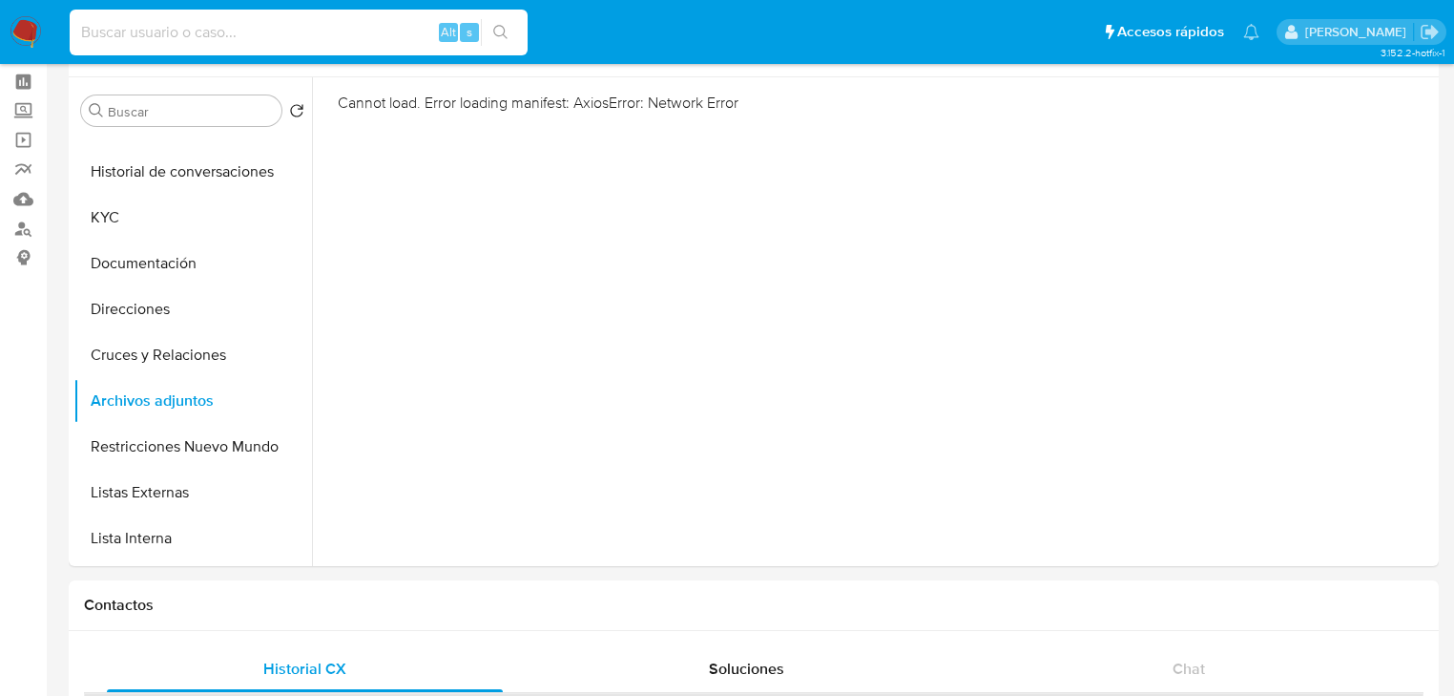
click at [200, 35] on input at bounding box center [299, 32] width 458 height 25
paste input "2602166329"
click at [469, 20] on input "2602166329" at bounding box center [299, 32] width 458 height 25
type input "2602166329"
click at [502, 25] on icon "search-icon" at bounding box center [500, 32] width 15 height 15
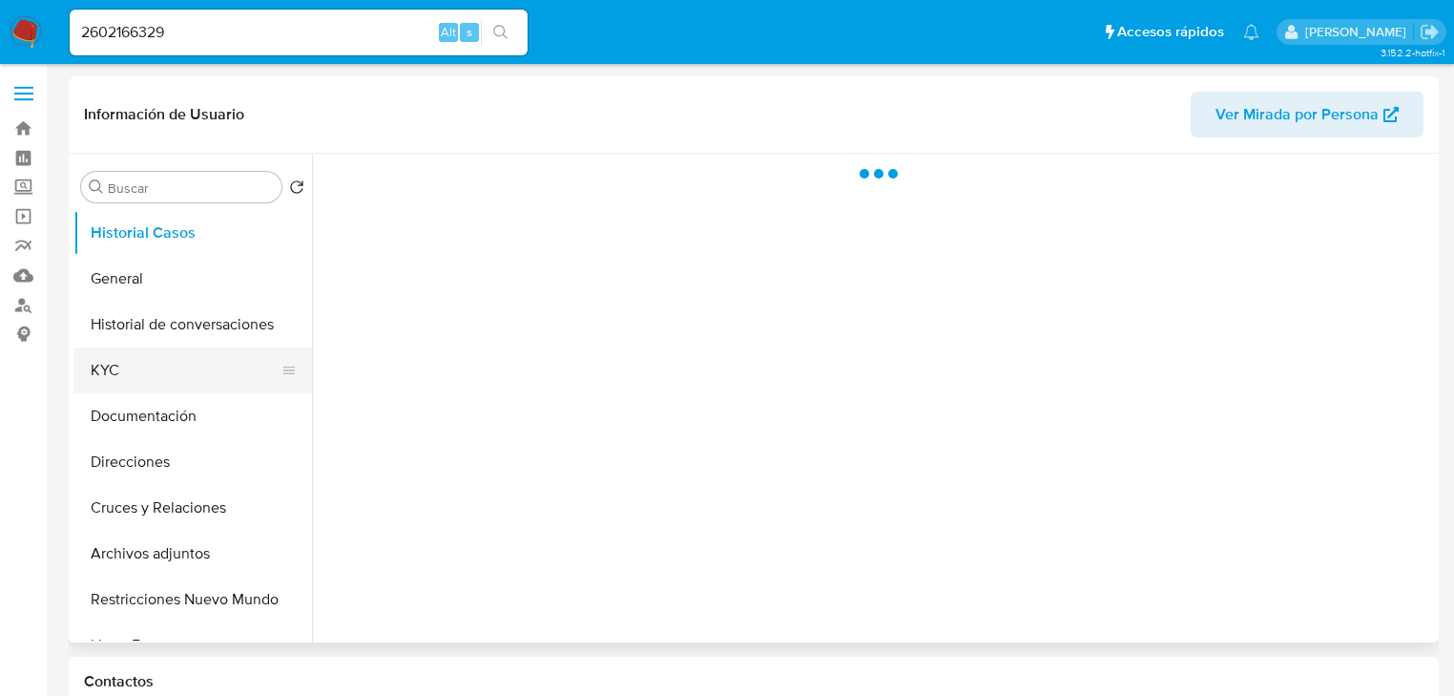
click at [146, 368] on button "KYC" at bounding box center [184, 370] width 223 height 46
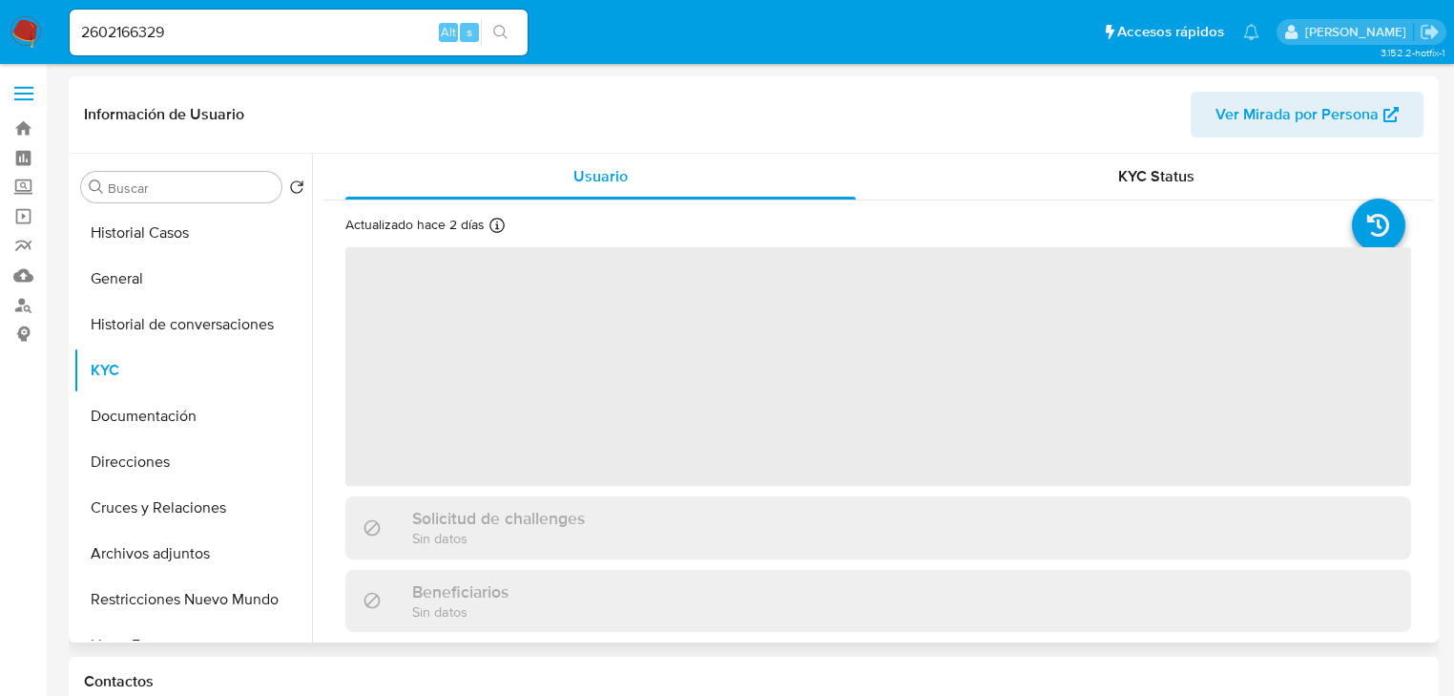
select select "10"
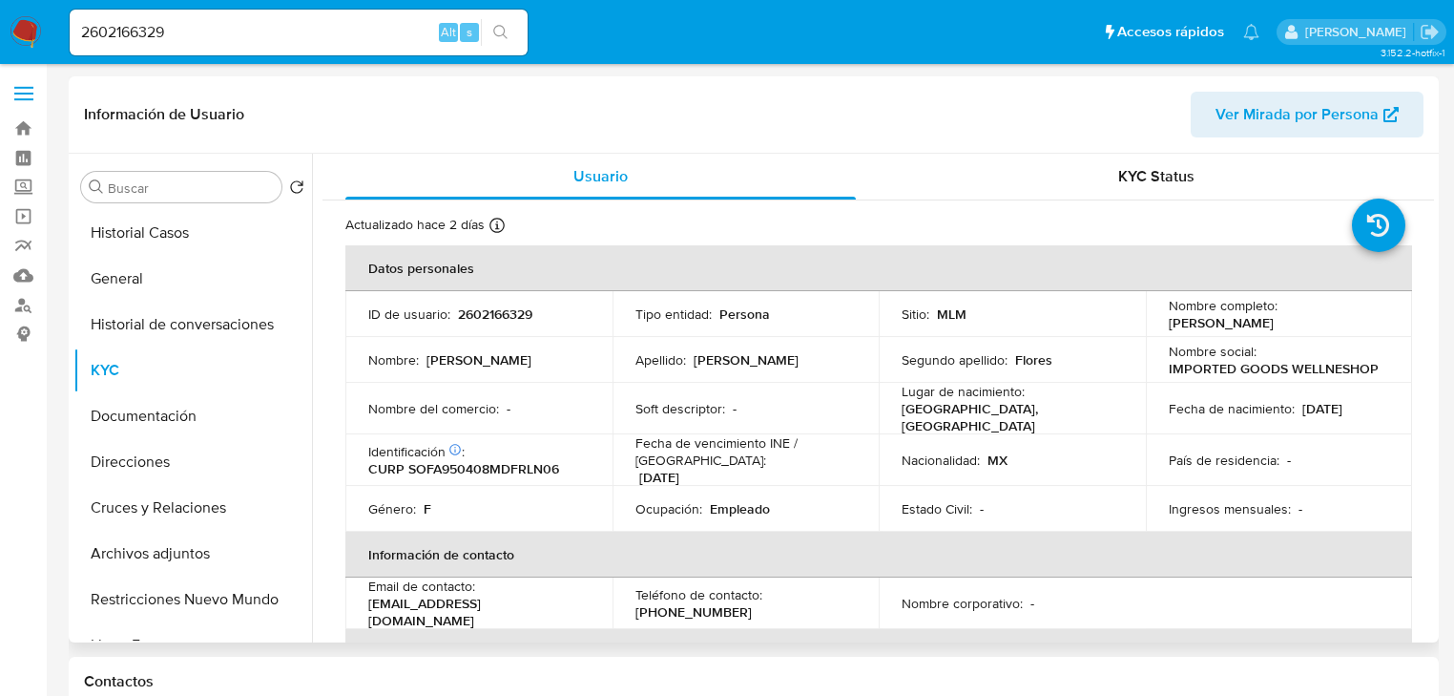
drag, startPoint x: 1347, startPoint y: 323, endPoint x: 1165, endPoint y: 322, distance: 181.3
click at [1169, 322] on div "Nombre completo : Ana Leticia Soriano Flores" at bounding box center [1279, 314] width 221 height 34
copy p "[PERSON_NAME]"
drag, startPoint x: 26, startPoint y: 28, endPoint x: 10, endPoint y: 35, distance: 17.1
click at [26, 29] on img at bounding box center [26, 32] width 32 height 32
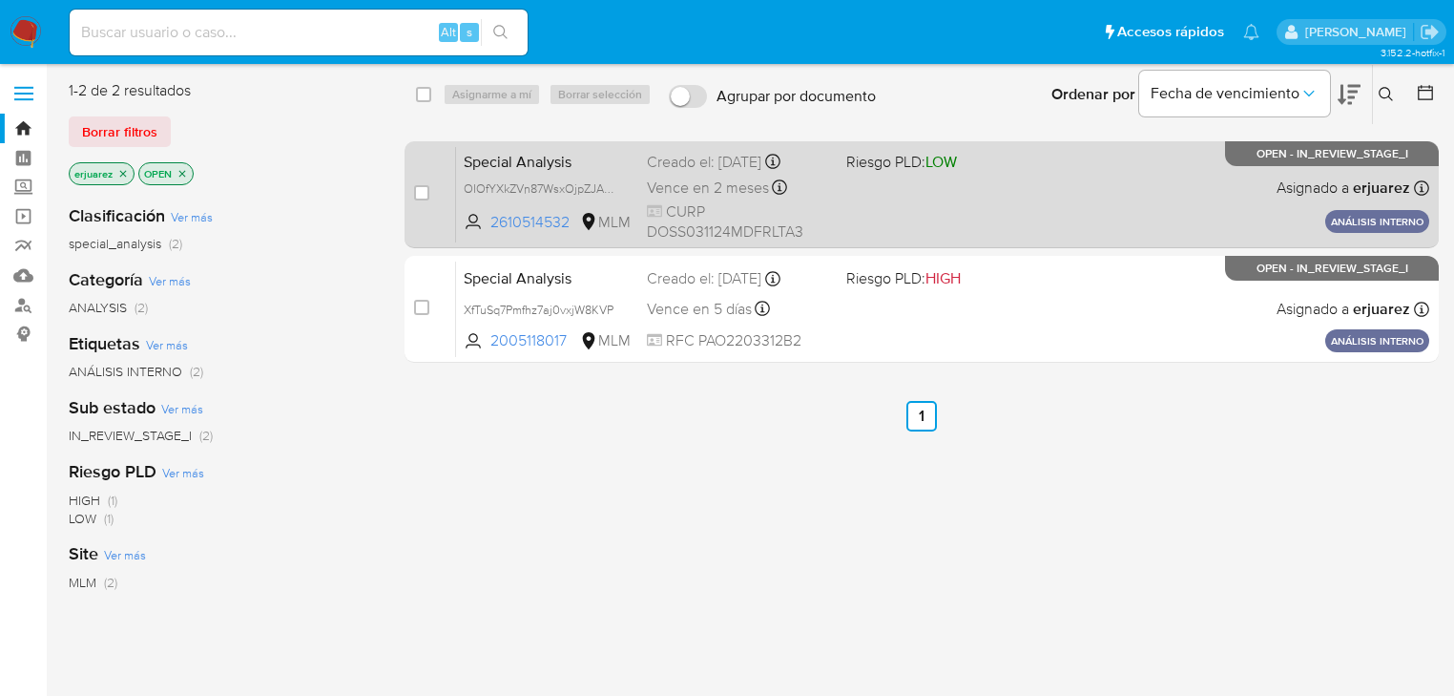
click at [970, 198] on div "Special Analysis OIOfYXkZVn87WsxOjpZJAQzu 2610514532 MLM Riesgo PLD: LOW Creado…" at bounding box center [942, 194] width 973 height 96
click at [763, 198] on span "Vence en 2 meses" at bounding box center [708, 188] width 122 height 21
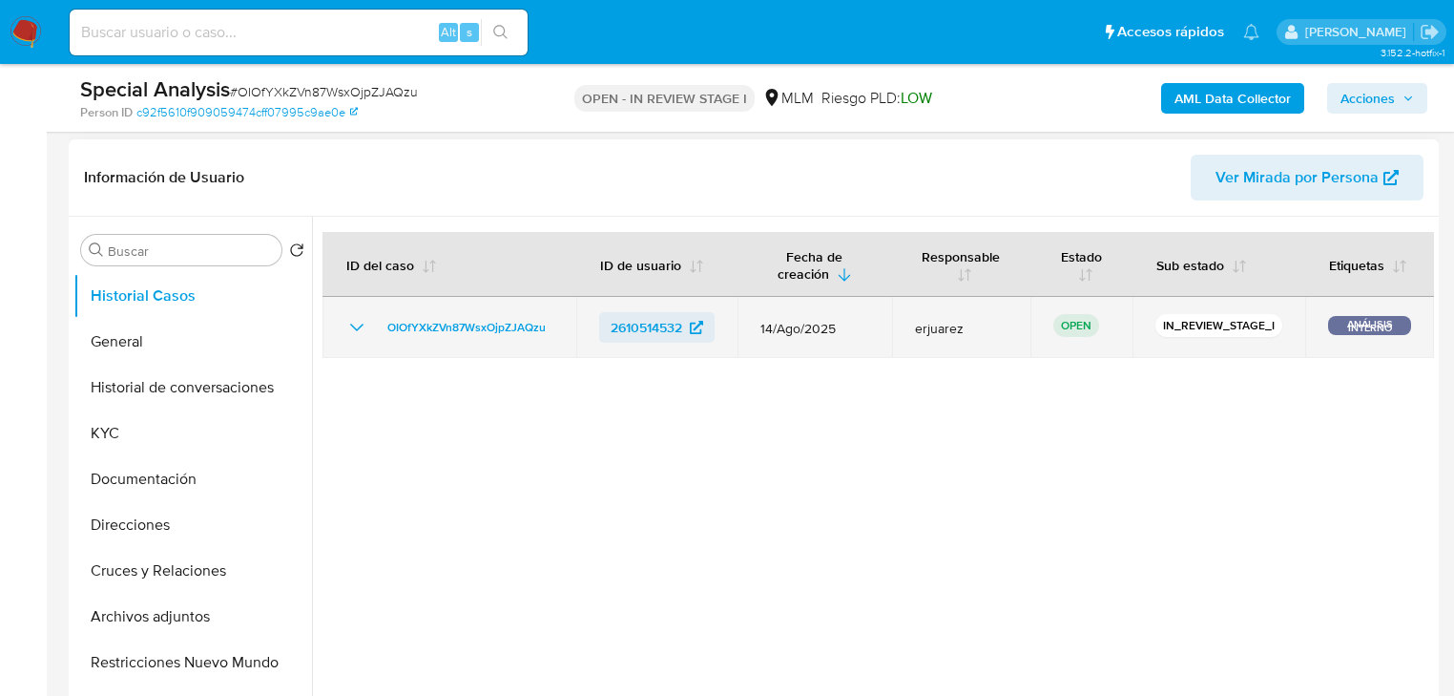
scroll to position [305, 0]
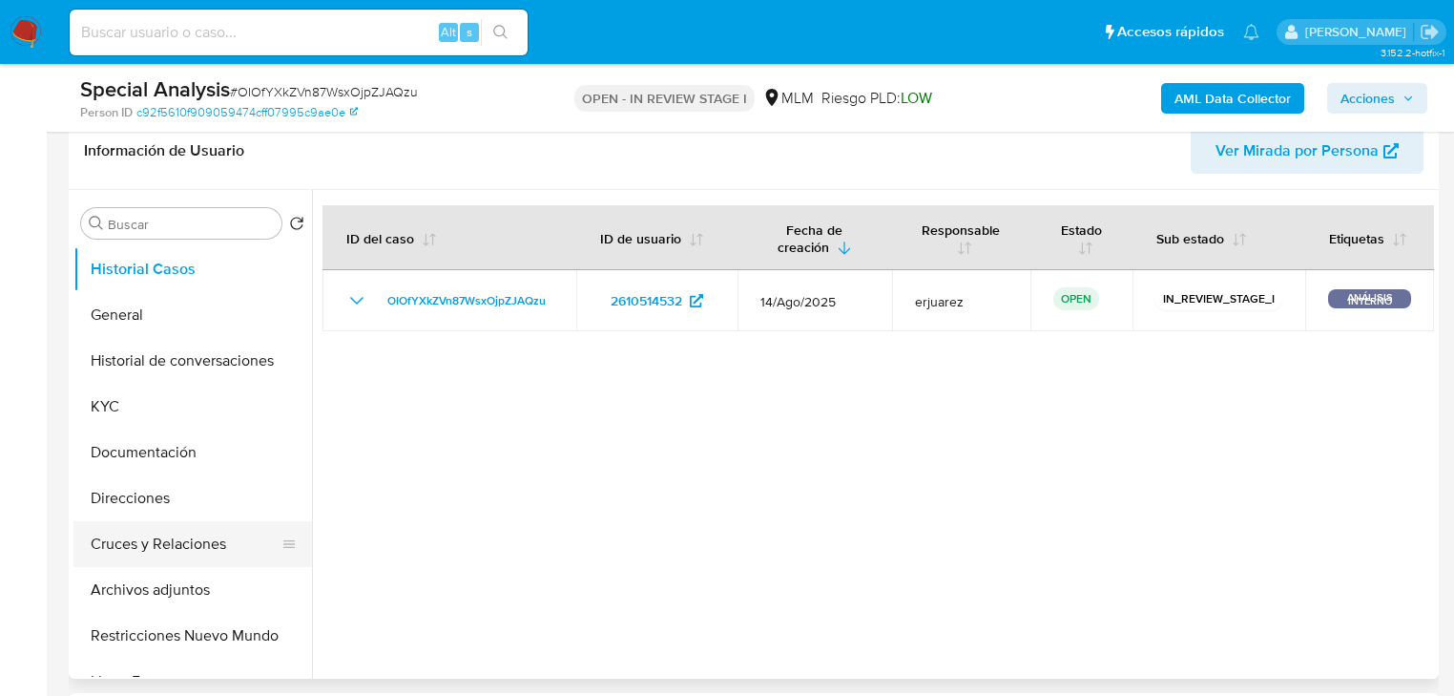
select select "10"
click at [186, 547] on button "Cruces y Relaciones" at bounding box center [184, 544] width 223 height 46
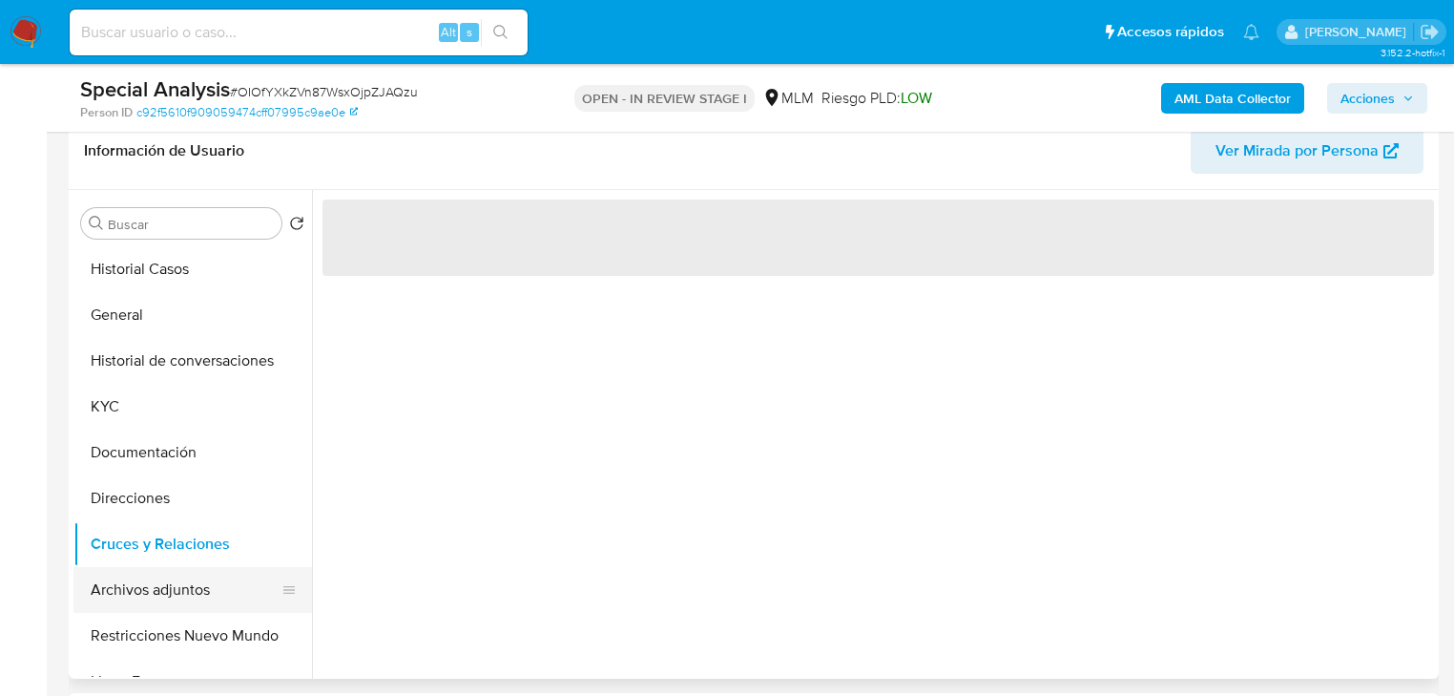
click at [183, 589] on button "Archivos adjuntos" at bounding box center [184, 590] width 223 height 46
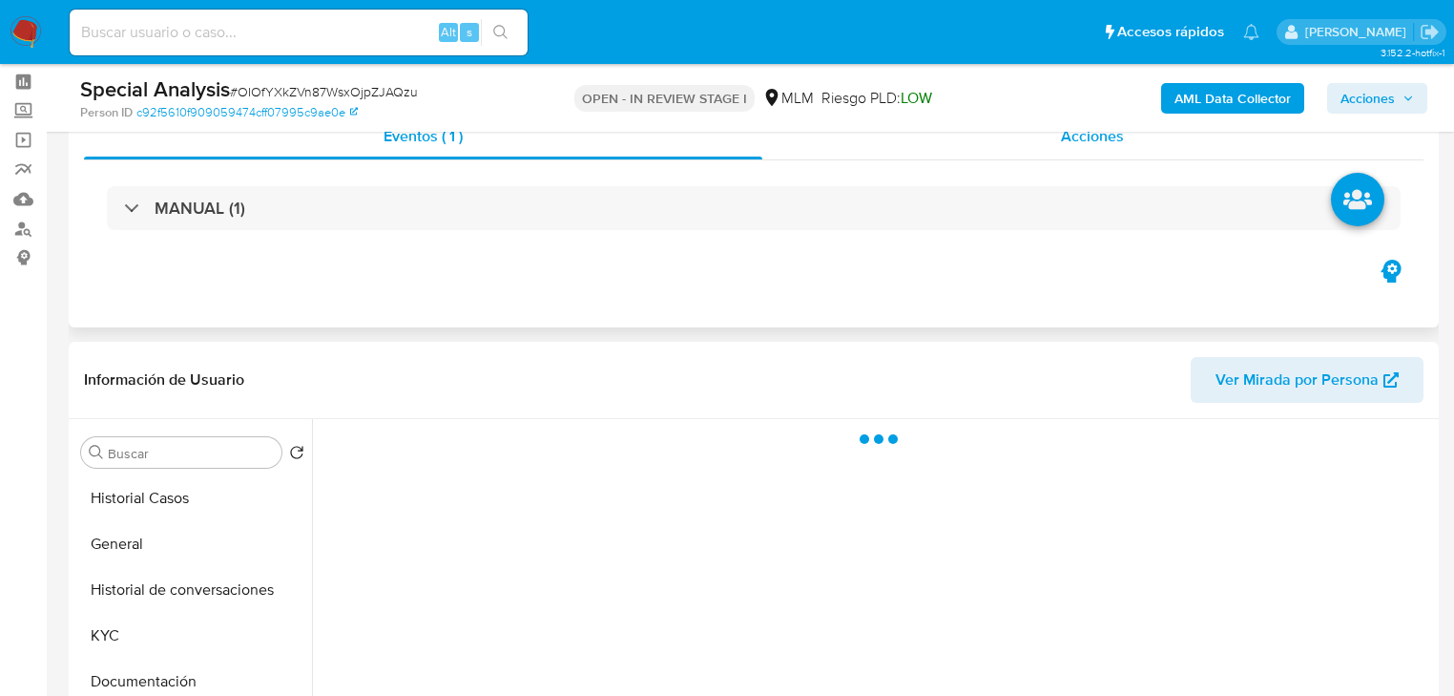
scroll to position [0, 0]
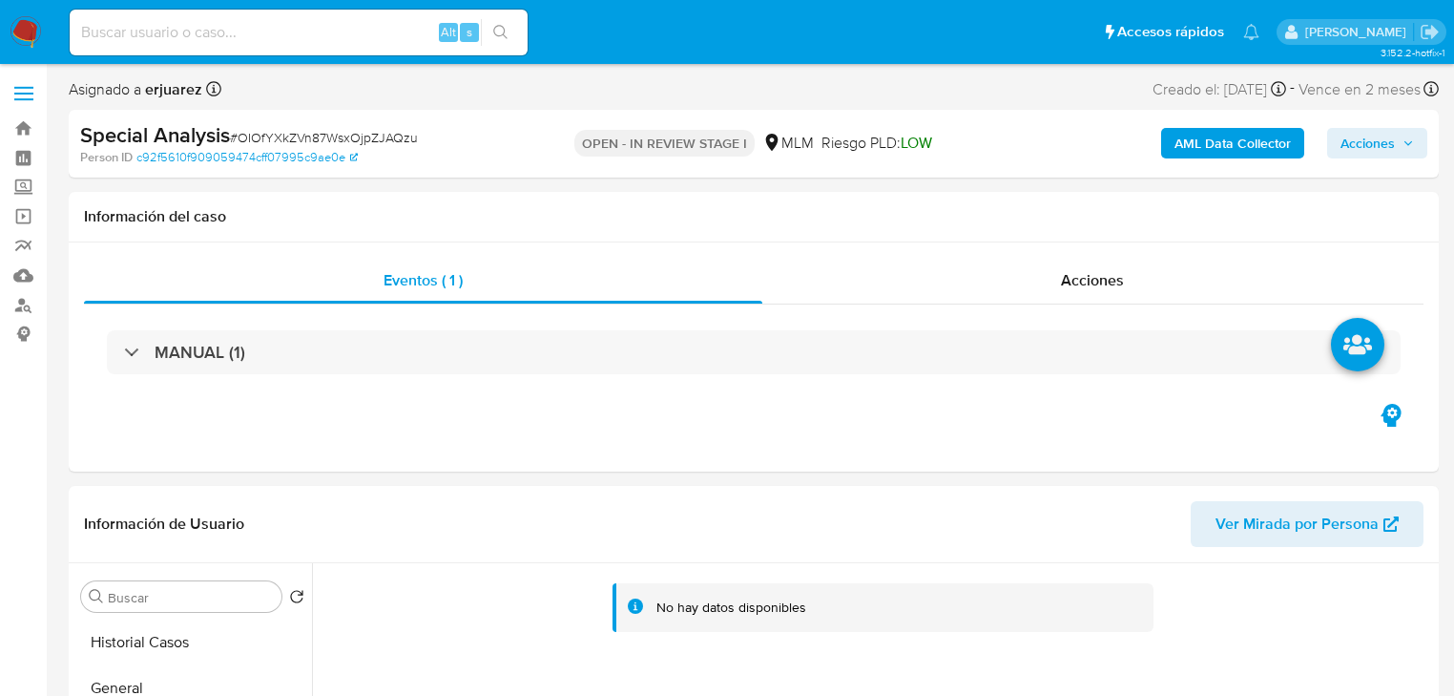
click at [1363, 137] on span "Acciones" at bounding box center [1368, 143] width 54 height 31
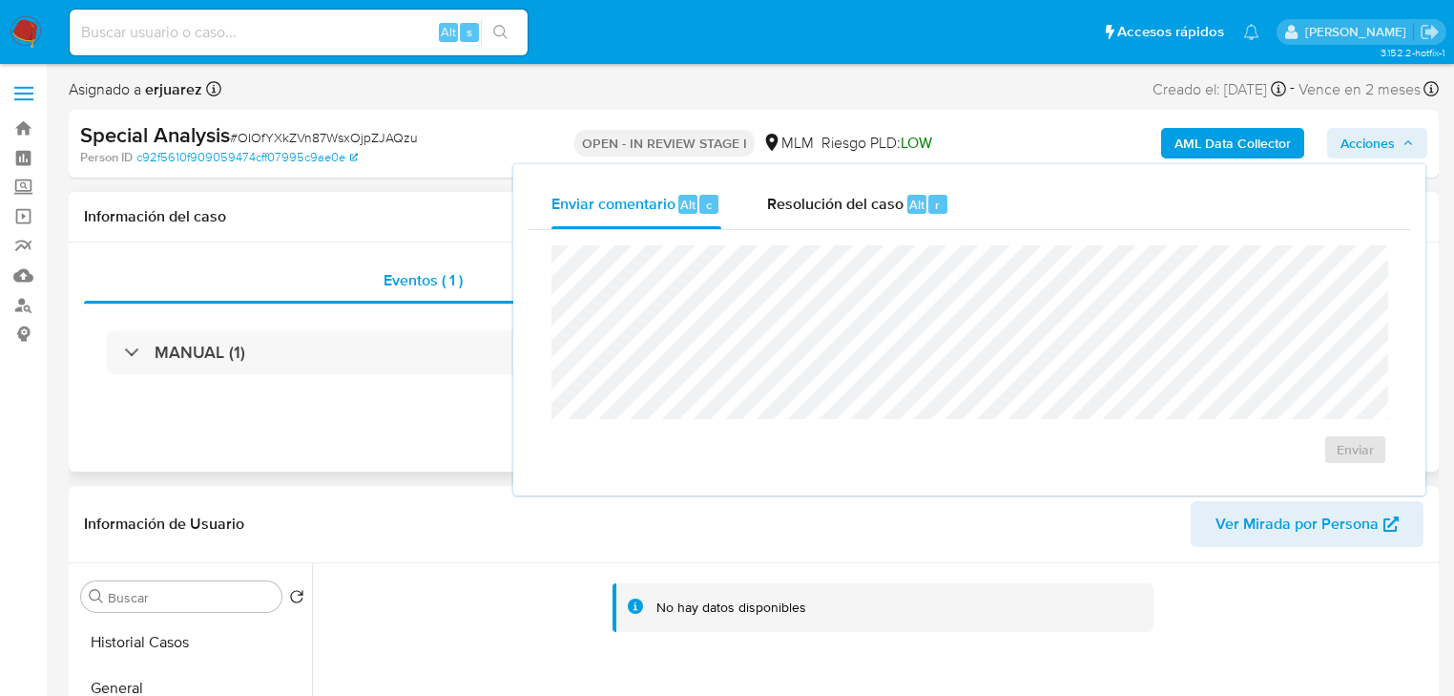
drag, startPoint x: 281, startPoint y: 395, endPoint x: 1010, endPoint y: 236, distance: 746.3
click at [286, 392] on div "MANUAL (1)" at bounding box center [754, 351] width 1340 height 95
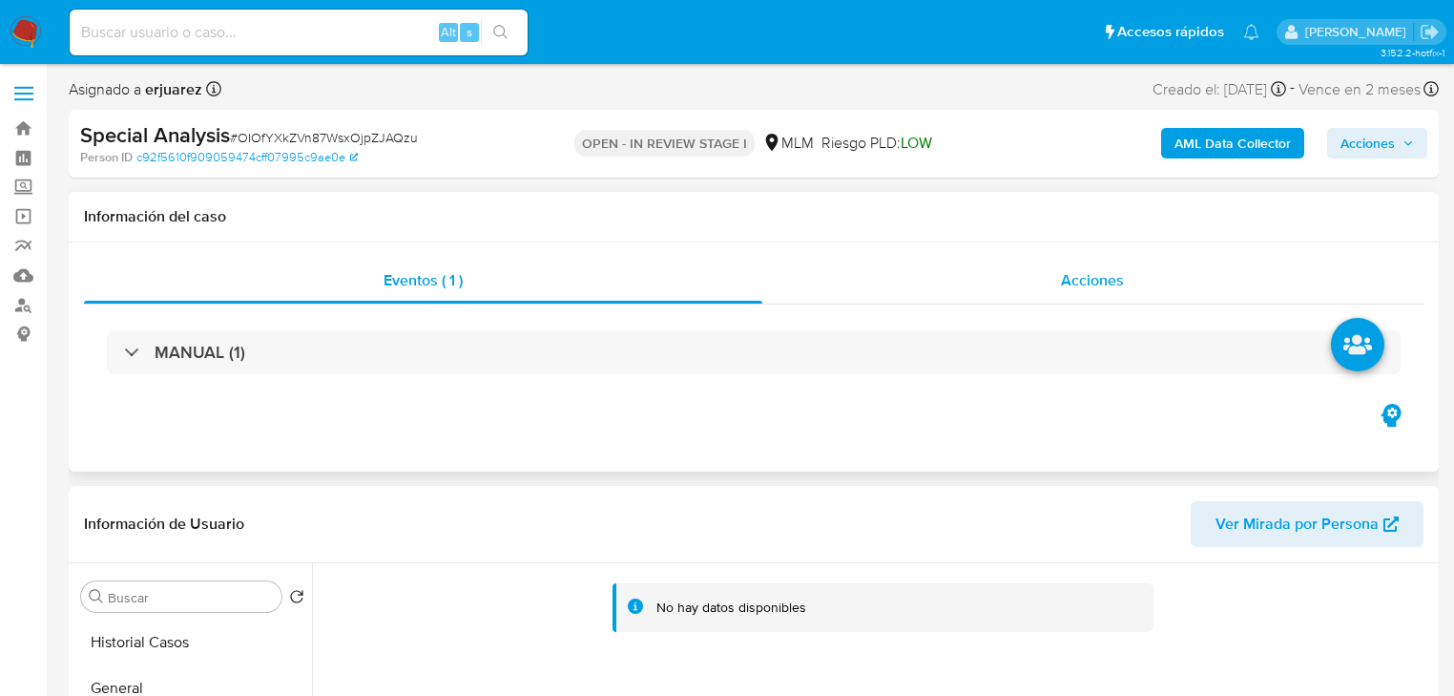
click at [996, 299] on div "Acciones" at bounding box center [1094, 281] width 662 height 46
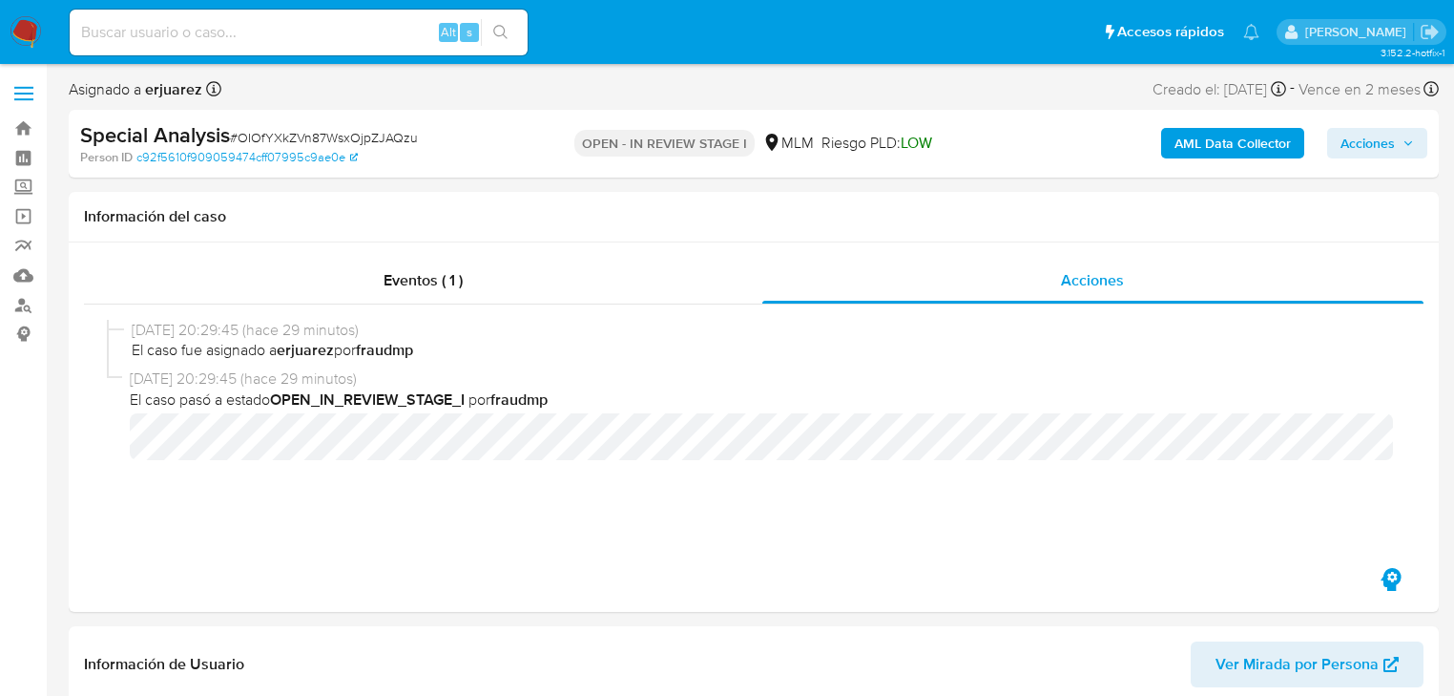
click at [1375, 132] on span "Acciones" at bounding box center [1368, 143] width 54 height 31
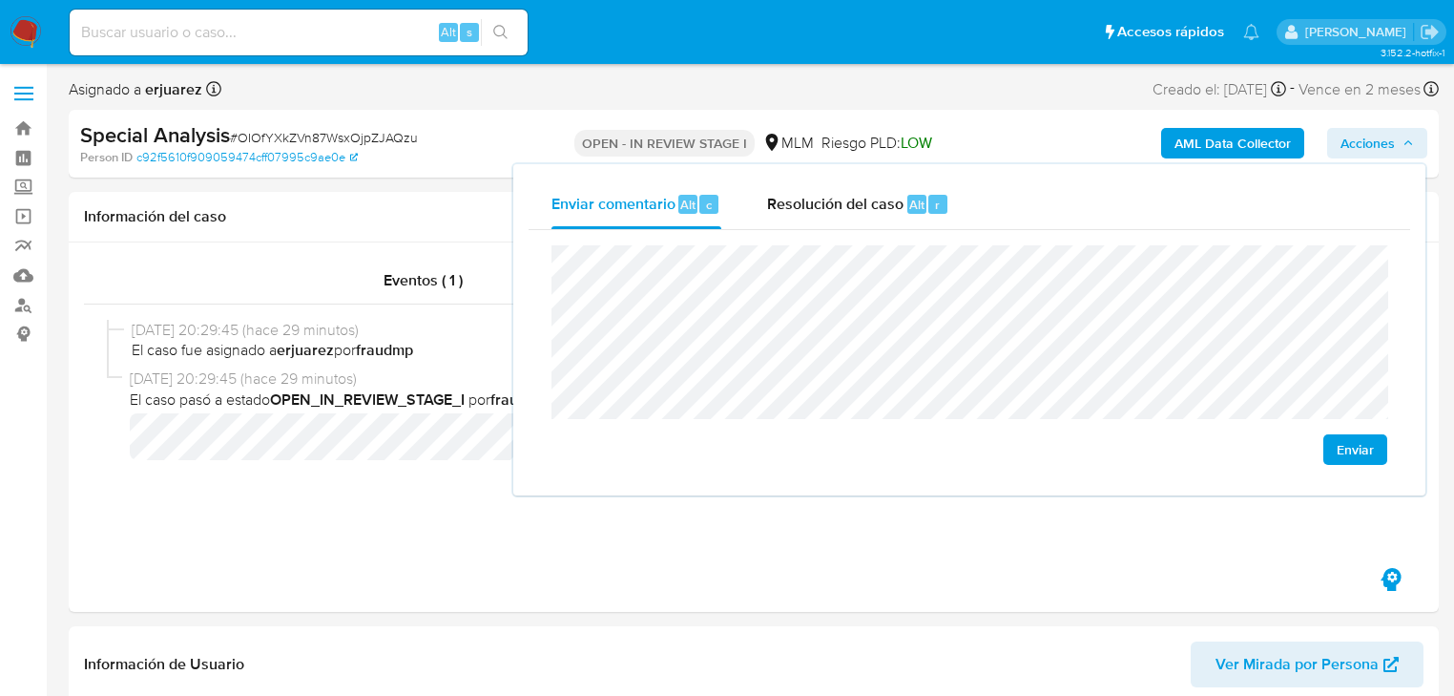
click at [1349, 439] on span "Enviar" at bounding box center [1355, 449] width 37 height 27
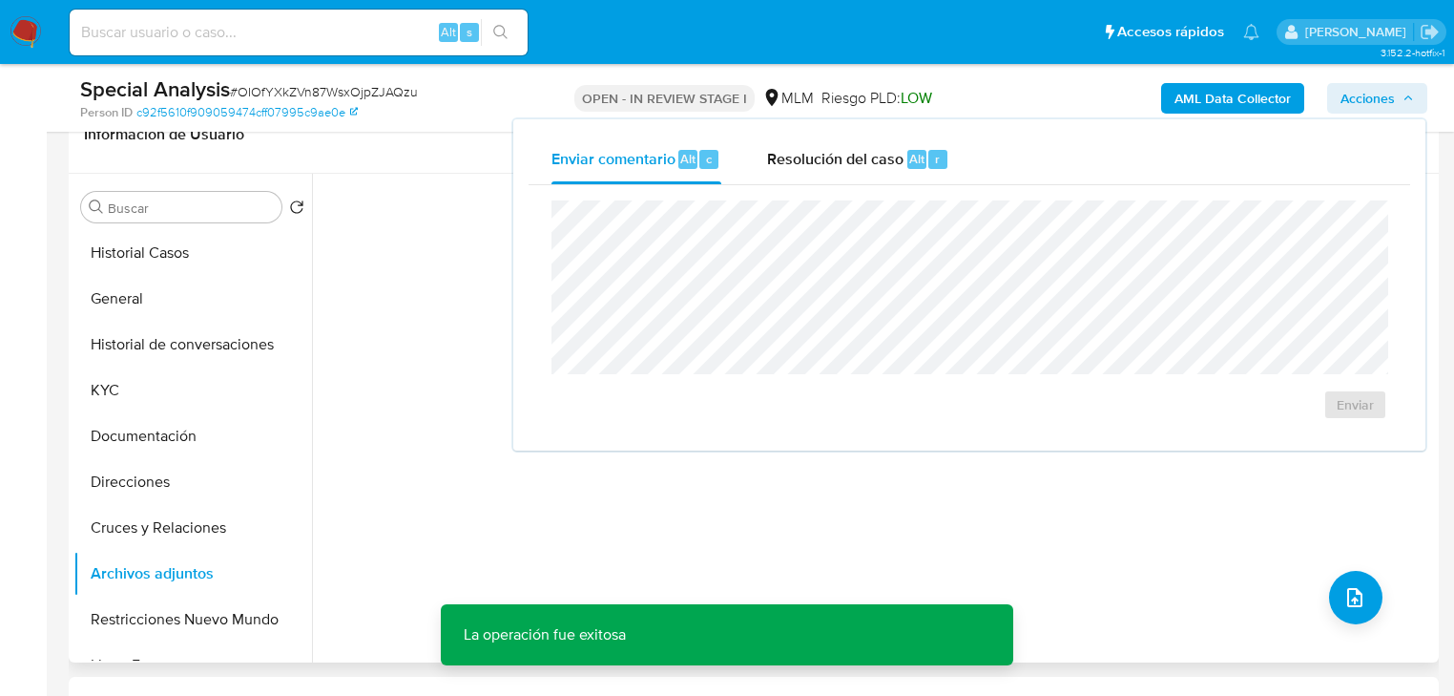
scroll to position [687, 0]
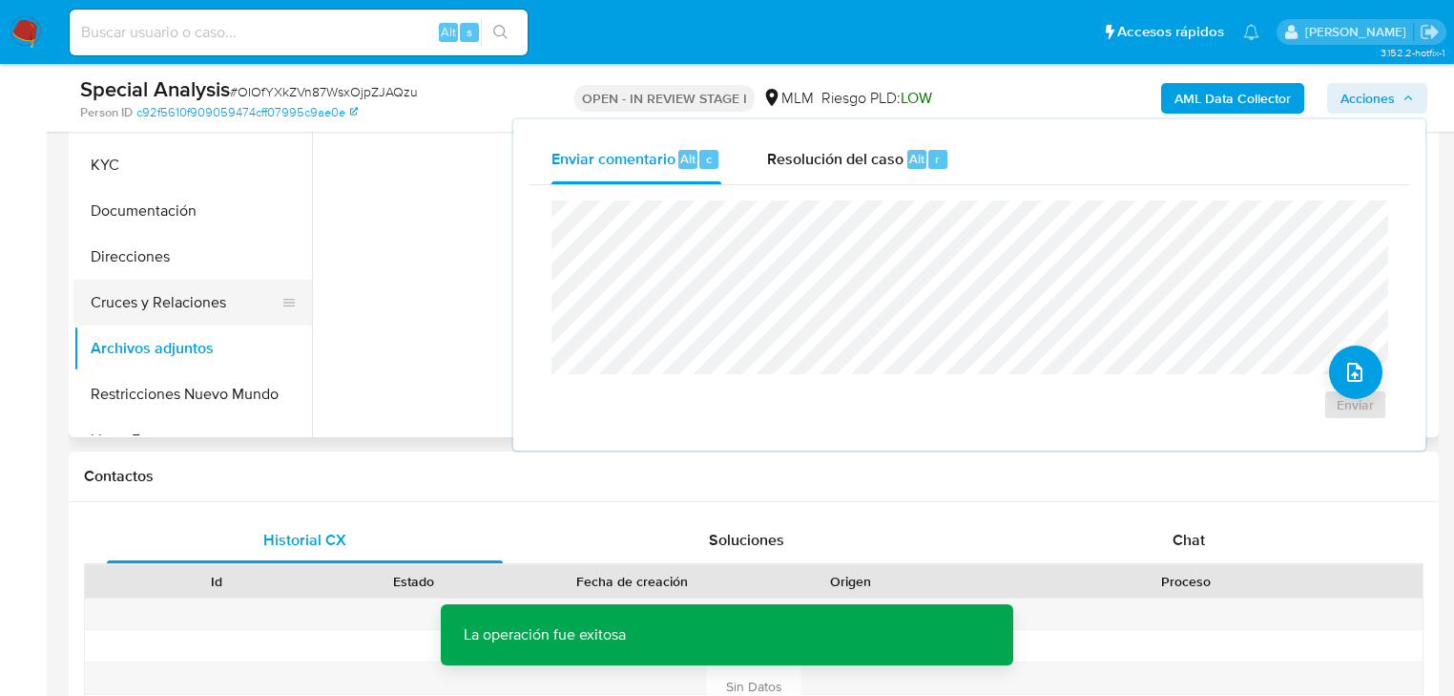
click at [199, 308] on button "Cruces y Relaciones" at bounding box center [184, 303] width 223 height 46
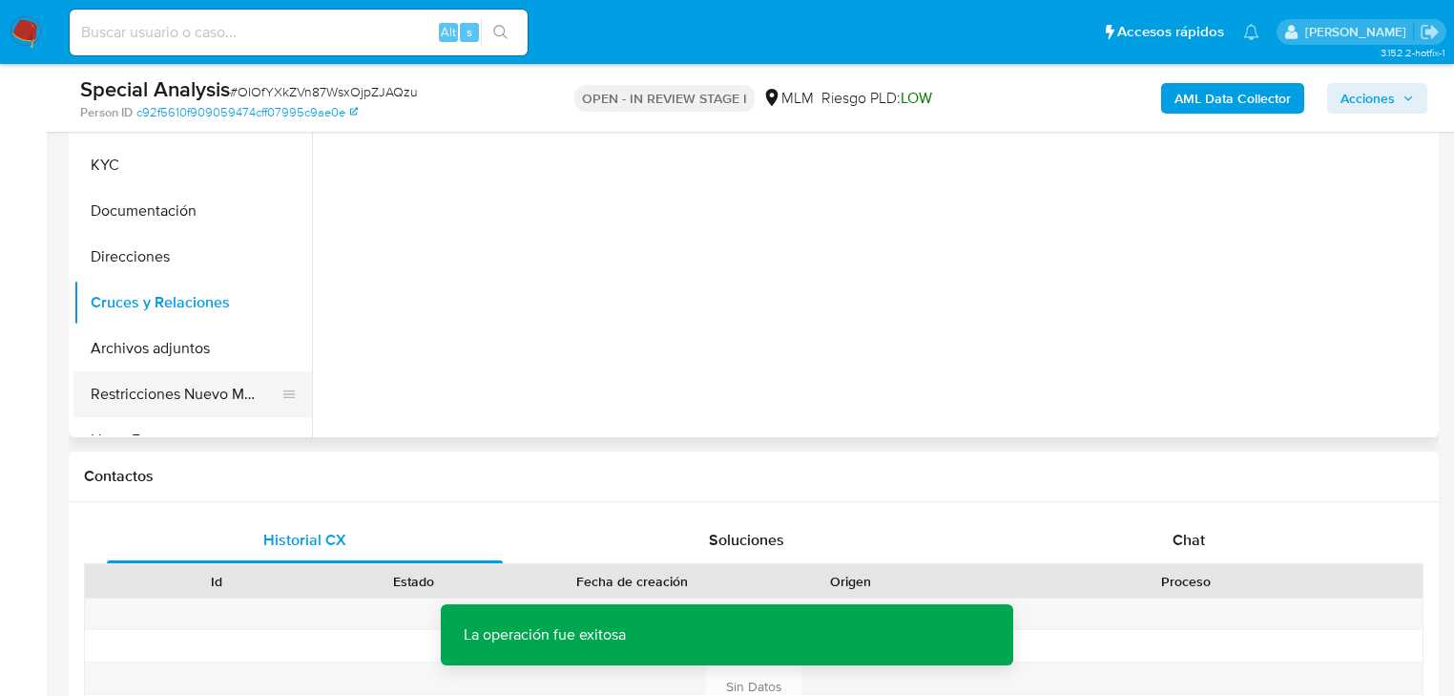
click at [201, 391] on button "Restricciones Nuevo Mundo" at bounding box center [184, 394] width 223 height 46
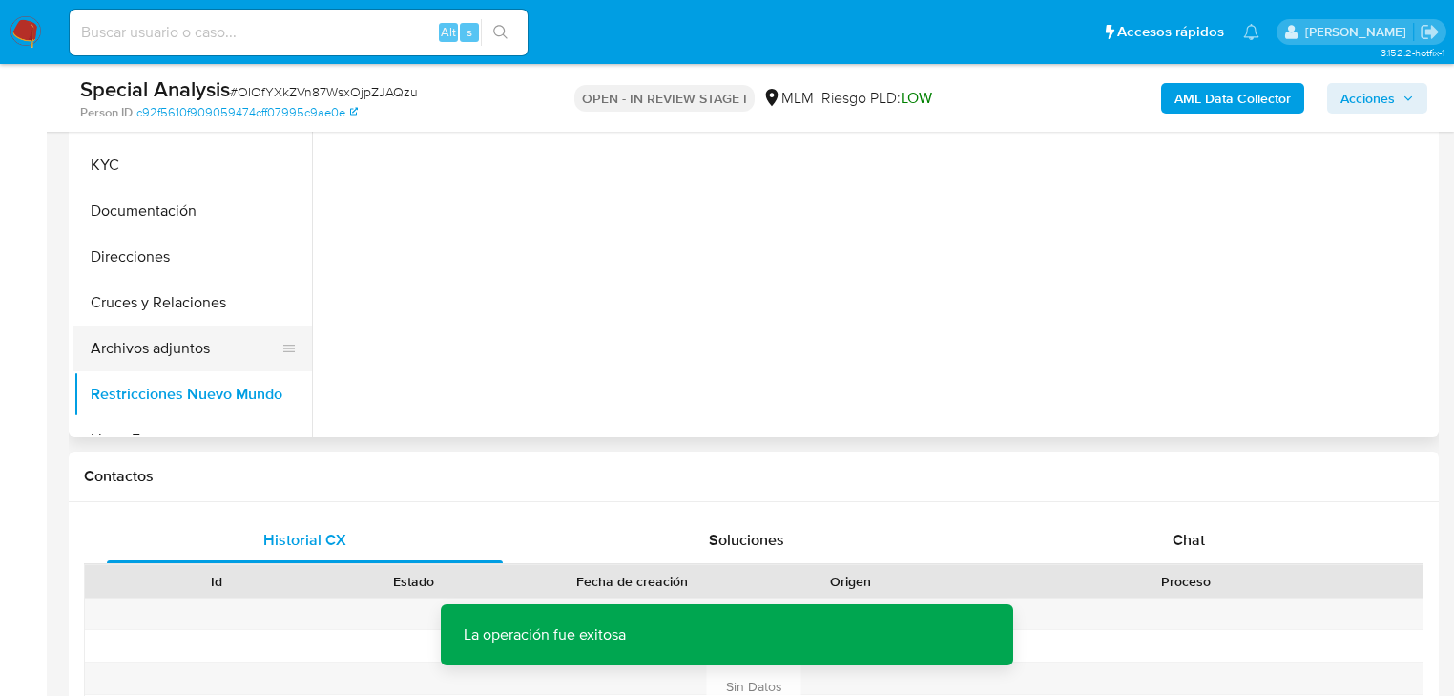
click at [180, 347] on button "Archivos adjuntos" at bounding box center [184, 348] width 223 height 46
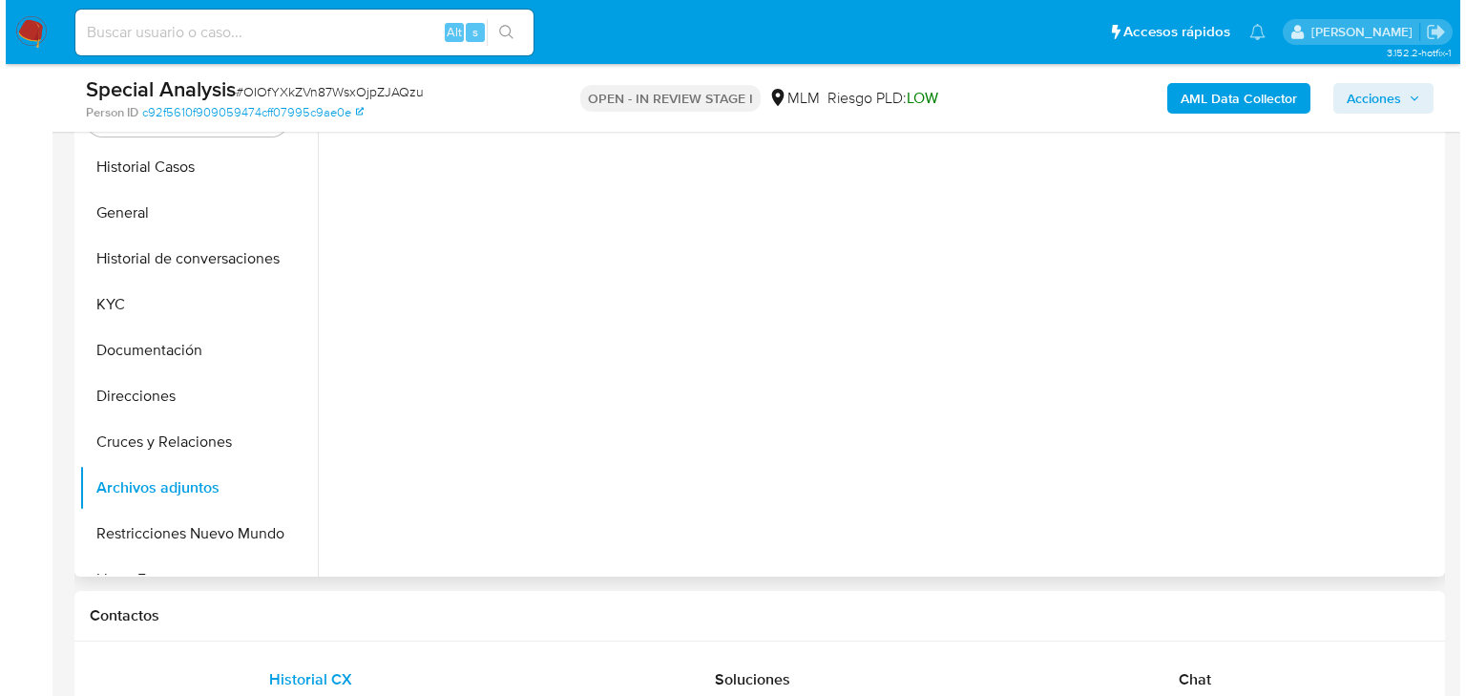
scroll to position [534, 0]
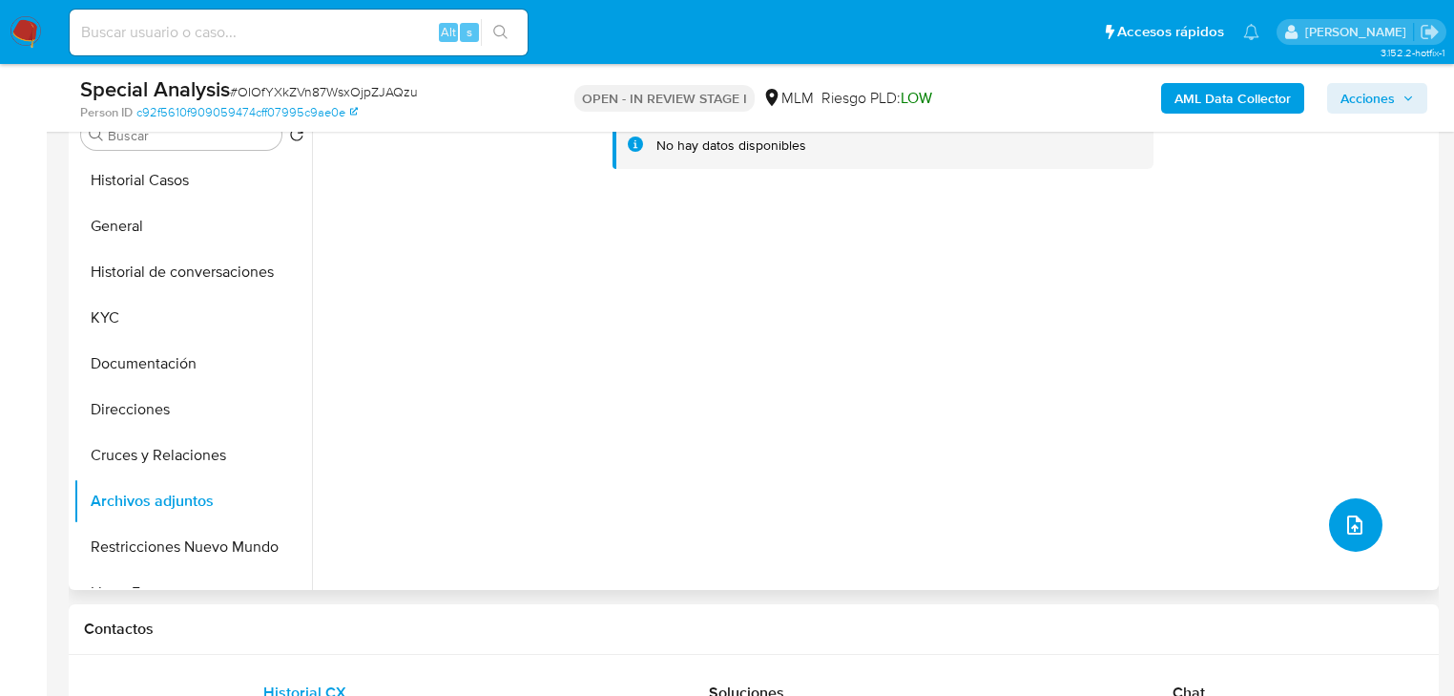
click at [1353, 510] on button "upload-file" at bounding box center [1355, 524] width 53 height 53
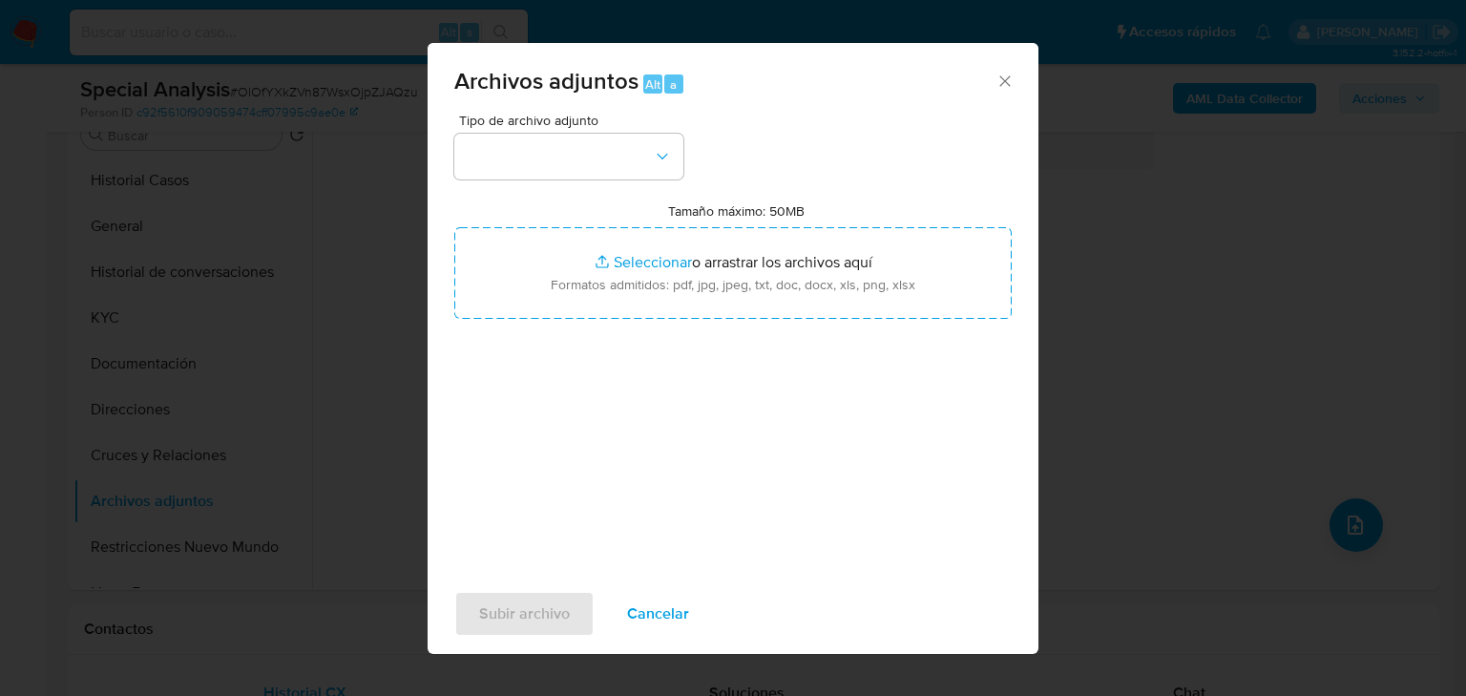
click at [620, 179] on div "Tipo de archivo adjunto Tamaño máximo: 50MB Seleccionar archivos Seleccionar o …" at bounding box center [732, 339] width 557 height 450
click at [641, 161] on button "button" at bounding box center [568, 157] width 229 height 46
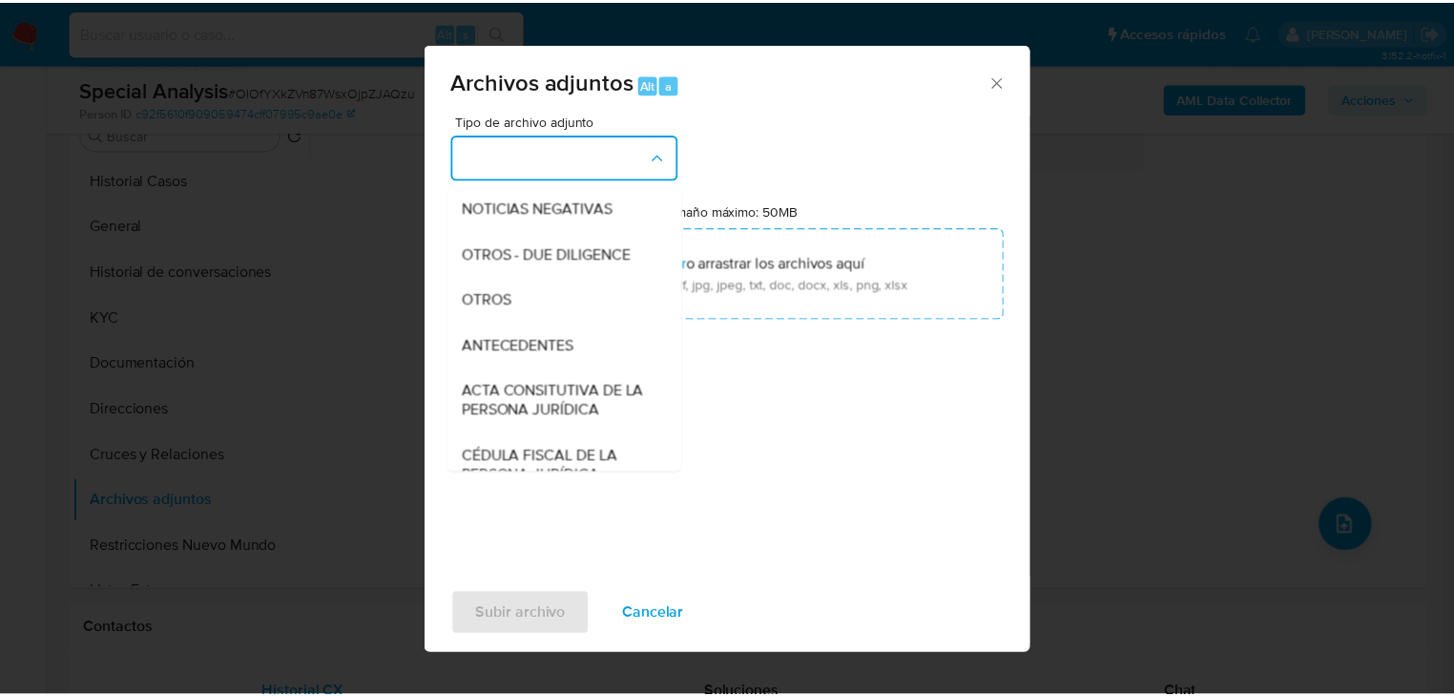
scroll to position [305, 0]
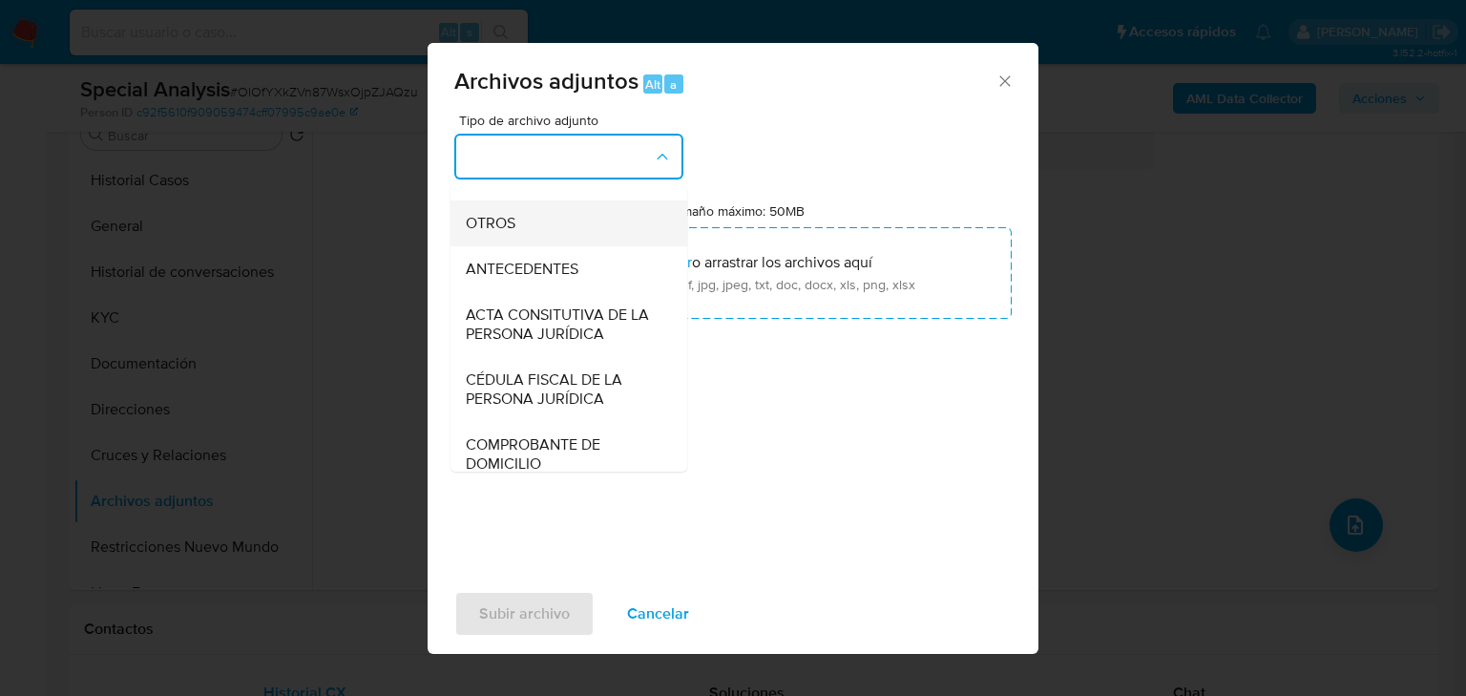
click at [496, 233] on span "OTROS" at bounding box center [491, 223] width 50 height 19
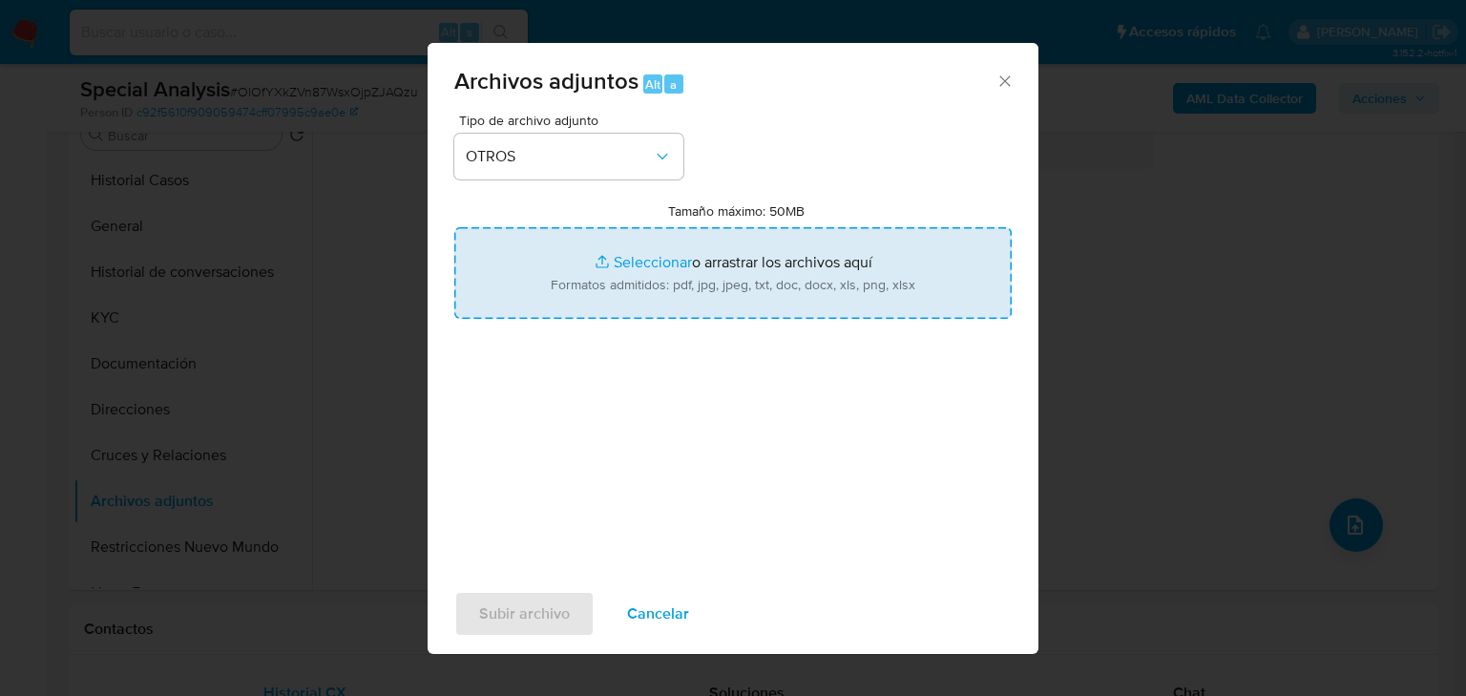
click at [657, 272] on input "Tamaño máximo: 50MB Seleccionar archivos" at bounding box center [732, 273] width 557 height 92
type input "C:\fakepath\2610514532_ Stephania Dorantes Silva_Jul25.pdf"
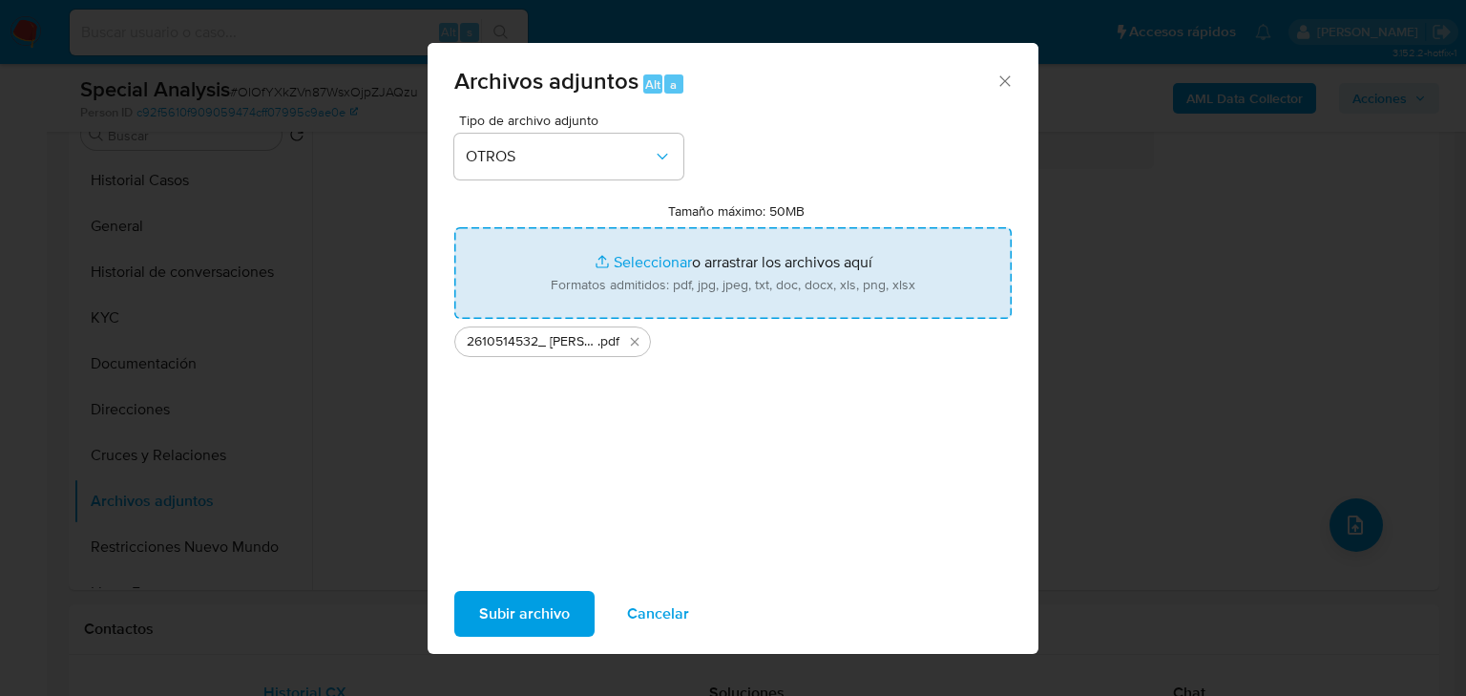
click at [626, 240] on input "Tamaño máximo: 50MB Seleccionar archivos" at bounding box center [732, 273] width 557 height 92
type input "C:\fakepath\2610514532_Stephania Dorantes Silva_Jul25.xlsx"
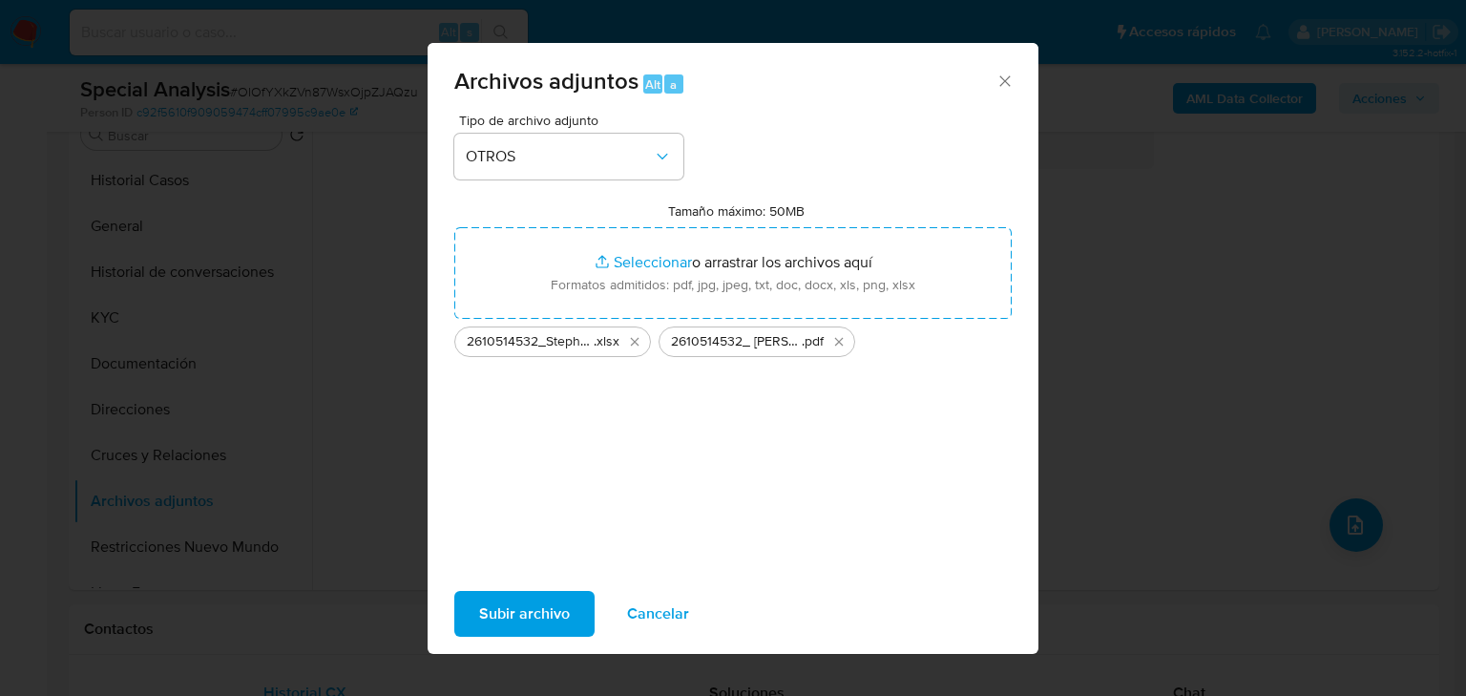
click at [532, 601] on span "Subir archivo" at bounding box center [524, 614] width 91 height 42
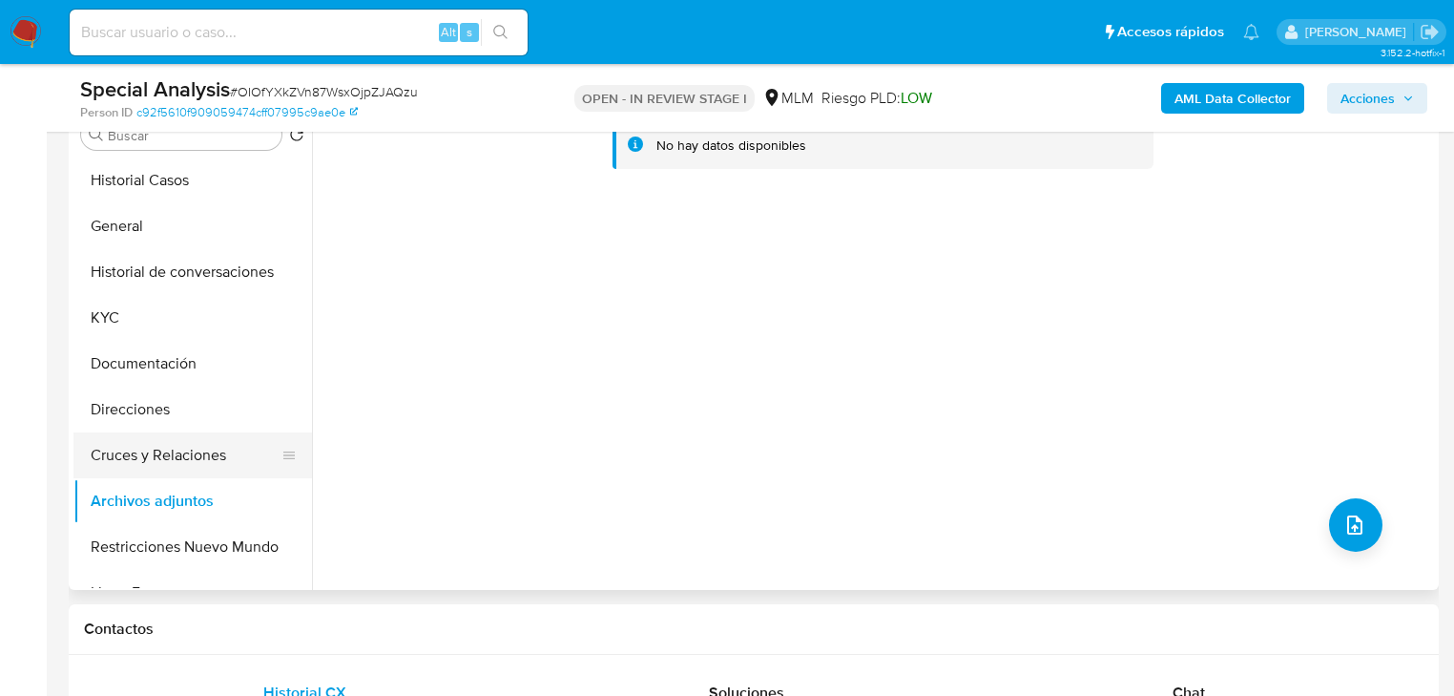
click at [179, 449] on button "Cruces y Relaciones" at bounding box center [184, 455] width 223 height 46
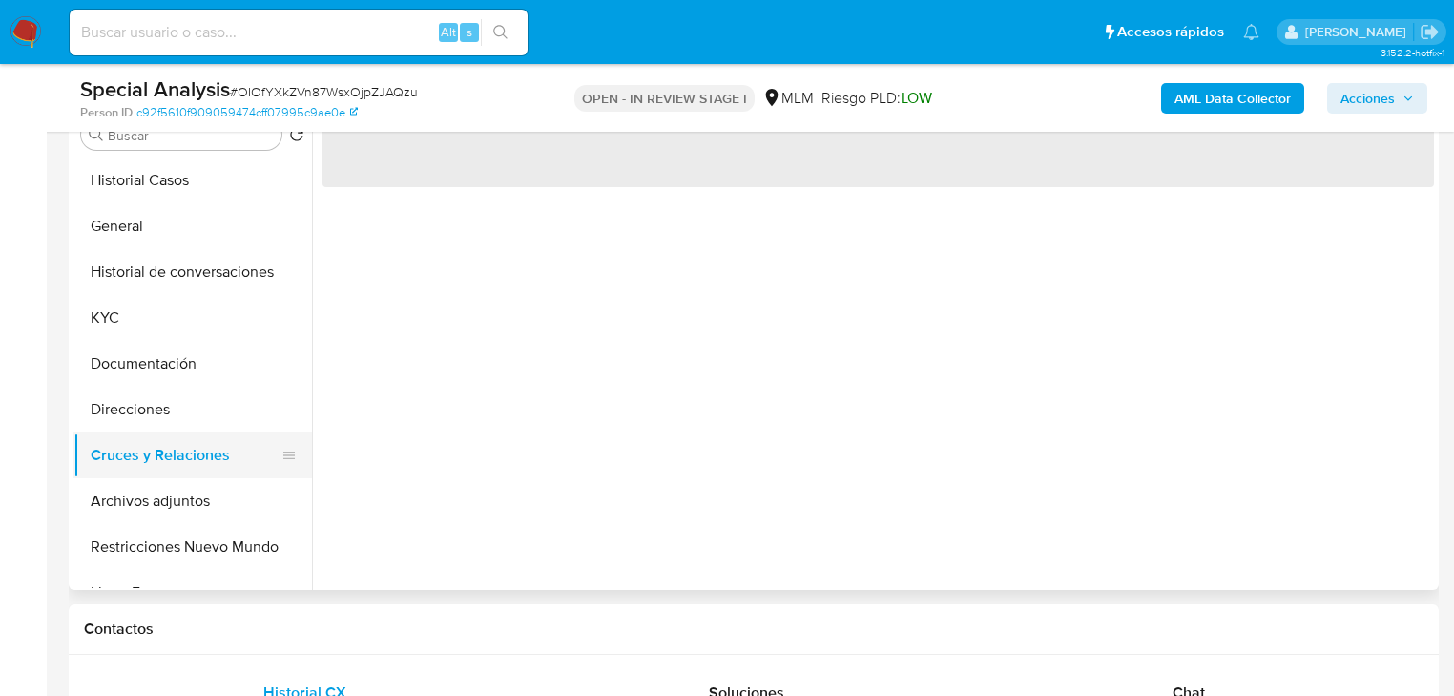
click at [175, 474] on button "Cruces y Relaciones" at bounding box center [184, 455] width 223 height 46
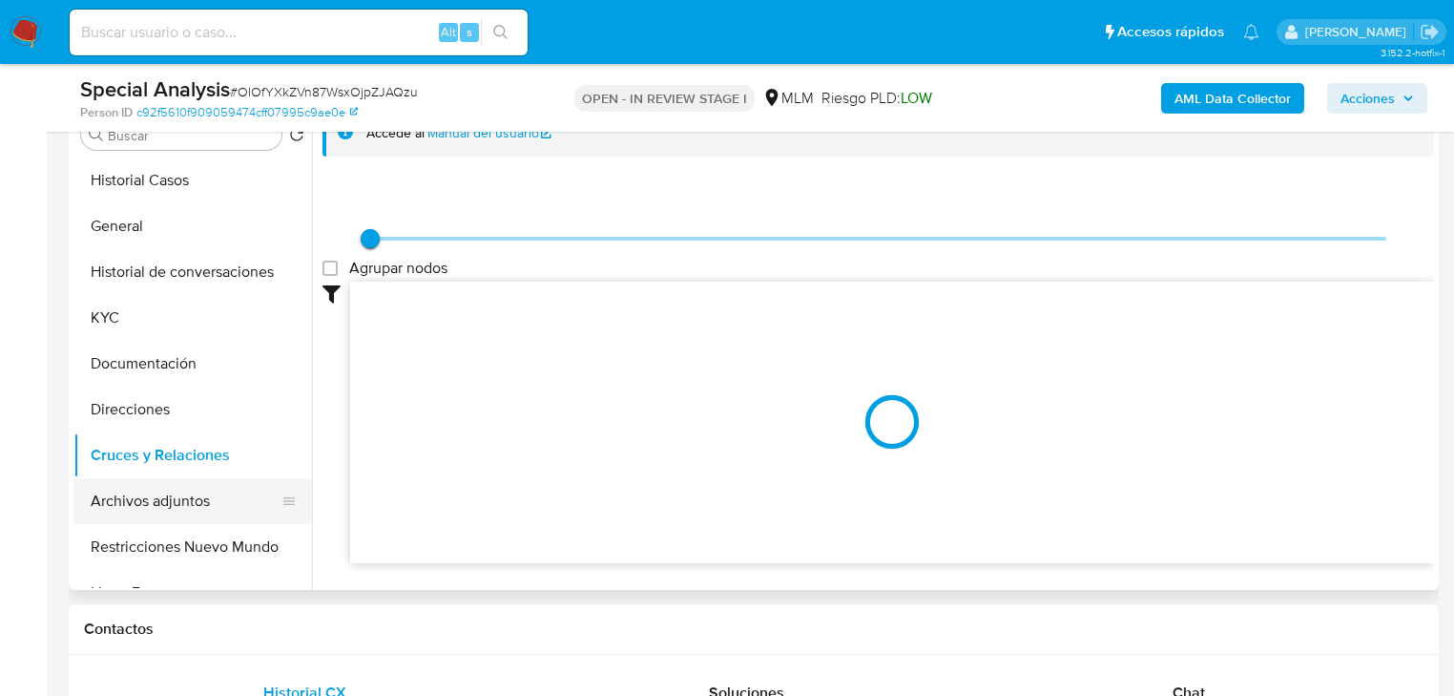
click at [140, 506] on button "Archivos adjuntos" at bounding box center [184, 501] width 223 height 46
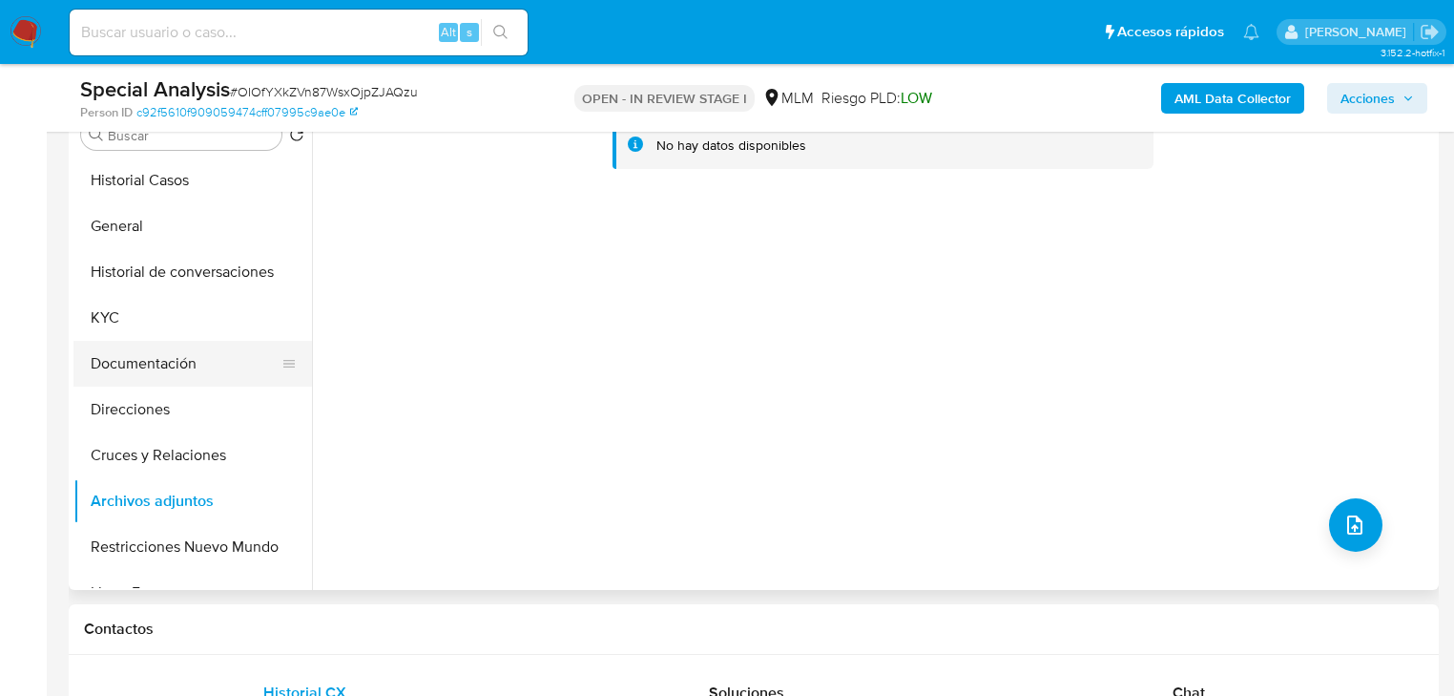
click at [153, 352] on button "Documentación" at bounding box center [184, 364] width 223 height 46
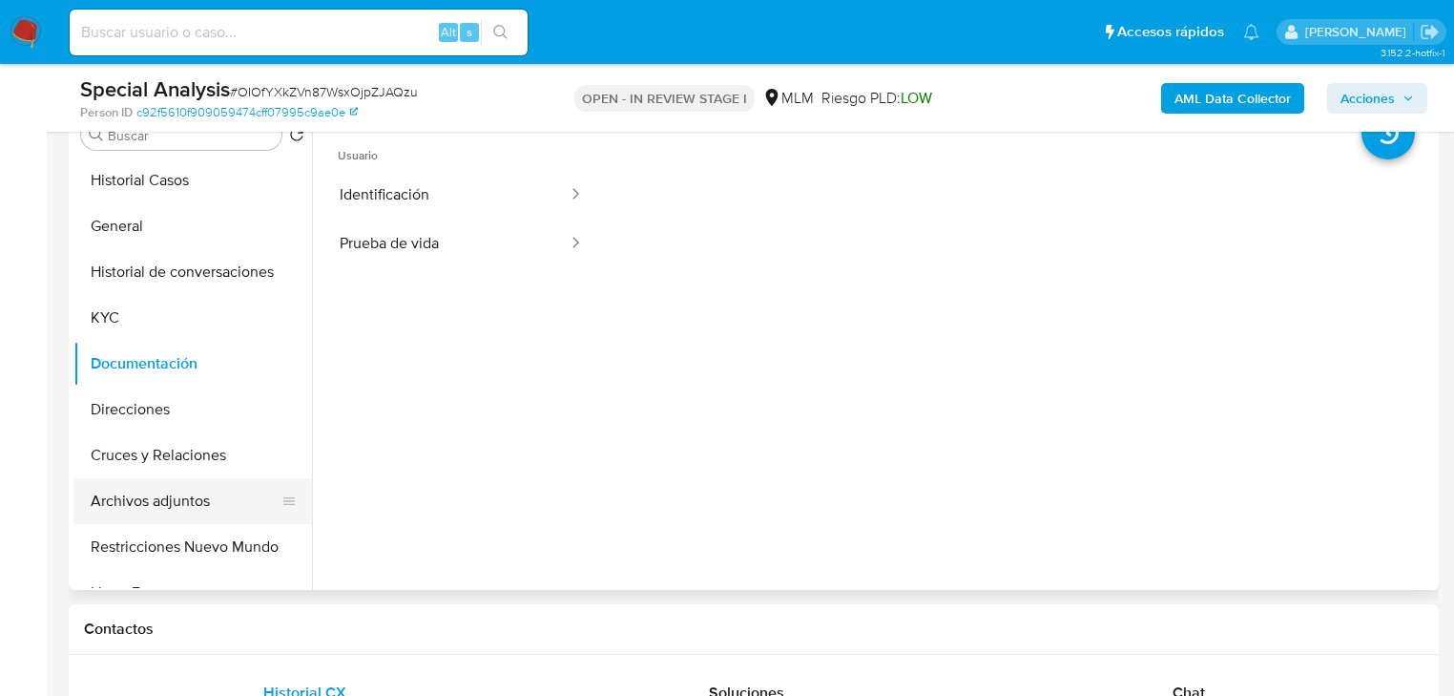
click at [155, 508] on button "Archivos adjuntos" at bounding box center [184, 501] width 223 height 46
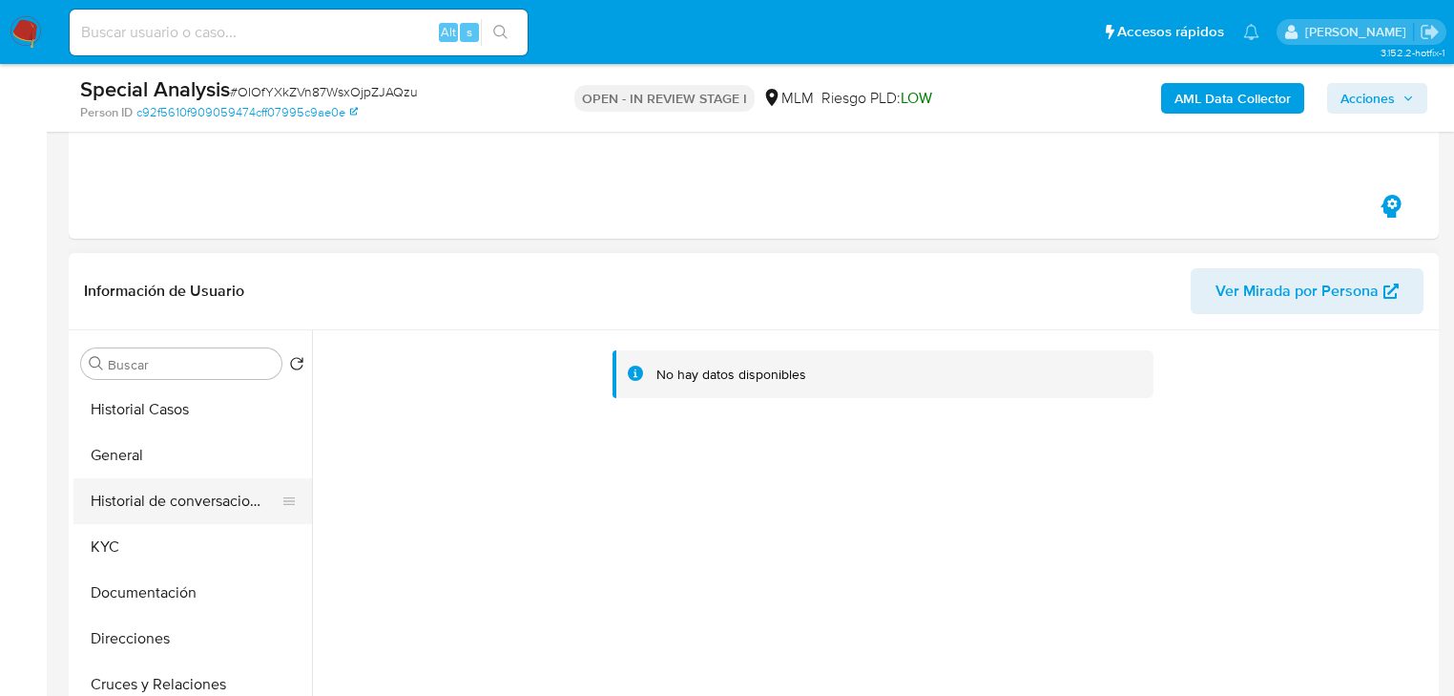
click at [157, 507] on button "Historial de conversaciones" at bounding box center [184, 501] width 223 height 46
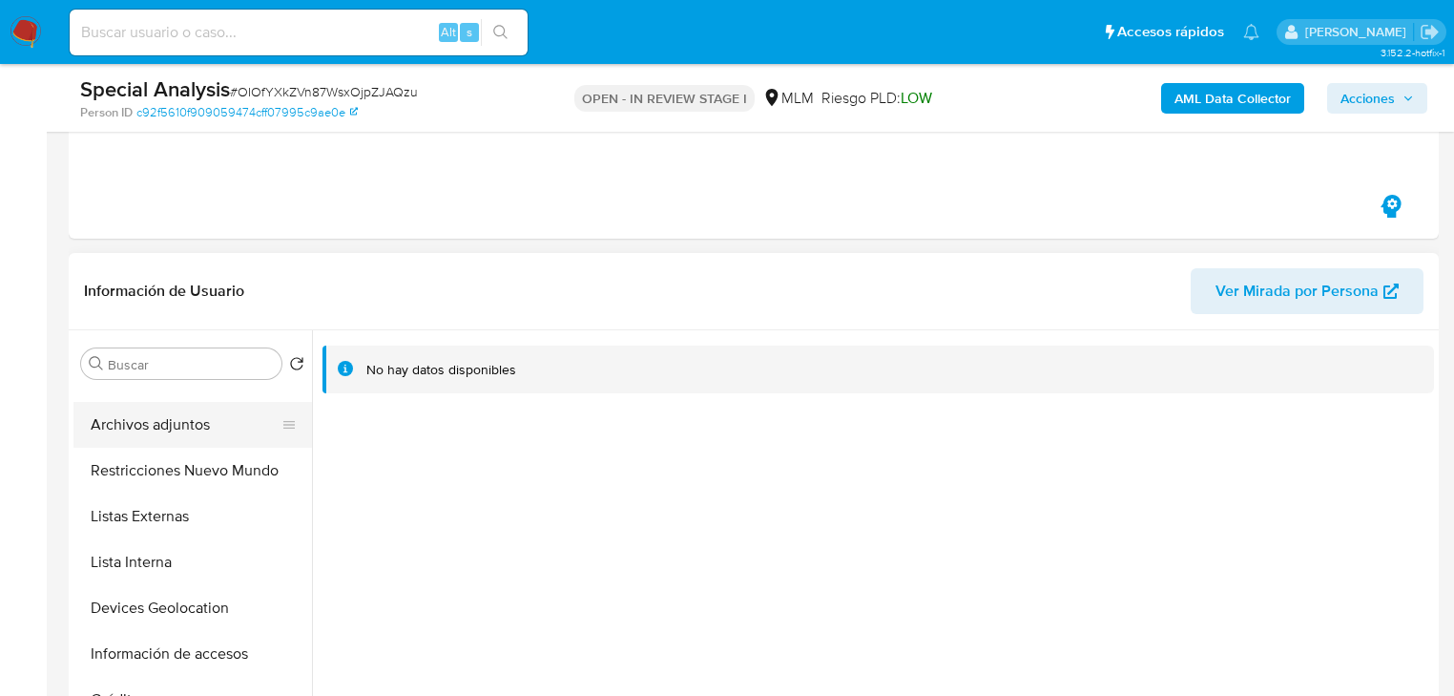
click at [185, 437] on button "Archivos adjuntos" at bounding box center [184, 425] width 223 height 46
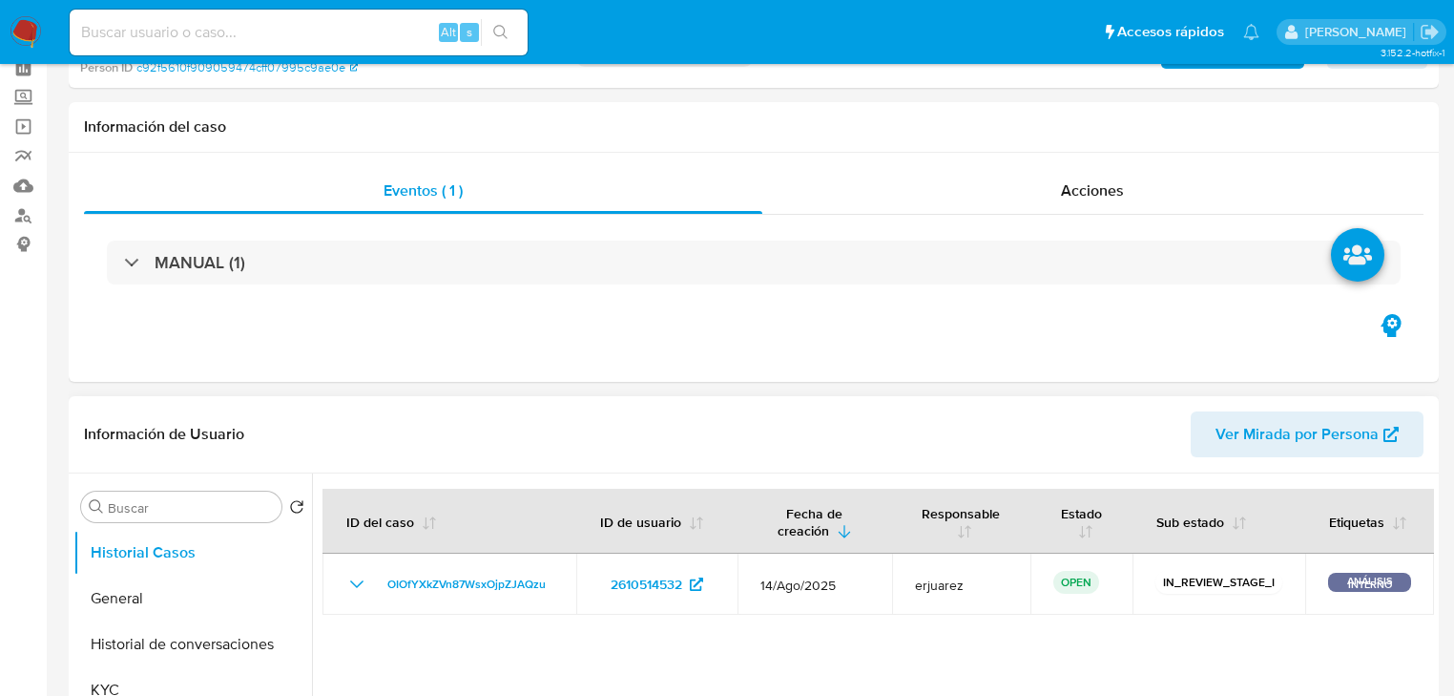
scroll to position [229, 0]
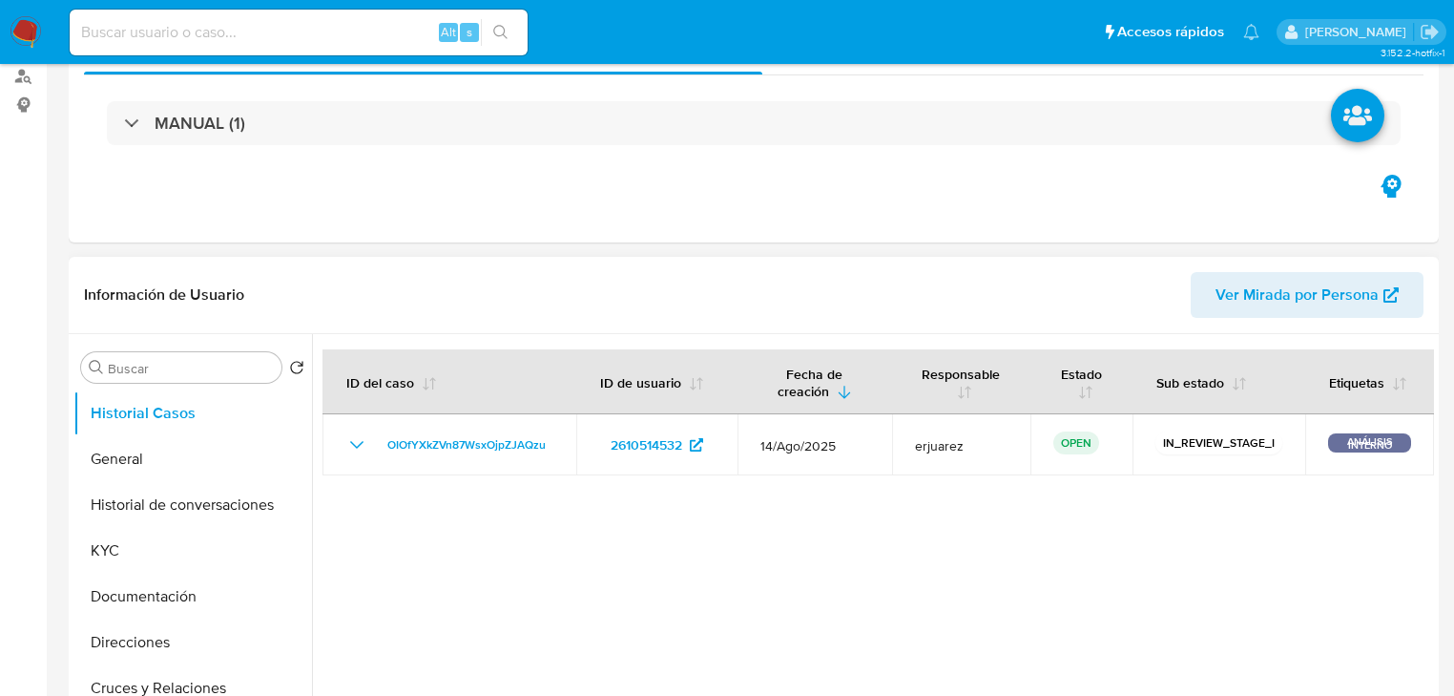
select select "10"
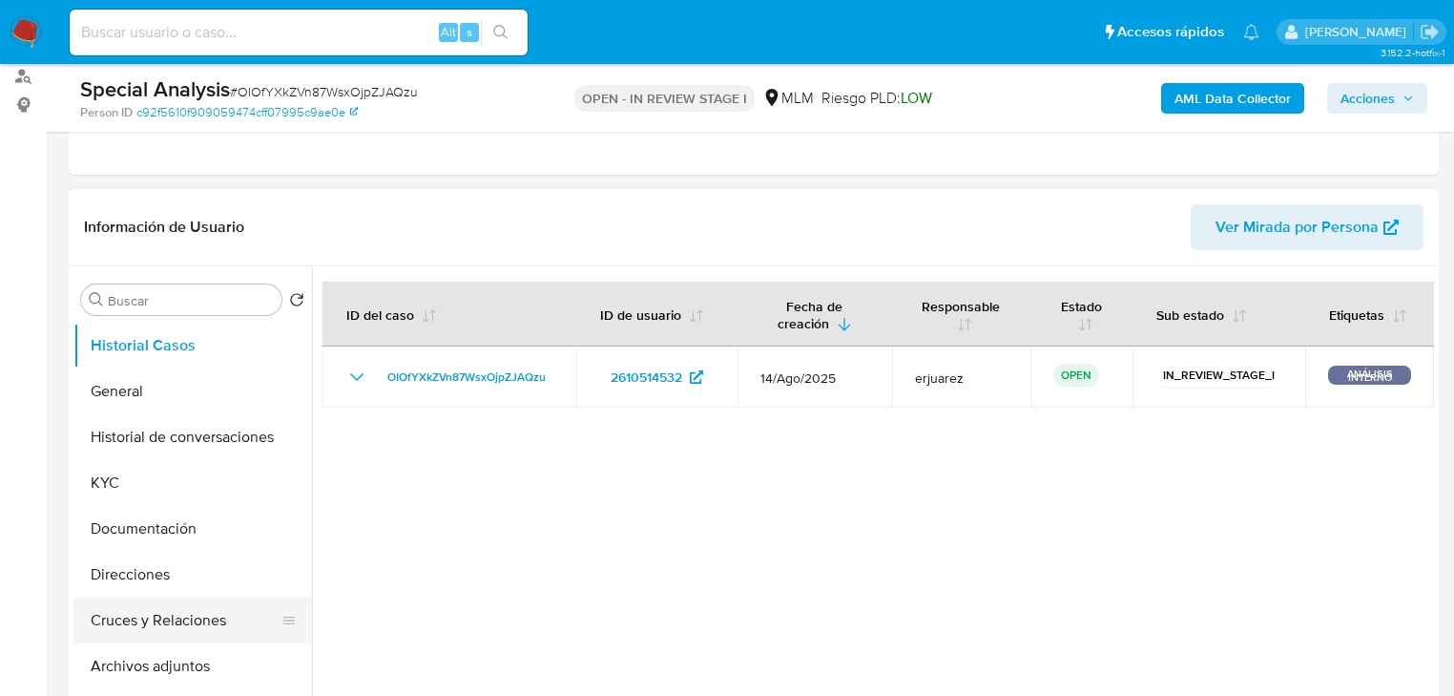
click at [179, 624] on button "Cruces y Relaciones" at bounding box center [184, 620] width 223 height 46
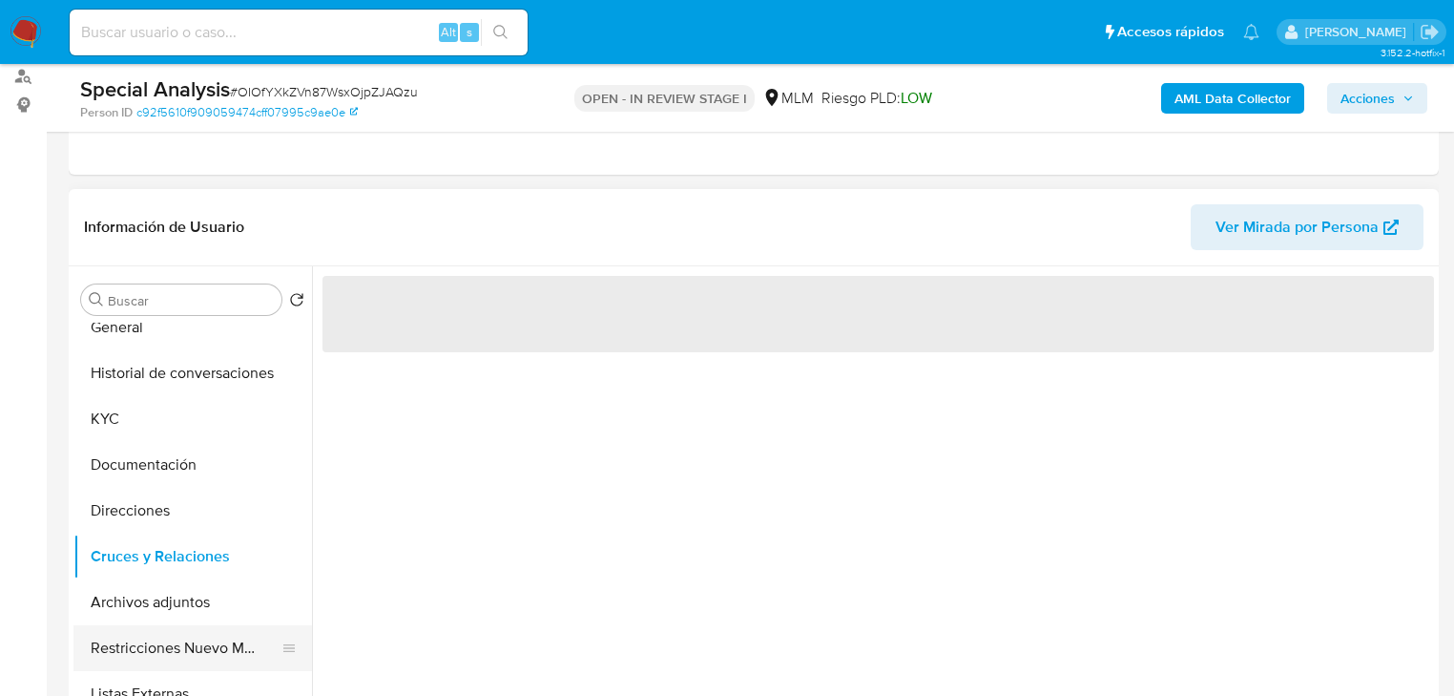
scroll to position [153, 0]
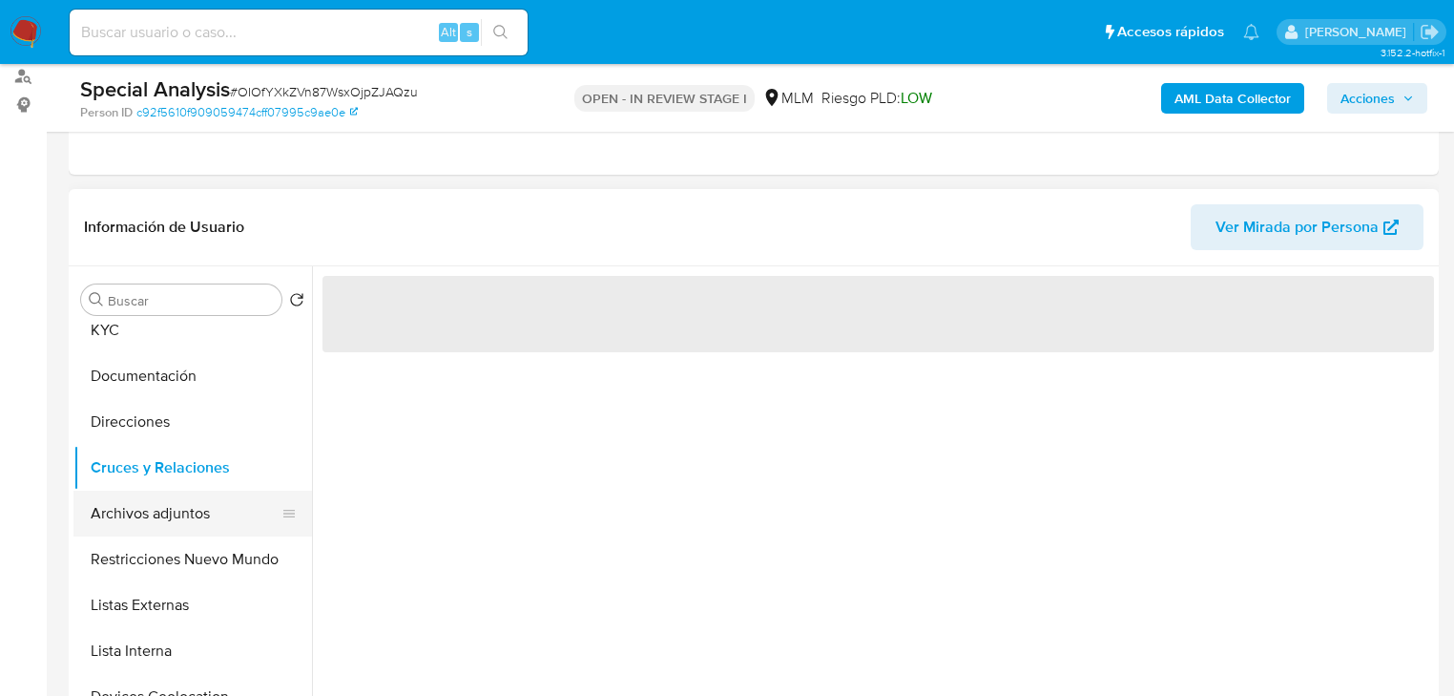
click at [188, 527] on button "Archivos adjuntos" at bounding box center [184, 514] width 223 height 46
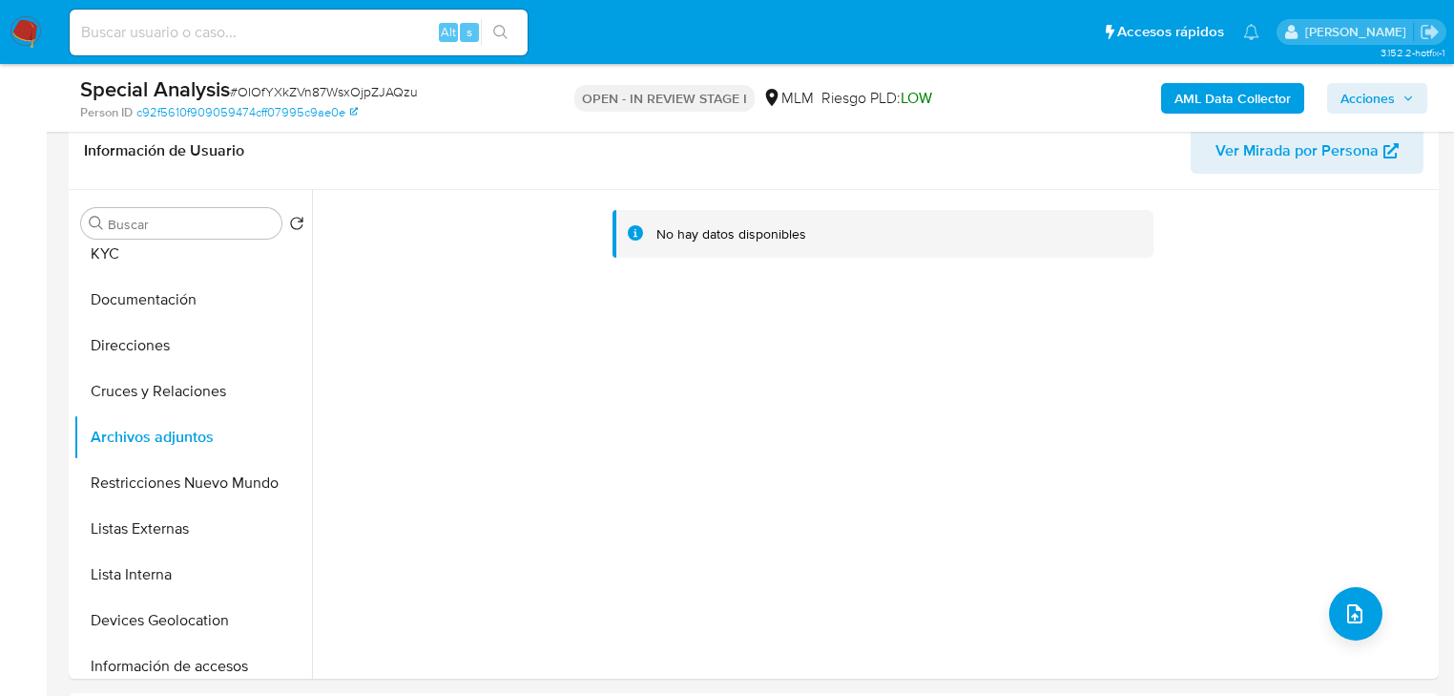
scroll to position [0, 0]
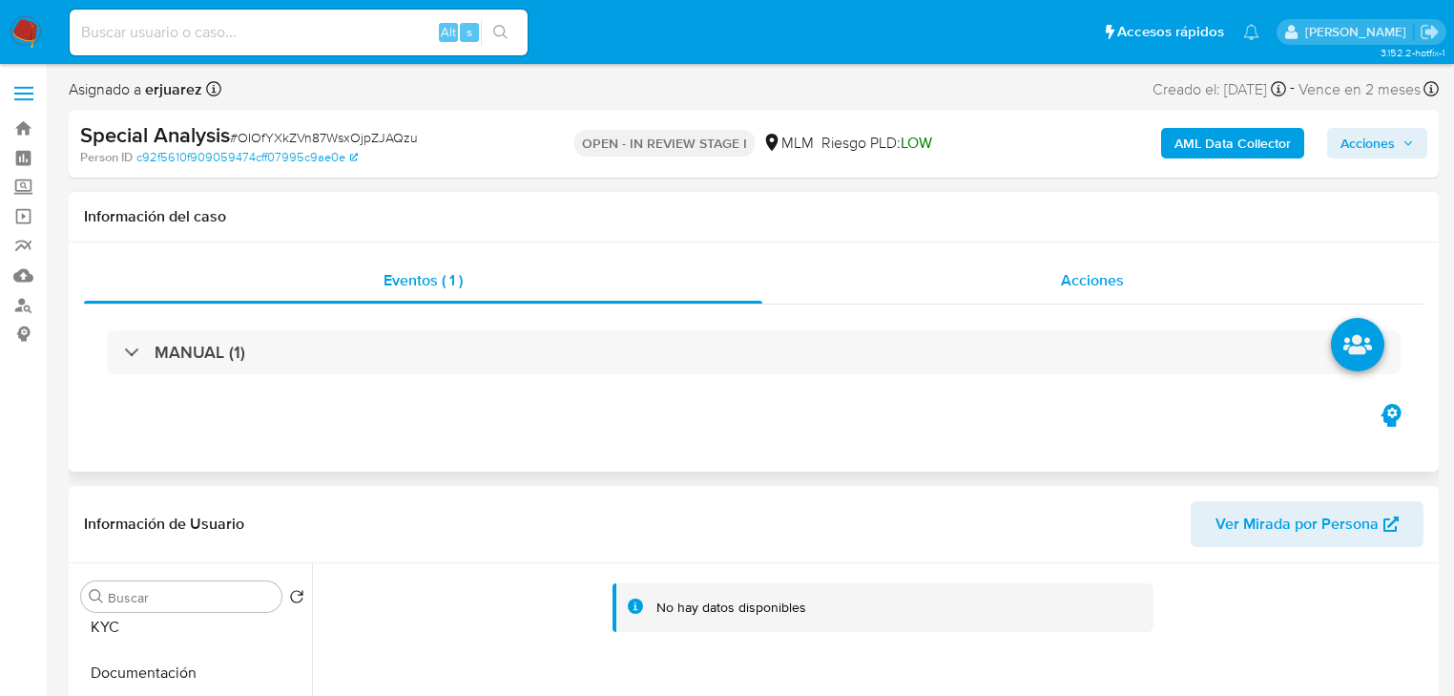
click at [1013, 282] on div "Acciones" at bounding box center [1094, 281] width 662 height 46
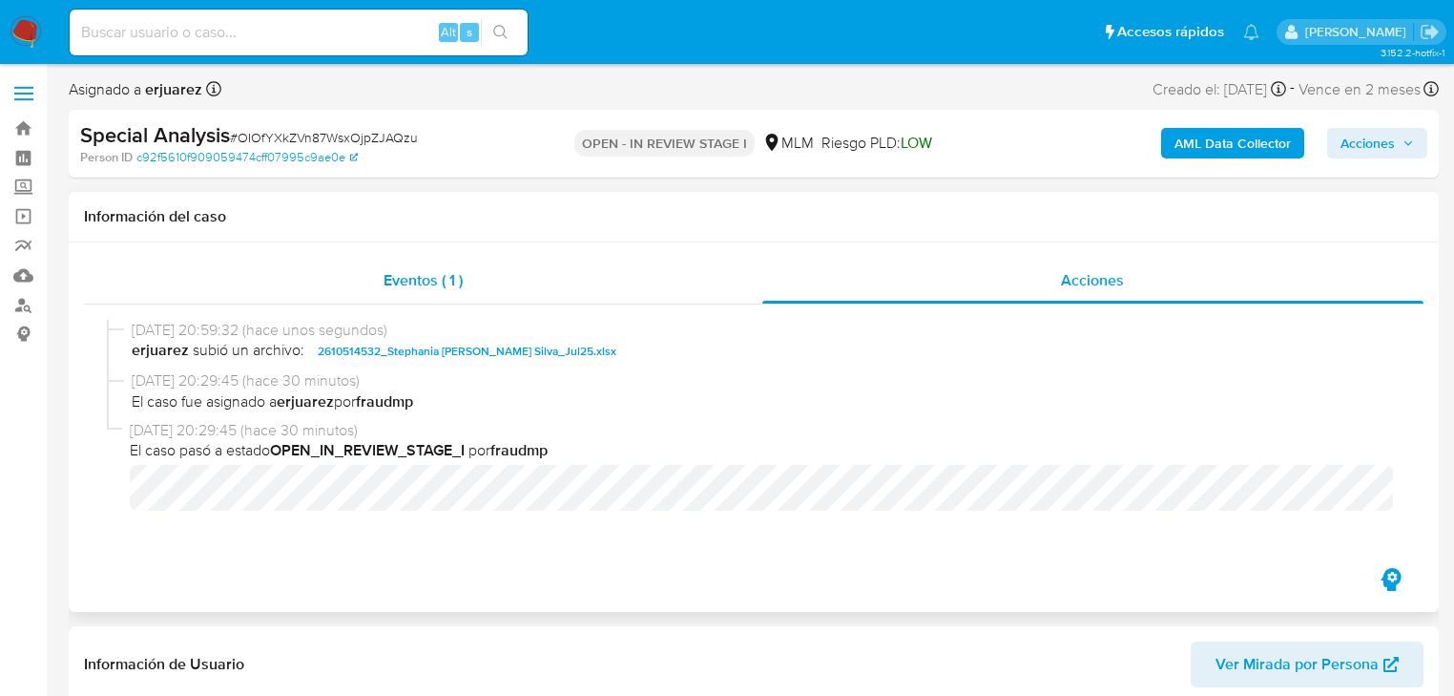
click at [401, 286] on span "Eventos ( 1 )" at bounding box center [423, 280] width 79 height 22
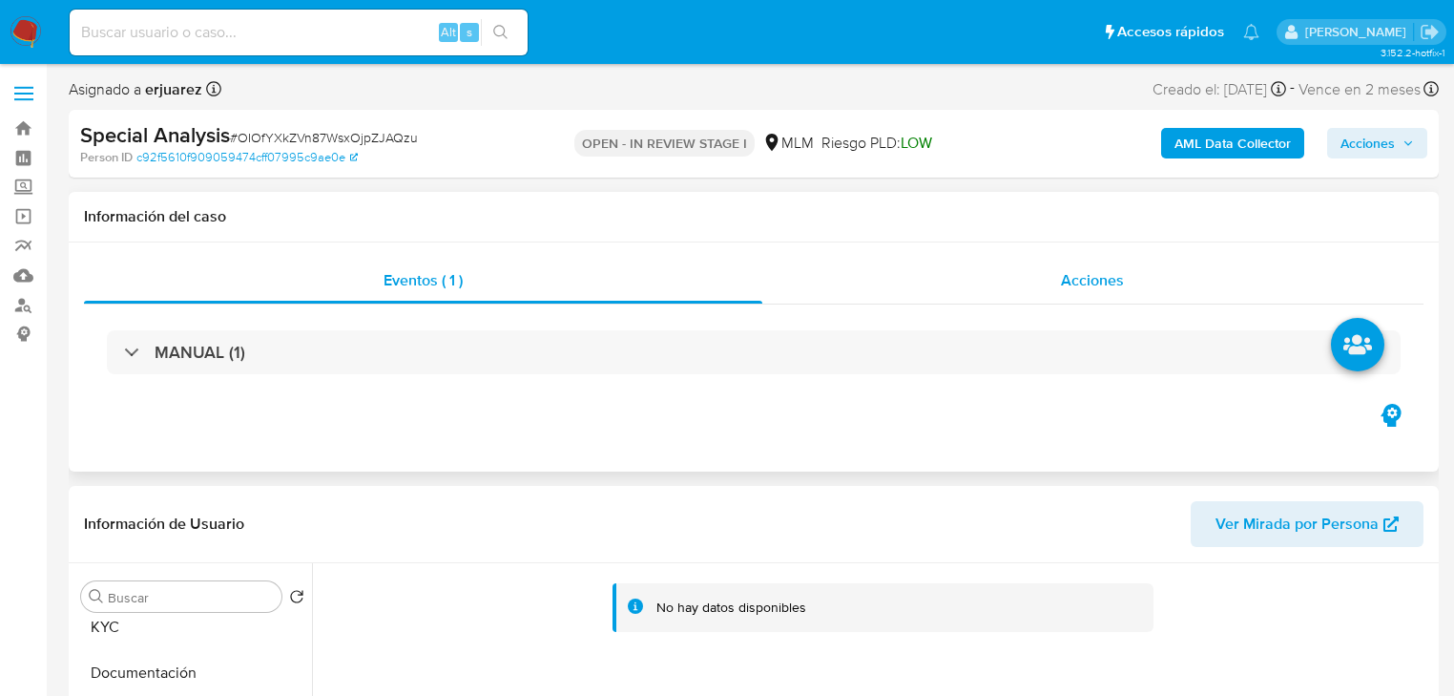
click at [916, 301] on div "Acciones" at bounding box center [1094, 281] width 662 height 46
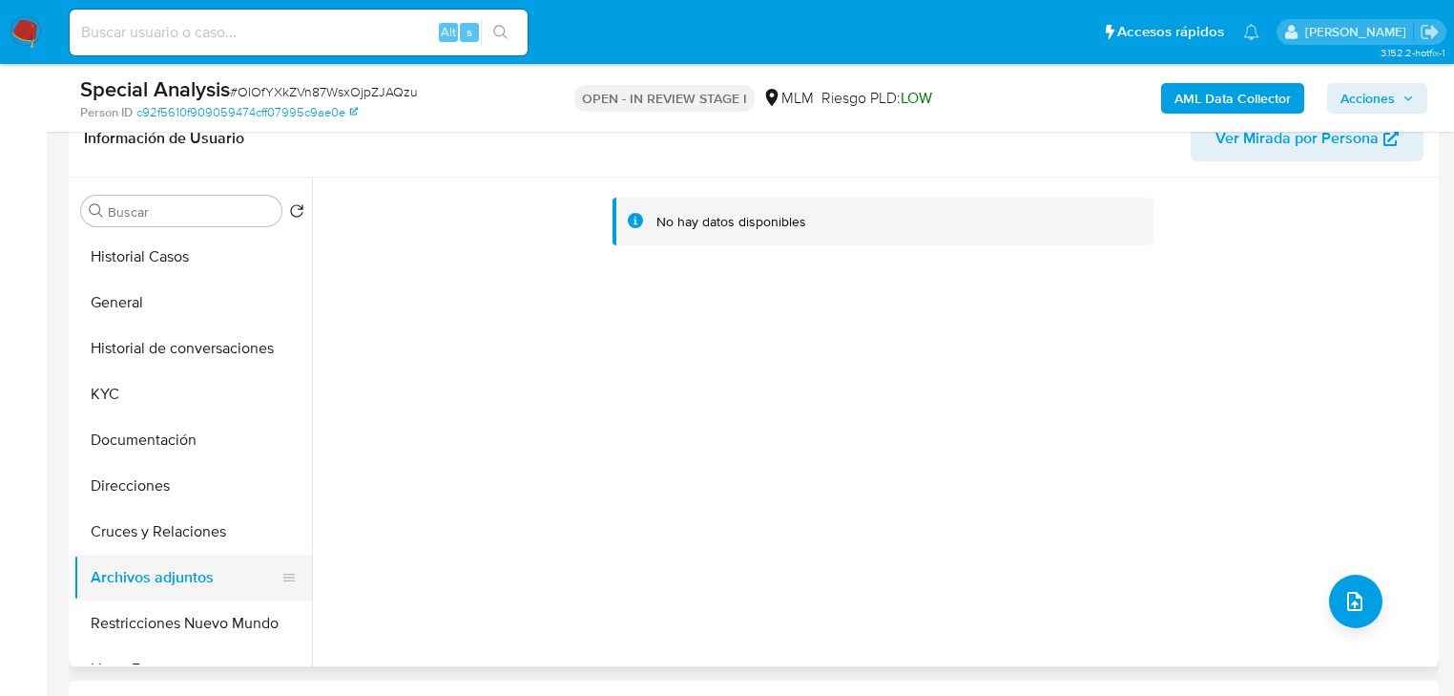
click at [179, 576] on button "Archivos adjuntos" at bounding box center [184, 577] width 223 height 46
click at [190, 516] on button "Cruces y Relaciones" at bounding box center [184, 532] width 223 height 46
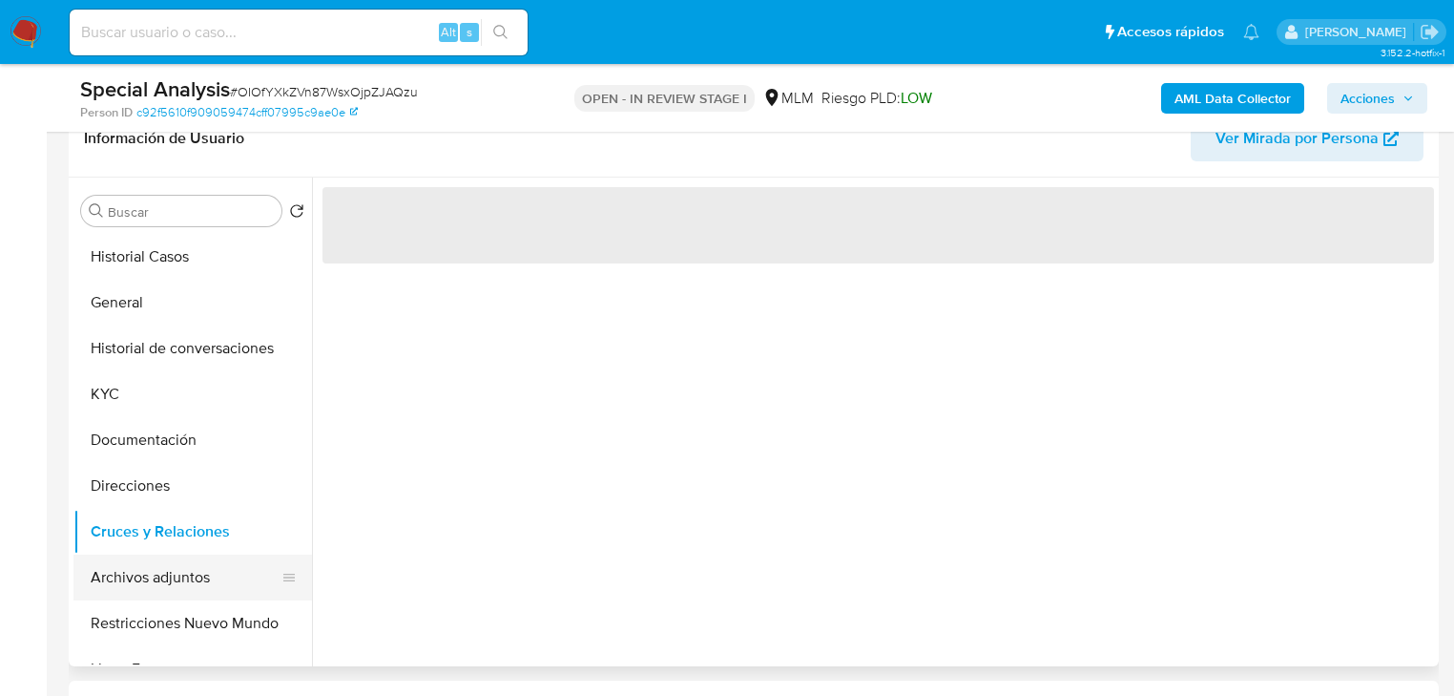
click at [164, 578] on button "Archivos adjuntos" at bounding box center [184, 577] width 223 height 46
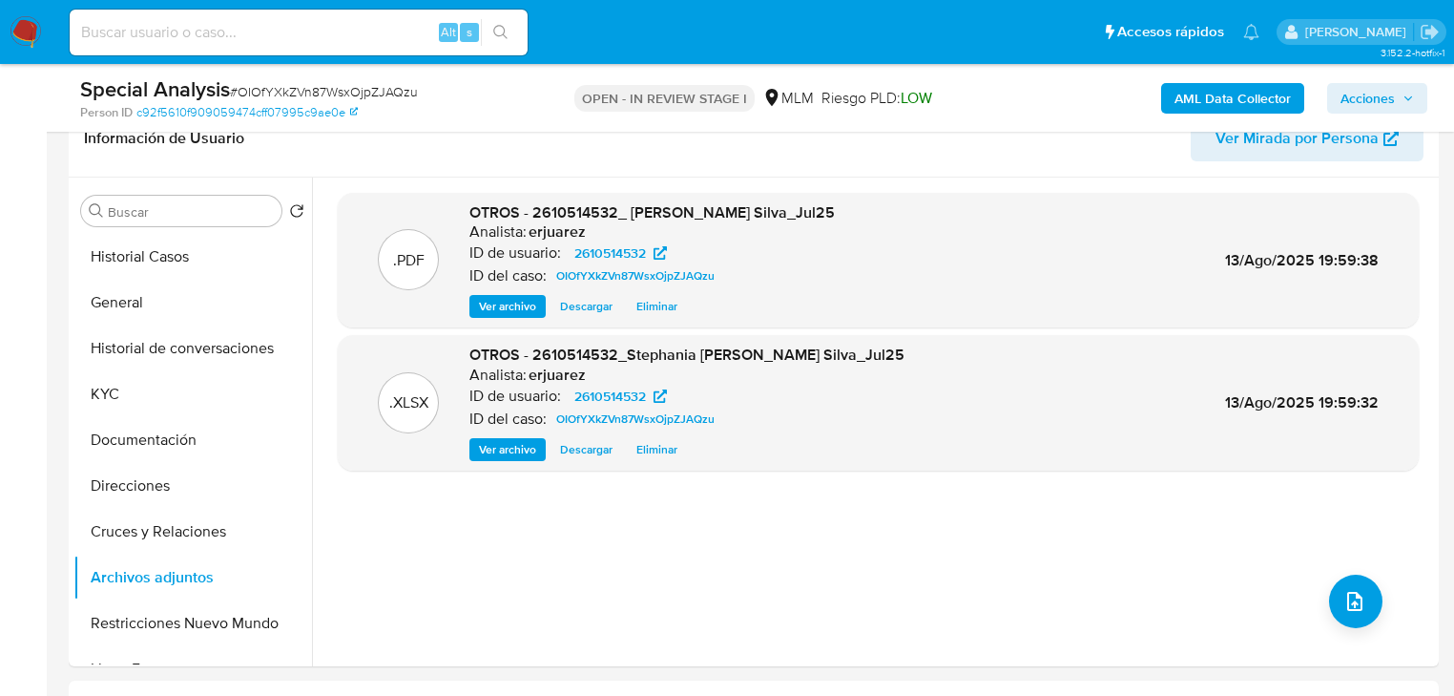
click at [1395, 101] on span "Acciones" at bounding box center [1377, 98] width 73 height 27
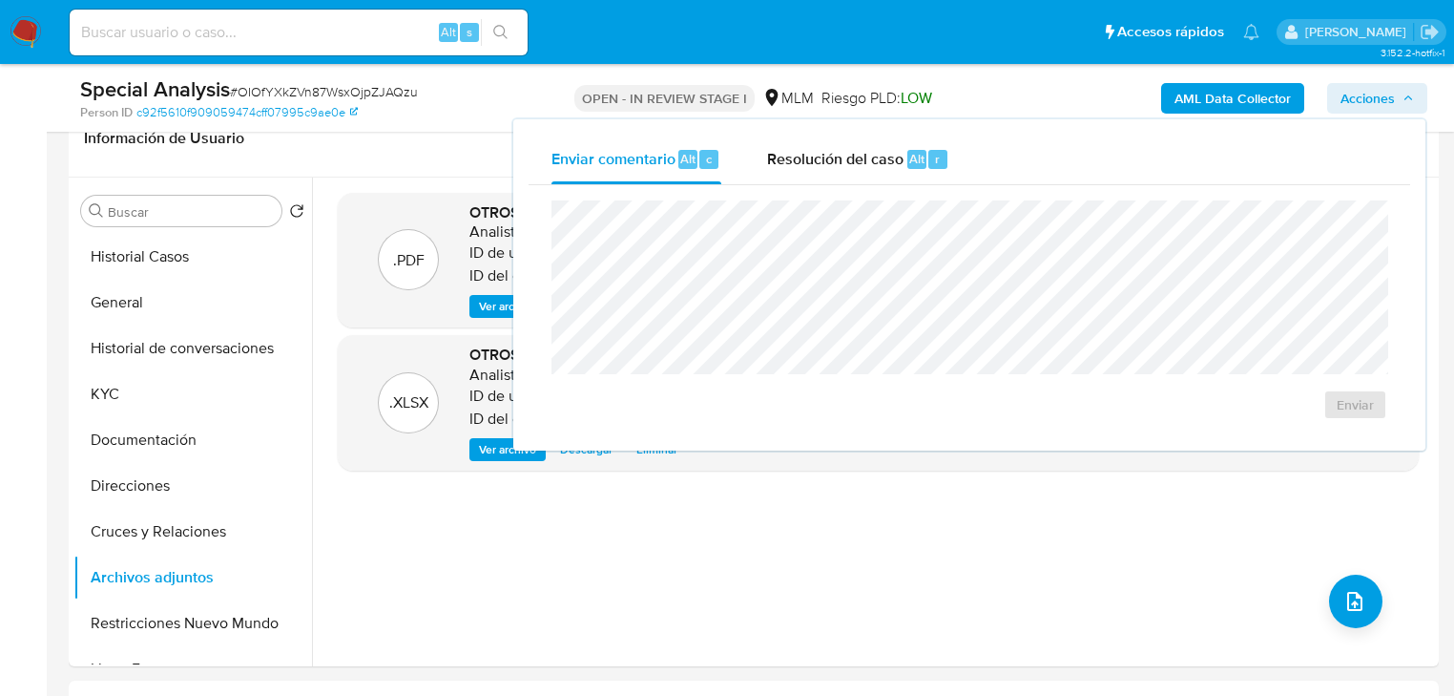
drag, startPoint x: 829, startPoint y: 160, endPoint x: 796, endPoint y: 189, distance: 44.0
click at [828, 161] on span "Resolución del caso" at bounding box center [835, 158] width 136 height 22
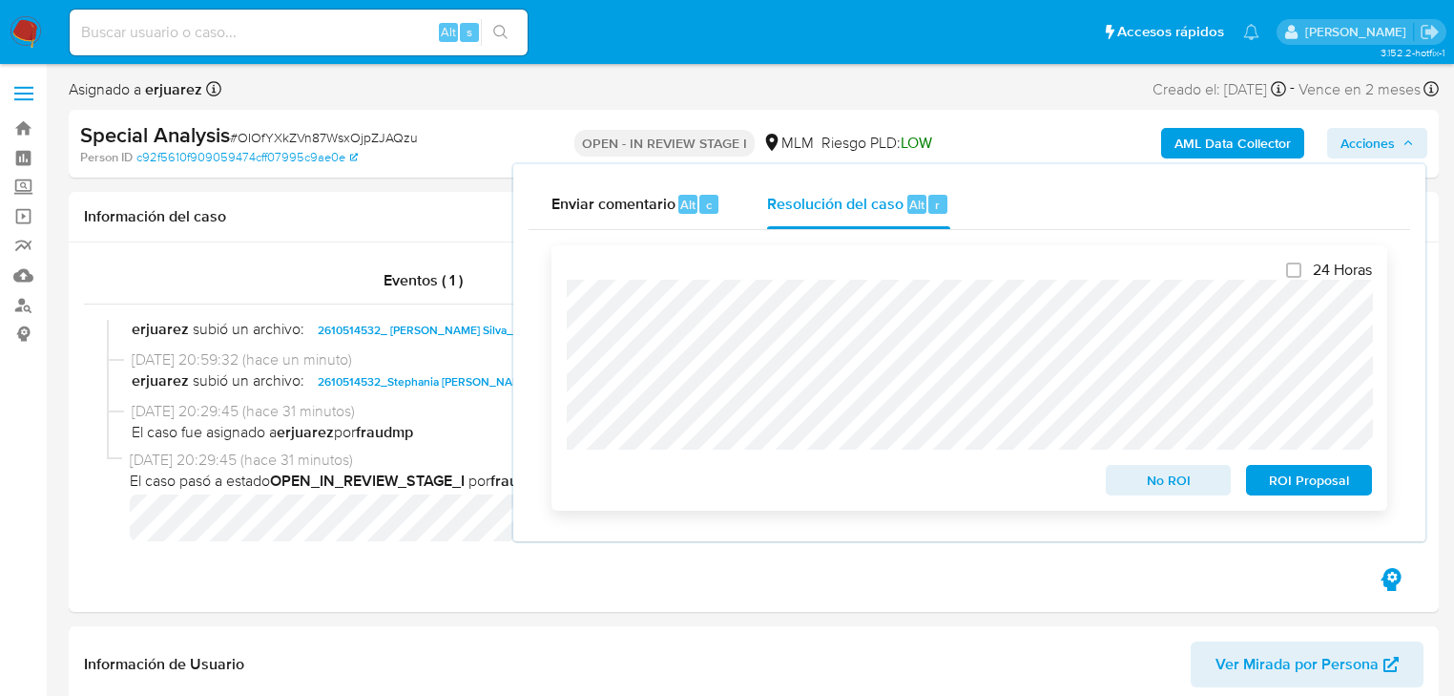
click at [565, 418] on div "24 Horas No ROI ROI Proposal" at bounding box center [970, 377] width 836 height 265
click at [1270, 483] on span "ROI Proposal" at bounding box center [1309, 480] width 99 height 27
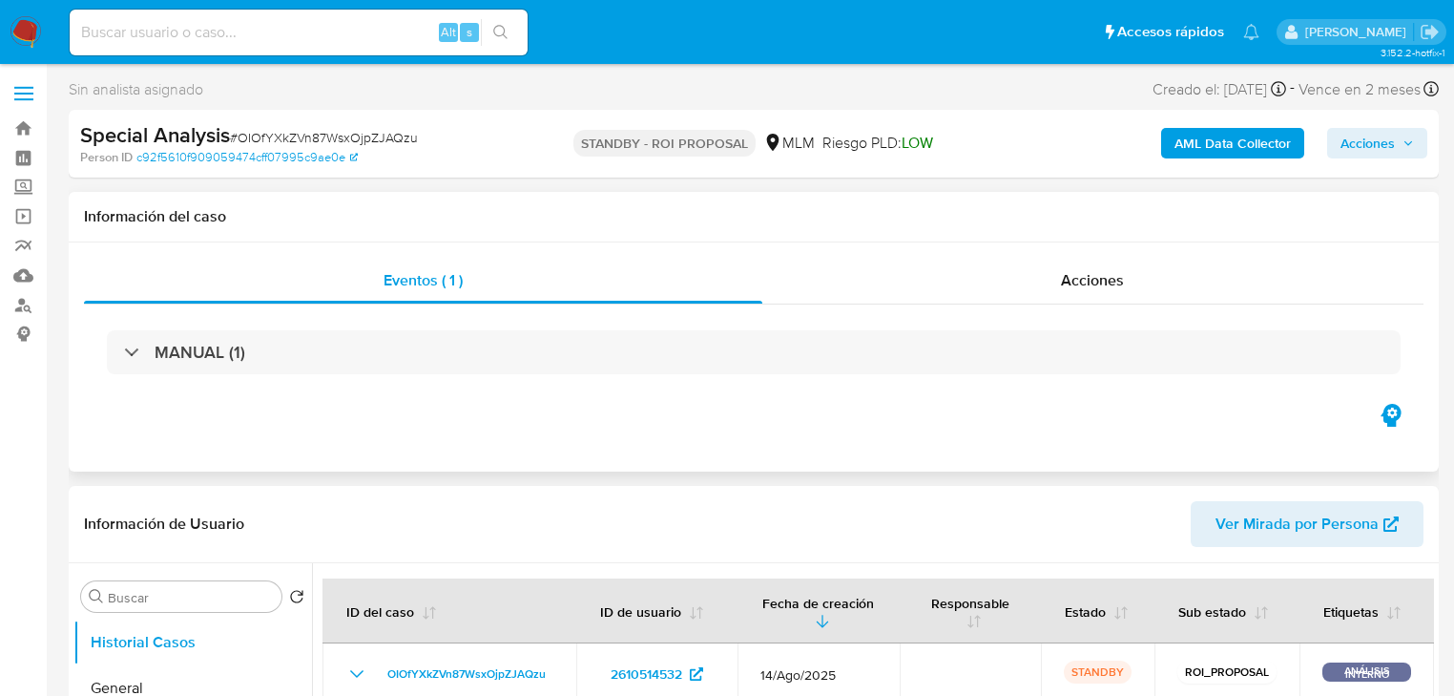
select select "10"
click at [1083, 264] on div "Acciones" at bounding box center [1094, 281] width 662 height 46
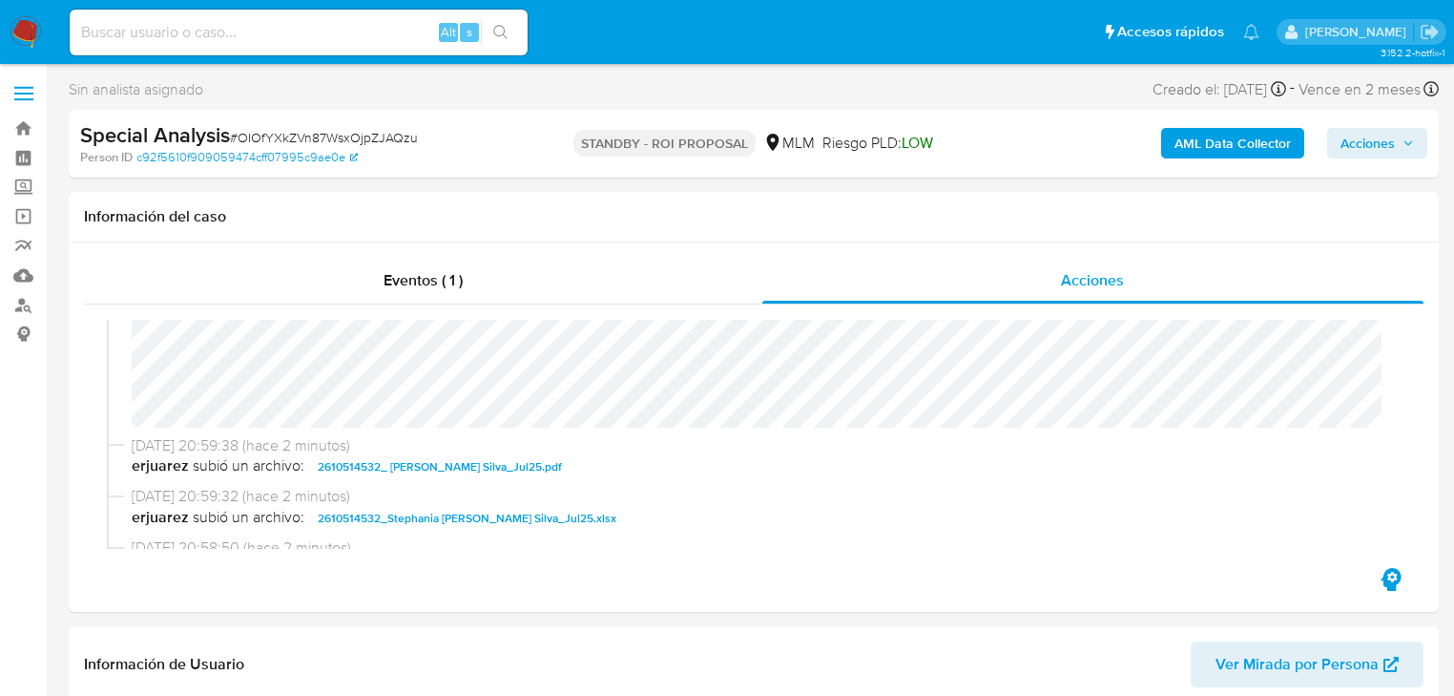
scroll to position [76, 0]
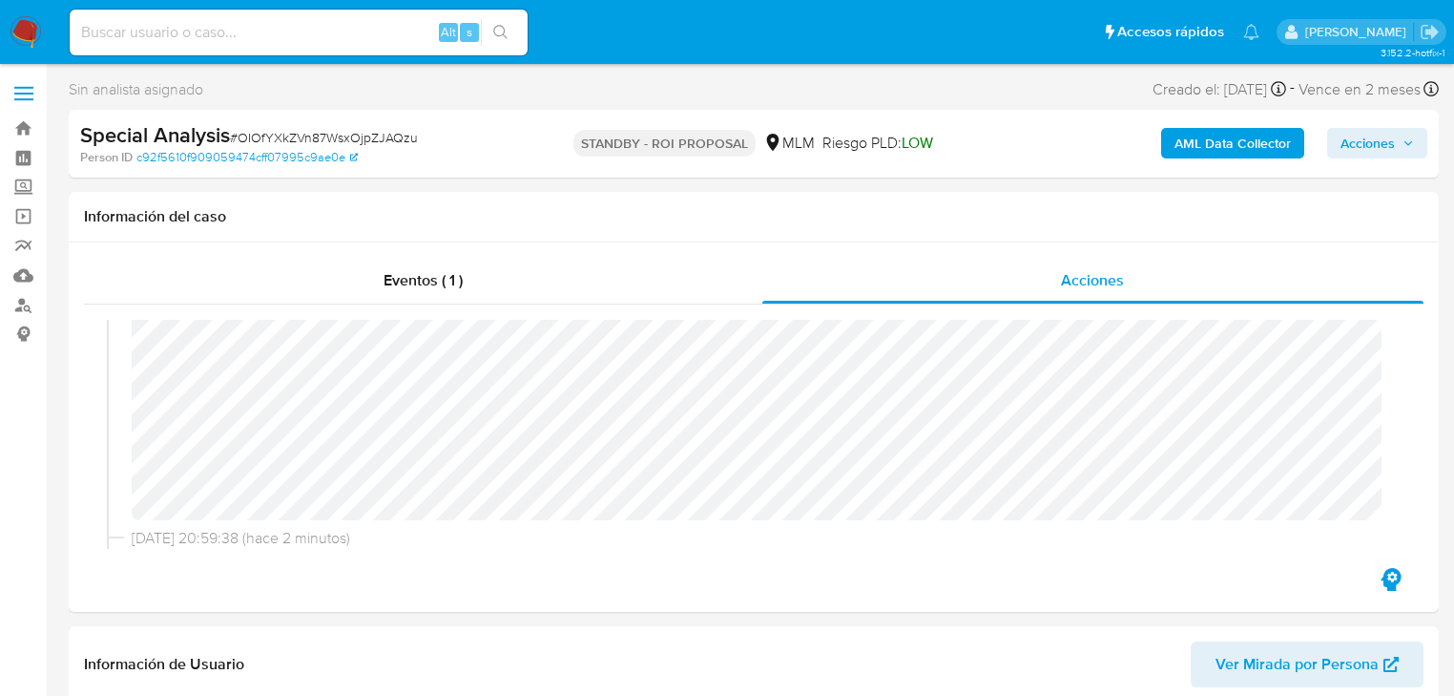
click at [1372, 141] on span "Acciones" at bounding box center [1368, 143] width 54 height 31
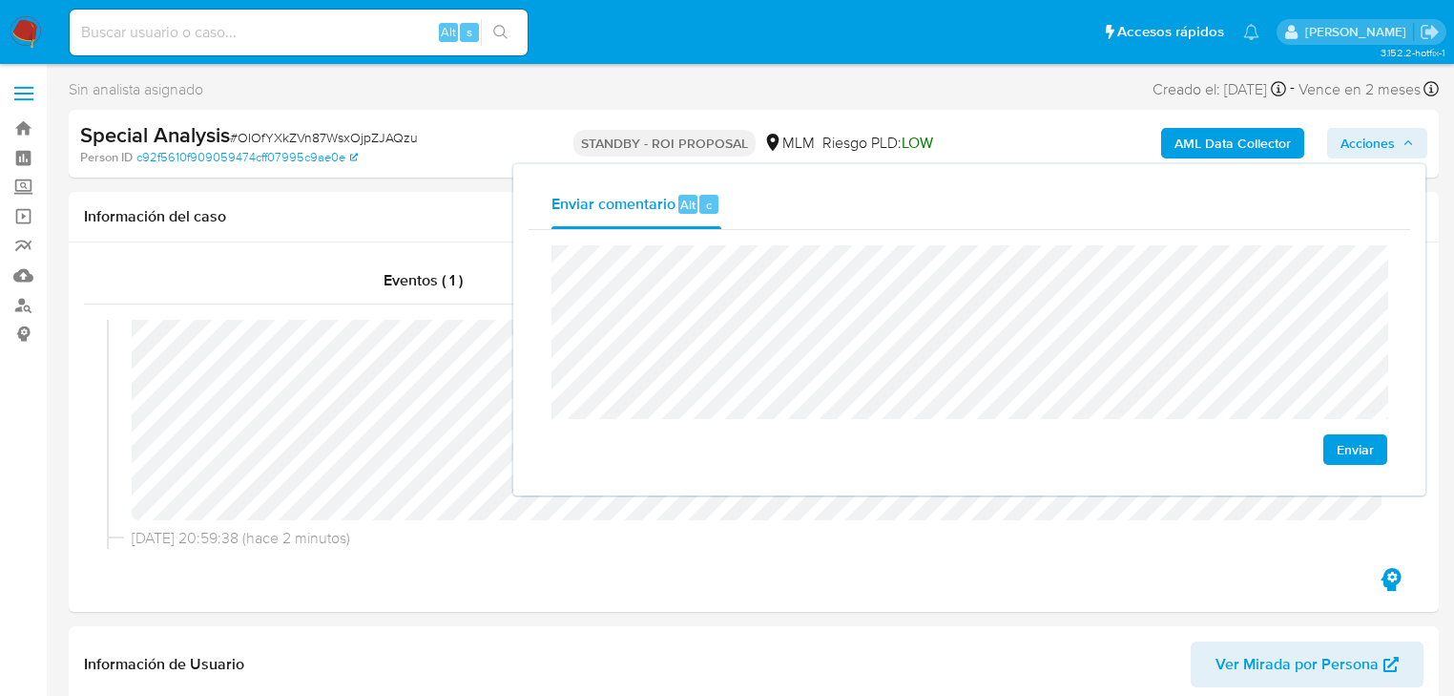
click at [1371, 447] on span "Enviar" at bounding box center [1355, 449] width 37 height 27
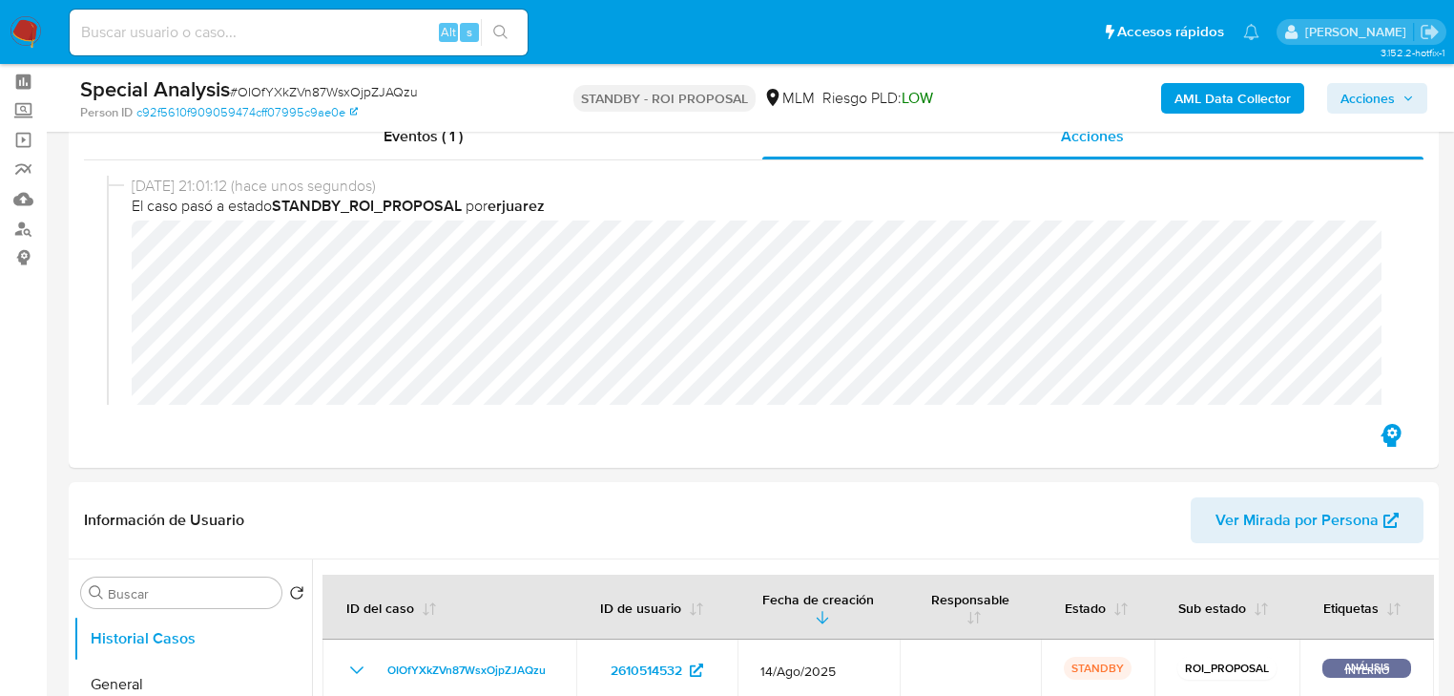
click at [34, 37] on img at bounding box center [26, 32] width 32 height 32
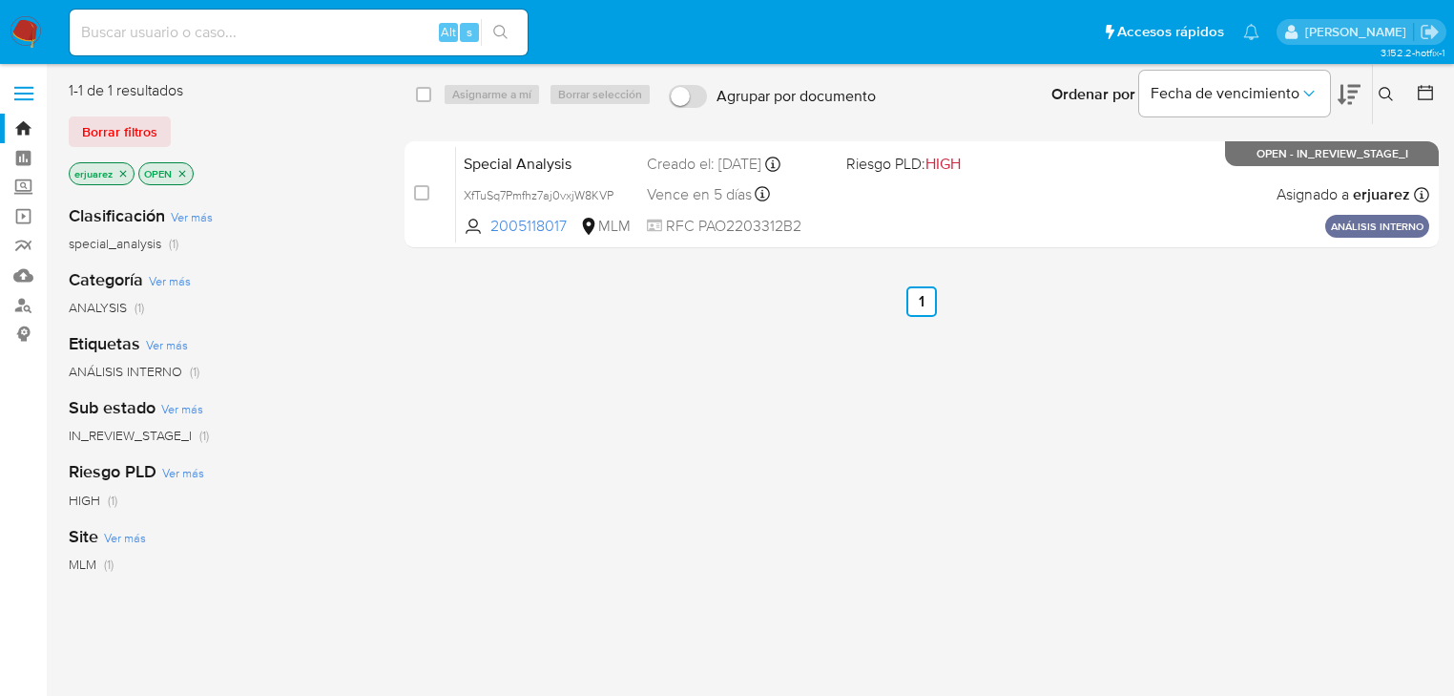
drag, startPoint x: 226, startPoint y: 27, endPoint x: 234, endPoint y: 39, distance: 14.6
click at [229, 28] on input at bounding box center [299, 32] width 458 height 25
paste input "602166329"
drag, startPoint x: 210, startPoint y: 27, endPoint x: 282, endPoint y: 7, distance: 75.2
click at [36, 5] on nav "Pausado Ver notificaciones 602166329 Alt s Accesos rápidos Presiona las siguien…" at bounding box center [727, 32] width 1454 height 64
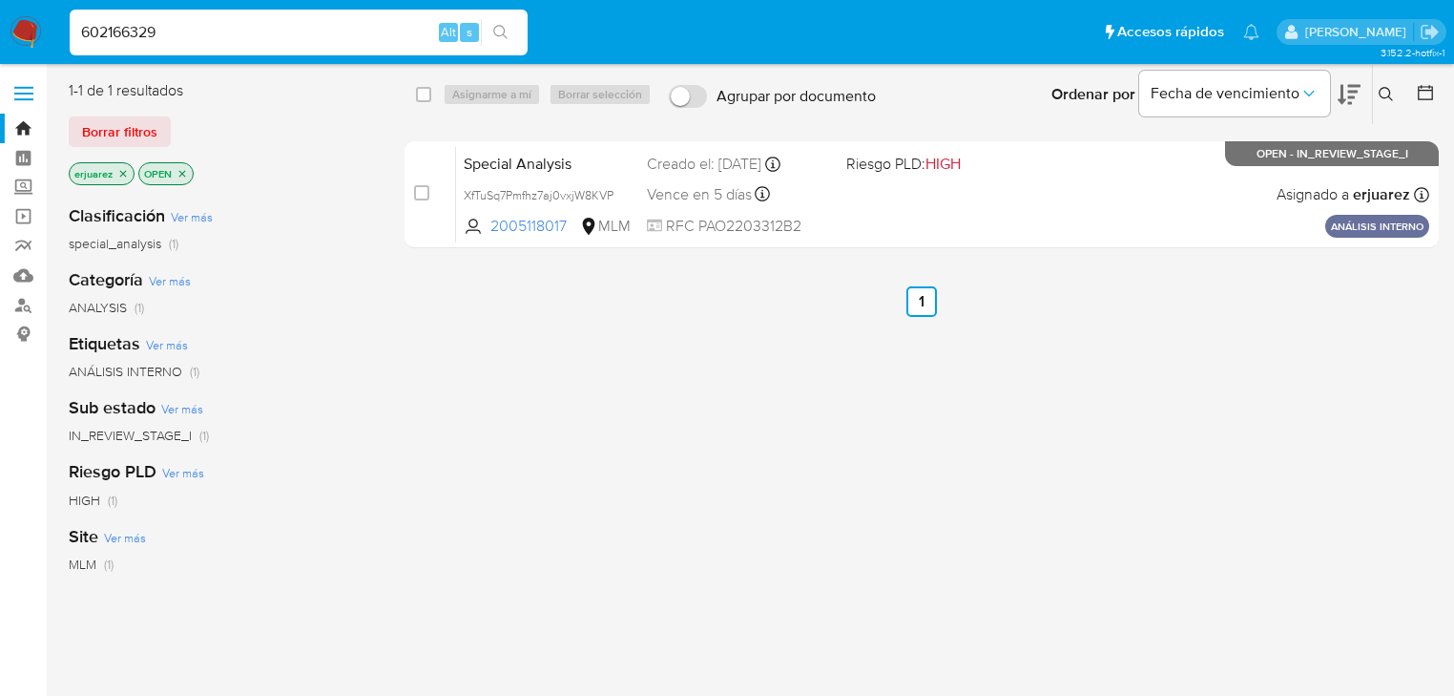
paste input "2"
type input "2602166329"
click at [507, 31] on icon "search-icon" at bounding box center [500, 32] width 15 height 15
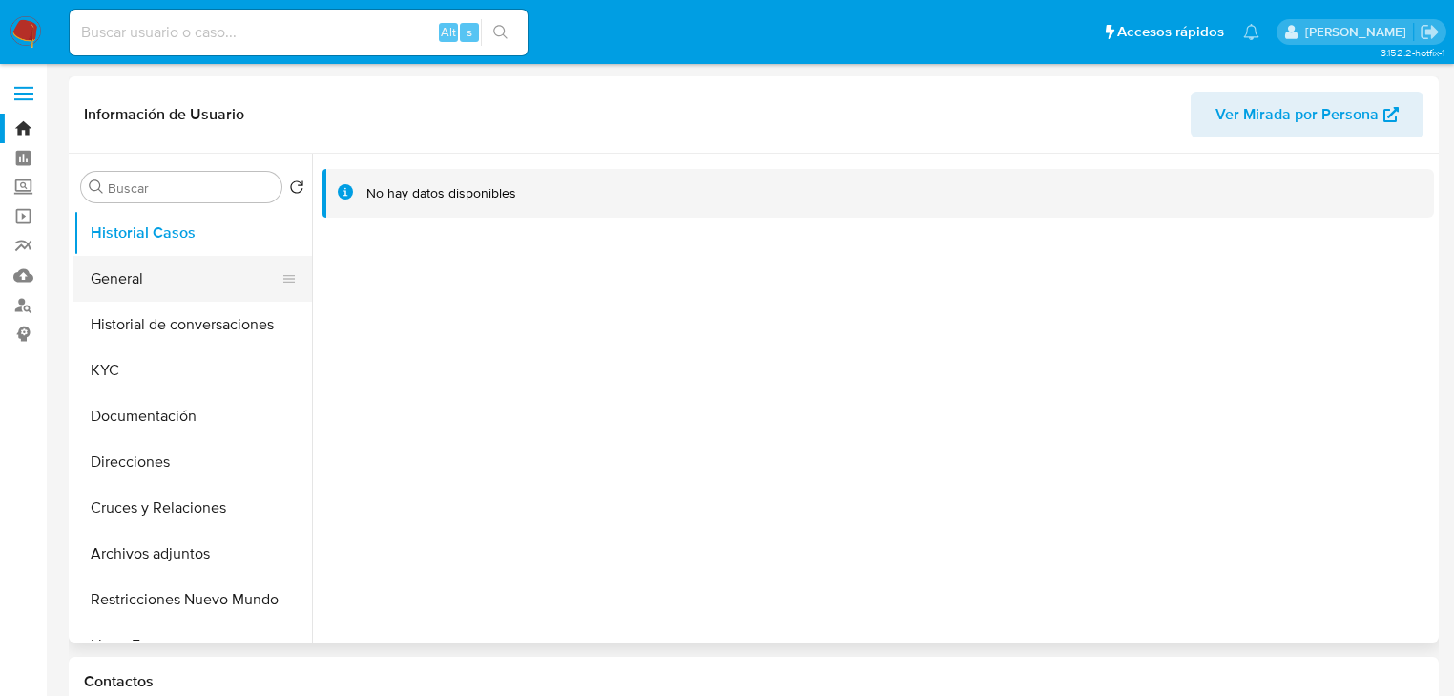
select select "10"
drag, startPoint x: 142, startPoint y: 292, endPoint x: 29, endPoint y: 296, distance: 113.6
click at [128, 292] on button "General" at bounding box center [192, 279] width 239 height 46
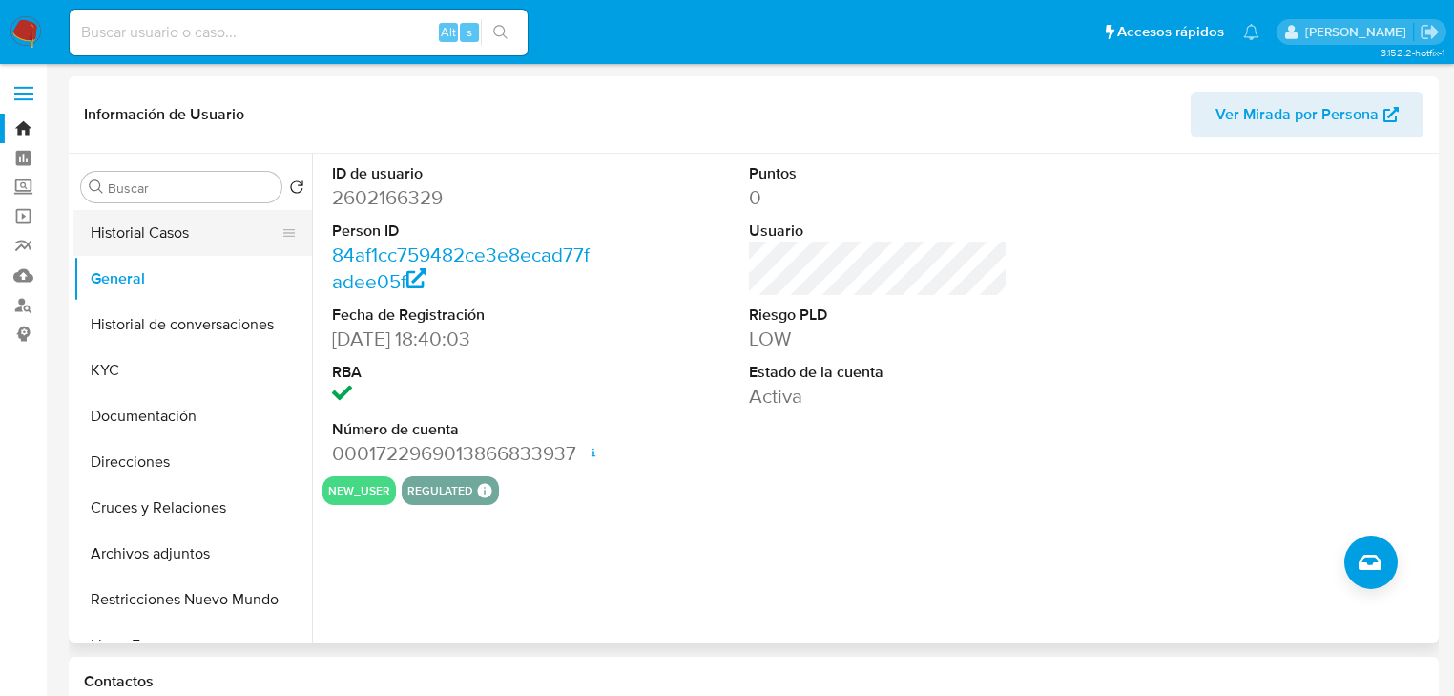
click at [179, 237] on button "Historial Casos" at bounding box center [184, 233] width 223 height 46
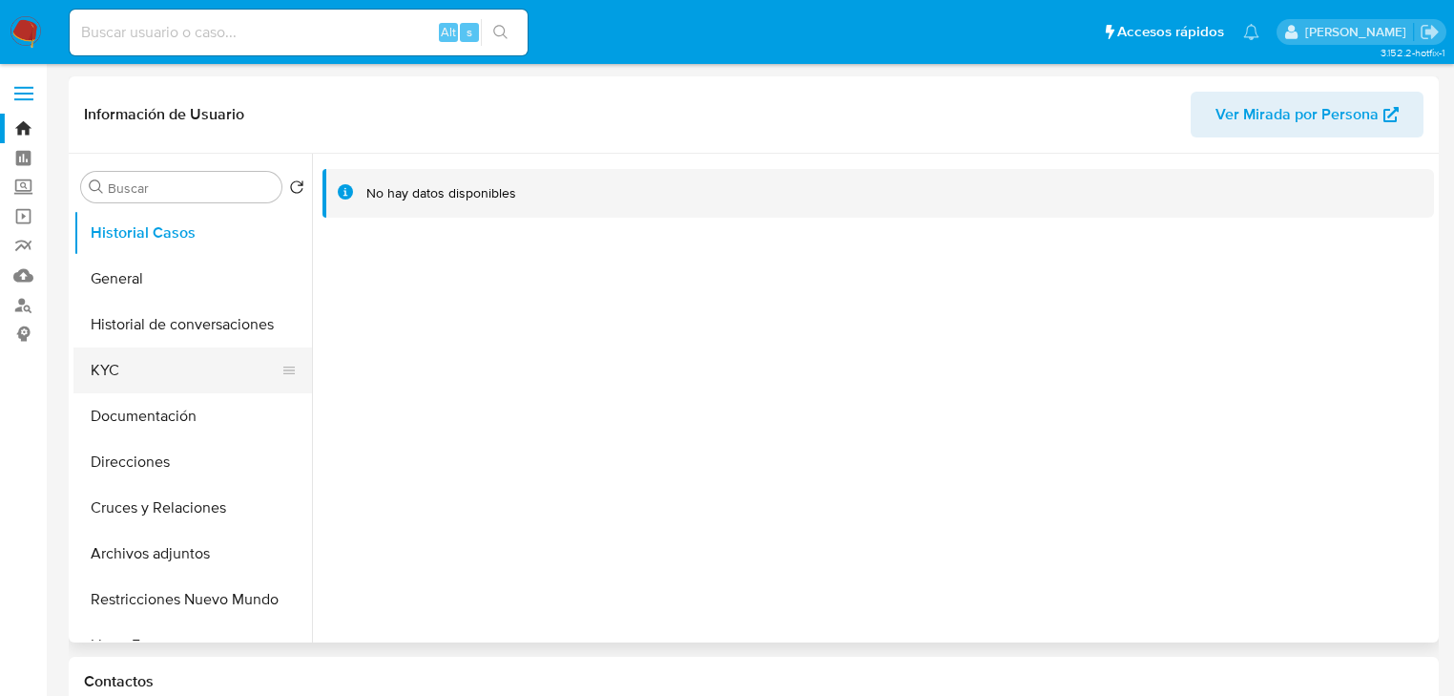
drag, startPoint x: 521, startPoint y: 363, endPoint x: 156, endPoint y: 351, distance: 365.7
click at [502, 359] on div at bounding box center [873, 398] width 1122 height 489
click at [151, 362] on button "KYC" at bounding box center [184, 370] width 223 height 46
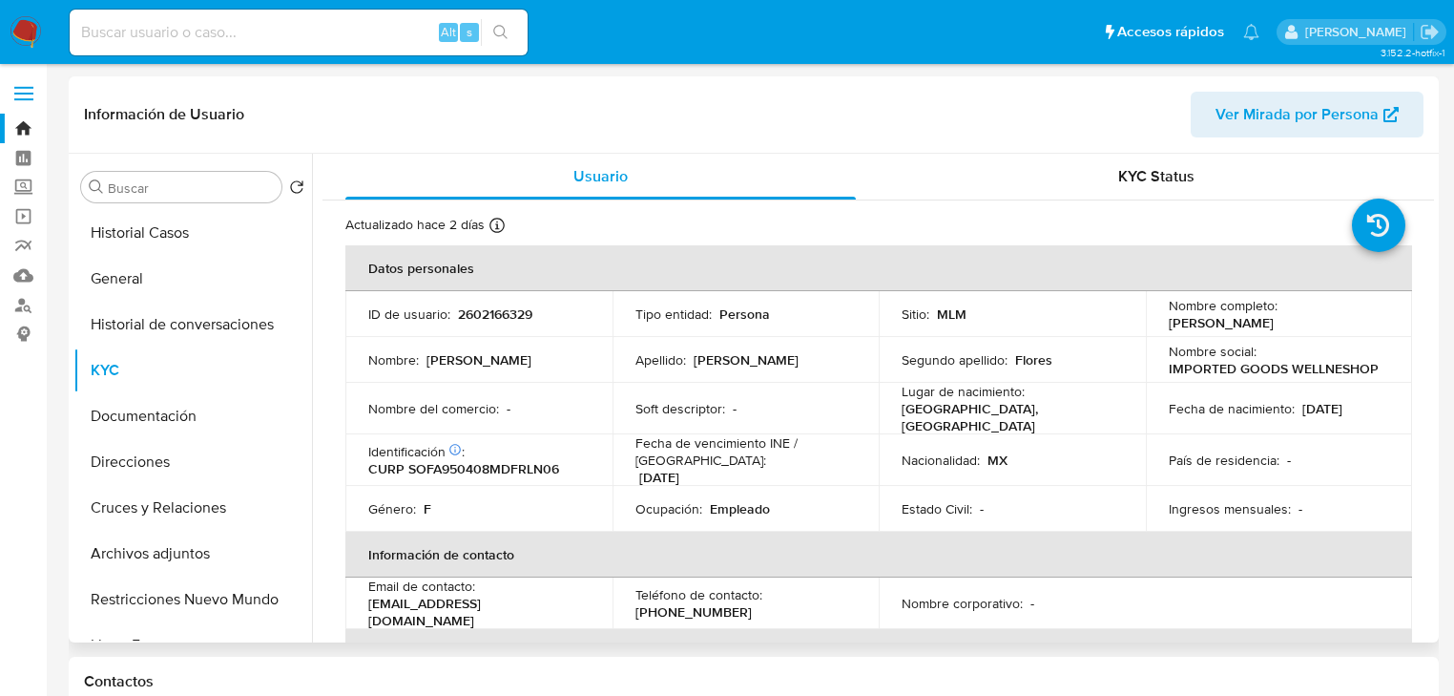
click at [834, 416] on td "Soft descriptor : -" at bounding box center [746, 409] width 267 height 52
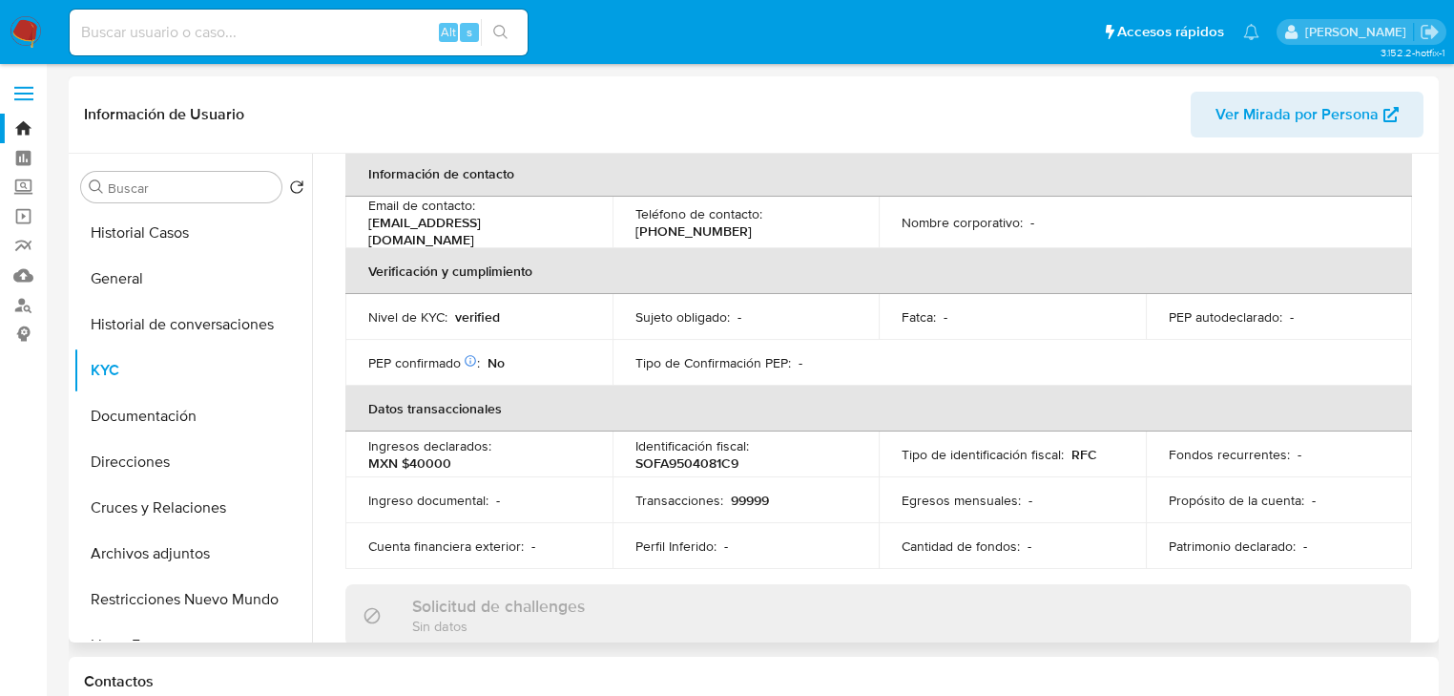
scroll to position [382, 0]
click at [798, 339] on td "Tipo de Confirmación PEP : -" at bounding box center [746, 362] width 267 height 46
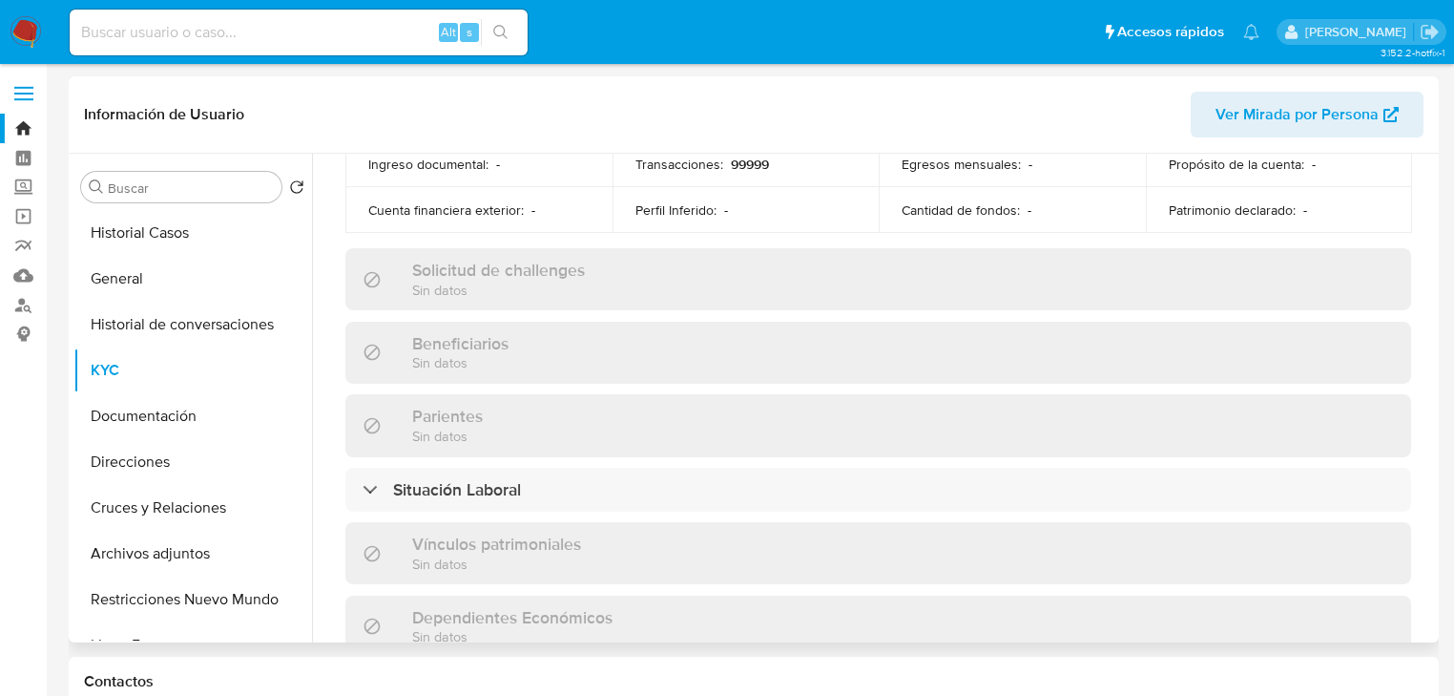
scroll to position [763, 0]
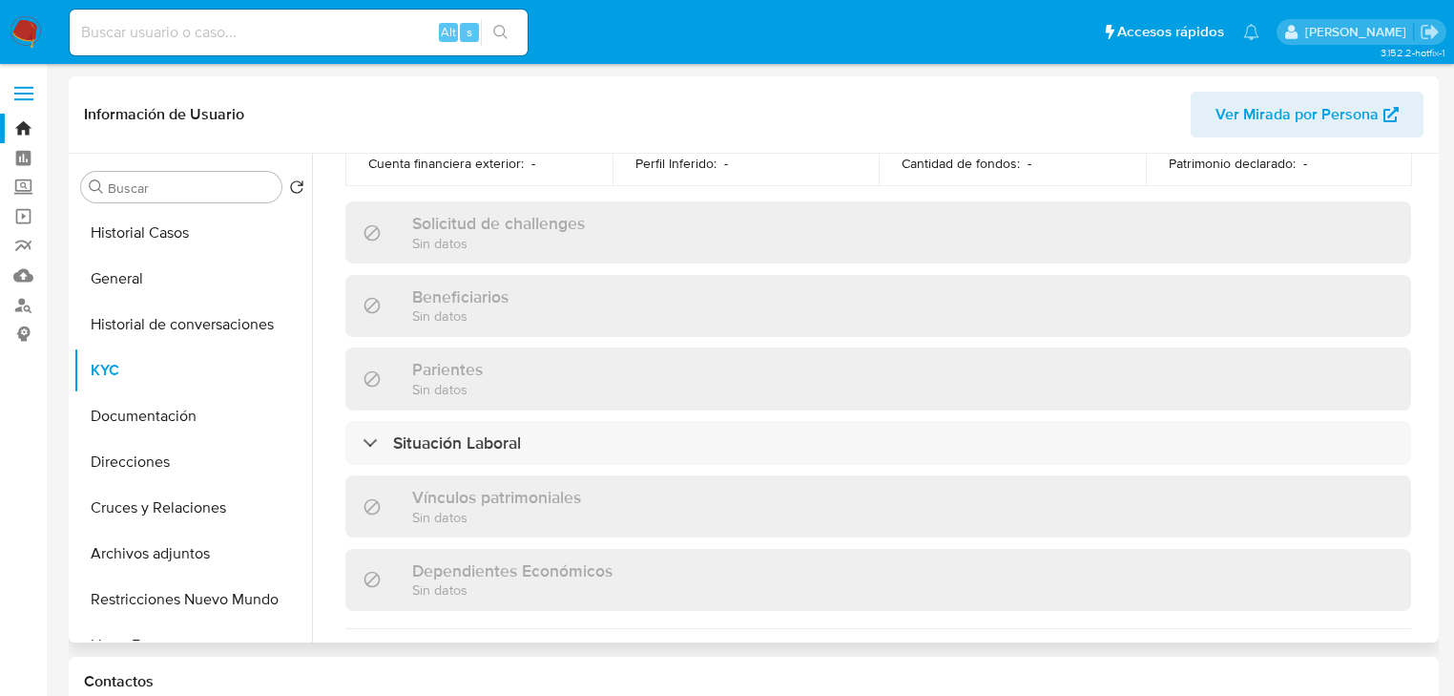
click at [838, 407] on div "Actualizado [DATE] Creado: [DATE] 17:40:21 Actualizado: [DATE] 10:35:44 Datos p…" at bounding box center [879, 266] width 1112 height 1659
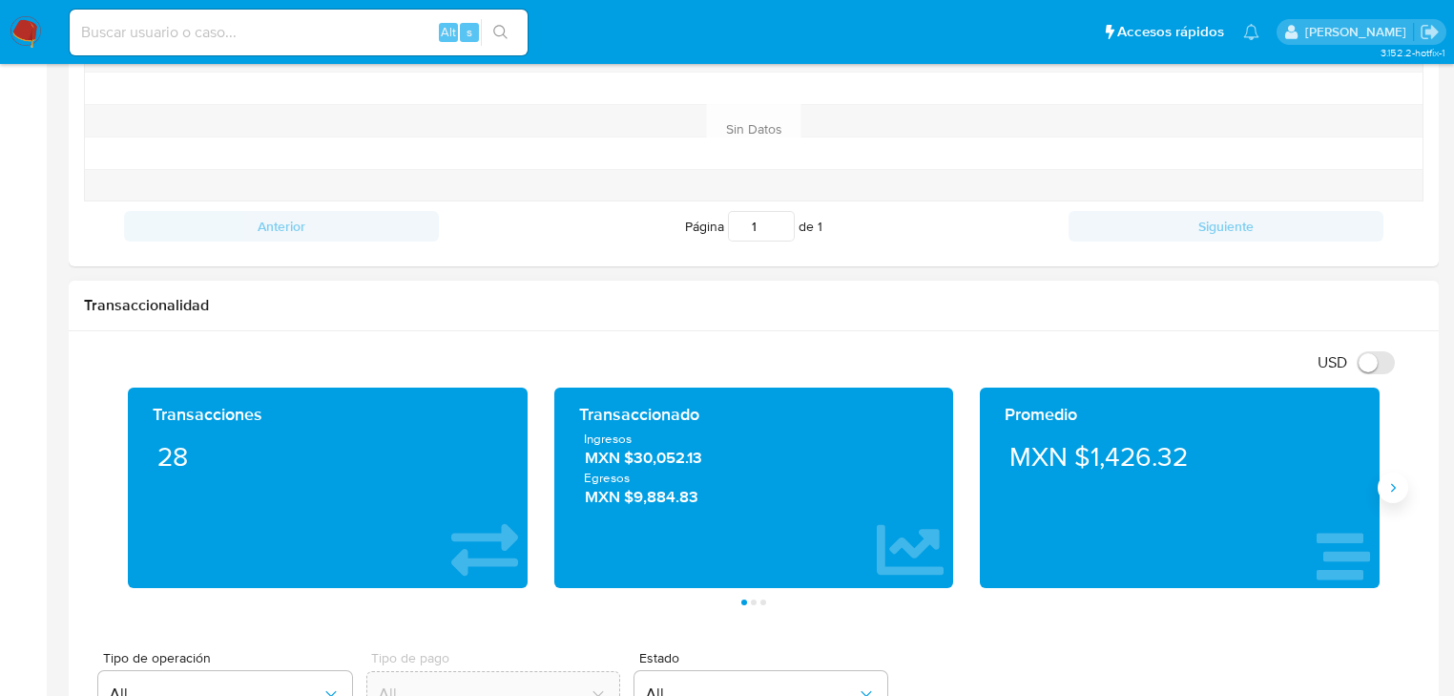
click at [1394, 484] on icon "Siguiente" at bounding box center [1393, 487] width 15 height 15
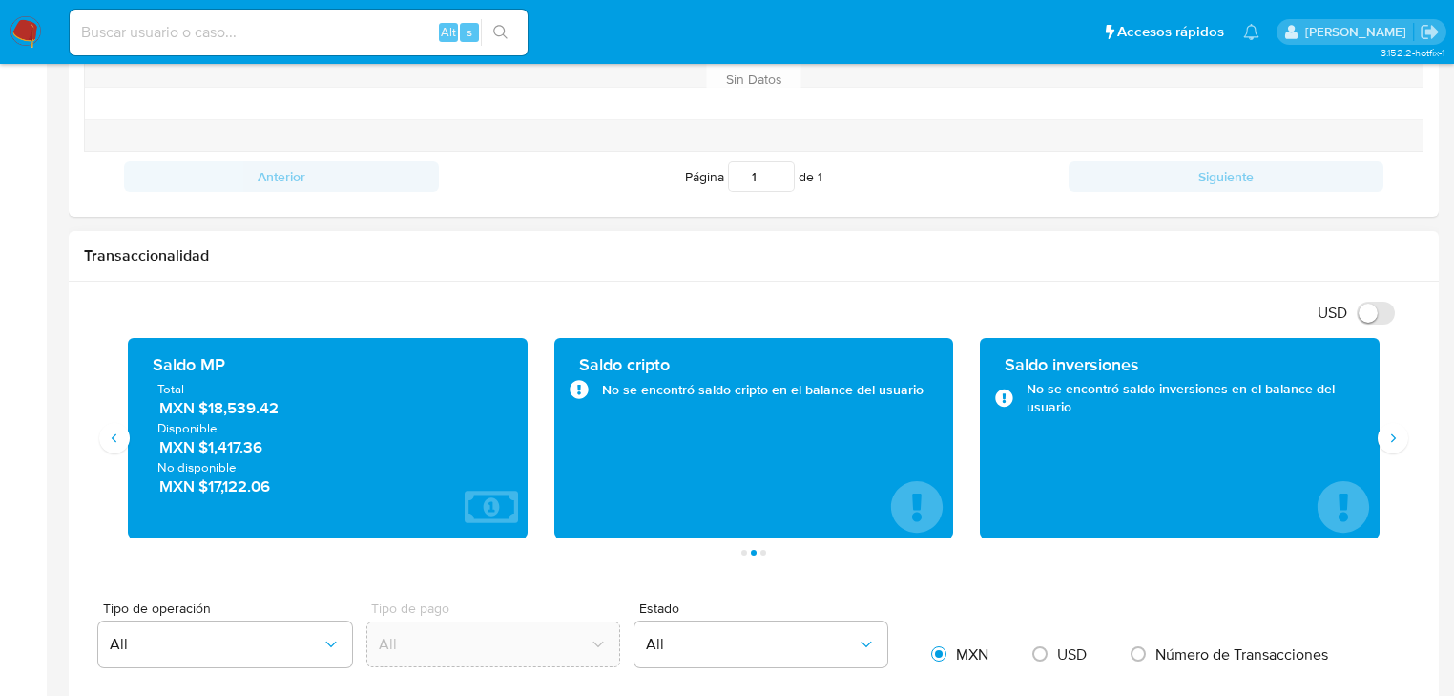
scroll to position [916, 0]
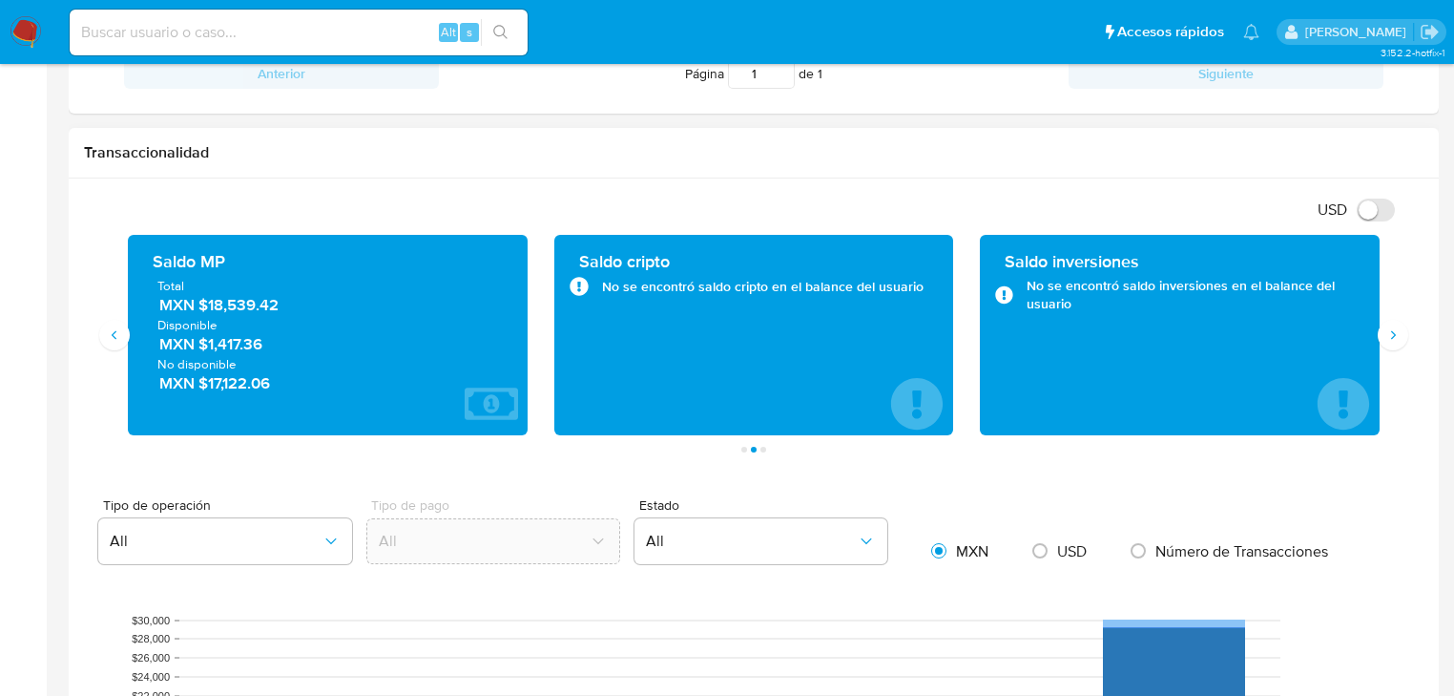
click at [504, 206] on div "USD Cambiar entre moneda local y dolar" at bounding box center [747, 209] width 1326 height 31
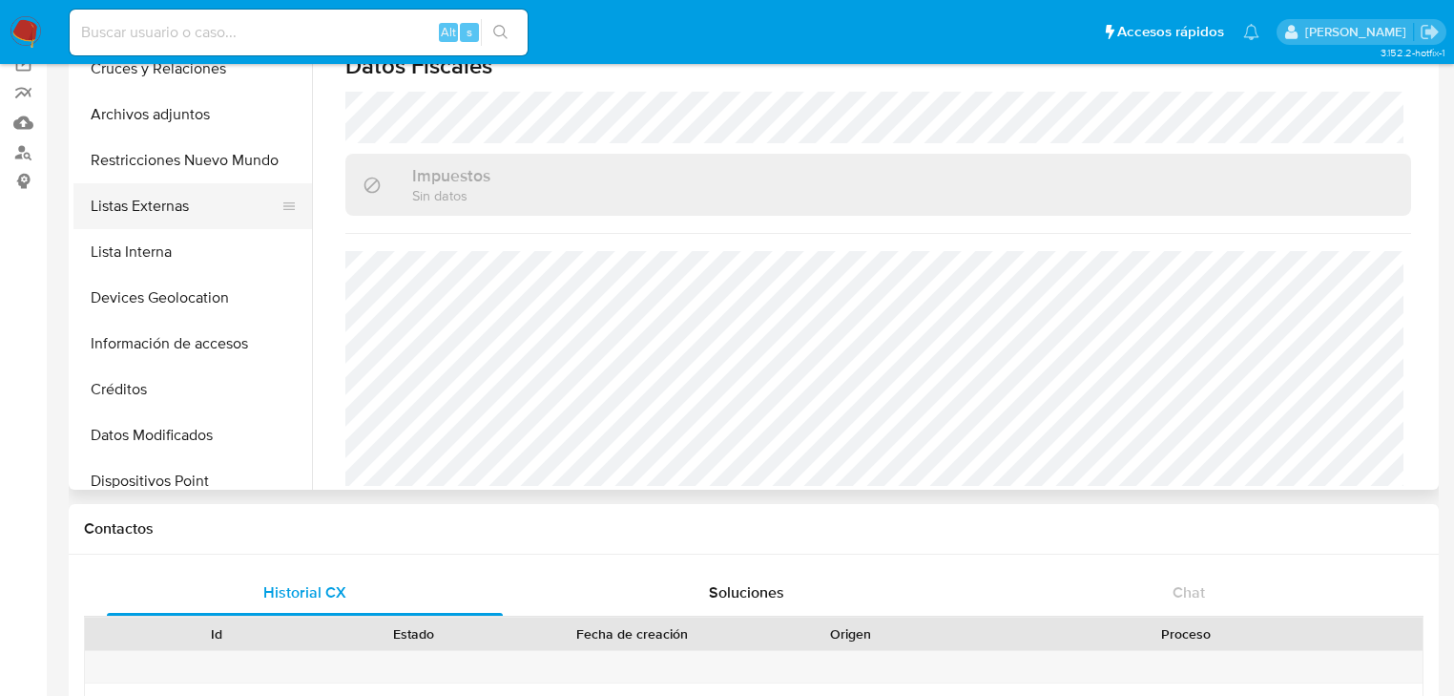
scroll to position [305, 0]
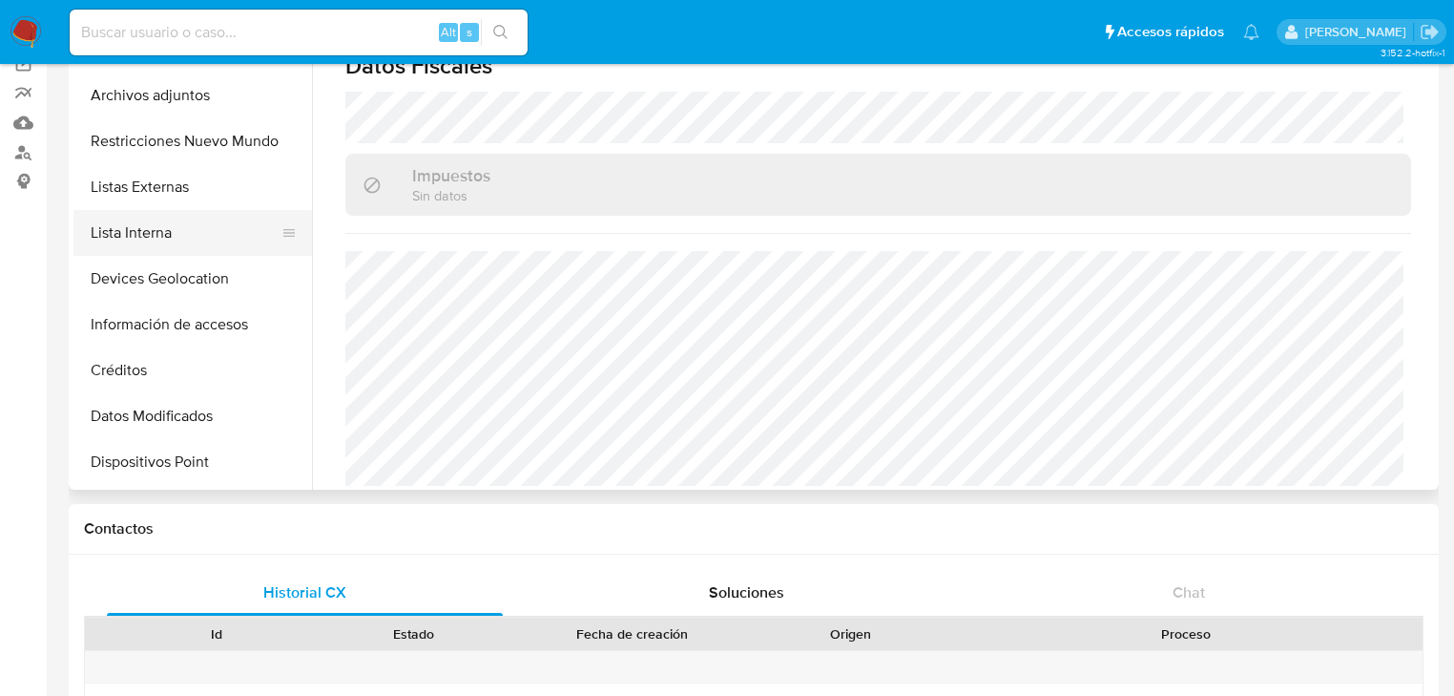
click at [171, 251] on button "Lista Interna" at bounding box center [184, 233] width 223 height 46
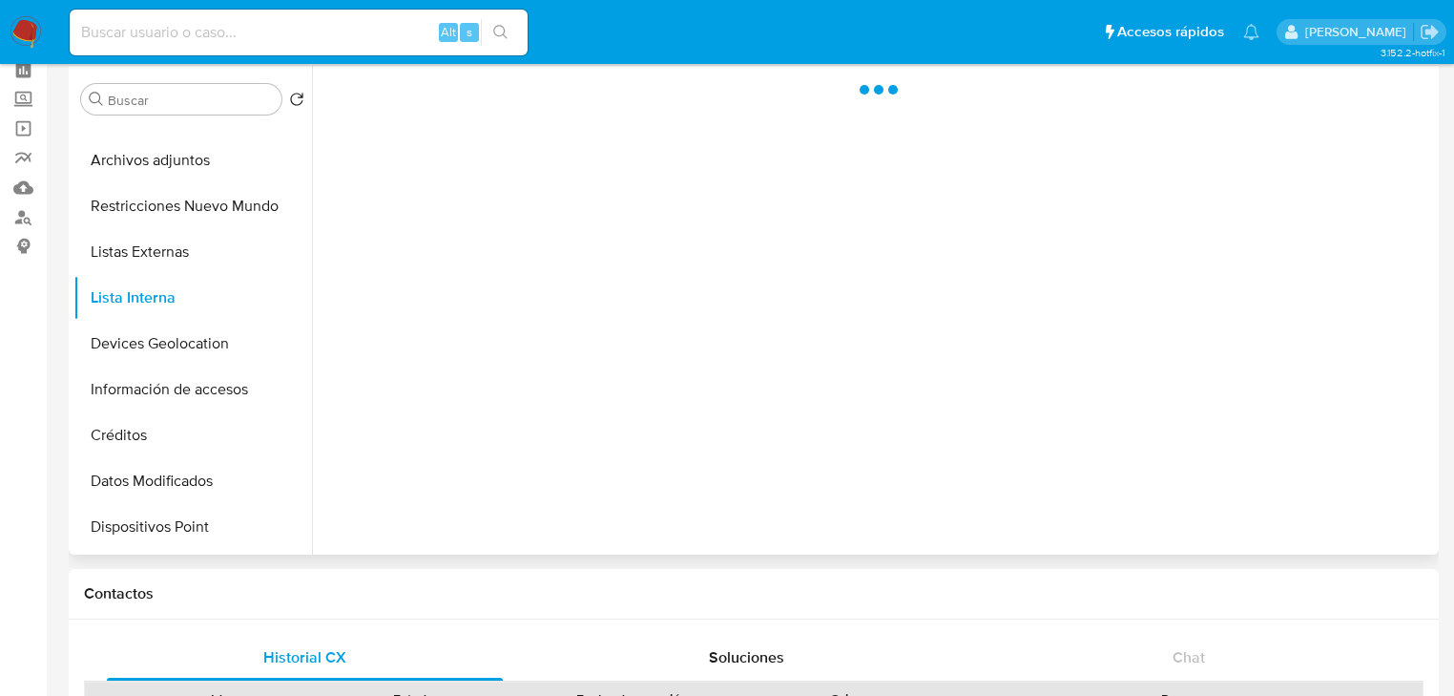
scroll to position [0, 0]
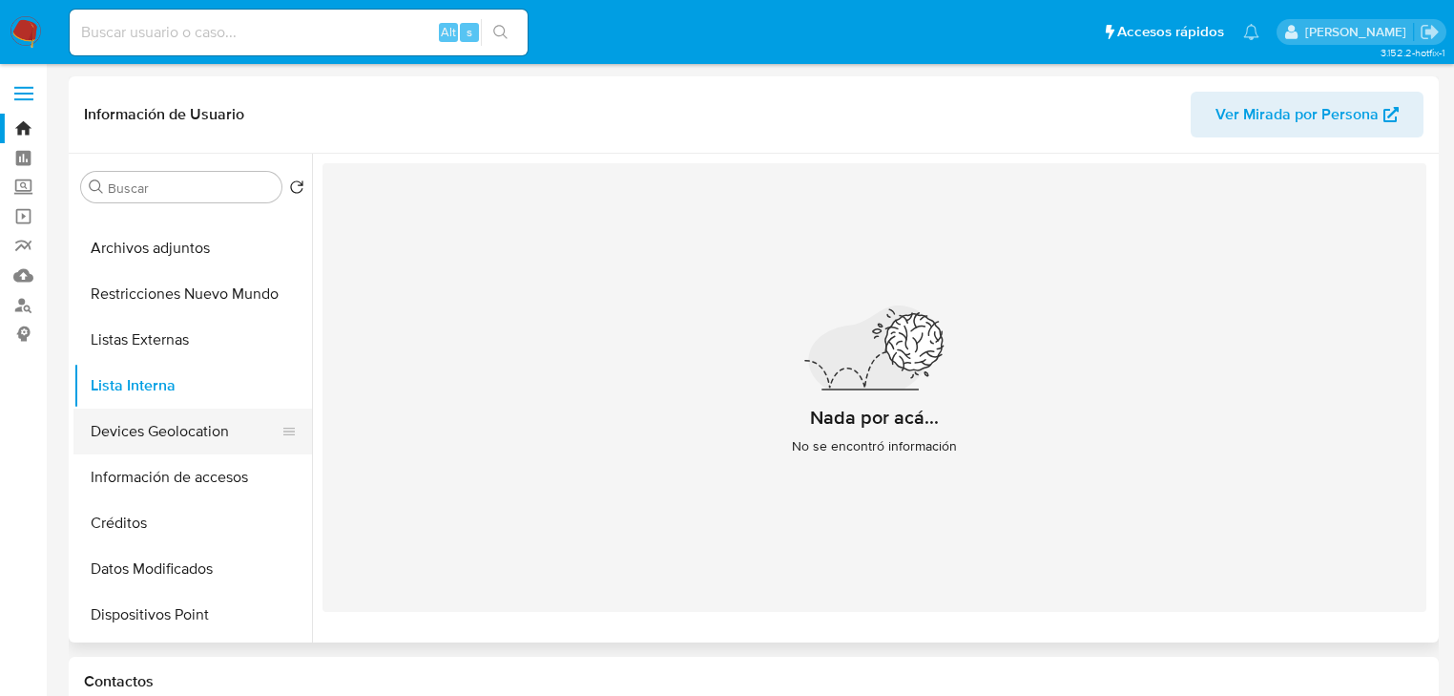
click at [141, 437] on button "Devices Geolocation" at bounding box center [184, 431] width 223 height 46
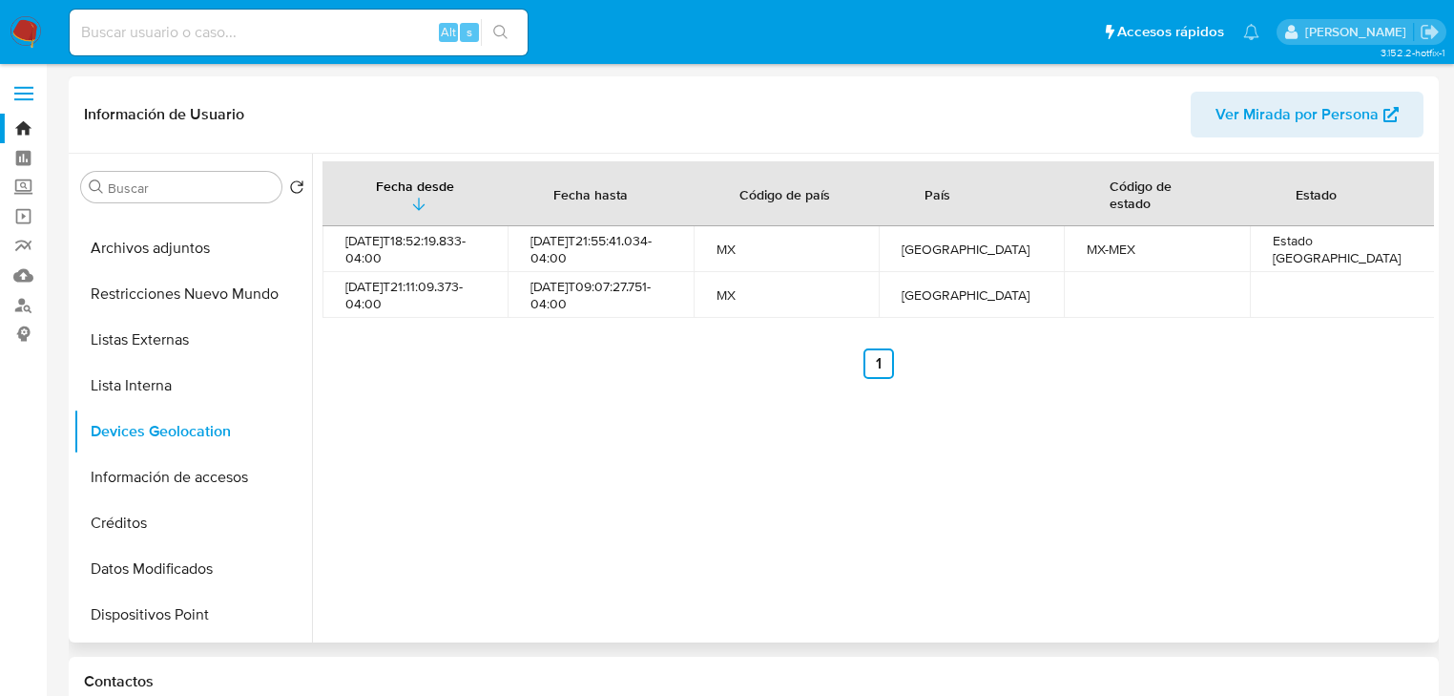
drag, startPoint x: 509, startPoint y: 436, endPoint x: 148, endPoint y: 390, distance: 363.6
click at [507, 436] on div "Fecha desde Fecha hasta Código de país País Código de estado Estado 2025-08-04T…" at bounding box center [873, 398] width 1122 height 489
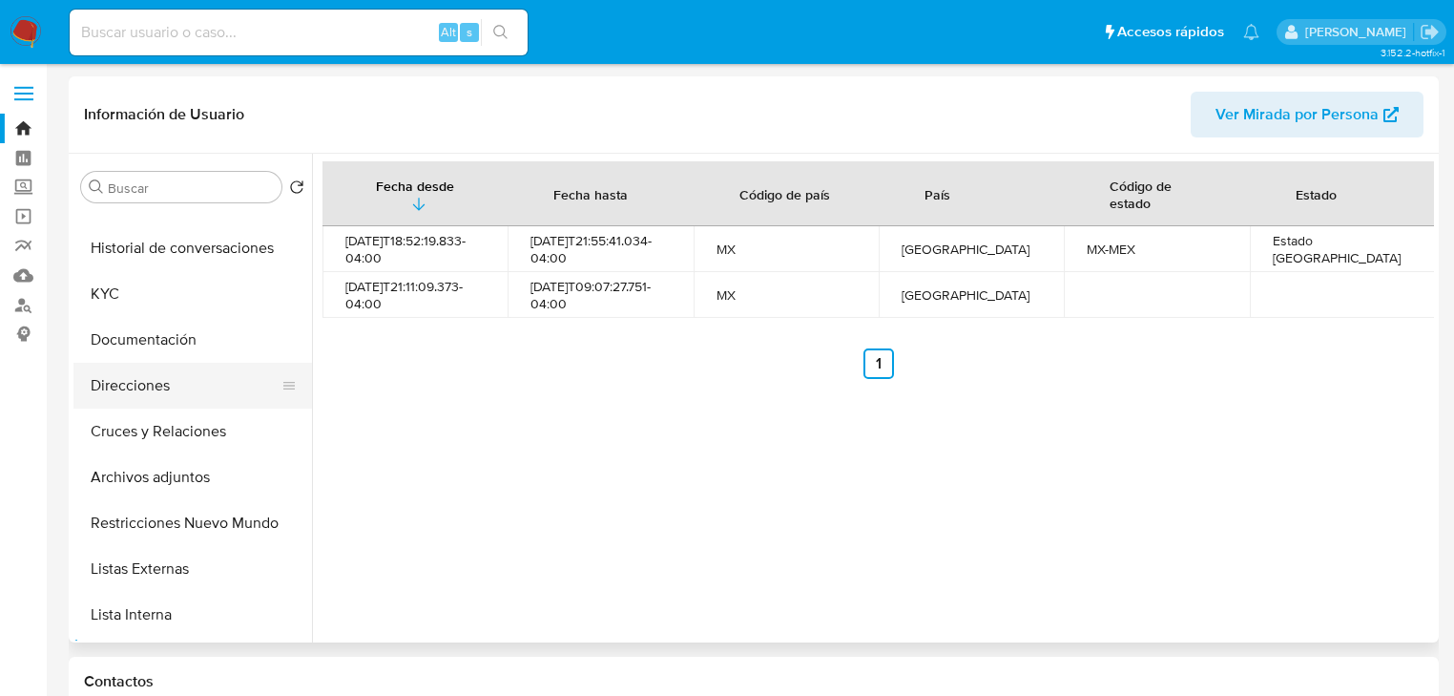
scroll to position [76, 0]
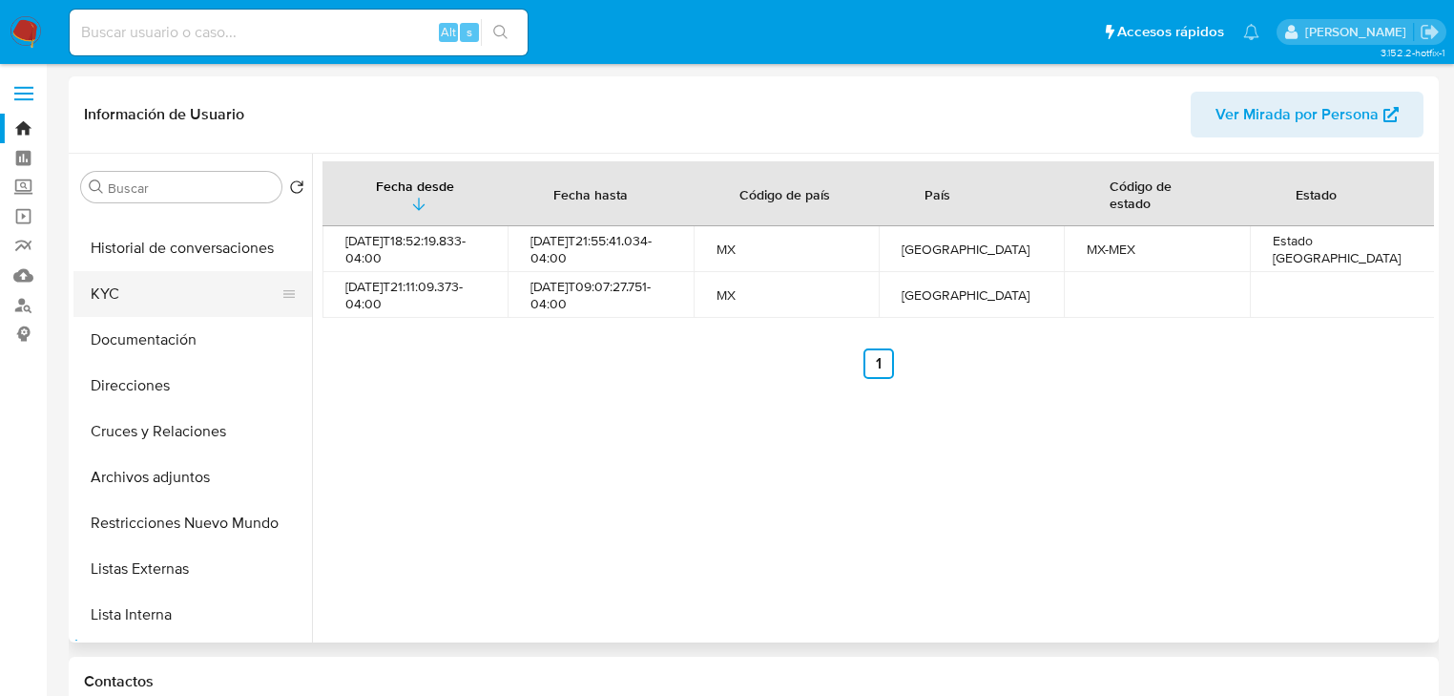
click at [139, 290] on button "KYC" at bounding box center [184, 294] width 223 height 46
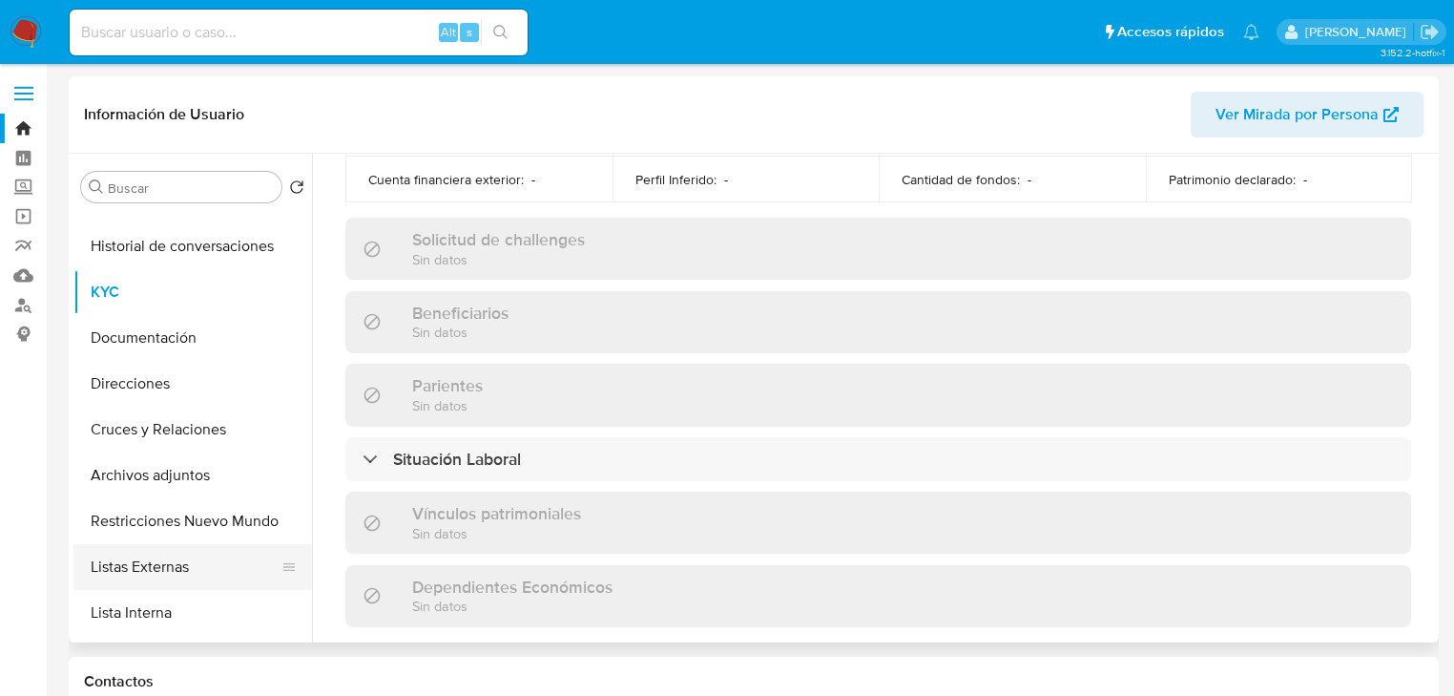
scroll to position [153, 0]
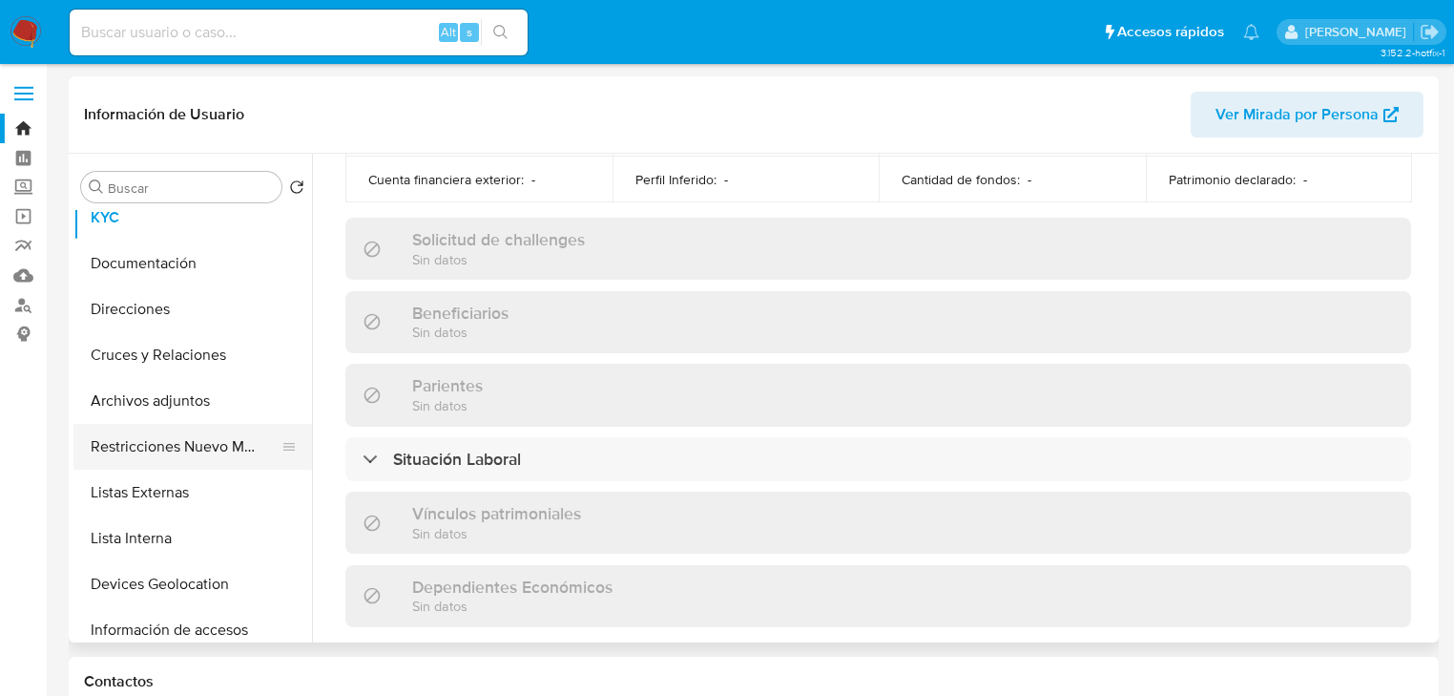
click at [171, 447] on button "Restricciones Nuevo Mundo" at bounding box center [184, 447] width 223 height 46
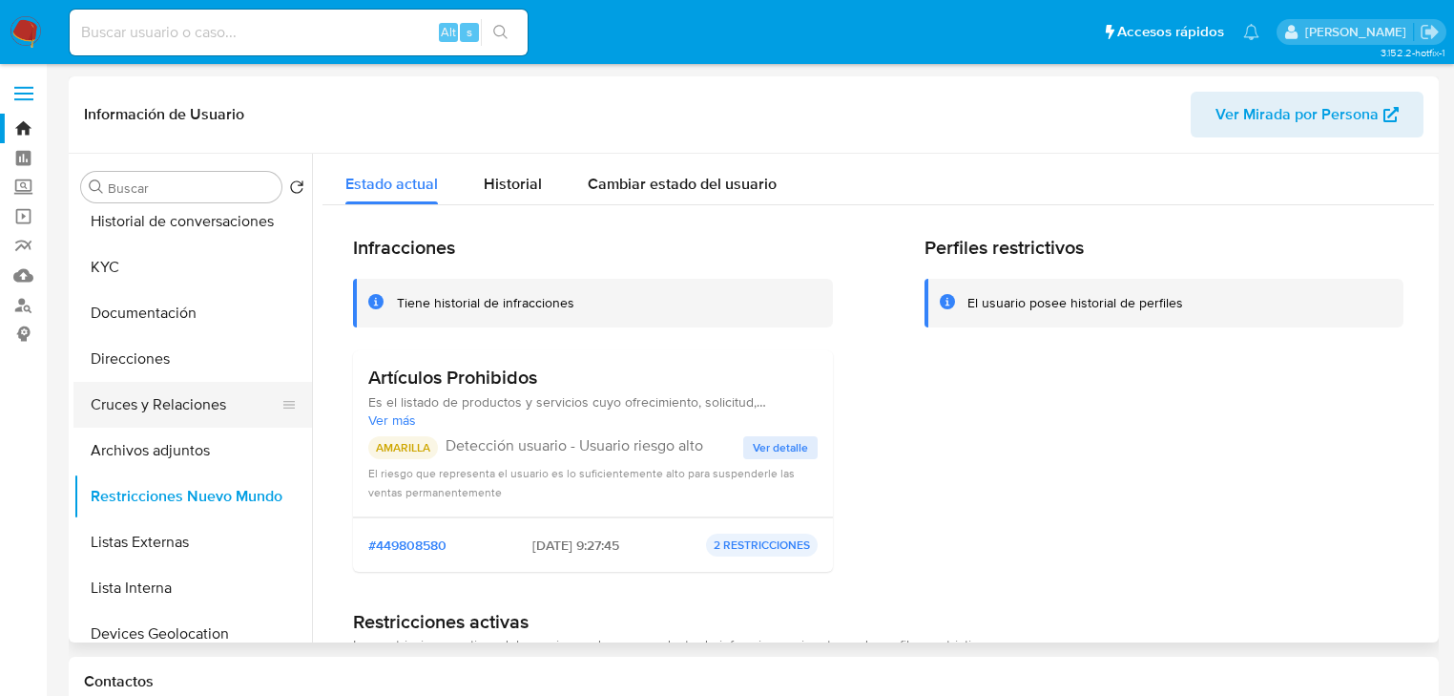
scroll to position [76, 0]
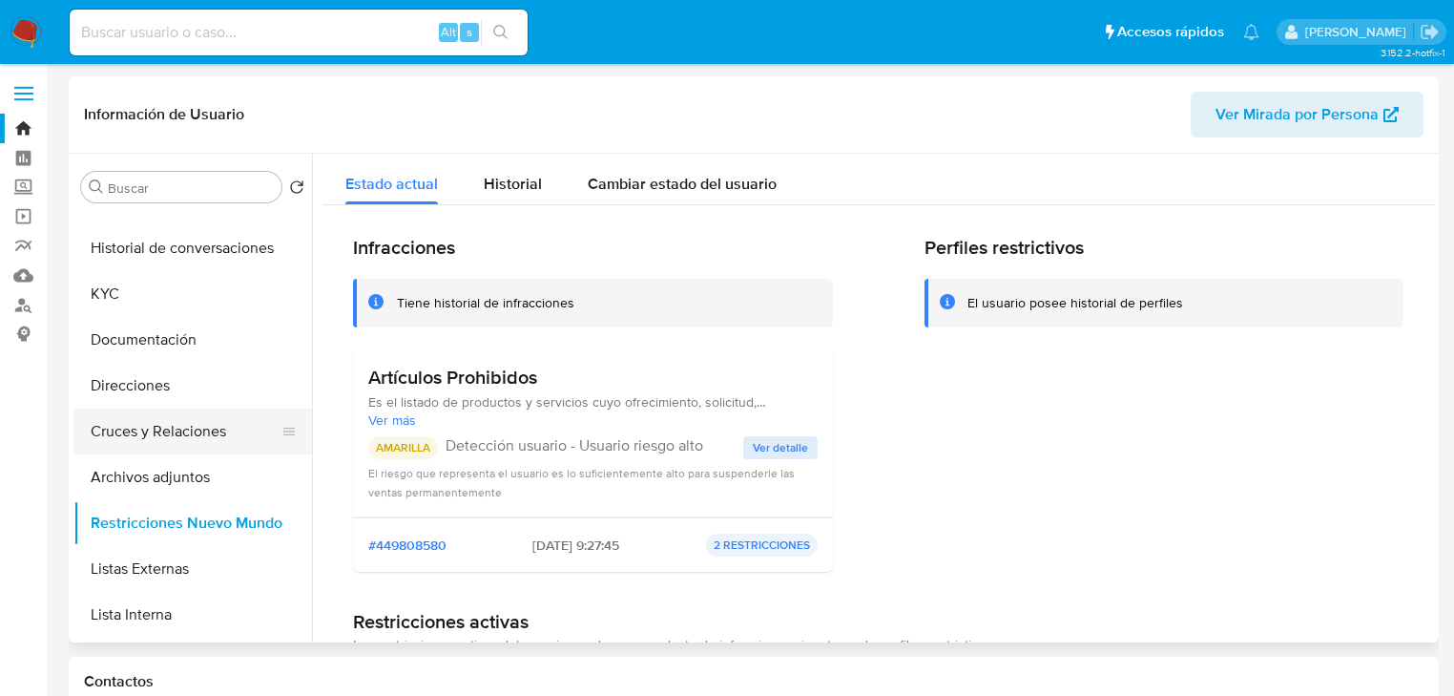
click at [181, 438] on button "Cruces y Relaciones" at bounding box center [184, 431] width 223 height 46
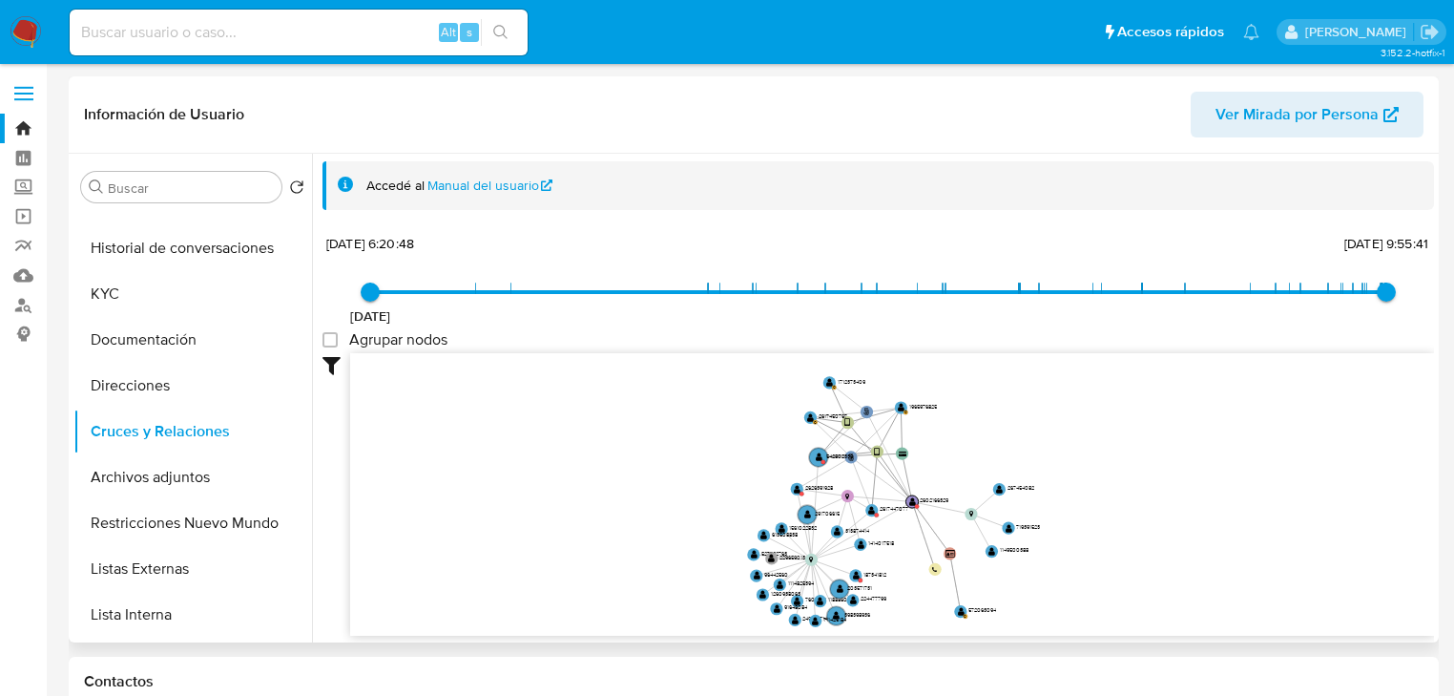
drag, startPoint x: 1147, startPoint y: 454, endPoint x: 907, endPoint y: 574, distance: 268.5
click at [907, 574] on icon "user-2602166329  2602166329 phone-00f1a44895a969a2b709f4330bbb716a  person-84…" at bounding box center [892, 491] width 1084 height 277
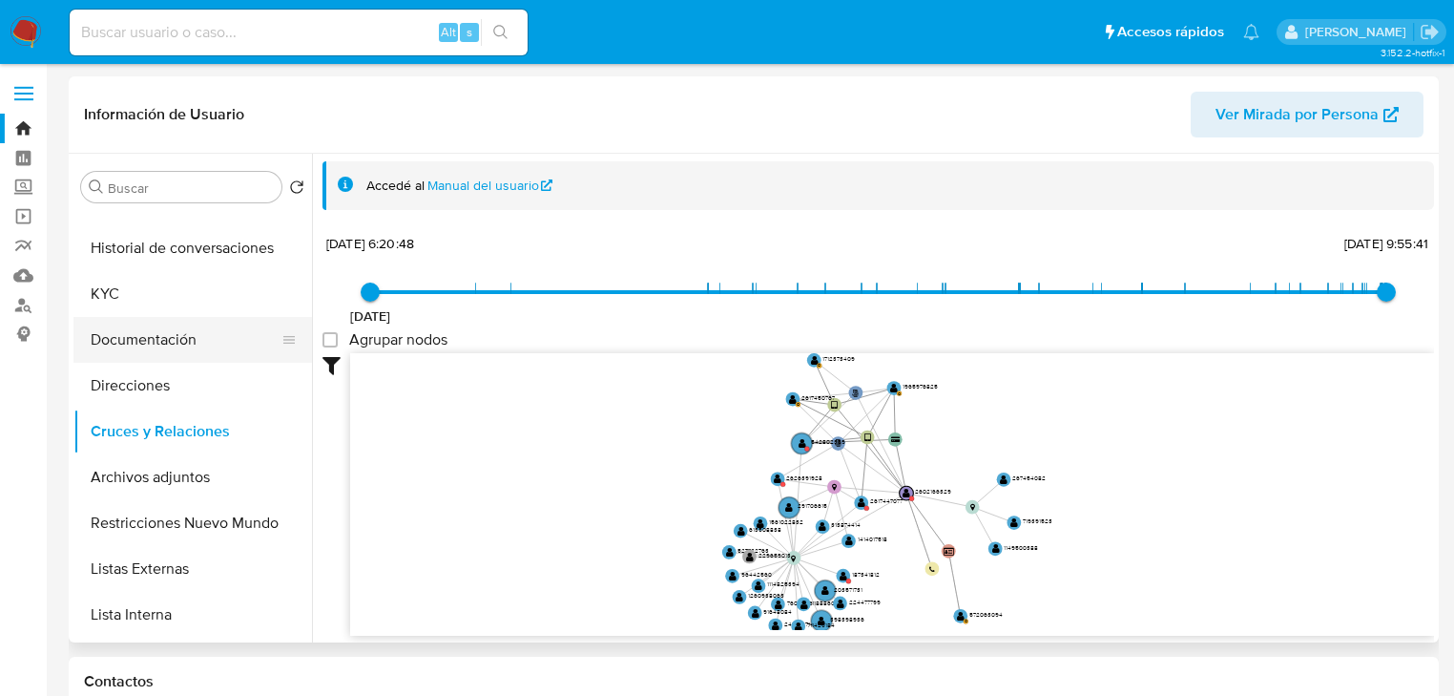
click at [191, 345] on button "Documentación" at bounding box center [184, 340] width 223 height 46
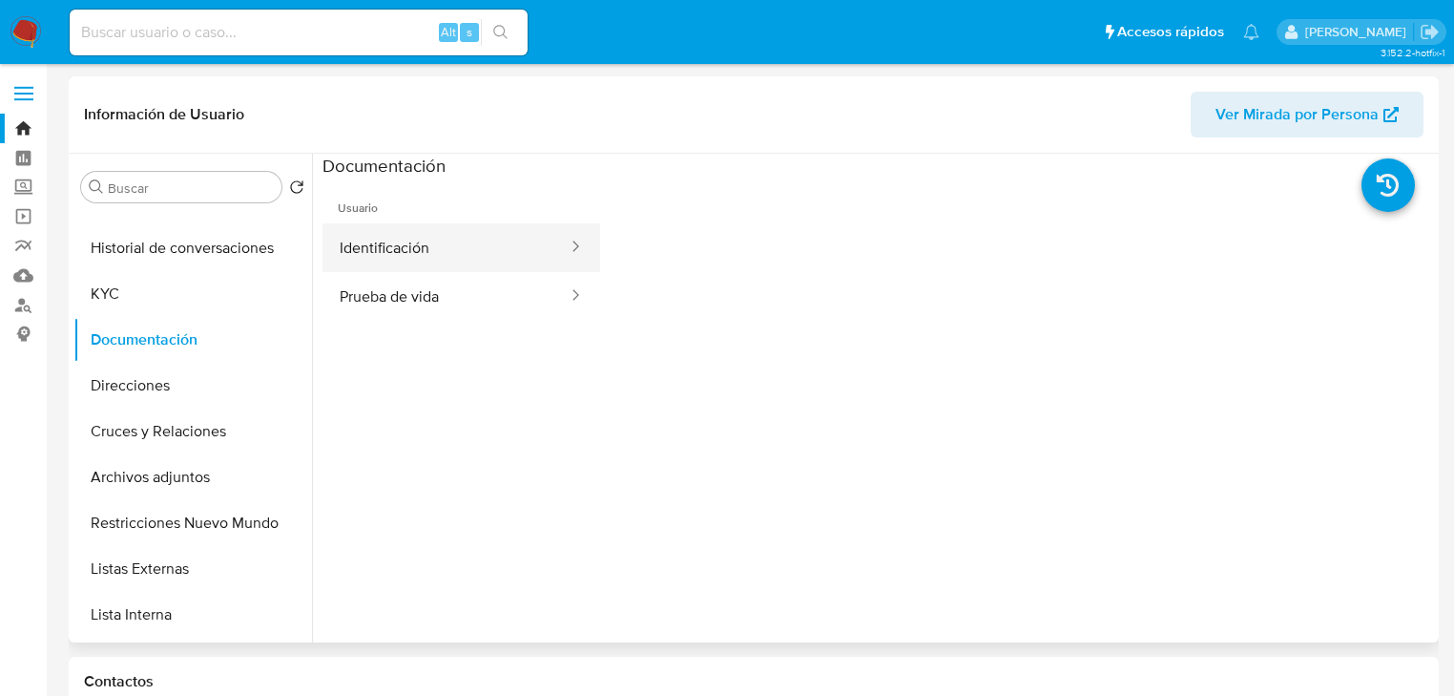
click at [431, 244] on button "Identificación" at bounding box center [446, 247] width 247 height 49
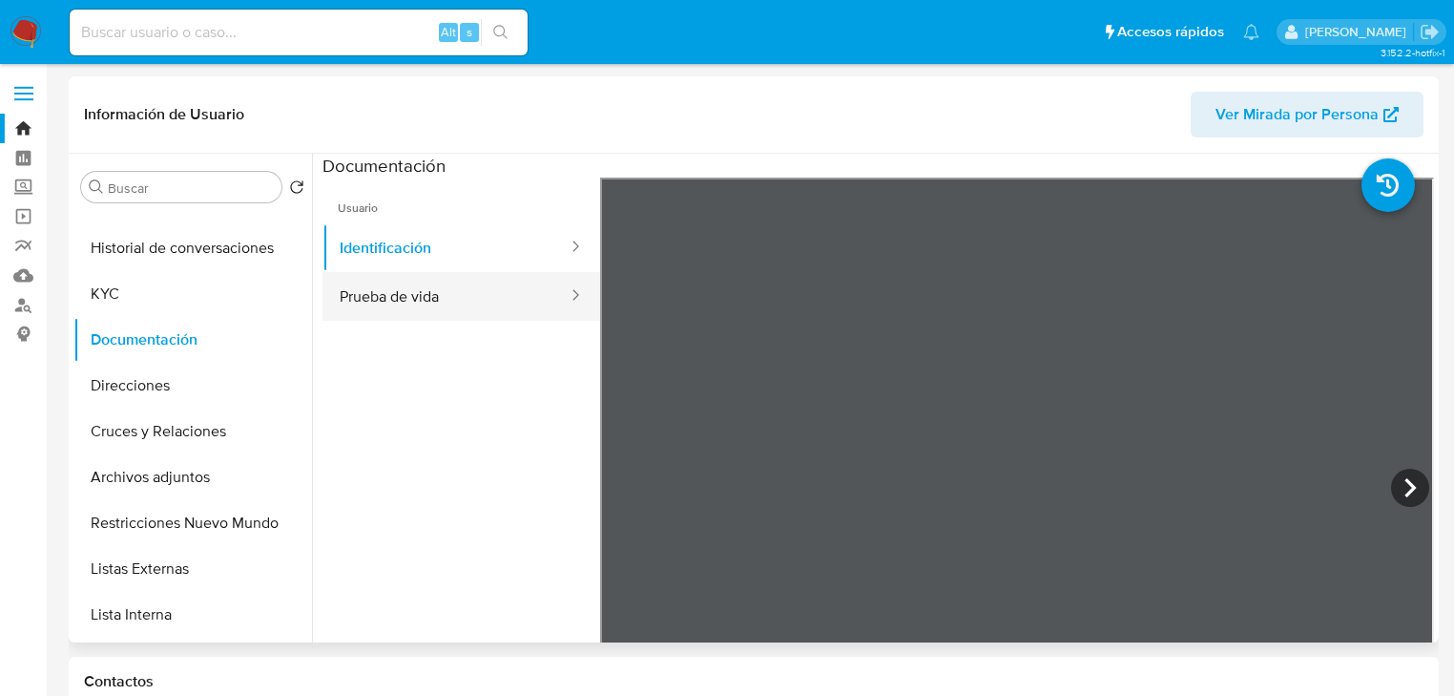
drag, startPoint x: 372, startPoint y: 294, endPoint x: 575, endPoint y: 313, distance: 204.2
click at [374, 294] on button "Prueba de vida" at bounding box center [446, 296] width 247 height 49
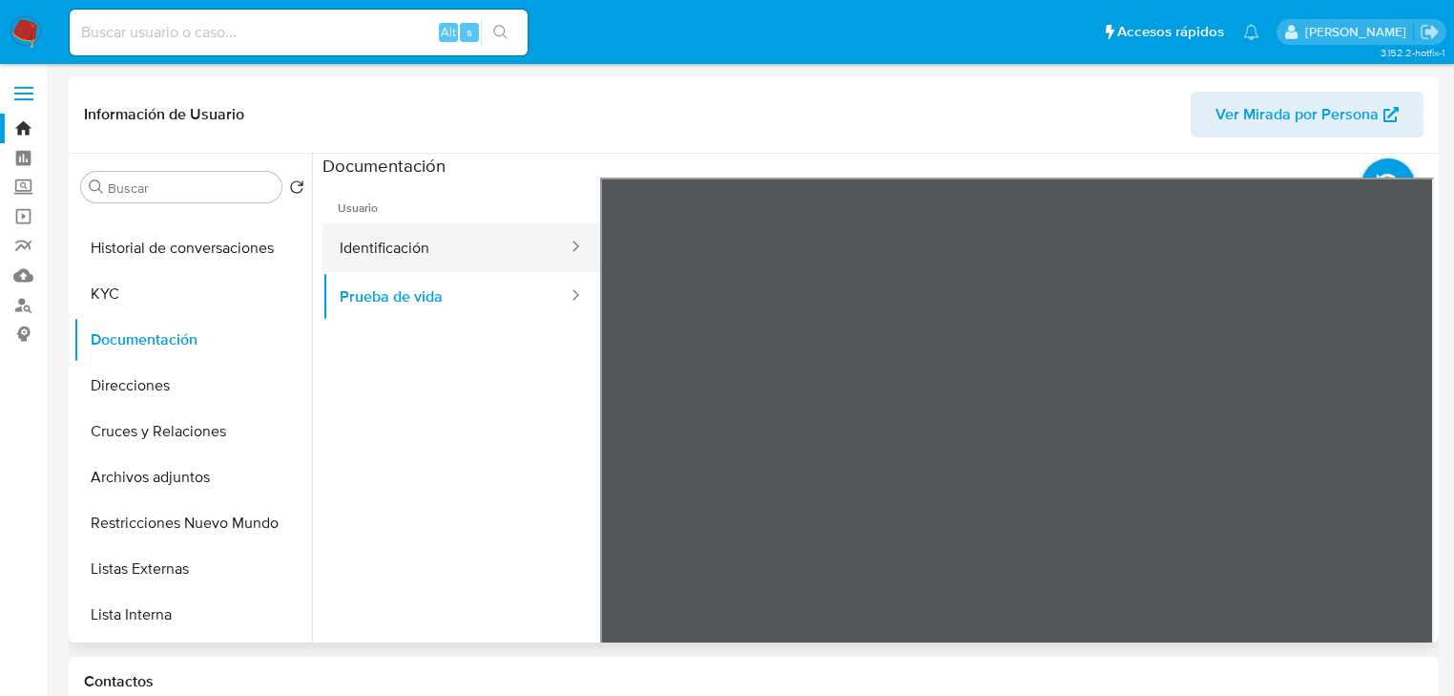
drag, startPoint x: 382, startPoint y: 223, endPoint x: 387, endPoint y: 234, distance: 12.0
click at [386, 230] on button "Identificación" at bounding box center [446, 247] width 247 height 49
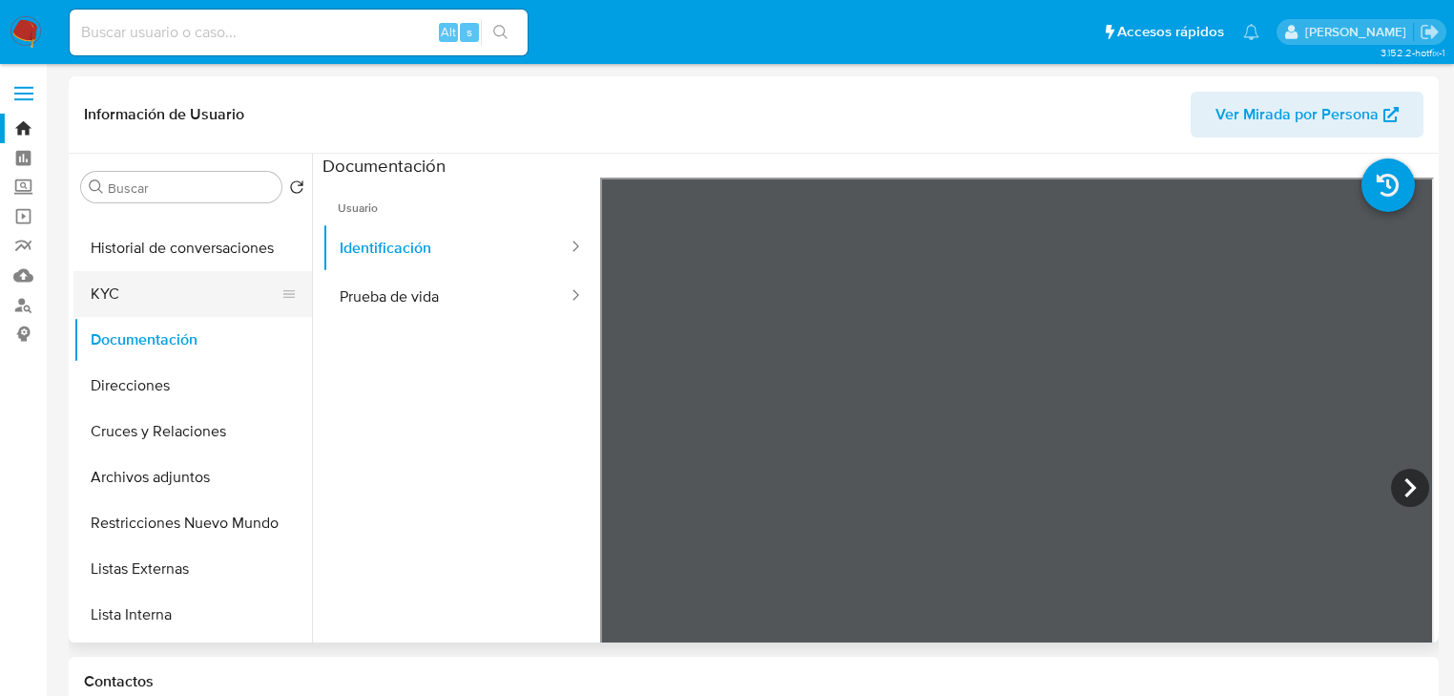
click at [109, 294] on button "KYC" at bounding box center [184, 294] width 223 height 46
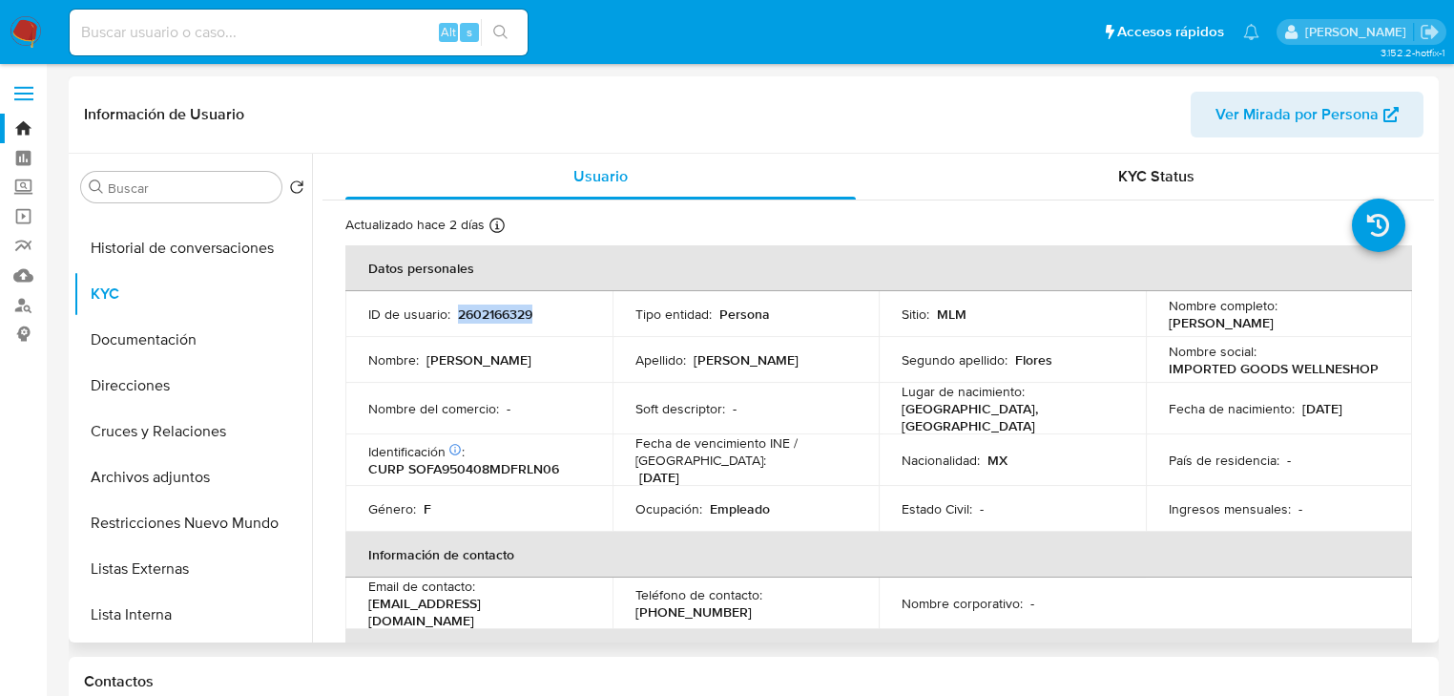
drag, startPoint x: 557, startPoint y: 311, endPoint x: 453, endPoint y: 313, distance: 104.0
click at [453, 313] on div "ID de usuario : 2602166329" at bounding box center [478, 313] width 221 height 17
copy div "2602166329"
click at [140, 280] on button "KYC" at bounding box center [184, 294] width 223 height 46
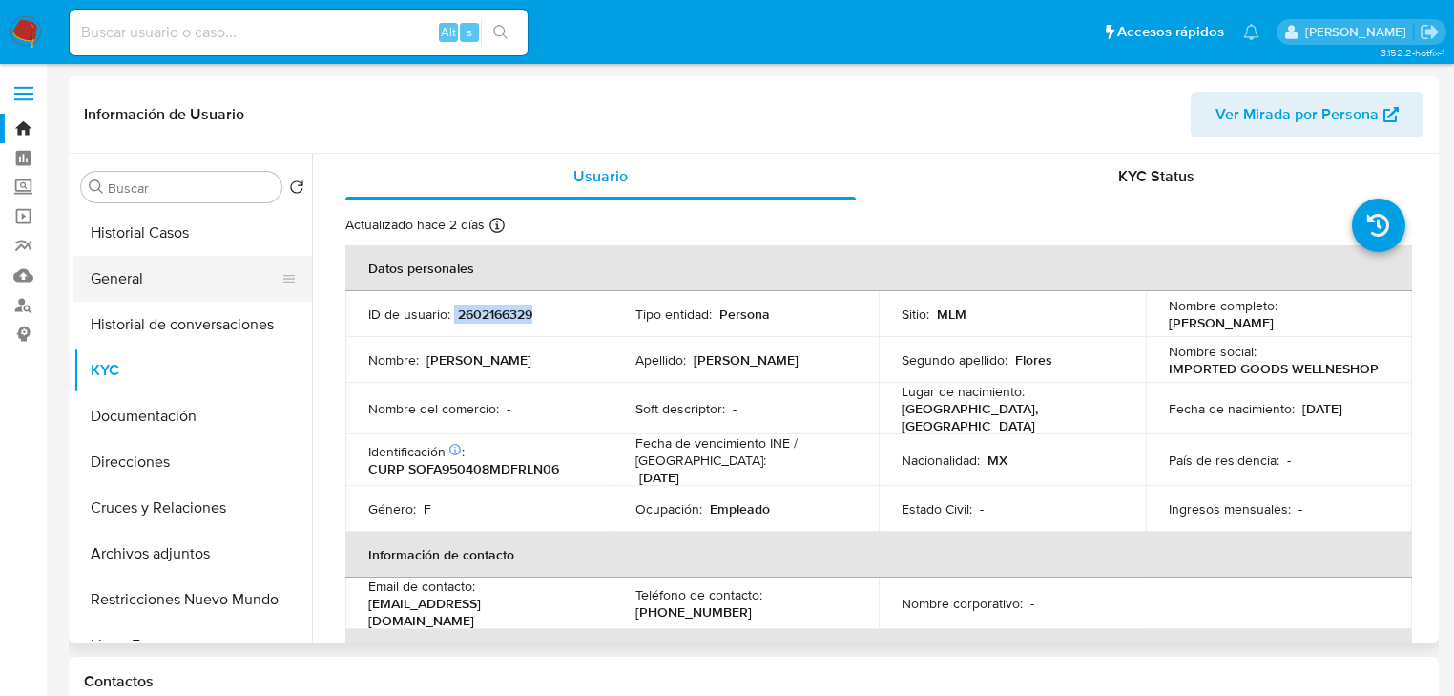
click at [154, 277] on button "General" at bounding box center [184, 279] width 223 height 46
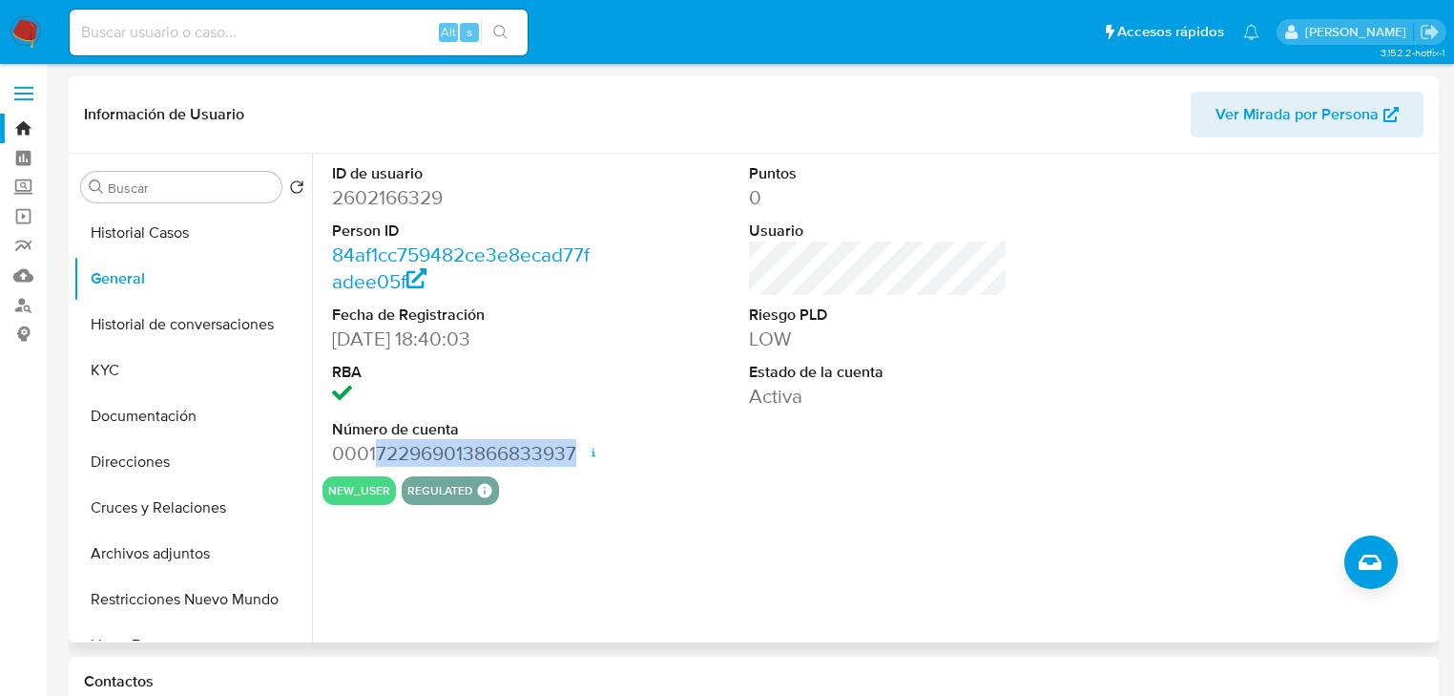
drag, startPoint x: 372, startPoint y: 458, endPoint x: 574, endPoint y: 455, distance: 201.4
click at [574, 455] on dd "0001722969013866833937 Fecha de apertura 06/08/2025 15:01 Estado ACTIVE" at bounding box center [461, 453] width 259 height 27
copy dd "722969013866833937"
click at [163, 376] on button "KYC" at bounding box center [184, 370] width 223 height 46
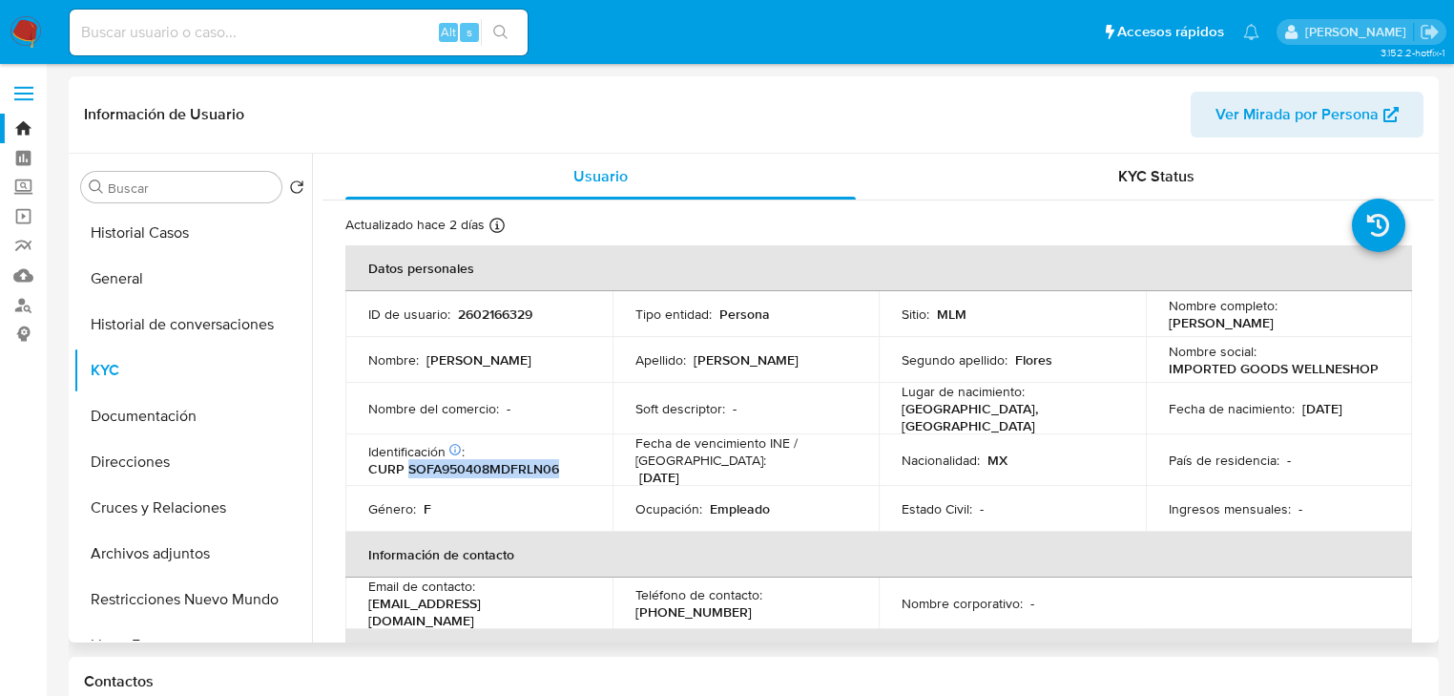
drag, startPoint x: 407, startPoint y: 466, endPoint x: 567, endPoint y: 460, distance: 159.5
click at [567, 460] on div "Identificación CIC: 264202069 : CURP SOFA950408MDFRLN06" at bounding box center [478, 460] width 221 height 34
copy p "SOFA950408MDFRLN06"
click at [99, 269] on button "General" at bounding box center [184, 279] width 223 height 46
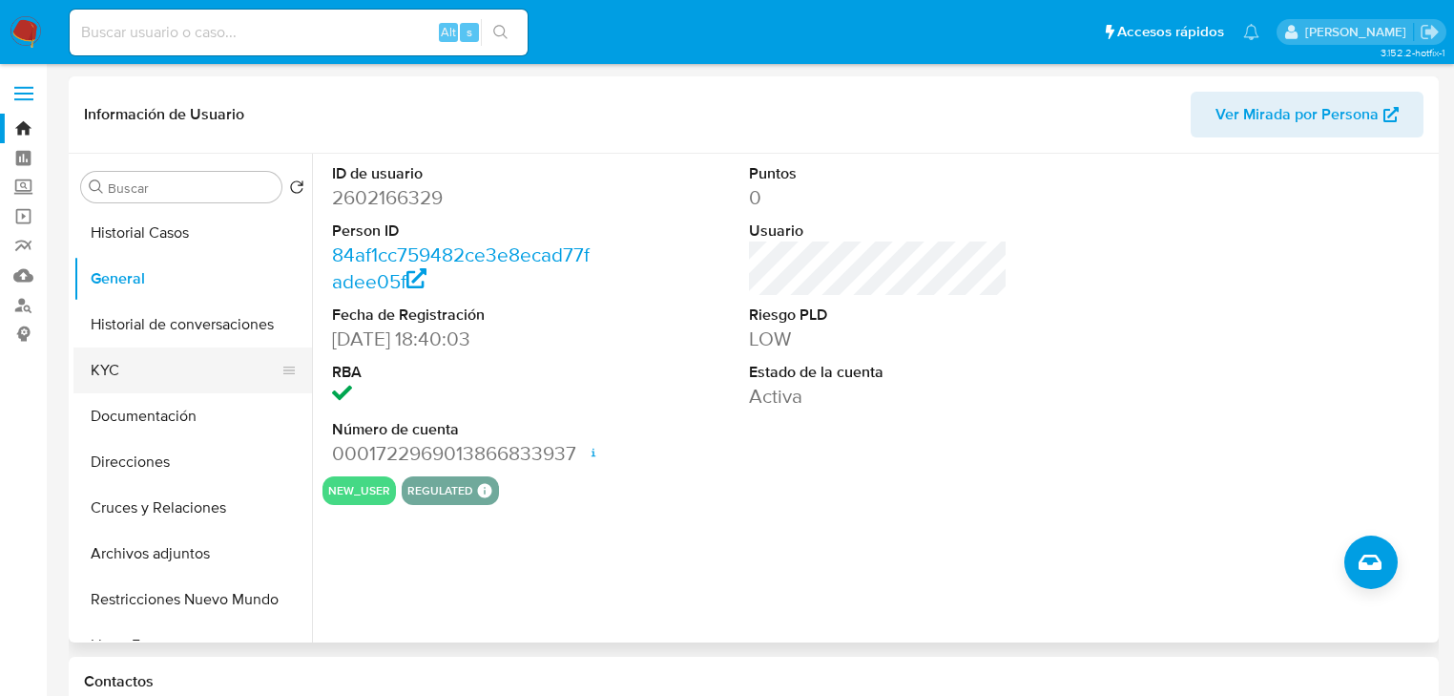
drag, startPoint x: 101, startPoint y: 366, endPoint x: 29, endPoint y: 367, distance: 72.6
click at [95, 366] on button "KYC" at bounding box center [192, 370] width 239 height 46
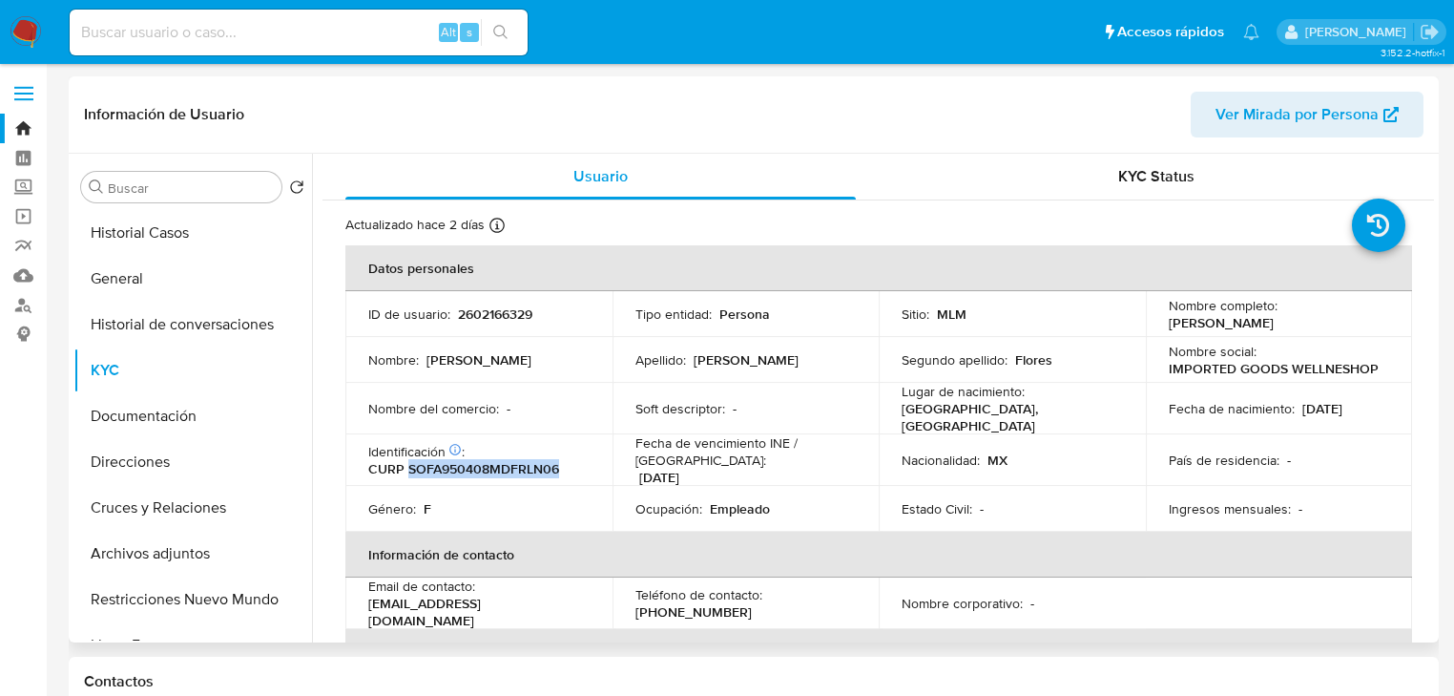
drag, startPoint x: 466, startPoint y: 461, endPoint x: 579, endPoint y: 463, distance: 113.6
click at [579, 463] on div "Identificación CIC: 264202069 : CURP SOFA950408MDFRLN06" at bounding box center [478, 460] width 221 height 34
copy p "SOFA950408MDFRLN06"
drag, startPoint x: 157, startPoint y: 284, endPoint x: 187, endPoint y: 285, distance: 30.6
click at [157, 284] on button "General" at bounding box center [184, 279] width 223 height 46
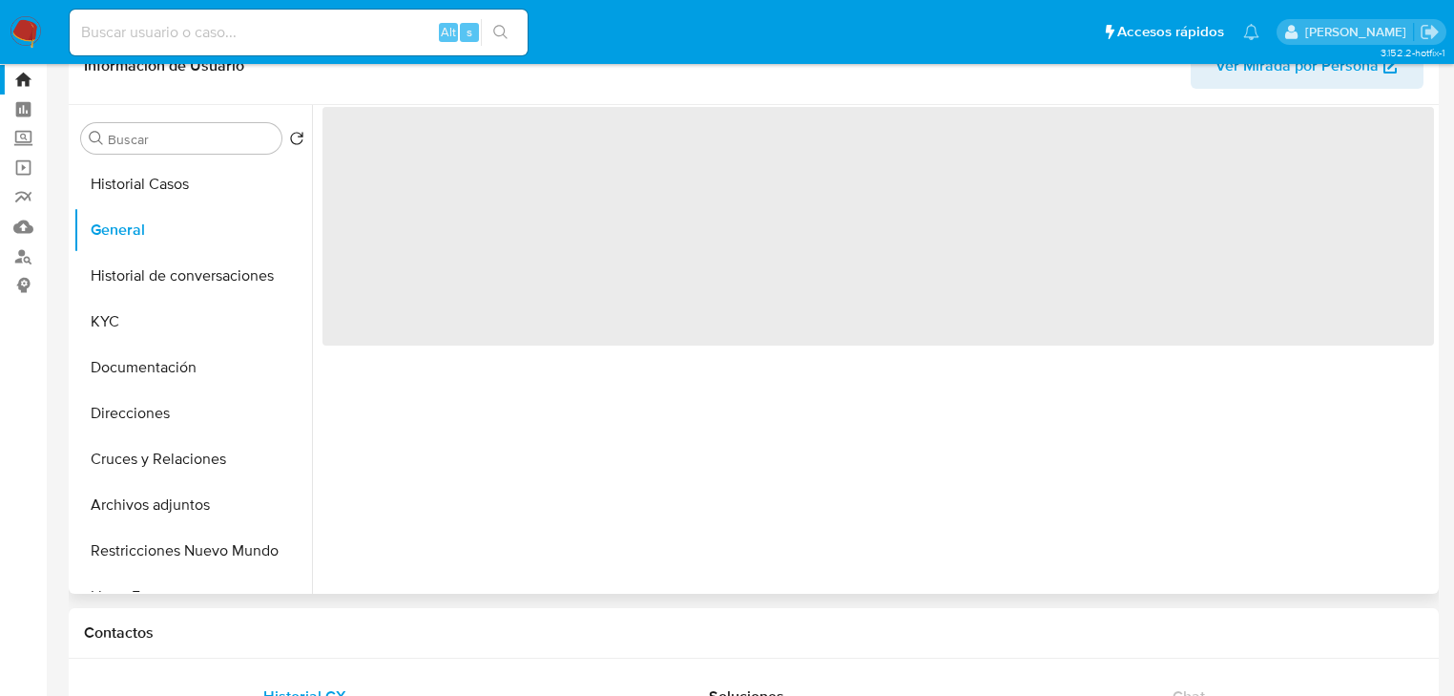
scroll to position [76, 0]
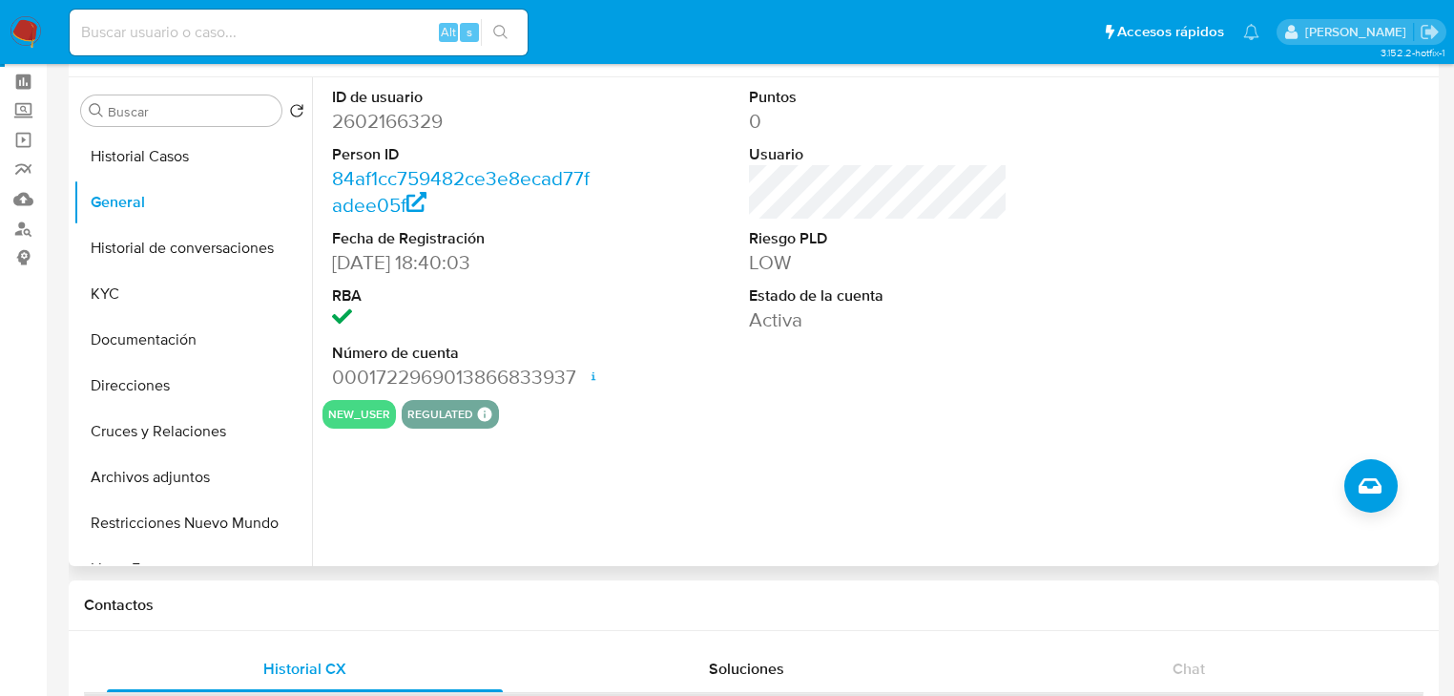
drag, startPoint x: 178, startPoint y: 303, endPoint x: 305, endPoint y: 319, distance: 127.8
click at [181, 303] on button "KYC" at bounding box center [192, 294] width 239 height 46
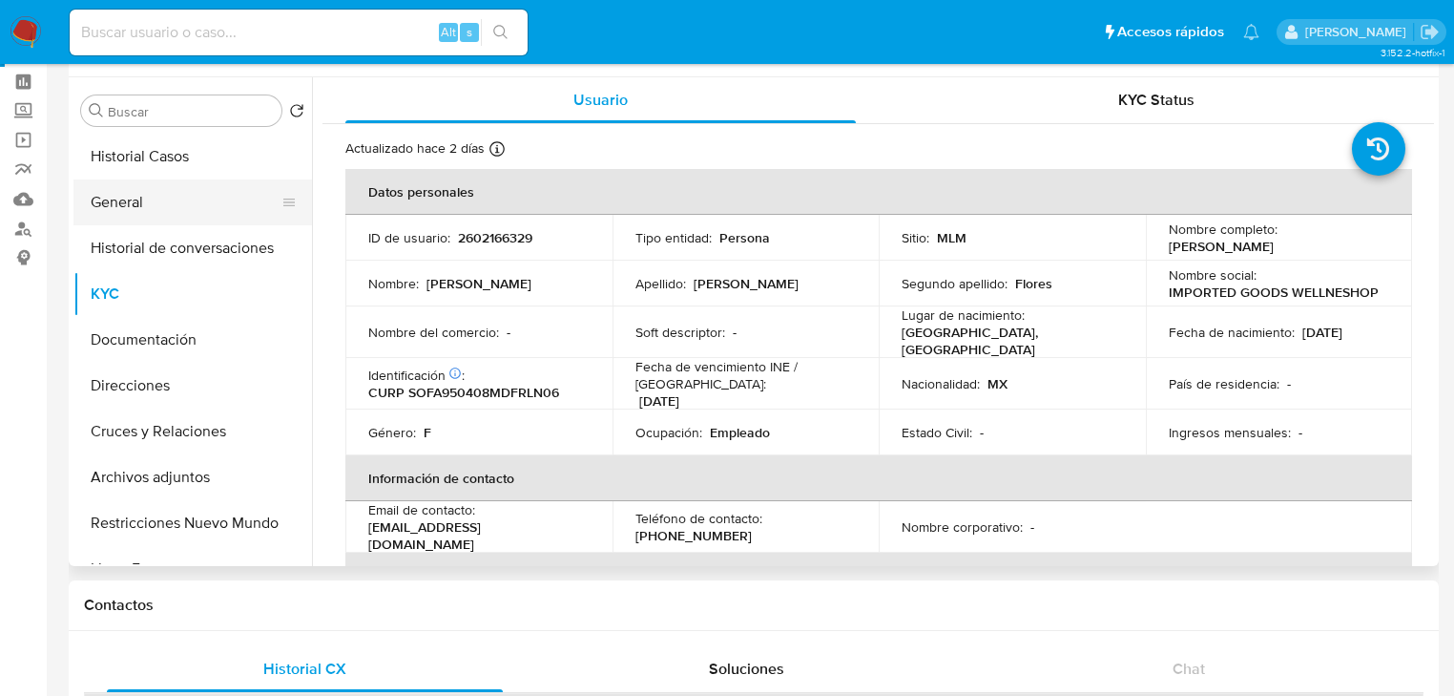
drag, startPoint x: 89, startPoint y: 198, endPoint x: 135, endPoint y: 204, distance: 46.2
click at [90, 198] on button "General" at bounding box center [184, 202] width 223 height 46
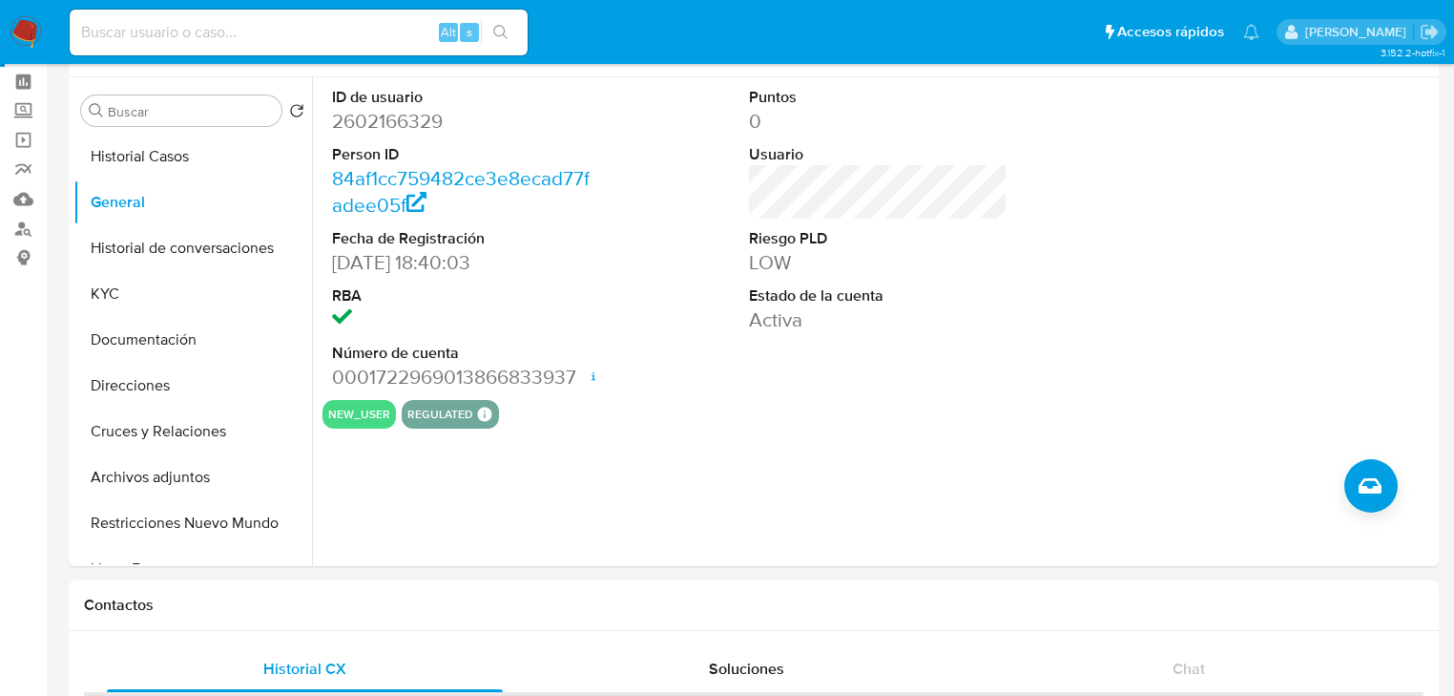
drag, startPoint x: 106, startPoint y: 298, endPoint x: 286, endPoint y: 298, distance: 180.4
click at [108, 298] on button "KYC" at bounding box center [184, 294] width 223 height 46
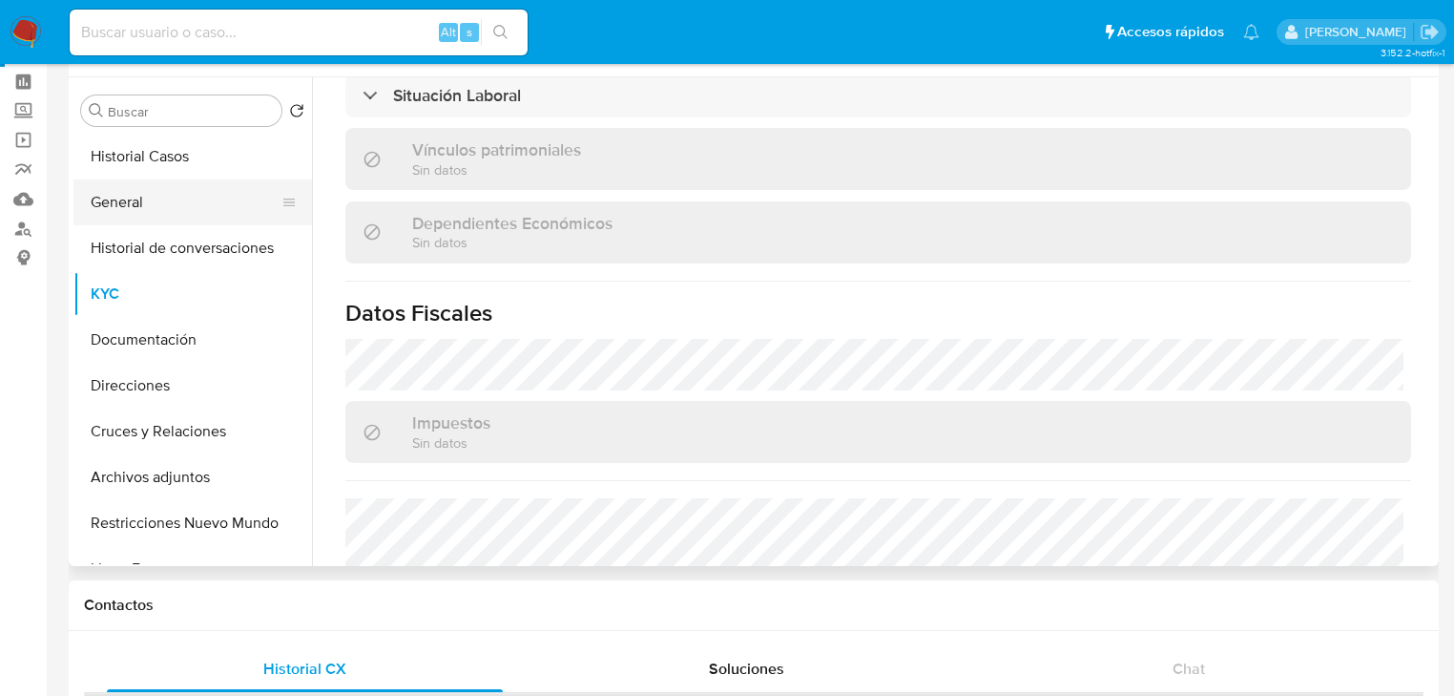
scroll to position [916, 0]
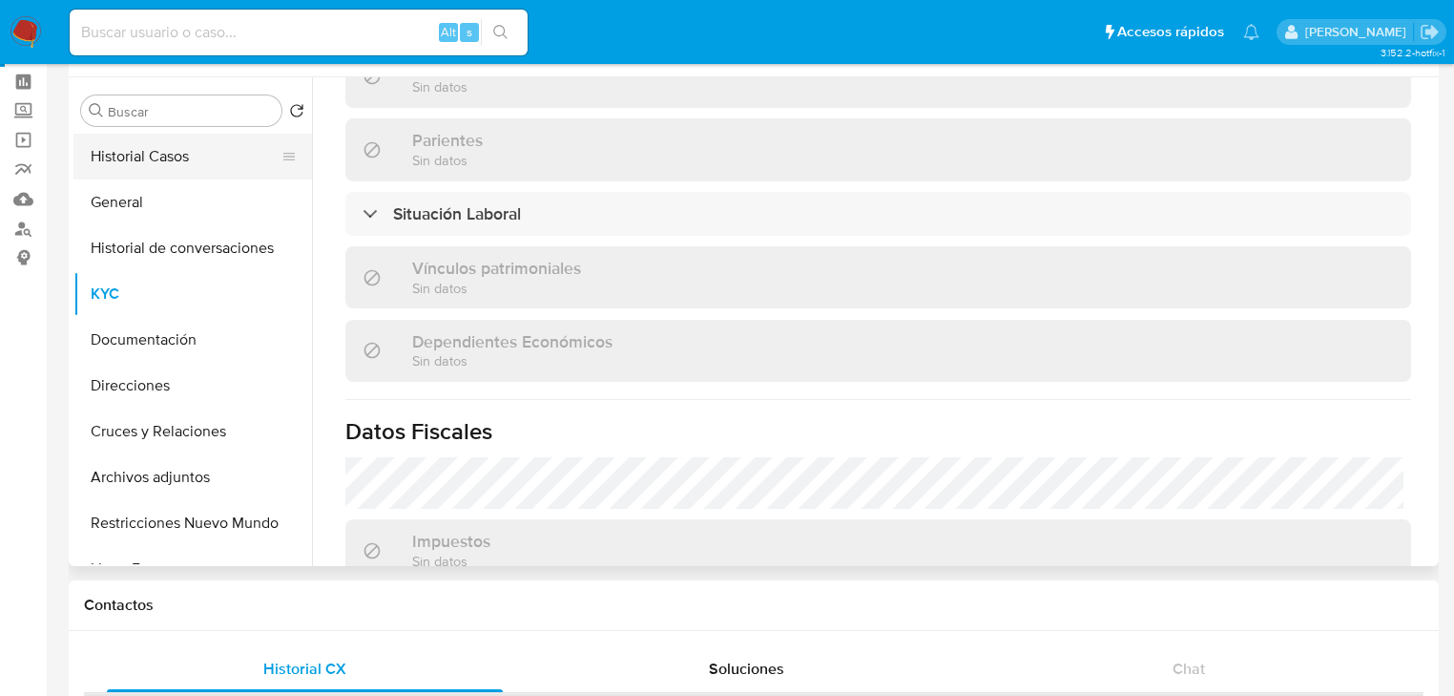
click at [181, 141] on button "Historial Casos" at bounding box center [184, 157] width 223 height 46
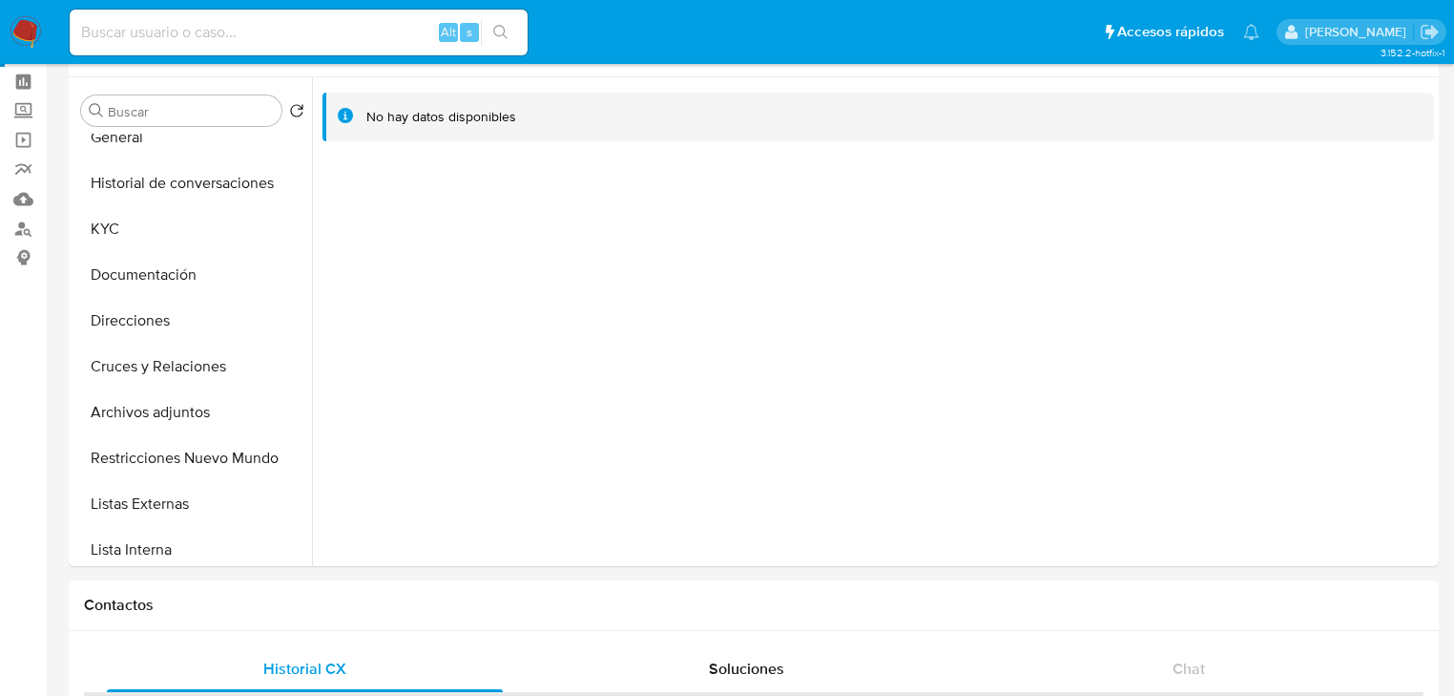
scroll to position [153, 0]
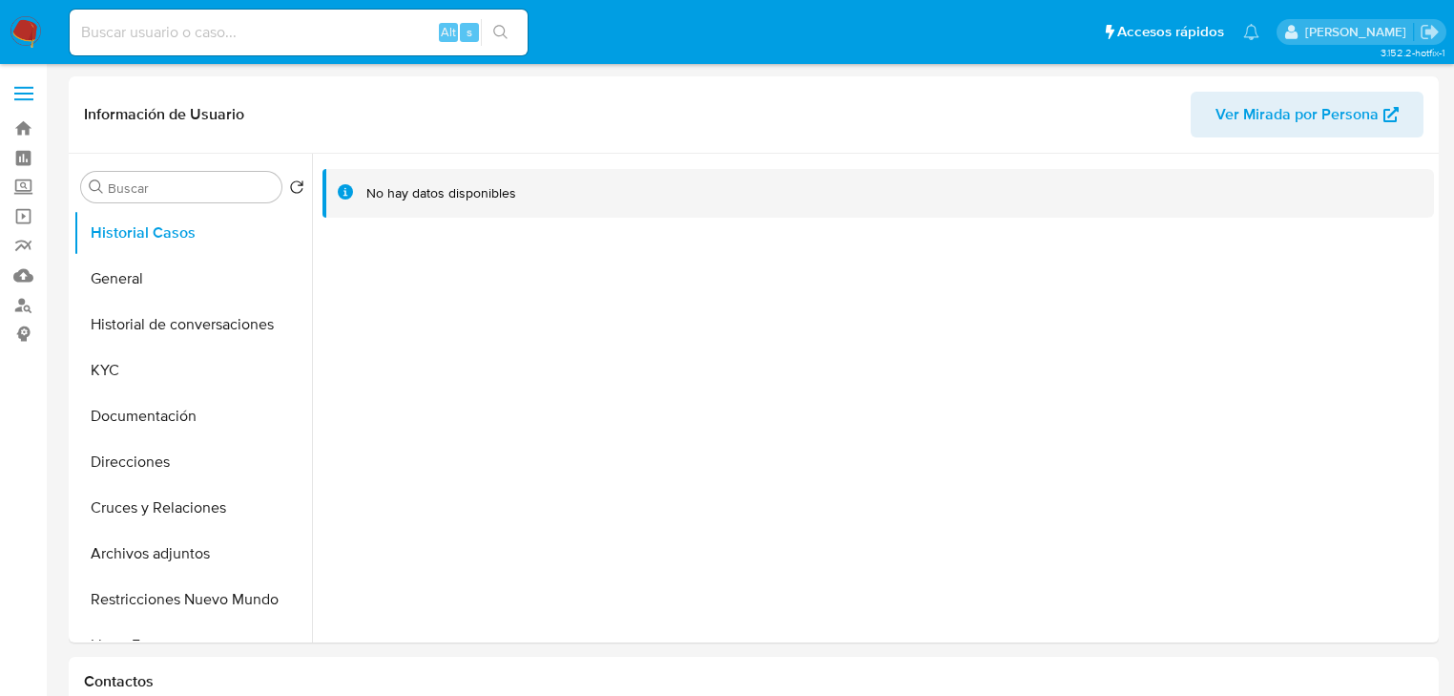
select select "10"
drag, startPoint x: 121, startPoint y: 280, endPoint x: 319, endPoint y: 279, distance: 197.5
click at [121, 279] on button "General" at bounding box center [192, 279] width 239 height 46
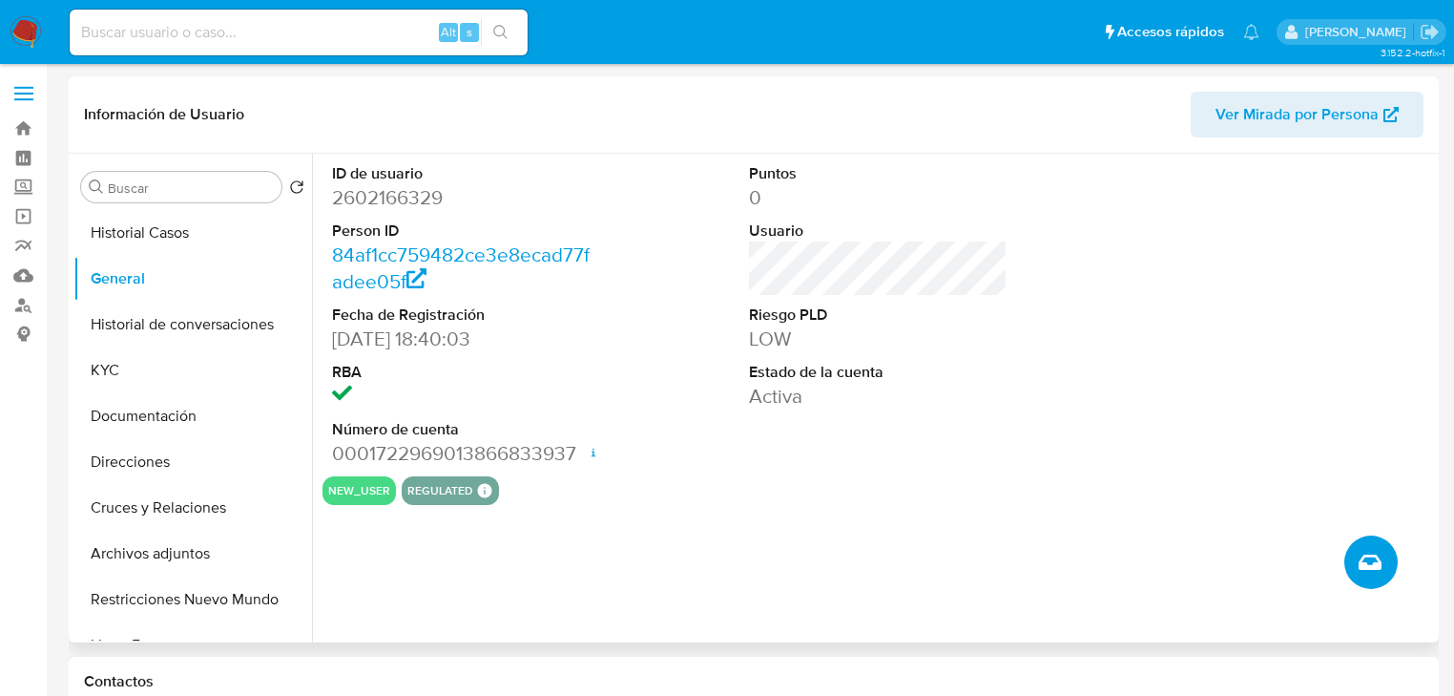
click at [1364, 554] on icon "Crear caso manual" at bounding box center [1370, 562] width 23 height 23
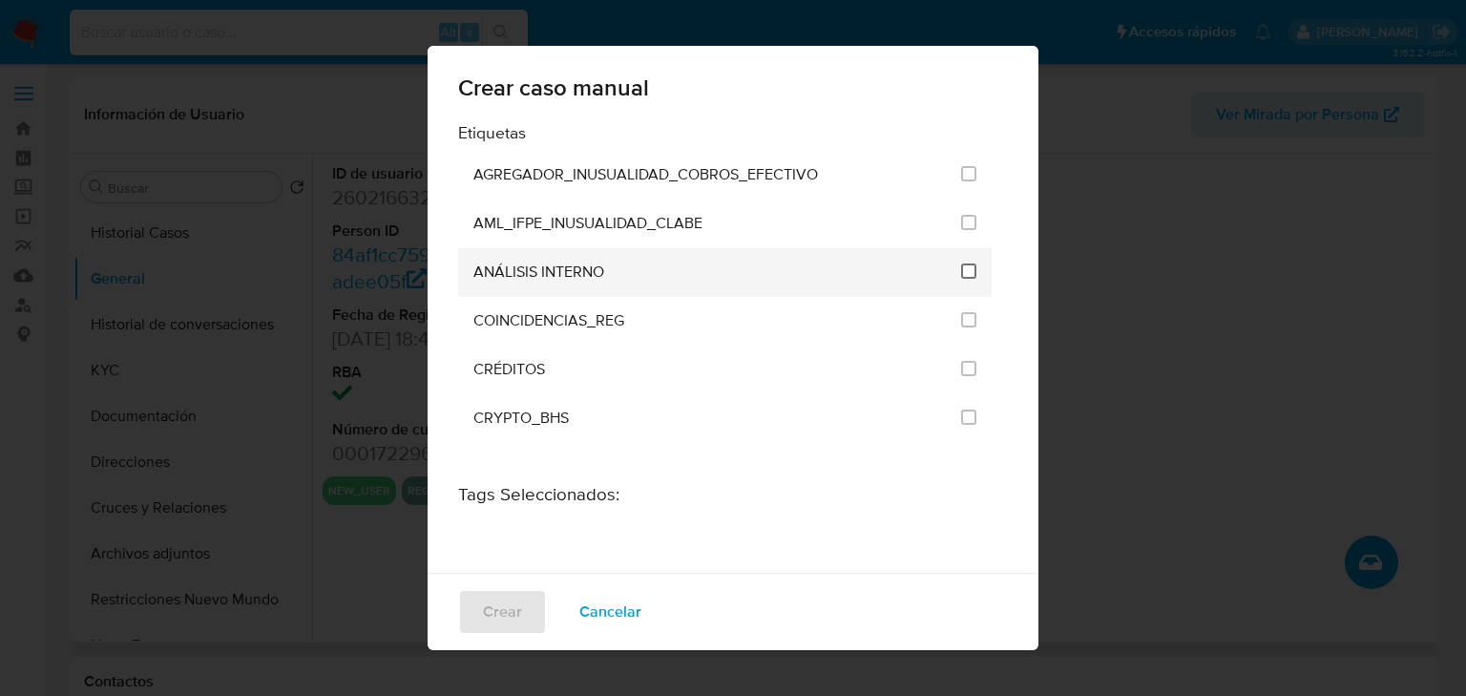
click at [961, 266] on input "1888" at bounding box center [968, 270] width 15 height 15
checkbox input "true"
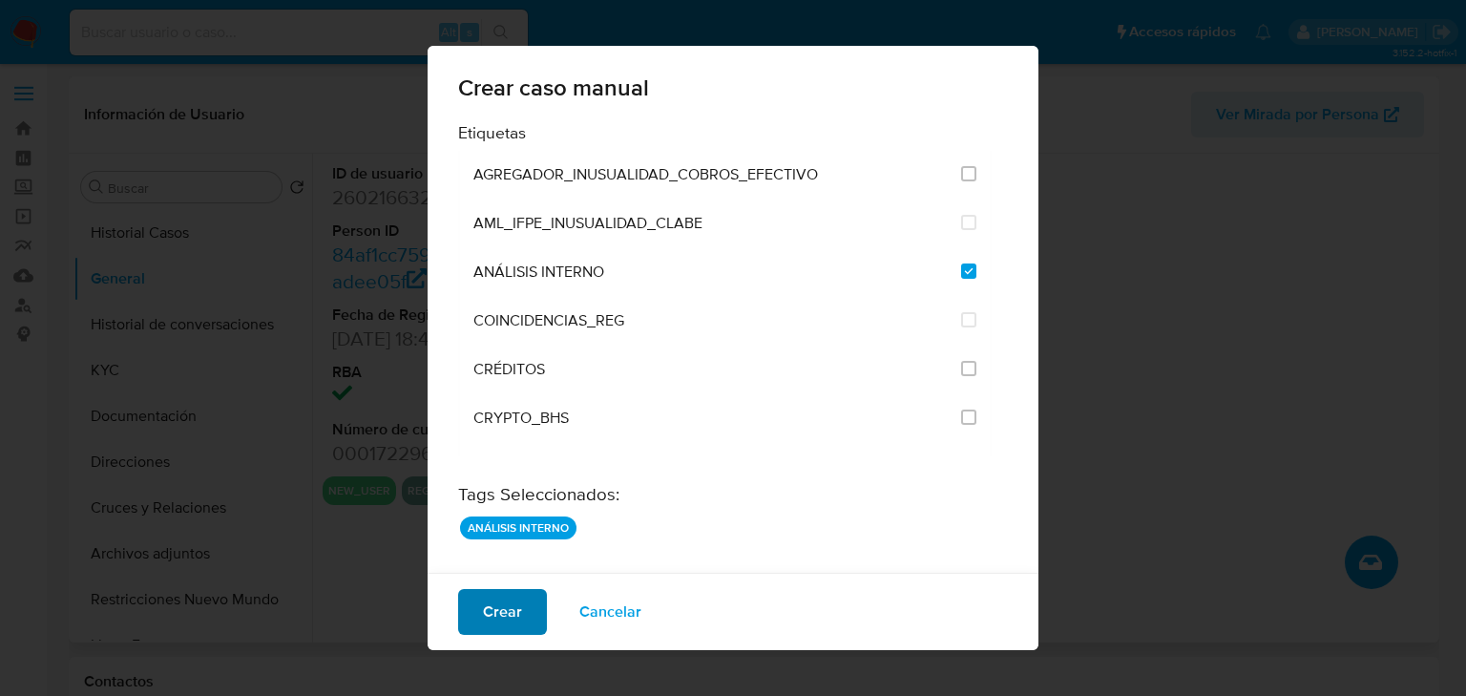
click at [508, 607] on span "Crear" at bounding box center [502, 612] width 39 height 42
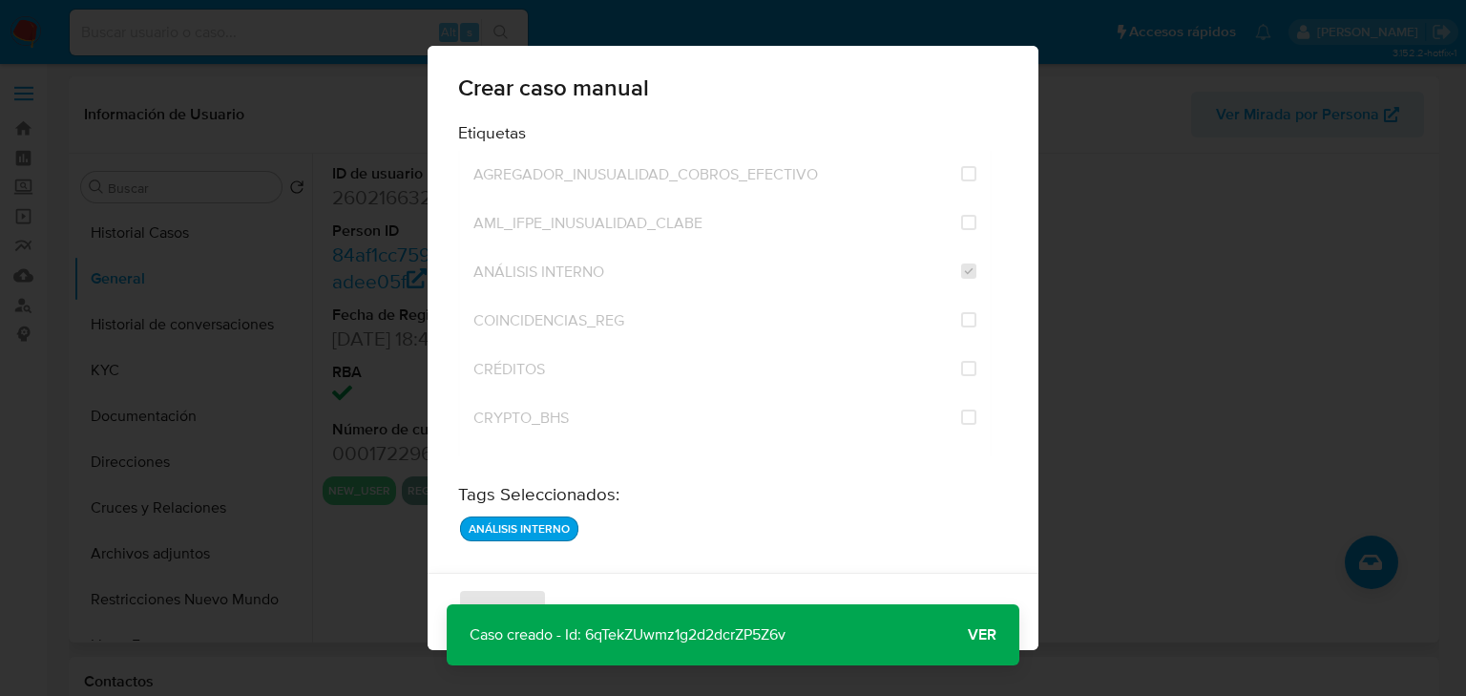
drag, startPoint x: 666, startPoint y: 629, endPoint x: 585, endPoint y: 630, distance: 81.1
click at [585, 630] on div "Caso creado - Id: 6qTekZUwmz1g2d2dcrZP5Z6v Caso creado - Id: 6qTekZUwmz1g2d2dcr…" at bounding box center [733, 634] width 573 height 61
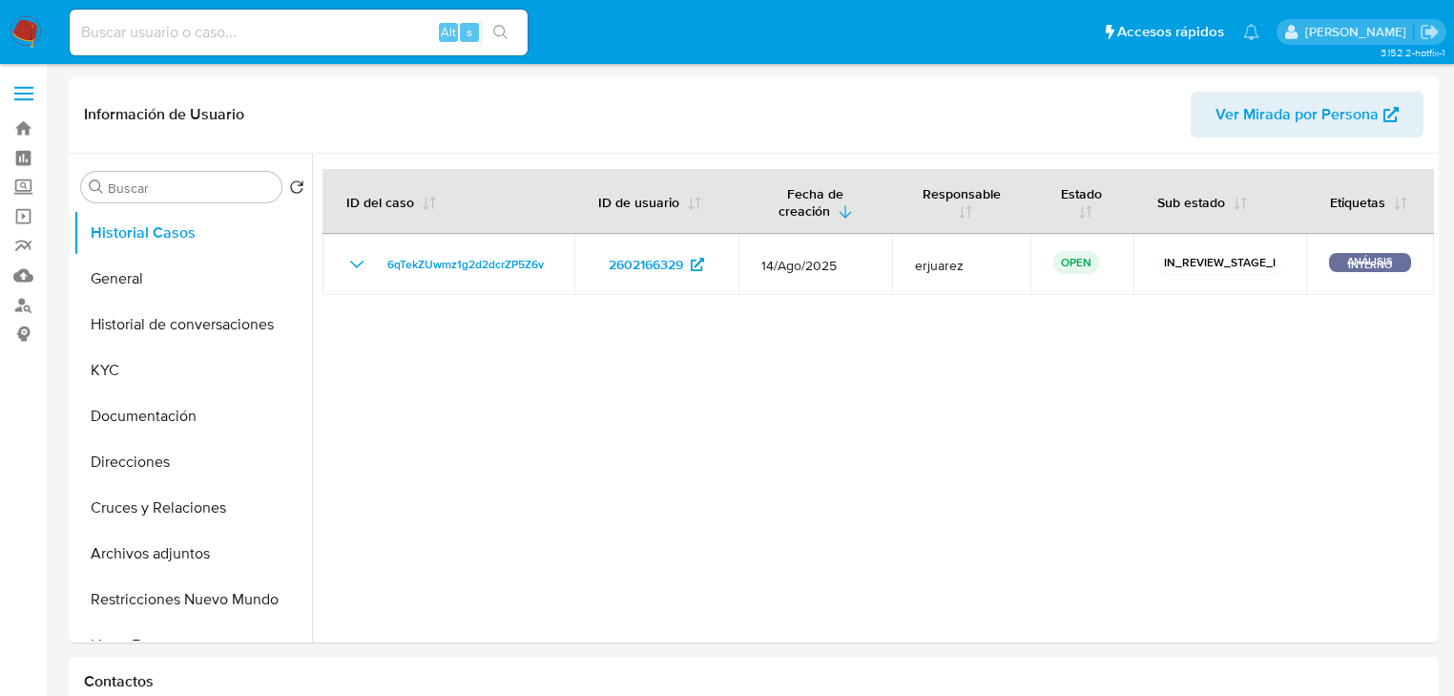
select select "10"
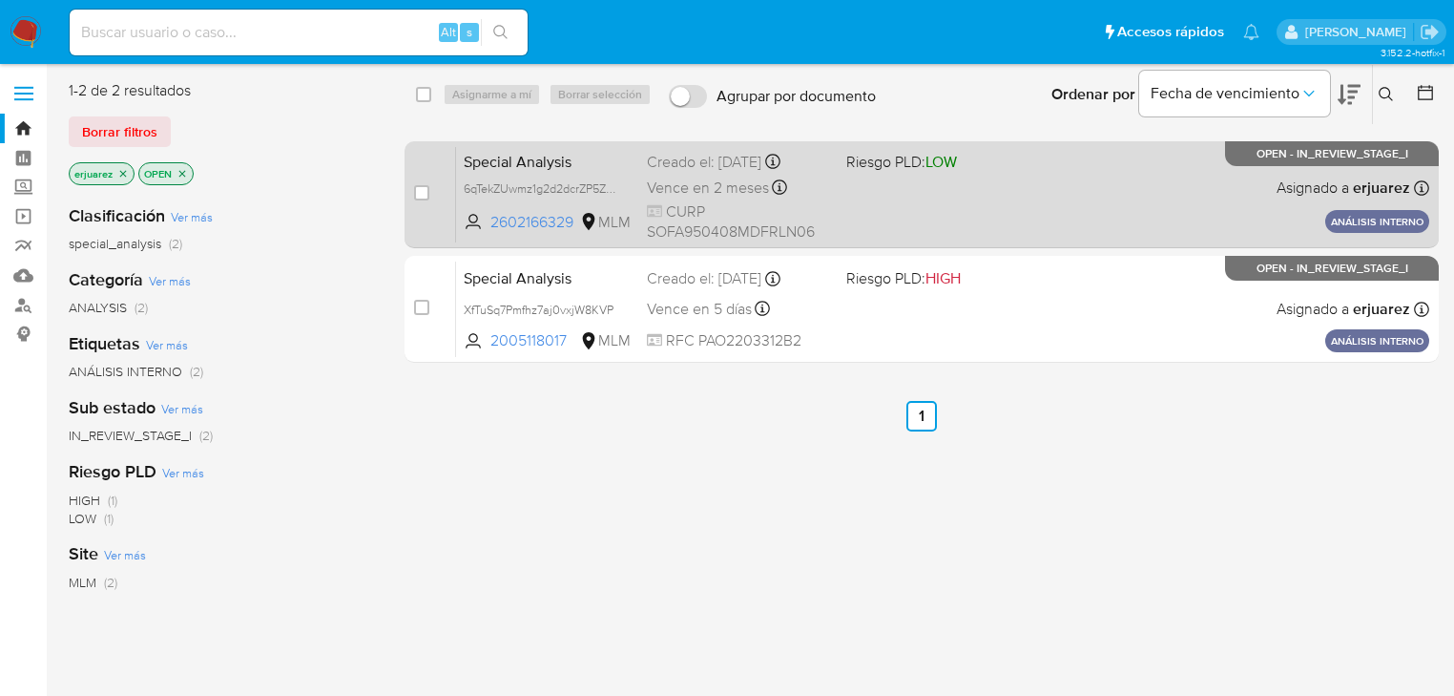
click at [611, 206] on div "Special Analysis 6qTekZUwmz1g2d2dcrZP5Z6v 2602166329 MLM Riesgo PLD: LOW Creado…" at bounding box center [942, 194] width 973 height 96
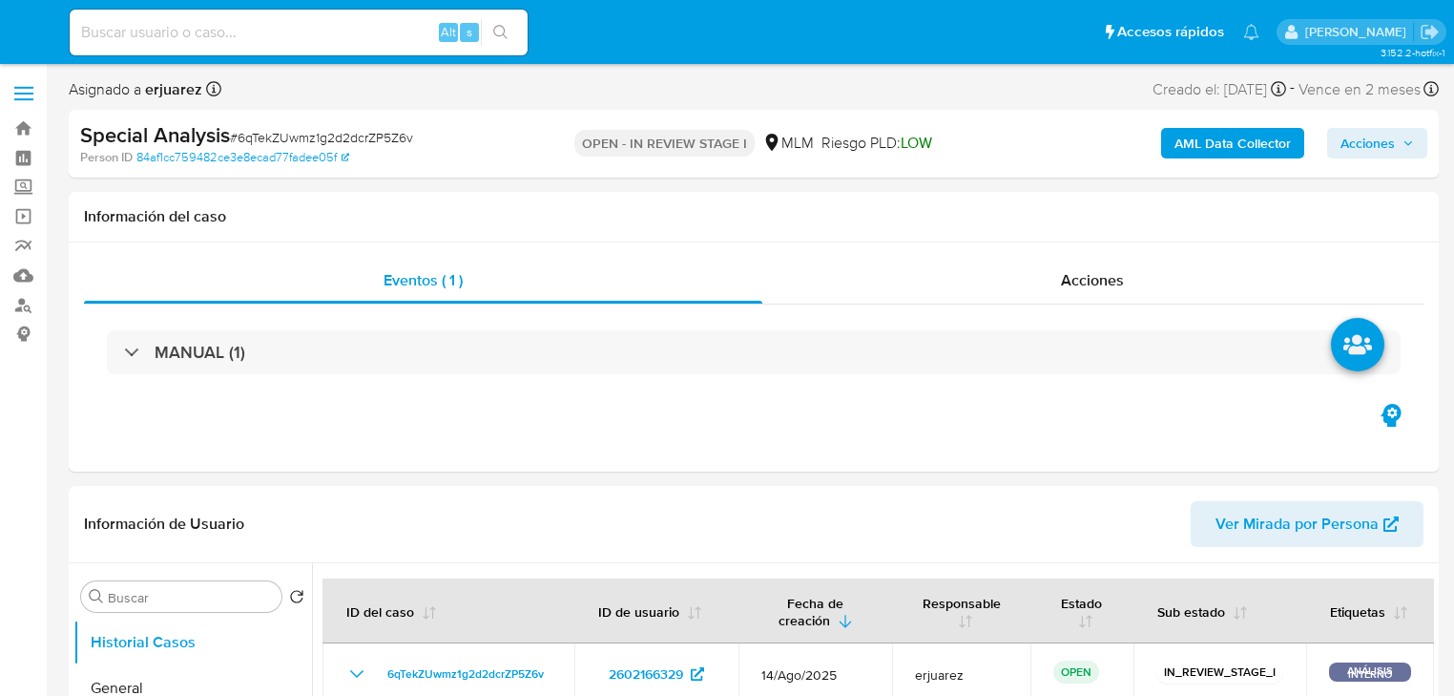
select select "10"
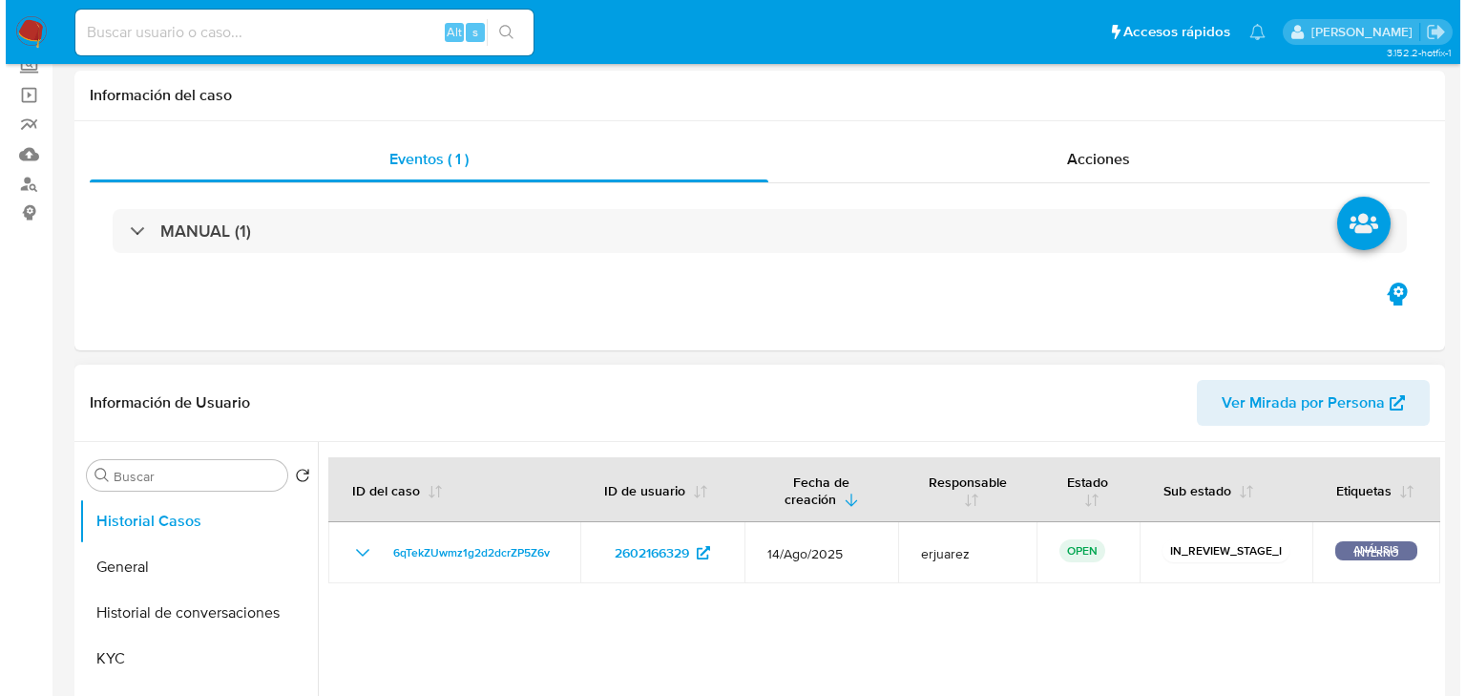
scroll to position [382, 0]
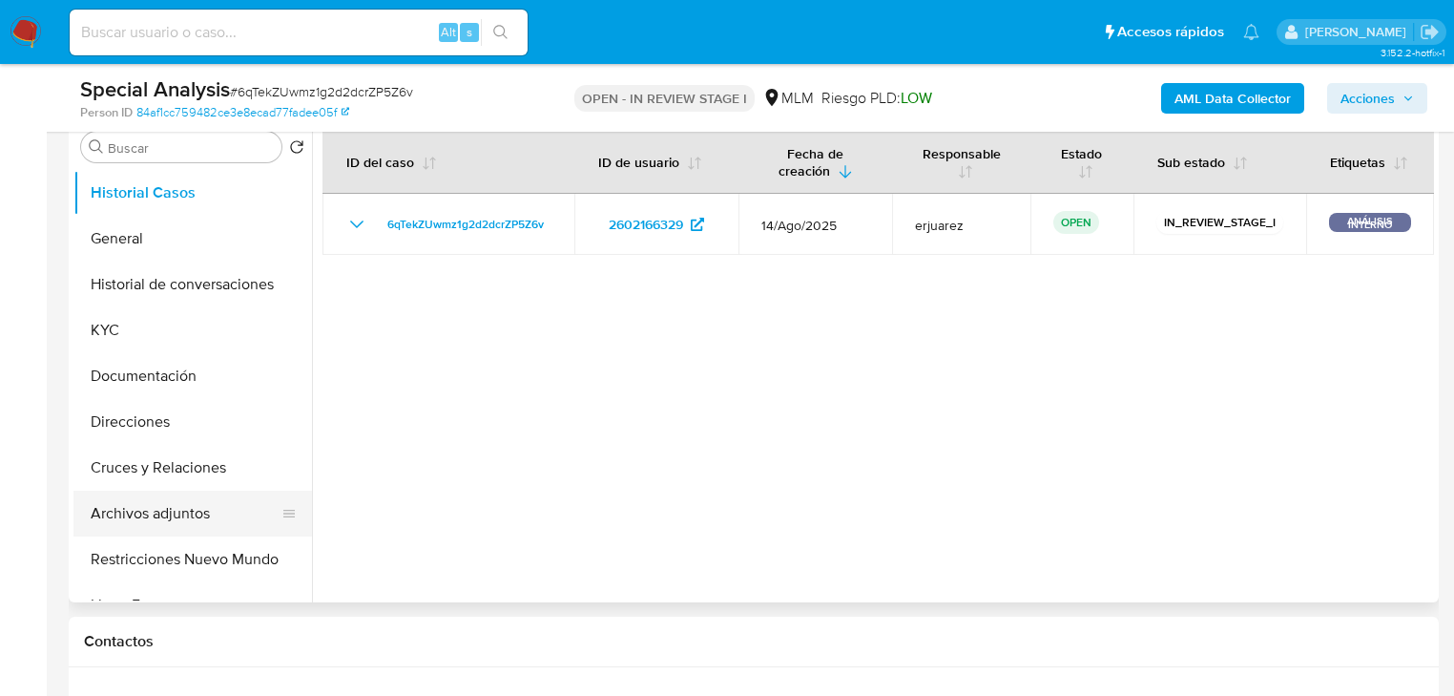
click at [141, 504] on button "Archivos adjuntos" at bounding box center [184, 514] width 223 height 46
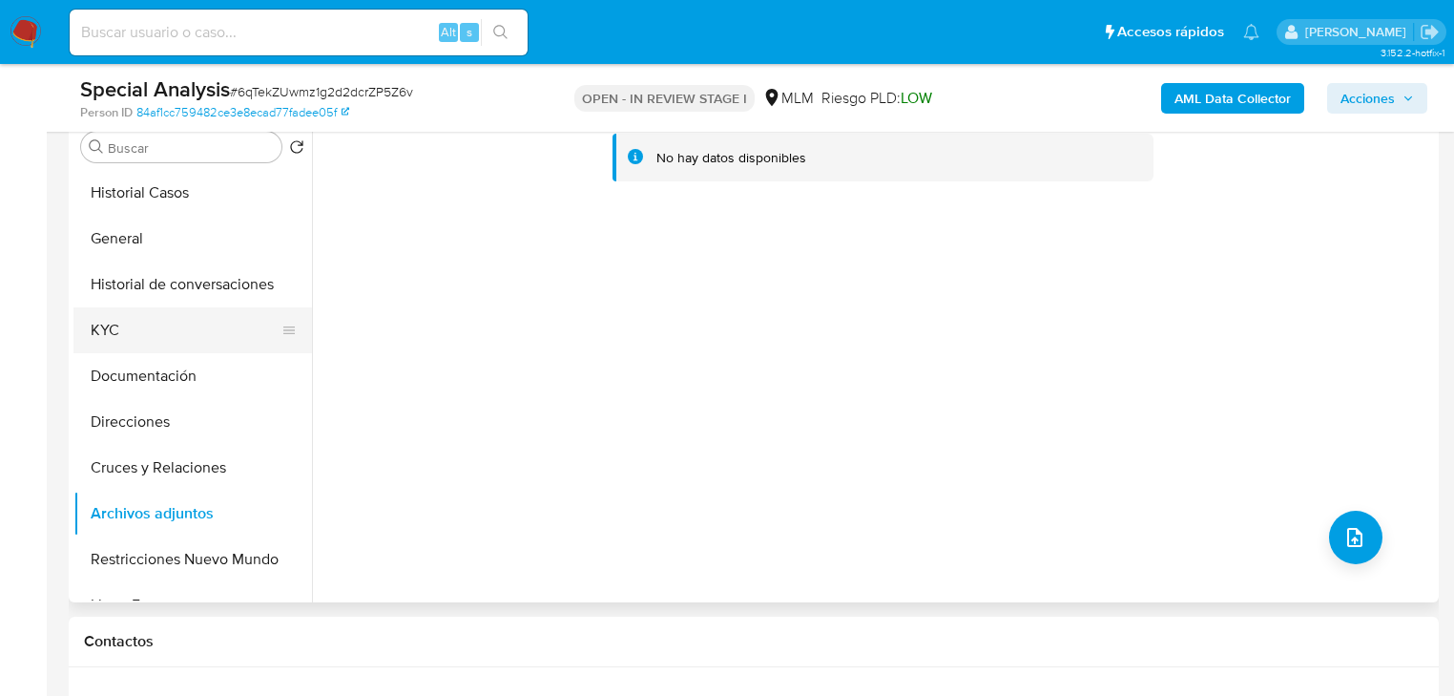
click at [130, 328] on button "KYC" at bounding box center [184, 330] width 223 height 46
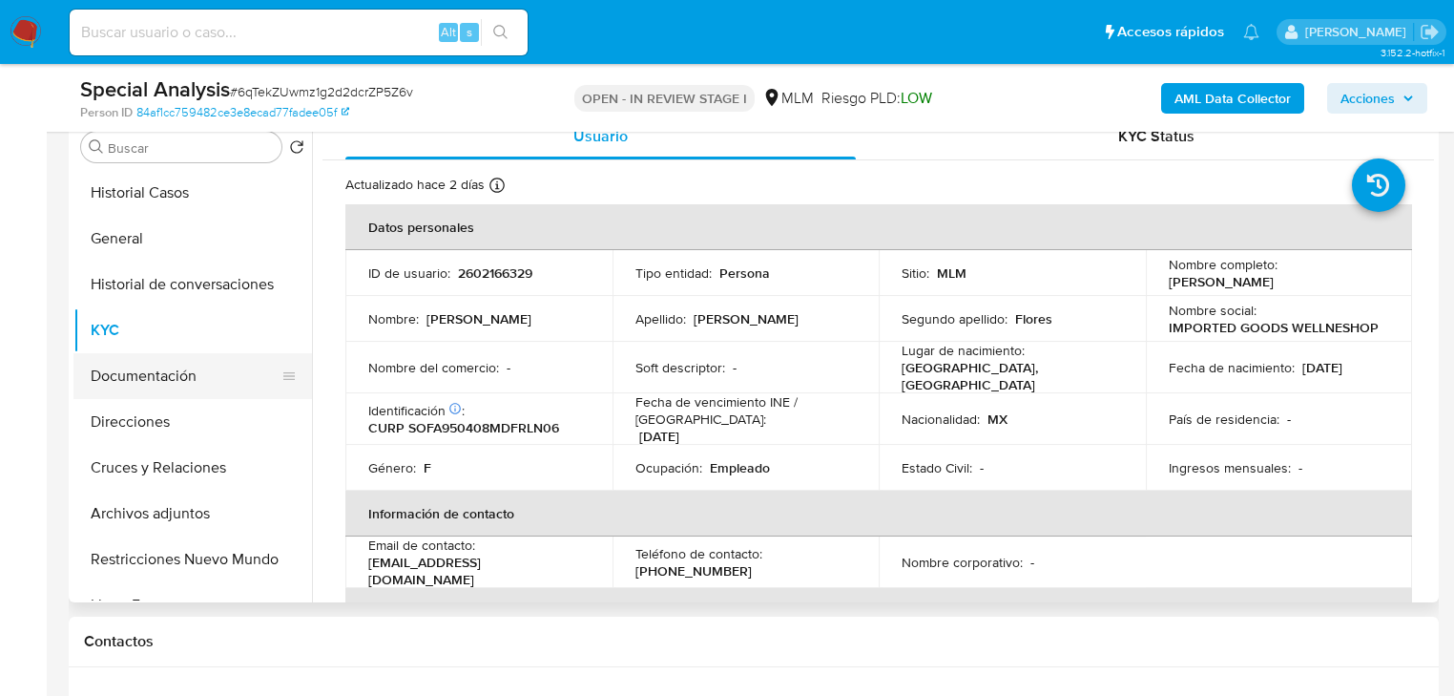
click at [168, 376] on button "Documentación" at bounding box center [184, 376] width 223 height 46
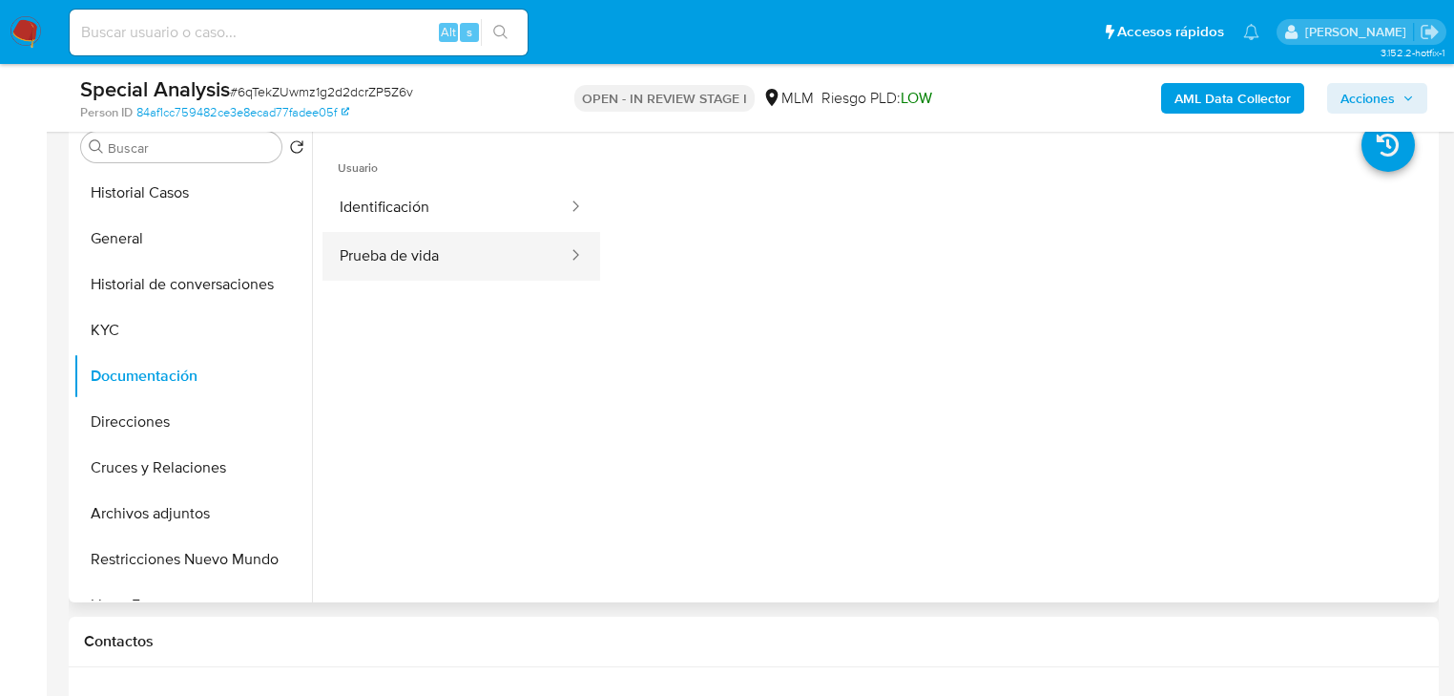
drag, startPoint x: 359, startPoint y: 256, endPoint x: 415, endPoint y: 247, distance: 57.0
click at [364, 255] on button "Prueba de vida" at bounding box center [446, 256] width 247 height 49
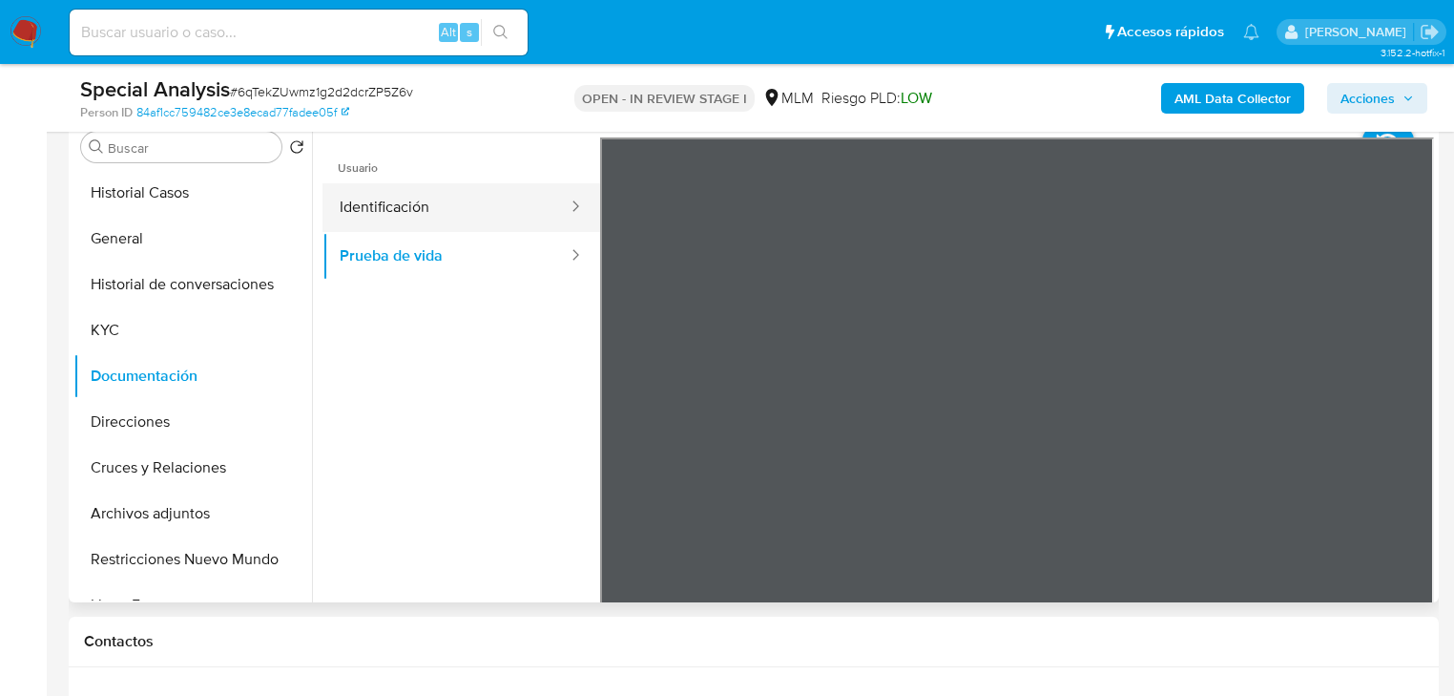
click at [439, 195] on button "Identificación" at bounding box center [446, 207] width 247 height 49
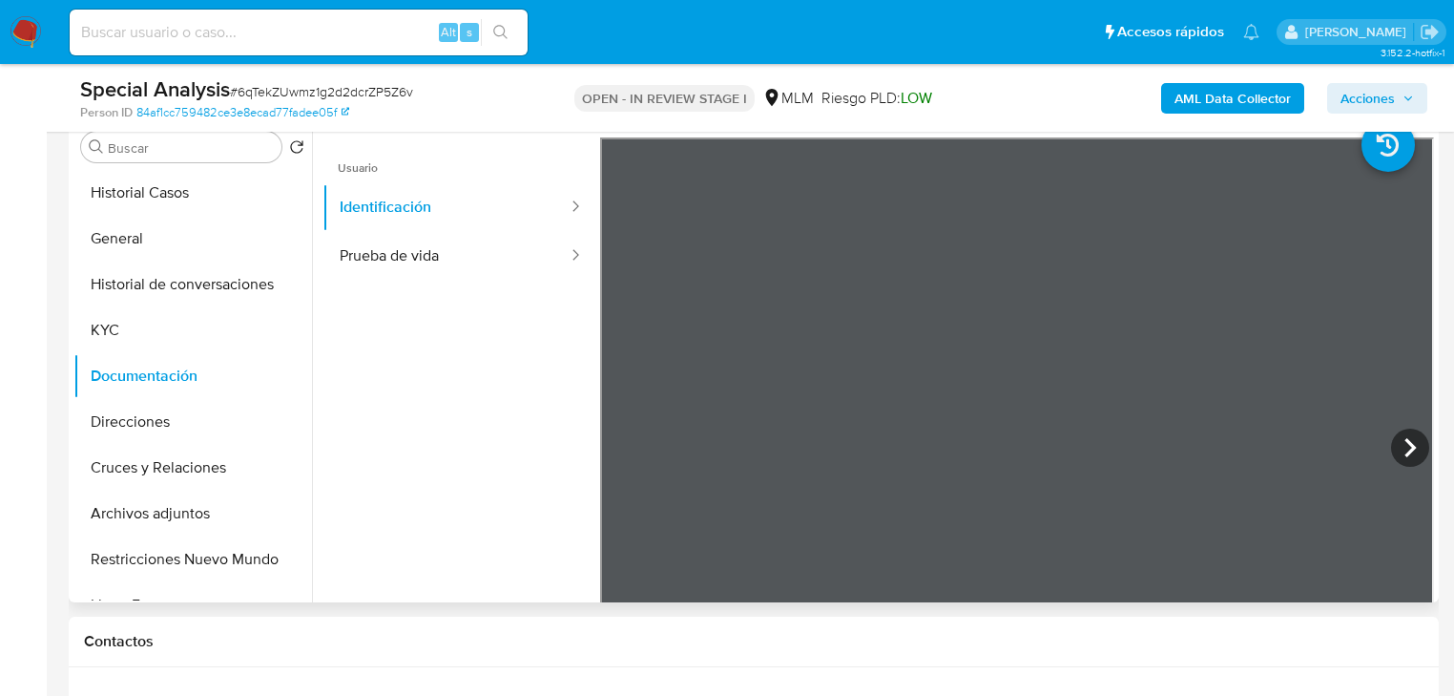
drag, startPoint x: 170, startPoint y: 513, endPoint x: 513, endPoint y: 449, distance: 349.6
click at [172, 515] on button "Archivos adjuntos" at bounding box center [192, 514] width 239 height 46
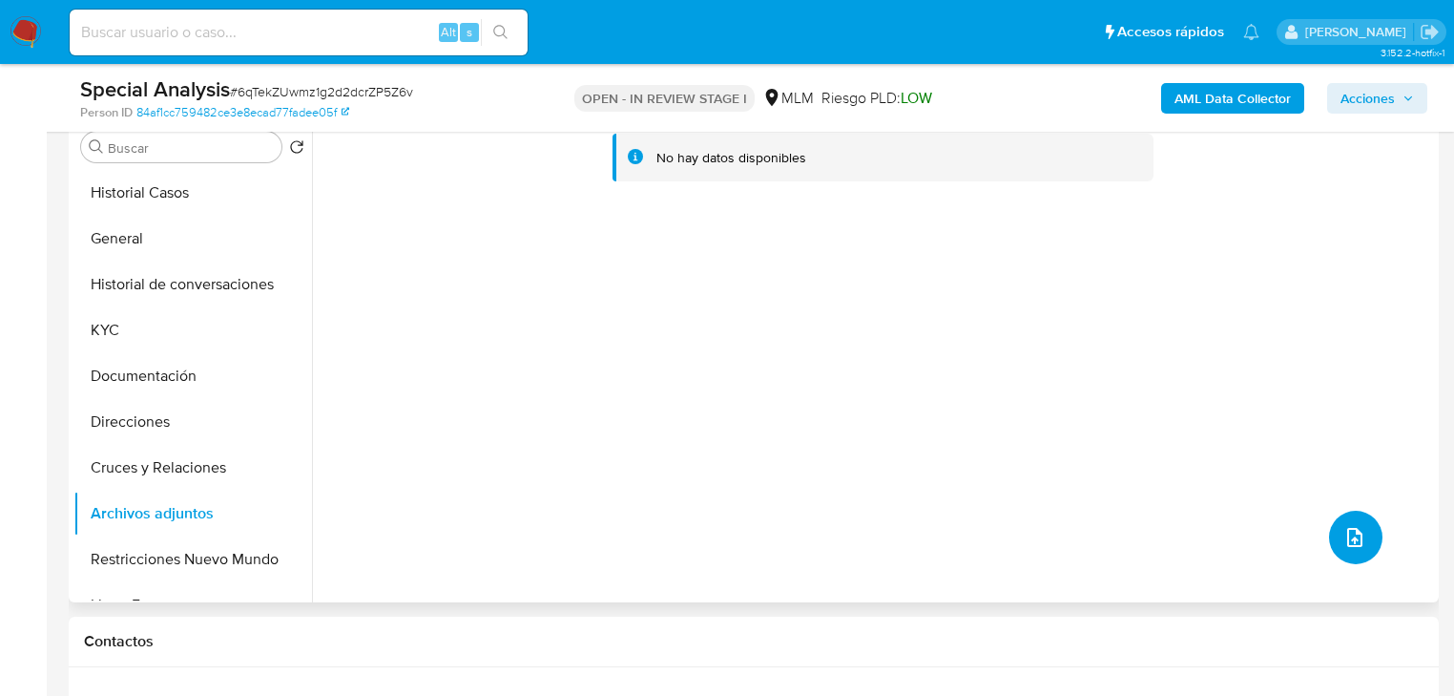
click at [1351, 532] on icon "upload-file" at bounding box center [1355, 537] width 23 height 23
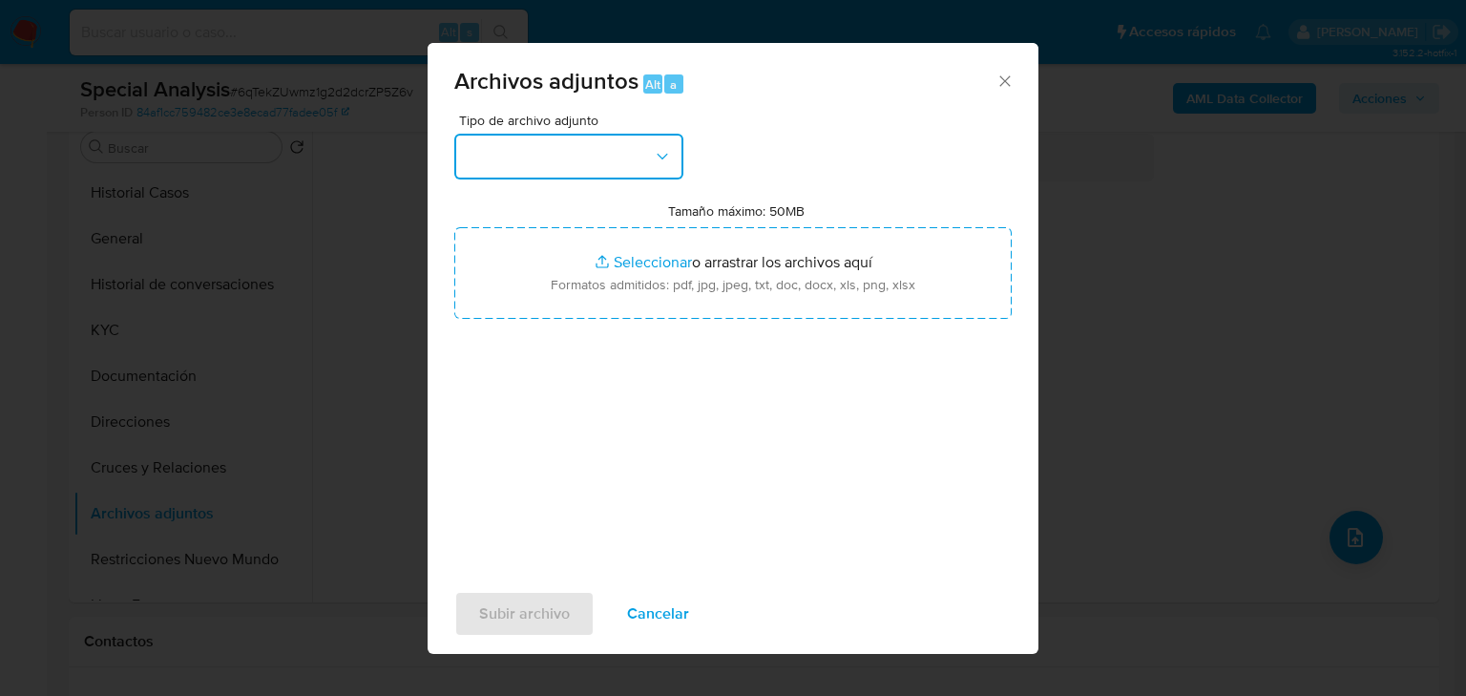
click at [519, 167] on button "button" at bounding box center [568, 157] width 229 height 46
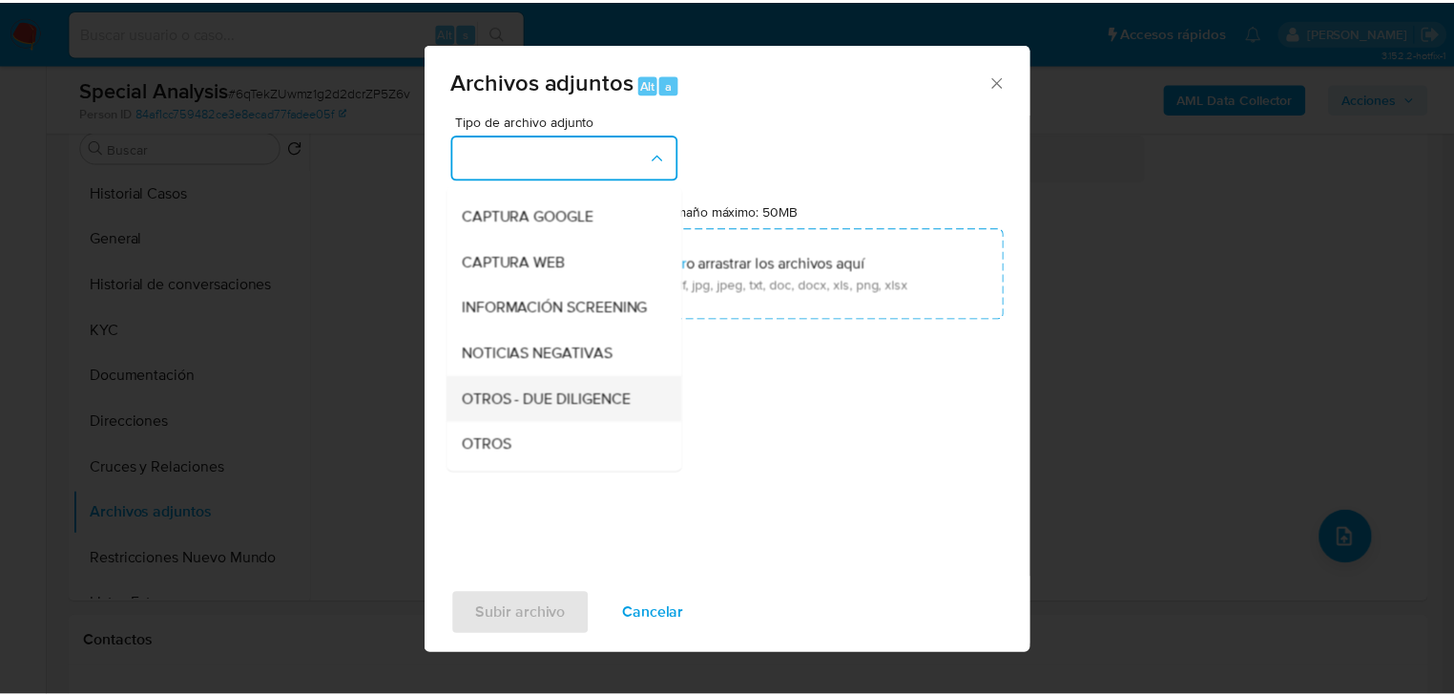
scroll to position [153, 0]
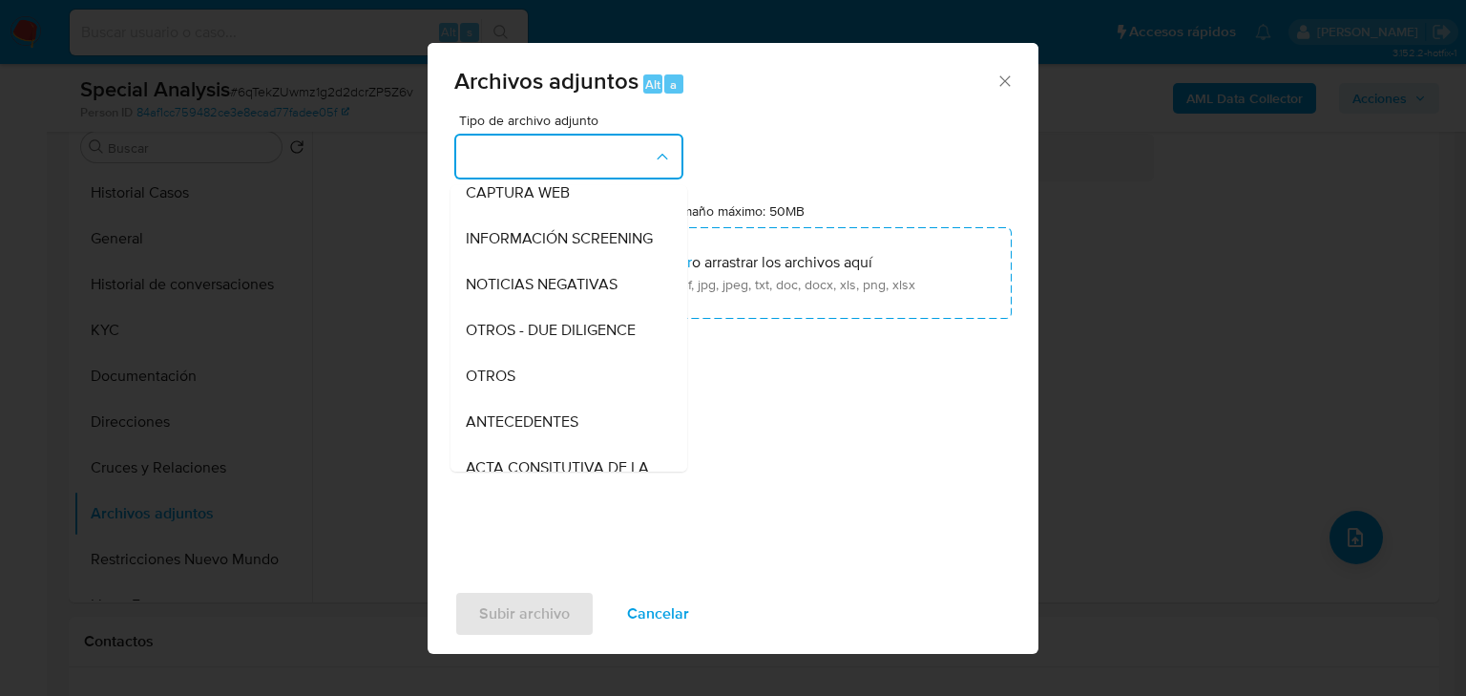
click at [508, 386] on span "OTROS" at bounding box center [491, 375] width 50 height 19
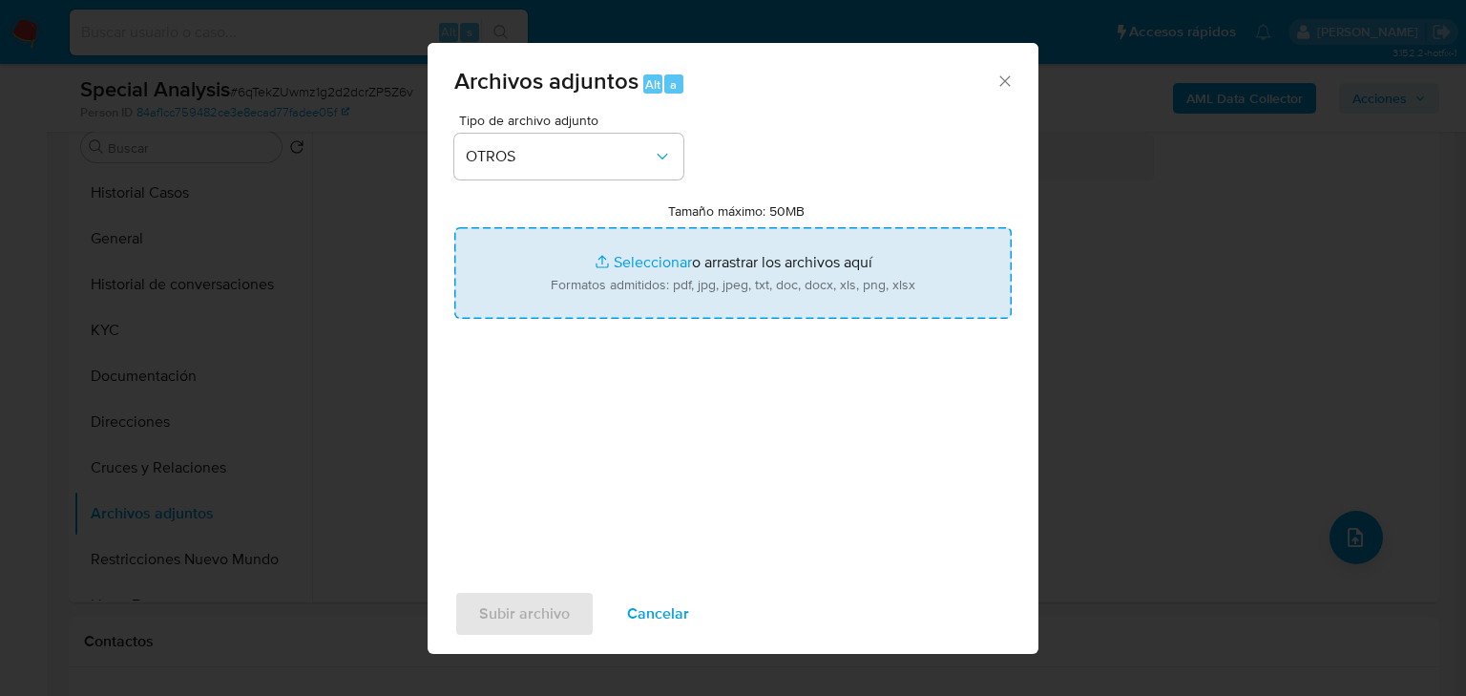
click at [640, 254] on input "Tamaño máximo: 50MB Seleccionar archivos" at bounding box center [732, 273] width 557 height 92
type input "C:\fakepath\2602166329_Ana [PERSON_NAME] Flores_Jul25.xlsx"
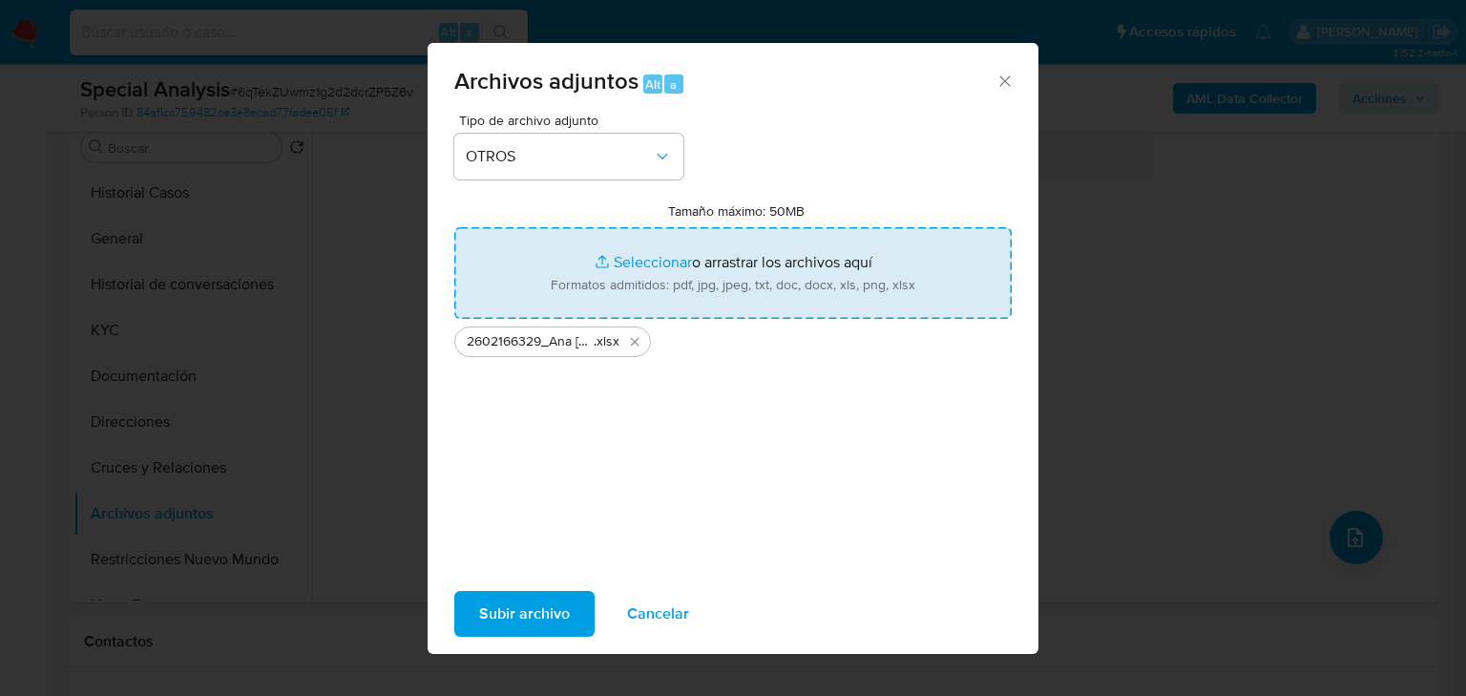
click at [642, 275] on input "Tamaño máximo: 50MB Seleccionar archivos" at bounding box center [732, 273] width 557 height 92
type input "C:\fakepath\2602166329_Ana [PERSON_NAME] Flores_Jul25.pdf"
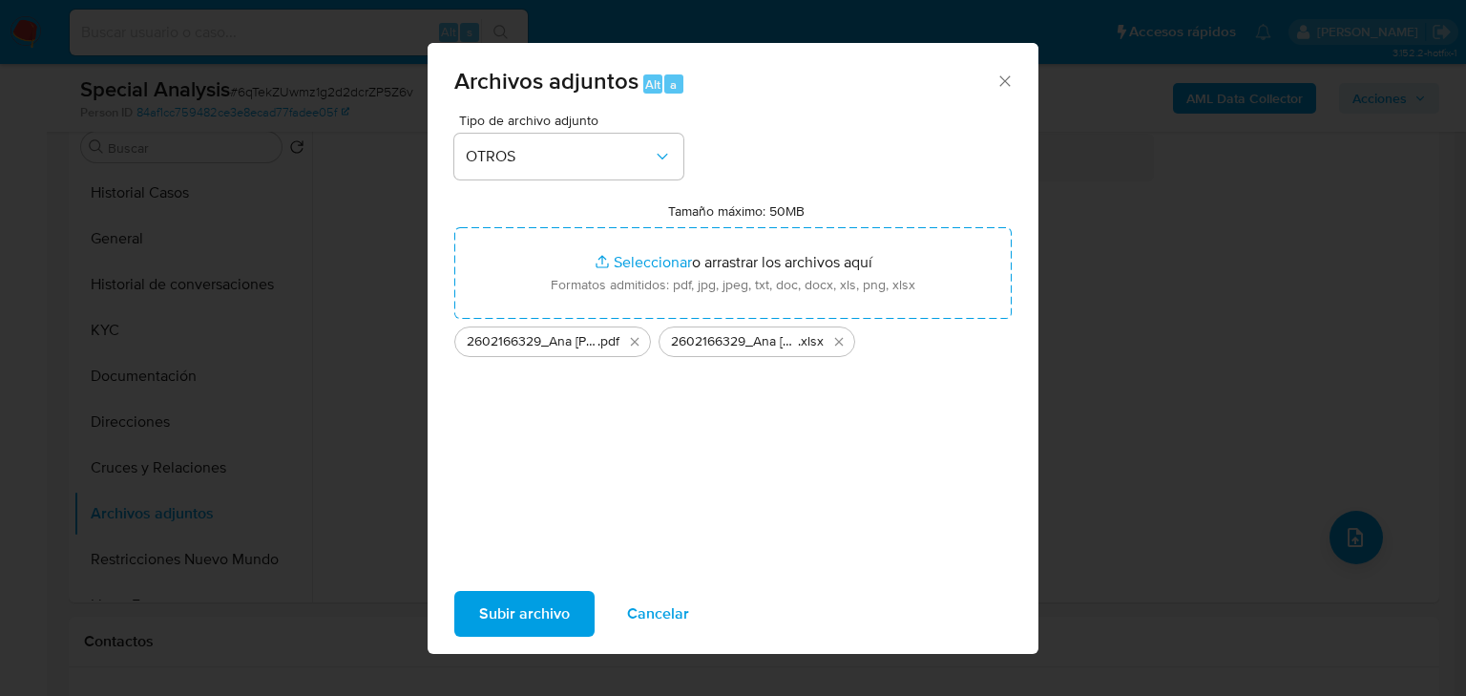
click at [538, 606] on span "Subir archivo" at bounding box center [524, 614] width 91 height 42
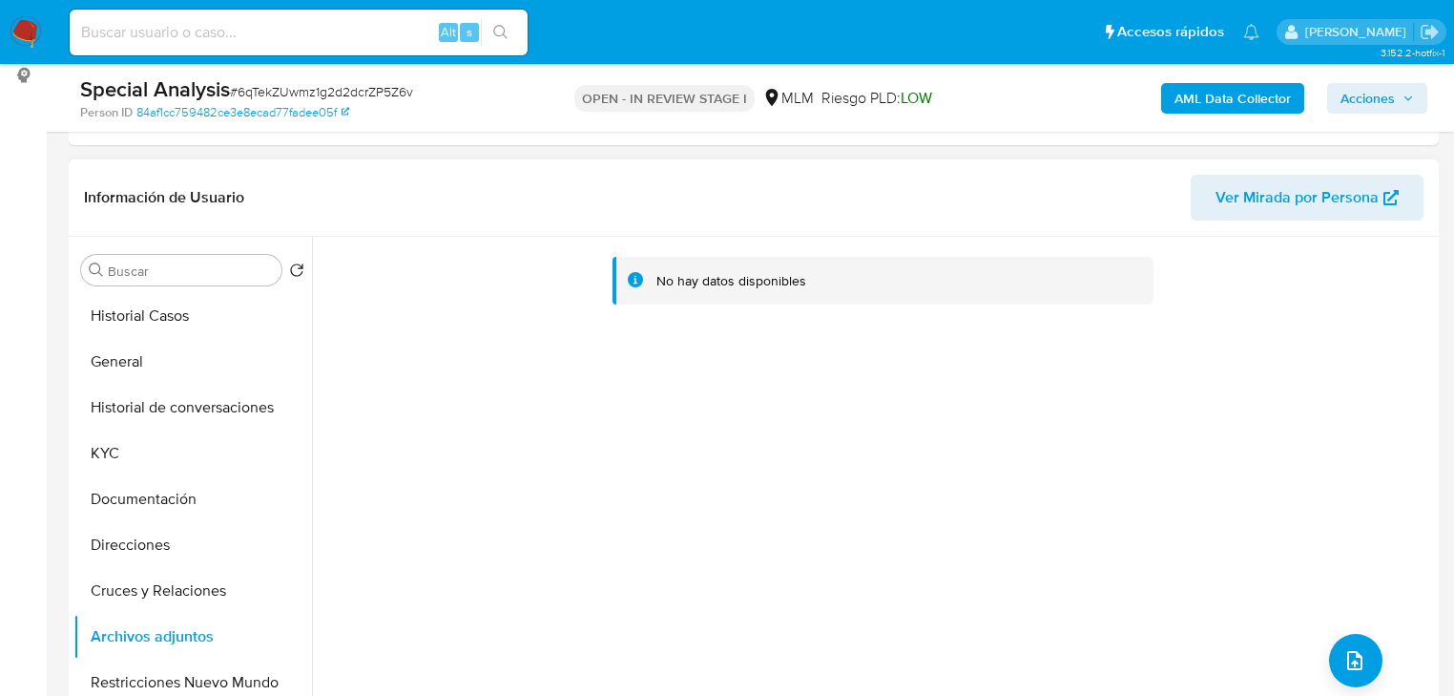
scroll to position [382, 0]
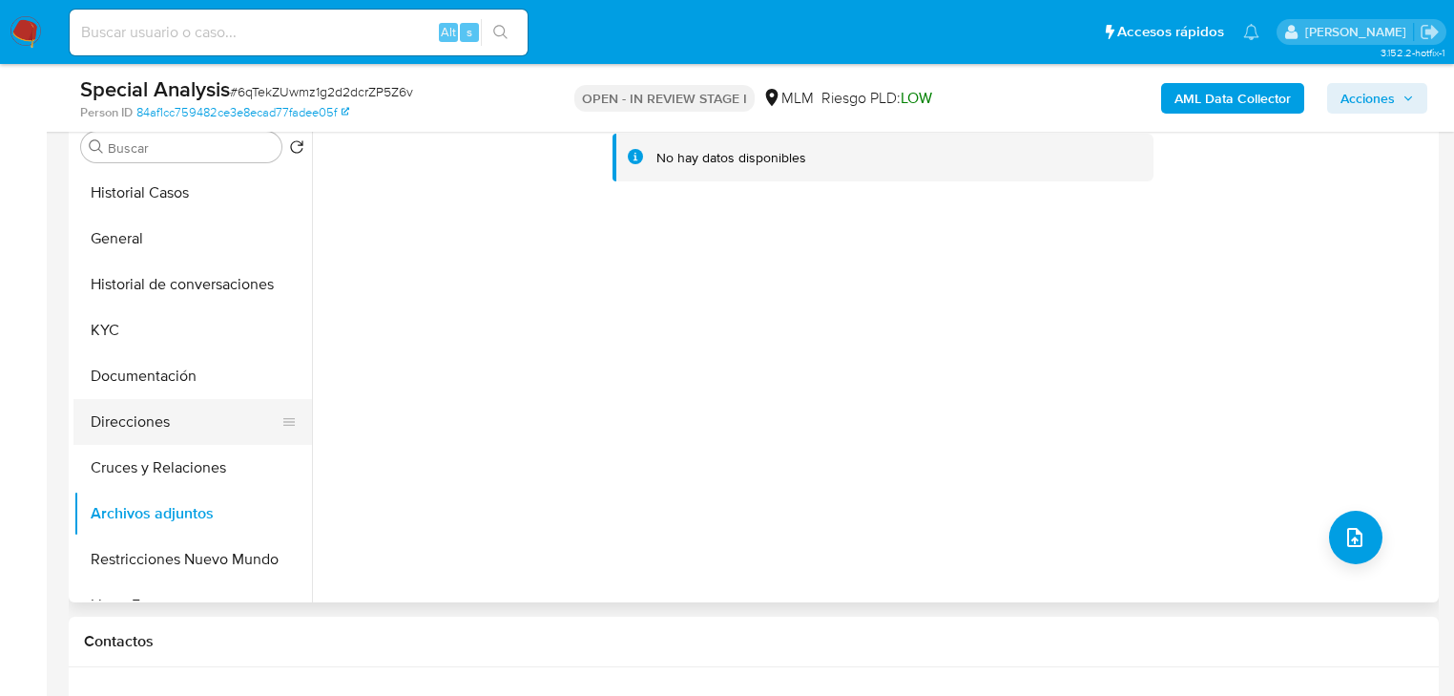
drag, startPoint x: 134, startPoint y: 337, endPoint x: 152, endPoint y: 413, distance: 78.5
click at [139, 347] on button "KYC" at bounding box center [192, 330] width 239 height 46
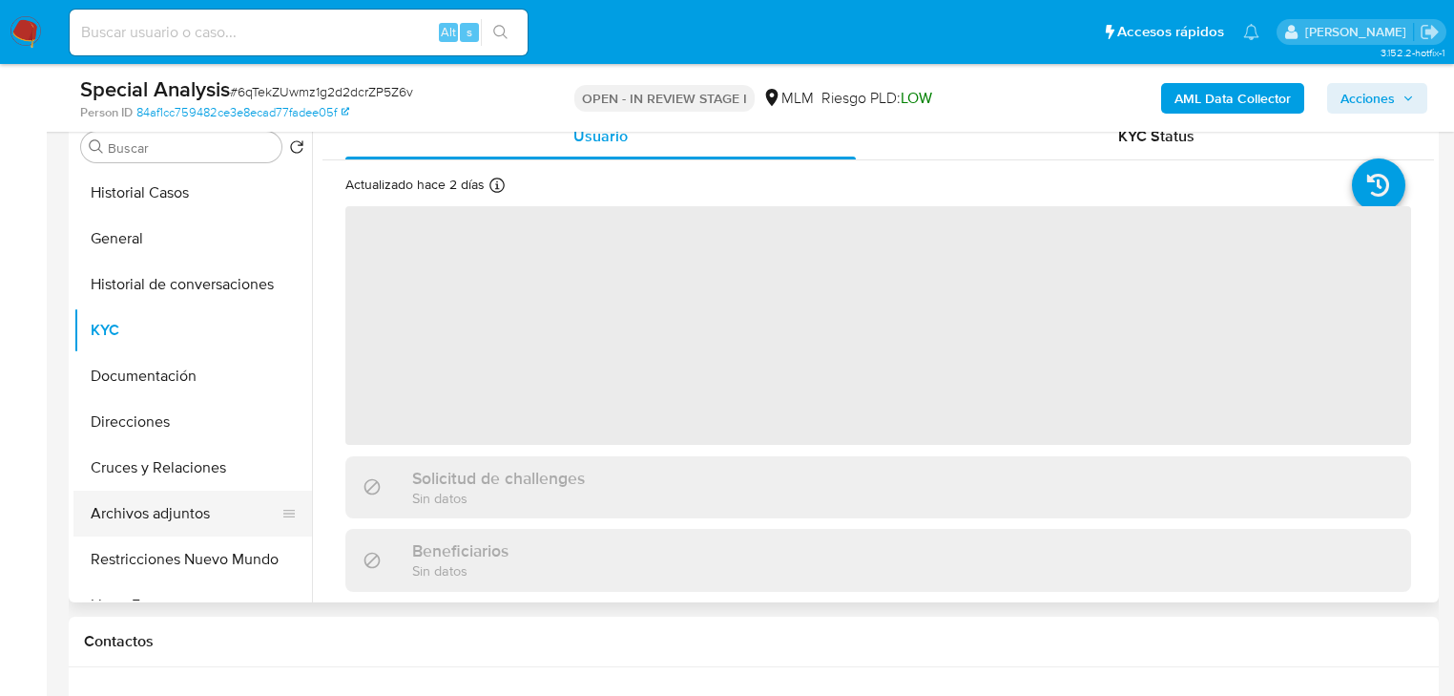
click at [146, 506] on button "Archivos adjuntos" at bounding box center [184, 514] width 223 height 46
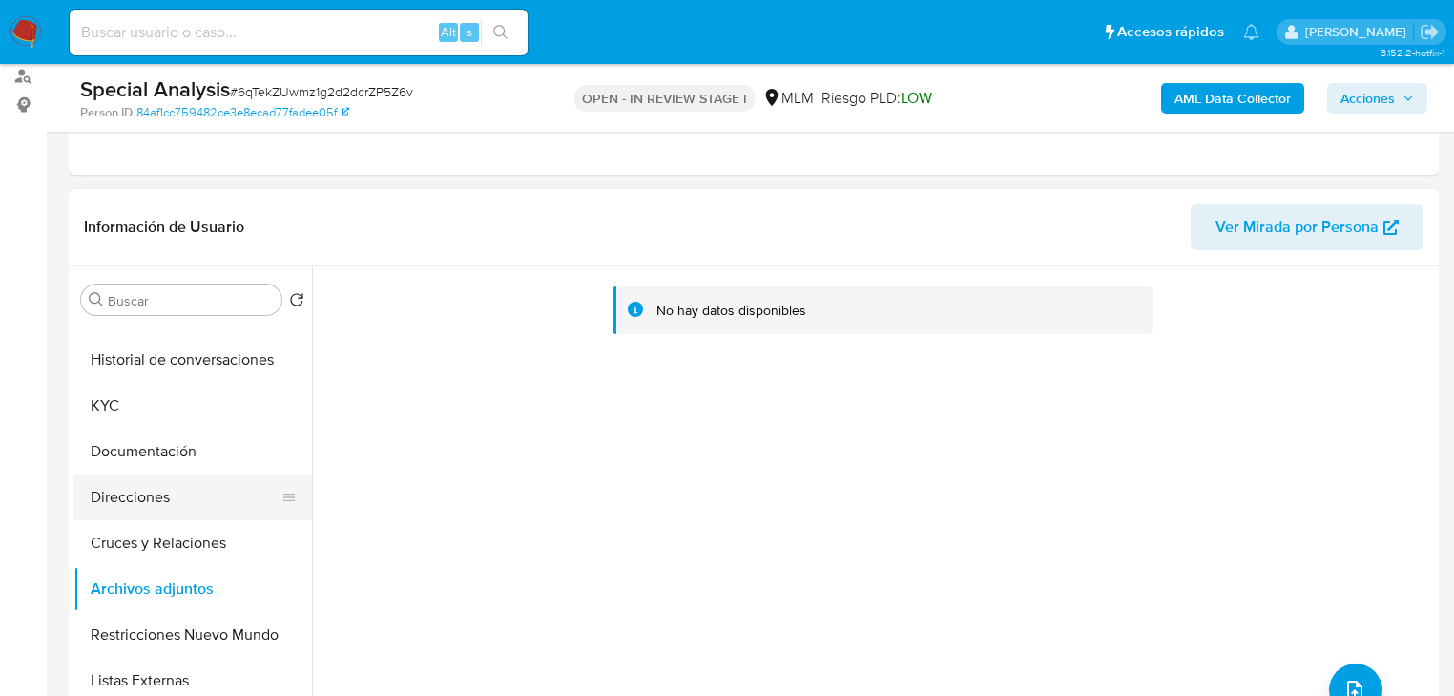
scroll to position [153, 0]
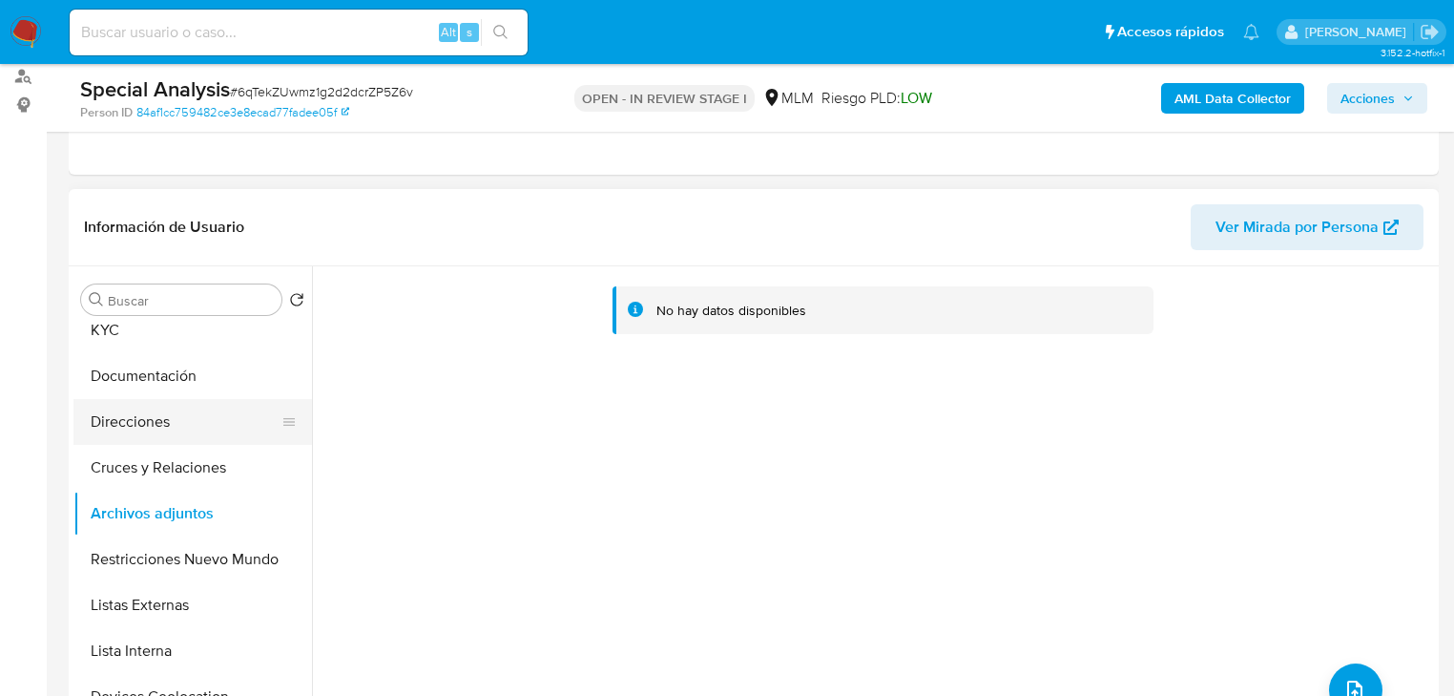
click at [156, 432] on button "Direcciones" at bounding box center [184, 422] width 223 height 46
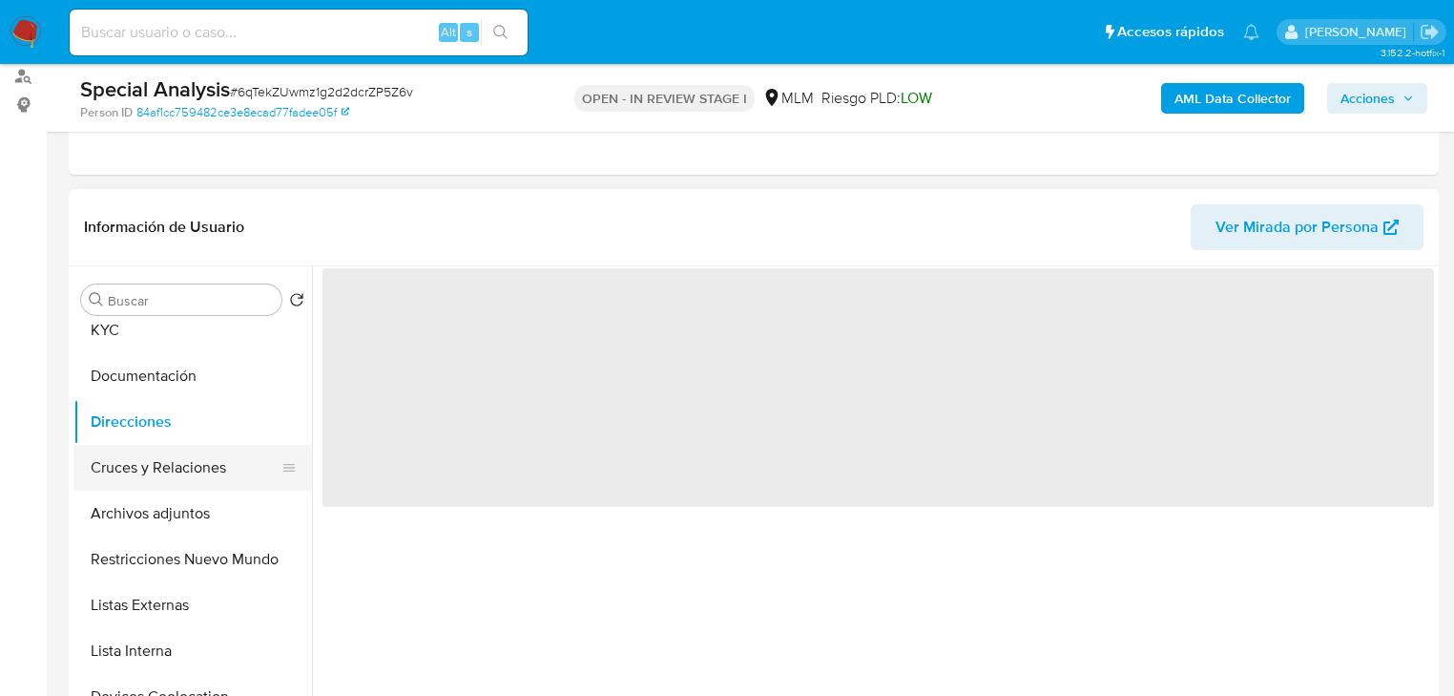
click at [187, 471] on button "Cruces y Relaciones" at bounding box center [184, 468] width 223 height 46
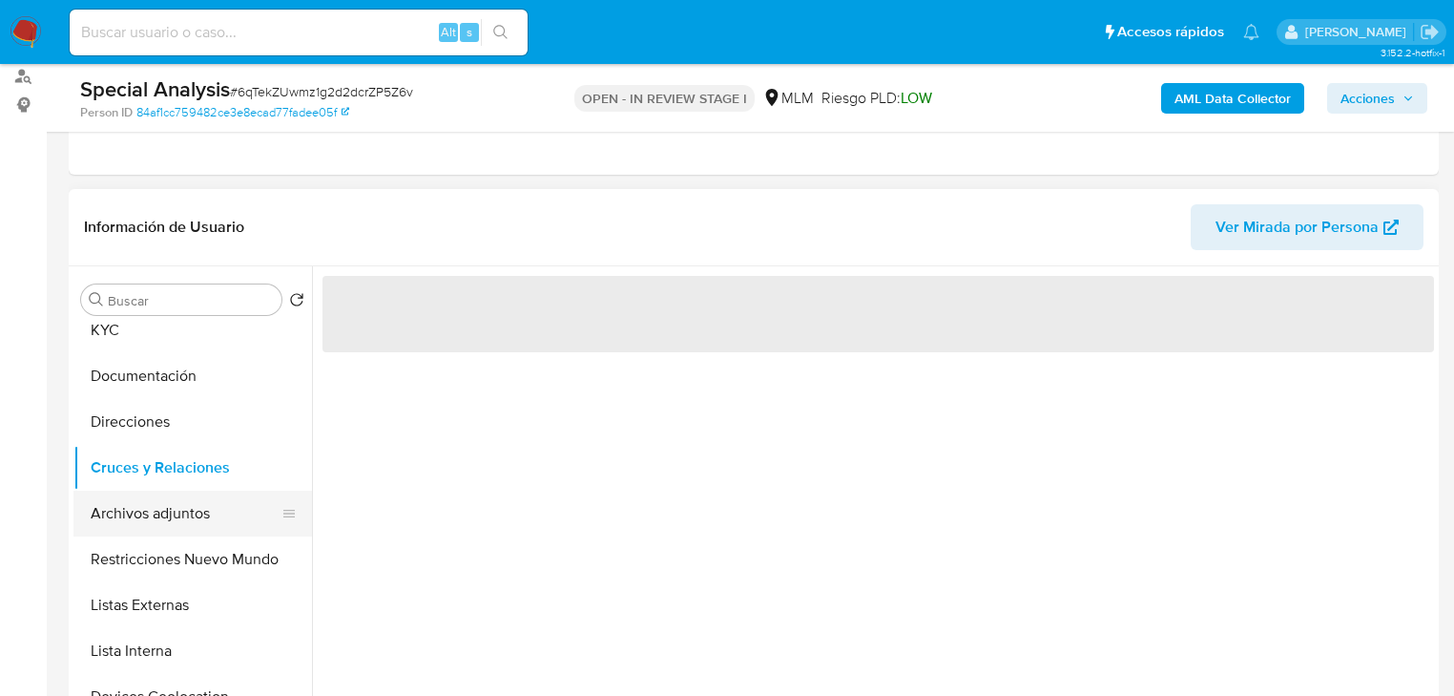
click at [176, 528] on button "Archivos adjuntos" at bounding box center [184, 514] width 223 height 46
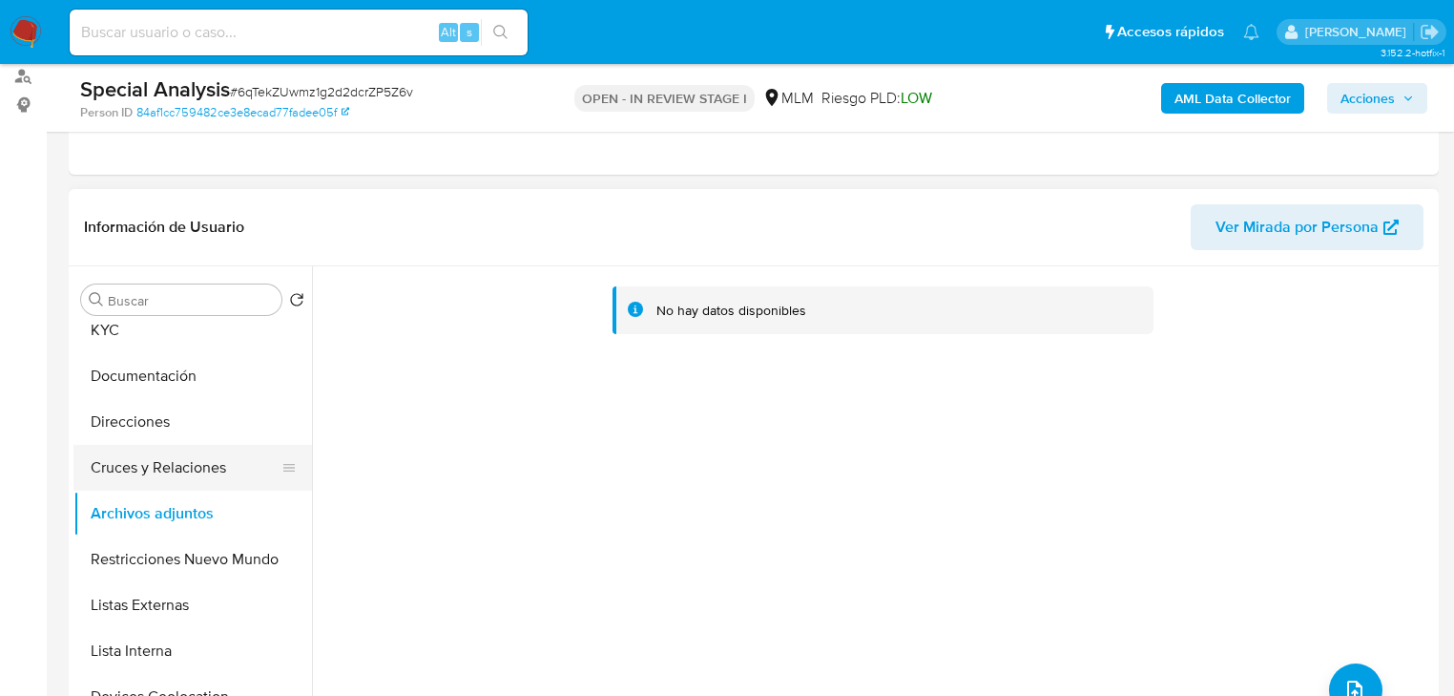
click at [126, 457] on button "Cruces y Relaciones" at bounding box center [184, 468] width 223 height 46
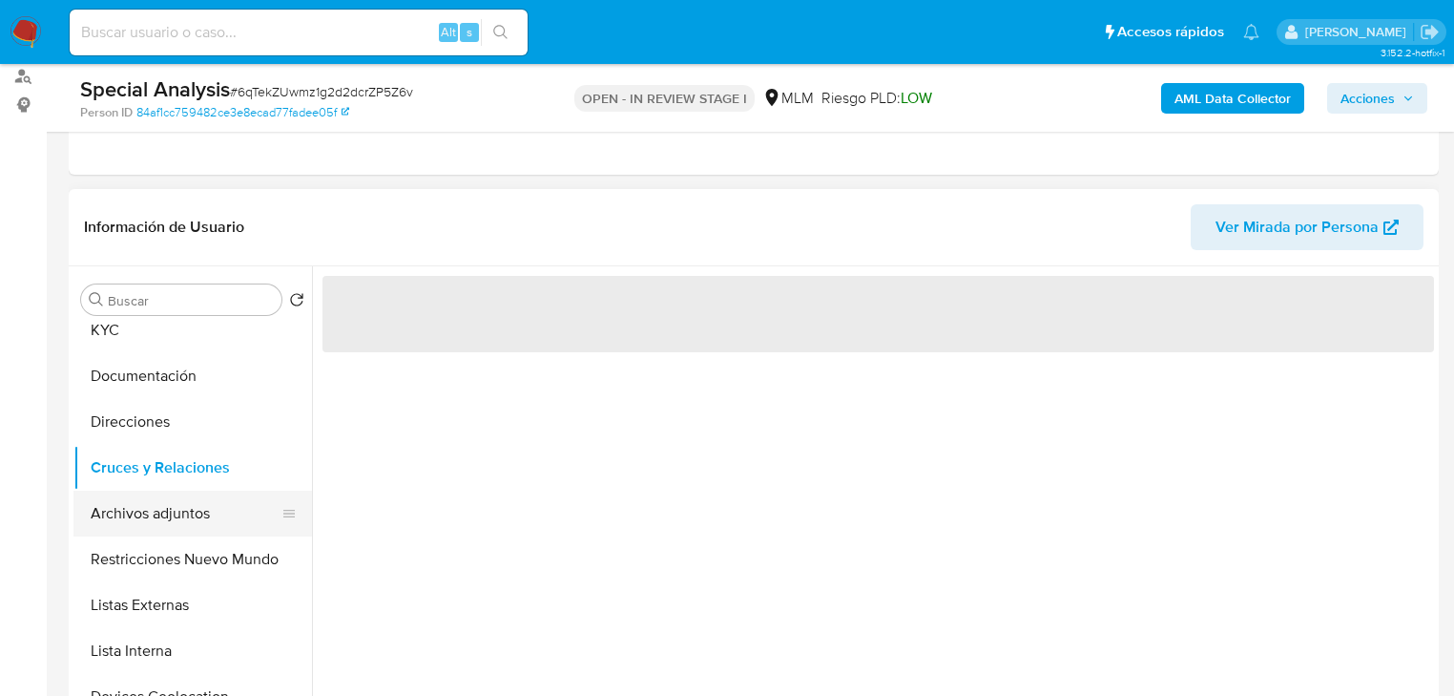
click at [172, 514] on button "Archivos adjuntos" at bounding box center [184, 514] width 223 height 46
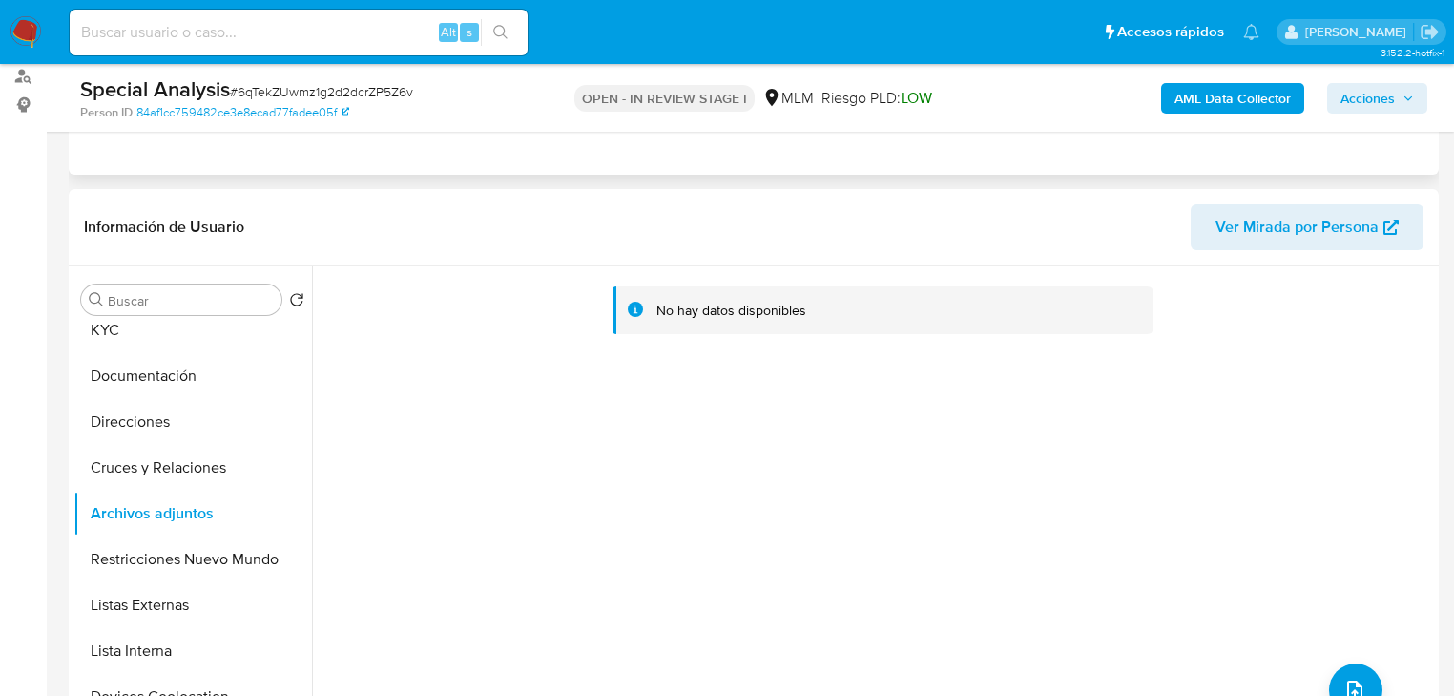
scroll to position [0, 0]
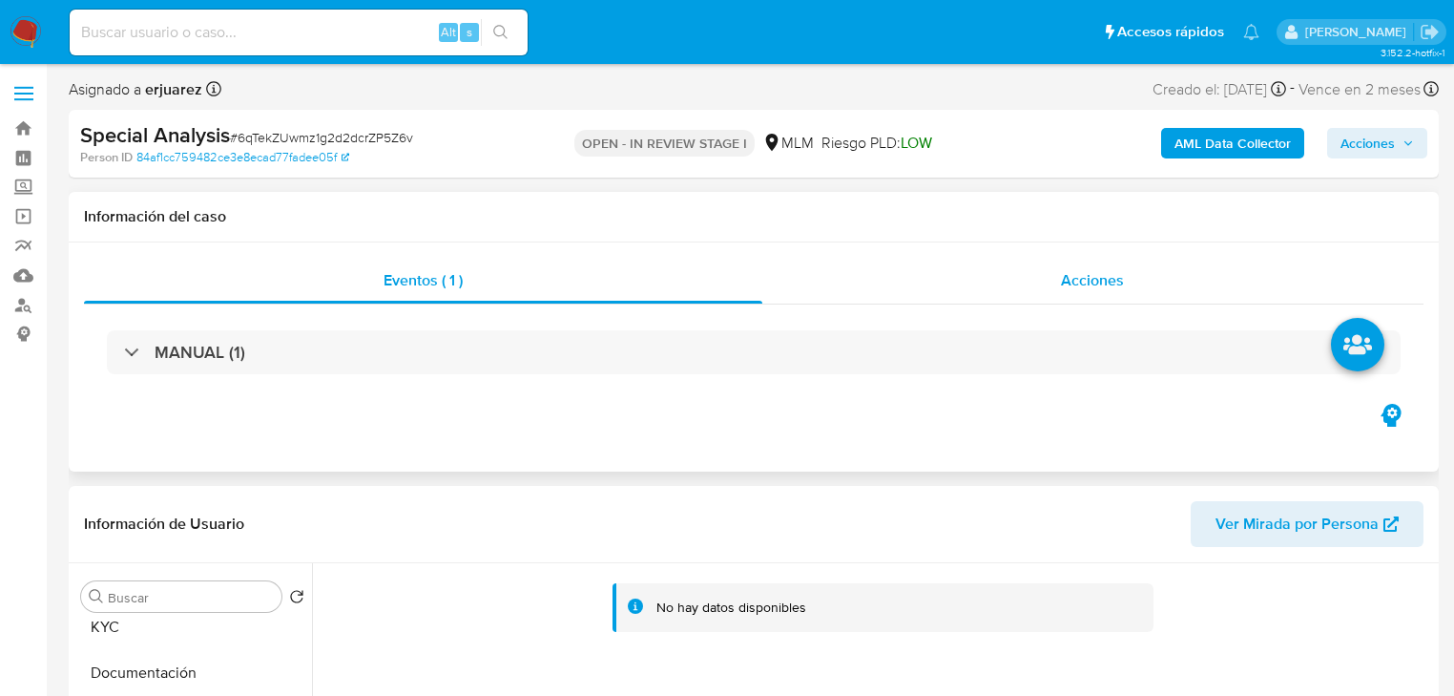
click at [920, 275] on div "Acciones" at bounding box center [1094, 281] width 662 height 46
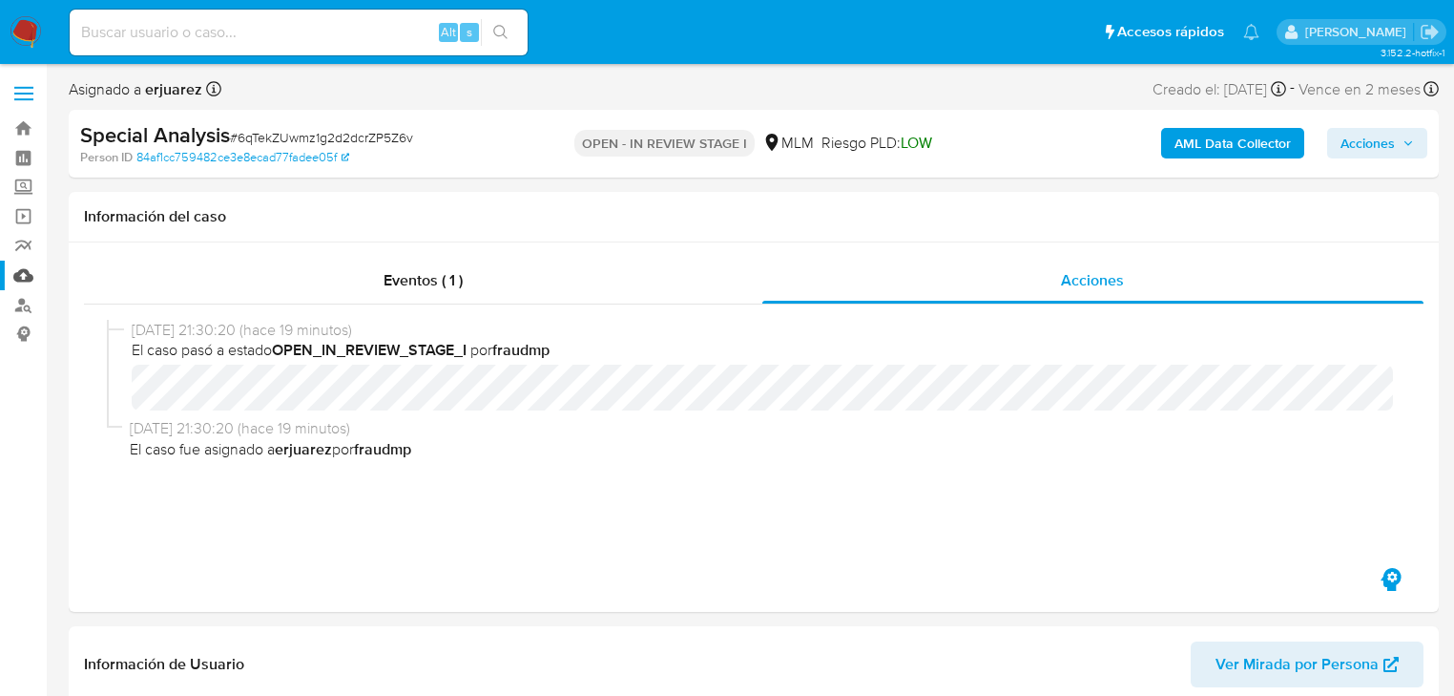
drag, startPoint x: 506, startPoint y: 305, endPoint x: 1, endPoint y: 264, distance: 506.5
click at [505, 305] on div "[DATE] 21:30:20 (hace 19 minutos) El caso pasó a estado OPEN_IN_REVIEW_STAGE_I …" at bounding box center [754, 434] width 1340 height 260
drag, startPoint x: 340, startPoint y: 272, endPoint x: 504, endPoint y: 272, distance: 164.1
click at [341, 272] on div "Eventos ( 1 )" at bounding box center [423, 281] width 679 height 46
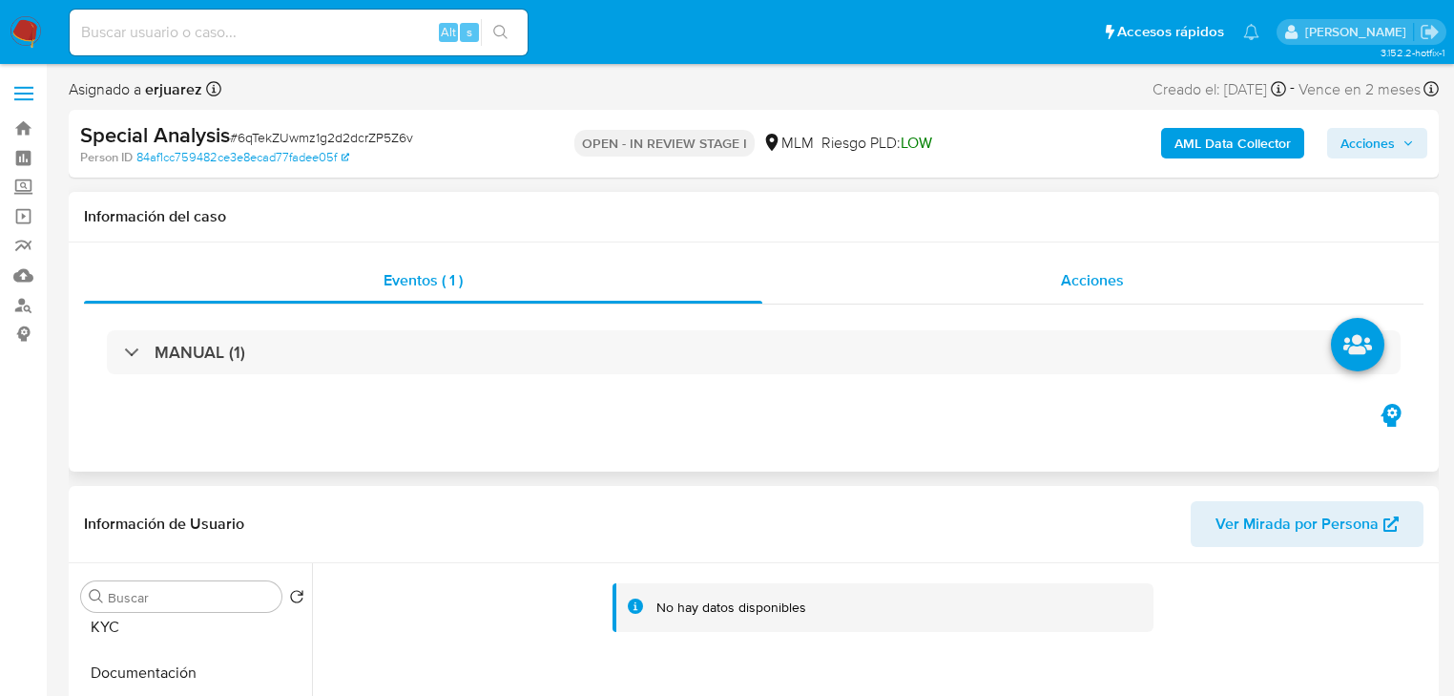
click at [885, 284] on div "Acciones" at bounding box center [1094, 281] width 662 height 46
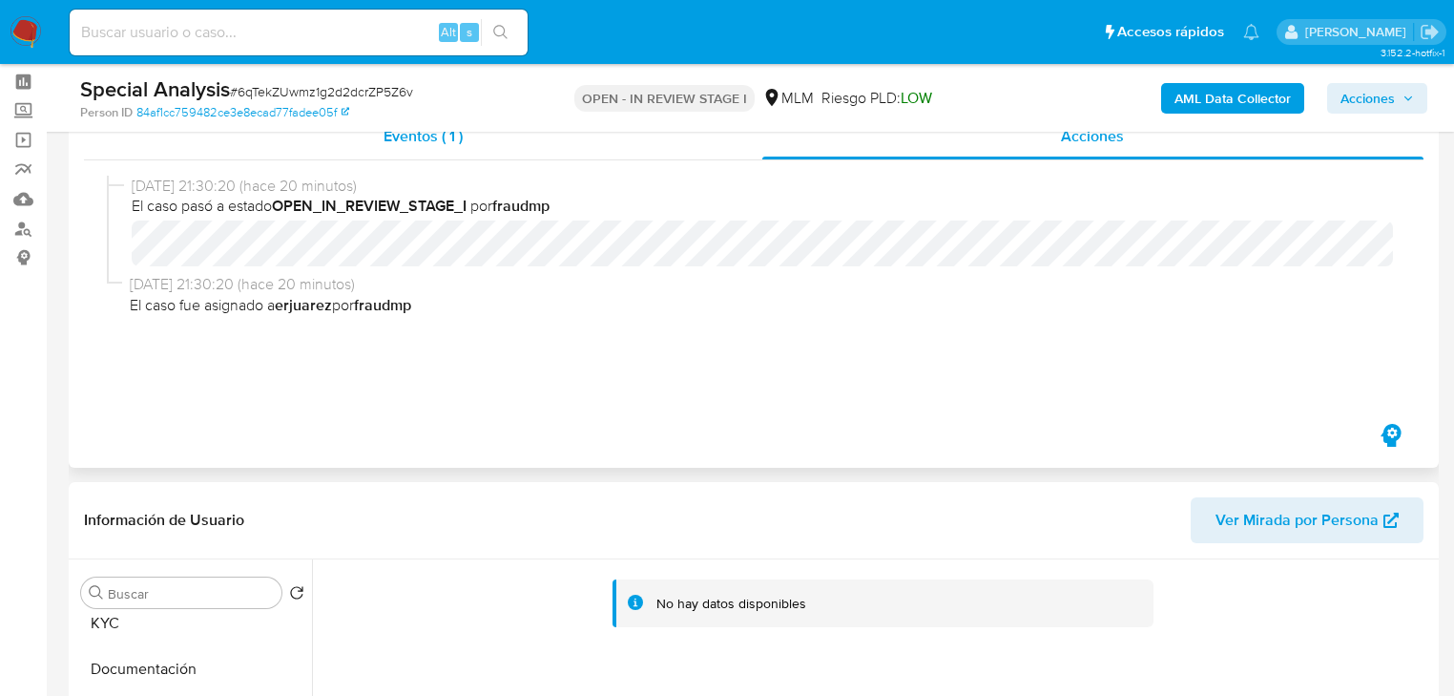
click at [423, 140] on span "Eventos ( 1 )" at bounding box center [423, 136] width 79 height 22
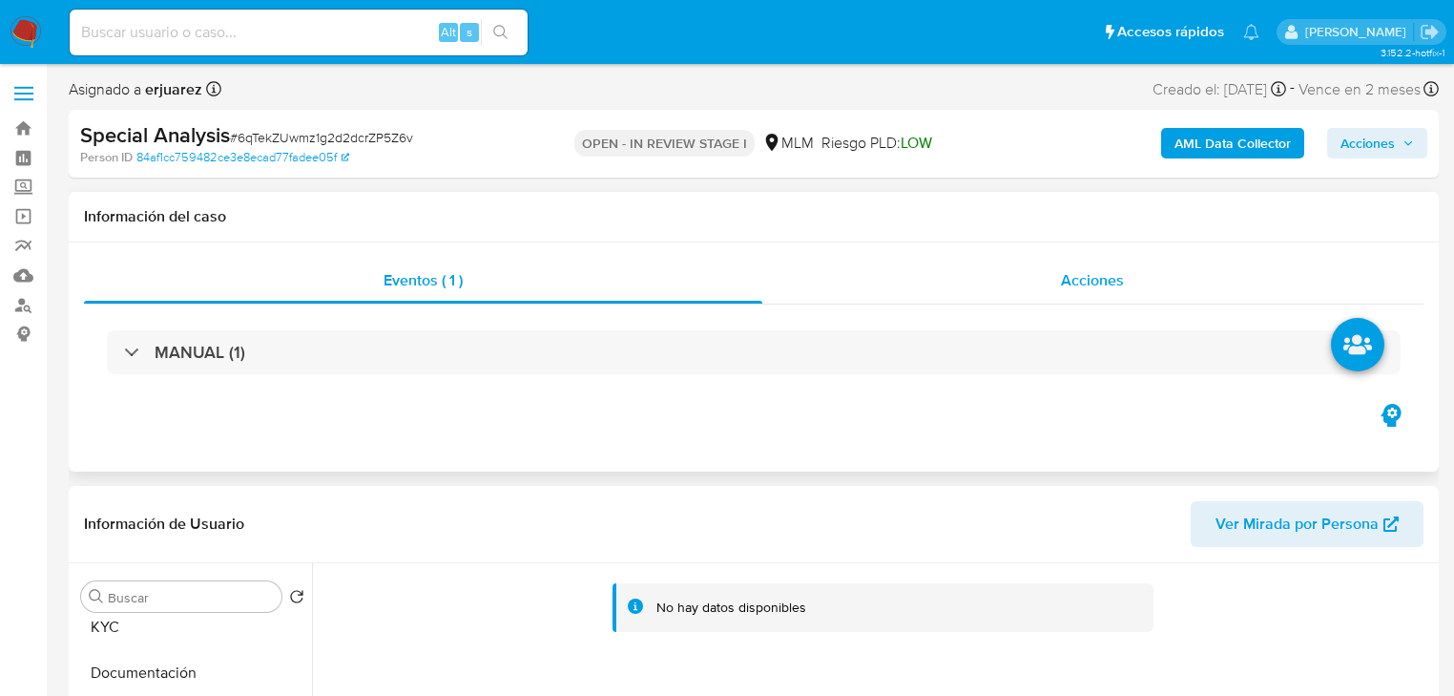
click at [1011, 283] on div "Acciones" at bounding box center [1094, 281] width 662 height 46
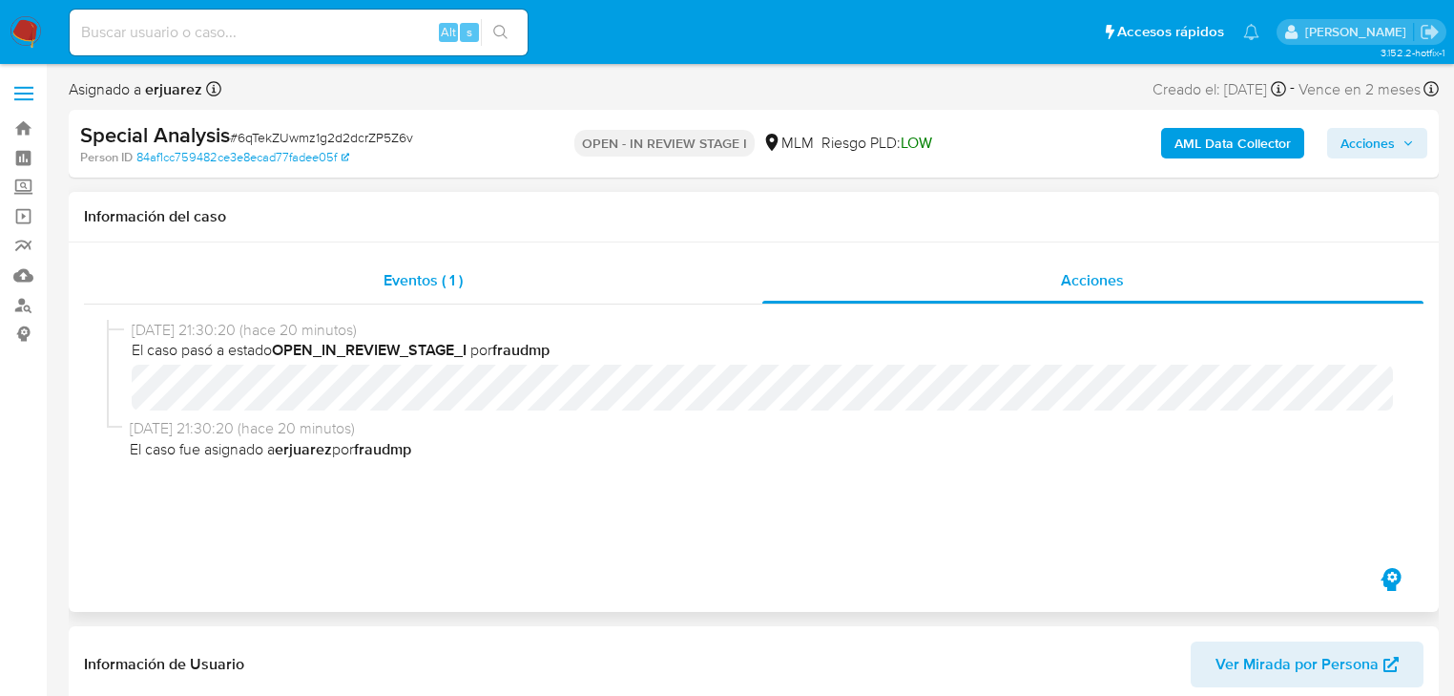
drag, startPoint x: 566, startPoint y: 286, endPoint x: 586, endPoint y: 287, distance: 20.1
click at [568, 286] on div "Eventos ( 1 )" at bounding box center [423, 281] width 679 height 46
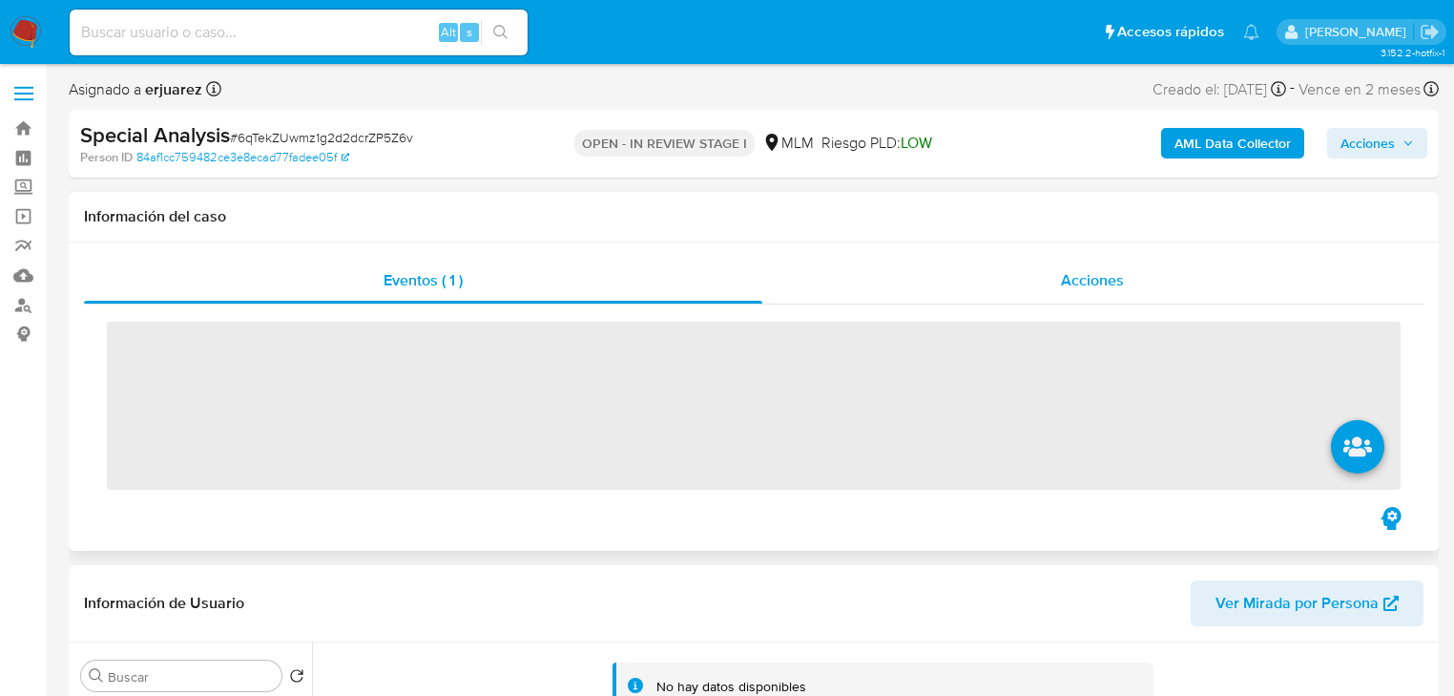
click at [893, 278] on div "Acciones" at bounding box center [1094, 281] width 662 height 46
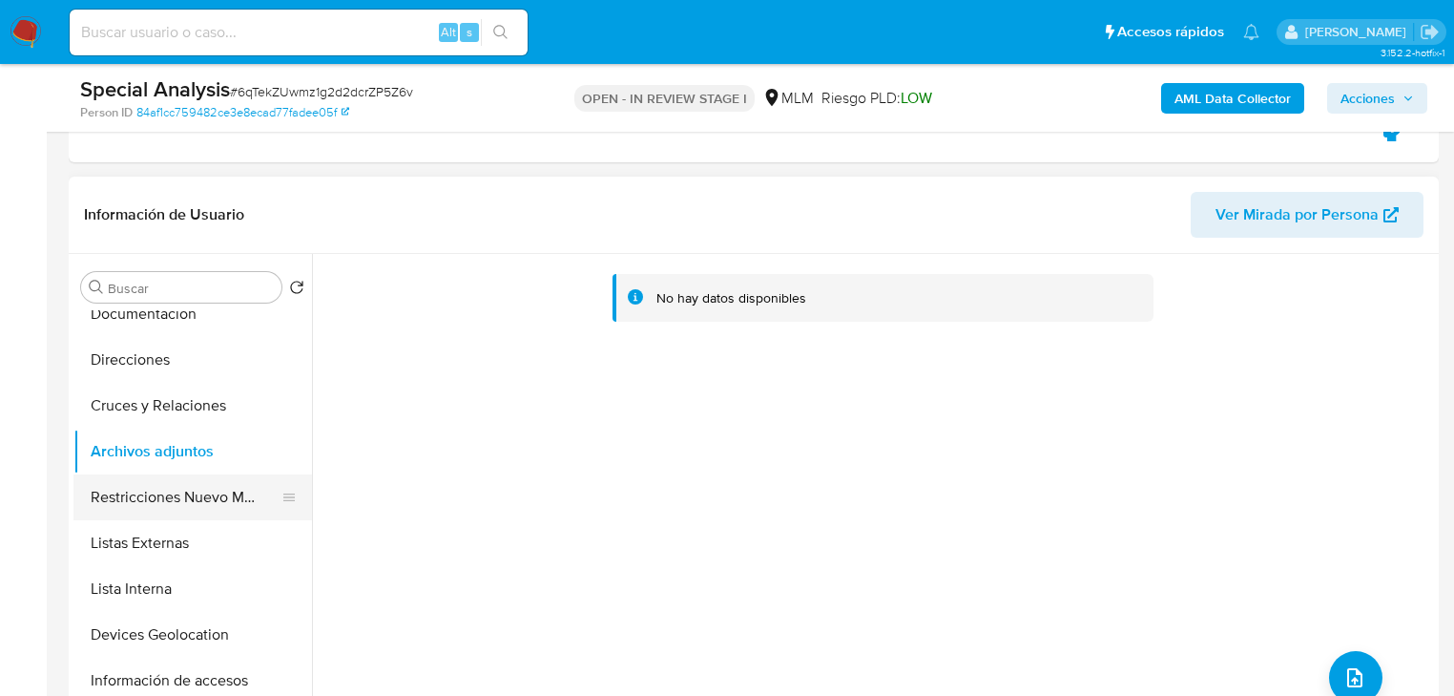
scroll to position [229, 0]
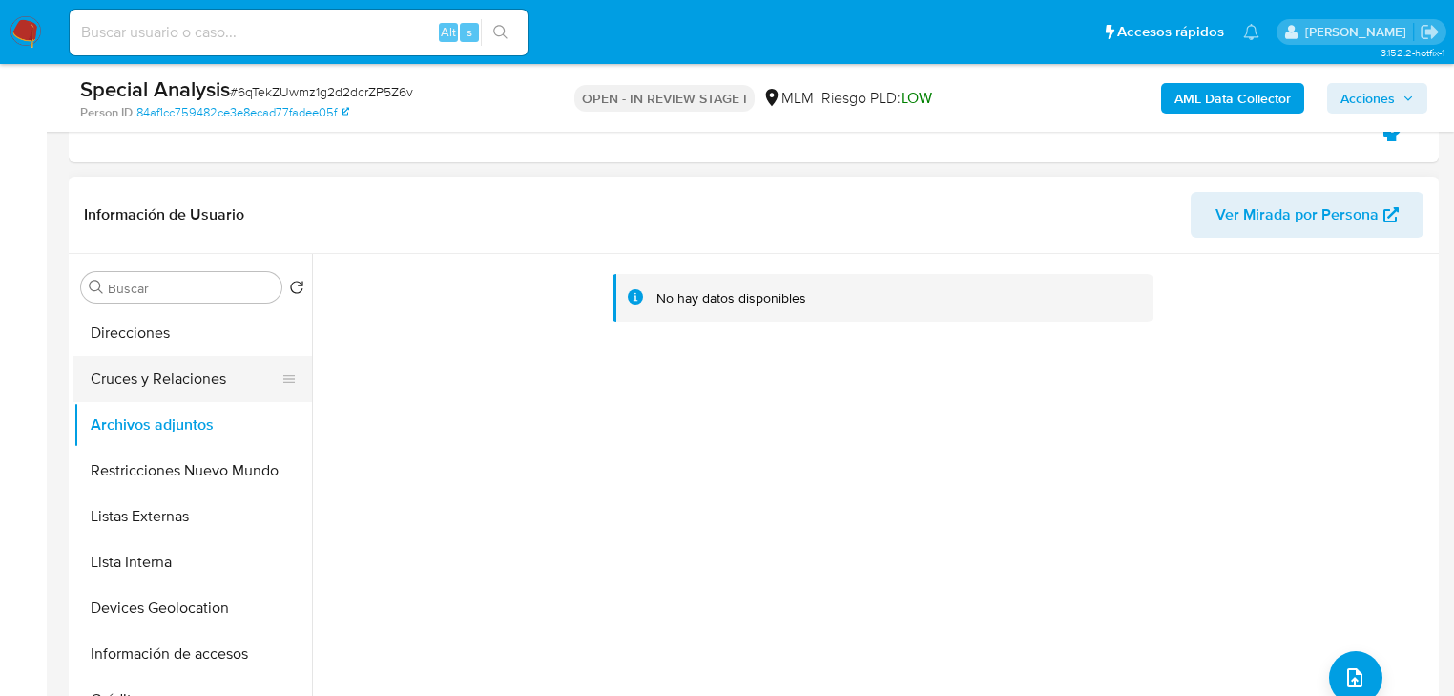
click at [167, 384] on button "Cruces y Relaciones" at bounding box center [184, 379] width 223 height 46
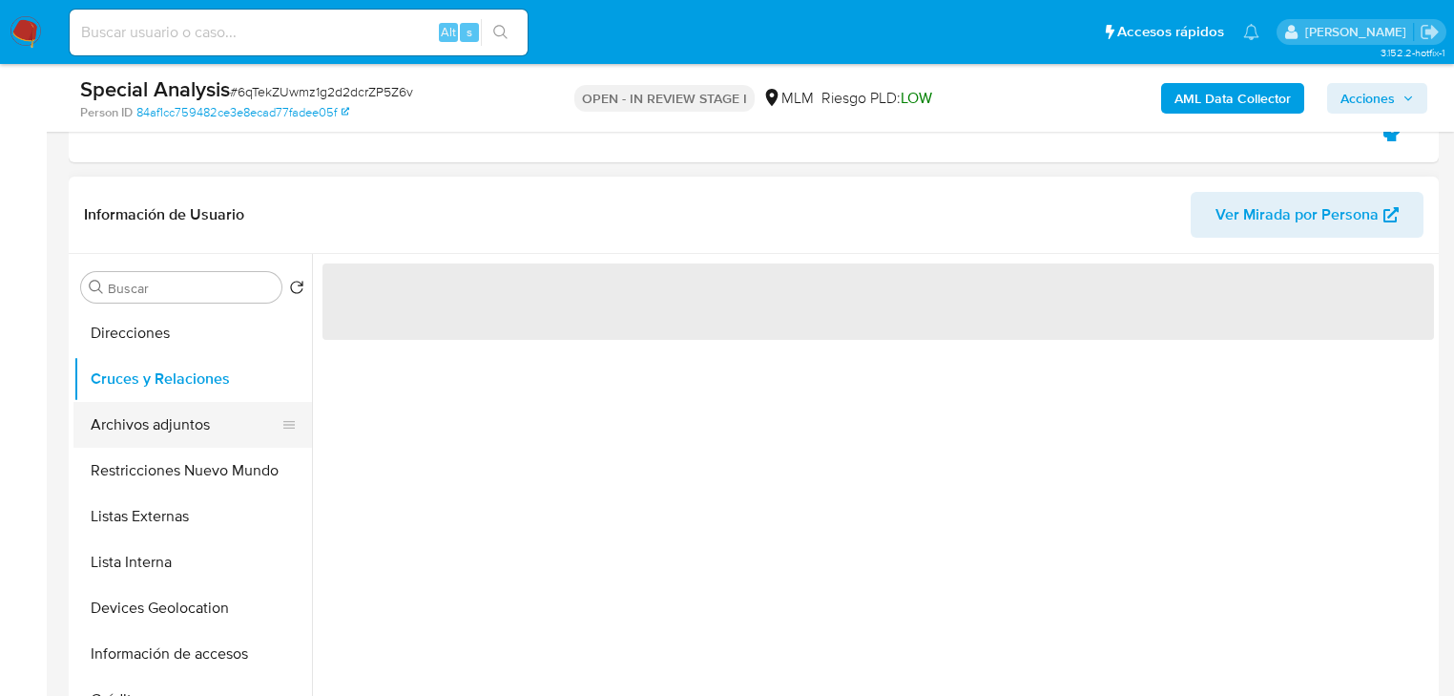
click at [178, 425] on button "Archivos adjuntos" at bounding box center [184, 425] width 223 height 46
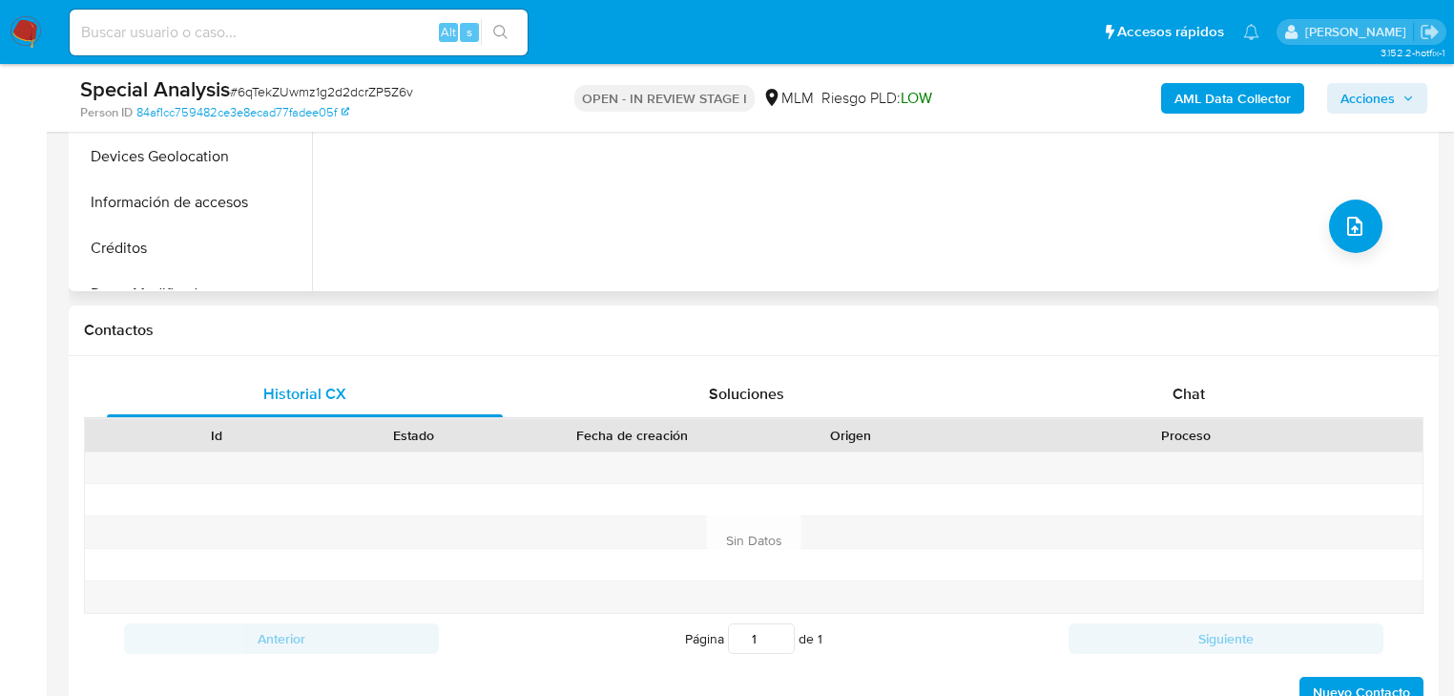
scroll to position [916, 0]
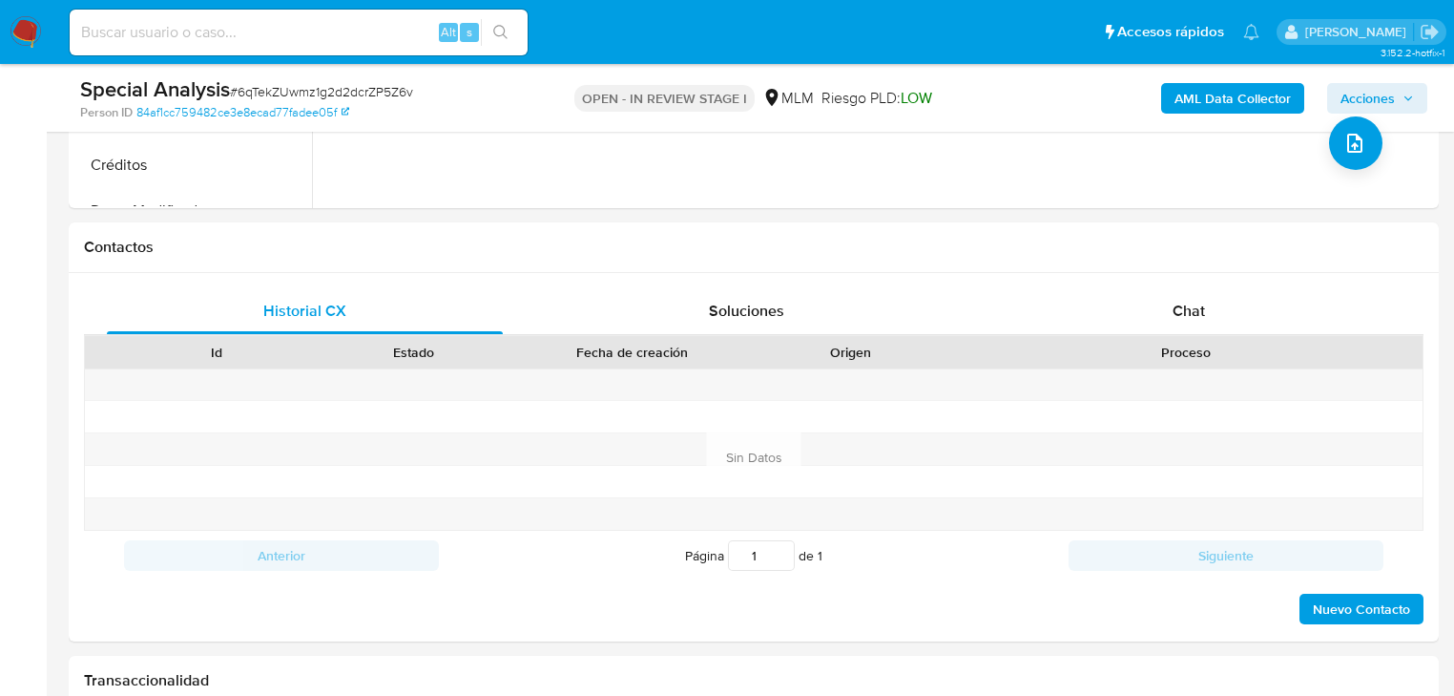
click at [1380, 106] on span "Acciones" at bounding box center [1368, 98] width 54 height 31
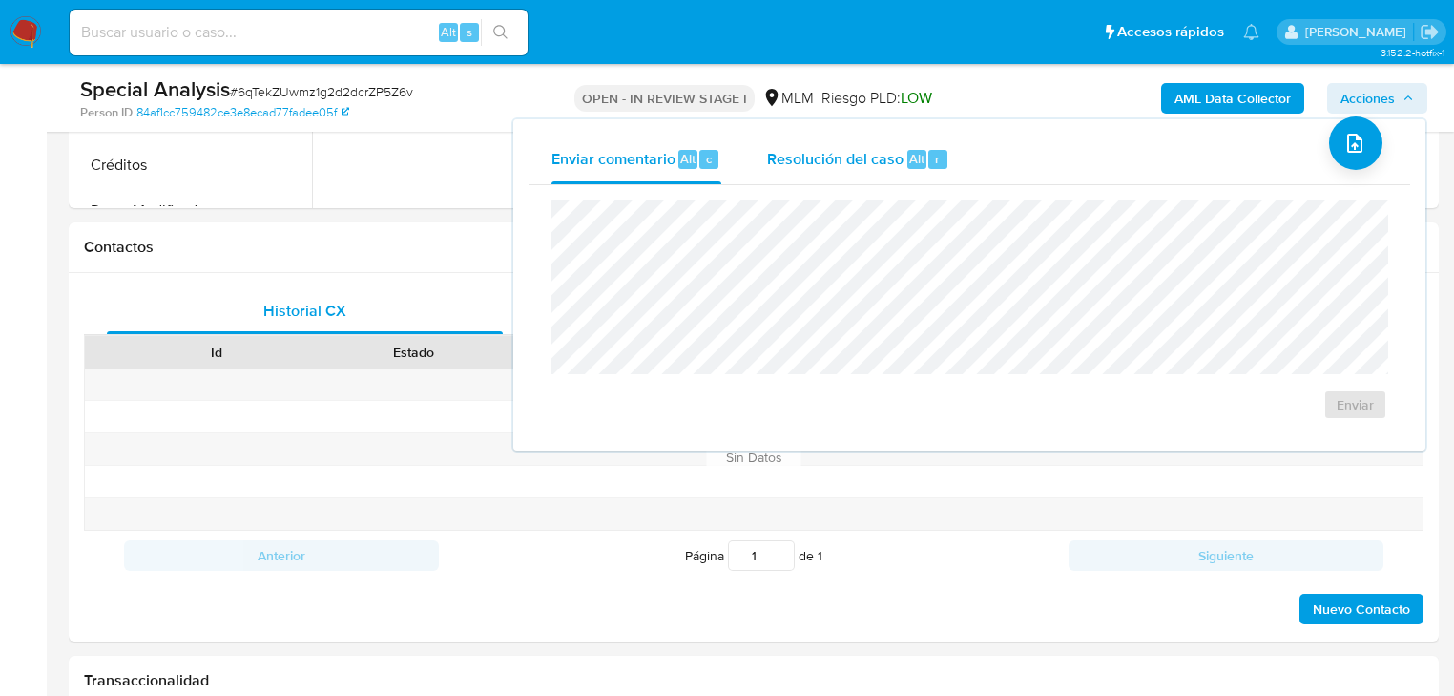
click at [909, 152] on span "Alt" at bounding box center [916, 159] width 15 height 18
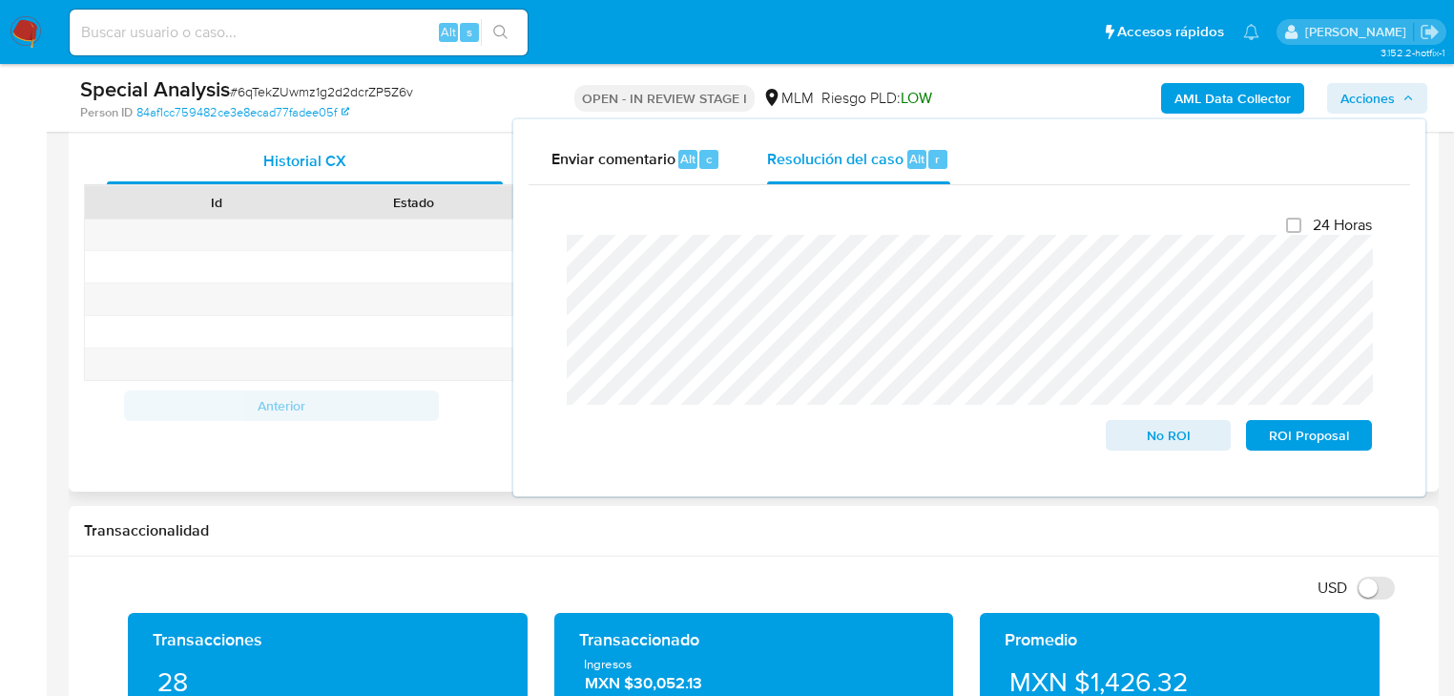
scroll to position [1069, 0]
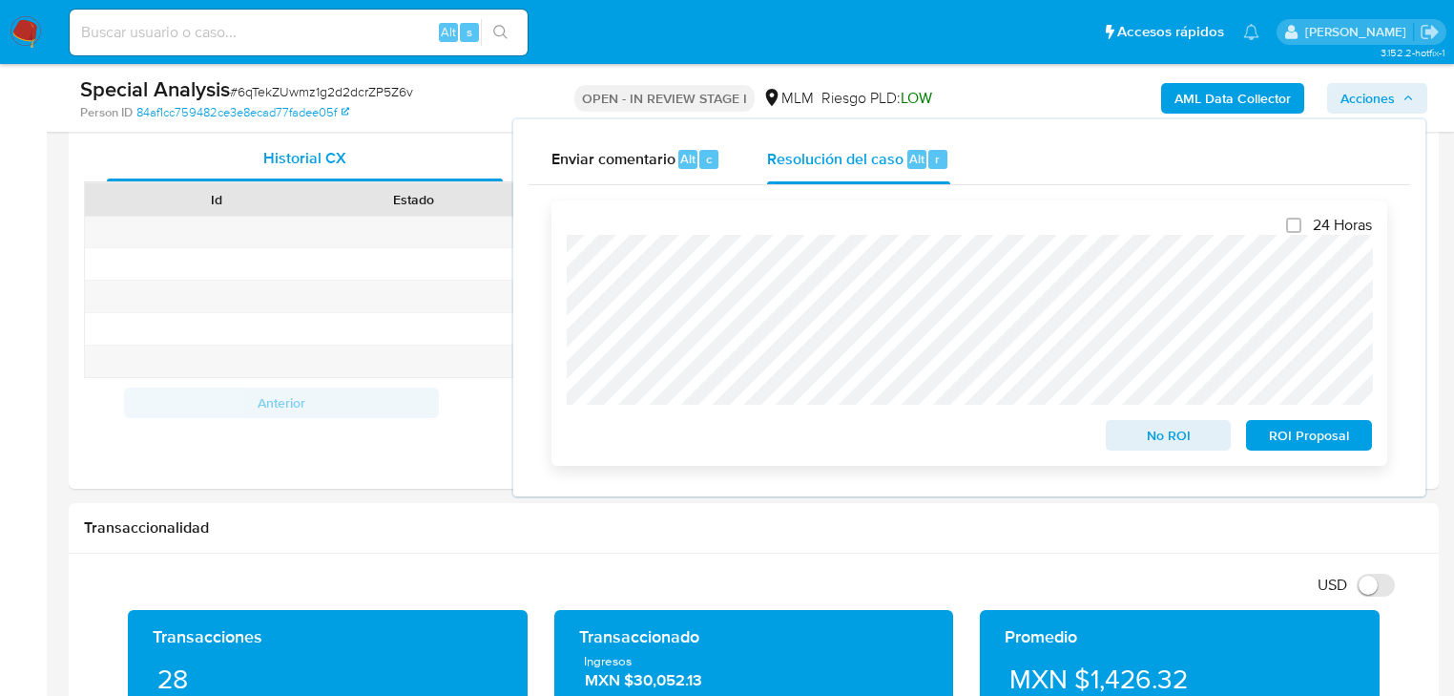
click at [565, 363] on div "24 Horas No ROI ROI Proposal" at bounding box center [970, 332] width 836 height 265
click at [348, 282] on div at bounding box center [415, 296] width 198 height 31
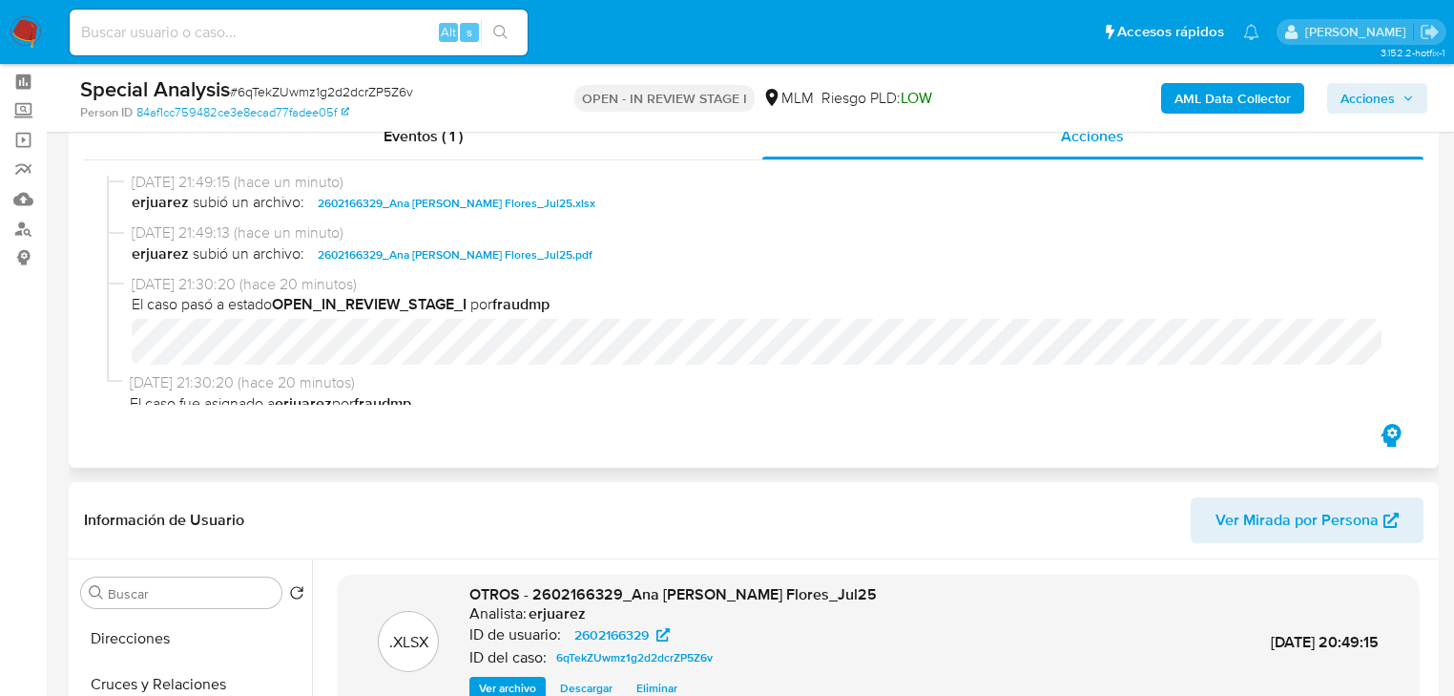
scroll to position [0, 0]
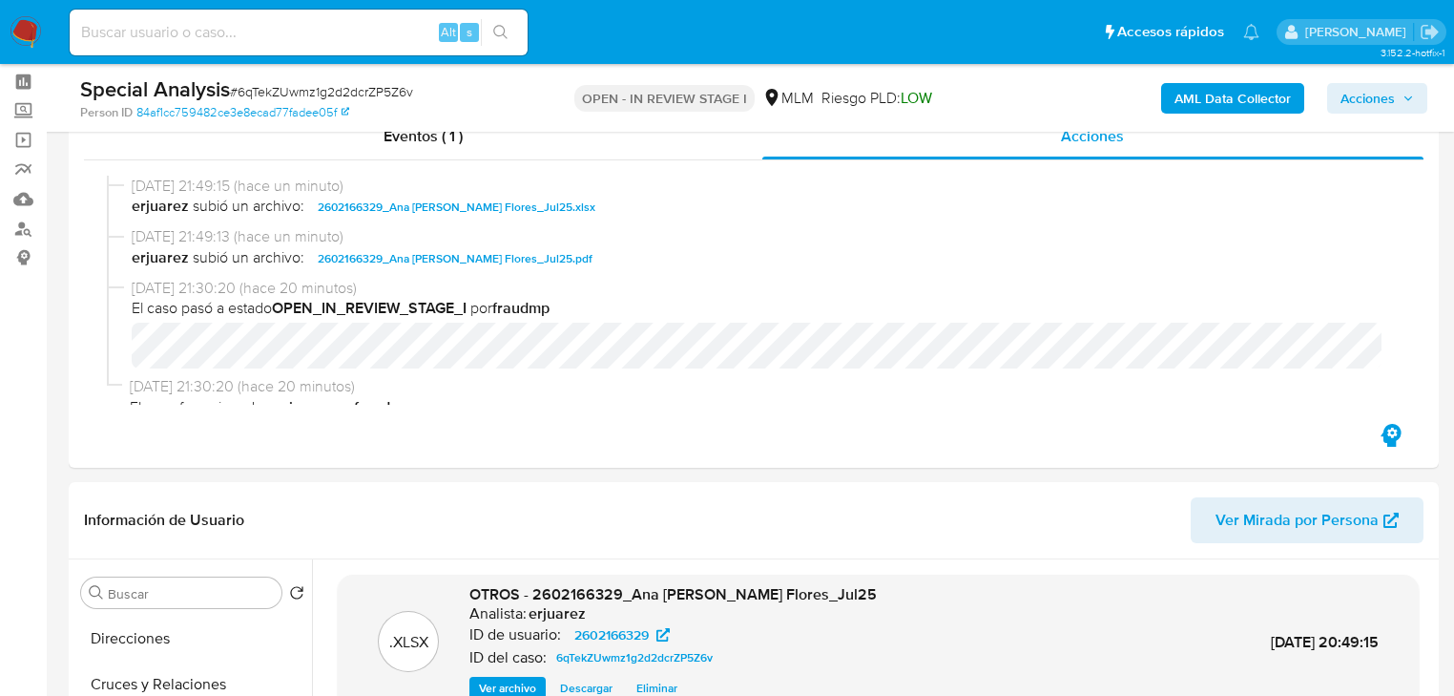
click at [1363, 93] on span "Acciones" at bounding box center [1368, 98] width 54 height 31
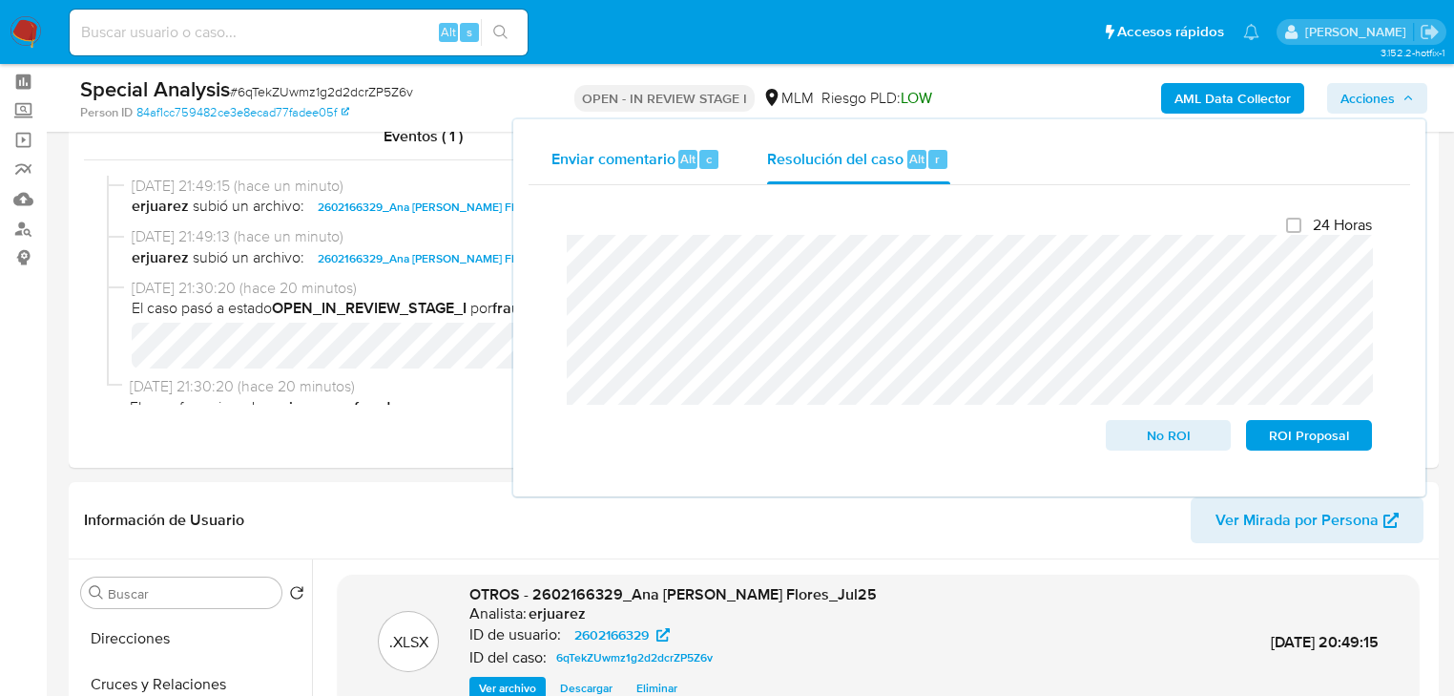
click at [626, 168] on span "Enviar comentario" at bounding box center [614, 158] width 124 height 22
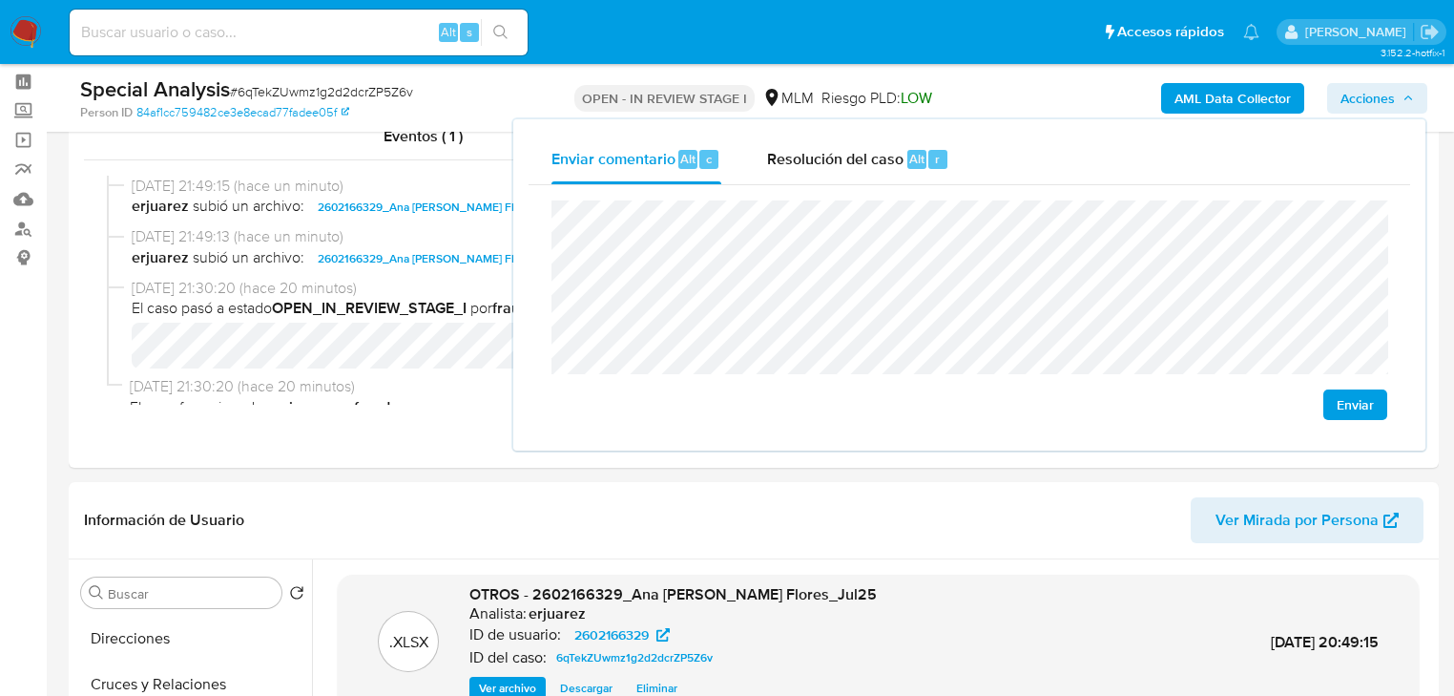
click at [1355, 405] on span "Enviar" at bounding box center [1355, 404] width 37 height 27
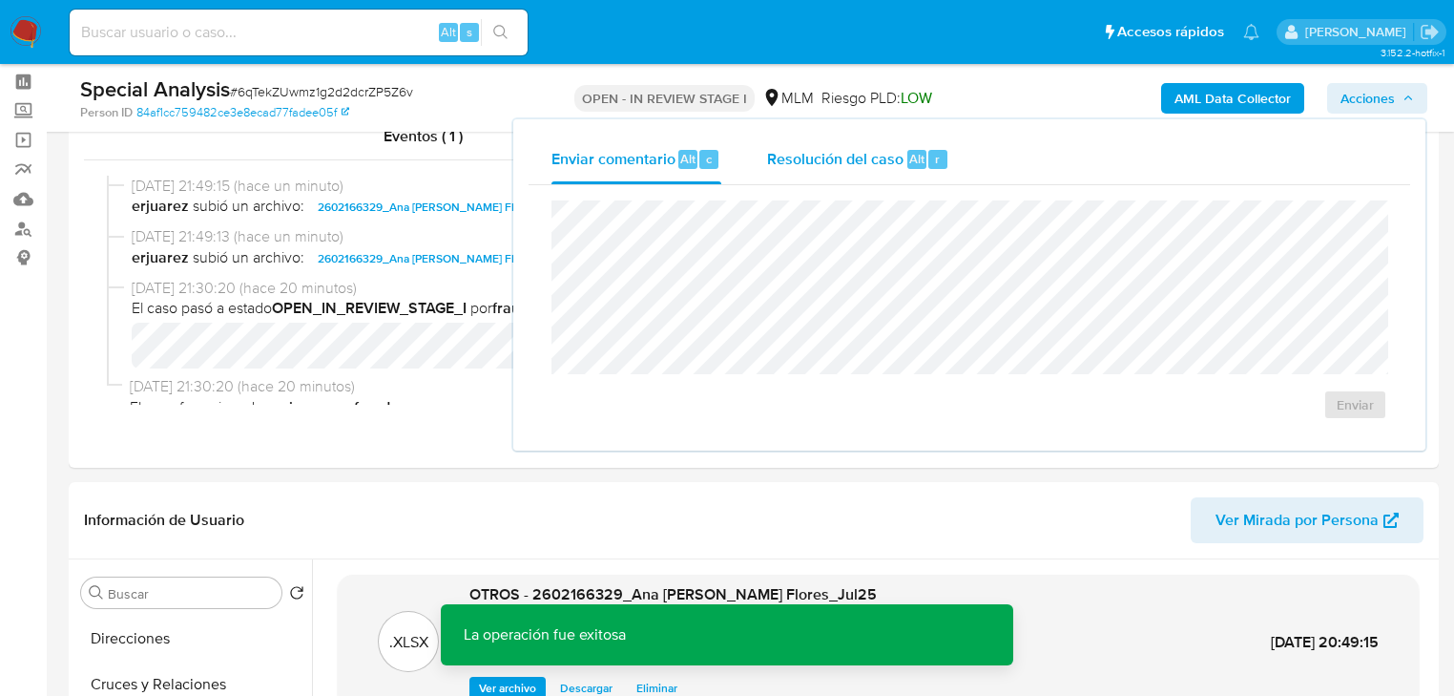
click at [865, 160] on span "Resolución del caso" at bounding box center [835, 158] width 136 height 22
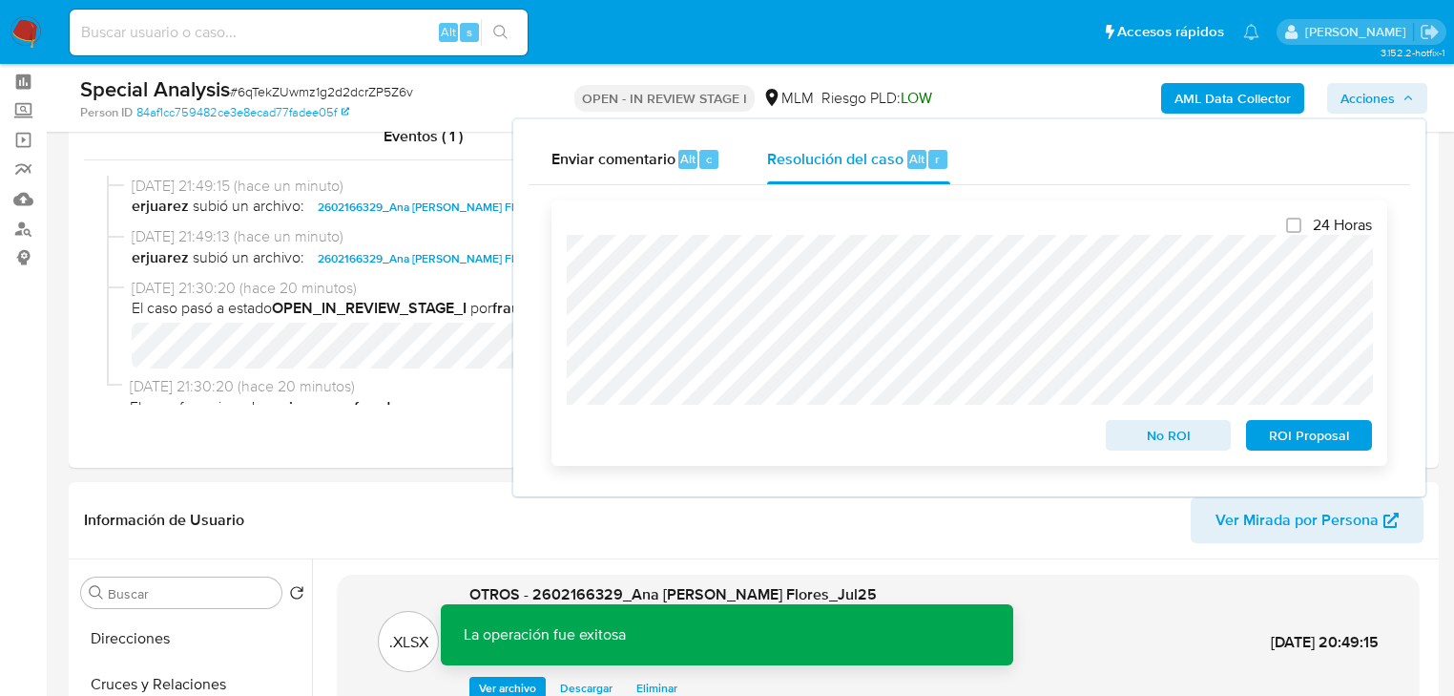
click at [1297, 445] on span "ROI Proposal" at bounding box center [1309, 435] width 99 height 27
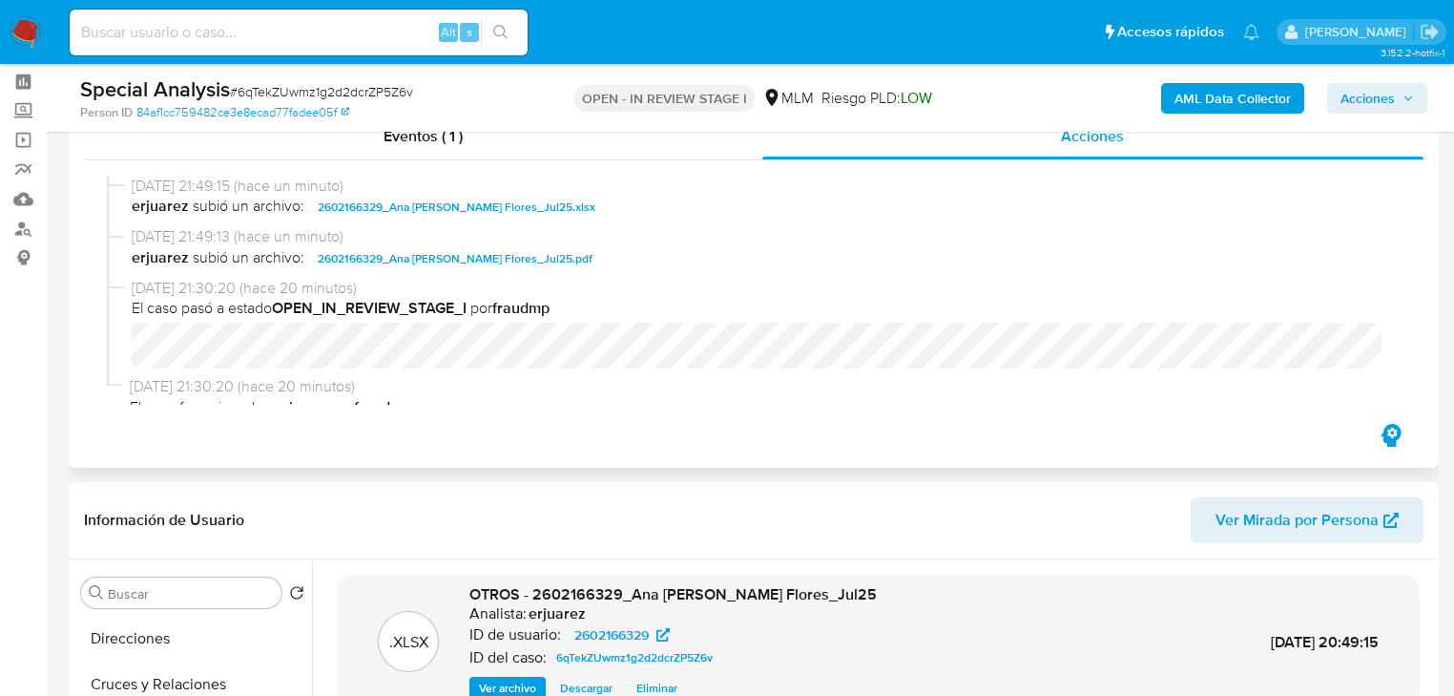
click at [506, 160] on div "[DATE] 21:49:15 (hace un minuto) erjuarez subió un archivo: 2602166329_Ana [PER…" at bounding box center [754, 290] width 1340 height 260
click at [491, 150] on div "Eventos ( 1 )" at bounding box center [423, 137] width 679 height 46
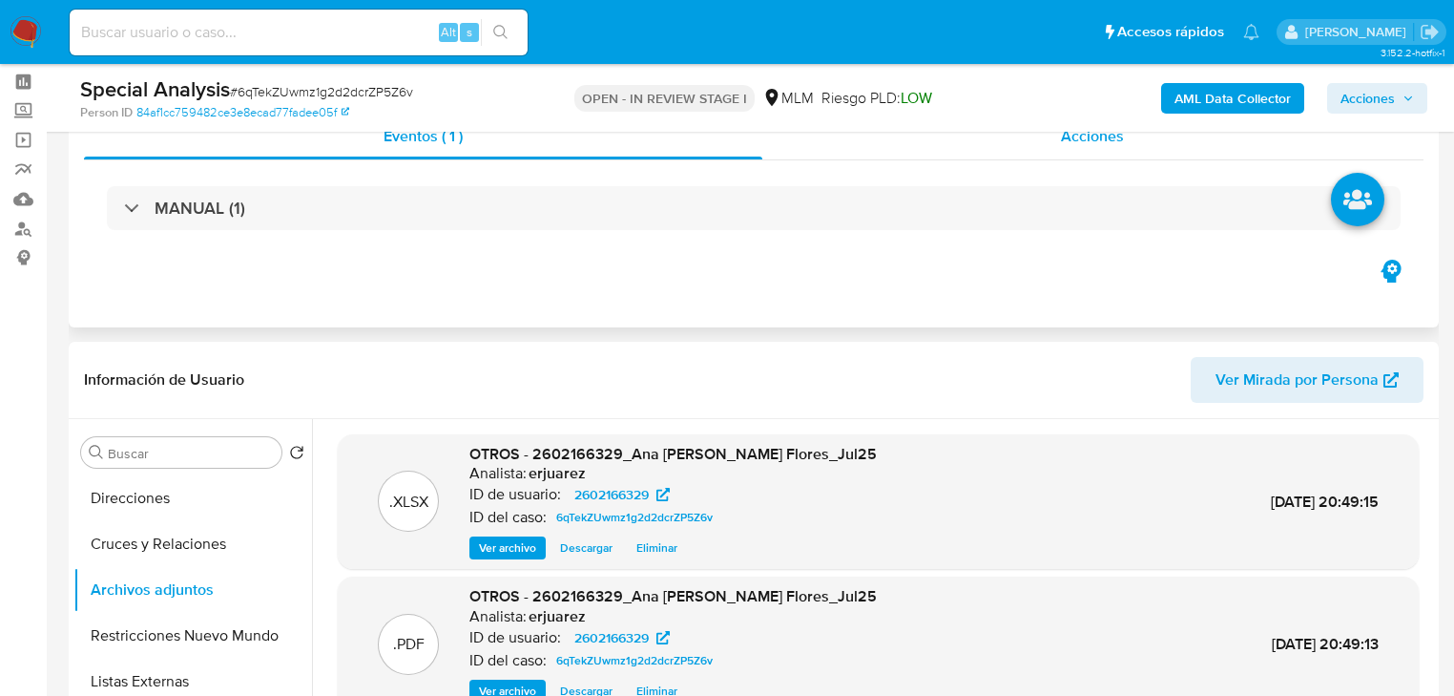
click at [963, 141] on div "Acciones" at bounding box center [1094, 137] width 662 height 46
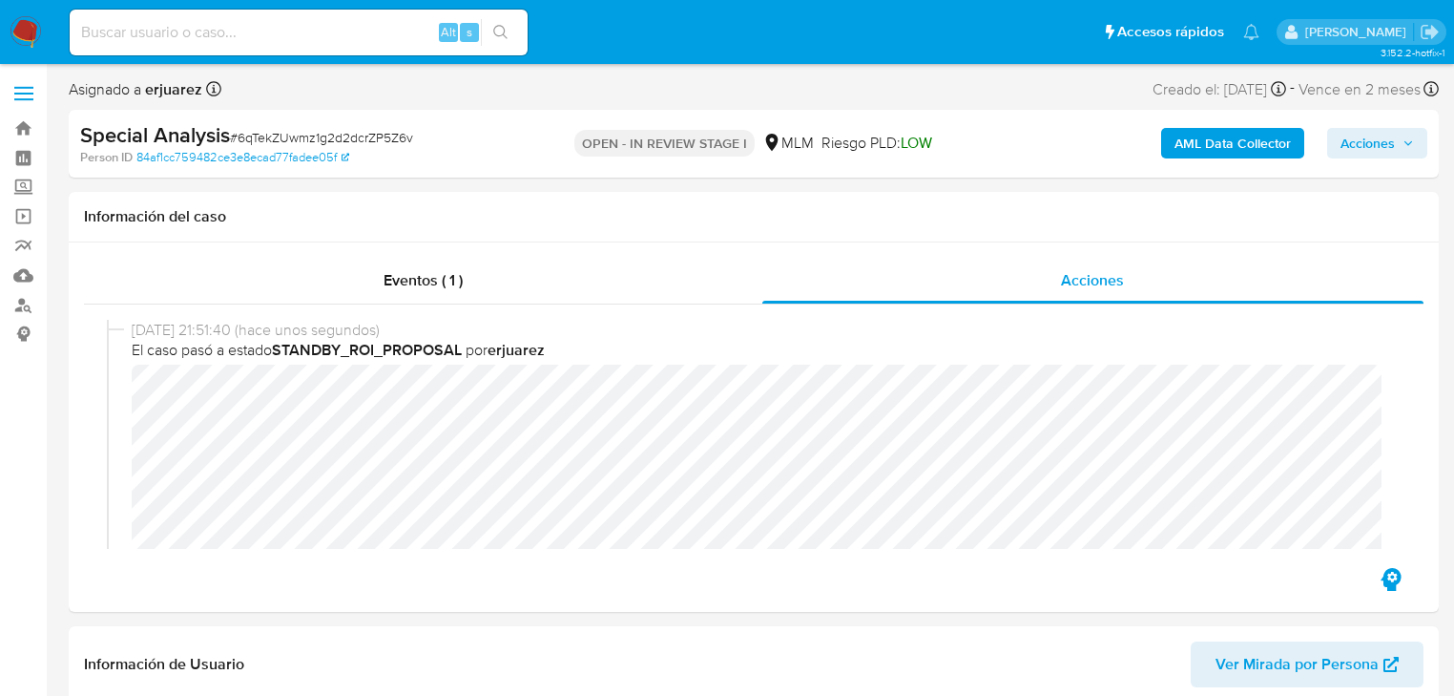
click at [1355, 129] on span "Acciones" at bounding box center [1368, 143] width 54 height 31
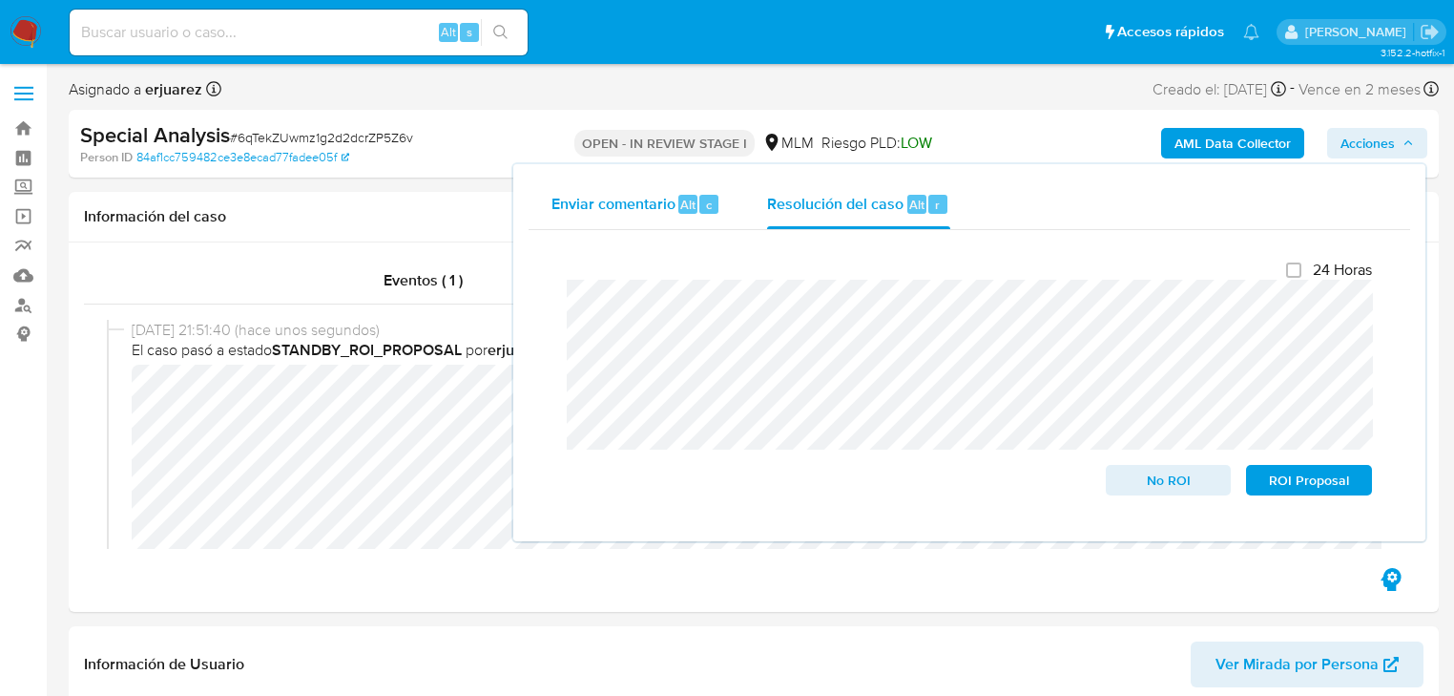
click at [691, 208] on span "Alt" at bounding box center [687, 205] width 15 height 18
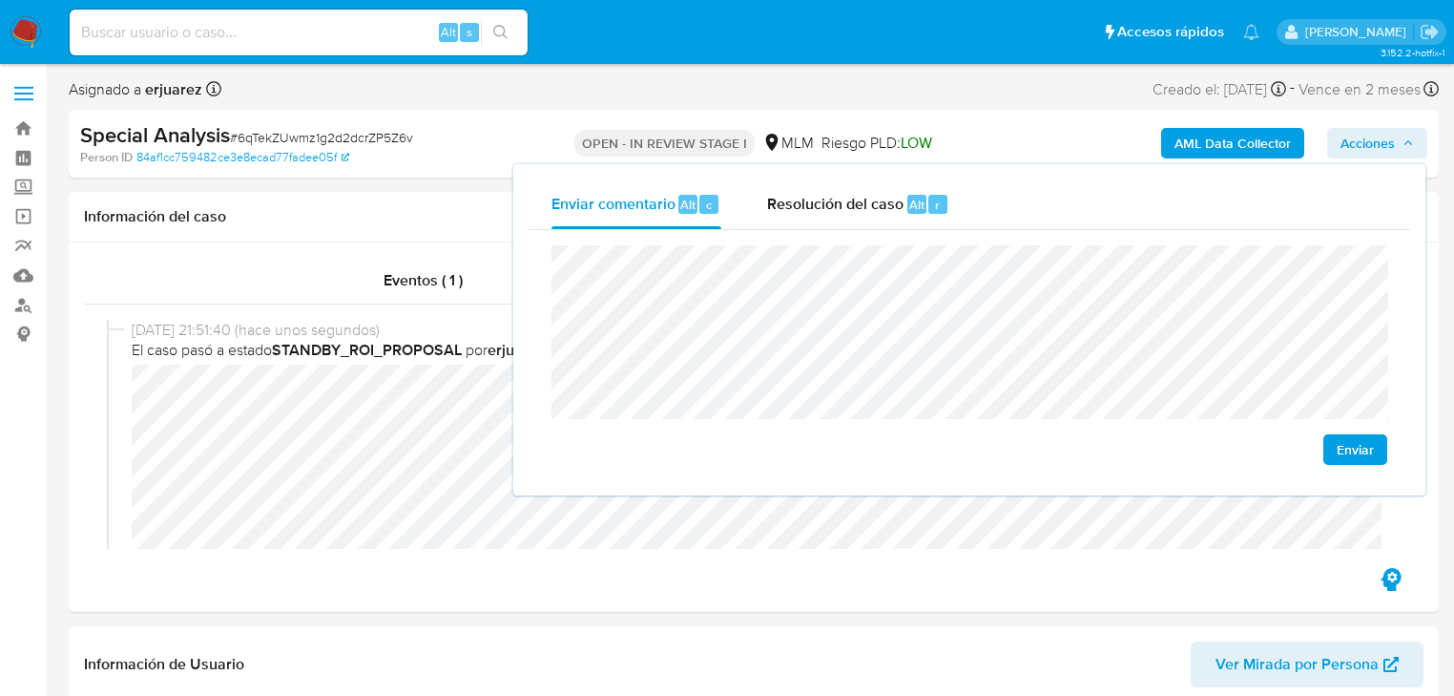
click at [1361, 448] on span "Enviar" at bounding box center [1355, 449] width 37 height 27
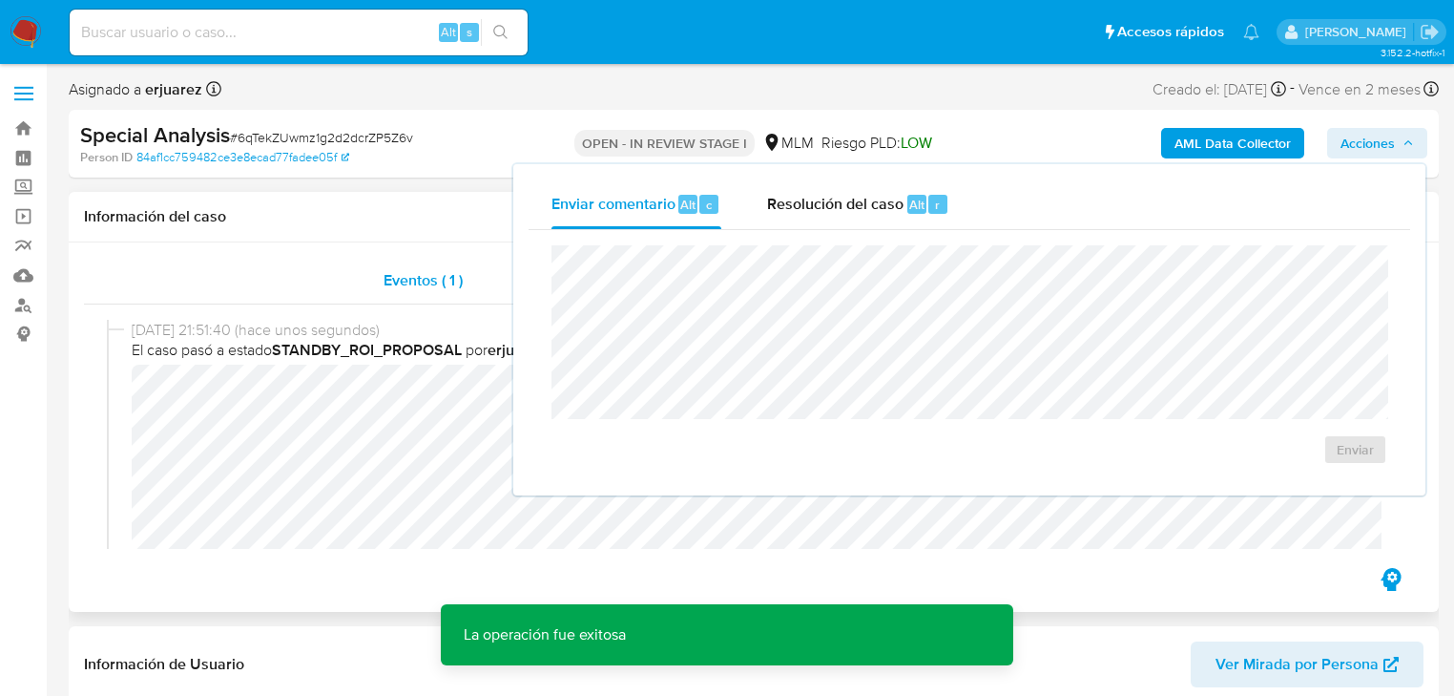
click at [396, 278] on span "Eventos ( 1 )" at bounding box center [423, 280] width 79 height 22
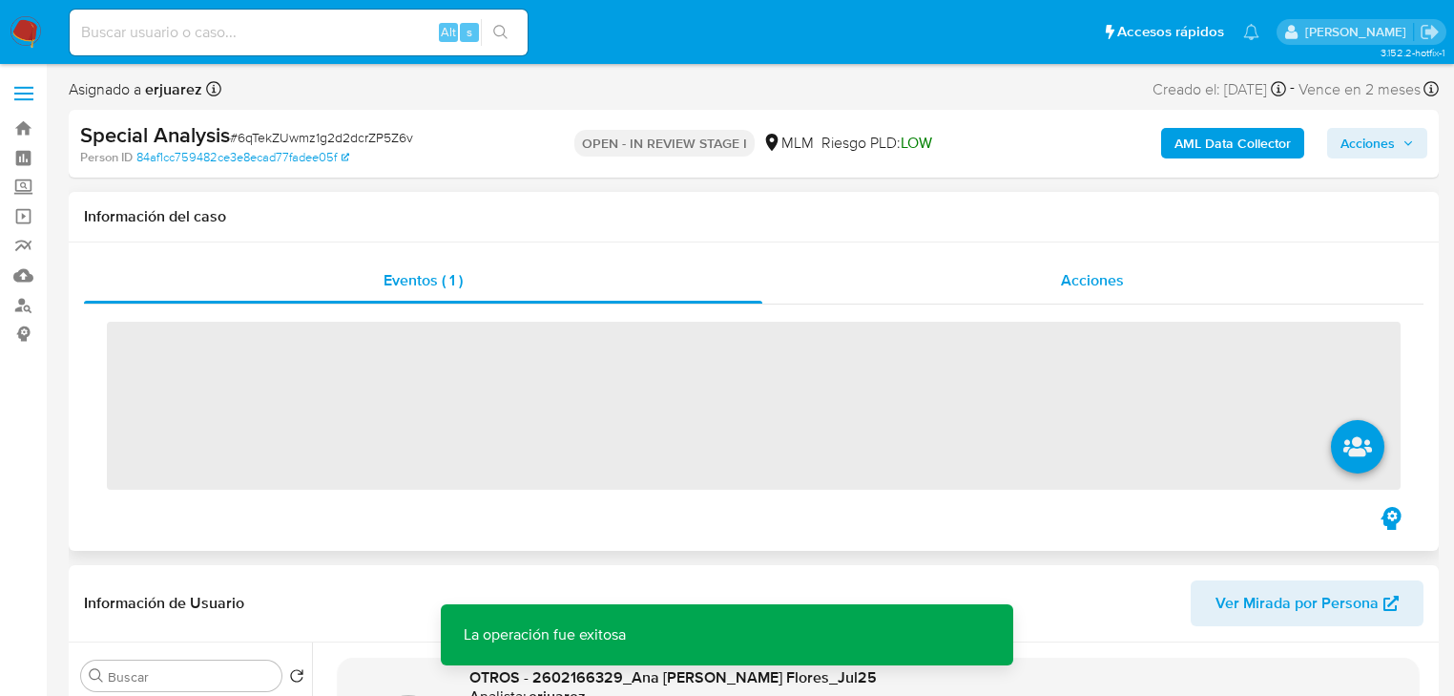
click at [951, 297] on div "Acciones" at bounding box center [1094, 281] width 662 height 46
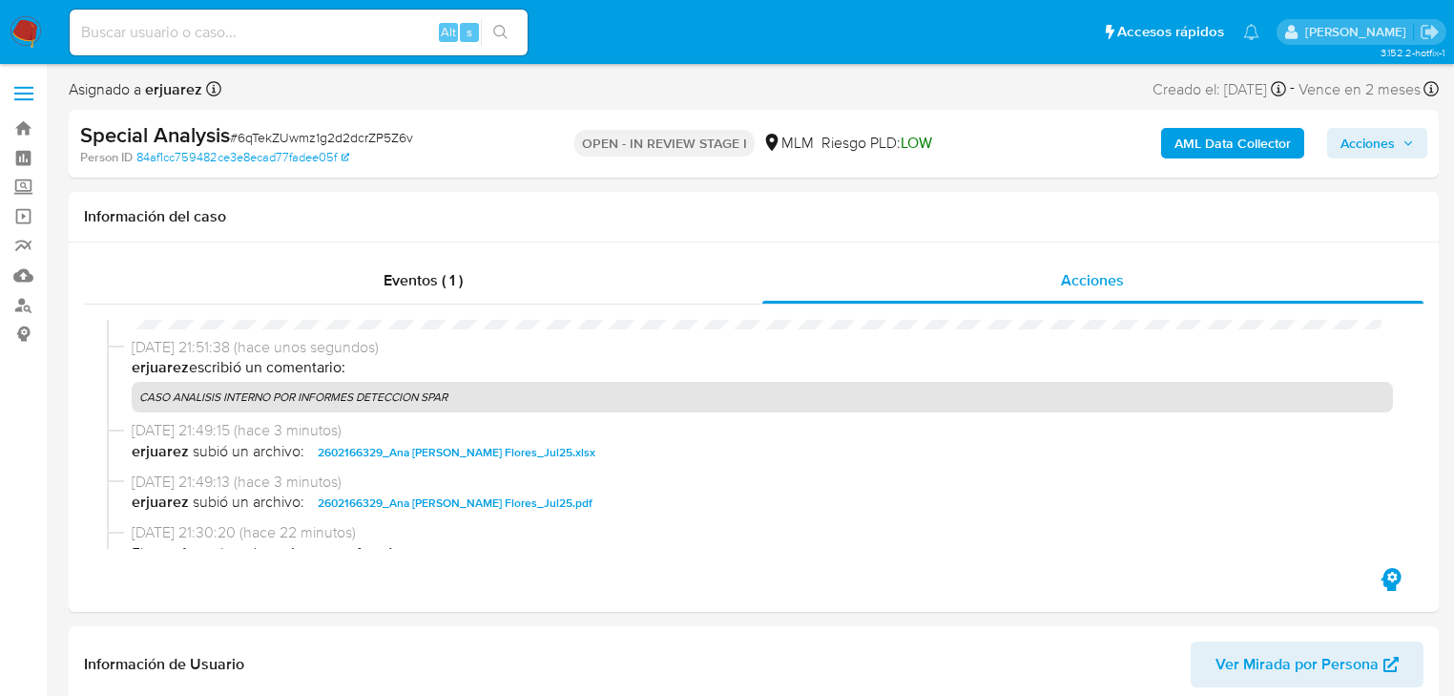
scroll to position [305, 0]
